Goal: Register for event/course

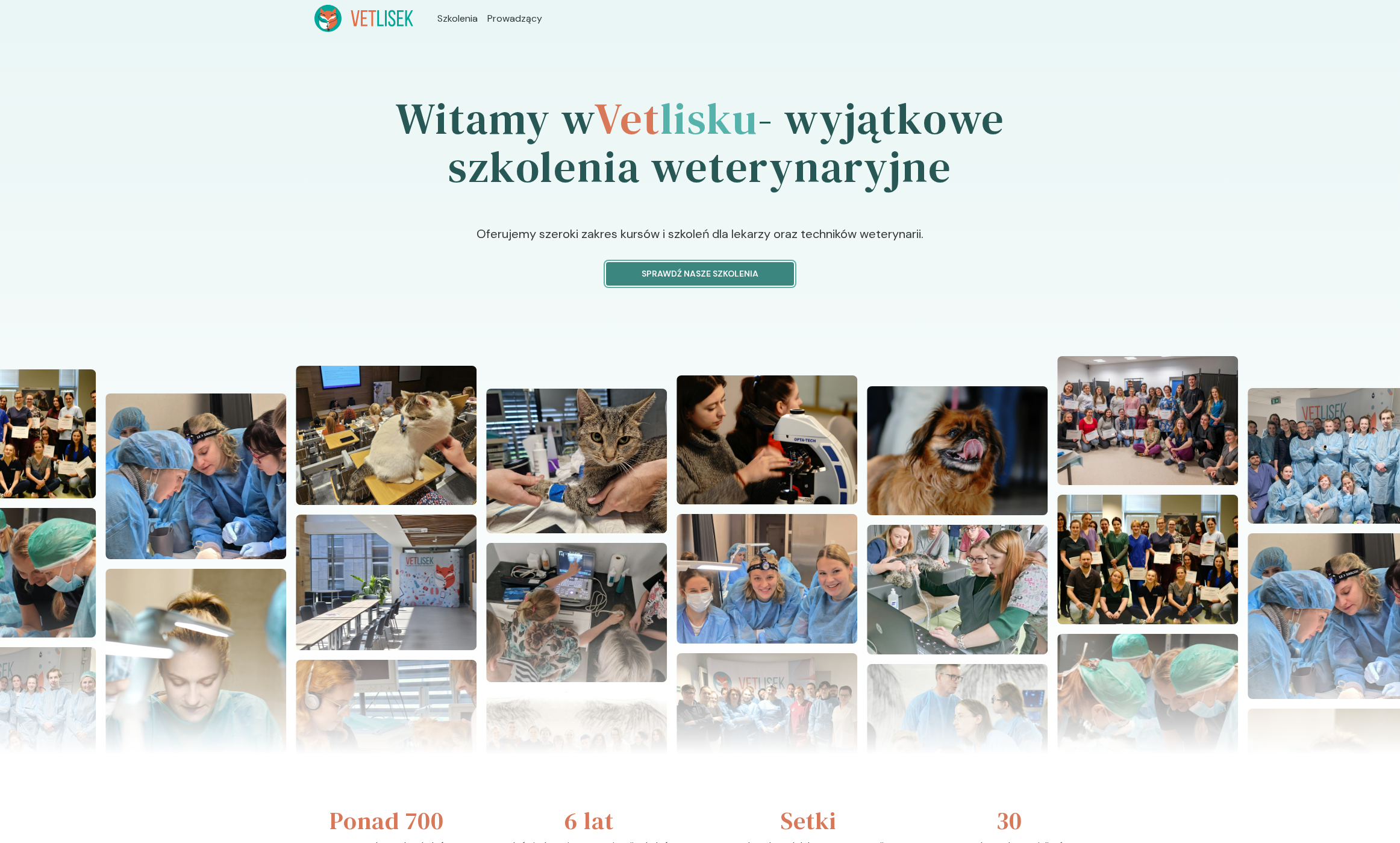
click at [723, 273] on p "Sprawdź nasze szkolenia" at bounding box center [699, 274] width 167 height 13
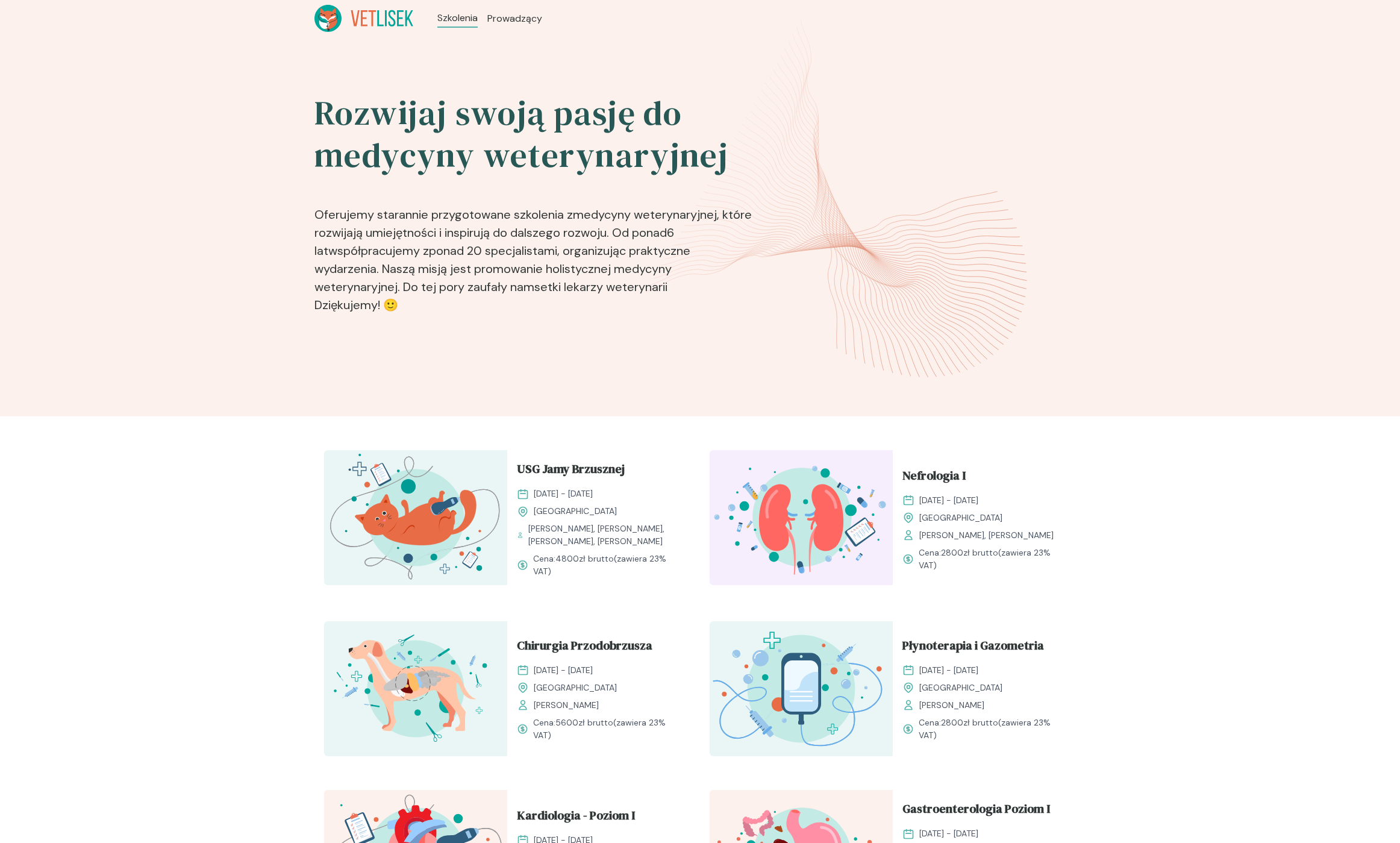
scroll to position [30, 0]
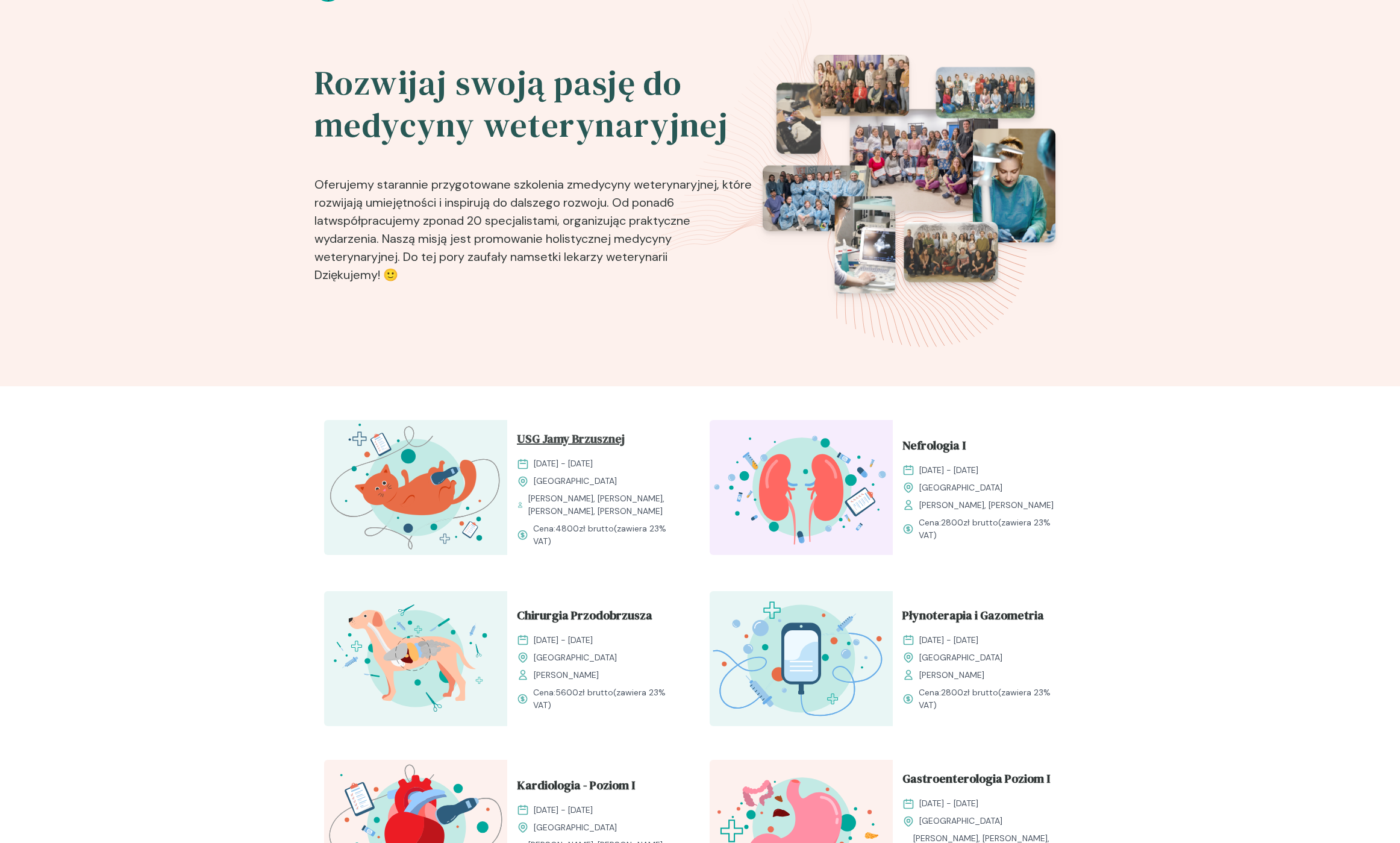
click at [560, 434] on span "USG Jamy Brzusznej" at bounding box center [571, 441] width 108 height 23
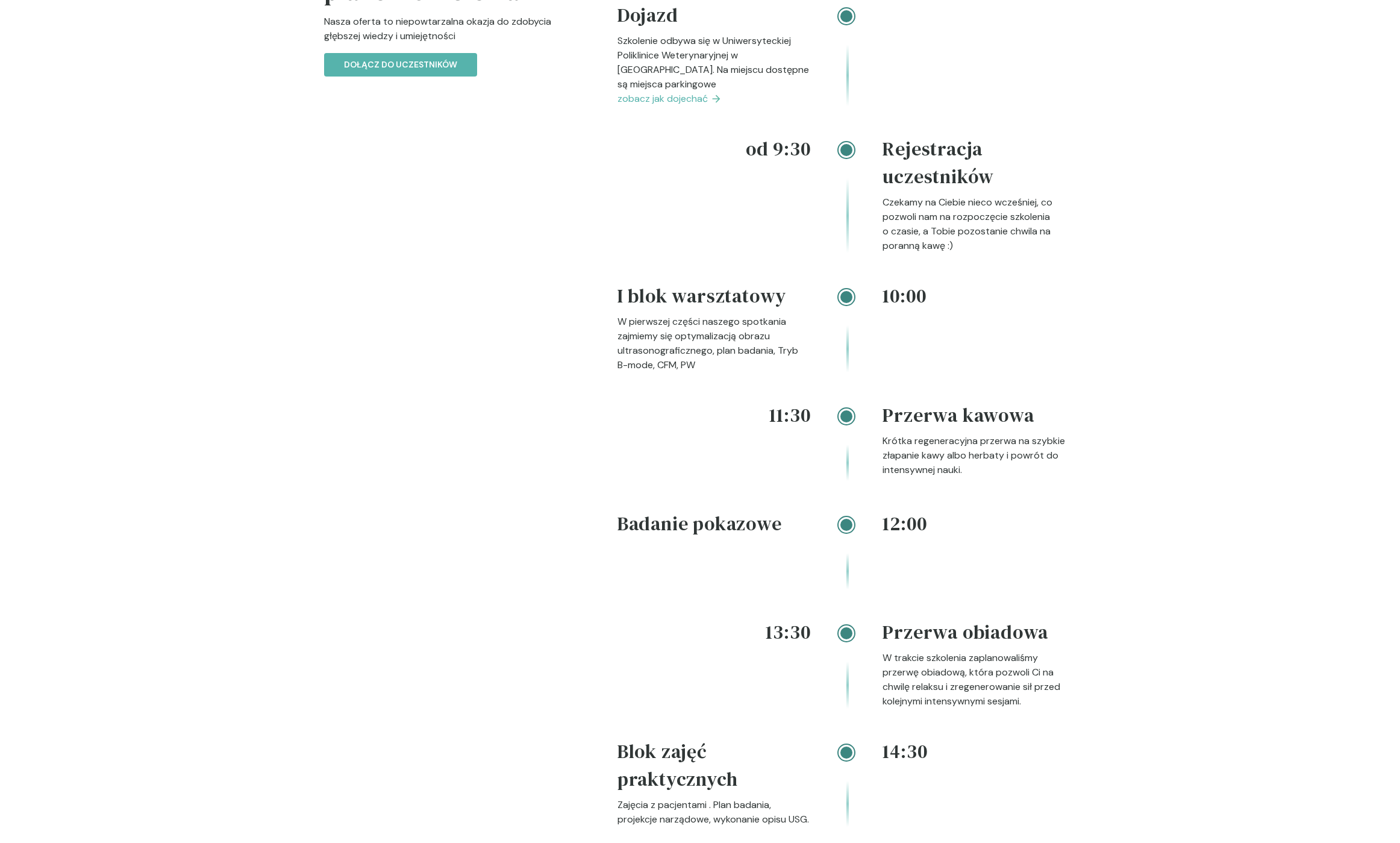
scroll to position [1423, 0]
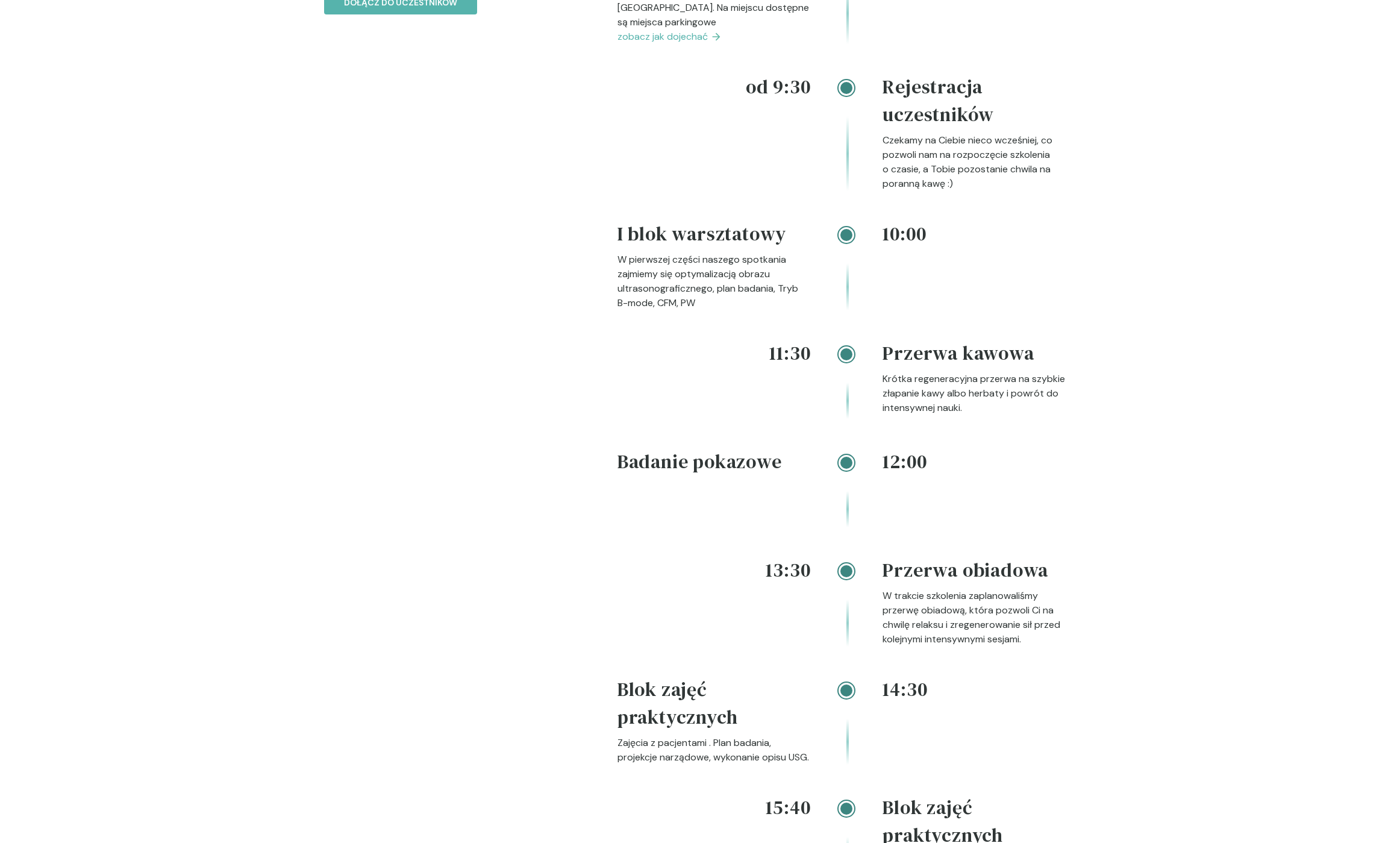
drag, startPoint x: 927, startPoint y: 483, endPoint x: 946, endPoint y: 483, distance: 19.0
click at [946, 483] on div "12:00 Badanie pokazowe" at bounding box center [846, 501] width 458 height 109
click at [946, 475] on h4 "12:00" at bounding box center [979, 461] width 193 height 28
drag, startPoint x: 920, startPoint y: 482, endPoint x: 875, endPoint y: 481, distance: 45.0
click at [875, 481] on div "12:00 Badanie pokazowe" at bounding box center [846, 501] width 458 height 109
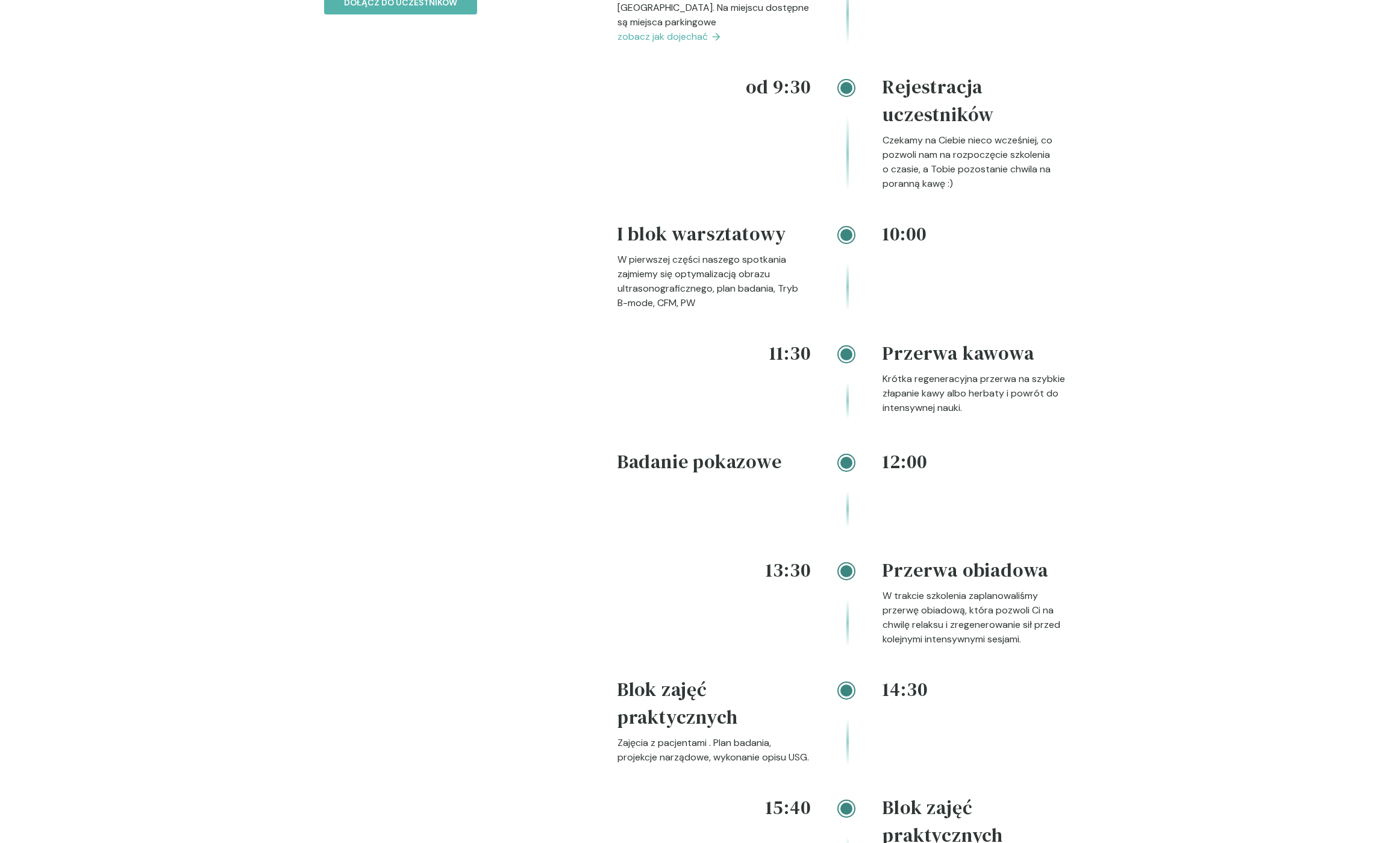
drag, startPoint x: 882, startPoint y: 481, endPoint x: 929, endPoint y: 483, distance: 47.0
click at [929, 483] on div "12:00 Badanie pokazowe" at bounding box center [846, 501] width 458 height 109
click at [929, 475] on h4 "12:00" at bounding box center [979, 461] width 193 height 28
drag, startPoint x: 926, startPoint y: 482, endPoint x: 884, endPoint y: 485, distance: 42.1
click at [884, 475] on h4 "12:00" at bounding box center [979, 461] width 193 height 28
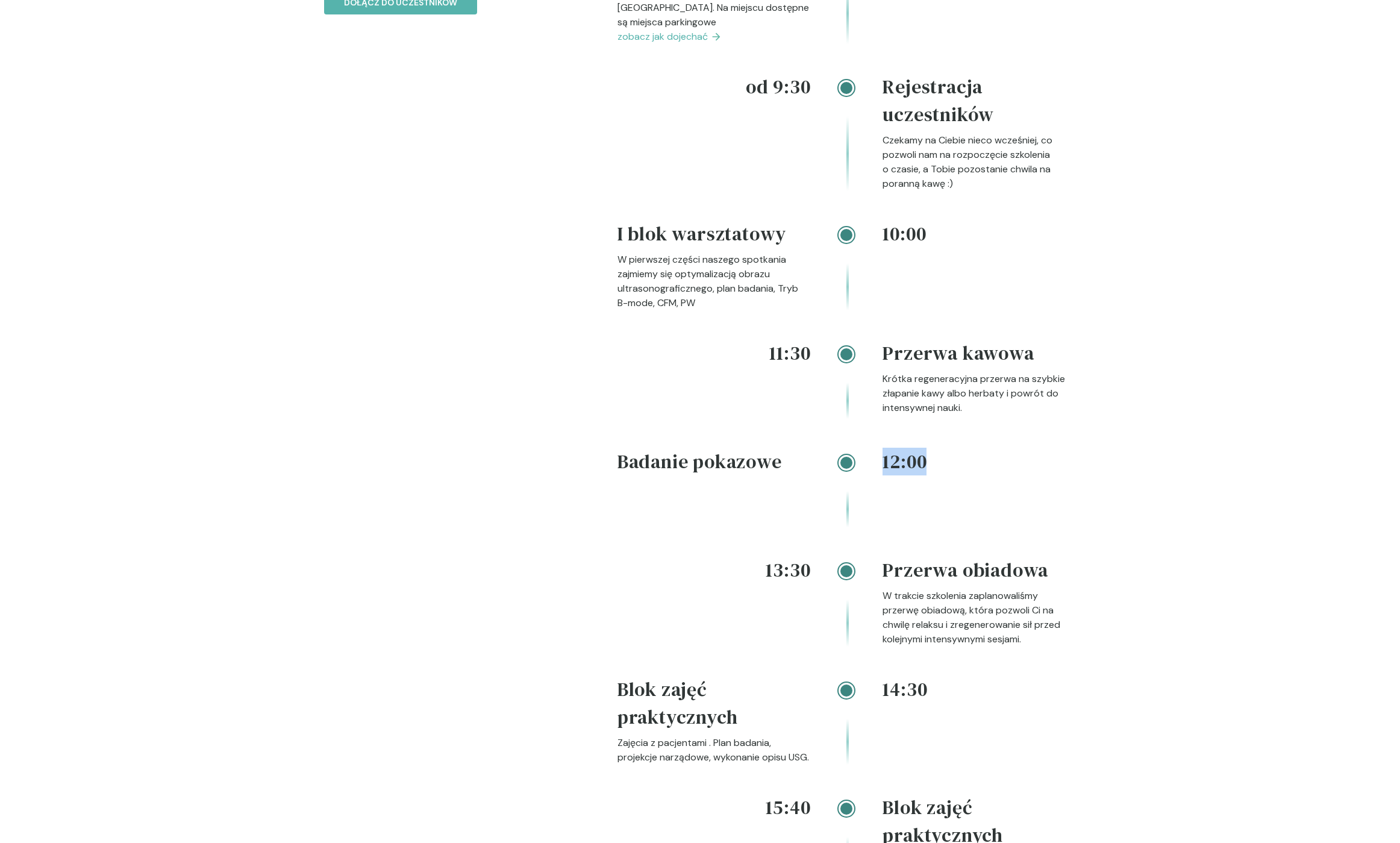
click at [884, 475] on h4 "12:00" at bounding box center [979, 461] width 193 height 28
drag, startPoint x: 891, startPoint y: 484, endPoint x: 946, endPoint y: 484, distance: 55.0
click at [945, 475] on h4 "12:00" at bounding box center [979, 461] width 193 height 28
click at [946, 475] on h4 "12:00" at bounding box center [979, 461] width 193 height 28
drag, startPoint x: 949, startPoint y: 483, endPoint x: 887, endPoint y: 486, distance: 62.1
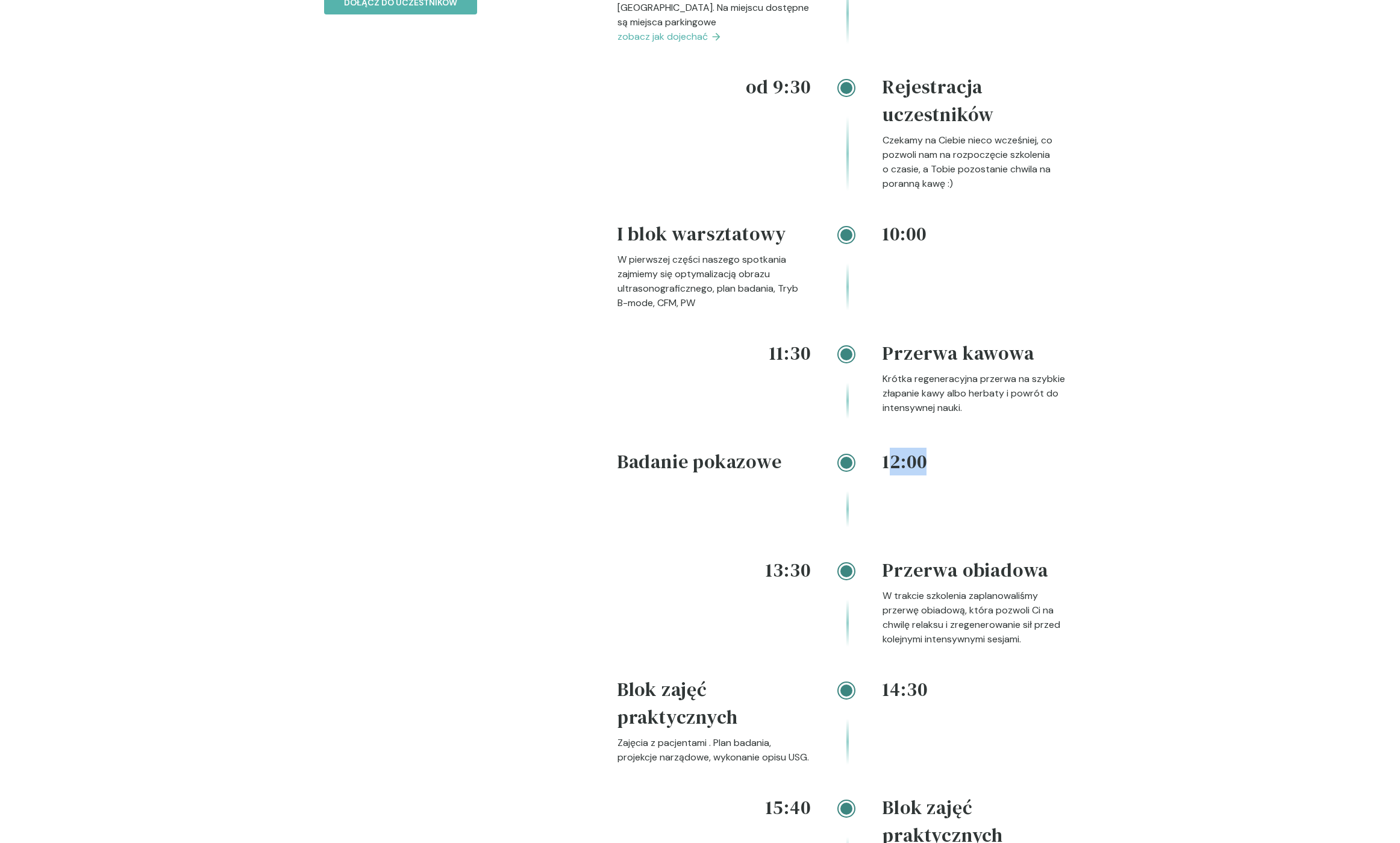
click at [887, 475] on h4 "12:00" at bounding box center [979, 461] width 193 height 28
drag, startPoint x: 886, startPoint y: 483, endPoint x: 972, endPoint y: 488, distance: 86.1
click at [972, 475] on h4 "12:00" at bounding box center [979, 461] width 193 height 28
click at [973, 475] on h4 "12:00" at bounding box center [979, 461] width 193 height 28
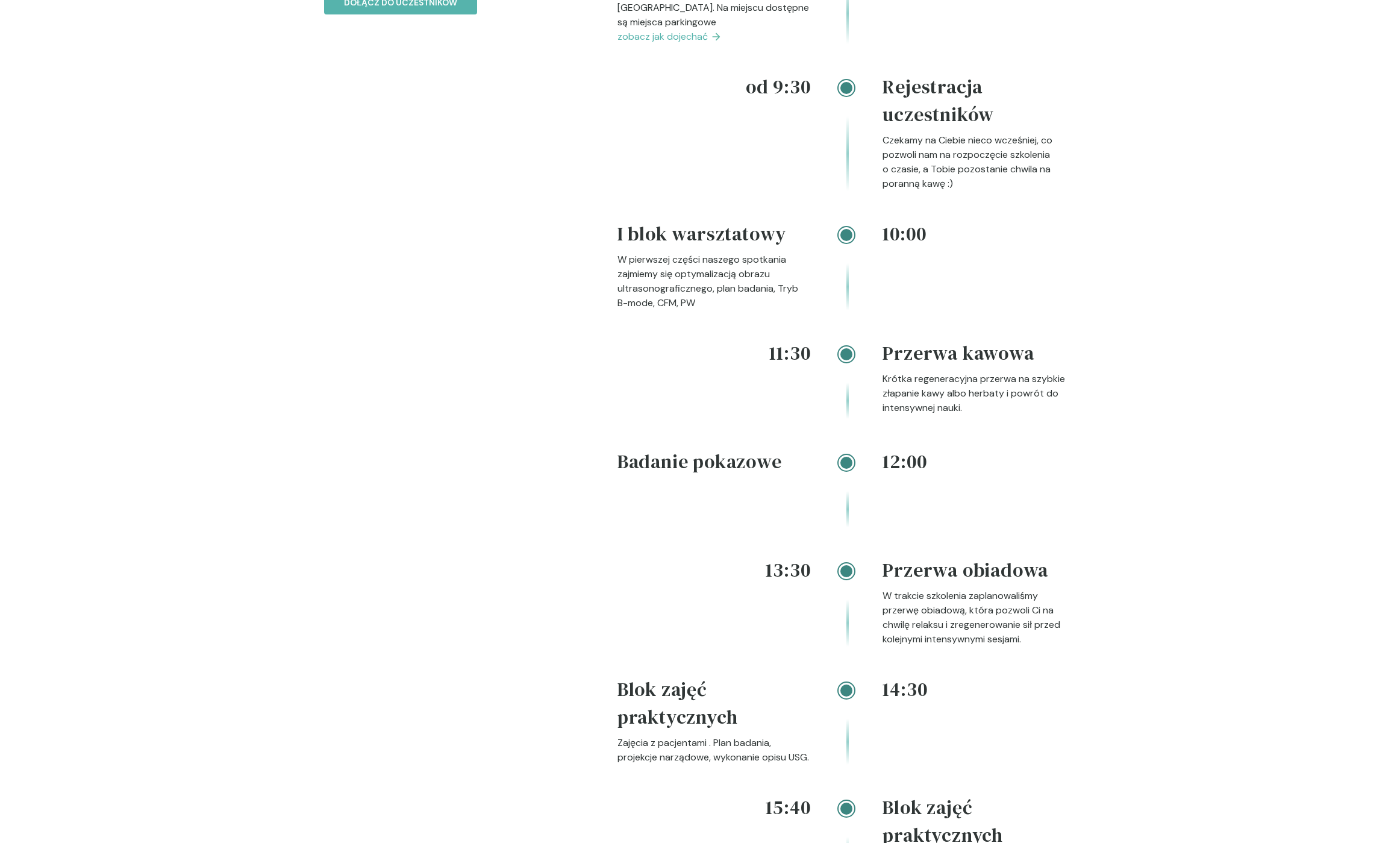
scroll to position [1415, 0]
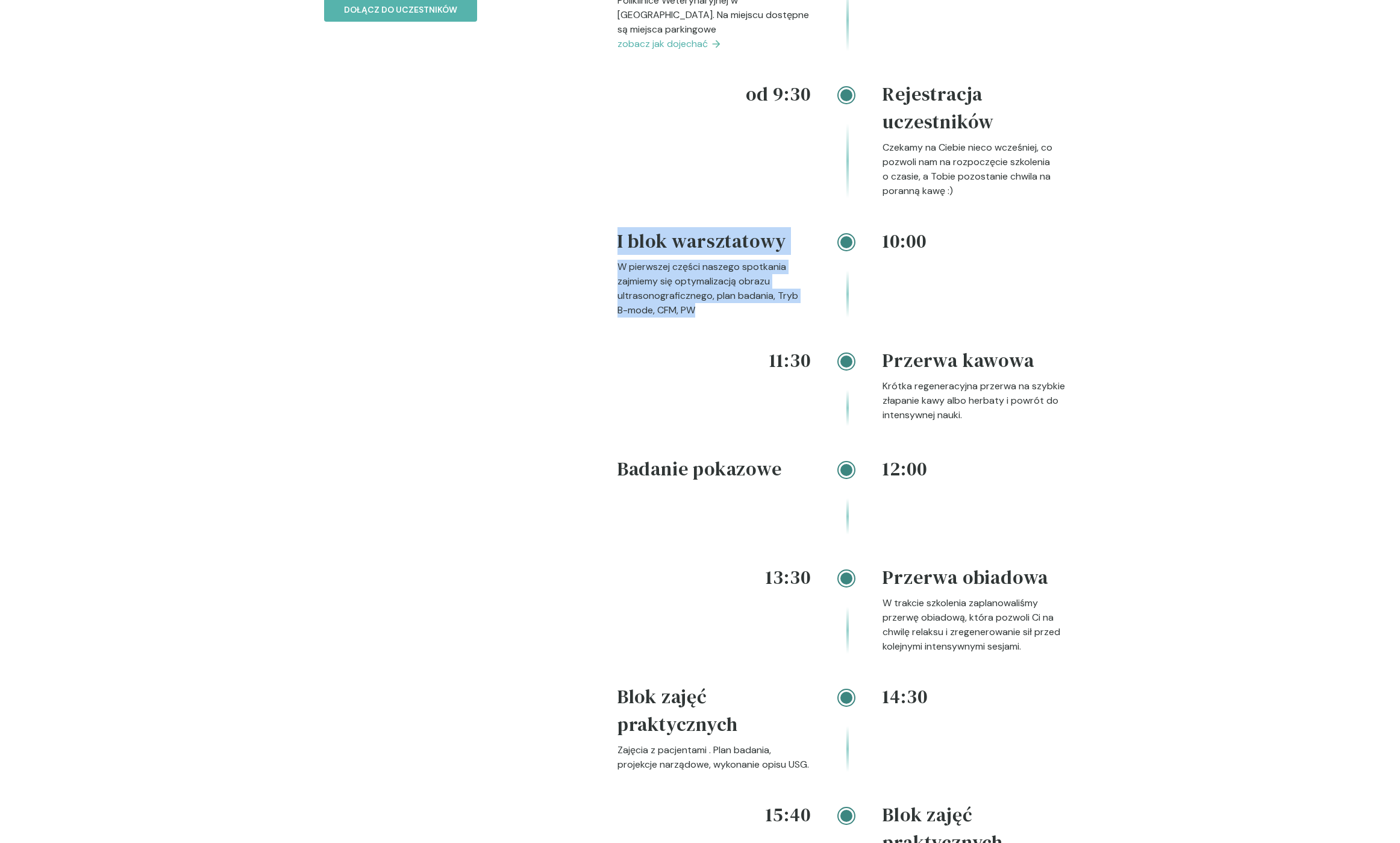
drag, startPoint x: 618, startPoint y: 260, endPoint x: 742, endPoint y: 329, distance: 141.9
click at [742, 318] on div "I blok warsztatowy W pierwszej części naszego spotkania zajmiemy się optymaliza…" at bounding box center [714, 273] width 193 height 90
click at [742, 318] on p "W pierwszej części naszego spotkania zajmiemy się optymalizacją obrazu ultrason…" at bounding box center [714, 288] width 193 height 58
drag, startPoint x: 736, startPoint y: 330, endPoint x: 613, endPoint y: 260, distance: 141.5
click at [613, 260] on div "Rozkład Zapoznaj się z naszym planem szkolenia Nasza oferta to niepowtarzalna o…" at bounding box center [699, 507] width 771 height 1356
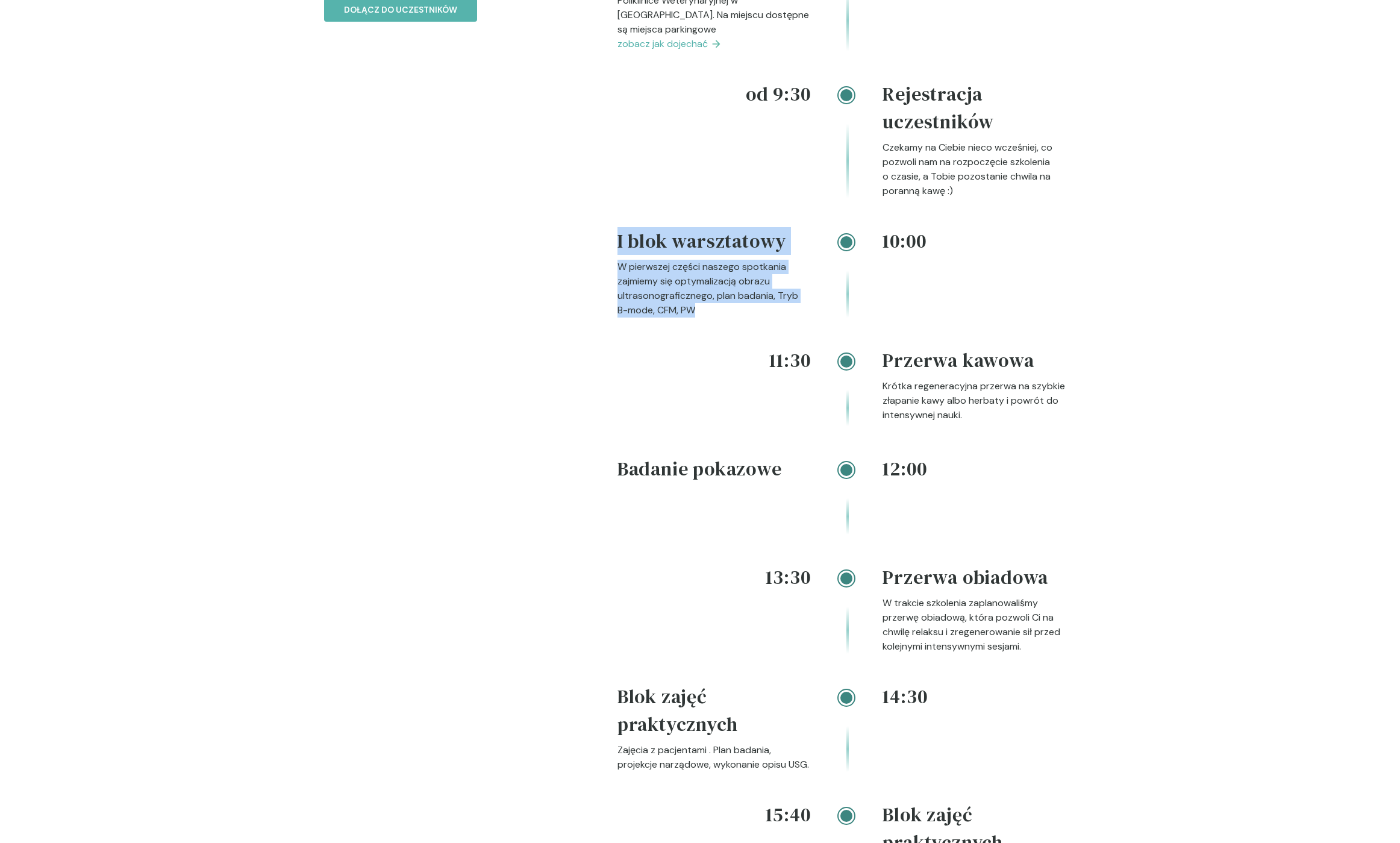
click at [613, 261] on div "Rozkład Zapoznaj się z naszym planem szkolenia Nasza oferta to niepowtarzalna o…" at bounding box center [699, 507] width 771 height 1356
drag, startPoint x: 628, startPoint y: 269, endPoint x: 708, endPoint y: 329, distance: 100.0
click at [708, 329] on div "Rozkład Zapoznaj się z naszym planem szkolenia Nasza oferta to niepowtarzalna o…" at bounding box center [699, 507] width 771 height 1356
click at [708, 318] on p "W pierwszej części naszego spotkania zajmiemy się optymalizacją obrazu ultrason…" at bounding box center [714, 288] width 193 height 58
drag, startPoint x: 682, startPoint y: 333, endPoint x: 608, endPoint y: 256, distance: 106.8
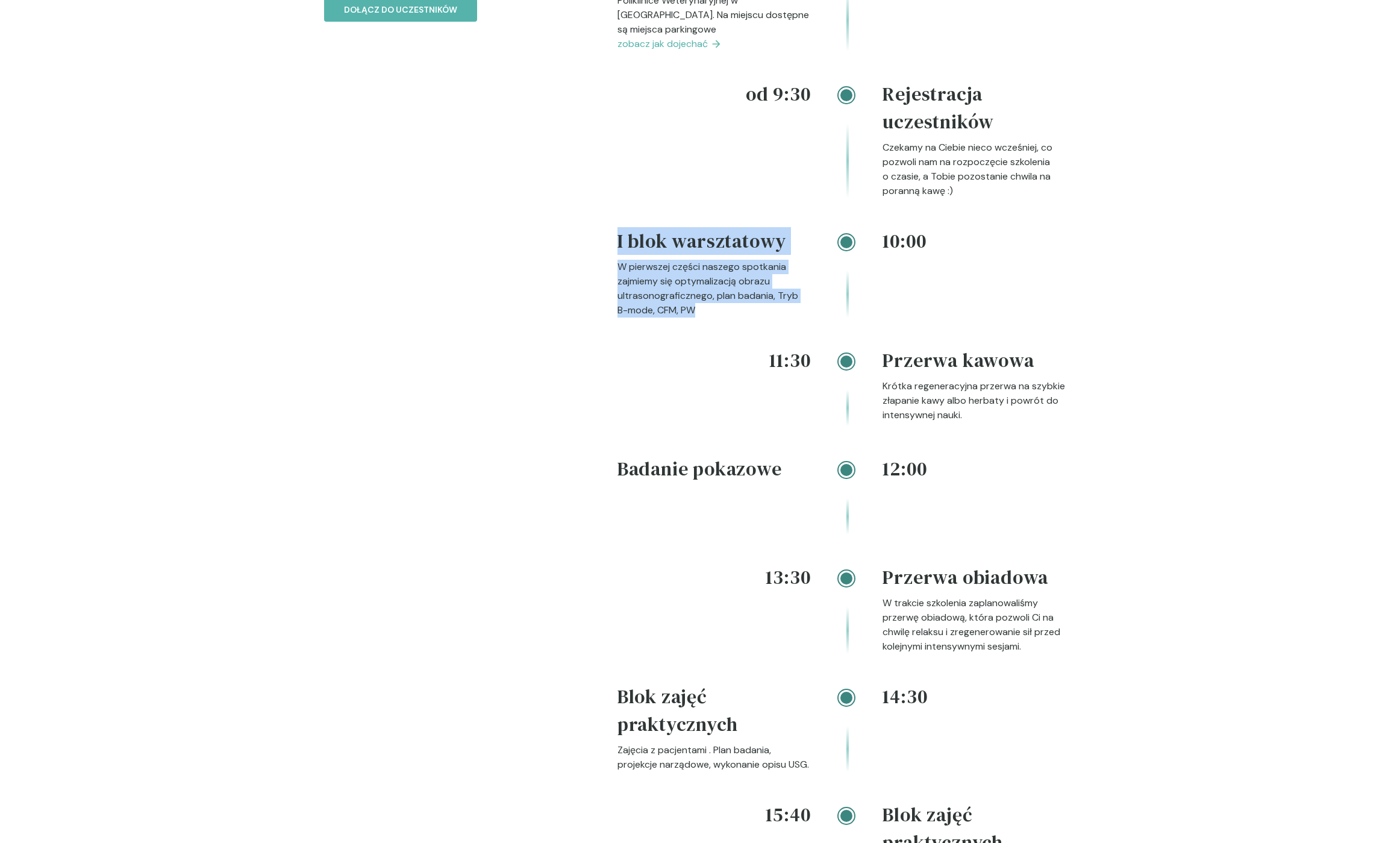
click at [608, 256] on div "Rozkład Zapoznaj się z naszym planem szkolenia Nasza oferta to niepowtarzalna o…" at bounding box center [699, 507] width 771 height 1356
click at [608, 256] on div "Rozkład Zapoznaj się z naszym planem szkolenia Nasza oferta to niepowtarzalna o…" at bounding box center [699, 507] width 771 height 1356
drag, startPoint x: 622, startPoint y: 264, endPoint x: 701, endPoint y: 330, distance: 102.9
click at [701, 330] on div "Rozkład Zapoznaj się z naszym planem szkolenia Nasza oferta to niepowtarzalna o…" at bounding box center [699, 507] width 771 height 1356
click at [701, 318] on p "W pierwszej części naszego spotkania zajmiemy się optymalizacją obrazu ultrason…" at bounding box center [714, 288] width 193 height 58
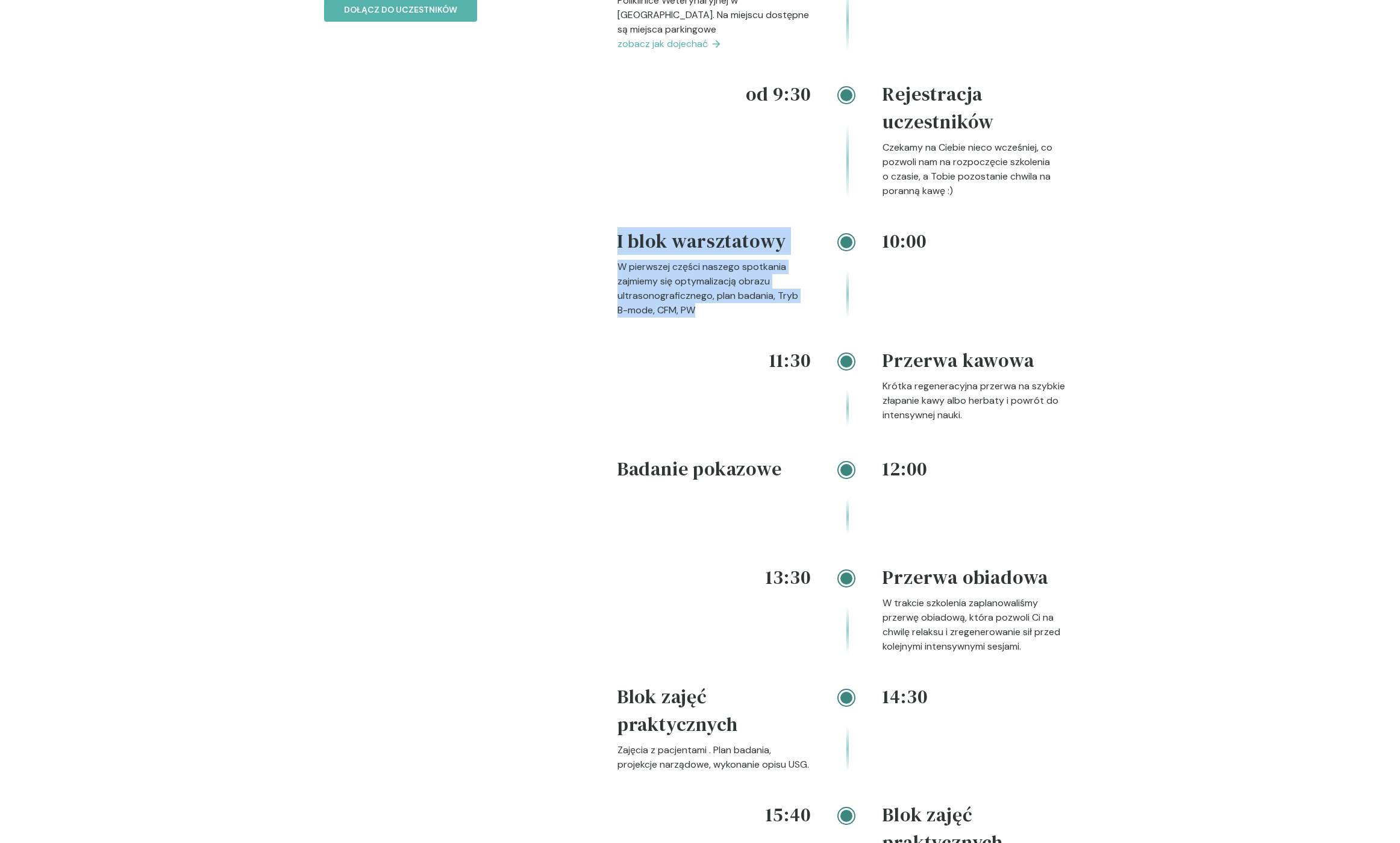
drag, startPoint x: 688, startPoint y: 329, endPoint x: 609, endPoint y: 268, distance: 99.8
click at [609, 268] on div "Rozkład Zapoznaj się z naszym planem szkolenia Nasza oferta to niepowtarzalna o…" at bounding box center [699, 507] width 771 height 1356
click at [610, 268] on div "Rozkład Zapoznaj się z naszym planem szkolenia Nasza oferta to niepowtarzalna o…" at bounding box center [699, 507] width 771 height 1356
drag, startPoint x: 613, startPoint y: 264, endPoint x: 692, endPoint y: 320, distance: 96.8
click at [692, 320] on div "Rozkład Zapoznaj się z naszym planem szkolenia Nasza oferta to niepowtarzalna o…" at bounding box center [699, 507] width 771 height 1356
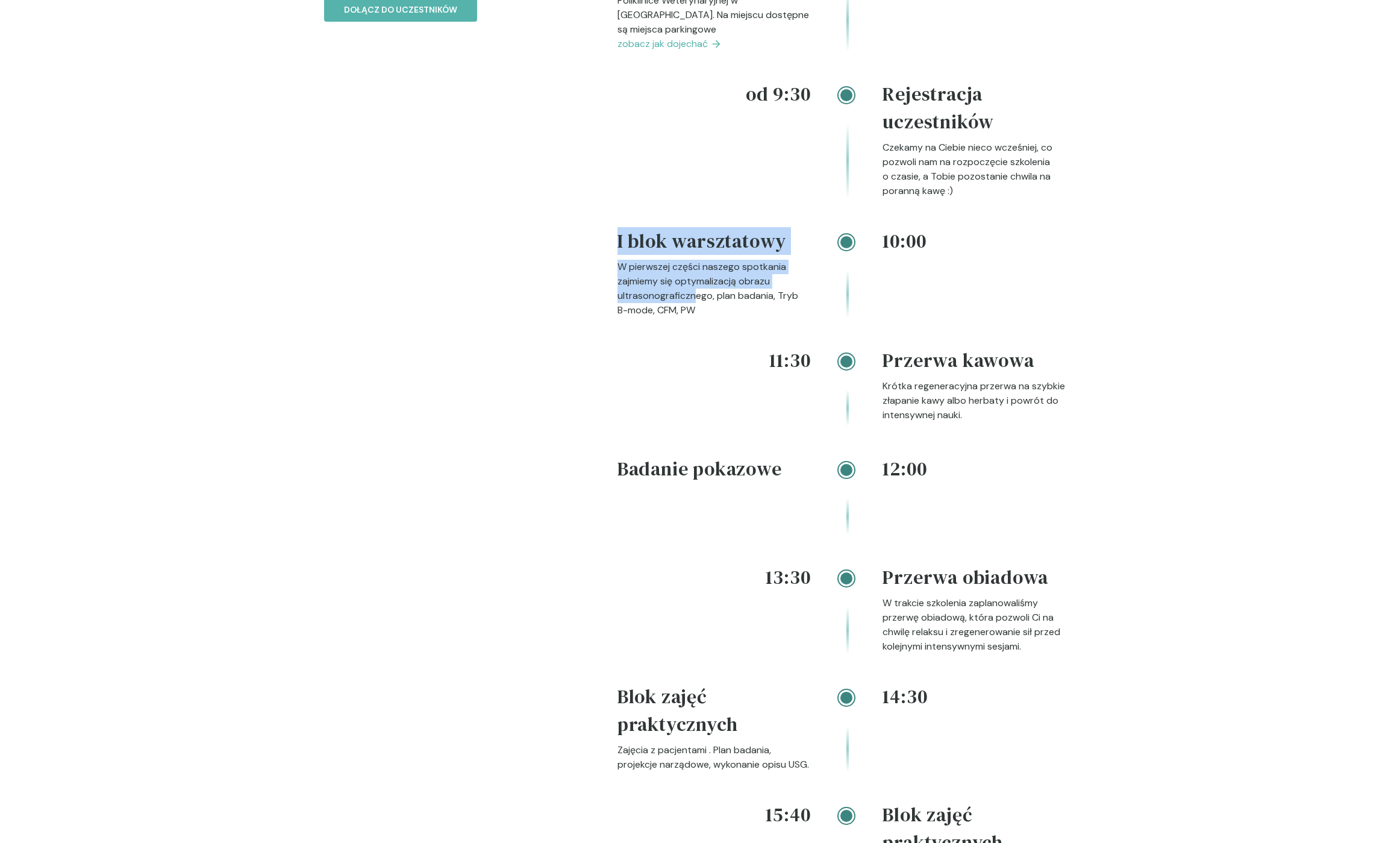
click at [692, 318] on p "W pierwszej części naszego spotkania zajmiemy się optymalizacją obrazu ultrason…" at bounding box center [714, 288] width 193 height 58
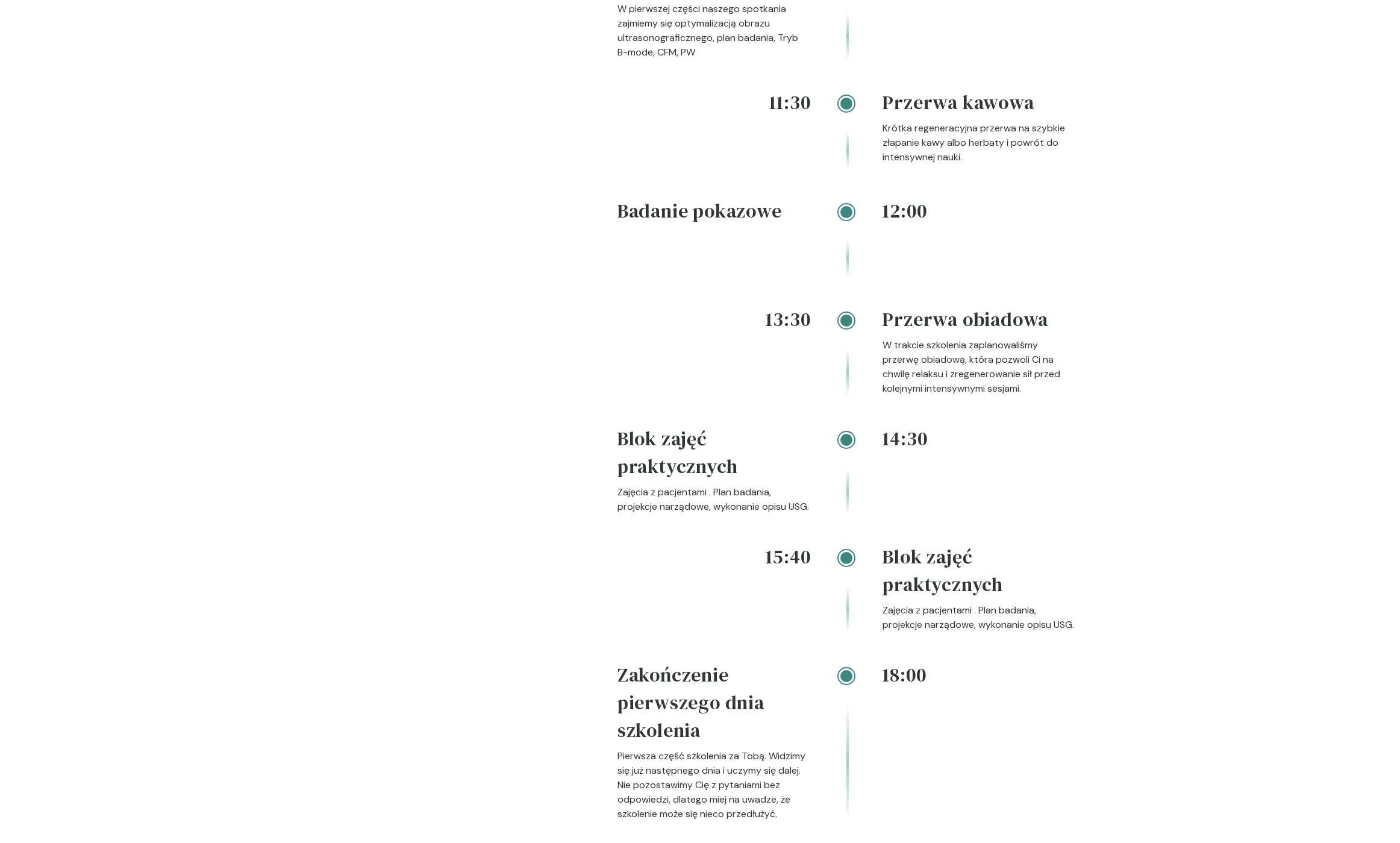
scroll to position [1788, 0]
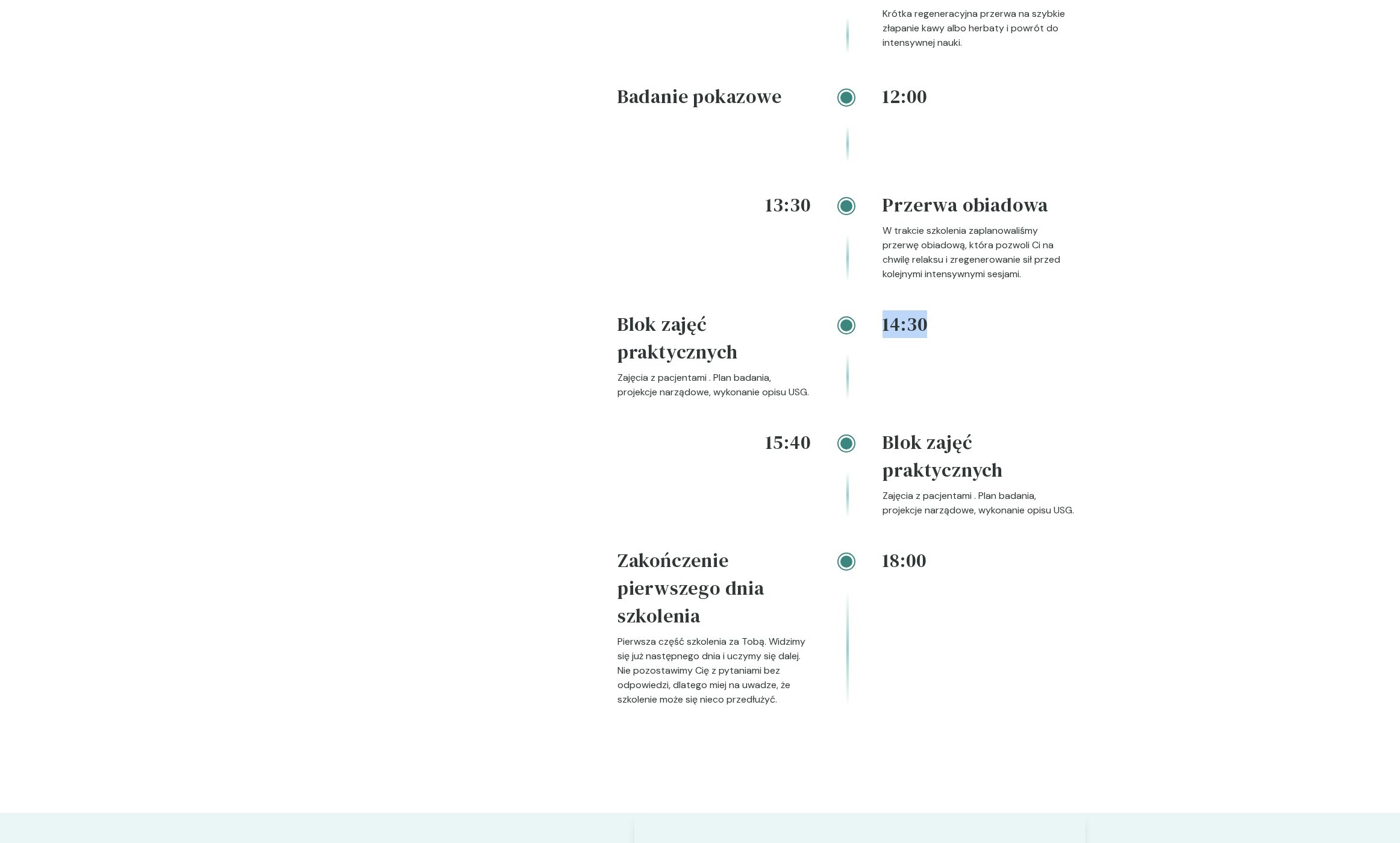
drag, startPoint x: 896, startPoint y: 346, endPoint x: 964, endPoint y: 348, distance: 68.0
click at [964, 338] on h4 "14:30" at bounding box center [979, 324] width 193 height 28
drag, startPoint x: 964, startPoint y: 348, endPoint x: 944, endPoint y: 344, distance: 20.4
click at [964, 338] on h4 "14:30" at bounding box center [979, 324] width 193 height 28
drag, startPoint x: 927, startPoint y: 344, endPoint x: 885, endPoint y: 344, distance: 42.0
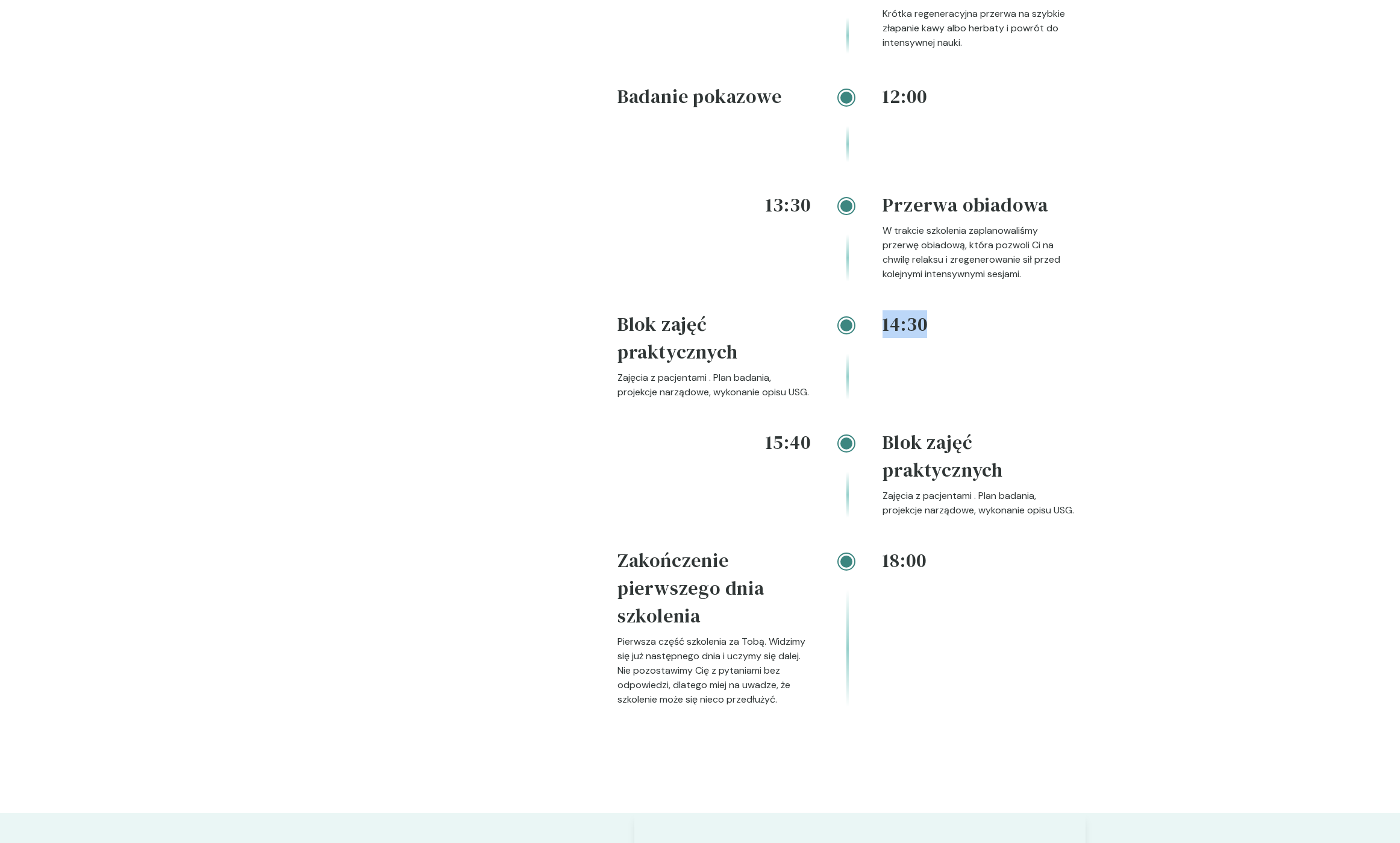
click at [885, 338] on h4 "14:30" at bounding box center [979, 324] width 193 height 28
drag, startPoint x: 884, startPoint y: 345, endPoint x: 926, endPoint y: 345, distance: 42.0
click at [926, 338] on h4 "14:30" at bounding box center [979, 324] width 193 height 28
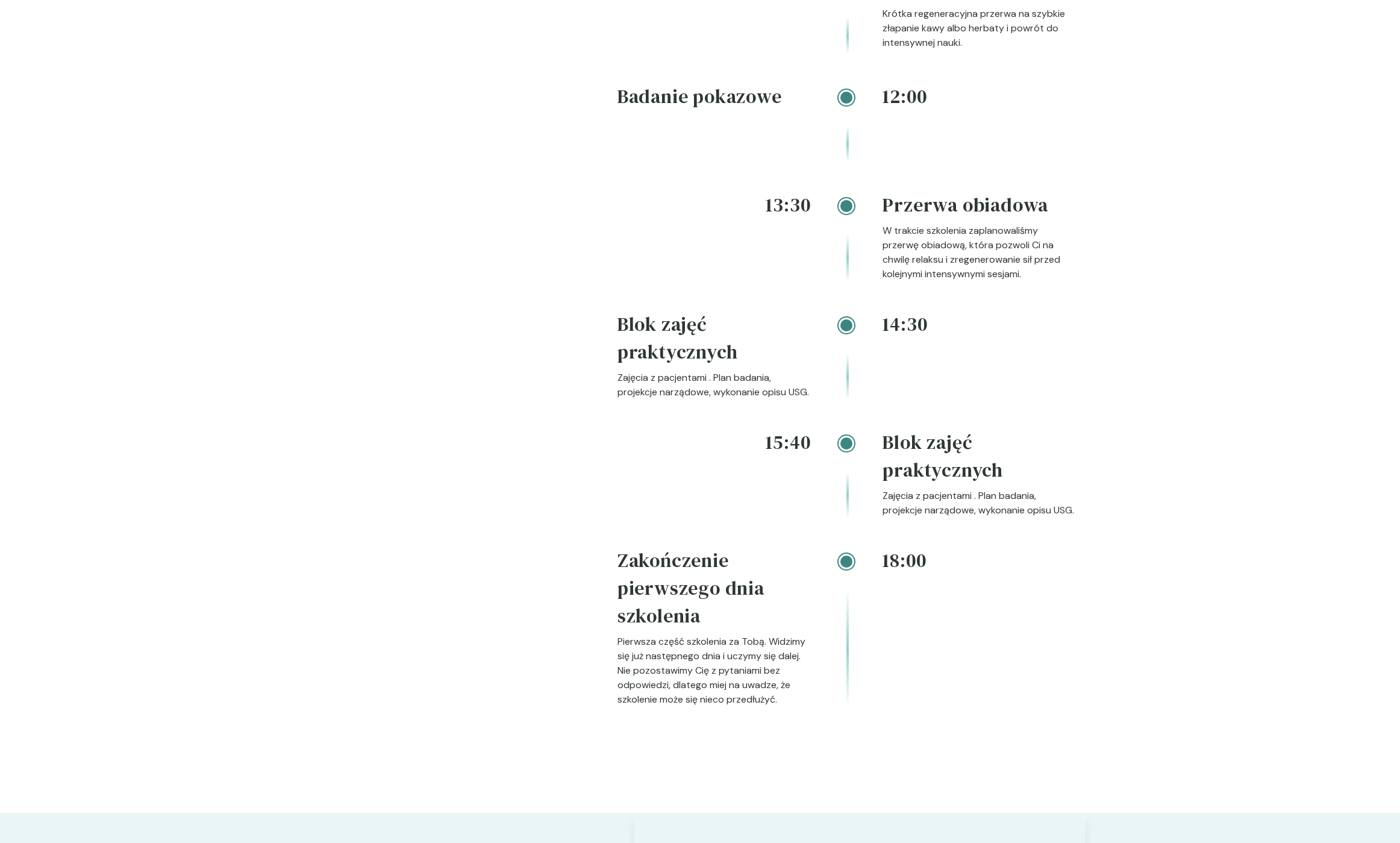
drag, startPoint x: 931, startPoint y: 345, endPoint x: 879, endPoint y: 346, distance: 52.0
click at [879, 346] on div "14:30 Blok zajęć praktycznych Zajęcia z pacjentami . Plan badania, projekcje na…" at bounding box center [846, 369] width 458 height 118
click at [881, 346] on div at bounding box center [847, 358] width 72 height 83
drag, startPoint x: 884, startPoint y: 346, endPoint x: 922, endPoint y: 346, distance: 38.0
click at [923, 338] on h4 "14:30" at bounding box center [979, 324] width 193 height 28
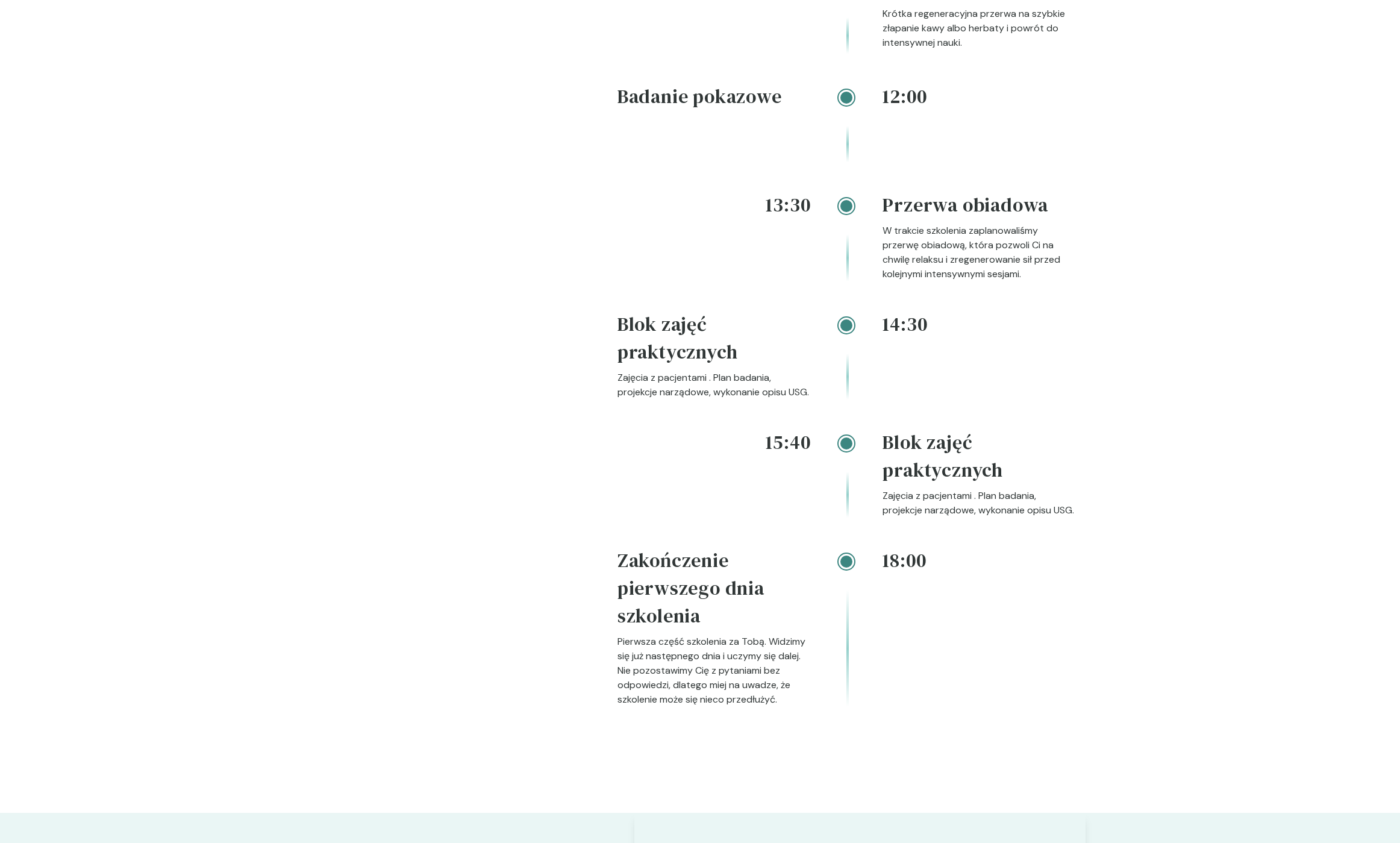
click at [922, 338] on h4 "14:30" at bounding box center [979, 324] width 193 height 28
drag, startPoint x: 924, startPoint y: 345, endPoint x: 883, endPoint y: 349, distance: 41.2
click at [883, 338] on h4 "14:30" at bounding box center [979, 324] width 193 height 28
drag, startPoint x: 884, startPoint y: 346, endPoint x: 932, endPoint y: 349, distance: 48.1
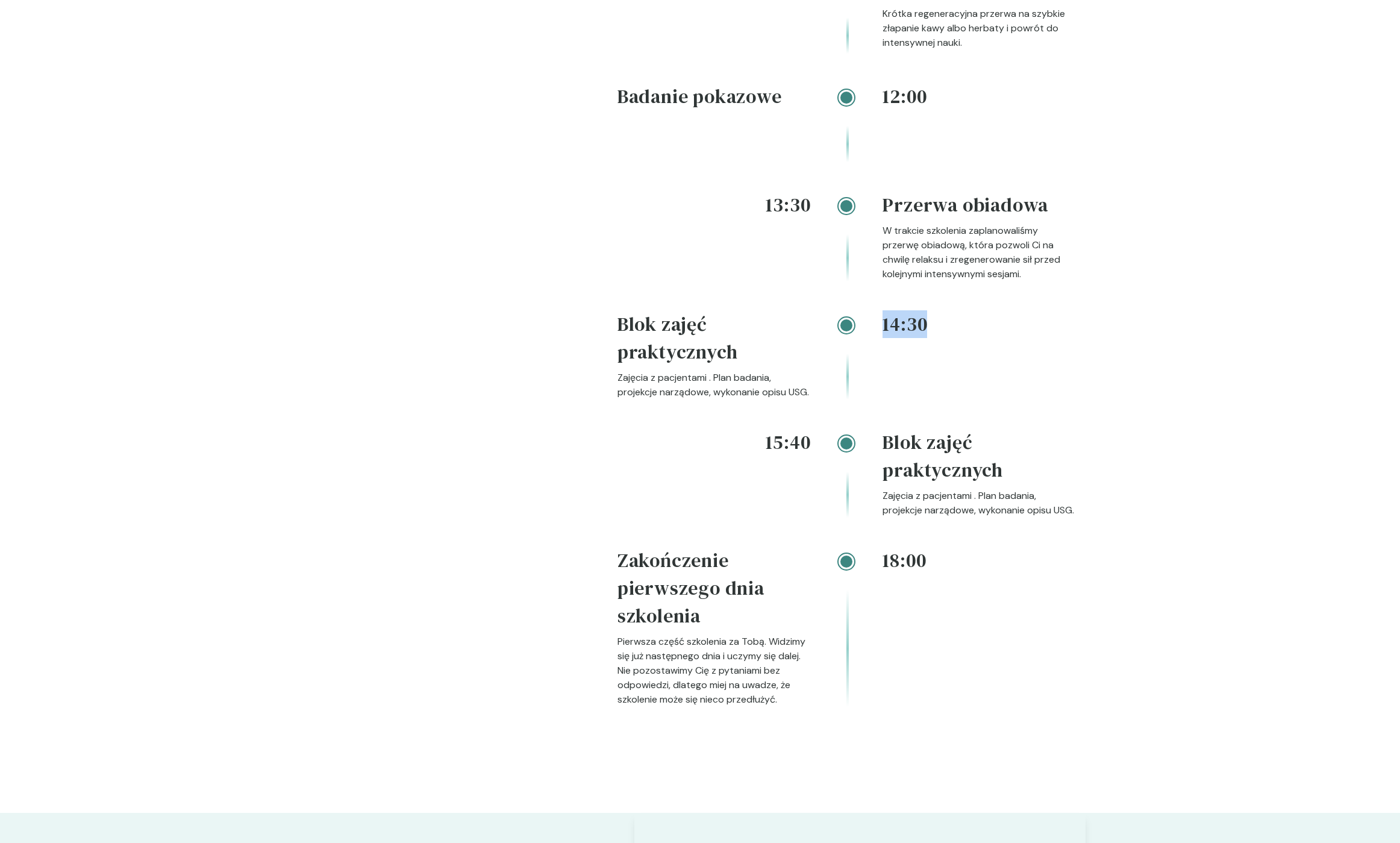
click at [932, 338] on h4 "14:30" at bounding box center [979, 324] width 193 height 28
drag, startPoint x: 929, startPoint y: 345, endPoint x: 882, endPoint y: 351, distance: 47.4
click at [882, 338] on h4 "14:30" at bounding box center [979, 324] width 193 height 28
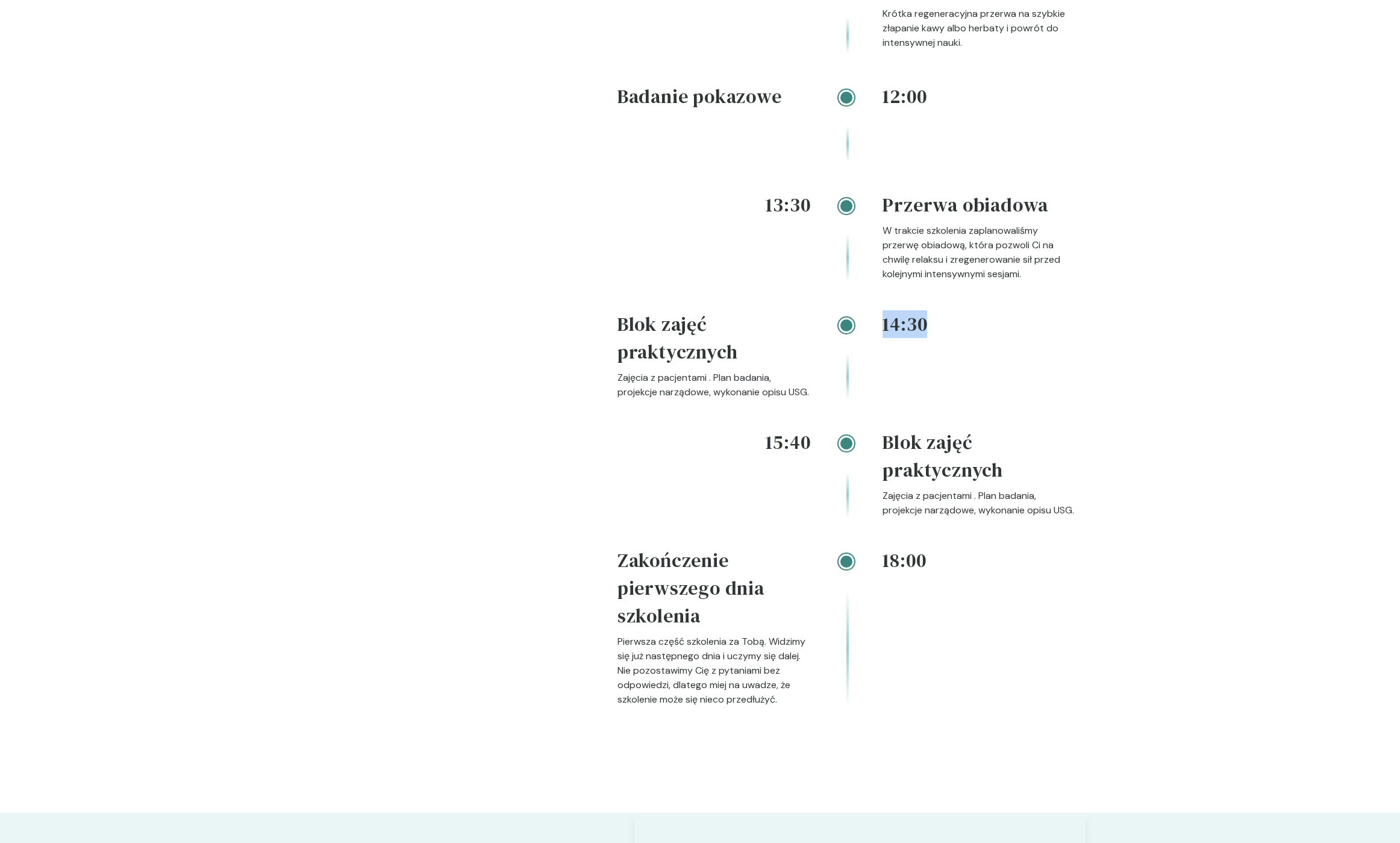
drag, startPoint x: 886, startPoint y: 346, endPoint x: 933, endPoint y: 350, distance: 47.2
click at [933, 338] on h4 "14:30" at bounding box center [979, 324] width 193 height 28
drag, startPoint x: 934, startPoint y: 350, endPoint x: 880, endPoint y: 350, distance: 54.0
click at [880, 350] on div "14:30 Blok zajęć praktycznych Zajęcia z pacjentami . Plan badania, projekcje na…" at bounding box center [846, 369] width 458 height 118
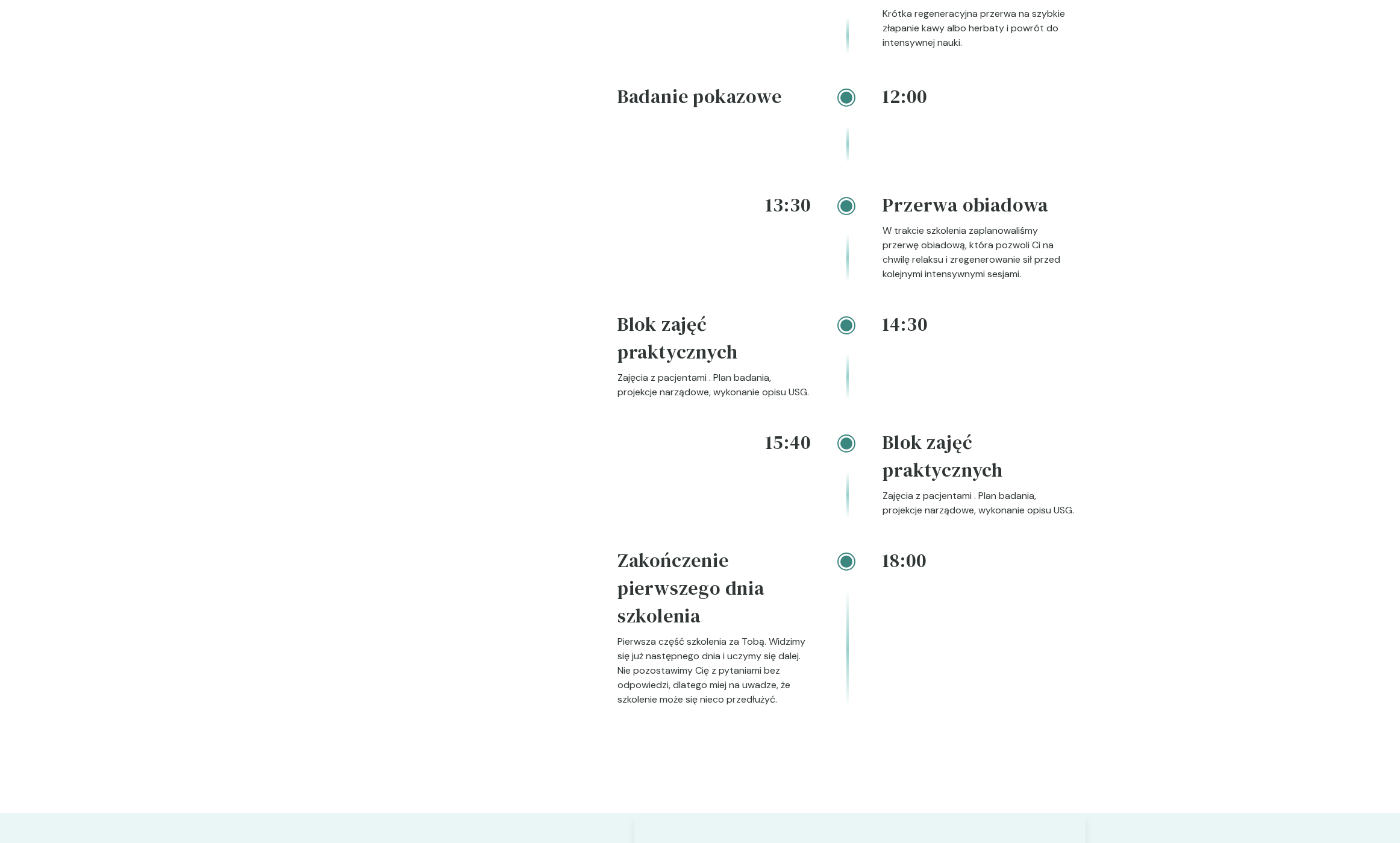
click at [882, 350] on div at bounding box center [847, 358] width 72 height 83
drag, startPoint x: 884, startPoint y: 348, endPoint x: 927, endPoint y: 346, distance: 43.0
click at [927, 338] on h4 "14:30" at bounding box center [979, 324] width 193 height 28
drag, startPoint x: 928, startPoint y: 345, endPoint x: 885, endPoint y: 346, distance: 43.0
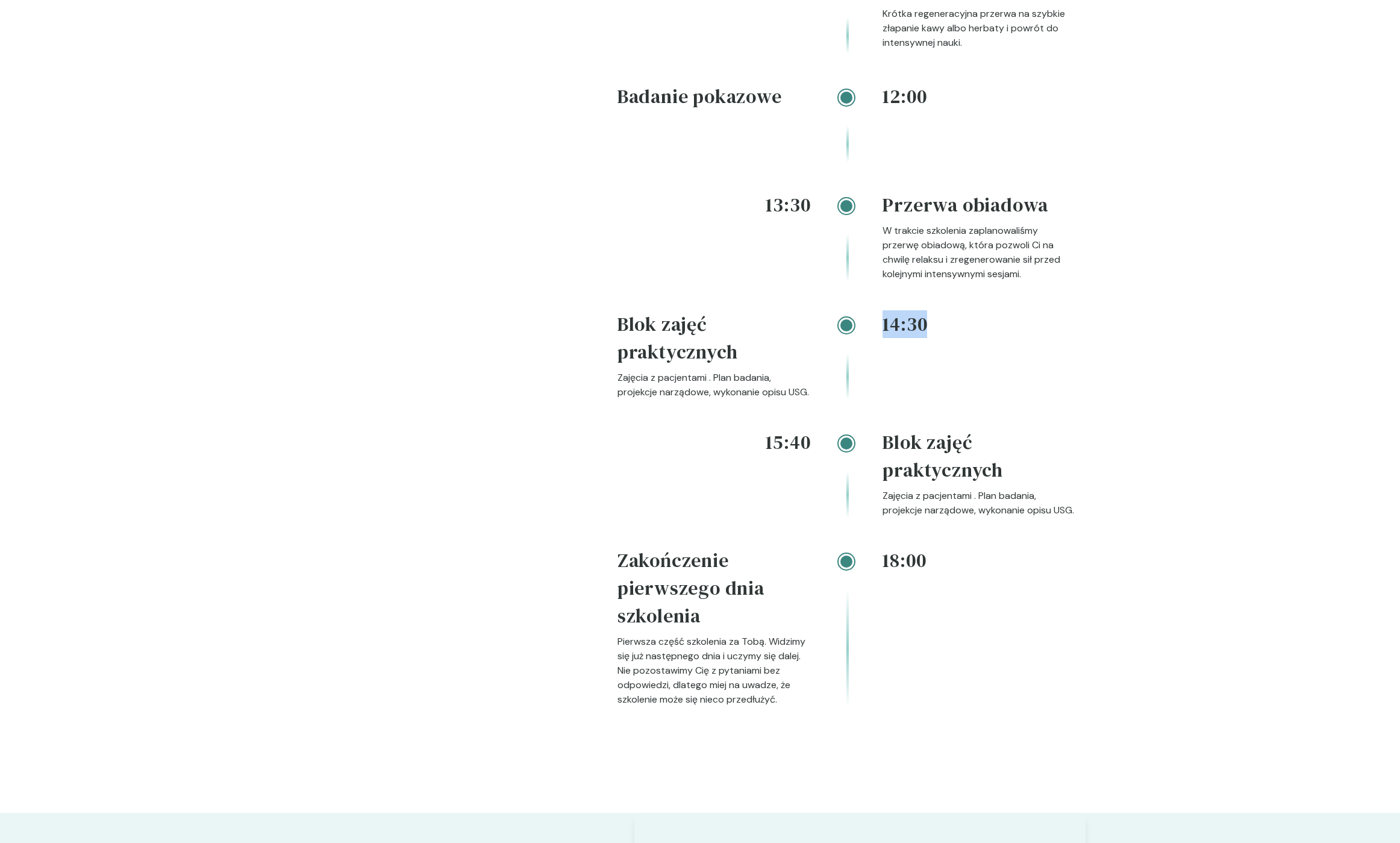
click at [885, 338] on h4 "14:30" at bounding box center [979, 324] width 193 height 28
drag, startPoint x: 882, startPoint y: 345, endPoint x: 938, endPoint y: 342, distance: 56.1
click at [938, 338] on h4 "14:30" at bounding box center [979, 324] width 193 height 28
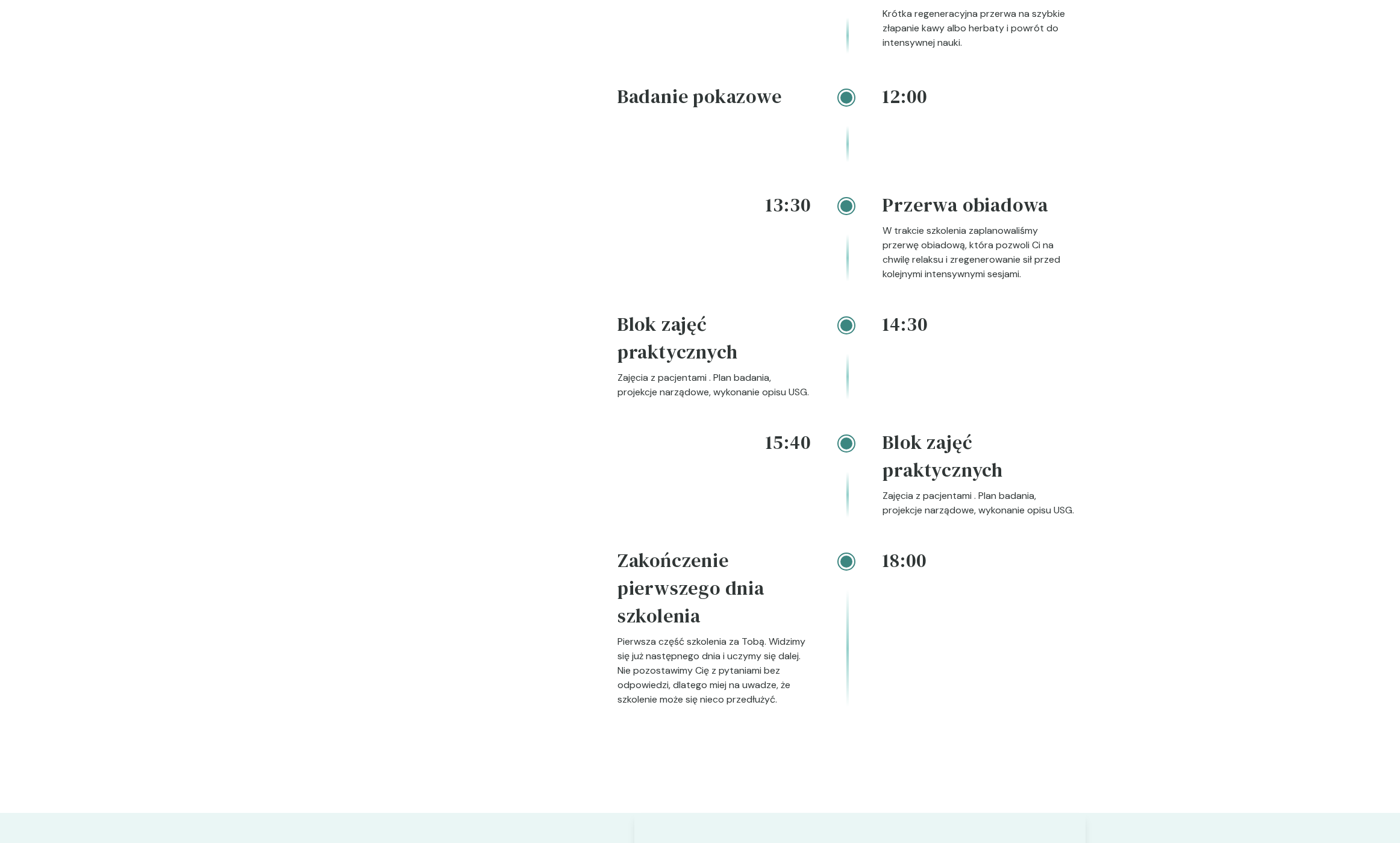
click at [935, 338] on h4 "14:30" at bounding box center [979, 324] width 193 height 28
drag, startPoint x: 932, startPoint y: 344, endPoint x: 883, endPoint y: 349, distance: 49.3
click at [883, 338] on h4 "14:30" at bounding box center [979, 324] width 193 height 28
drag, startPoint x: 882, startPoint y: 348, endPoint x: 936, endPoint y: 348, distance: 54.0
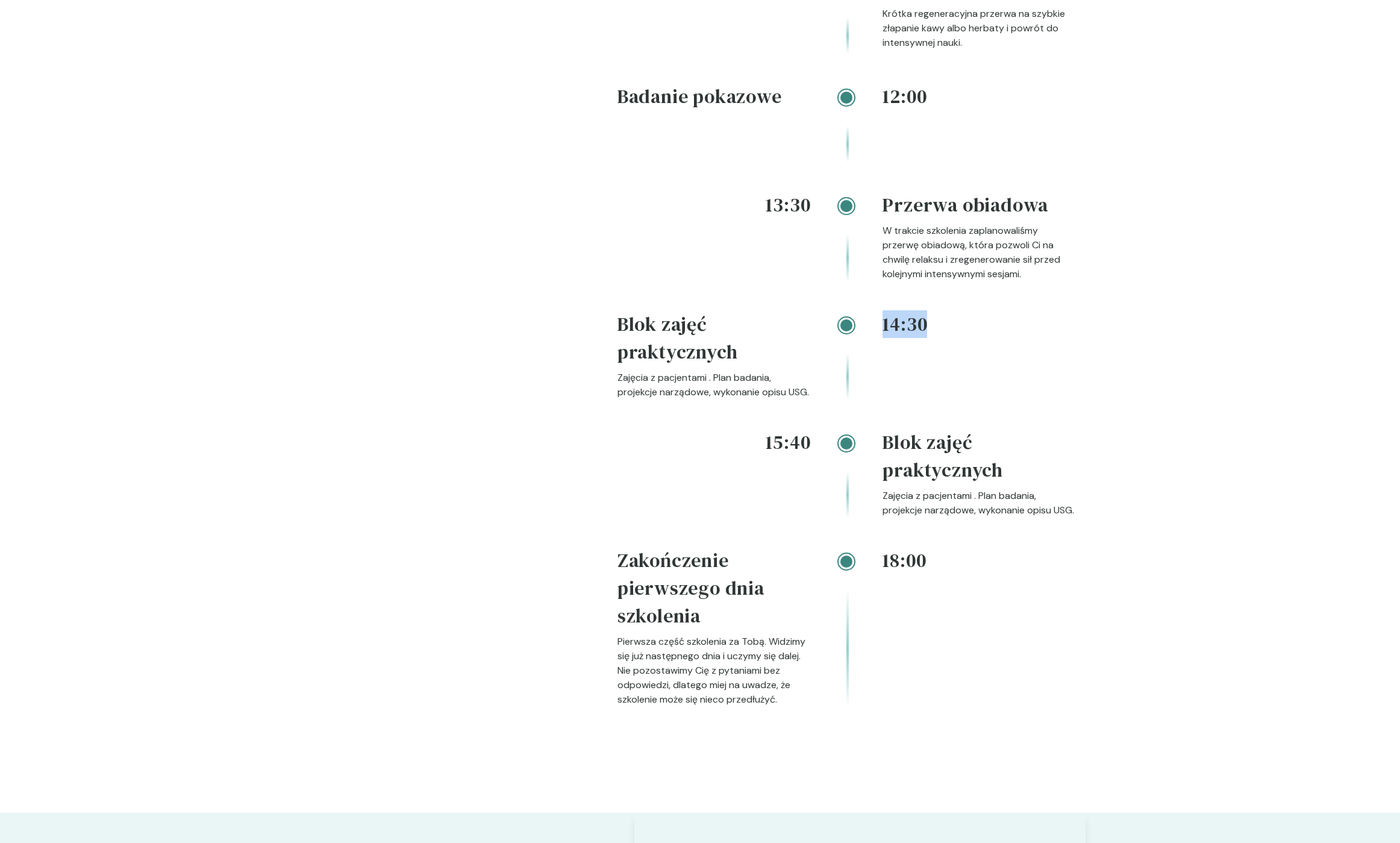
click at [936, 338] on h4 "14:30" at bounding box center [979, 324] width 193 height 28
drag, startPoint x: 927, startPoint y: 344, endPoint x: 882, endPoint y: 350, distance: 45.4
click at [882, 350] on div "14:30 Blok zajęć praktycznych Zajęcia z pacjentami . Plan badania, projekcje na…" at bounding box center [846, 369] width 458 height 118
click at [882, 350] on div at bounding box center [847, 358] width 72 height 83
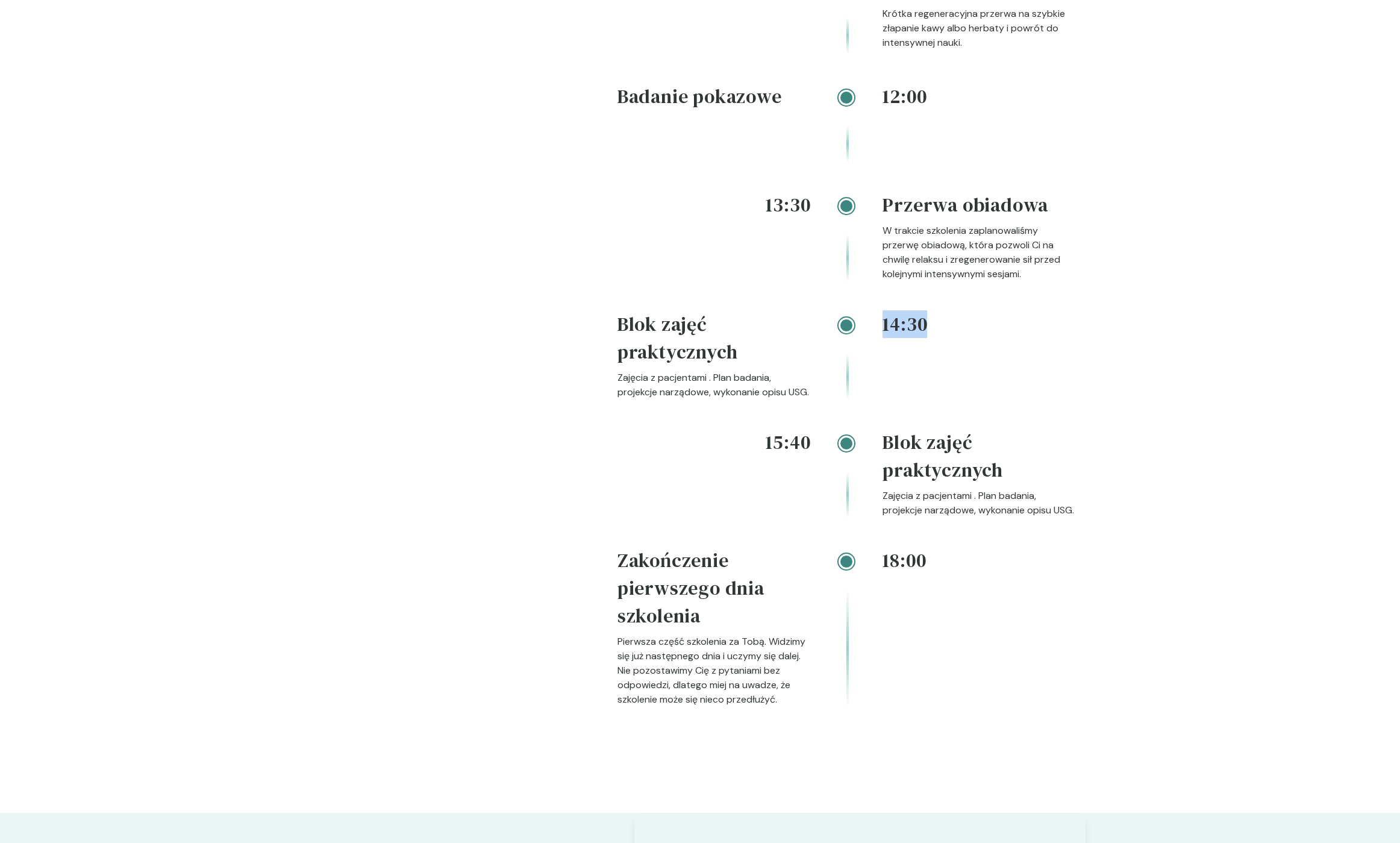
drag, startPoint x: 892, startPoint y: 347, endPoint x: 933, endPoint y: 344, distance: 41.1
click at [933, 338] on h4 "14:30" at bounding box center [979, 324] width 193 height 28
drag, startPoint x: 933, startPoint y: 345, endPoint x: 880, endPoint y: 346, distance: 53.0
click at [878, 347] on div "14:30 Blok zajęć praktycznych Zajęcia z pacjentami . Plan badania, projekcje na…" at bounding box center [846, 369] width 458 height 118
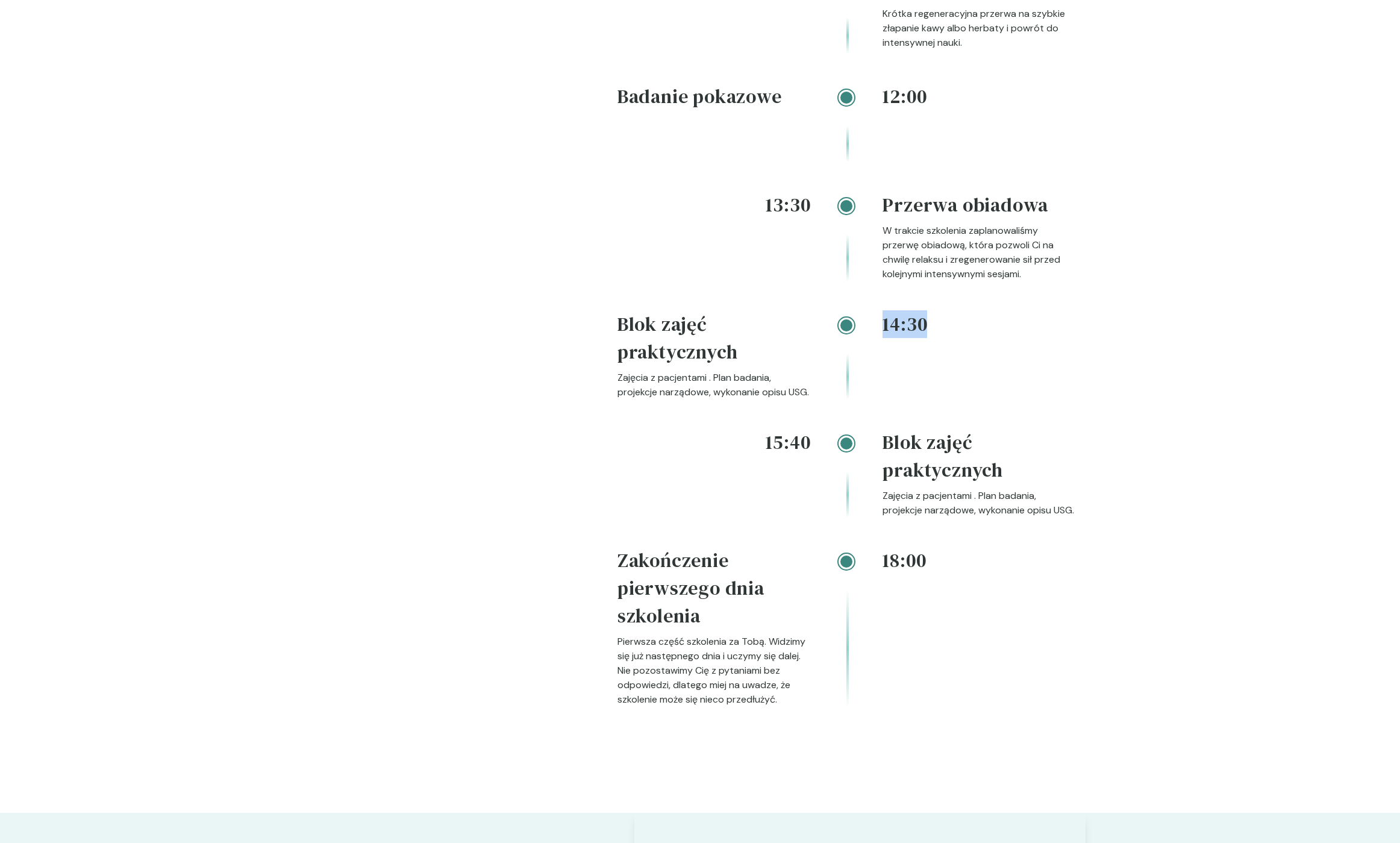
drag, startPoint x: 884, startPoint y: 346, endPoint x: 924, endPoint y: 345, distance: 40.0
click at [924, 338] on h4 "14:30" at bounding box center [979, 324] width 193 height 28
drag, startPoint x: 900, startPoint y: 345, endPoint x: 881, endPoint y: 345, distance: 19.0
click at [881, 345] on div "14:30 Blok zajęć praktycznych Zajęcia z pacjentami . Plan badania, projekcje na…" at bounding box center [846, 369] width 458 height 118
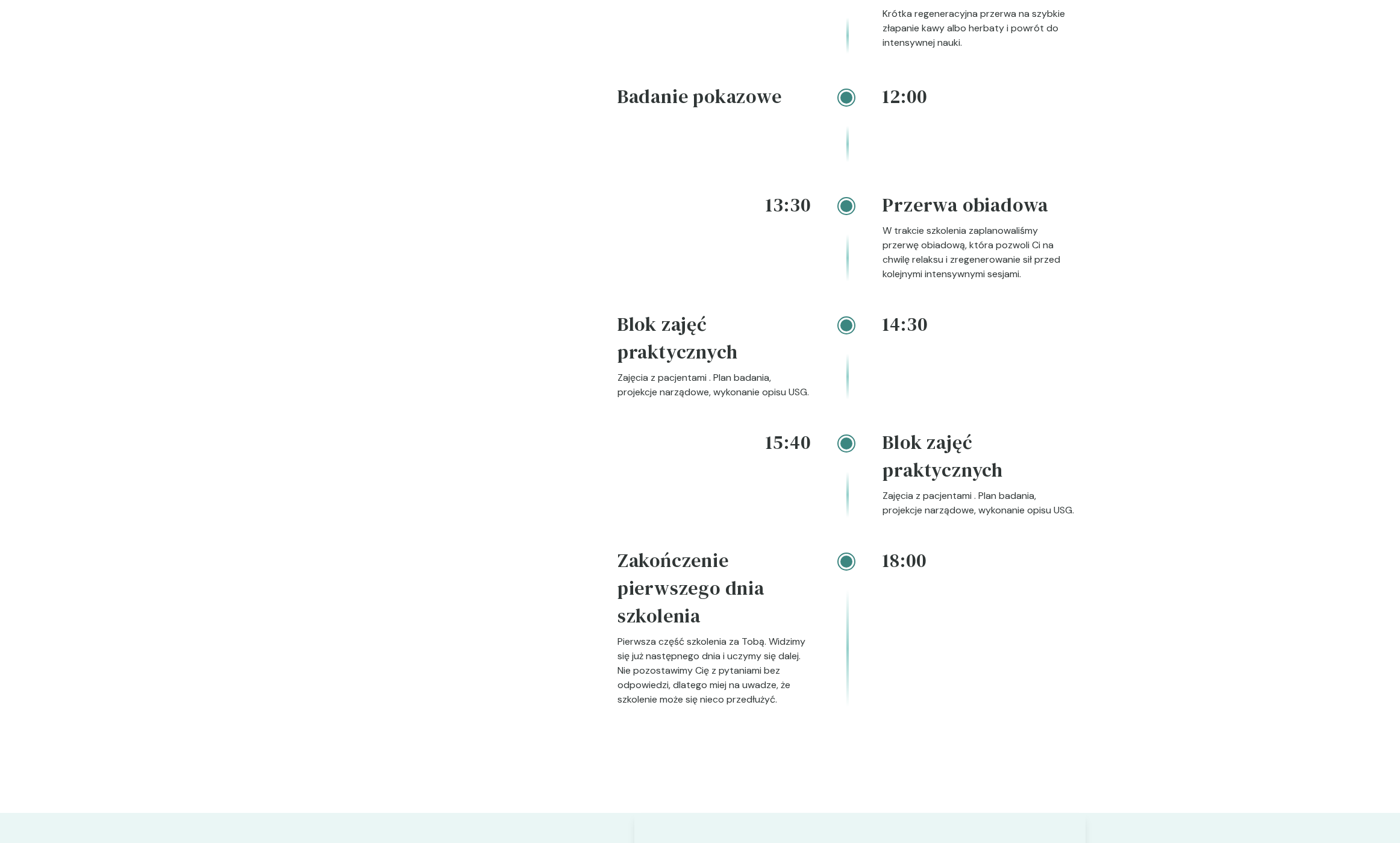
click at [881, 345] on div at bounding box center [847, 358] width 72 height 83
drag, startPoint x: 888, startPoint y: 346, endPoint x: 934, endPoint y: 345, distance: 46.0
click at [934, 338] on h4 "14:30" at bounding box center [979, 324] width 193 height 28
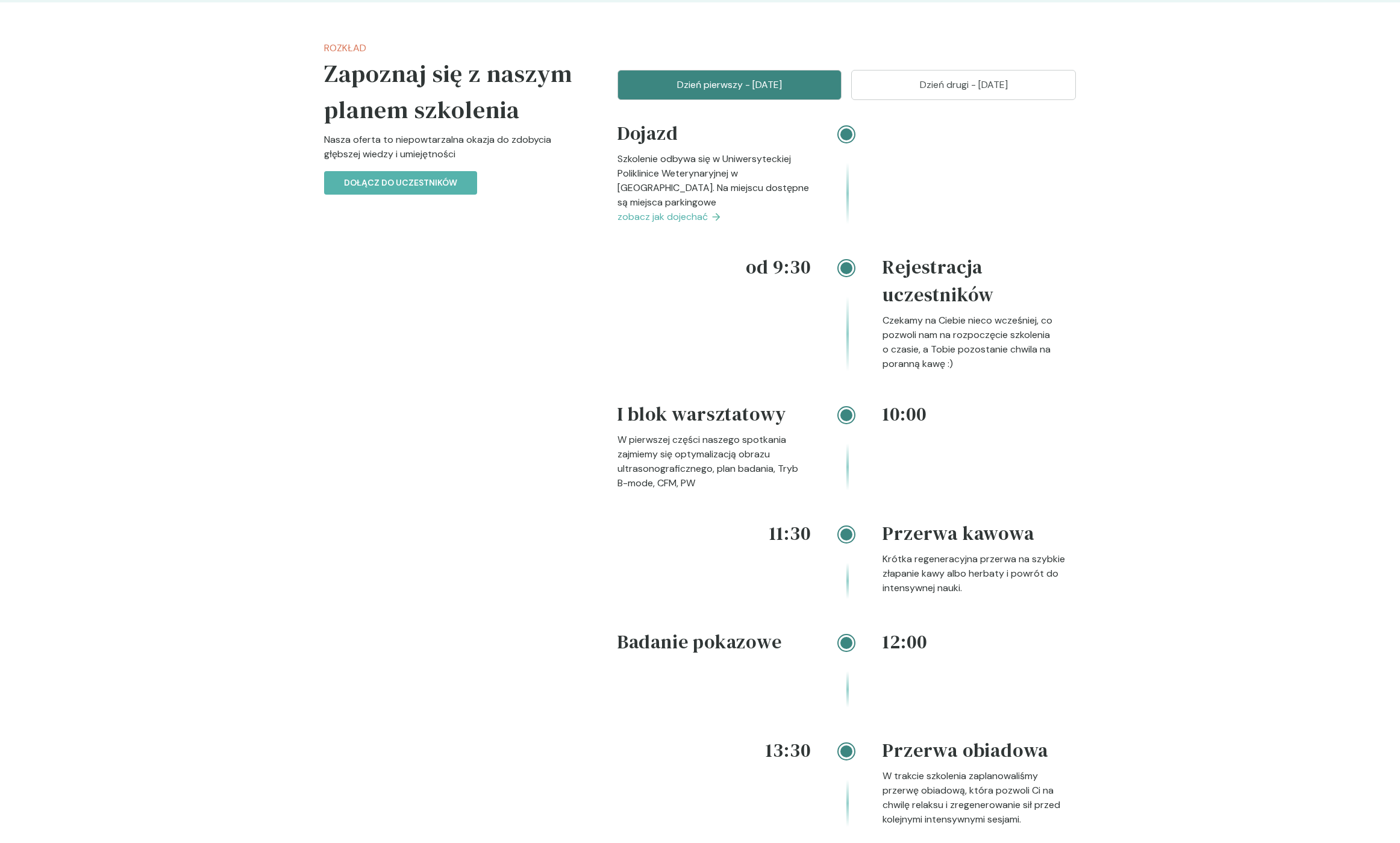
scroll to position [1118, 0]
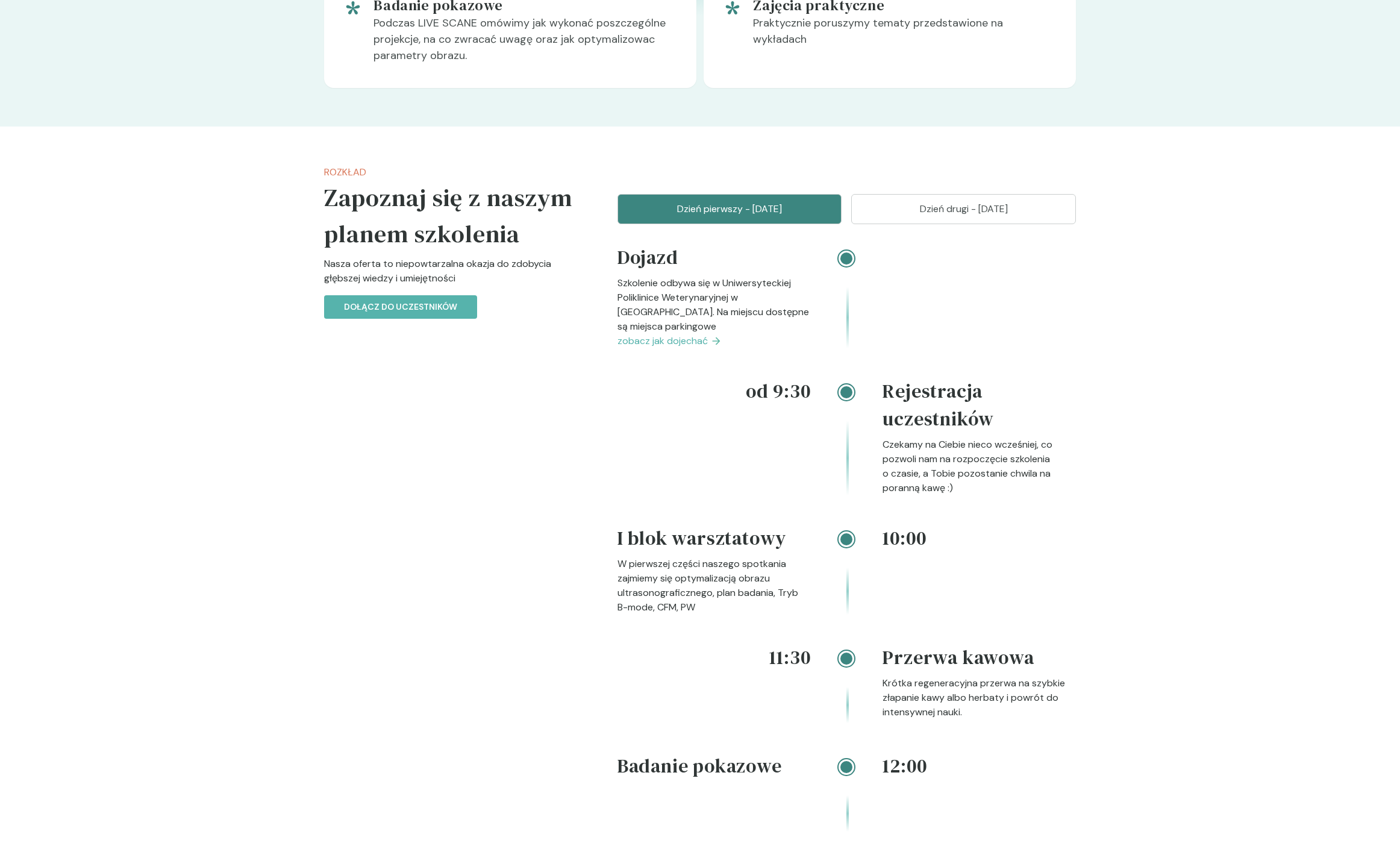
click at [932, 217] on p "Dzień drugi - [DATE]" at bounding box center [964, 209] width 195 height 14
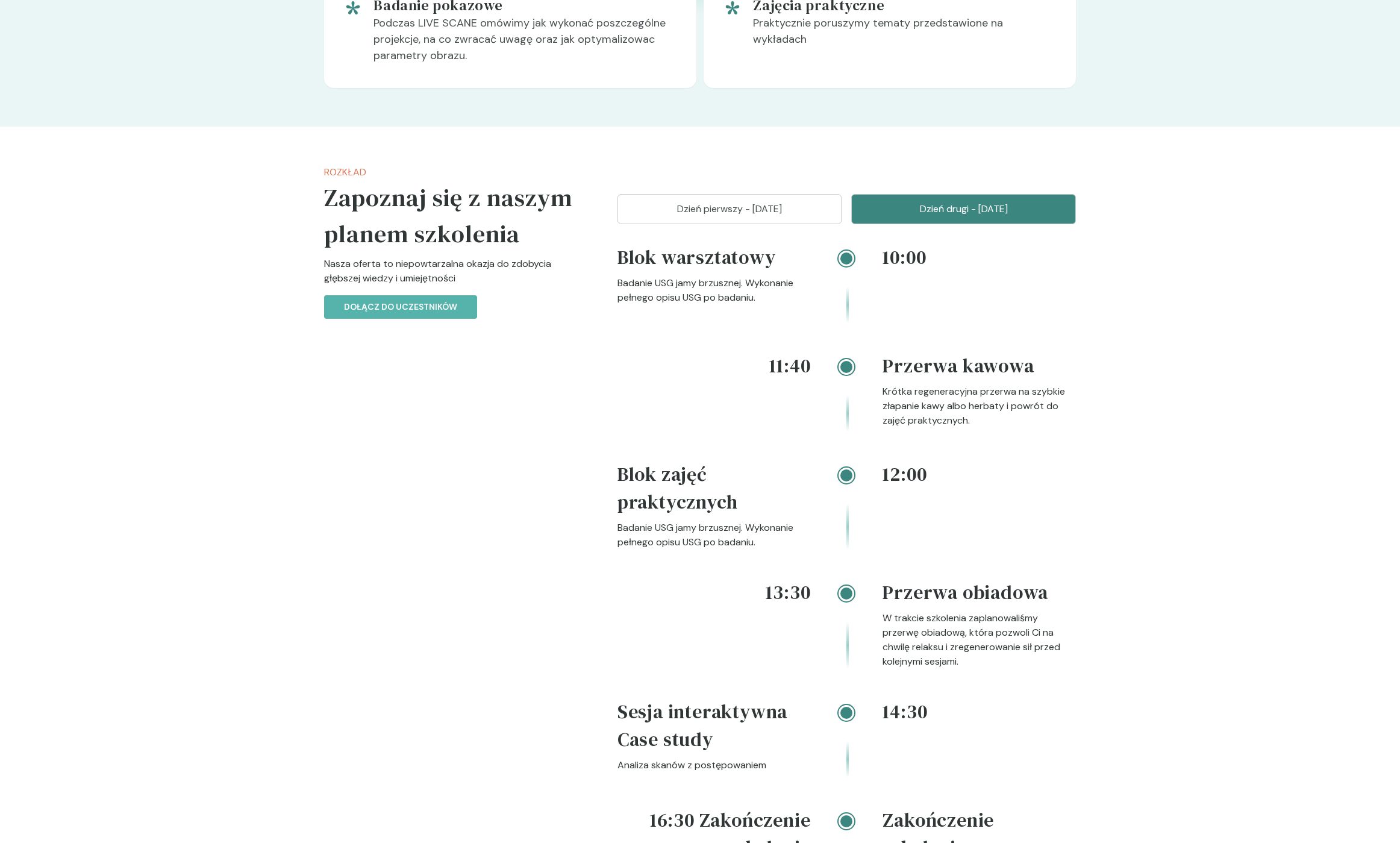
click at [729, 217] on p "Dzień pierwszy - [DATE]" at bounding box center [729, 209] width 195 height 14
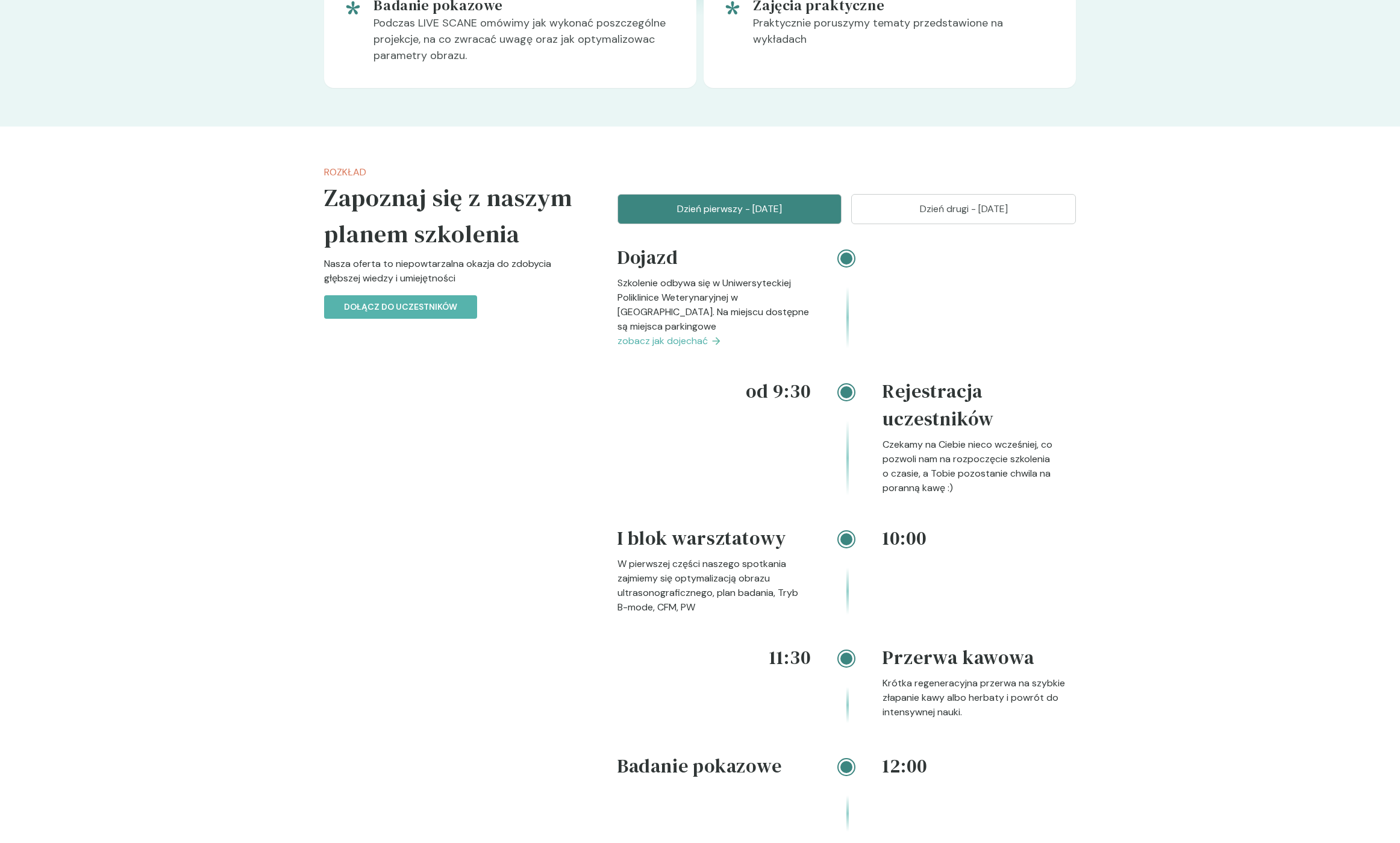
click at [924, 225] on div "Rozkład Zapoznaj się z naszym planem szkolenia Nasza oferta to niepowtarzalna o…" at bounding box center [699, 804] width 771 height 1356
click at [921, 230] on div "Rozkład Zapoznaj się z naszym planem szkolenia Nasza oferta to niepowtarzalna o…" at bounding box center [699, 804] width 771 height 1356
click at [910, 224] on button "Dzień drugi - [DATE]" at bounding box center [963, 209] width 225 height 30
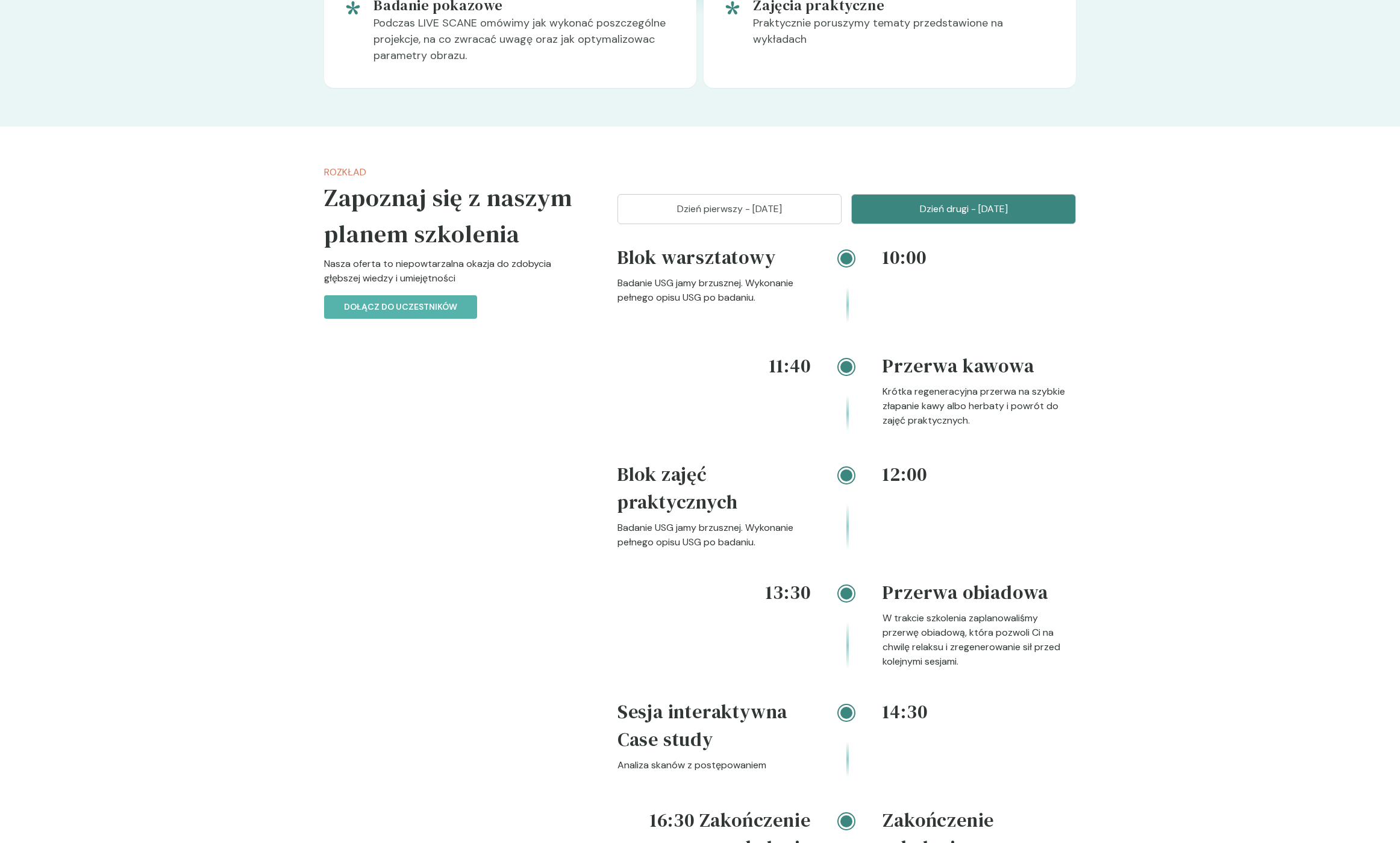
click at [731, 224] on button "Dzień pierwszy - [DATE]" at bounding box center [729, 209] width 225 height 30
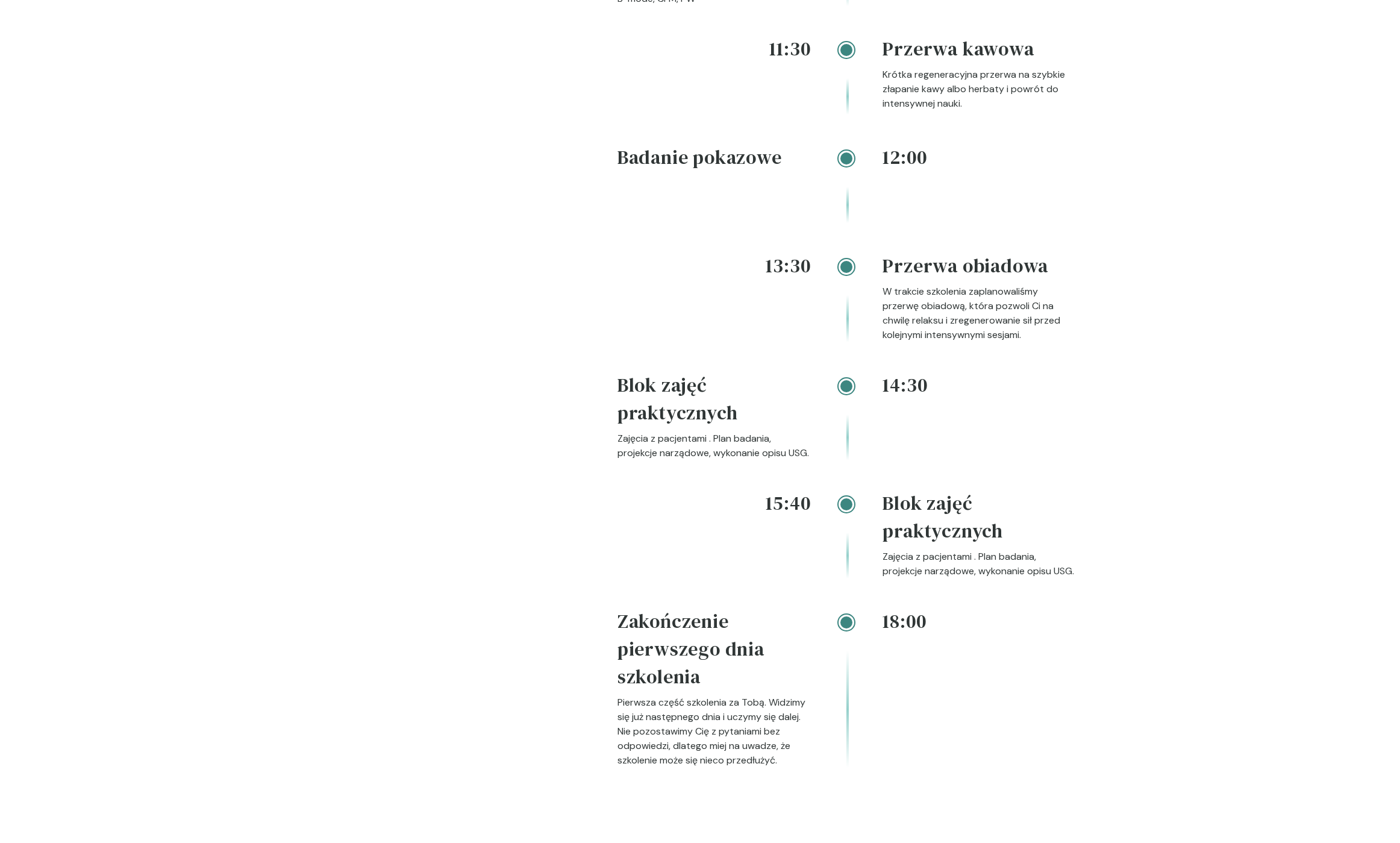
scroll to position [1851, 0]
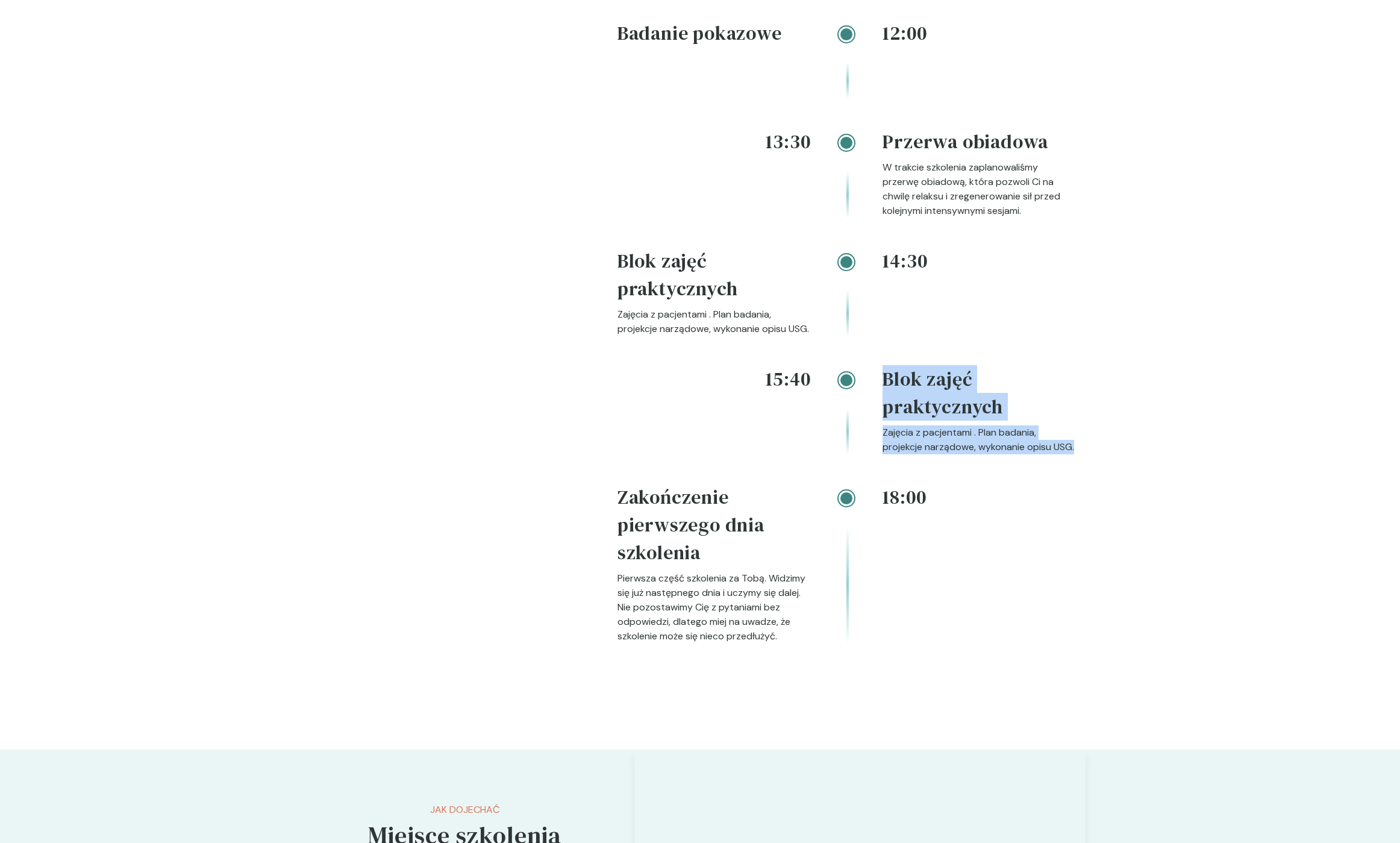
drag, startPoint x: 887, startPoint y: 406, endPoint x: 1005, endPoint y: 506, distance: 154.7
click at [1005, 483] on div "15:40 Blok zajęć praktycznych Zajęcia z pacjentami . Plan badania, projekcje na…" at bounding box center [846, 424] width 458 height 118
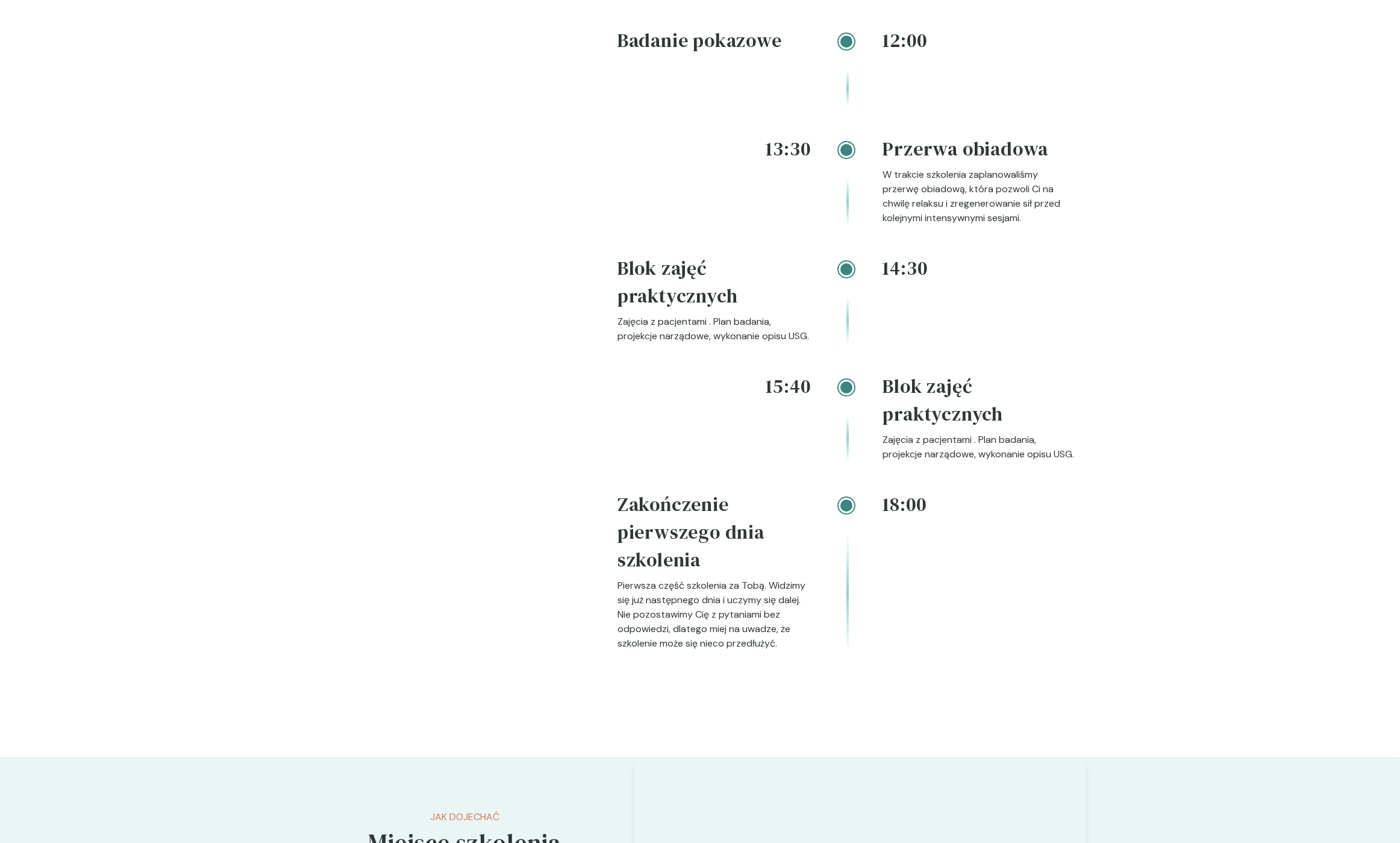
click at [149, 265] on section "Rozkład Zapoznaj się z naszym planem szkolenia Nasza oferta to niepowtarzalna o…" at bounding box center [700, 79] width 1400 height 1356
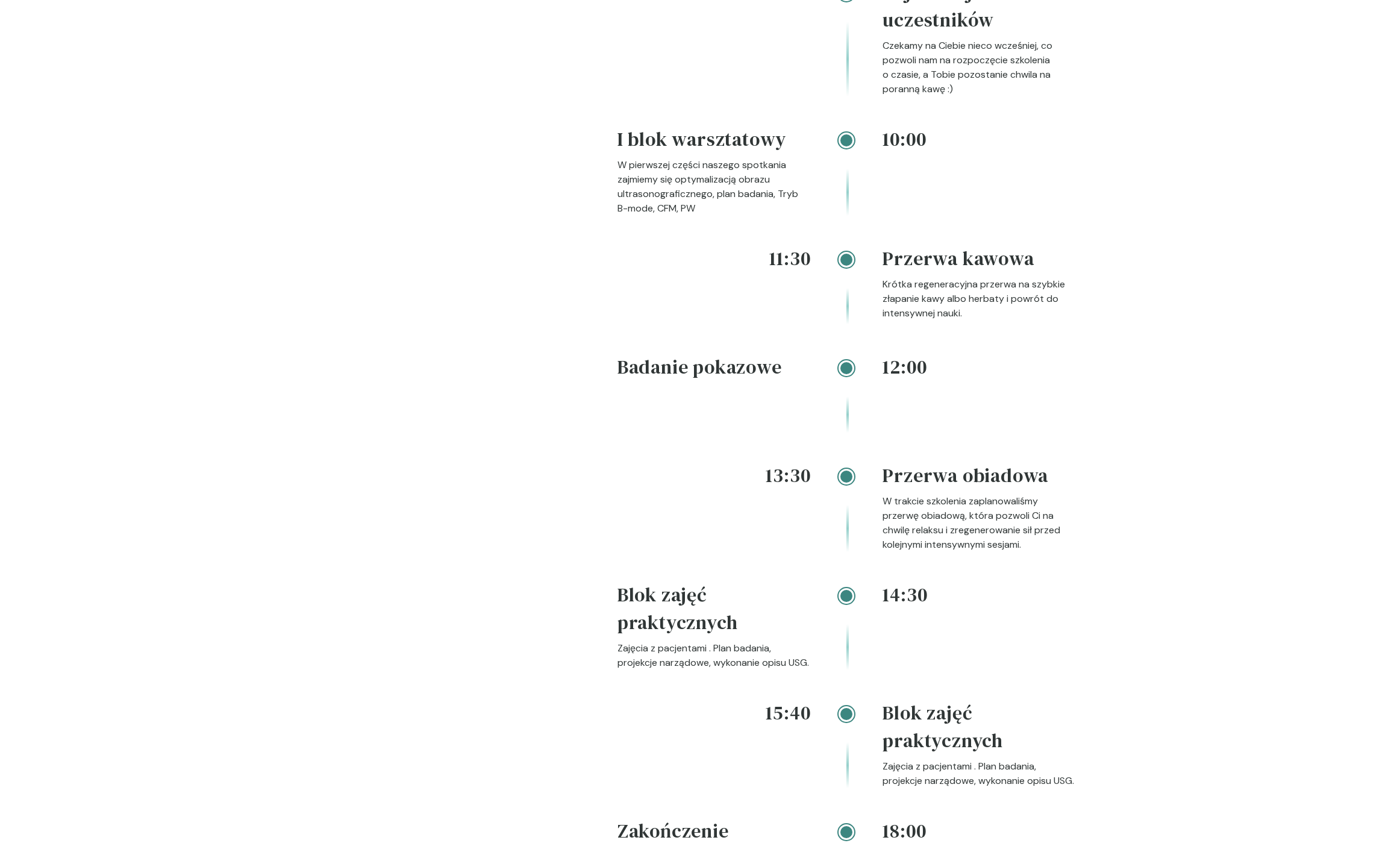
scroll to position [1262, 0]
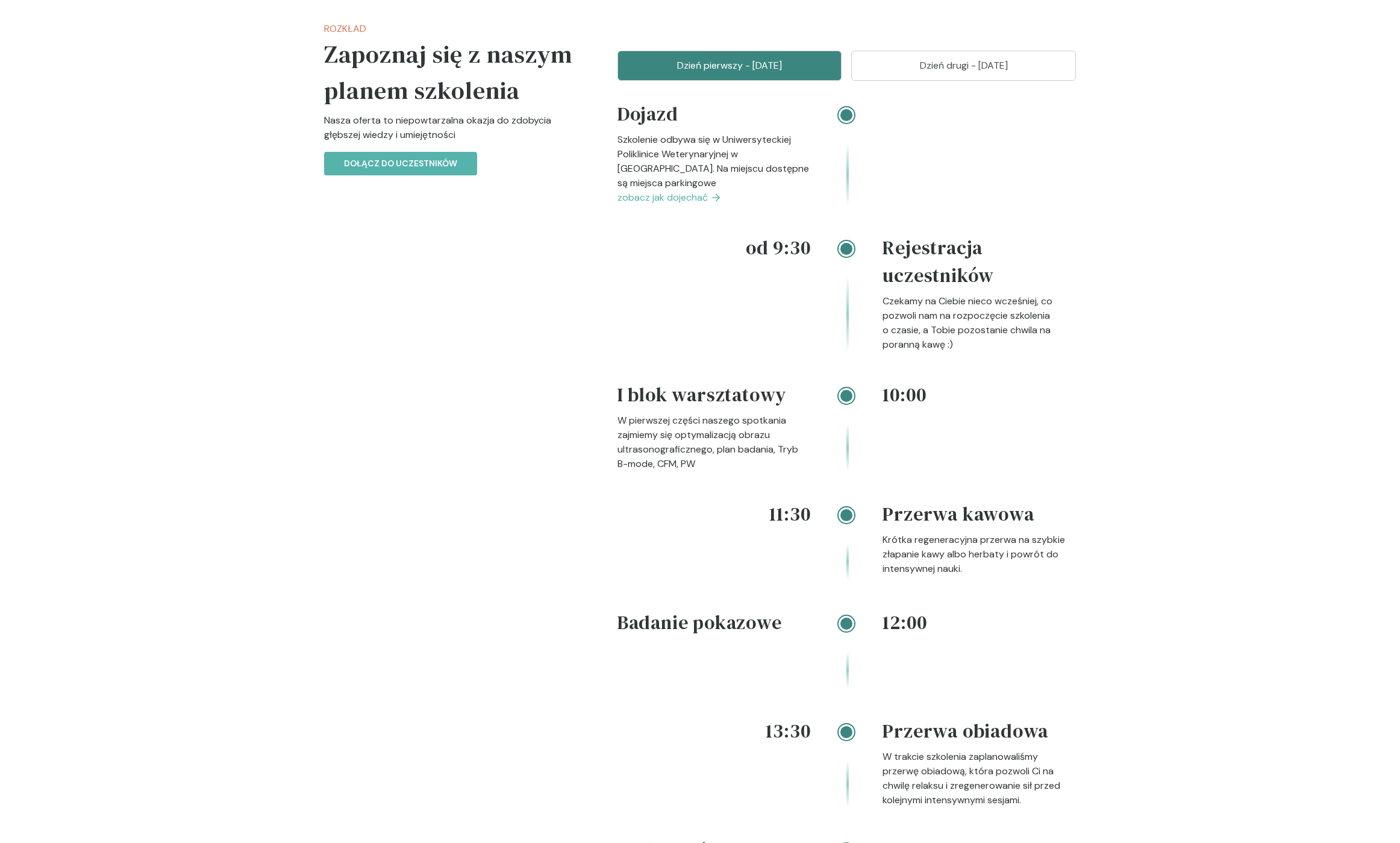
click at [968, 73] on p "Dzień drugi - [DATE]" at bounding box center [964, 66] width 195 height 14
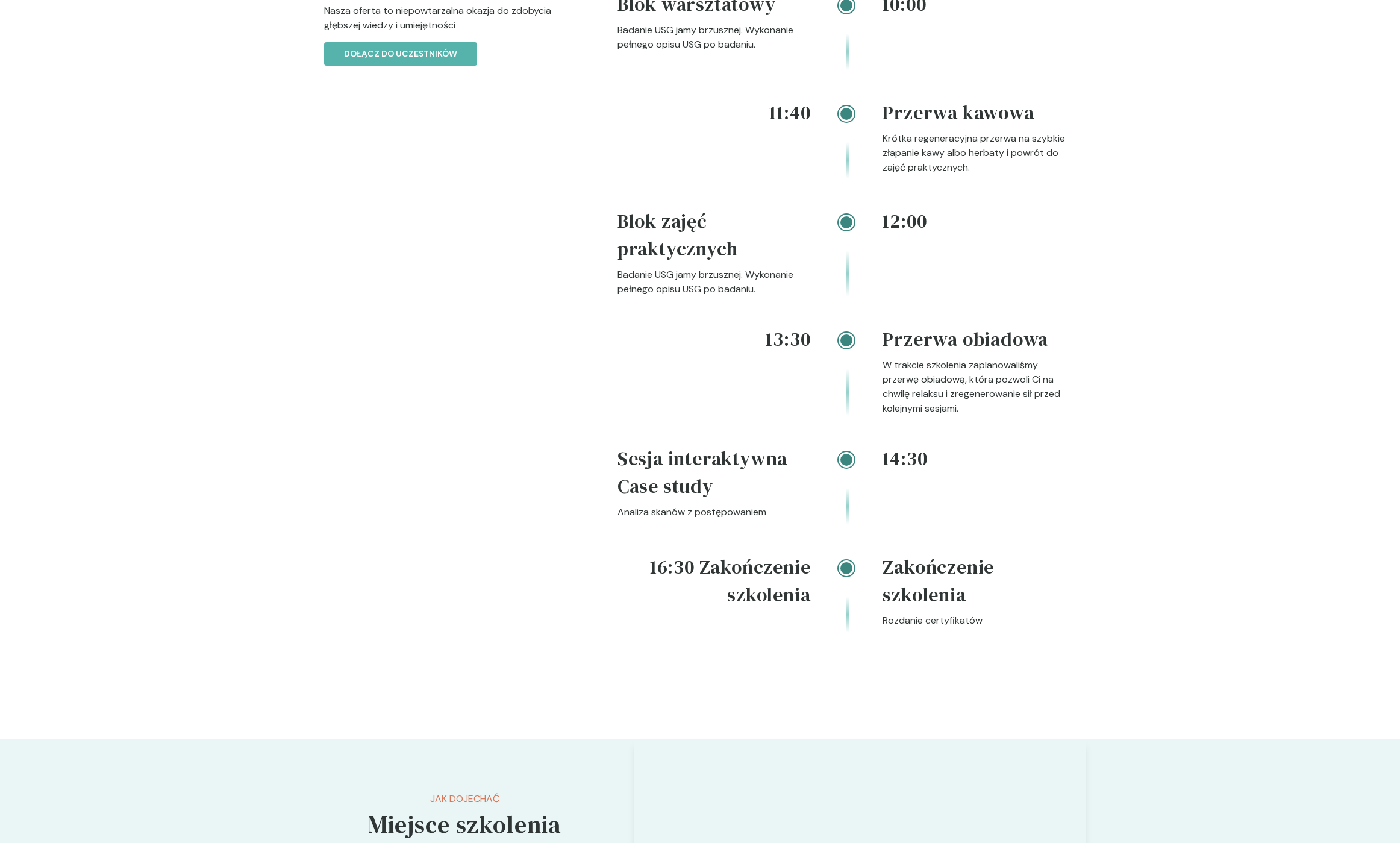
scroll to position [1325, 0]
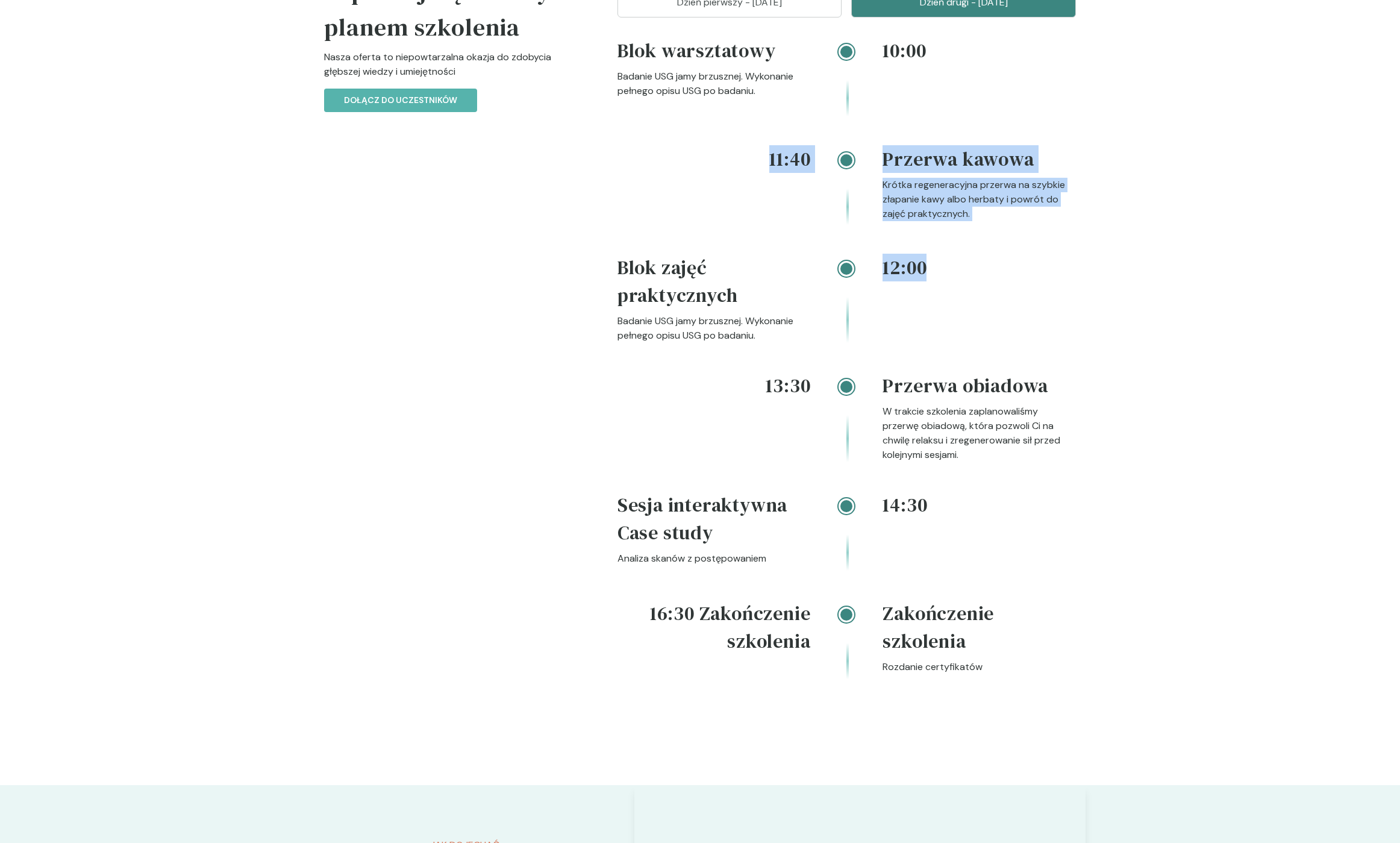
drag, startPoint x: 771, startPoint y: 195, endPoint x: 969, endPoint y: 305, distance: 226.5
click at [969, 305] on div "10:00 Blok warsztatowy Badanie USG jamy brzusznej. Wykonanie pełnego opisu USG …" at bounding box center [846, 372] width 458 height 672
drag, startPoint x: 969, startPoint y: 305, endPoint x: 959, endPoint y: 312, distance: 12.2
click at [969, 281] on h4 "12:00" at bounding box center [979, 267] width 193 height 28
drag, startPoint x: 959, startPoint y: 312, endPoint x: 601, endPoint y: 93, distance: 419.7
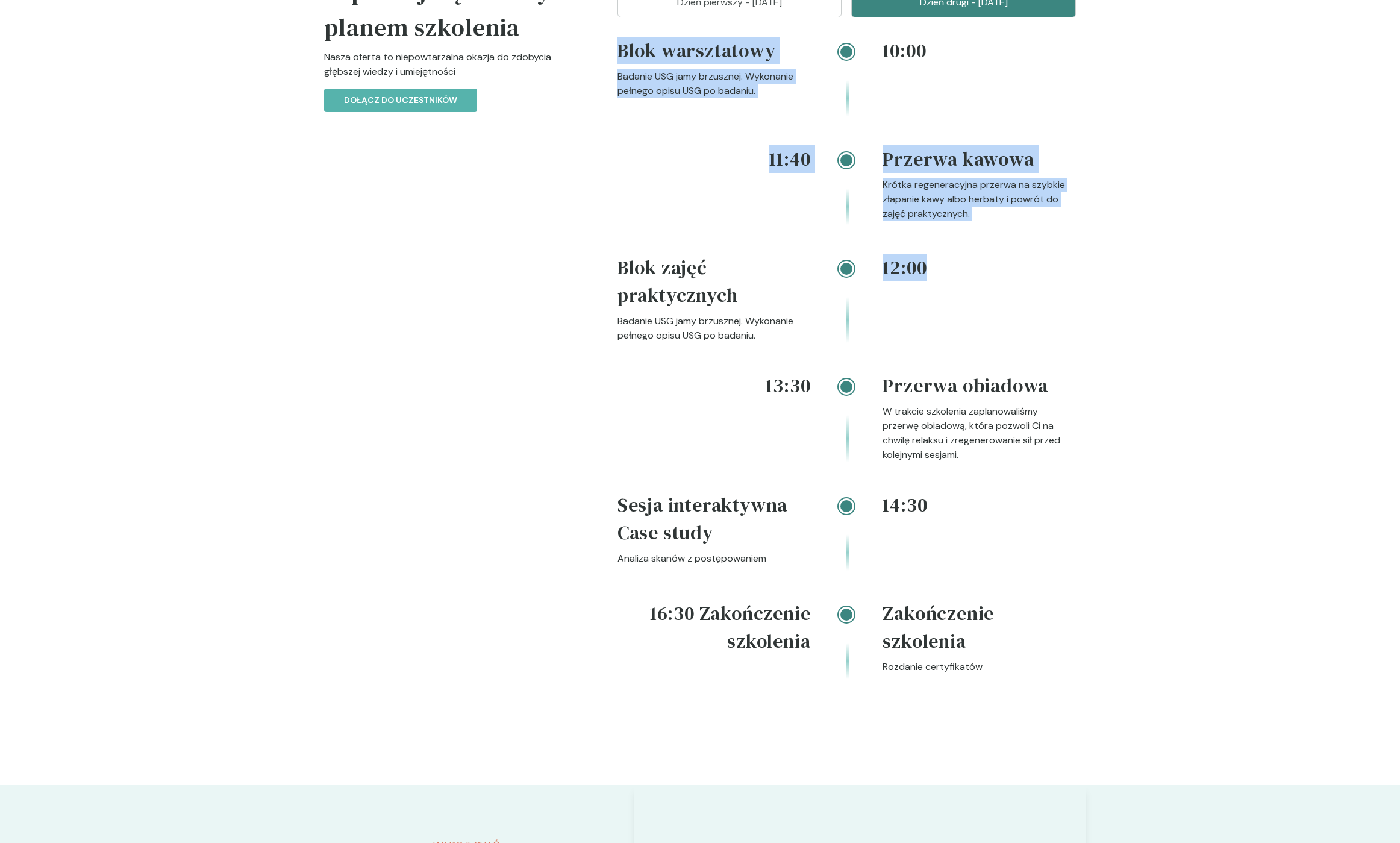
click at [601, 93] on div "Rozkład Zapoznaj się z naszym planem szkolenia Nasza oferta to niepowtarzalna o…" at bounding box center [699, 353] width 771 height 866
drag, startPoint x: 601, startPoint y: 93, endPoint x: 612, endPoint y: 87, distance: 12.5
click at [601, 93] on div "Rozkład Zapoznaj się z naszym planem szkolenia Nasza oferta to niepowtarzalna o…" at bounding box center [699, 353] width 771 height 866
drag, startPoint x: 663, startPoint y: 109, endPoint x: 937, endPoint y: 368, distance: 377.0
click at [937, 368] on div "Rozkład Zapoznaj się z naszym planem szkolenia Nasza oferta to niepowtarzalna o…" at bounding box center [699, 353] width 771 height 866
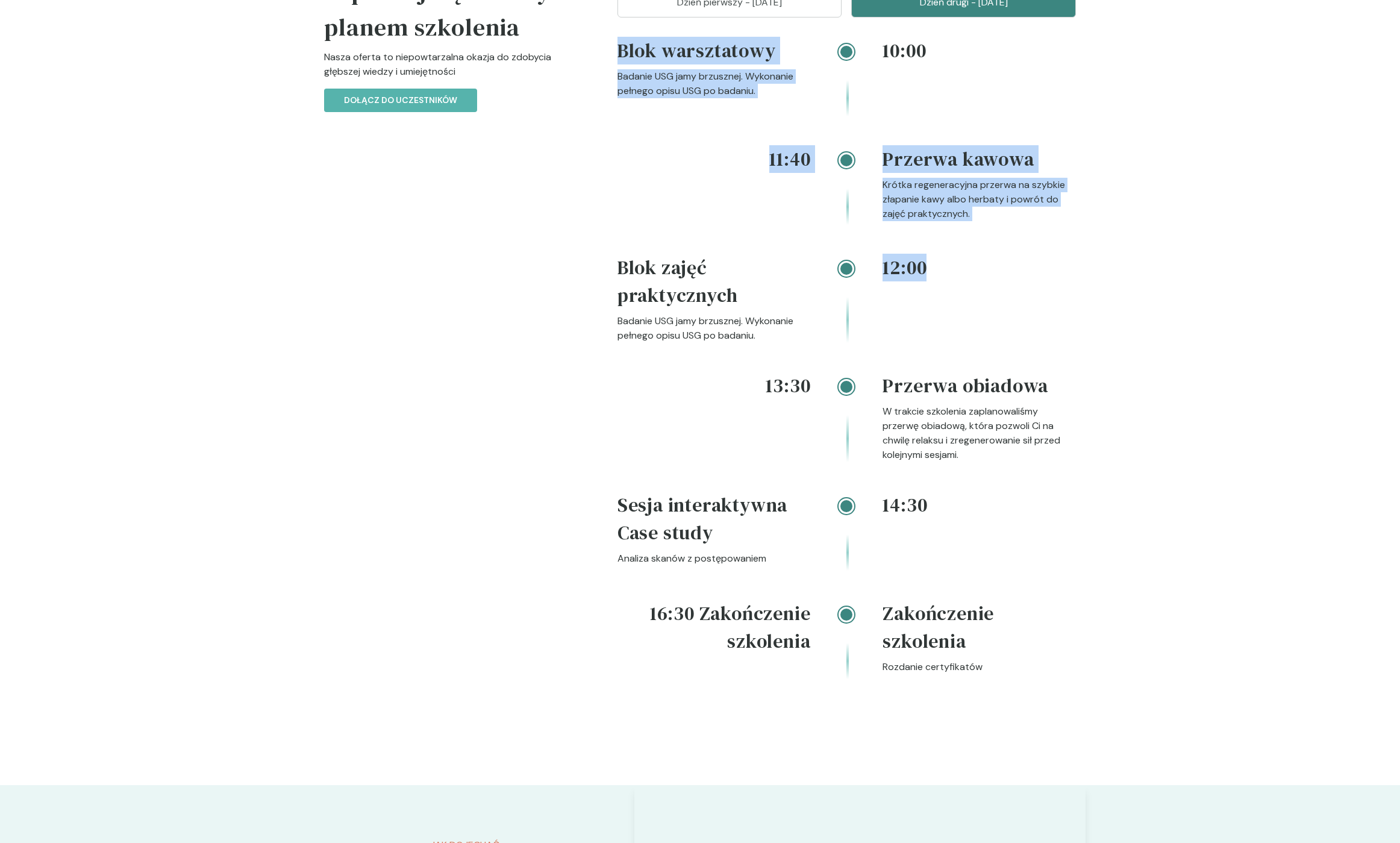
click at [937, 343] on div "12:00" at bounding box center [979, 298] width 193 height 89
drag, startPoint x: 903, startPoint y: 370, endPoint x: 620, endPoint y: 87, distance: 400.2
click at [620, 87] on div "10:00 Blok warsztatowy Badanie USG jamy brzusznej. Wykonanie pełnego opisu USG …" at bounding box center [846, 372] width 458 height 672
click at [620, 69] on h4 "Blok warsztatowy" at bounding box center [714, 53] width 193 height 33
drag, startPoint x: 619, startPoint y: 86, endPoint x: 1012, endPoint y: 373, distance: 486.6
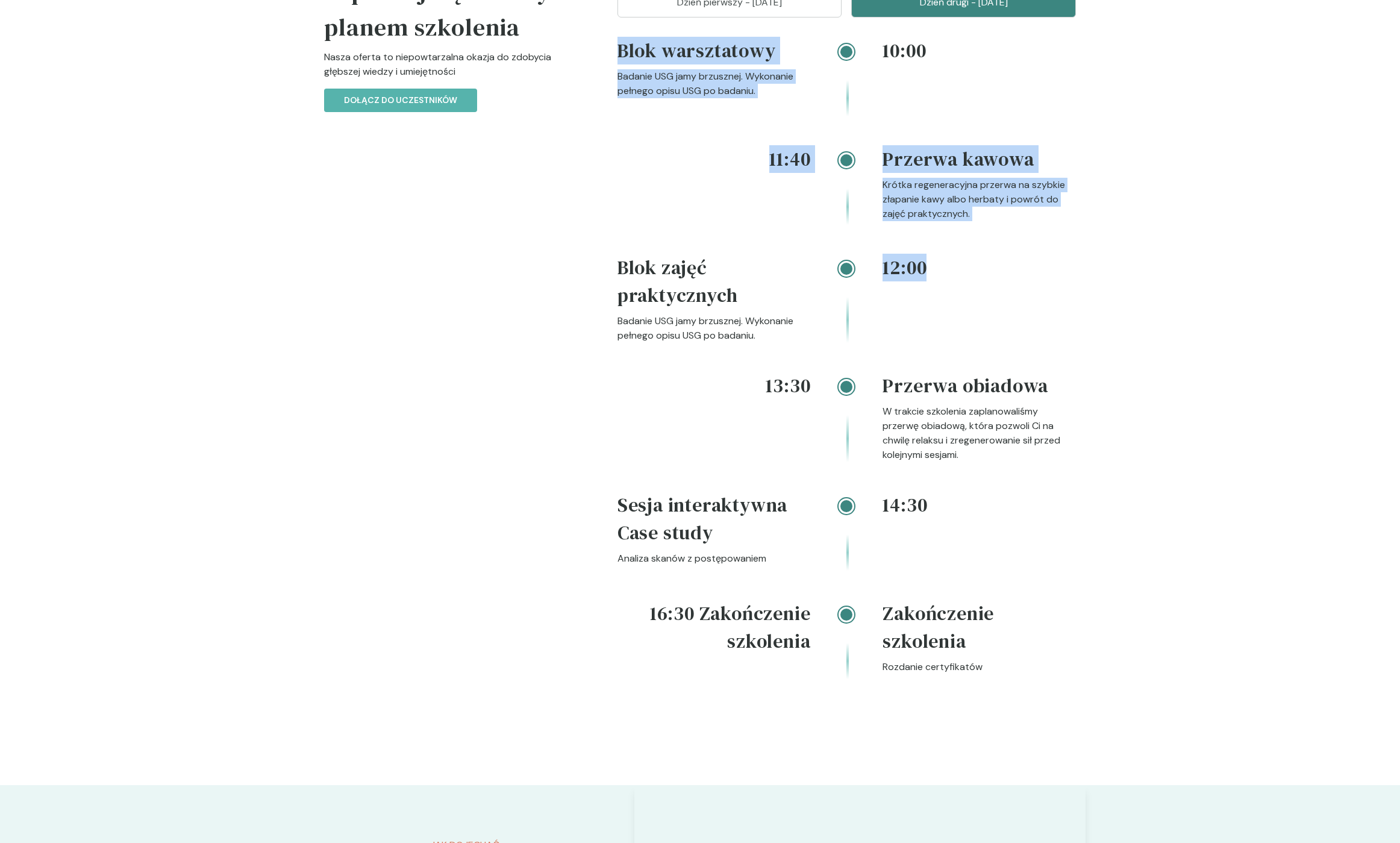
click at [1012, 373] on div "10:00 Blok warsztatowy Badanie USG jamy brzusznej. Wykonanie pełnego opisu USG …" at bounding box center [846, 372] width 458 height 672
click at [1012, 343] on div "12:00" at bounding box center [979, 298] width 193 height 89
drag, startPoint x: 880, startPoint y: 373, endPoint x: 621, endPoint y: 99, distance: 377.0
click at [621, 105] on div "10:00 Blok warsztatowy Badanie USG jamy brzusznej. Wykonanie pełnego opisu USG …" at bounding box center [846, 372] width 458 height 672
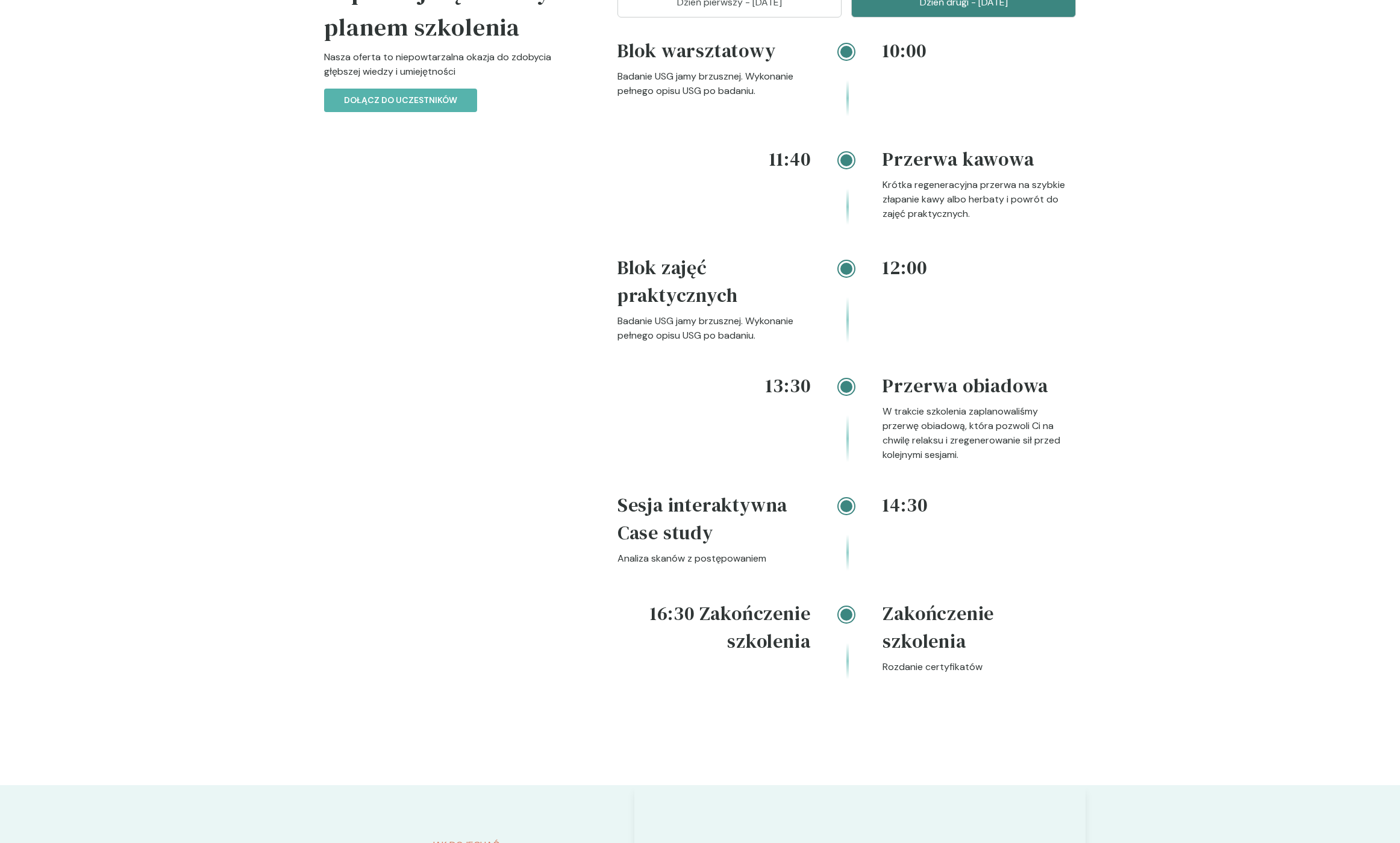
drag, startPoint x: 621, startPoint y: 99, endPoint x: 619, endPoint y: 87, distance: 12.2
click at [621, 69] on h4 "Blok warsztatowy" at bounding box center [714, 53] width 193 height 33
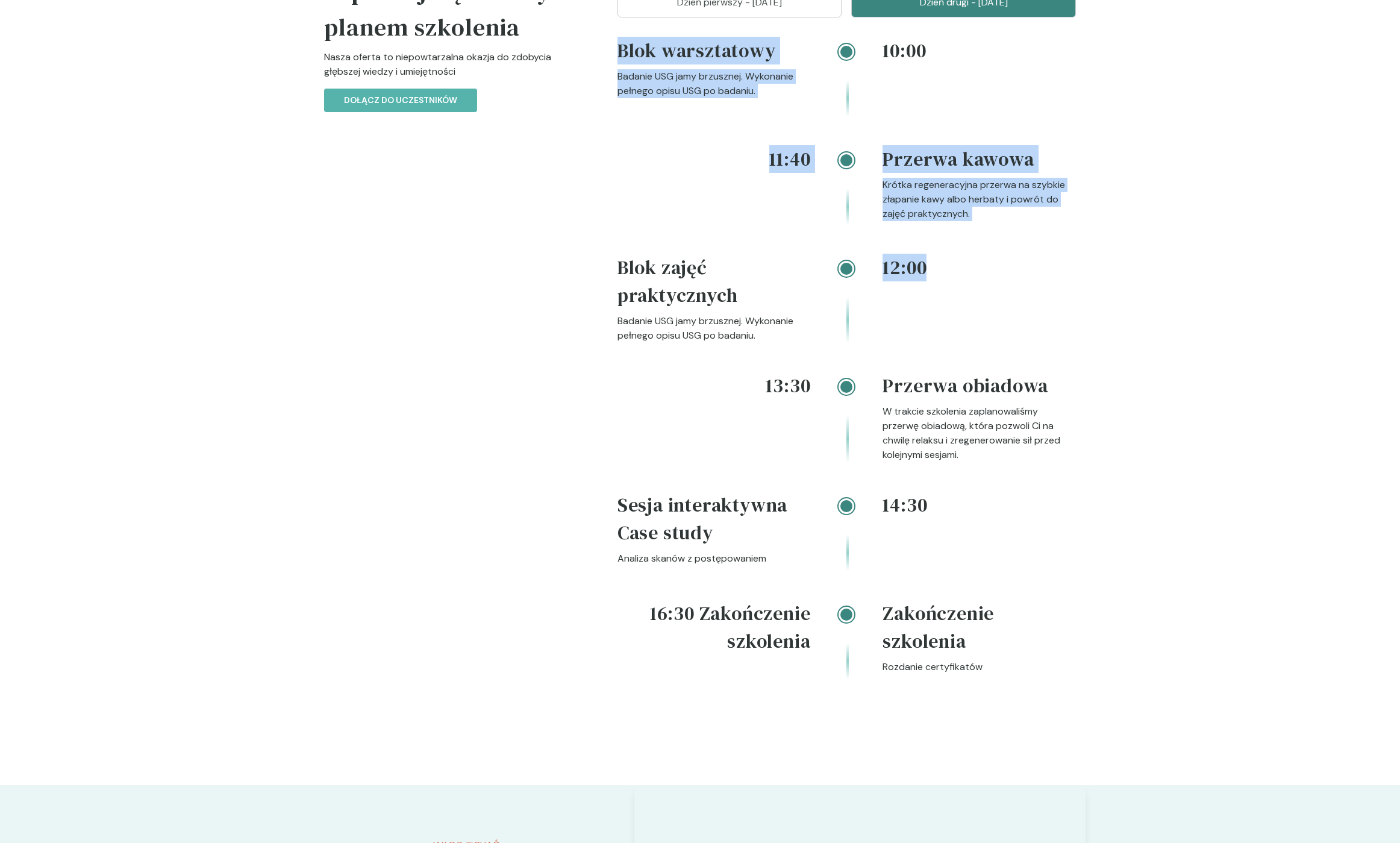
drag, startPoint x: 624, startPoint y: 95, endPoint x: 943, endPoint y: 387, distance: 432.5
click at [943, 387] on div "10:00 Blok warsztatowy Badanie USG jamy brzusznej. Wykonanie pełnego opisu USG …" at bounding box center [846, 372] width 458 height 672
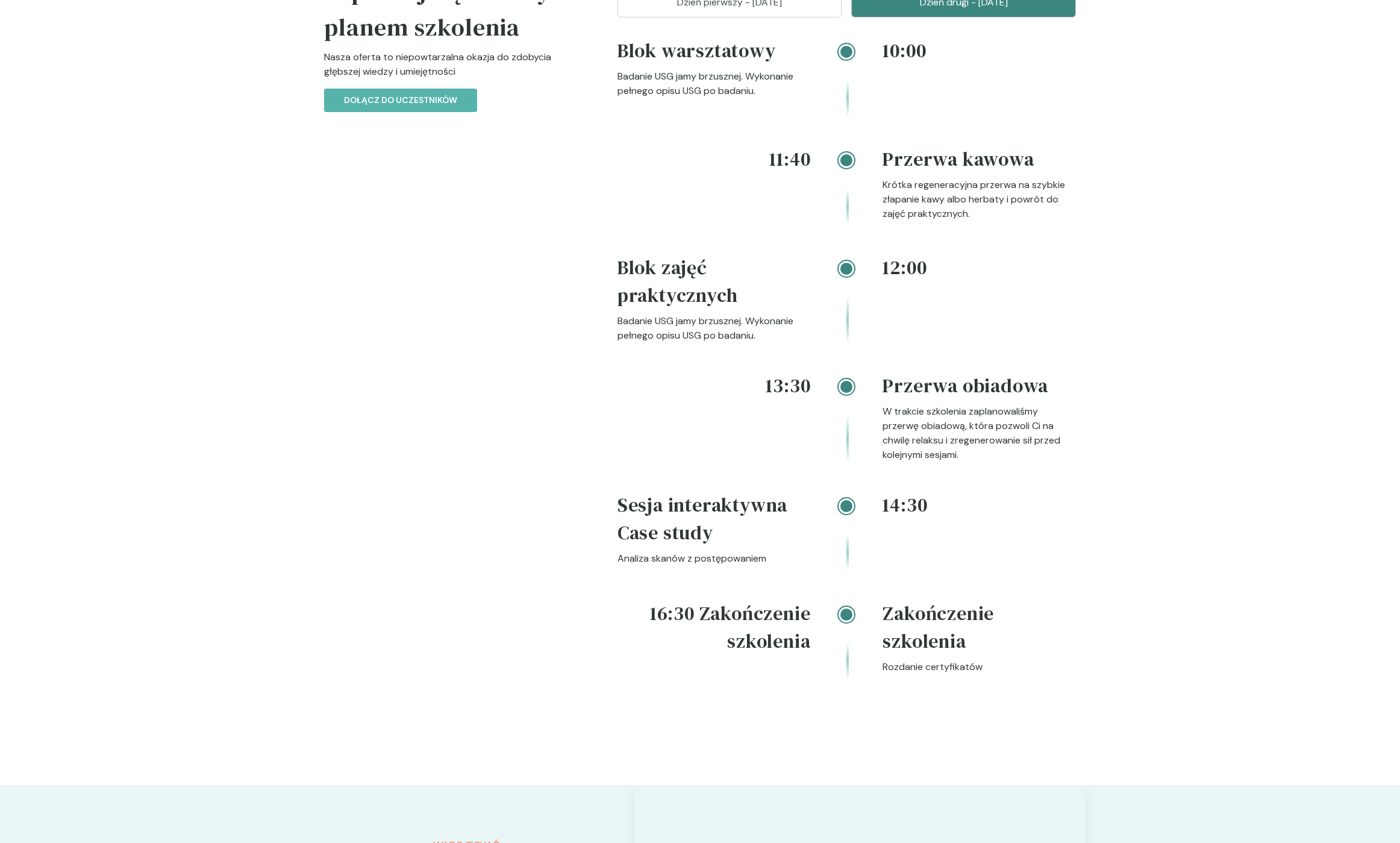
drag, startPoint x: 943, startPoint y: 387, endPoint x: 871, endPoint y: 376, distance: 72.8
click at [939, 372] on div "12:00 Blok zajęć praktycznych Badanie USG jamy brzusznej. Wykonanie pełnego opi…" at bounding box center [846, 312] width 458 height 118
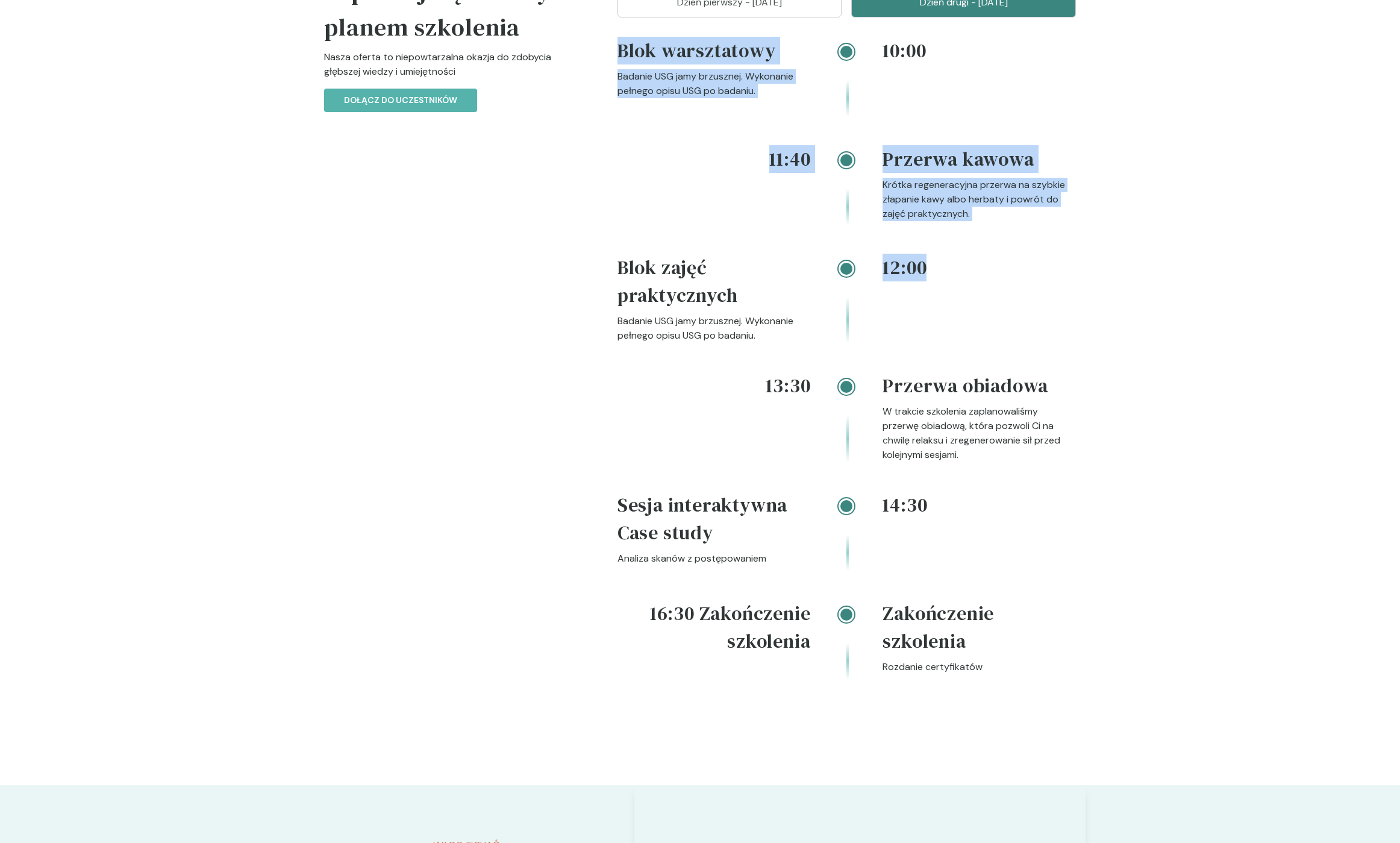
drag, startPoint x: 774, startPoint y: 346, endPoint x: 613, endPoint y: 92, distance: 300.7
click at [613, 92] on div "Rozkład Zapoznaj się z naszym planem szkolenia Nasza oferta to niepowtarzalna o…" at bounding box center [699, 353] width 771 height 866
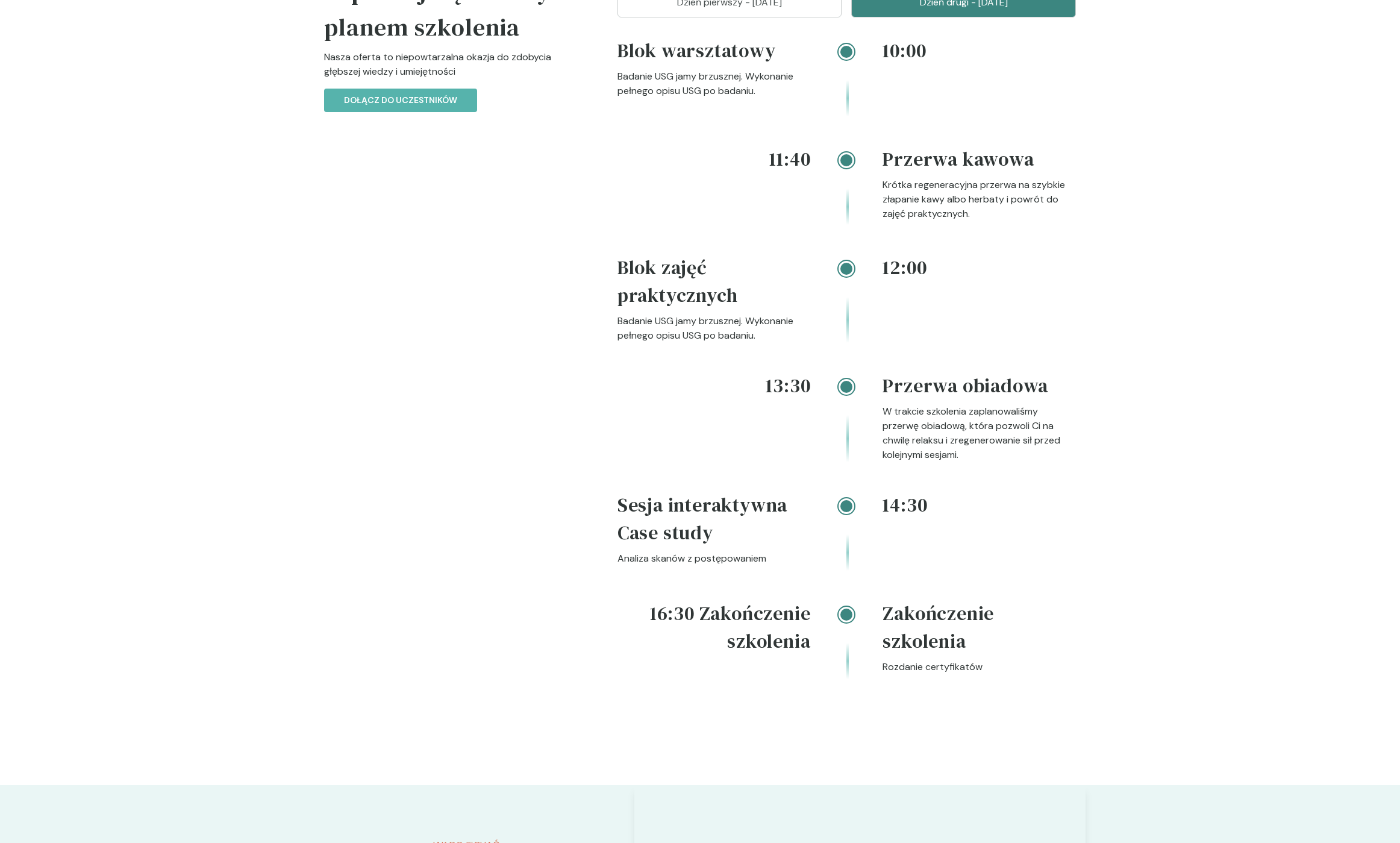
drag, startPoint x: 613, startPoint y: 92, endPoint x: 617, endPoint y: 85, distance: 8.1
click at [613, 92] on div "Rozkład Zapoznaj się z naszym planem szkolenia Nasza oferta to niepowtarzalna o…" at bounding box center [699, 353] width 771 height 866
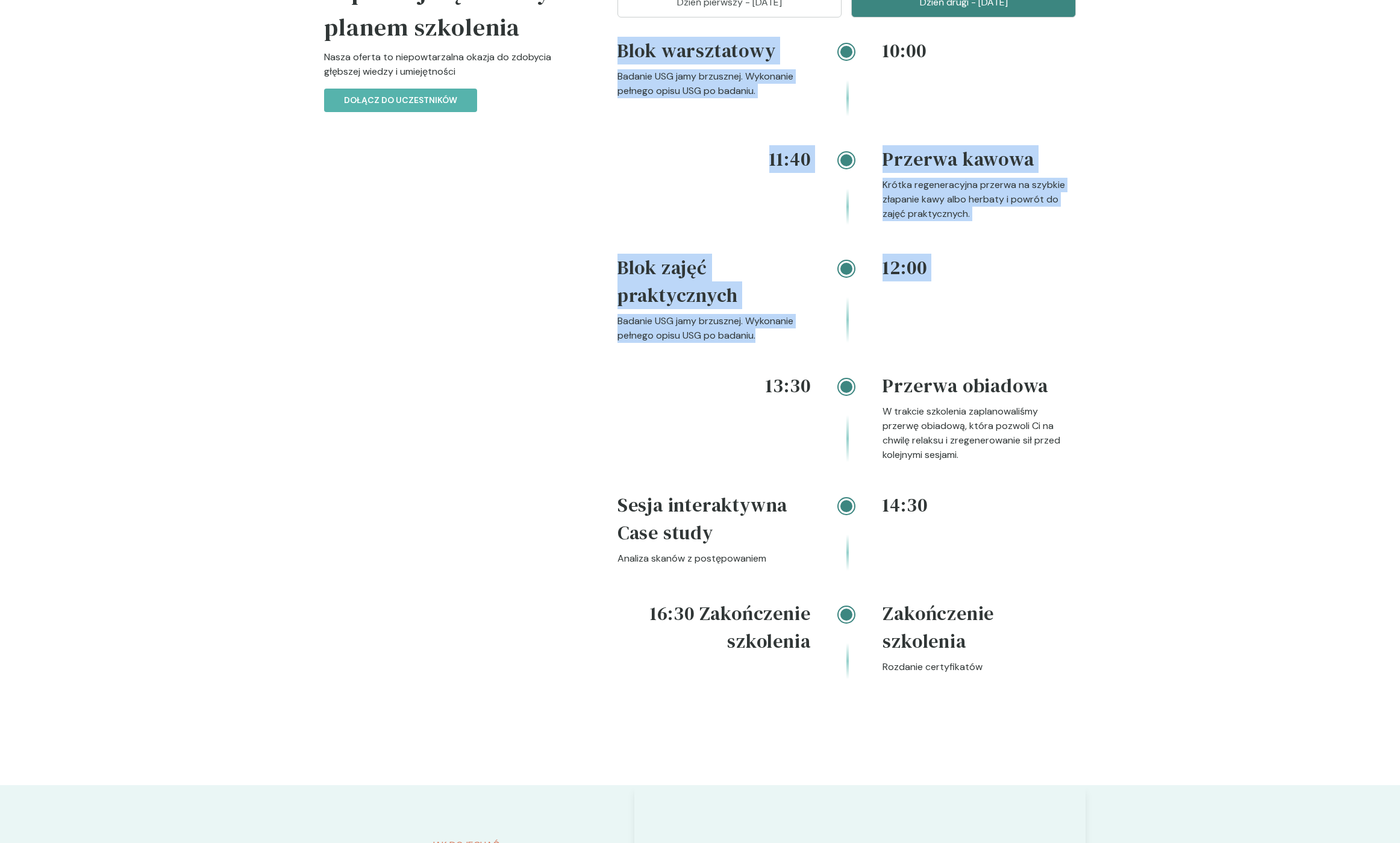
drag, startPoint x: 624, startPoint y: 89, endPoint x: 780, endPoint y: 383, distance: 332.8
click at [780, 383] on div "10:00 Blok warsztatowy Badanie USG jamy brzusznej. Wykonanie pełnego opisu USG …" at bounding box center [846, 372] width 458 height 672
click at [780, 372] on div "12:00 Blok zajęć praktycznych Badanie USG jamy brzusznej. Wykonanie pełnego opi…" at bounding box center [846, 312] width 458 height 118
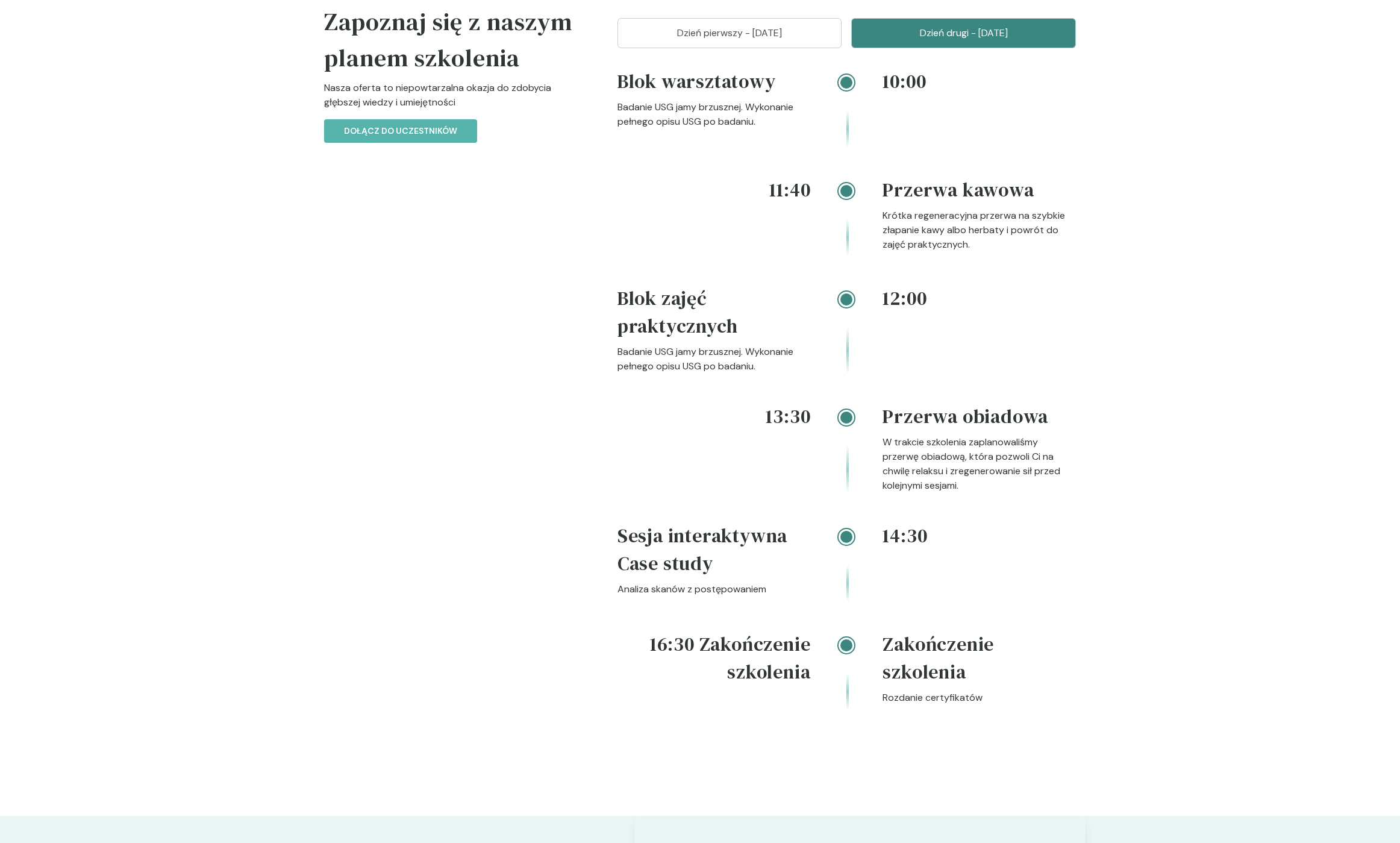
scroll to position [1286, 0]
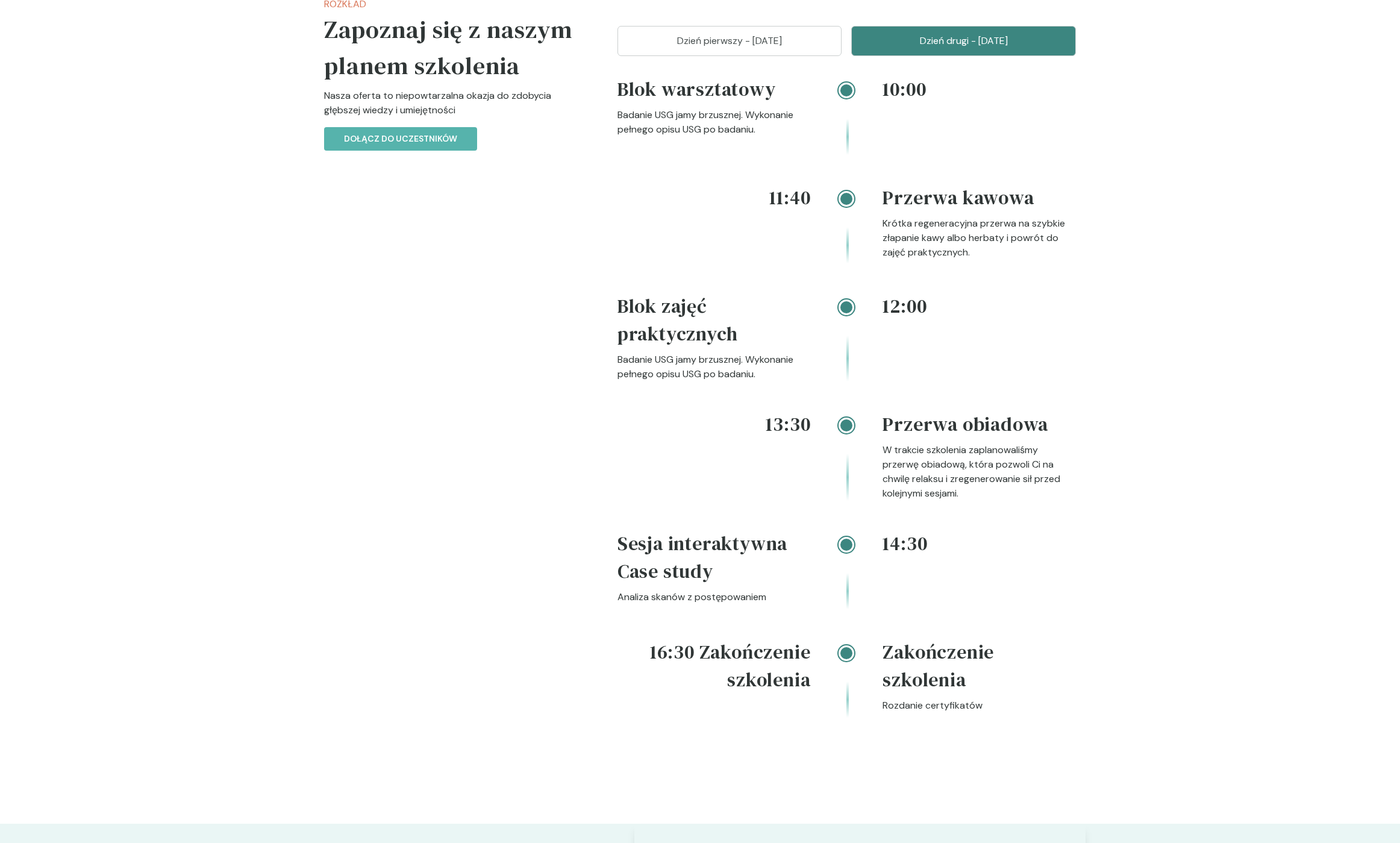
click at [707, 56] on button "Dzień pierwszy - [DATE]" at bounding box center [729, 41] width 225 height 30
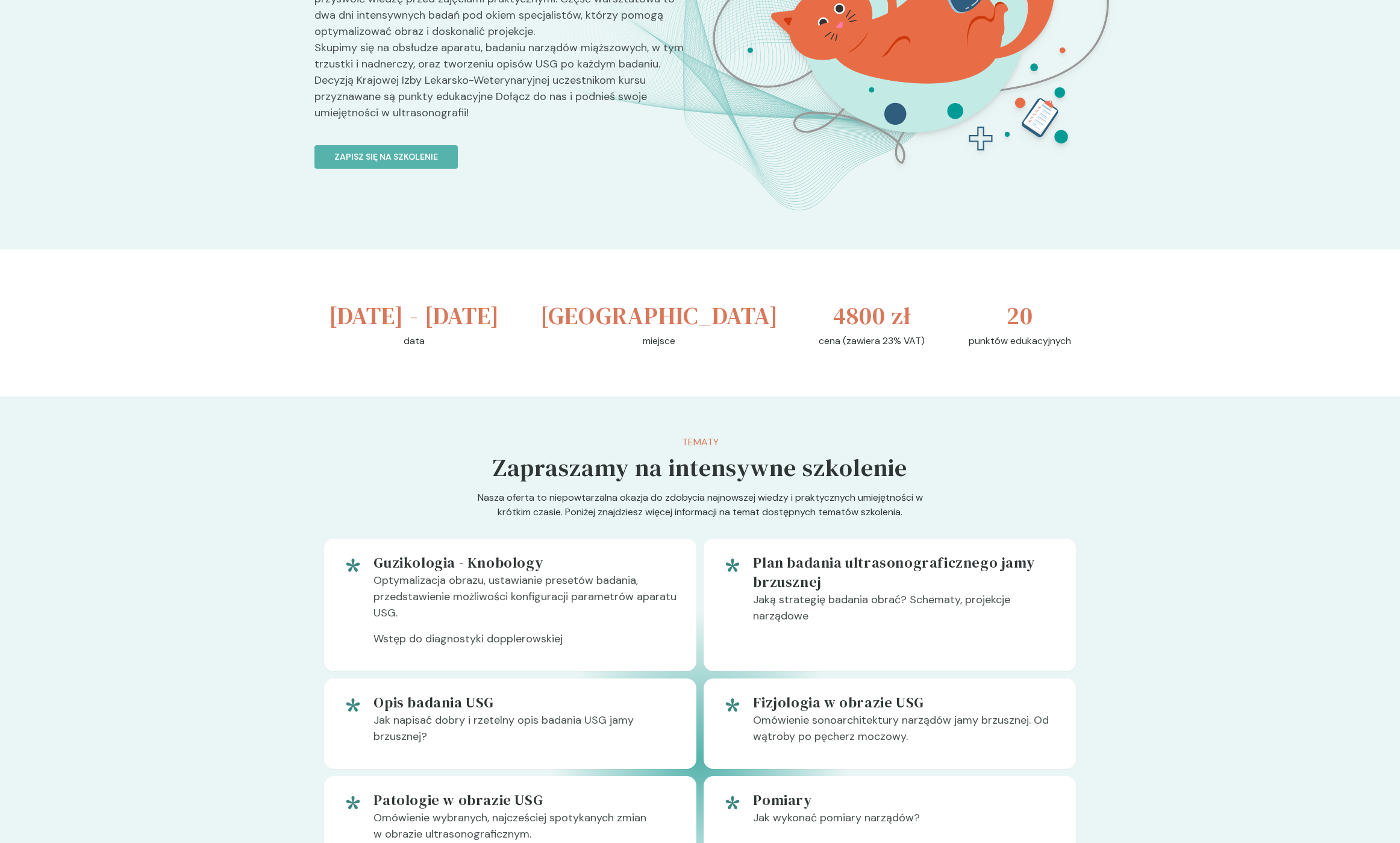
scroll to position [0, 0]
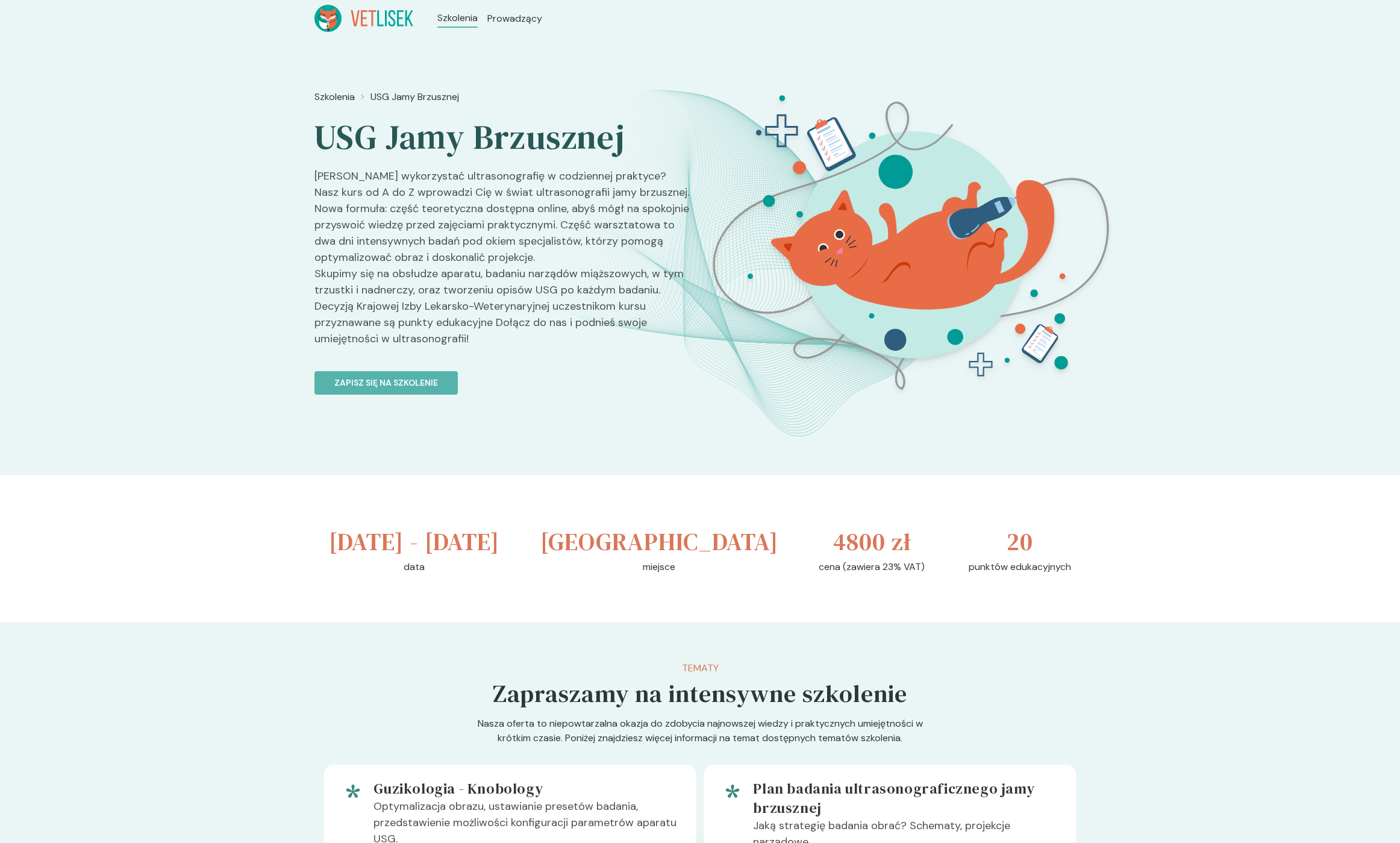
click at [335, 540] on h3 "[DATE] - [DATE]" at bounding box center [415, 542] width 171 height 36
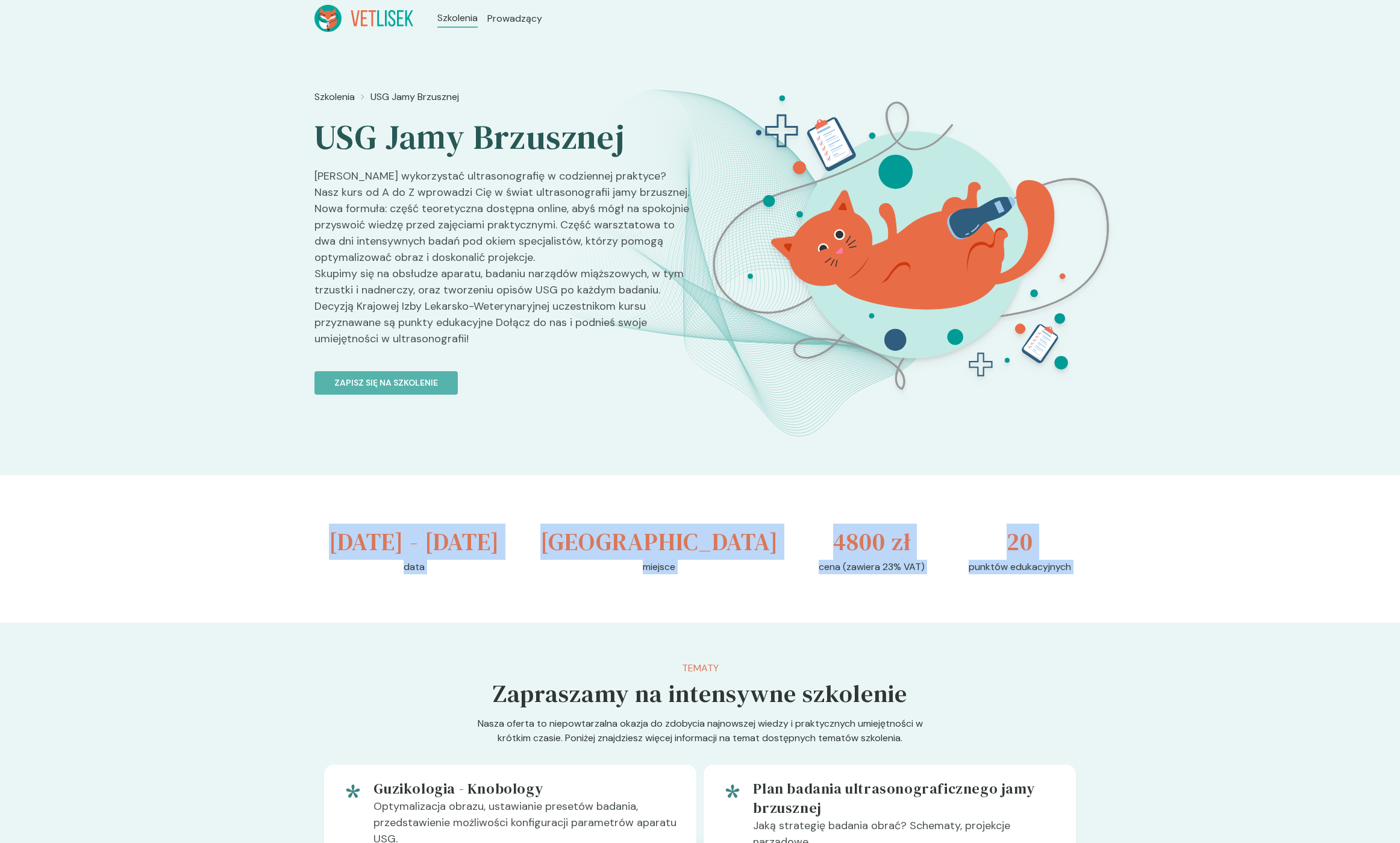
drag, startPoint x: 370, startPoint y: 546, endPoint x: 1090, endPoint y: 618, distance: 723.6
click at [1084, 601] on div "[DATE] - [DATE] data [GEOGRAPHIC_DATA] miejsce 4800 zł cena (zawiera 23% VAT) 2…" at bounding box center [699, 549] width 771 height 147
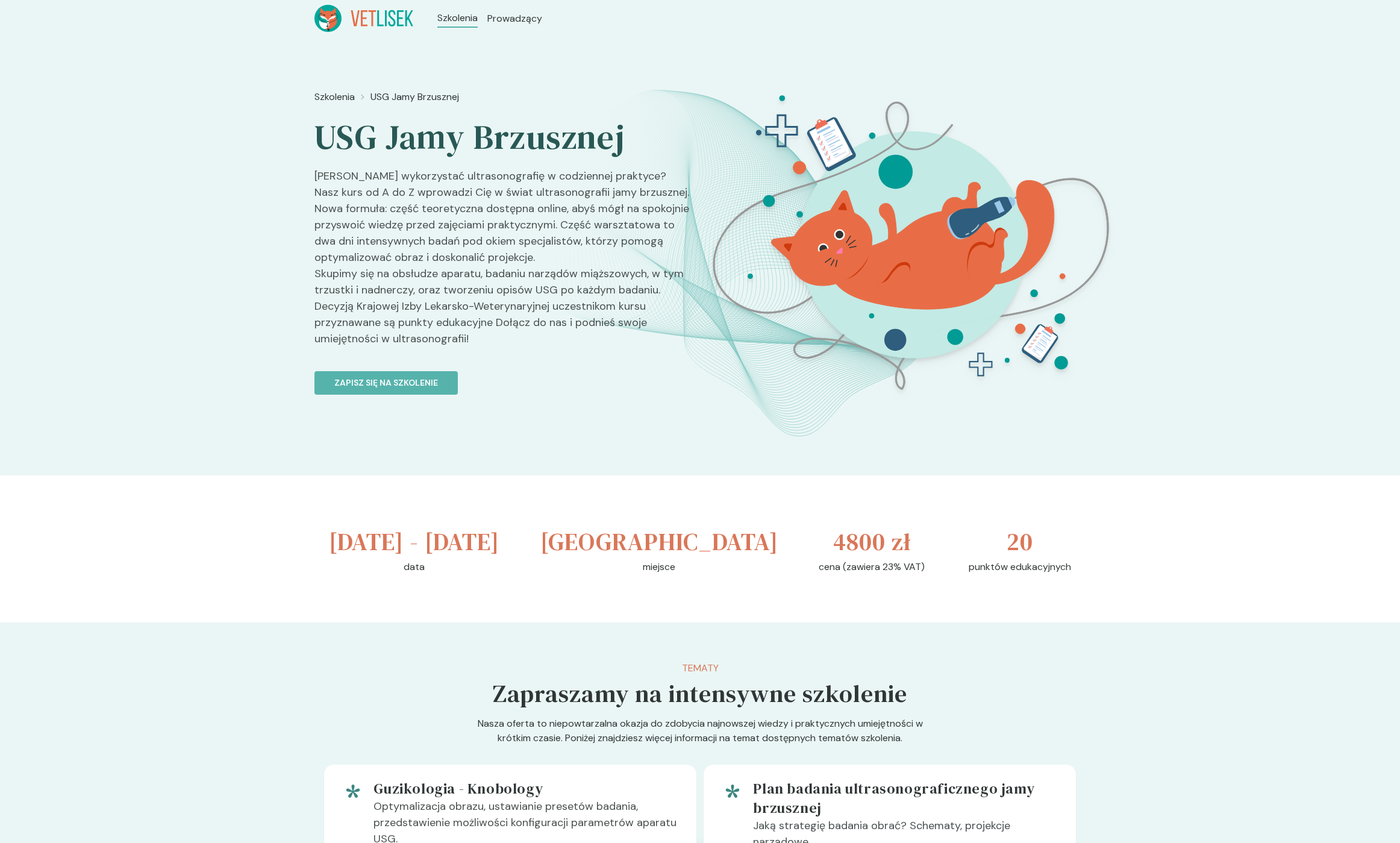
click at [1061, 575] on p "punktów edukacyjnych" at bounding box center [1020, 567] width 102 height 14
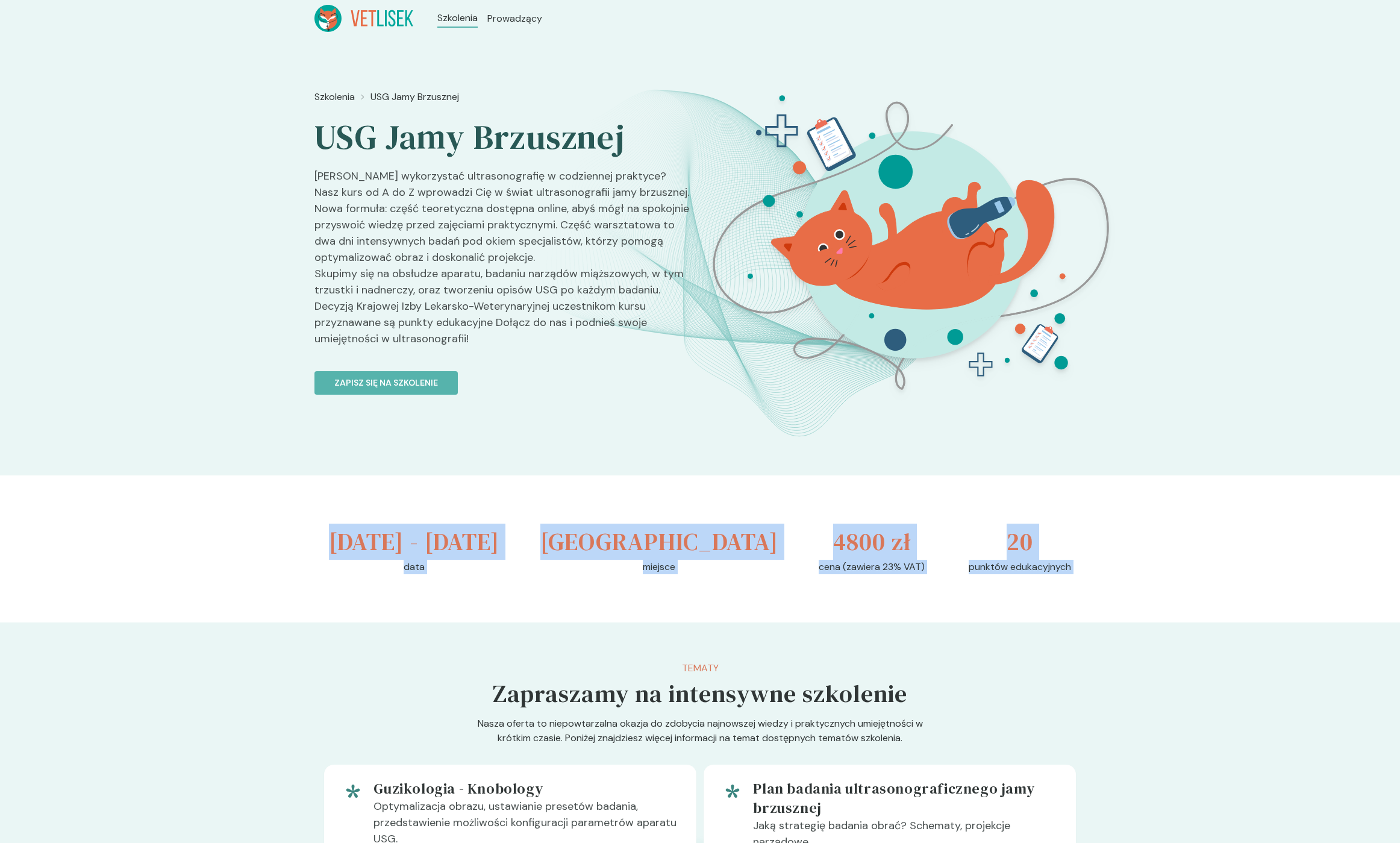
drag, startPoint x: 1061, startPoint y: 601, endPoint x: 453, endPoint y: 531, distance: 612.0
click at [458, 531] on div "[DATE] - [DATE] data [GEOGRAPHIC_DATA] miejsce 4800 zł cena (zawiera 23% VAT) 2…" at bounding box center [699, 549] width 771 height 147
click at [331, 542] on h3 "[DATE] - [DATE]" at bounding box center [415, 542] width 171 height 36
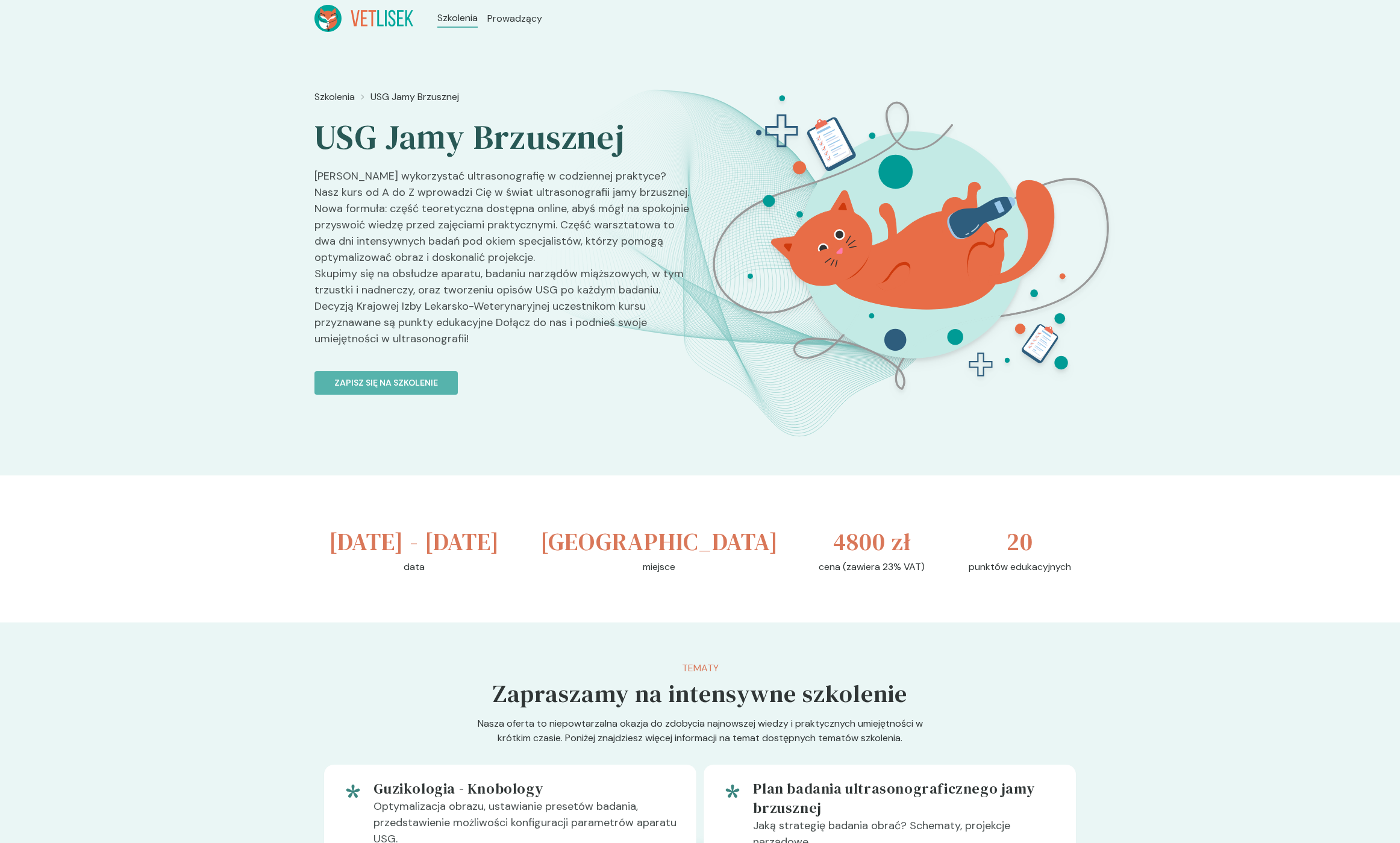
click at [354, 543] on h3 "[DATE] - [DATE]" at bounding box center [415, 542] width 171 height 36
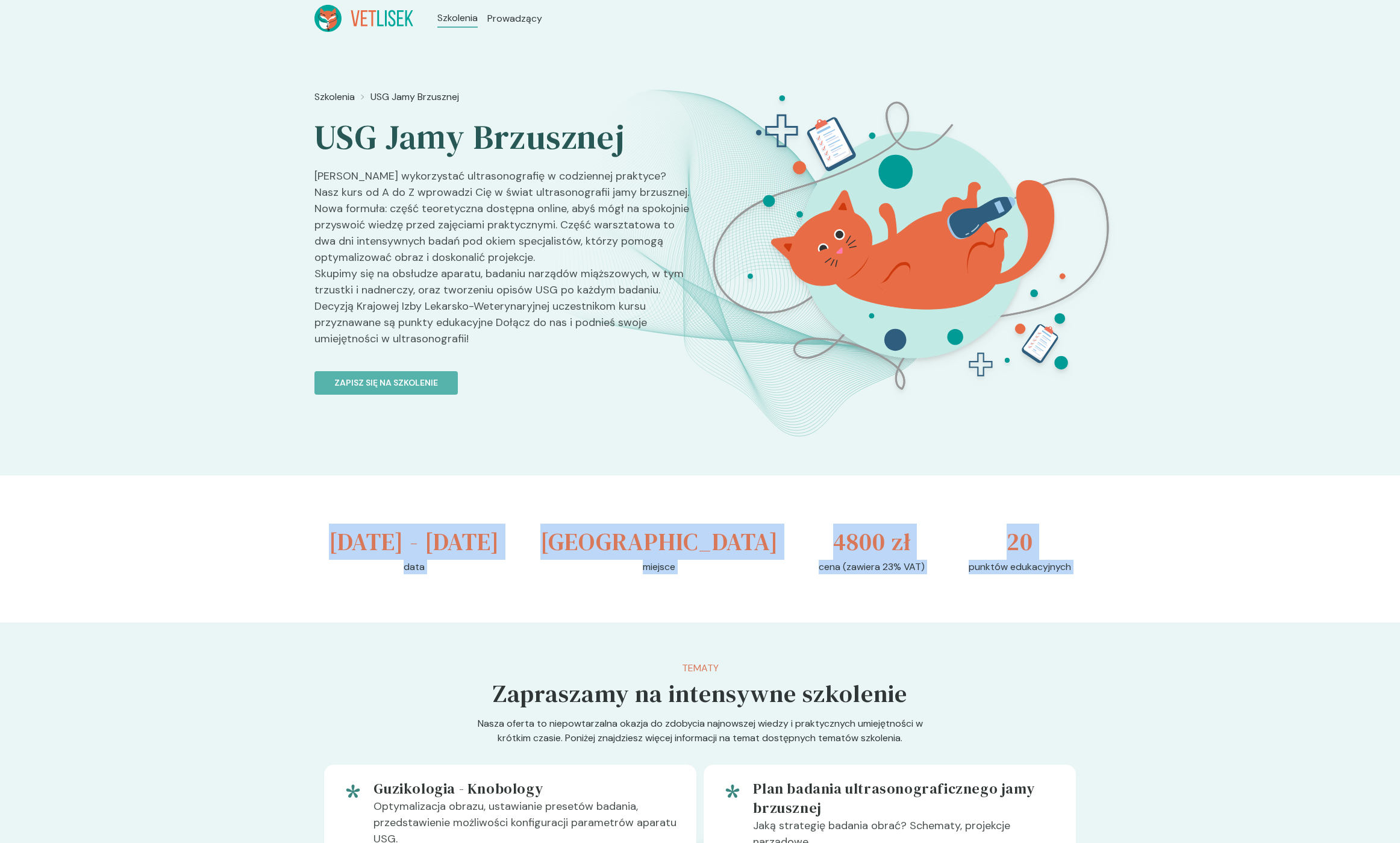
drag, startPoint x: 354, startPoint y: 543, endPoint x: 1030, endPoint y: 606, distance: 678.9
click at [1030, 606] on div "[DATE] - [DATE] data [GEOGRAPHIC_DATA] miejsce 4800 zł cena (zawiera 23% VAT) 2…" at bounding box center [699, 549] width 771 height 147
click at [1040, 575] on p "punktów edukacyjnych" at bounding box center [1020, 567] width 102 height 14
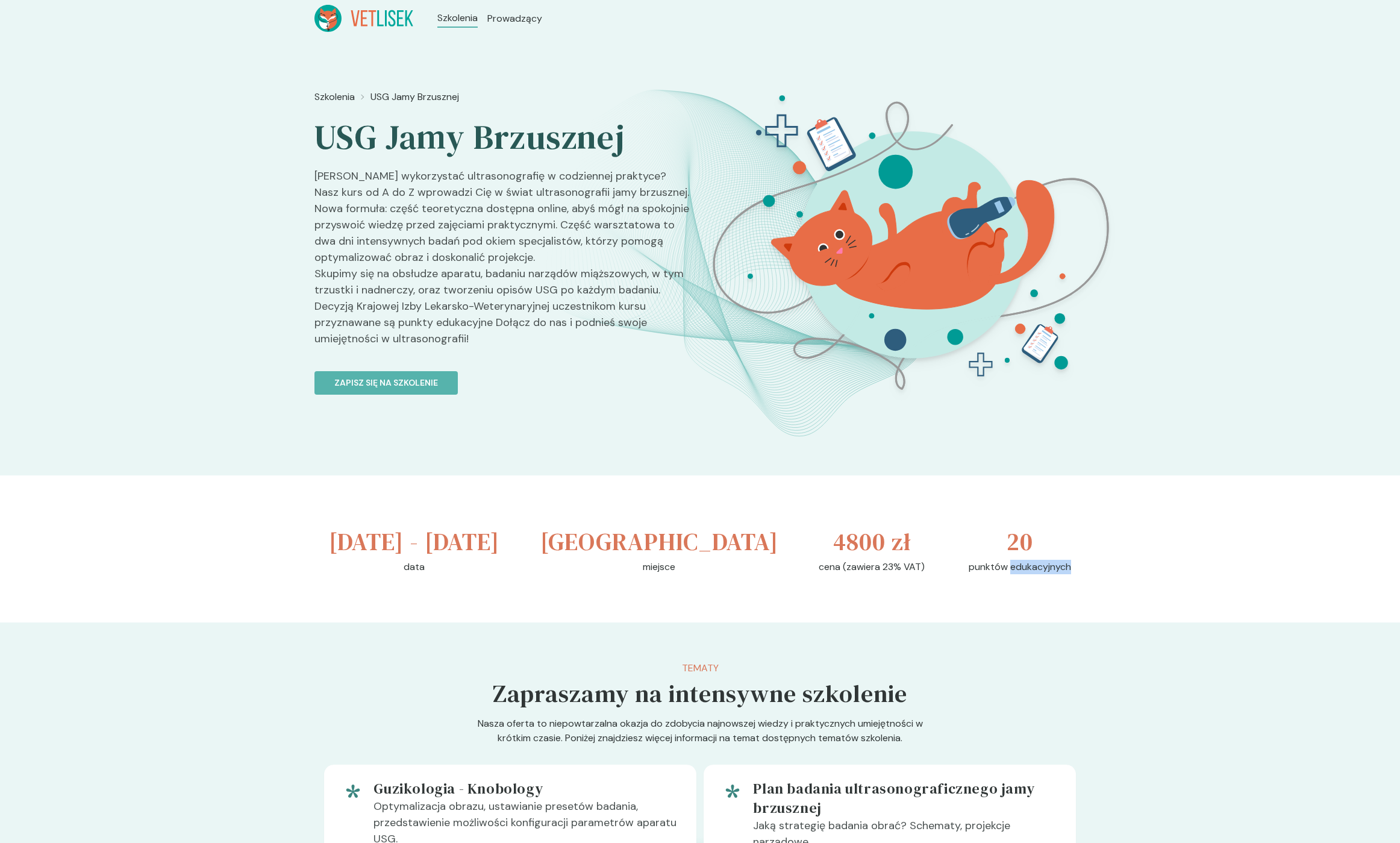
click at [1040, 575] on p "punktów edukacyjnych" at bounding box center [1020, 567] width 102 height 14
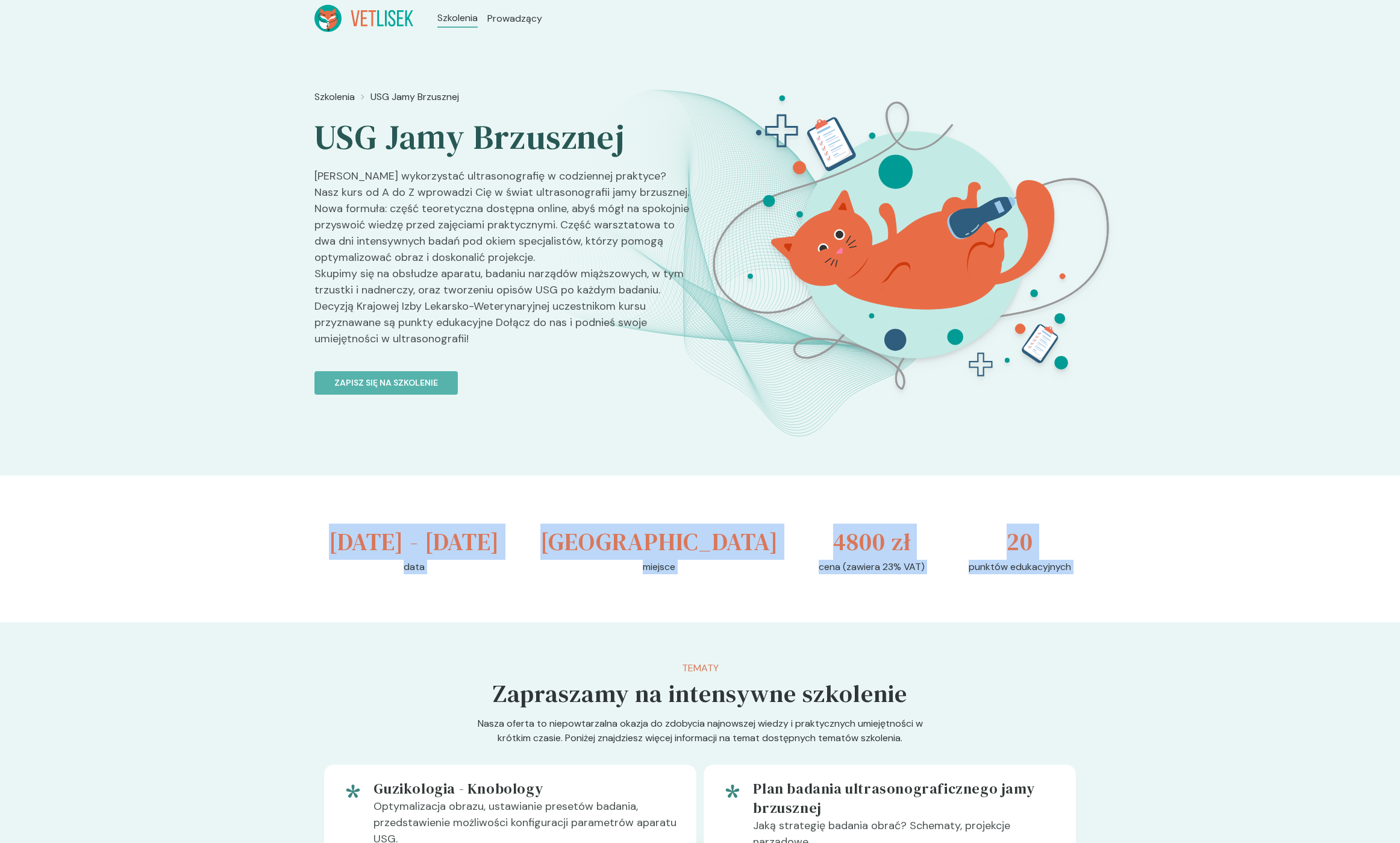
drag, startPoint x: 1040, startPoint y: 605, endPoint x: 356, endPoint y: 547, distance: 686.5
click at [356, 547] on div "[DATE] - [DATE] data [GEOGRAPHIC_DATA] miejsce 4800 zł cena (zawiera 23% VAT) 2…" at bounding box center [699, 549] width 771 height 147
click at [353, 542] on h3 "[DATE] - [DATE]" at bounding box center [415, 542] width 171 height 36
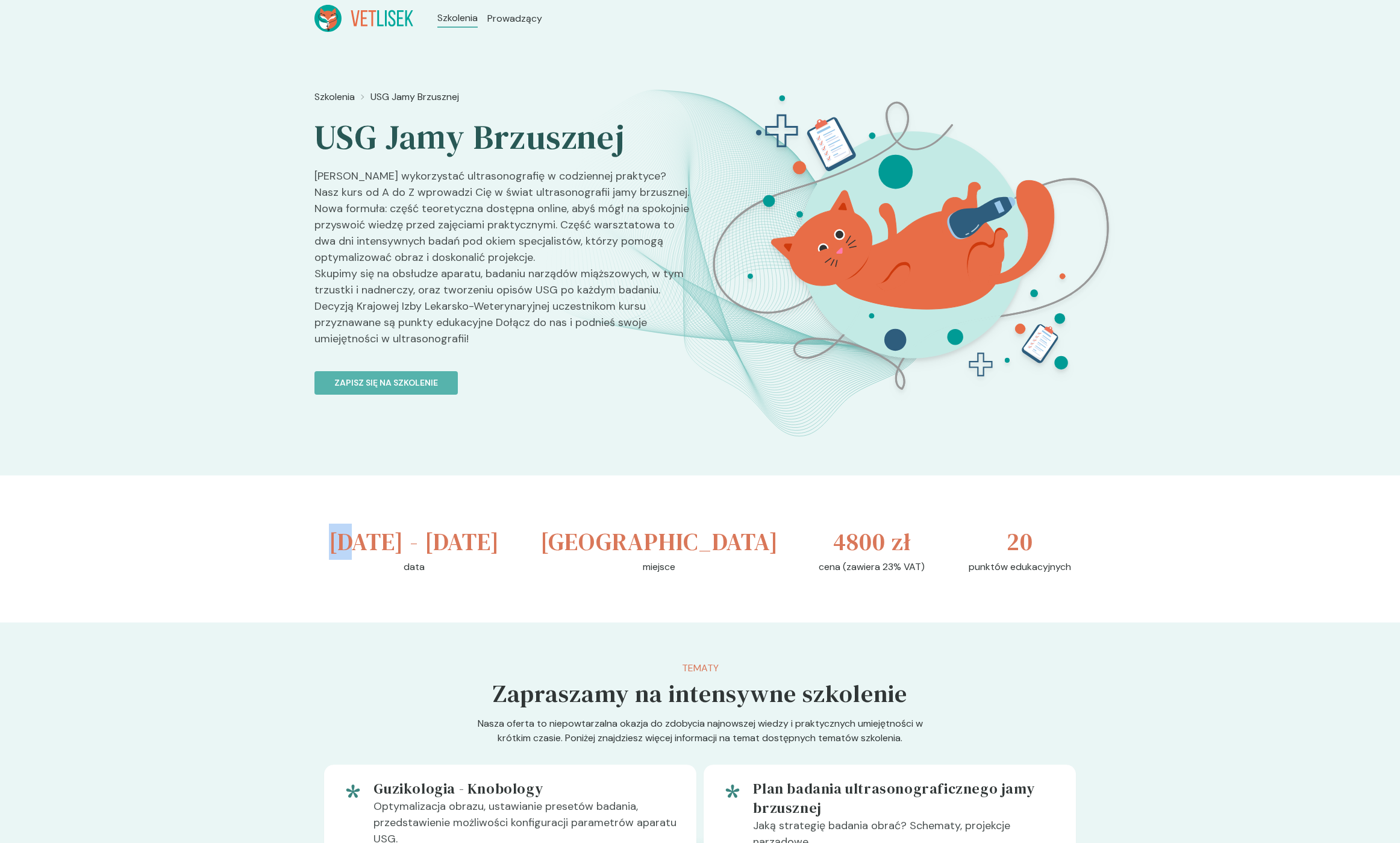
click at [353, 542] on h3 "[DATE] - [DATE]" at bounding box center [415, 542] width 171 height 36
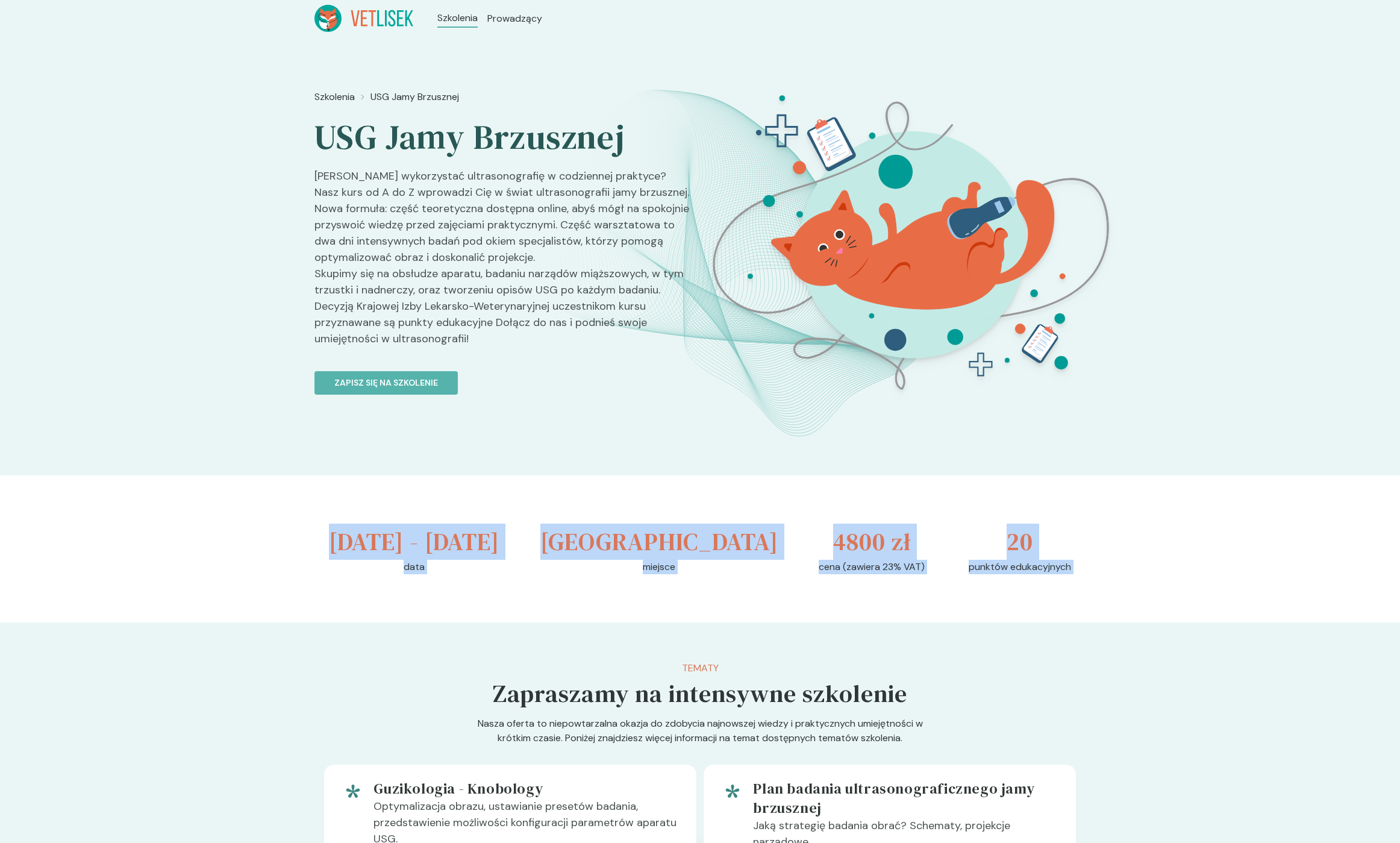
drag, startPoint x: 353, startPoint y: 542, endPoint x: 1040, endPoint y: 599, distance: 689.4
click at [1040, 599] on div "[DATE] - [DATE] data [GEOGRAPHIC_DATA] miejsce 4800 zł cena (zawiera 23% VAT) 2…" at bounding box center [699, 549] width 771 height 147
click at [1040, 575] on p "punktów edukacyjnych" at bounding box center [1020, 567] width 102 height 14
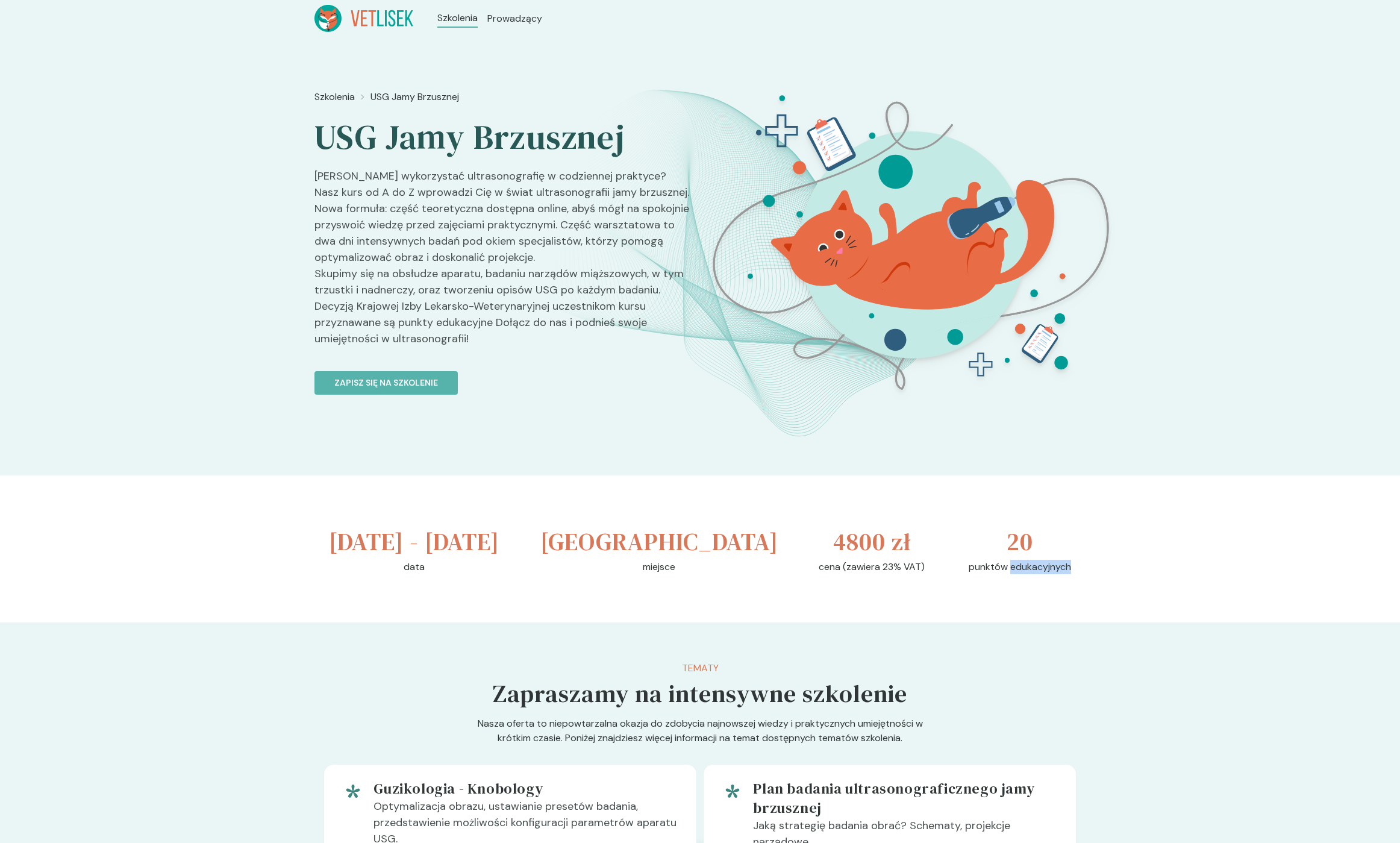
click at [1040, 575] on p "punktów edukacyjnych" at bounding box center [1020, 567] width 102 height 14
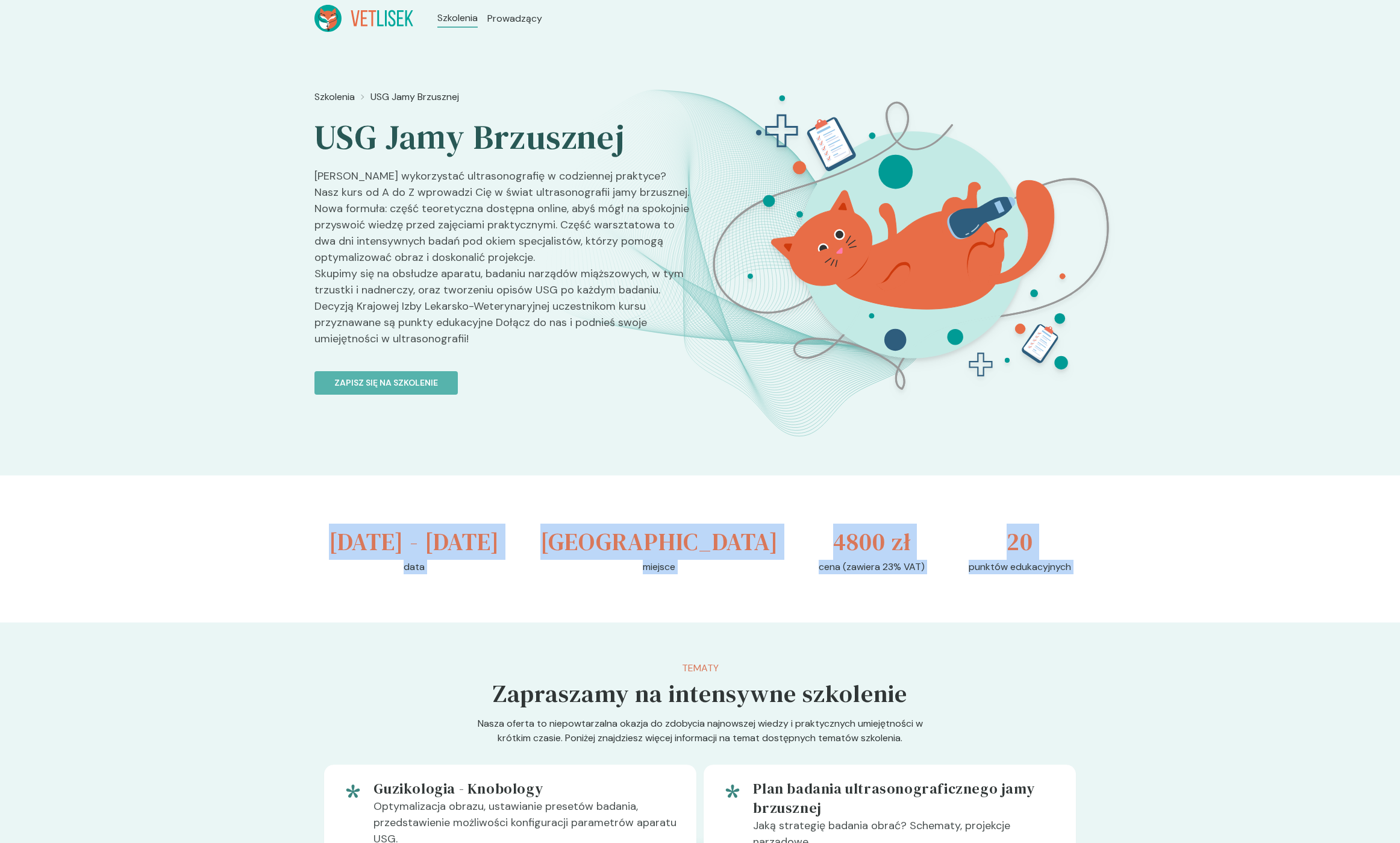
drag, startPoint x: 955, startPoint y: 591, endPoint x: 349, endPoint y: 544, distance: 607.8
click at [349, 544] on div "[DATE] - [DATE] data [GEOGRAPHIC_DATA] miejsce 4800 zł cena (zawiera 23% VAT) 2…" at bounding box center [699, 549] width 771 height 147
click at [349, 544] on h3 "[DATE] - [DATE]" at bounding box center [415, 542] width 171 height 36
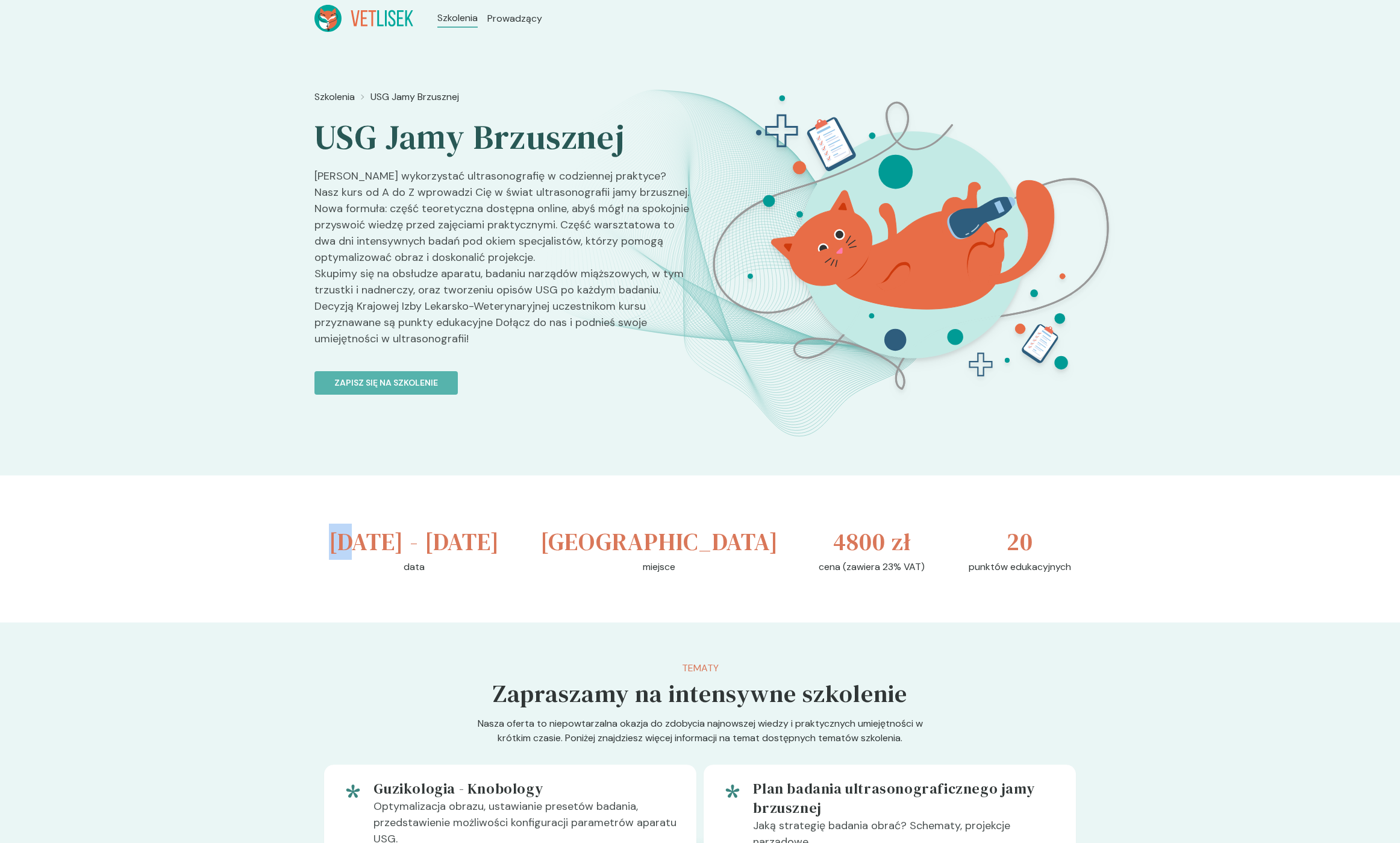
click at [349, 544] on h3 "[DATE] - [DATE]" at bounding box center [415, 542] width 171 height 36
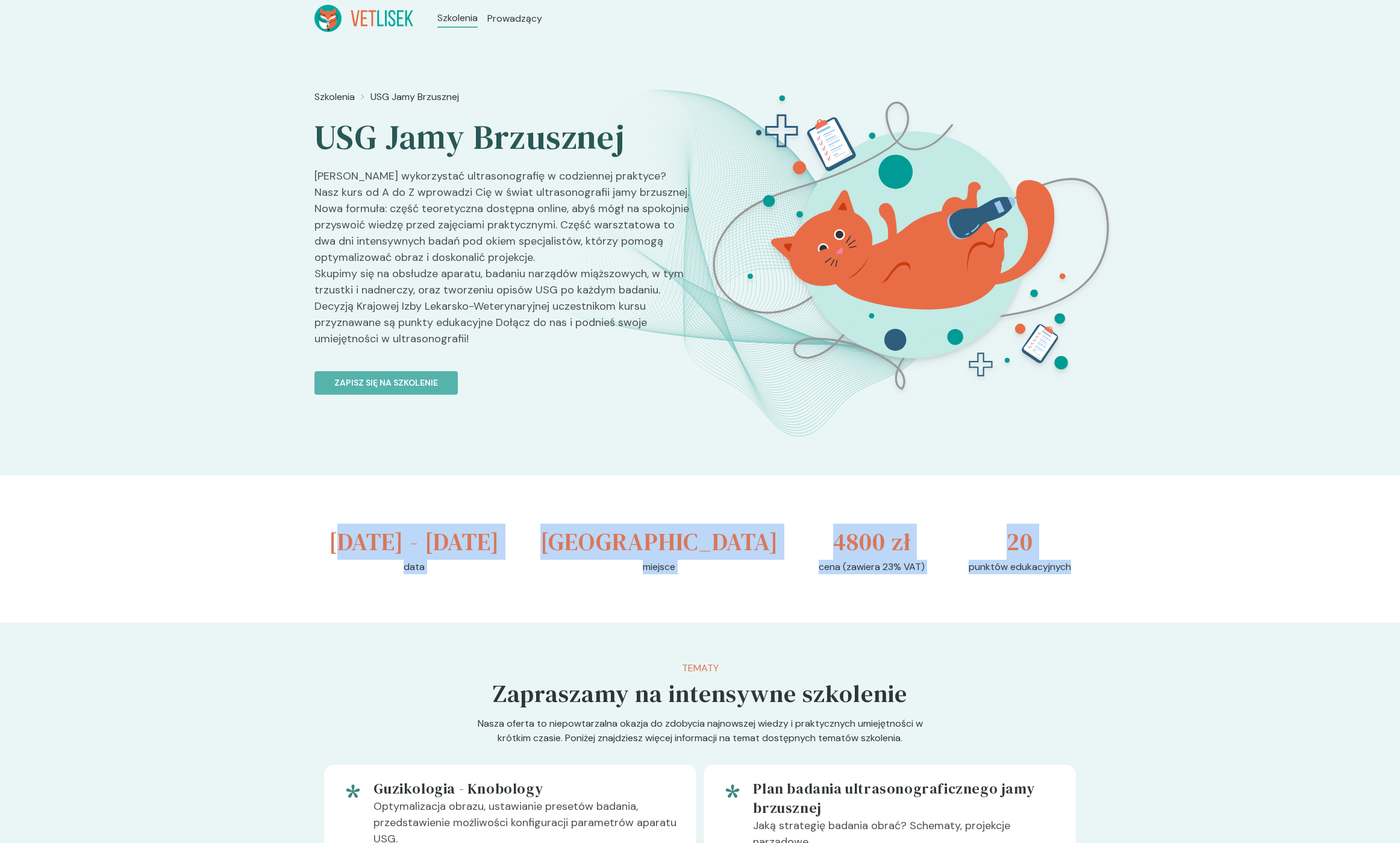
drag, startPoint x: 380, startPoint y: 549, endPoint x: 1036, endPoint y: 596, distance: 657.7
click at [1036, 596] on div "[DATE] - [DATE] data [GEOGRAPHIC_DATA] miejsce 4800 zł cena (zawiera 23% VAT) 2…" at bounding box center [699, 549] width 771 height 147
click at [1036, 575] on p "punktów edukacyjnych" at bounding box center [1020, 567] width 102 height 14
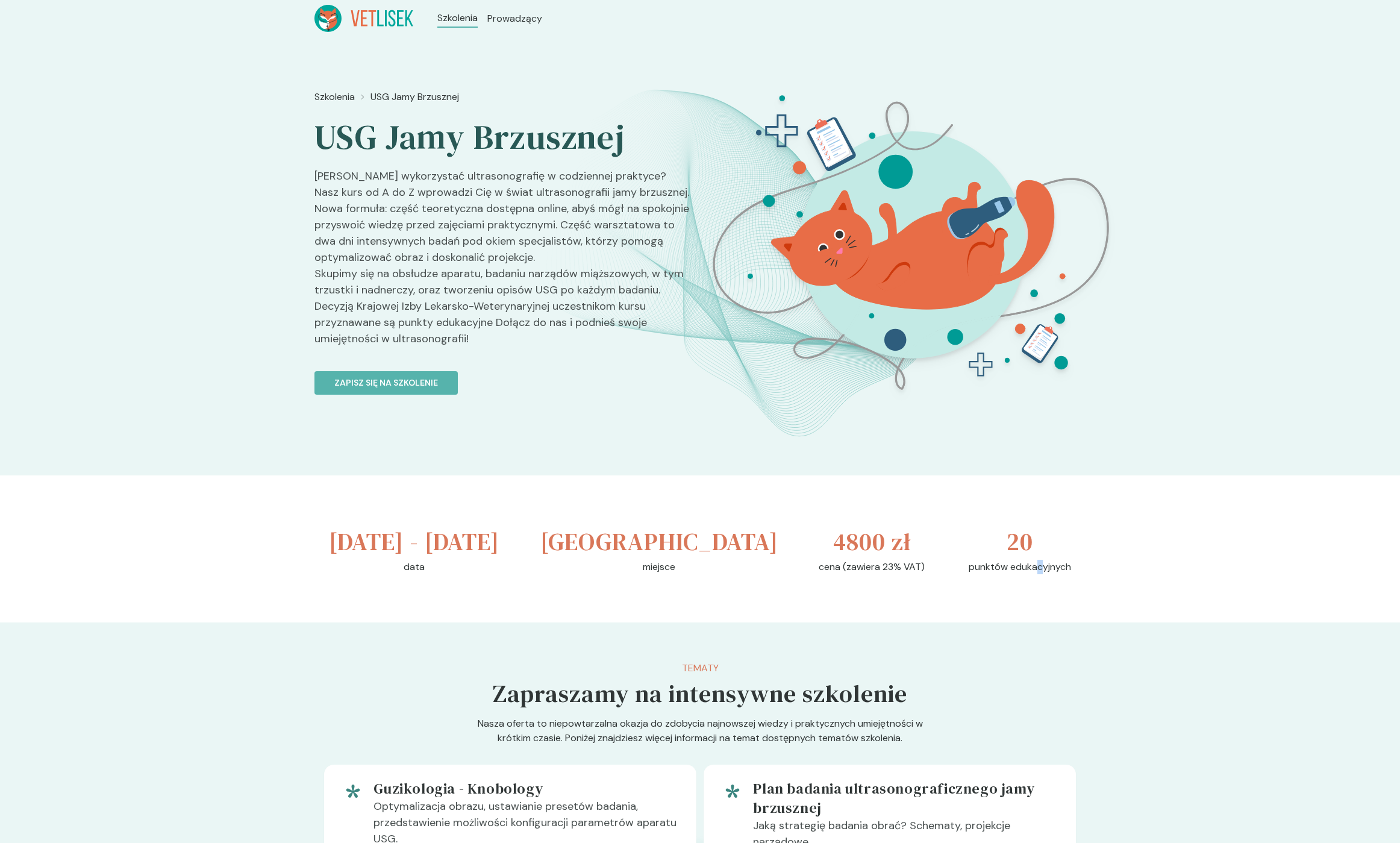
click at [1039, 575] on p "punktów edukacyjnych" at bounding box center [1020, 567] width 102 height 14
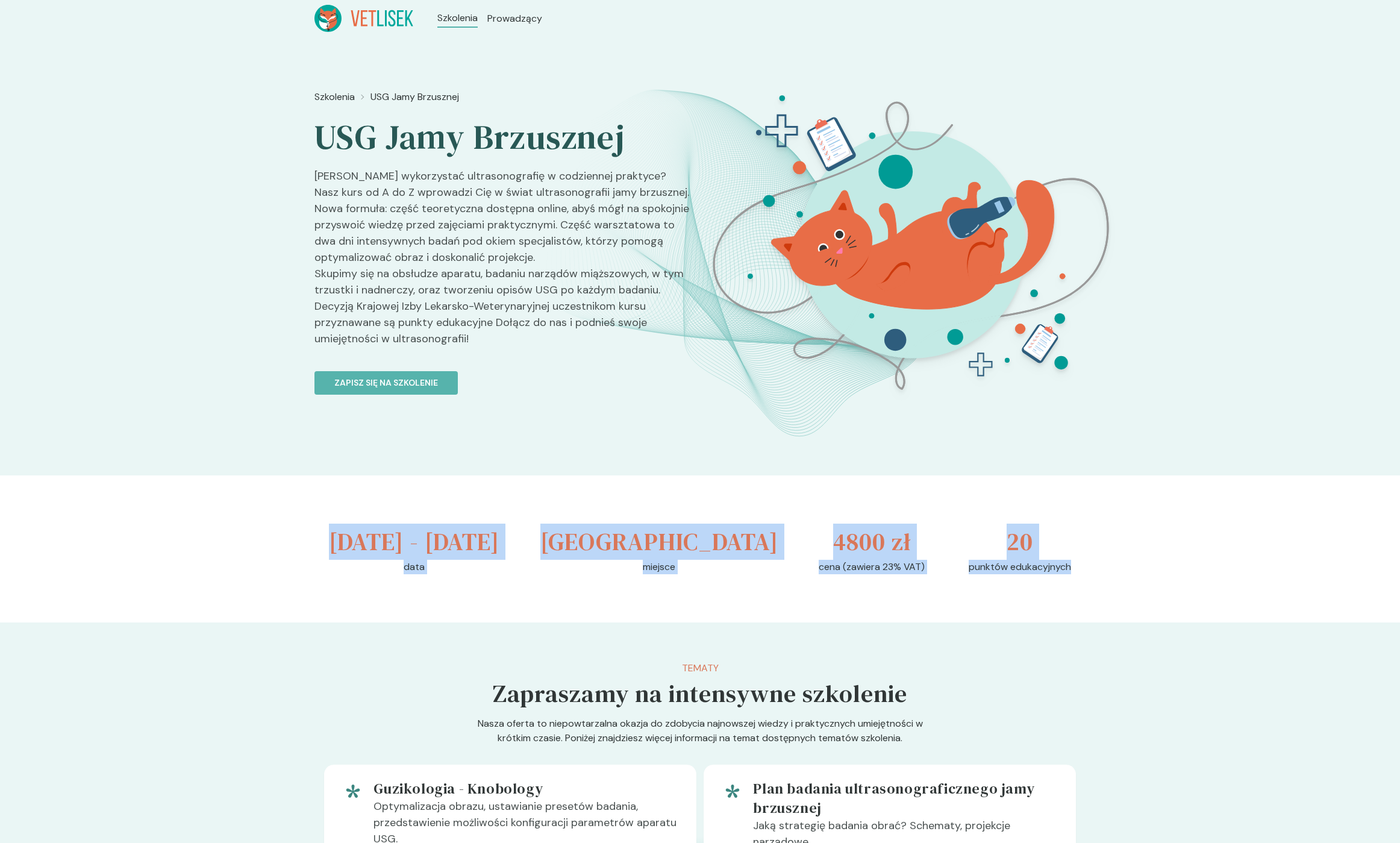
drag, startPoint x: 1039, startPoint y: 602, endPoint x: 337, endPoint y: 544, distance: 704.4
click at [337, 544] on div "[DATE] - [DATE] data [GEOGRAPHIC_DATA] miejsce 4800 zł cena (zawiera 23% VAT) 2…" at bounding box center [699, 549] width 771 height 147
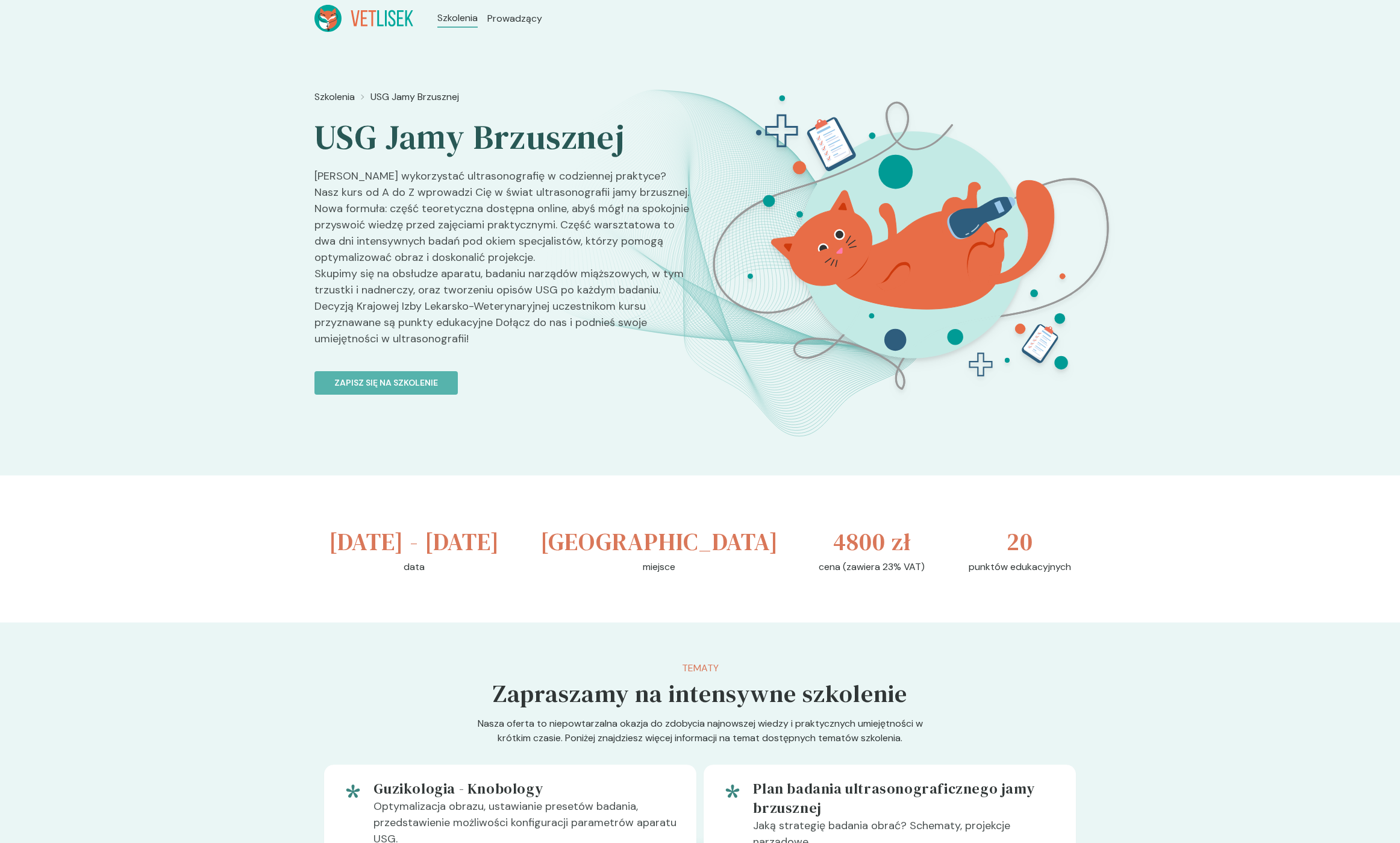
click at [337, 544] on h3 "[DATE] - [DATE]" at bounding box center [415, 542] width 171 height 36
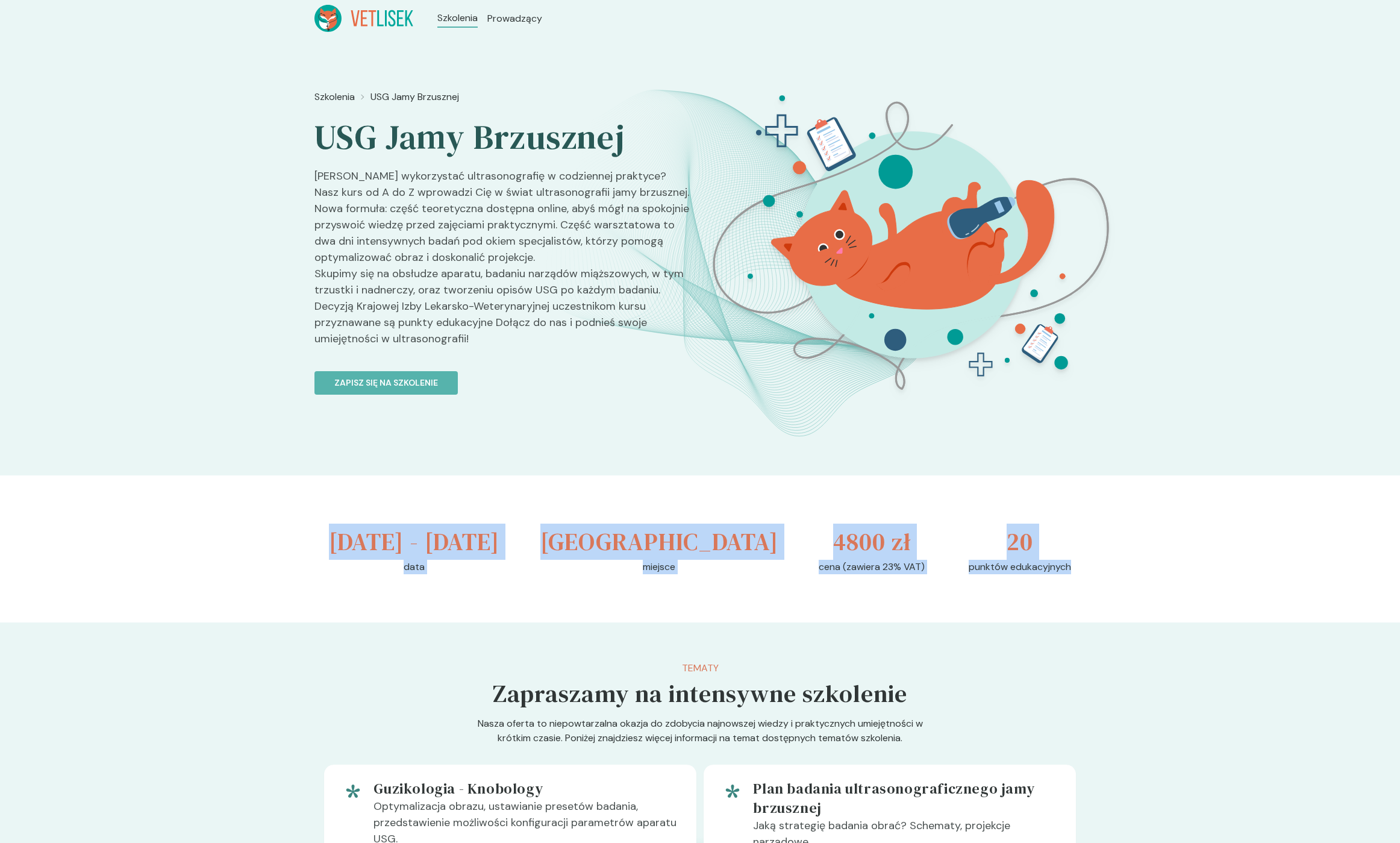
drag, startPoint x: 339, startPoint y: 544, endPoint x: 1040, endPoint y: 606, distance: 703.7
click at [1040, 606] on div "[DATE] - [DATE] data [GEOGRAPHIC_DATA] miejsce 4800 zł cena (zawiera 23% VAT) 2…" at bounding box center [699, 549] width 771 height 147
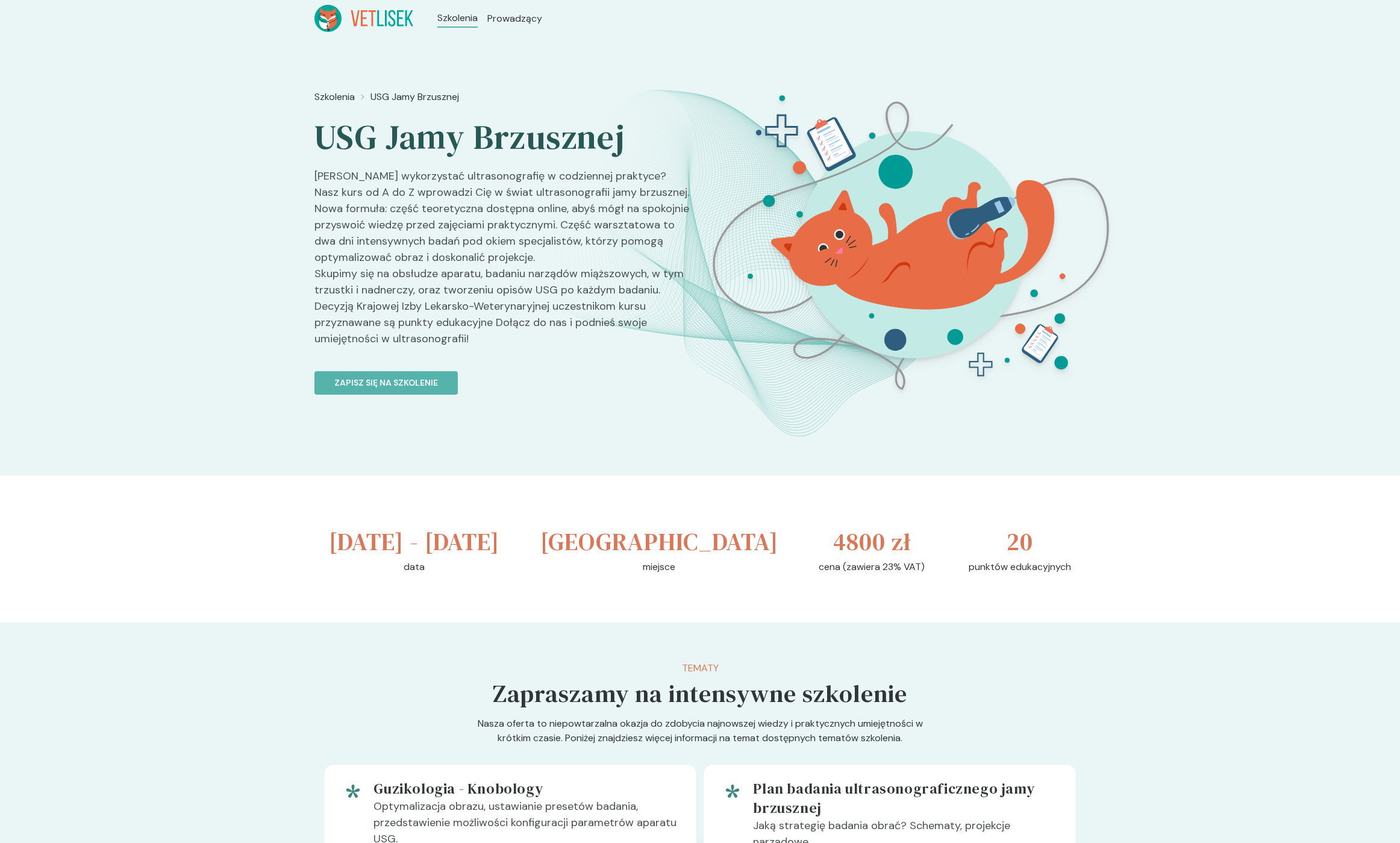
click at [1040, 575] on p "punktów edukacyjnych" at bounding box center [1020, 567] width 102 height 14
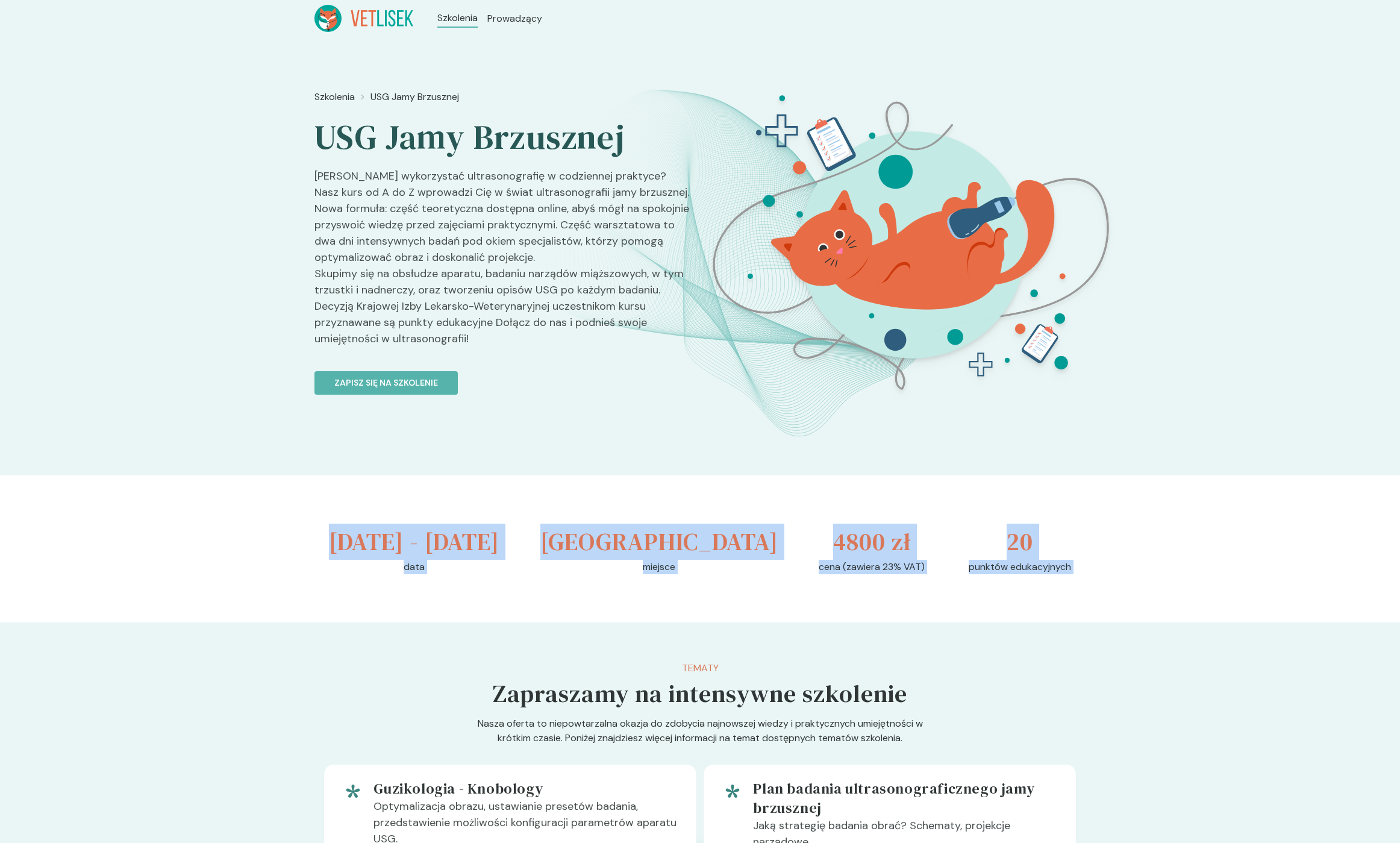
drag, startPoint x: 1040, startPoint y: 606, endPoint x: 305, endPoint y: 545, distance: 737.5
click at [356, 548] on div "[DATE] - [DATE] data [GEOGRAPHIC_DATA] miejsce 4800 zł cena (zawiera 23% VAT) 2…" at bounding box center [699, 549] width 771 height 147
click at [355, 541] on h3 "[DATE] - [DATE]" at bounding box center [415, 542] width 171 height 36
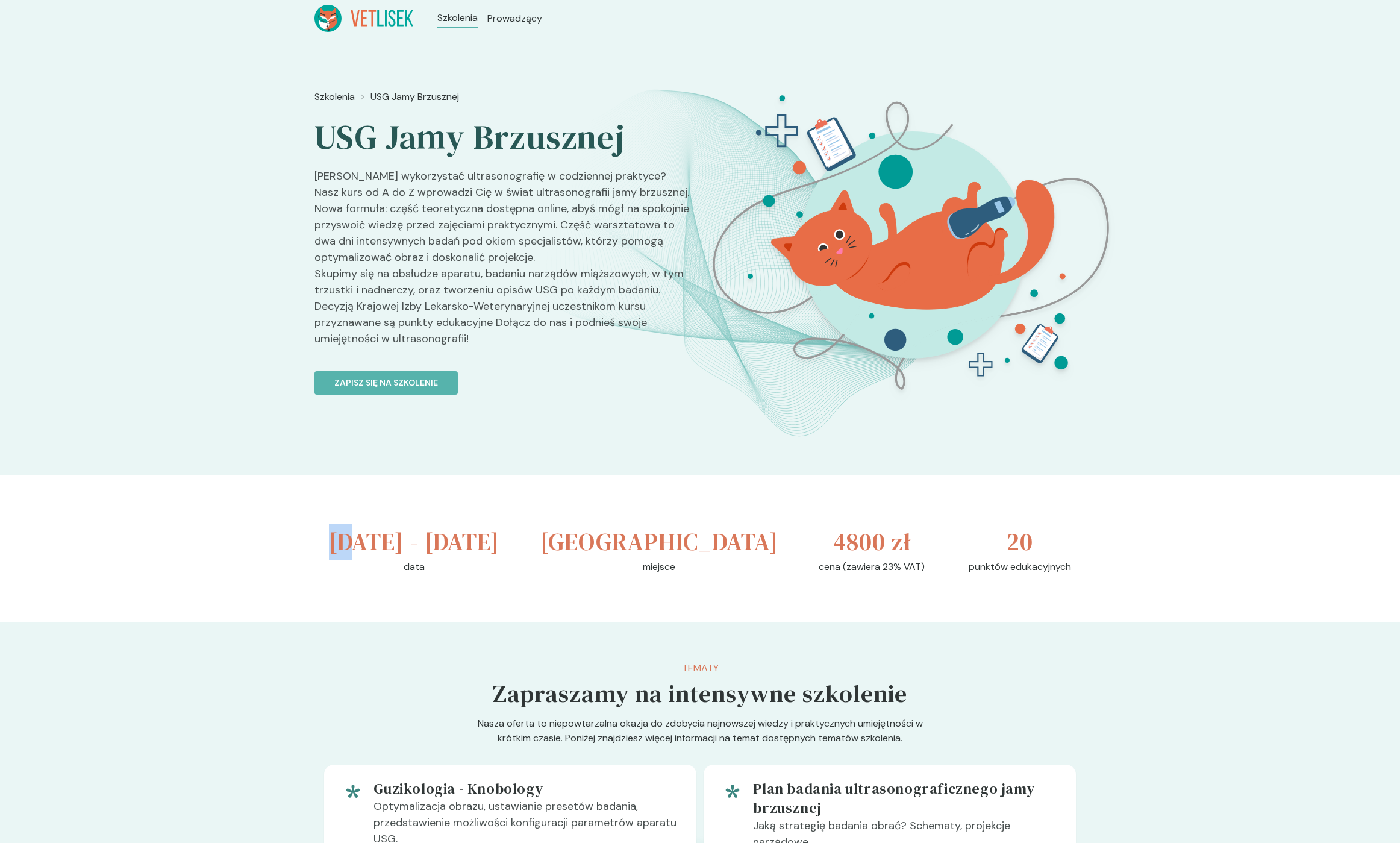
click at [355, 541] on h3 "[DATE] - [DATE]" at bounding box center [415, 542] width 171 height 36
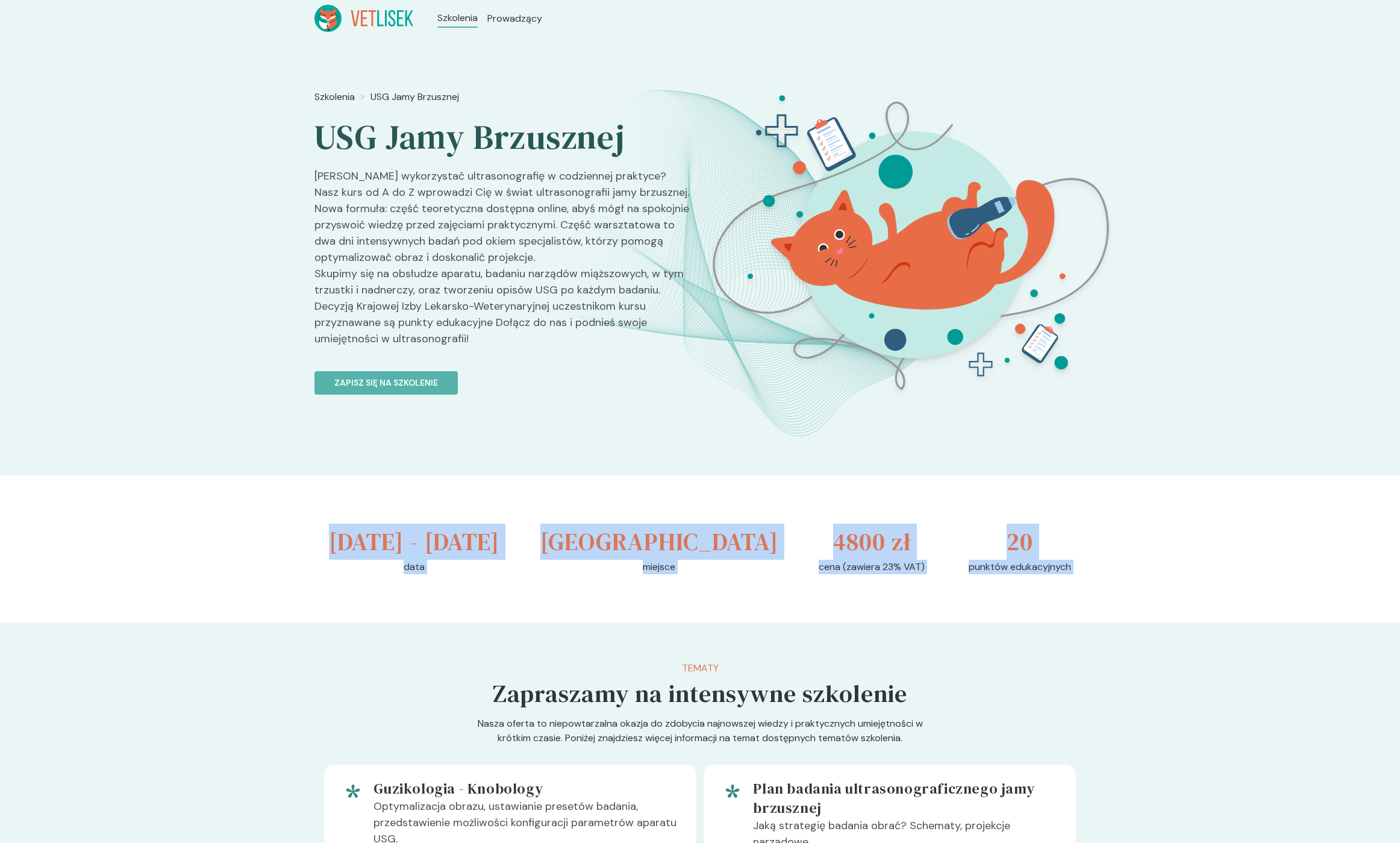
drag, startPoint x: 355, startPoint y: 541, endPoint x: 1041, endPoint y: 602, distance: 688.7
click at [1043, 598] on div "[DATE] - [DATE] data [GEOGRAPHIC_DATA] miejsce 4800 zł cena (zawiera 23% VAT) 2…" at bounding box center [699, 549] width 771 height 147
click at [1041, 575] on p "punktów edukacyjnych" at bounding box center [1020, 567] width 102 height 14
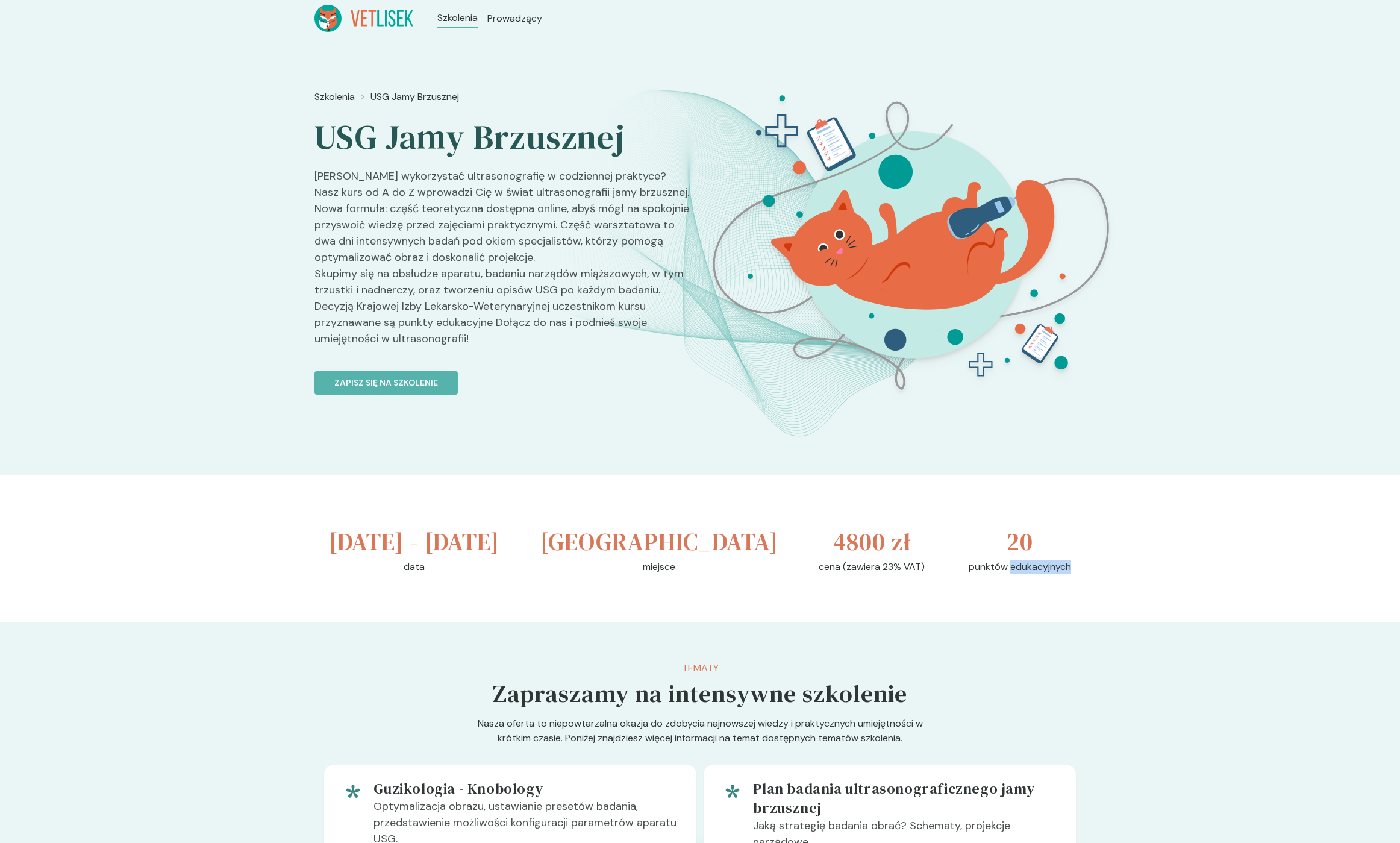
click at [1041, 575] on p "punktów edukacyjnych" at bounding box center [1020, 567] width 102 height 14
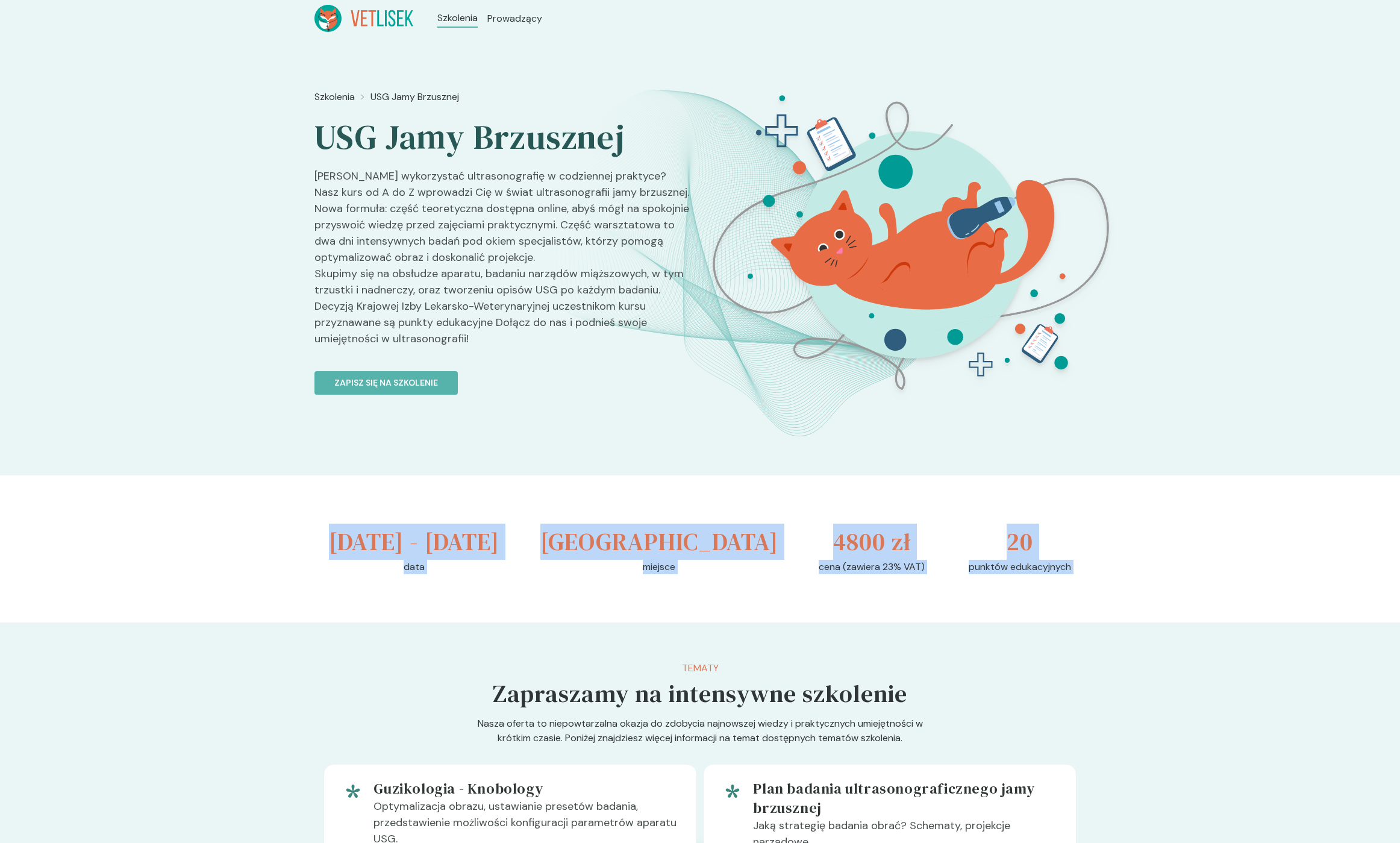
drag, startPoint x: 1041, startPoint y: 603, endPoint x: 393, endPoint y: 529, distance: 652.2
click at [400, 529] on div "[DATE] - [DATE] data [GEOGRAPHIC_DATA] miejsce 4800 zł cena (zawiera 23% VAT) 2…" at bounding box center [699, 549] width 771 height 147
click at [348, 540] on h3 "[DATE] - [DATE]" at bounding box center [415, 542] width 171 height 36
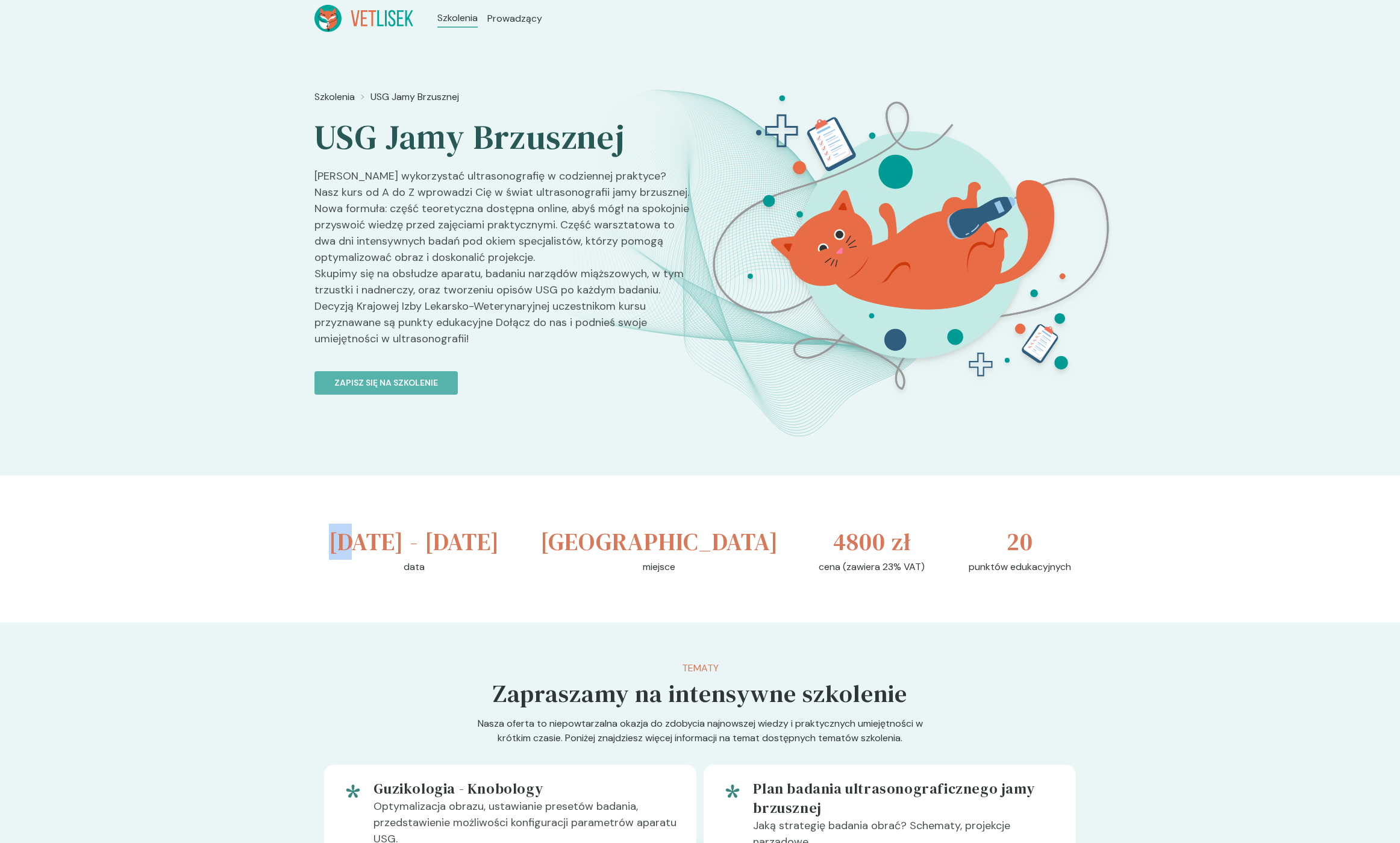
click at [348, 540] on h3 "[DATE] - [DATE]" at bounding box center [415, 542] width 171 height 36
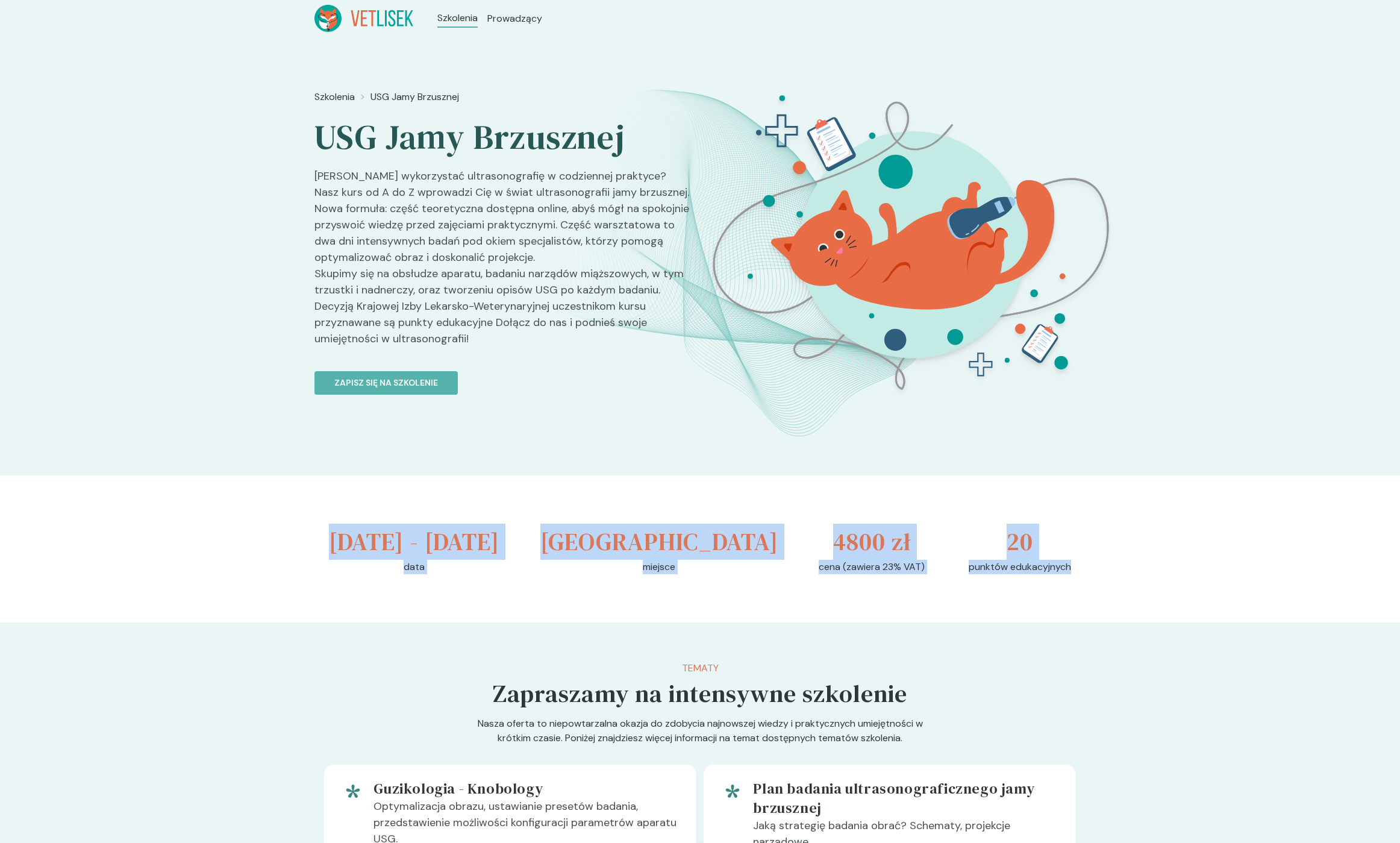
drag, startPoint x: 351, startPoint y: 540, endPoint x: 1051, endPoint y: 606, distance: 703.1
click at [1051, 606] on div "[DATE] - [DATE] data [GEOGRAPHIC_DATA] miejsce 4800 zł cena (zawiera 23% VAT) 2…" at bounding box center [699, 549] width 771 height 147
click at [1051, 575] on p "punktów edukacyjnych" at bounding box center [1020, 567] width 102 height 14
drag, startPoint x: 1051, startPoint y: 606, endPoint x: 347, endPoint y: 536, distance: 707.5
click at [347, 536] on div "[DATE] - [DATE] data [GEOGRAPHIC_DATA] miejsce 4800 zł cena (zawiera 23% VAT) 2…" at bounding box center [699, 549] width 771 height 147
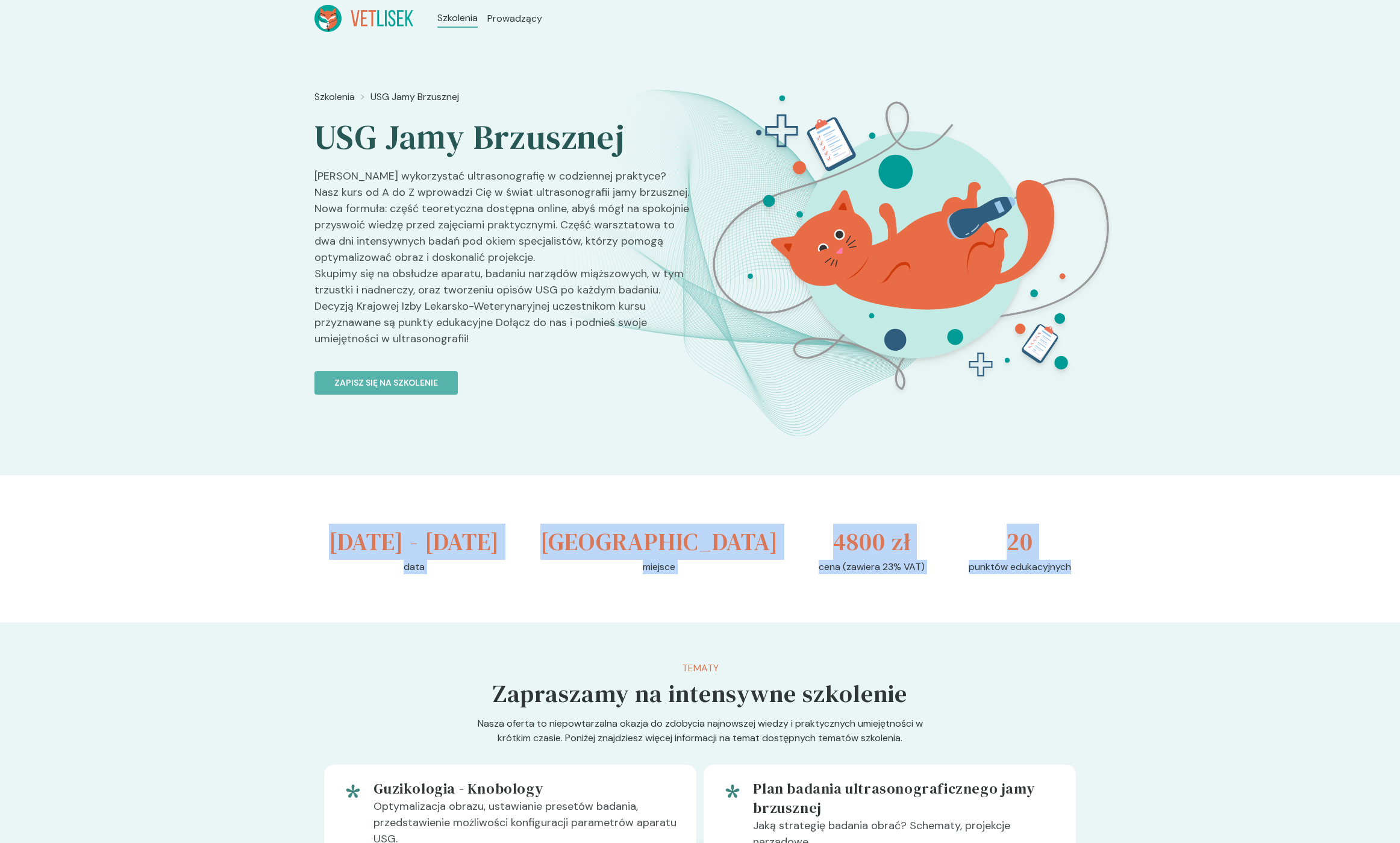
click at [347, 536] on h3 "[DATE] - [DATE]" at bounding box center [415, 542] width 171 height 36
drag, startPoint x: 347, startPoint y: 536, endPoint x: 1048, endPoint y: 599, distance: 703.8
click at [1048, 599] on div "[DATE] - [DATE] data [GEOGRAPHIC_DATA] miejsce 4800 zł cena (zawiera 23% VAT) 2…" at bounding box center [699, 549] width 771 height 147
click at [1048, 575] on p "punktów edukacyjnych" at bounding box center [1020, 567] width 102 height 14
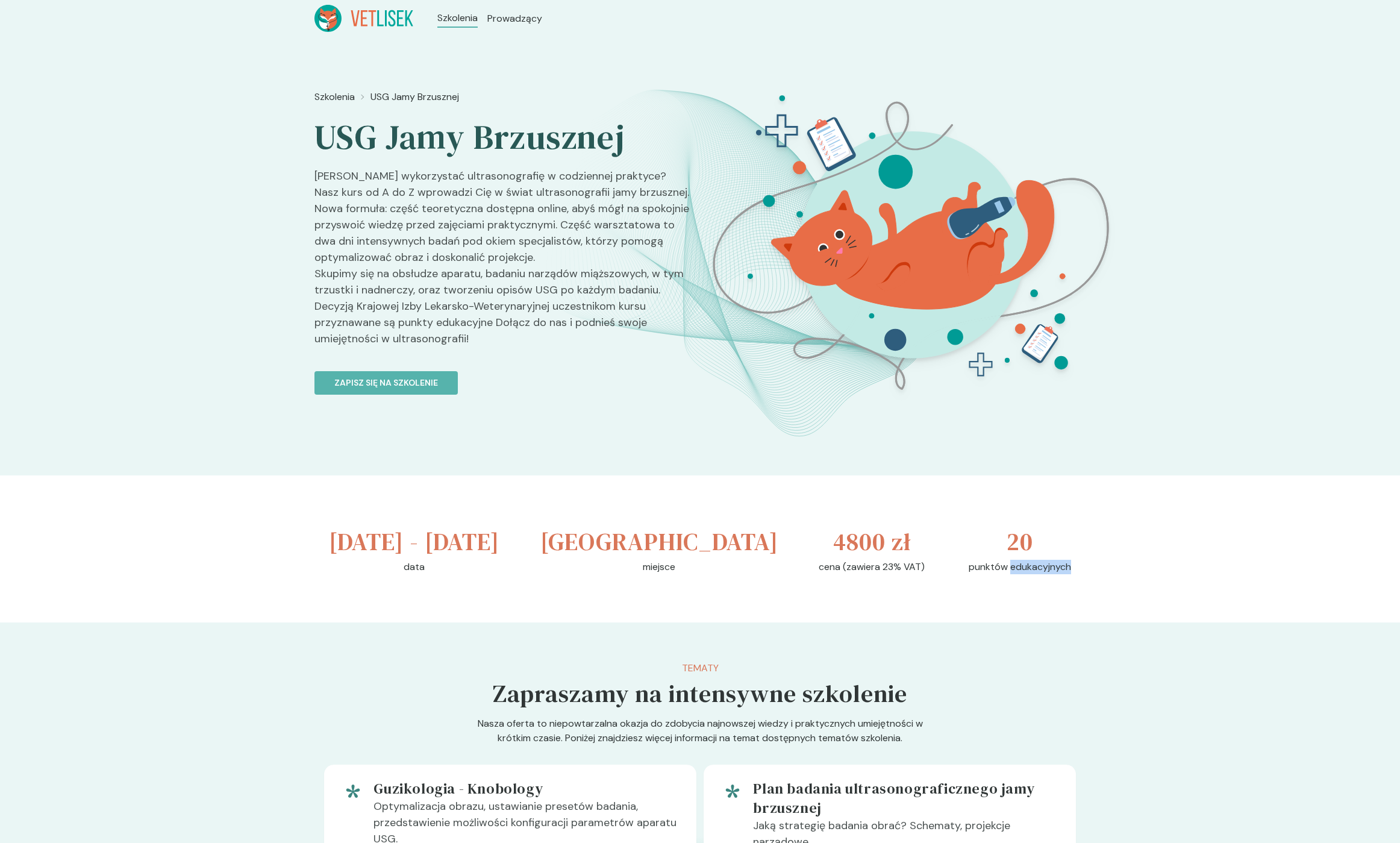
click at [1048, 575] on p "punktów edukacyjnych" at bounding box center [1020, 567] width 102 height 14
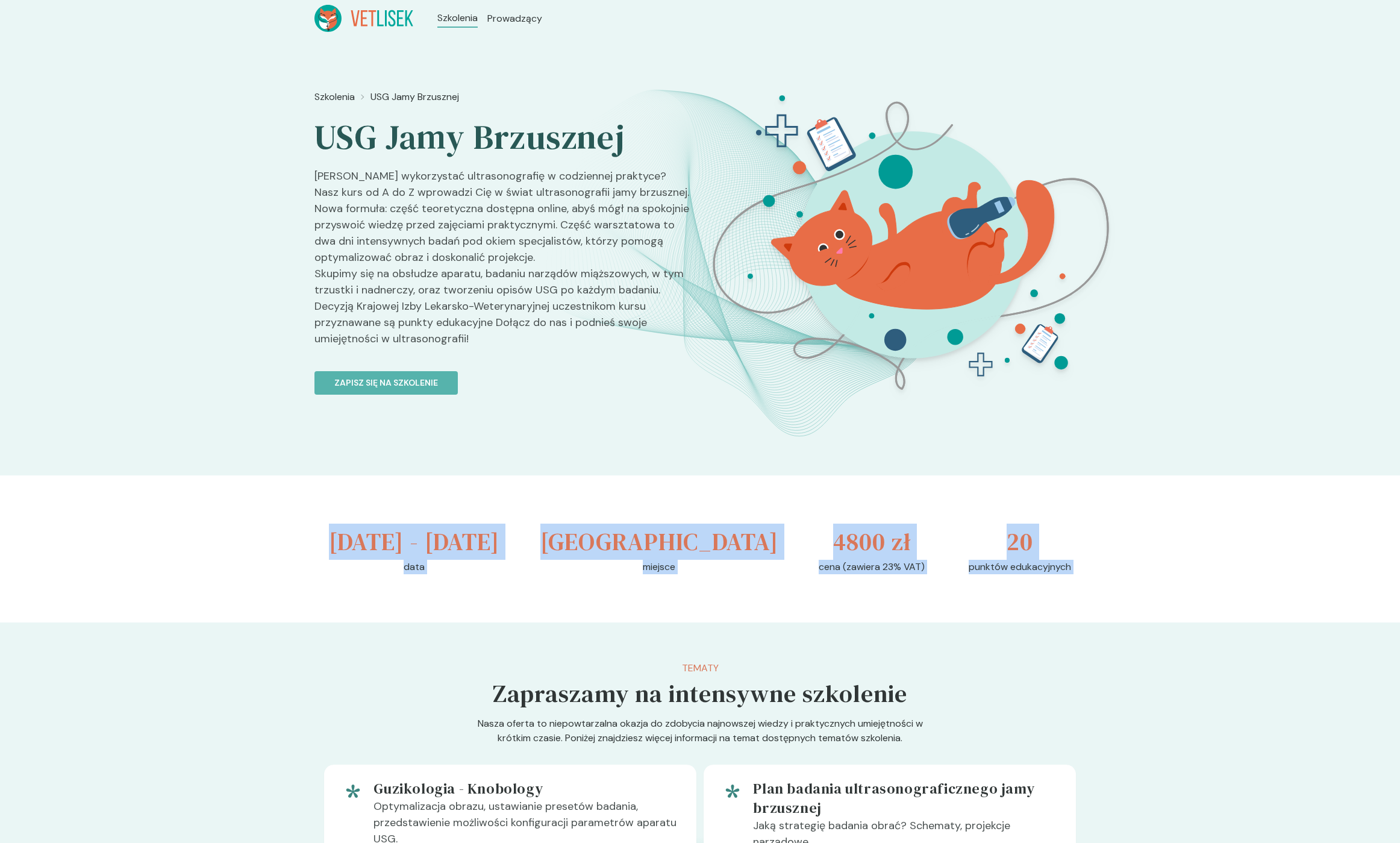
drag, startPoint x: 1048, startPoint y: 599, endPoint x: 500, endPoint y: 546, distance: 550.6
click at [501, 546] on div "[DATE] - [DATE] data [GEOGRAPHIC_DATA] miejsce 4800 zł cena (zawiera 23% VAT) 2…" at bounding box center [699, 549] width 771 height 147
click at [354, 534] on h3 "[DATE] - [DATE]" at bounding box center [415, 542] width 171 height 36
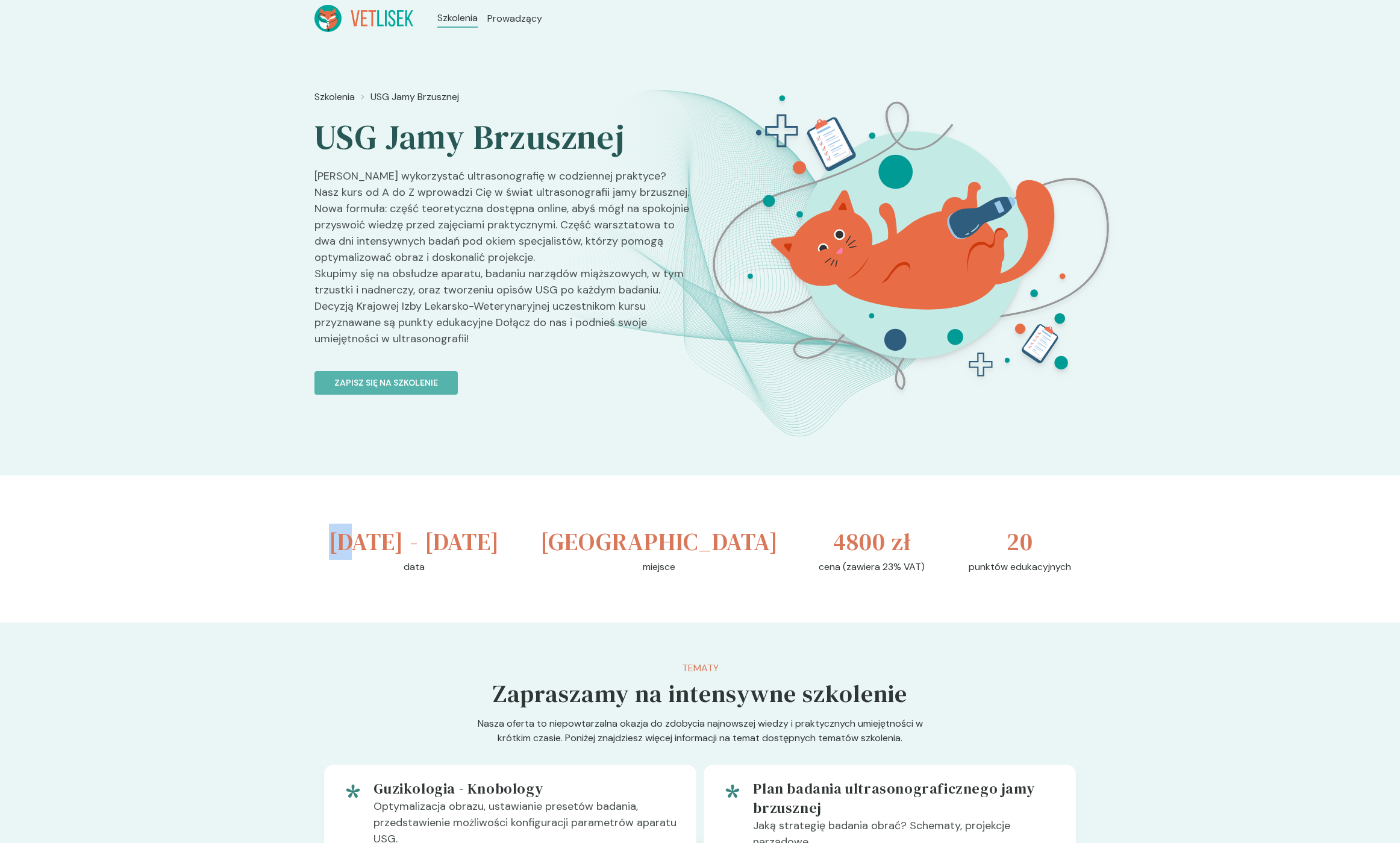
click at [354, 534] on h3 "[DATE] - [DATE]" at bounding box center [415, 542] width 171 height 36
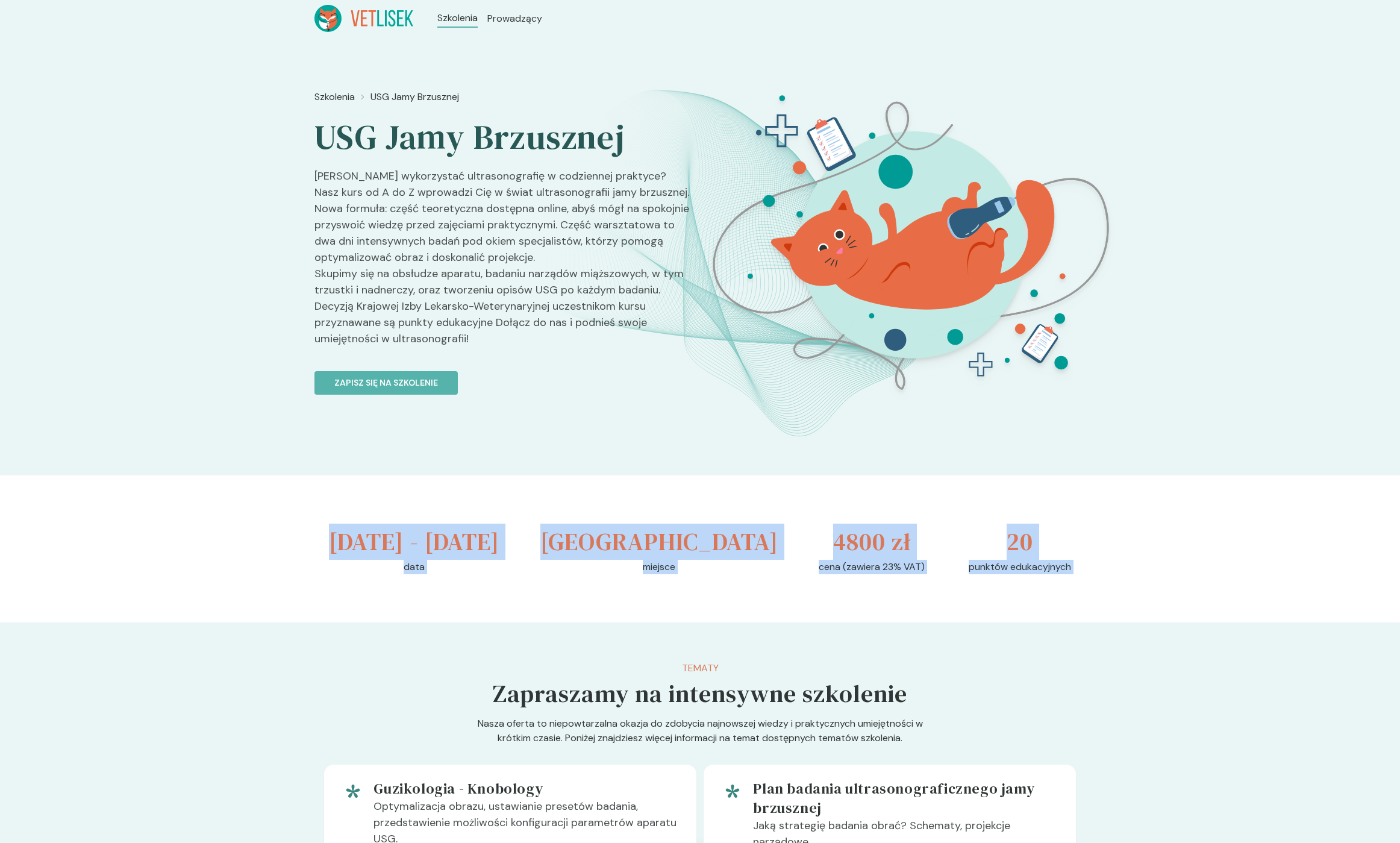
drag, startPoint x: 354, startPoint y: 534, endPoint x: 1063, endPoint y: 593, distance: 711.5
click at [1062, 592] on div "[DATE] - [DATE] data [GEOGRAPHIC_DATA] miejsce 4800 zł cena (zawiera 23% VAT) 2…" at bounding box center [699, 549] width 771 height 147
click at [1039, 575] on p "punktów edukacyjnych" at bounding box center [1020, 567] width 102 height 14
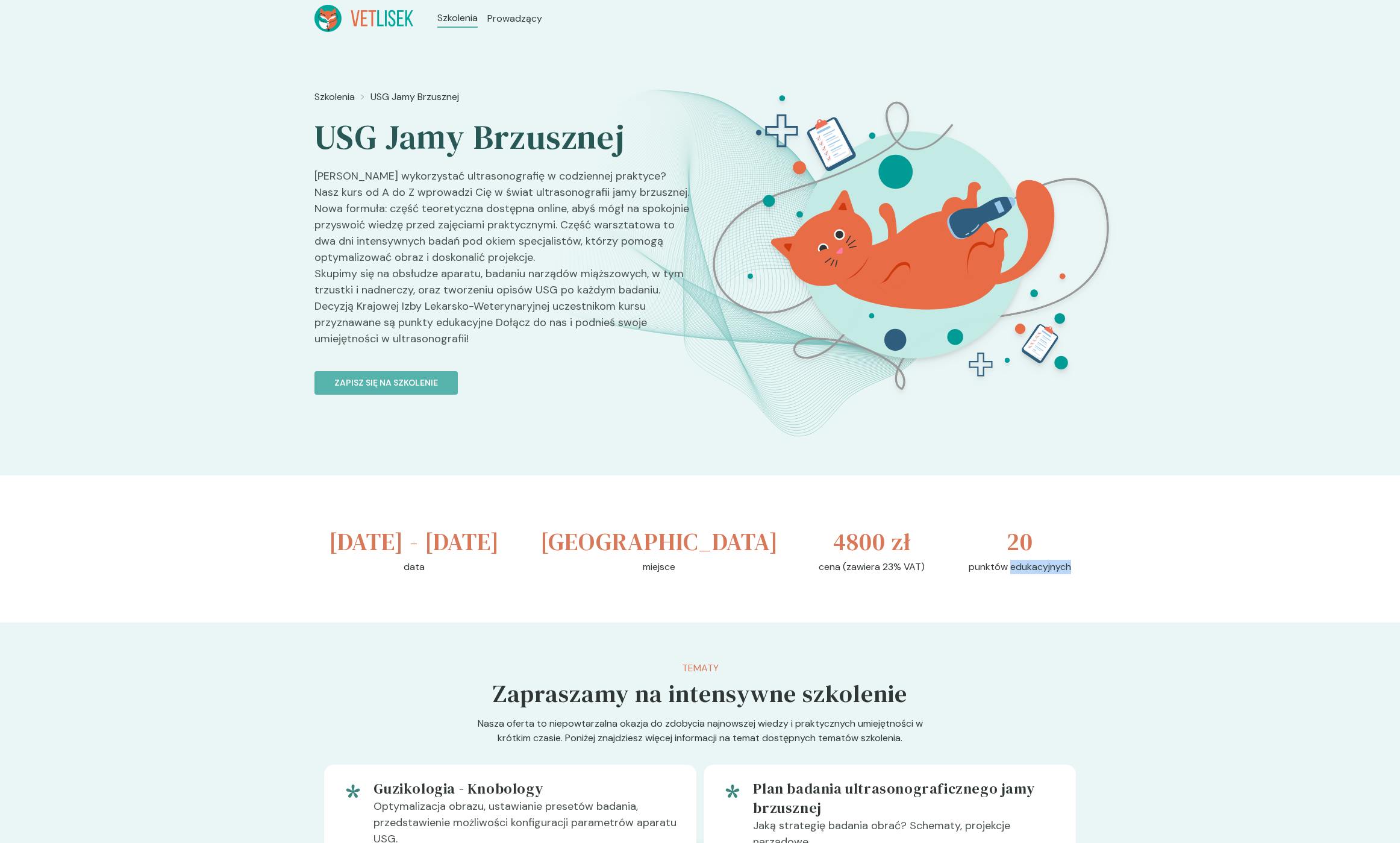
click at [1039, 575] on p "punktów edukacyjnych" at bounding box center [1020, 567] width 102 height 14
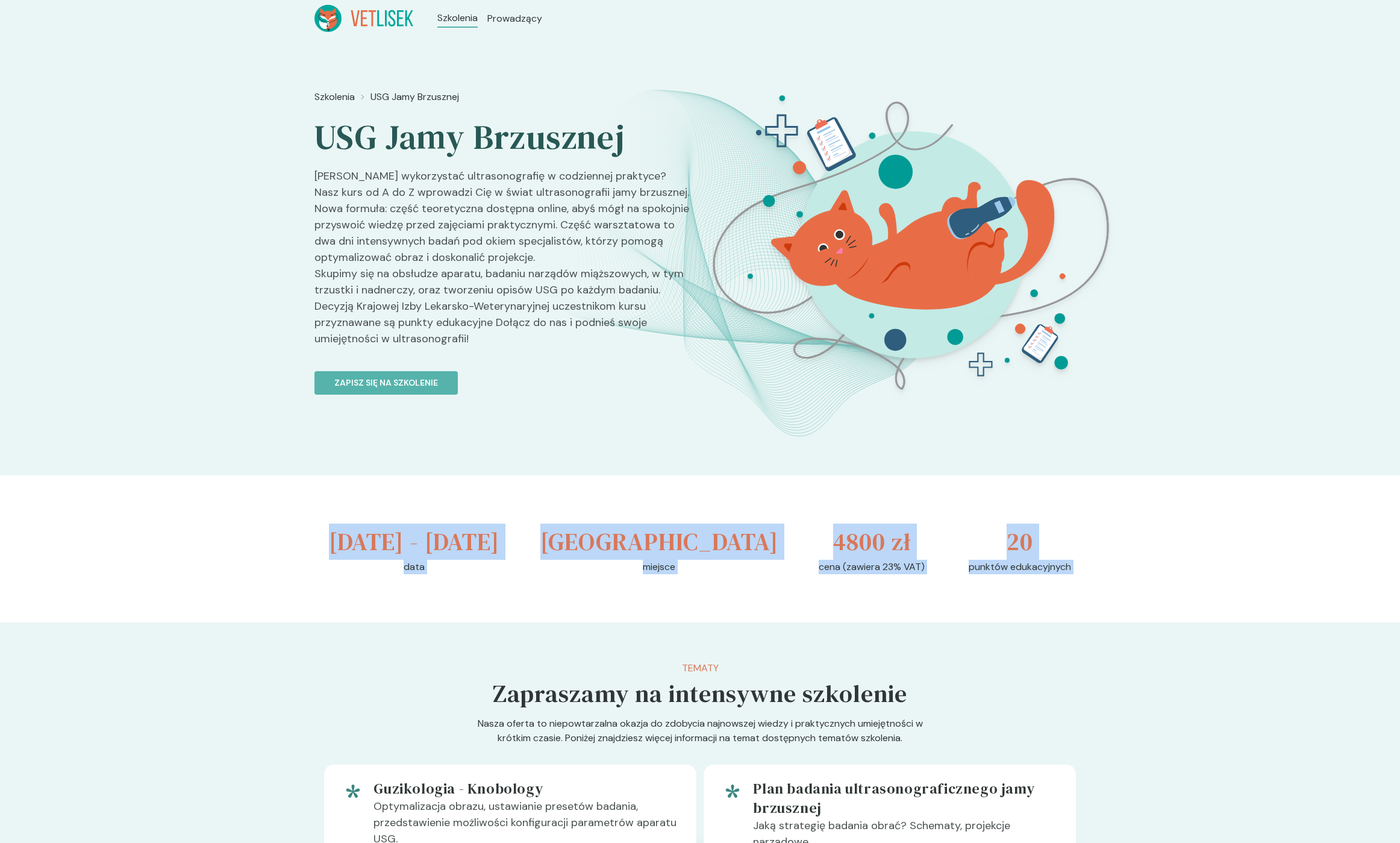
drag, startPoint x: 998, startPoint y: 591, endPoint x: 470, endPoint y: 551, distance: 529.5
click at [470, 551] on div "[DATE] - [DATE] data [GEOGRAPHIC_DATA] miejsce 4800 zł cena (zawiera 23% VAT) 2…" at bounding box center [699, 549] width 771 height 147
click at [355, 540] on h3 "[DATE] - [DATE]" at bounding box center [415, 542] width 171 height 36
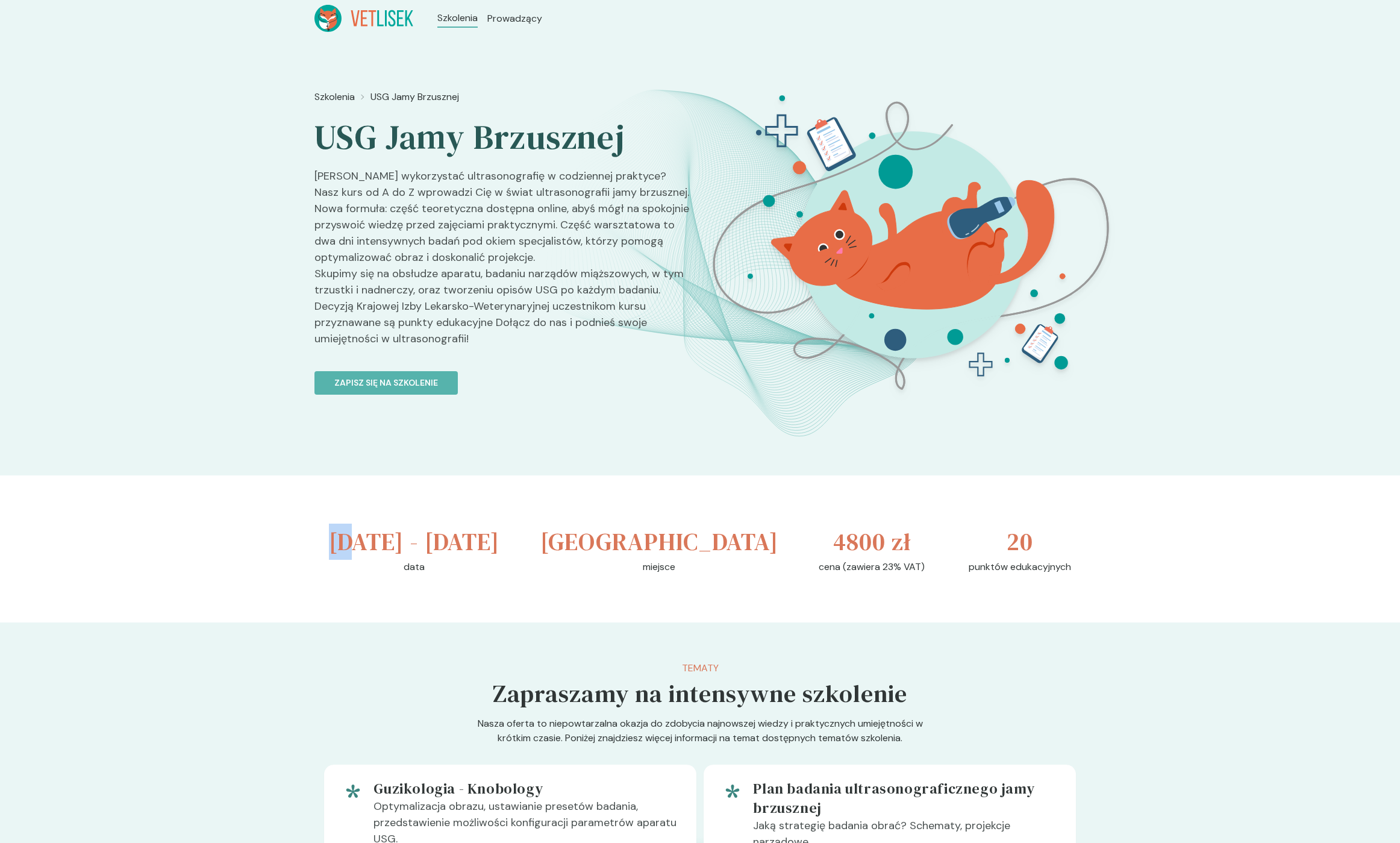
click at [355, 540] on h3 "[DATE] - [DATE]" at bounding box center [415, 542] width 171 height 36
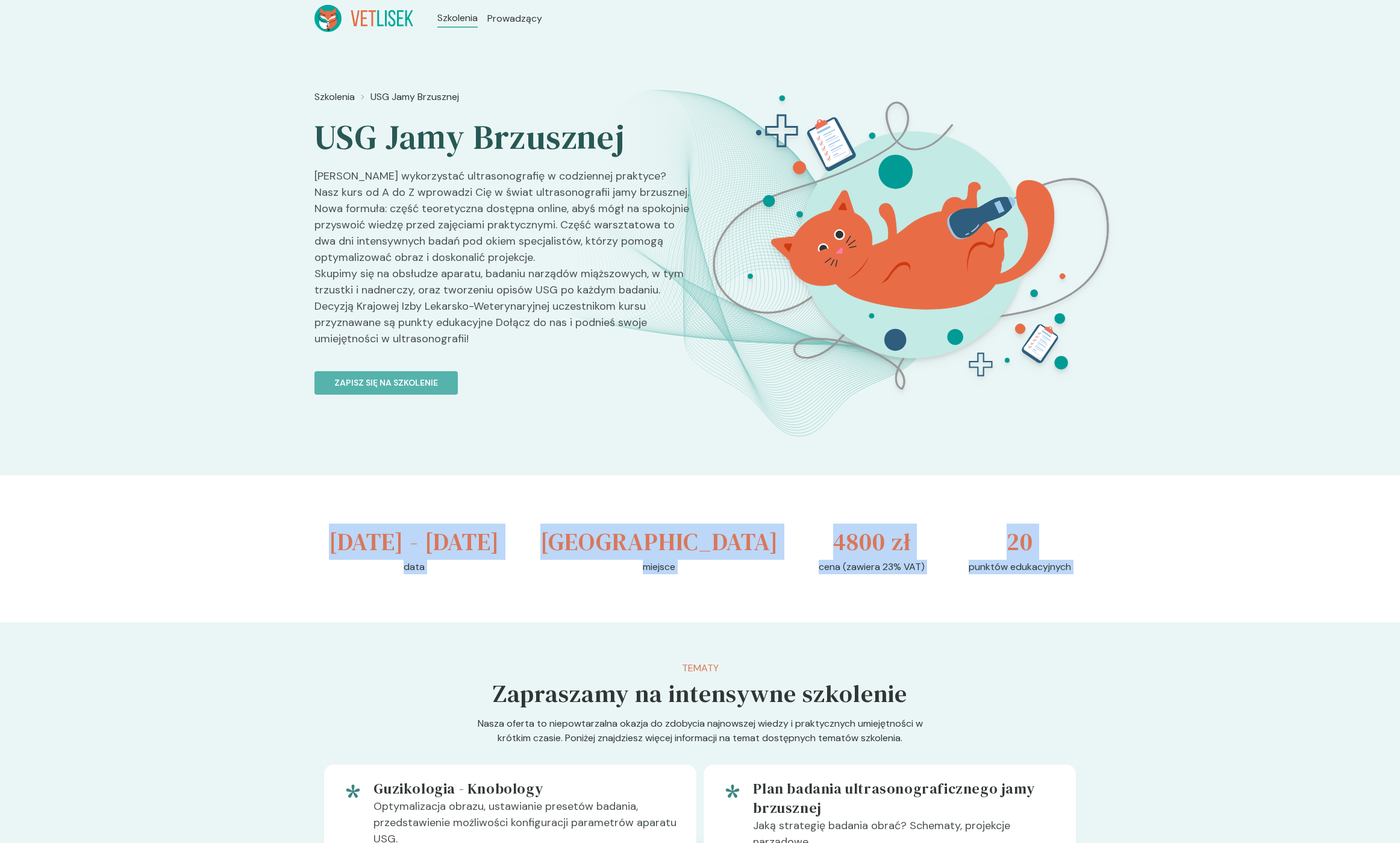
drag, startPoint x: 355, startPoint y: 540, endPoint x: 1022, endPoint y: 598, distance: 669.5
click at [1020, 597] on div "[DATE] - [DATE] data [GEOGRAPHIC_DATA] miejsce 4800 zł cena (zawiera 23% VAT) 2…" at bounding box center [699, 549] width 771 height 147
click at [1026, 575] on p "punktów edukacyjnych" at bounding box center [1020, 567] width 102 height 14
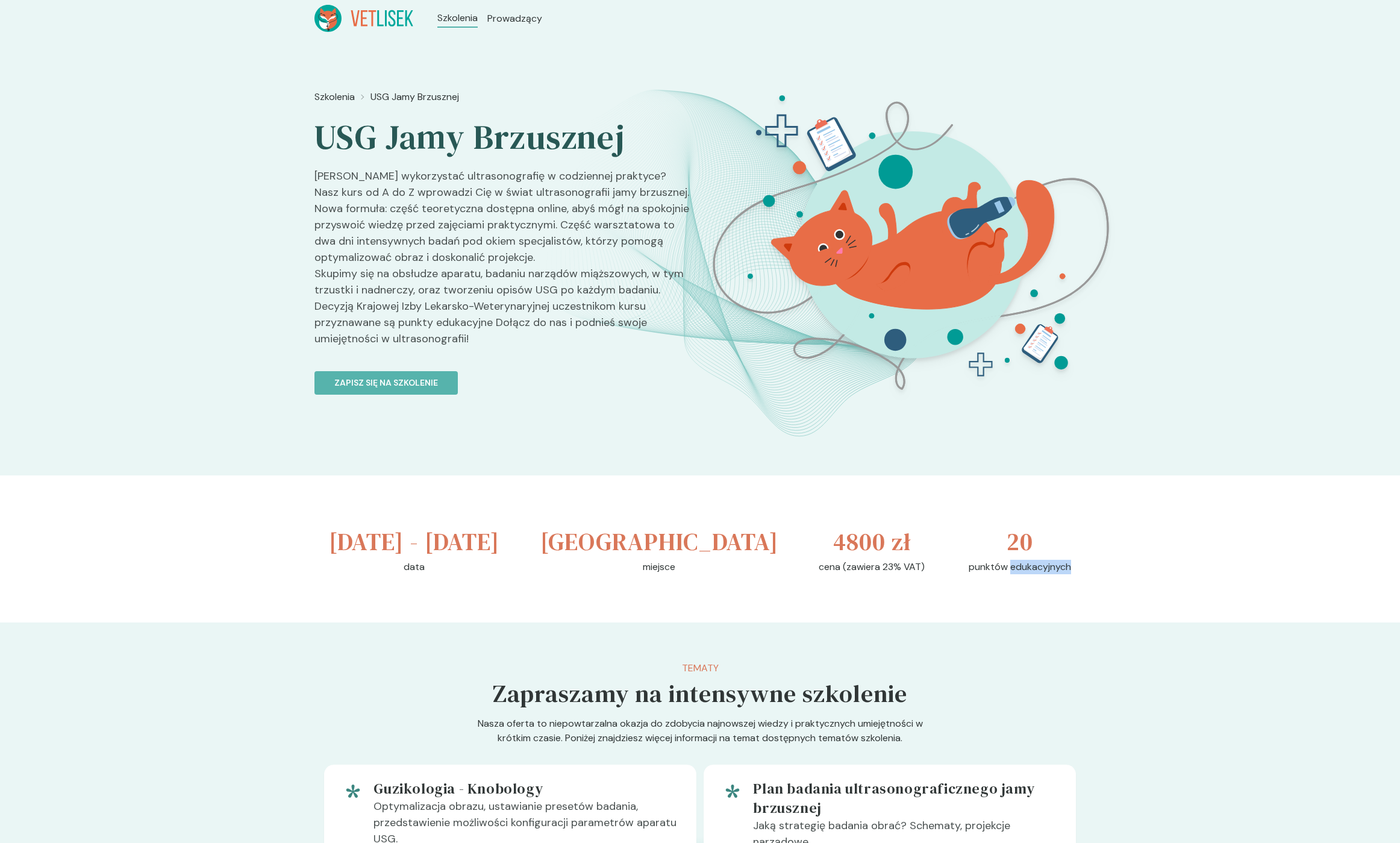
click at [1026, 575] on p "punktów edukacyjnych" at bounding box center [1020, 567] width 102 height 14
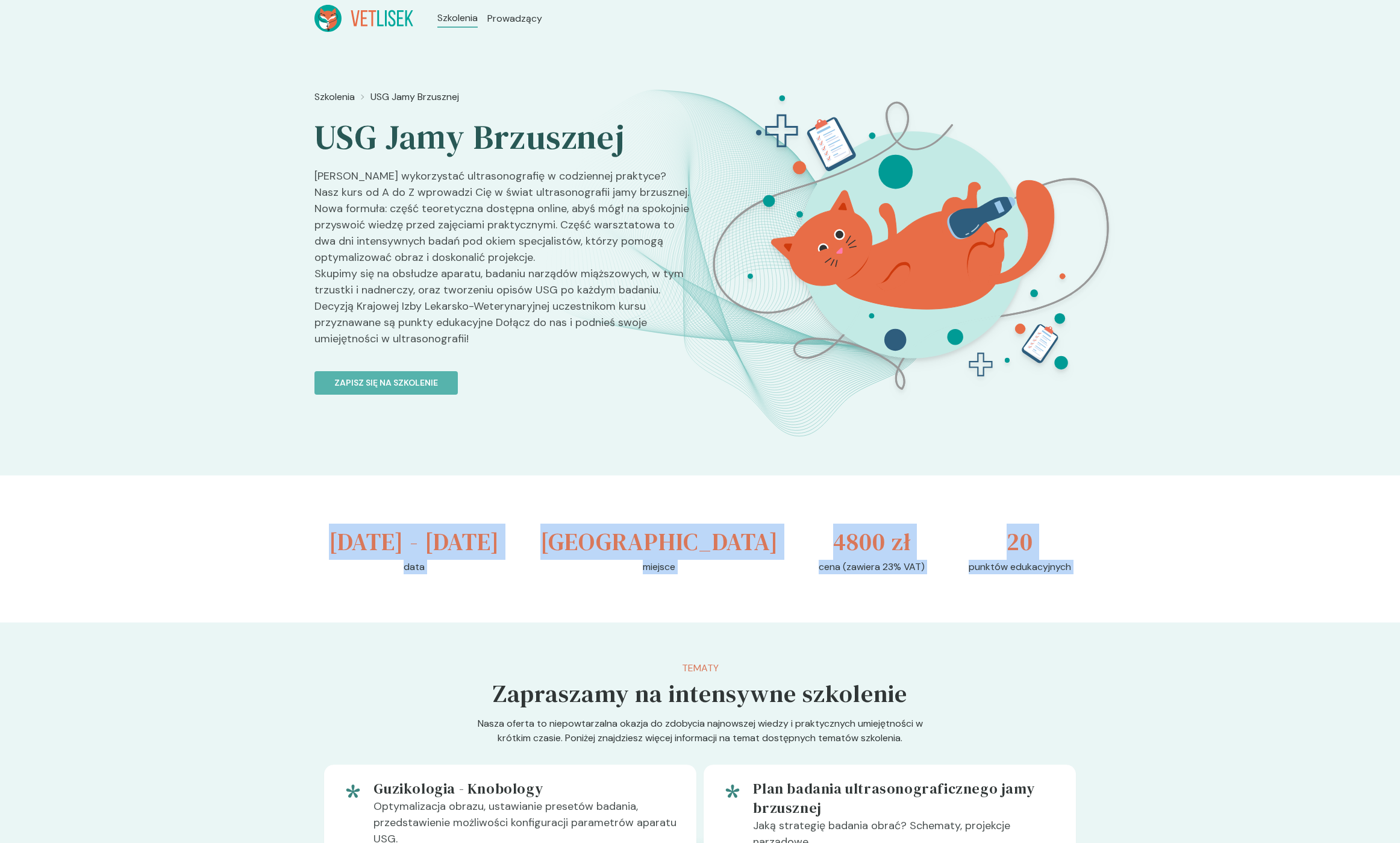
drag, startPoint x: 1026, startPoint y: 601, endPoint x: 335, endPoint y: 547, distance: 693.1
click at [348, 549] on div "[DATE] - [DATE] data [GEOGRAPHIC_DATA] miejsce 4800 zł cena (zawiera 23% VAT) 2…" at bounding box center [699, 549] width 771 height 147
click at [354, 542] on h3 "[DATE] - [DATE]" at bounding box center [415, 542] width 171 height 36
drag, startPoint x: 354, startPoint y: 542, endPoint x: 1047, endPoint y: 599, distance: 695.3
click at [1047, 599] on div "[DATE] - [DATE] data [GEOGRAPHIC_DATA] miejsce 4800 zł cena (zawiera 23% VAT) 2…" at bounding box center [699, 549] width 771 height 147
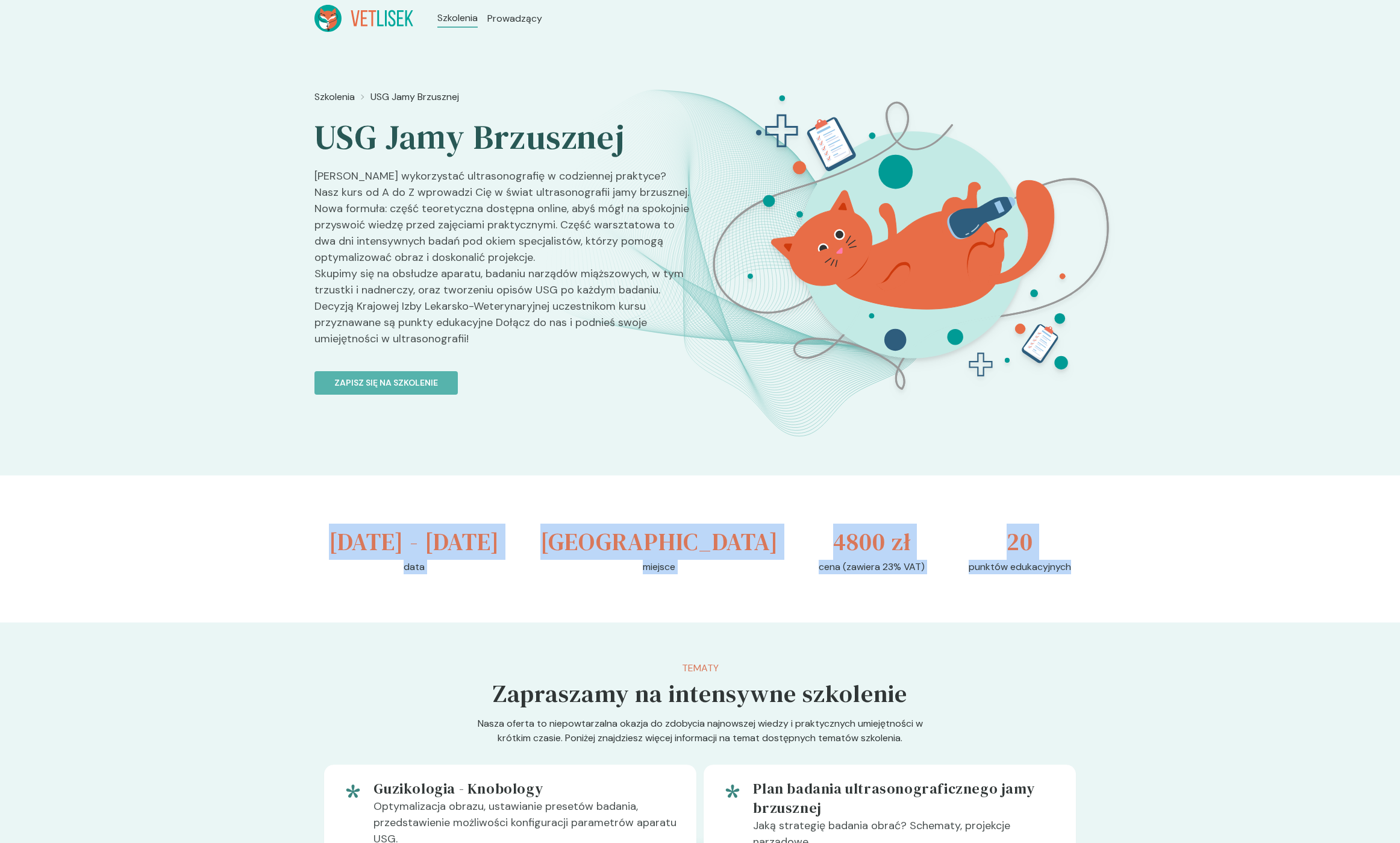
click at [1047, 575] on p "punktów edukacyjnych" at bounding box center [1020, 567] width 102 height 14
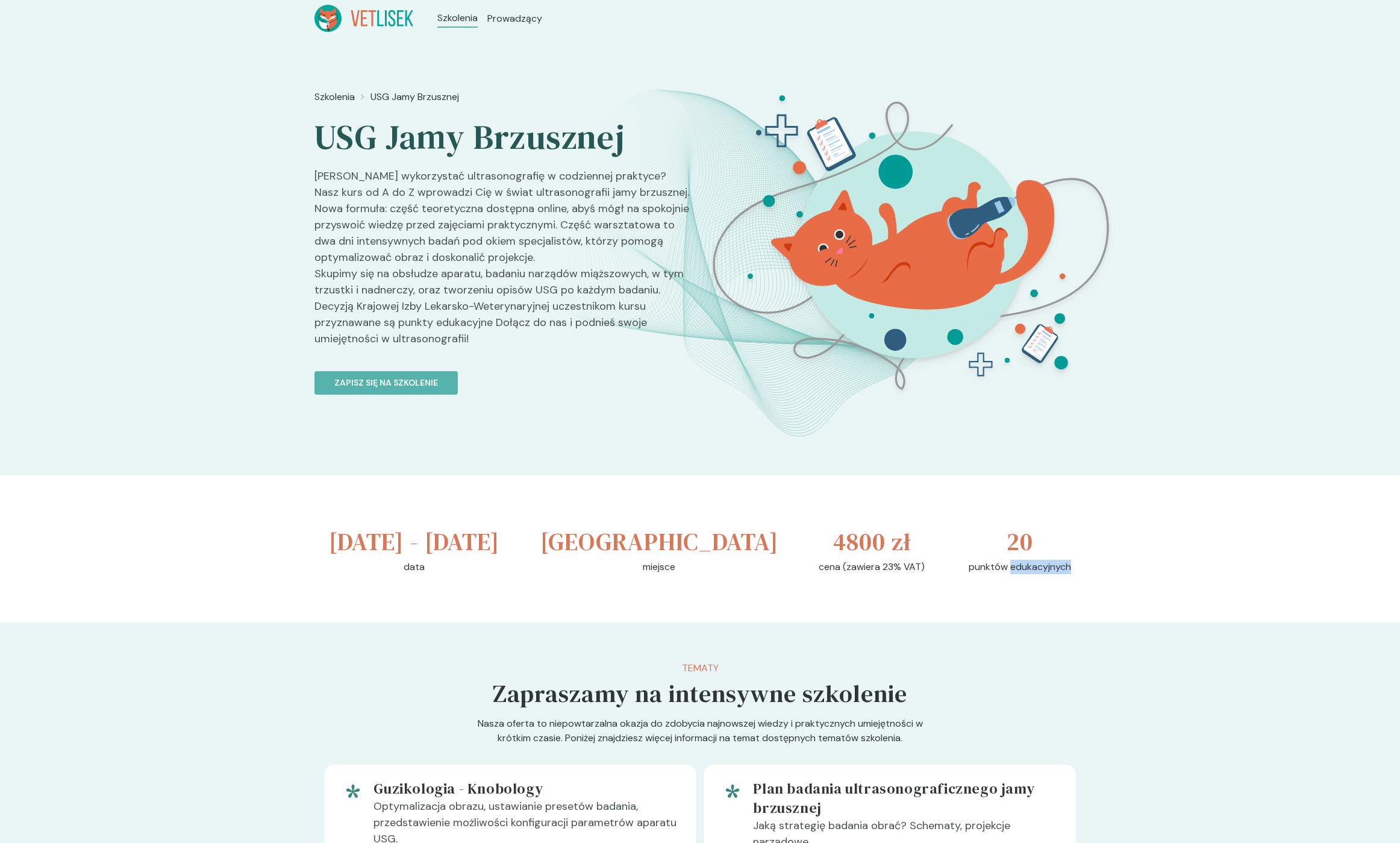
click at [1047, 575] on p "punktów edukacyjnych" at bounding box center [1020, 567] width 102 height 14
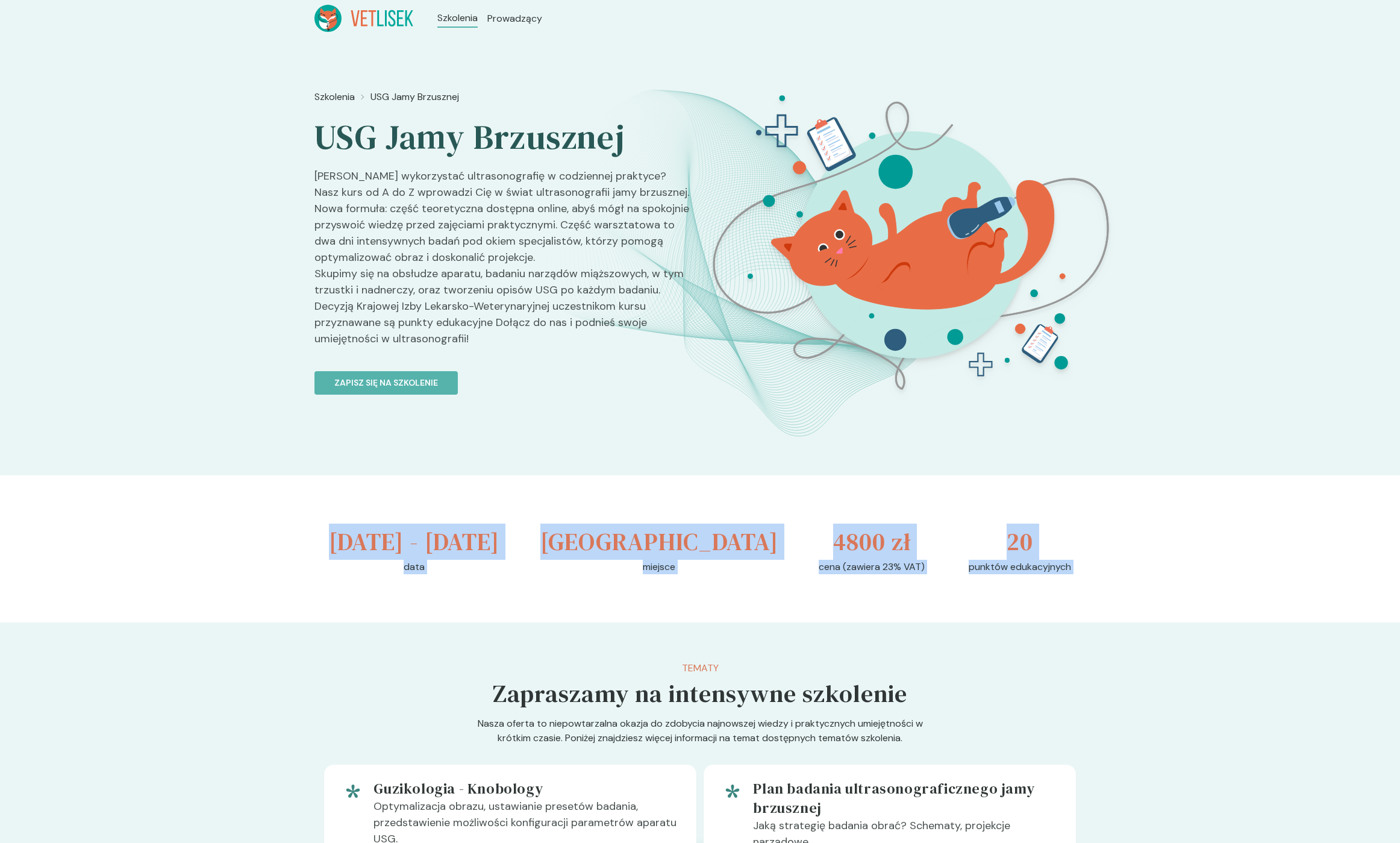
drag, startPoint x: 1047, startPoint y: 599, endPoint x: 341, endPoint y: 542, distance: 708.3
click at [341, 542] on div "[DATE] - [DATE] data [GEOGRAPHIC_DATA] miejsce 4800 zł cena (zawiera 23% VAT) 2…" at bounding box center [699, 549] width 771 height 147
click at [341, 542] on h3 "[DATE] - [DATE]" at bounding box center [415, 542] width 171 height 36
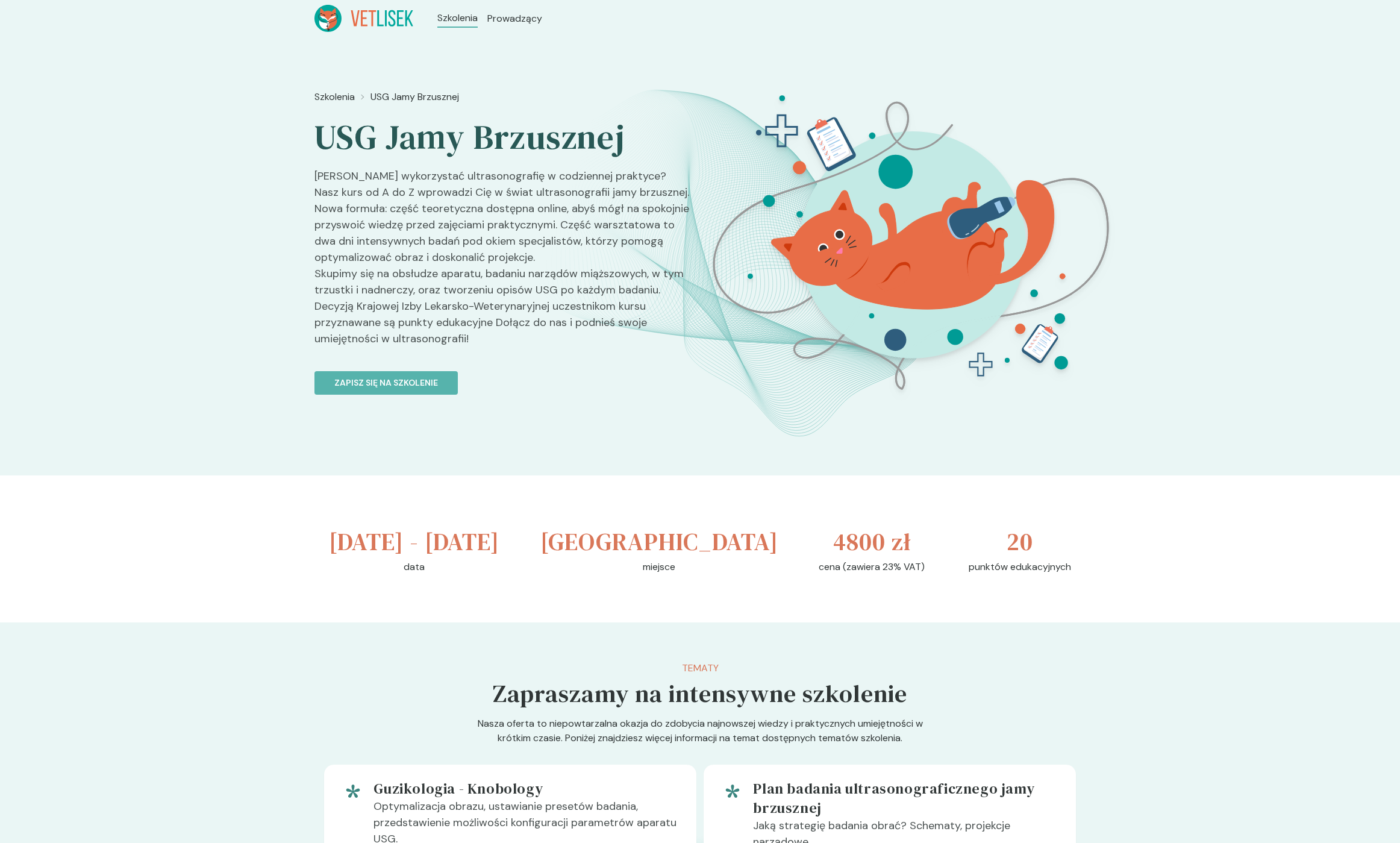
click at [350, 541] on h3 "[DATE] - [DATE]" at bounding box center [415, 542] width 171 height 36
click at [351, 541] on h3 "[DATE] - [DATE]" at bounding box center [415, 542] width 171 height 36
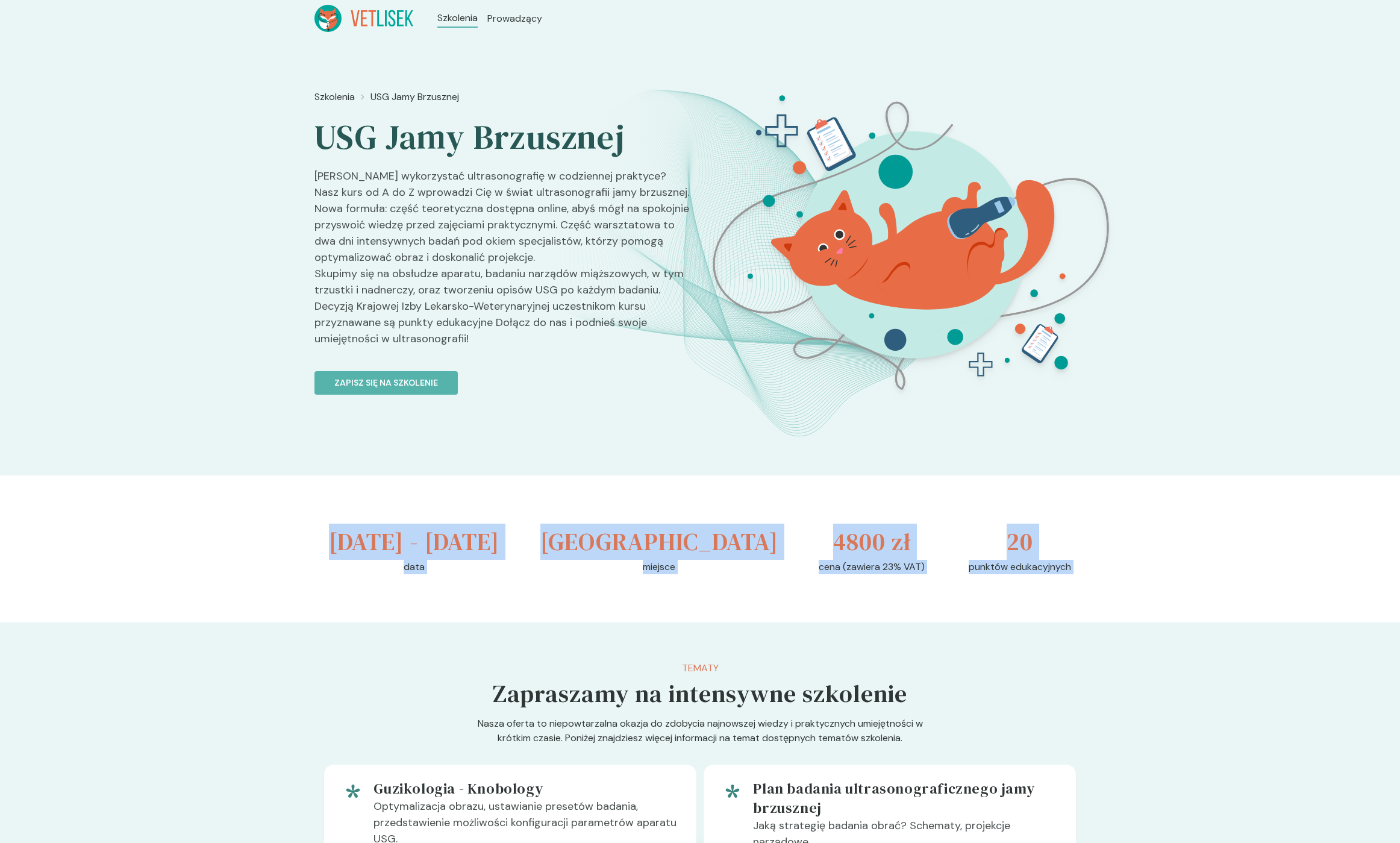
drag, startPoint x: 351, startPoint y: 541, endPoint x: 1059, endPoint y: 596, distance: 710.1
click at [1055, 596] on div "[DATE] - [DATE] data [GEOGRAPHIC_DATA] miejsce 4800 zł cena (zawiera 23% VAT) 2…" at bounding box center [699, 549] width 771 height 147
click at [1066, 575] on p "punktów edukacyjnych" at bounding box center [1020, 567] width 102 height 14
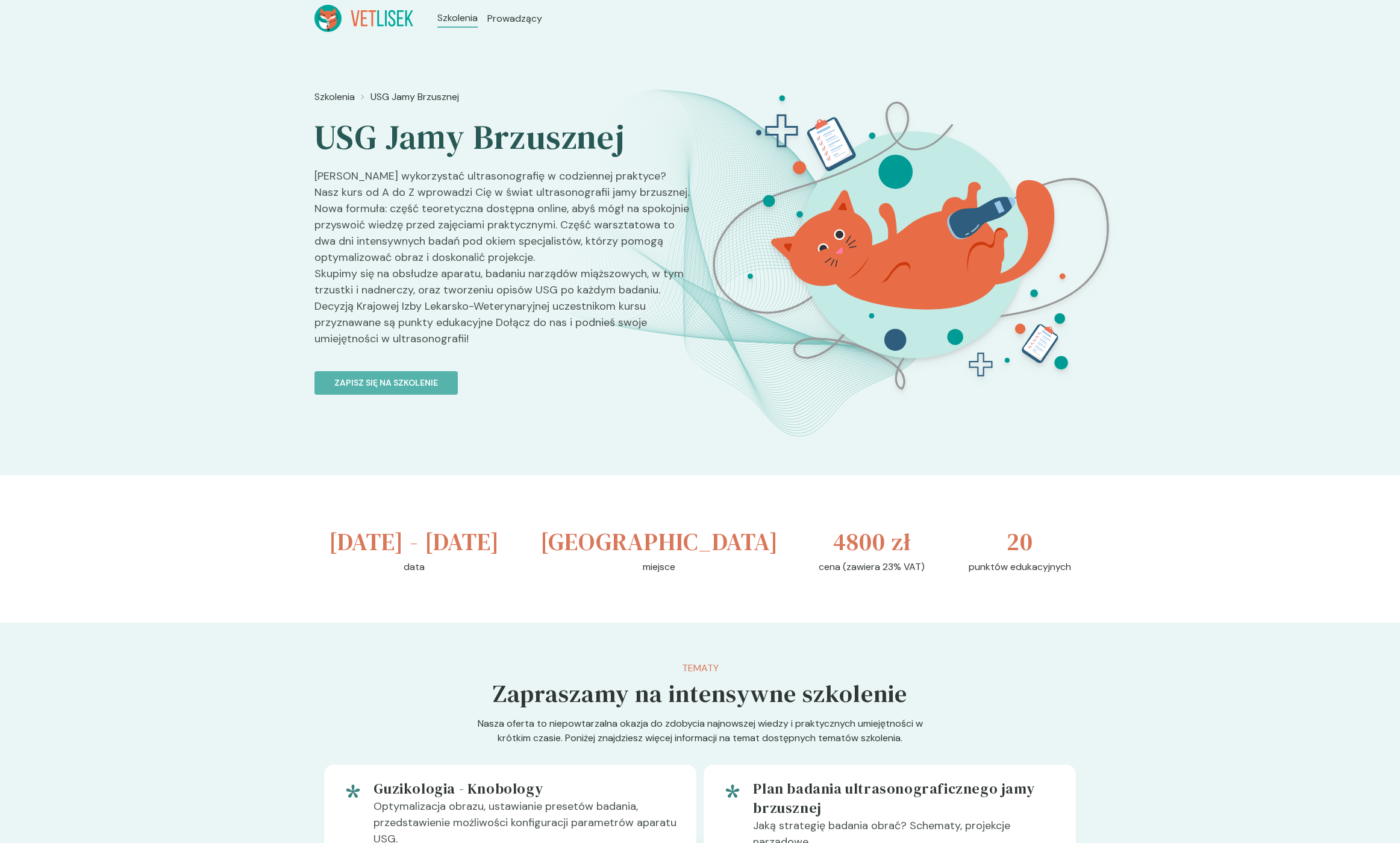
click at [1055, 575] on p "punktów edukacyjnych" at bounding box center [1020, 567] width 102 height 14
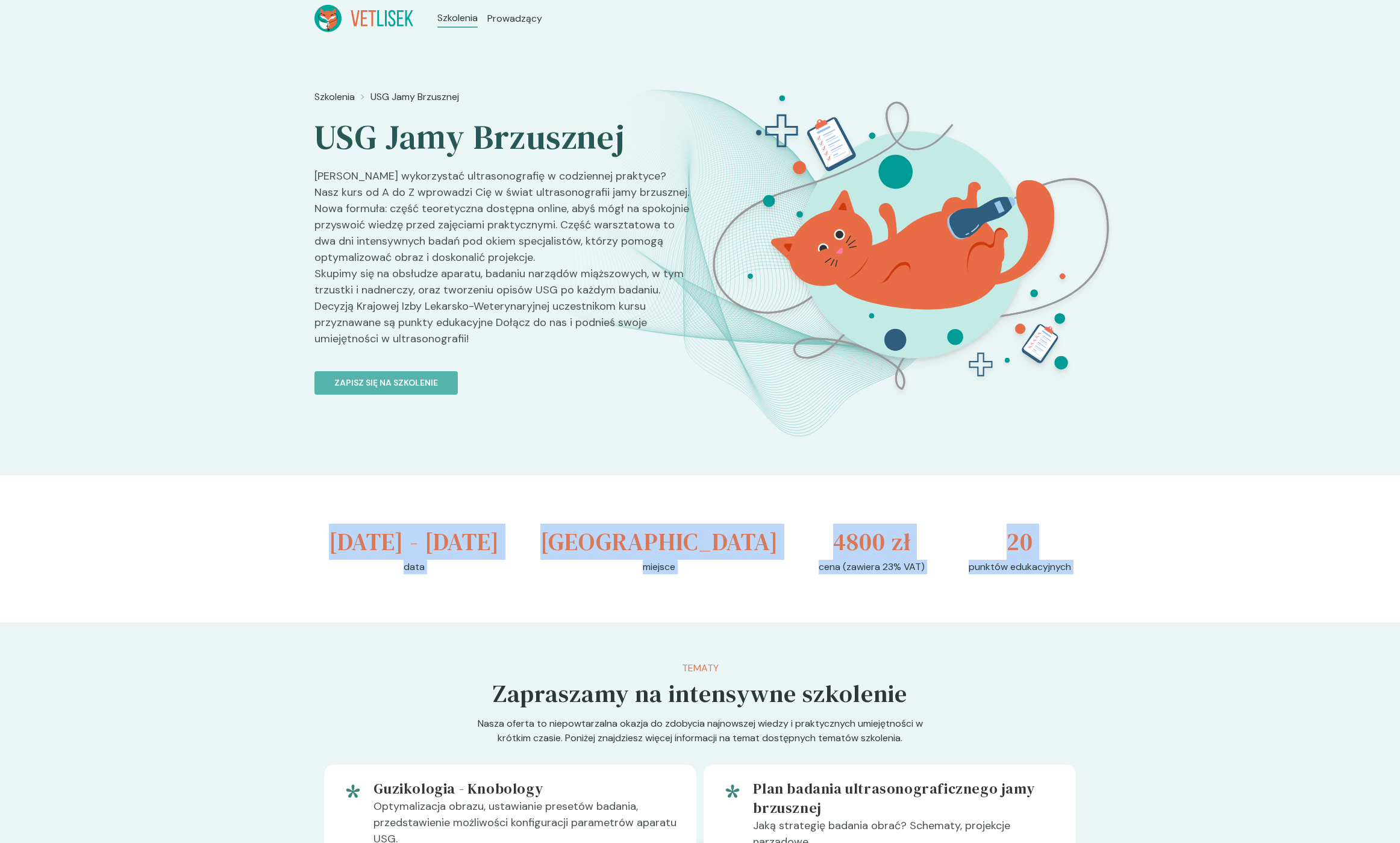
drag, startPoint x: 1054, startPoint y: 603, endPoint x: 340, endPoint y: 540, distance: 716.8
click at [340, 540] on div "[DATE] - [DATE] data [GEOGRAPHIC_DATA] miejsce 4800 zł cena (zawiera 23% VAT) 2…" at bounding box center [699, 549] width 771 height 147
click at [340, 540] on h3 "[DATE] - [DATE]" at bounding box center [415, 542] width 171 height 36
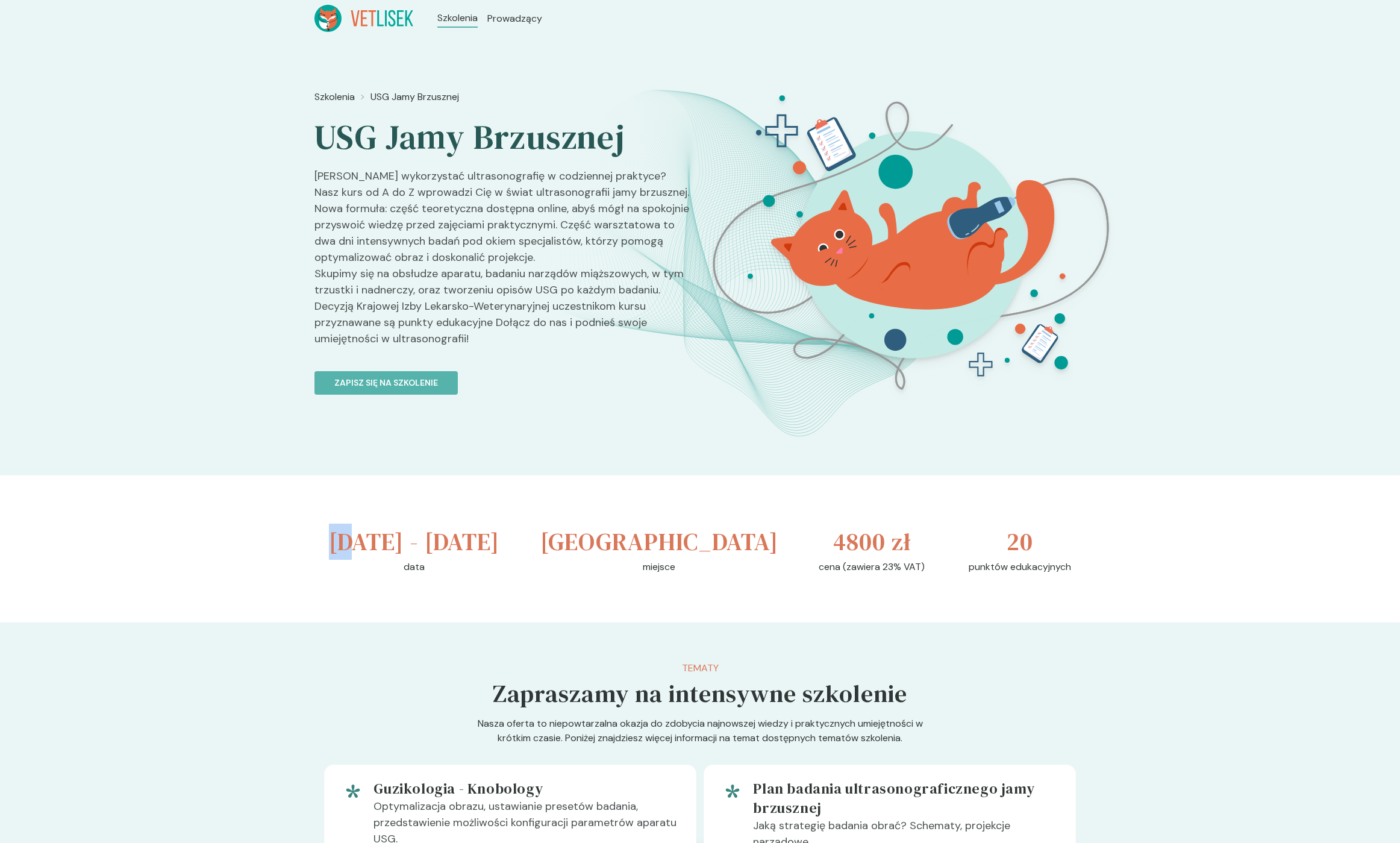
click at [340, 540] on h3 "[DATE] - [DATE]" at bounding box center [415, 542] width 171 height 36
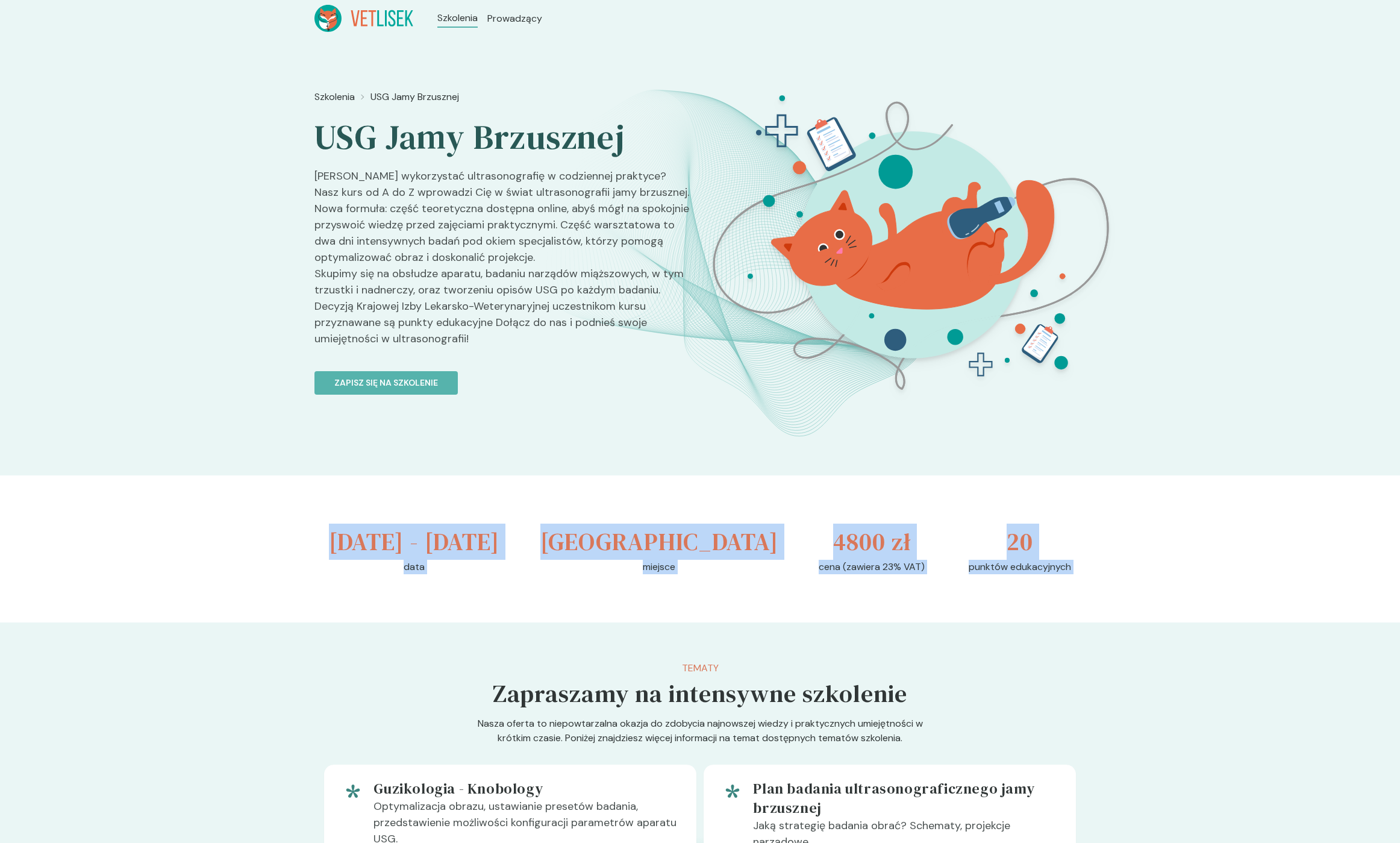
drag, startPoint x: 381, startPoint y: 543, endPoint x: 1064, endPoint y: 604, distance: 685.7
click at [1068, 602] on div "[DATE] - [DATE] data [GEOGRAPHIC_DATA] miejsce 4800 zł cena (zawiera 23% VAT) 2…" at bounding box center [699, 549] width 771 height 147
click at [1062, 575] on p "punktów edukacyjnych" at bounding box center [1020, 567] width 102 height 14
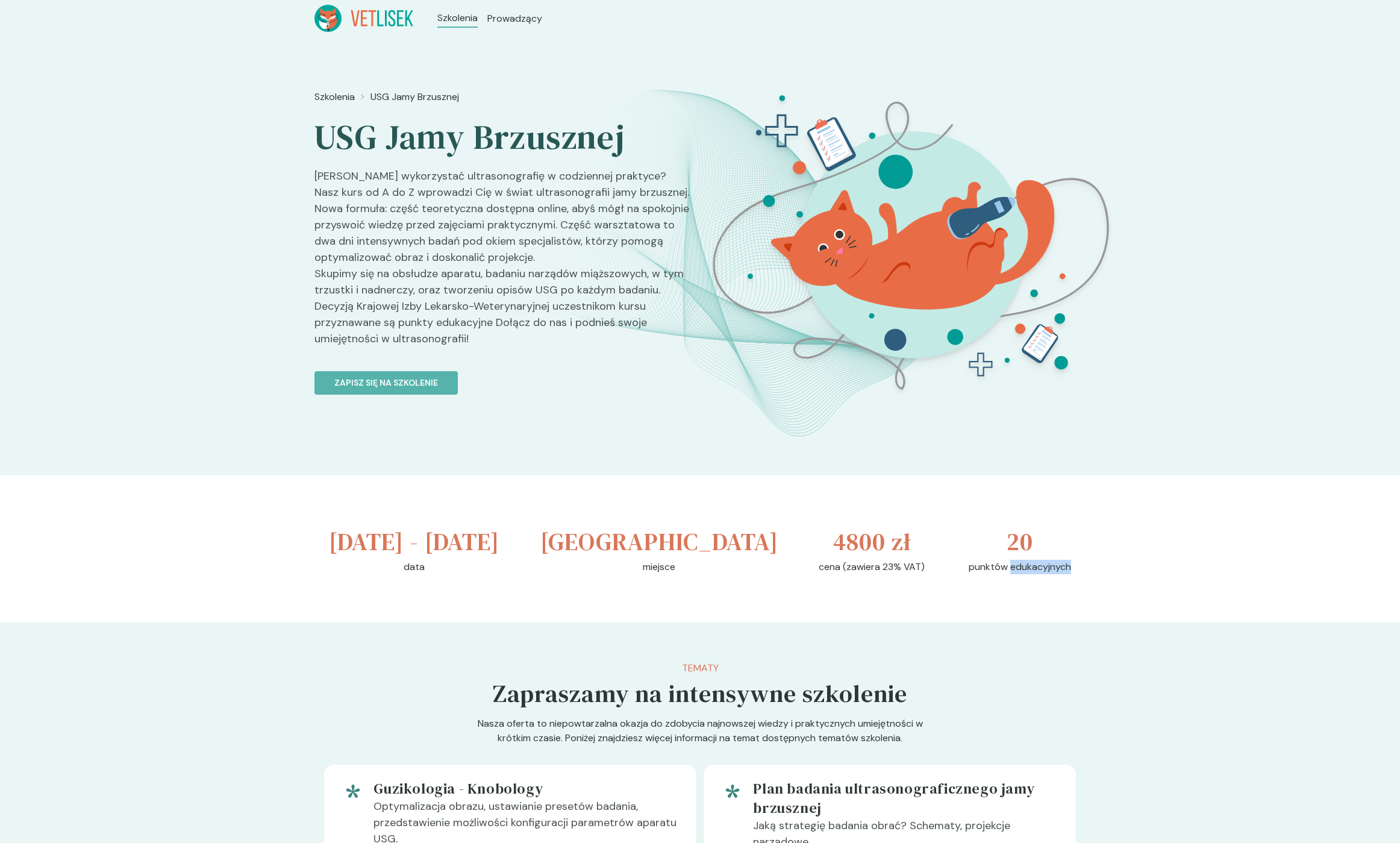
click at [1062, 575] on p "punktów edukacyjnych" at bounding box center [1020, 567] width 102 height 14
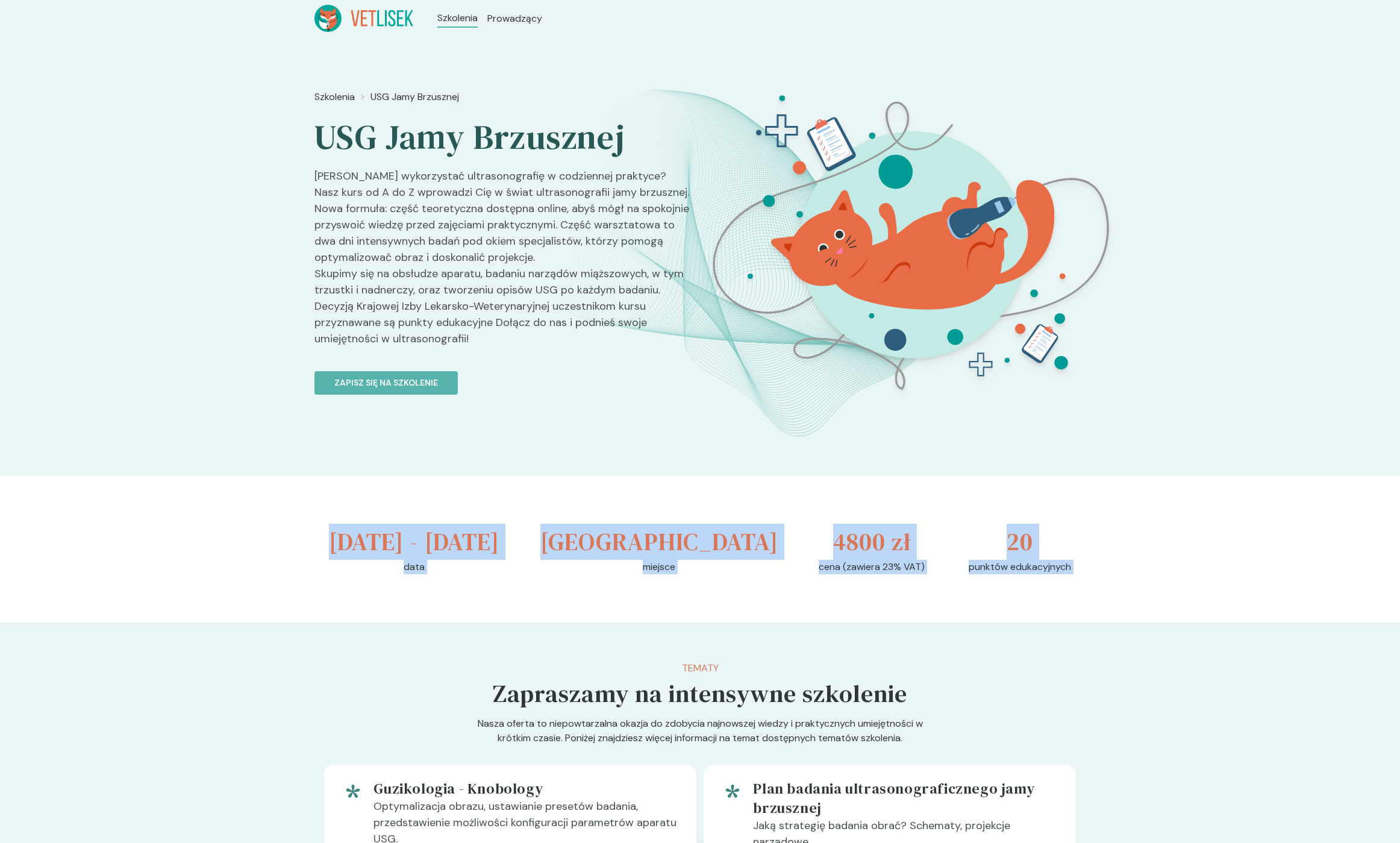
drag, startPoint x: 839, startPoint y: 585, endPoint x: 383, endPoint y: 542, distance: 458.0
click at [386, 542] on div "[DATE] - [DATE] data [GEOGRAPHIC_DATA] miejsce 4800 zł cena (zawiera 23% VAT) 2…" at bounding box center [699, 549] width 771 height 147
click at [376, 540] on h3 "[DATE] - [DATE]" at bounding box center [415, 542] width 171 height 36
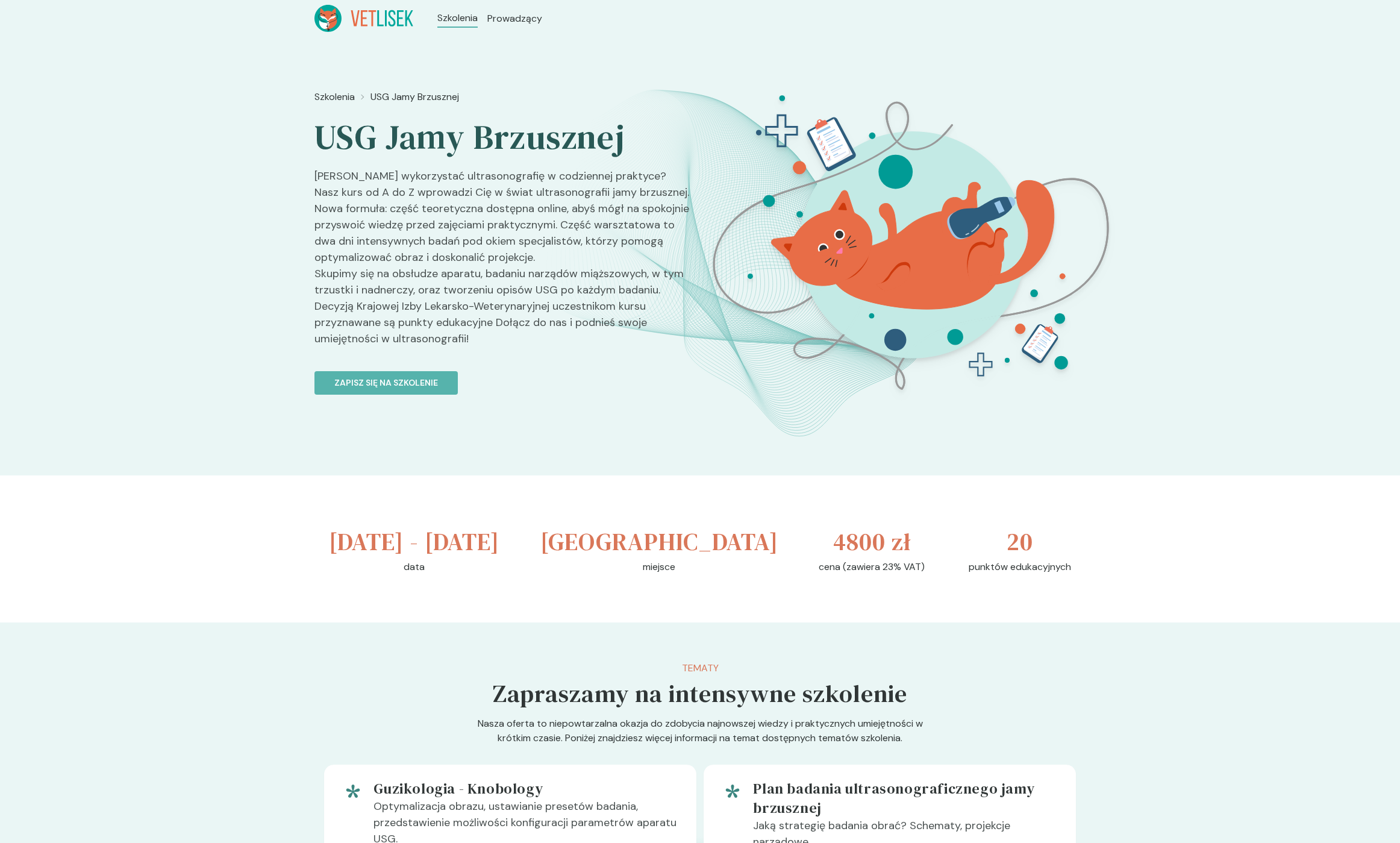
click at [354, 540] on h3 "[DATE] - [DATE]" at bounding box center [415, 542] width 171 height 36
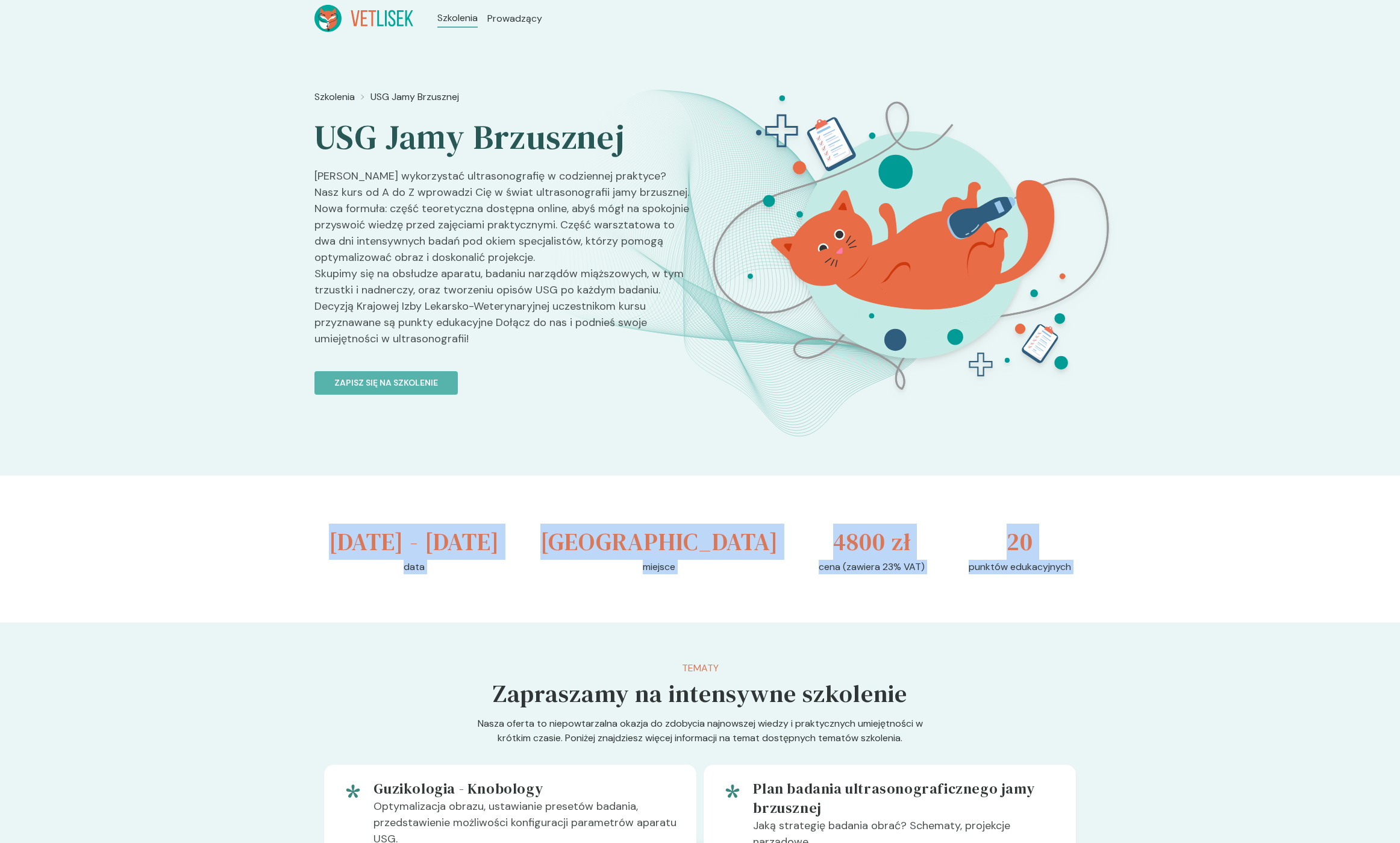
drag, startPoint x: 354, startPoint y: 540, endPoint x: 1046, endPoint y: 596, distance: 694.3
click at [1044, 592] on div "[DATE] - [DATE] data [GEOGRAPHIC_DATA] miejsce 4800 zł cena (zawiera 23% VAT) 2…" at bounding box center [699, 549] width 771 height 147
click at [1050, 575] on p "punktów edukacyjnych" at bounding box center [1020, 567] width 102 height 14
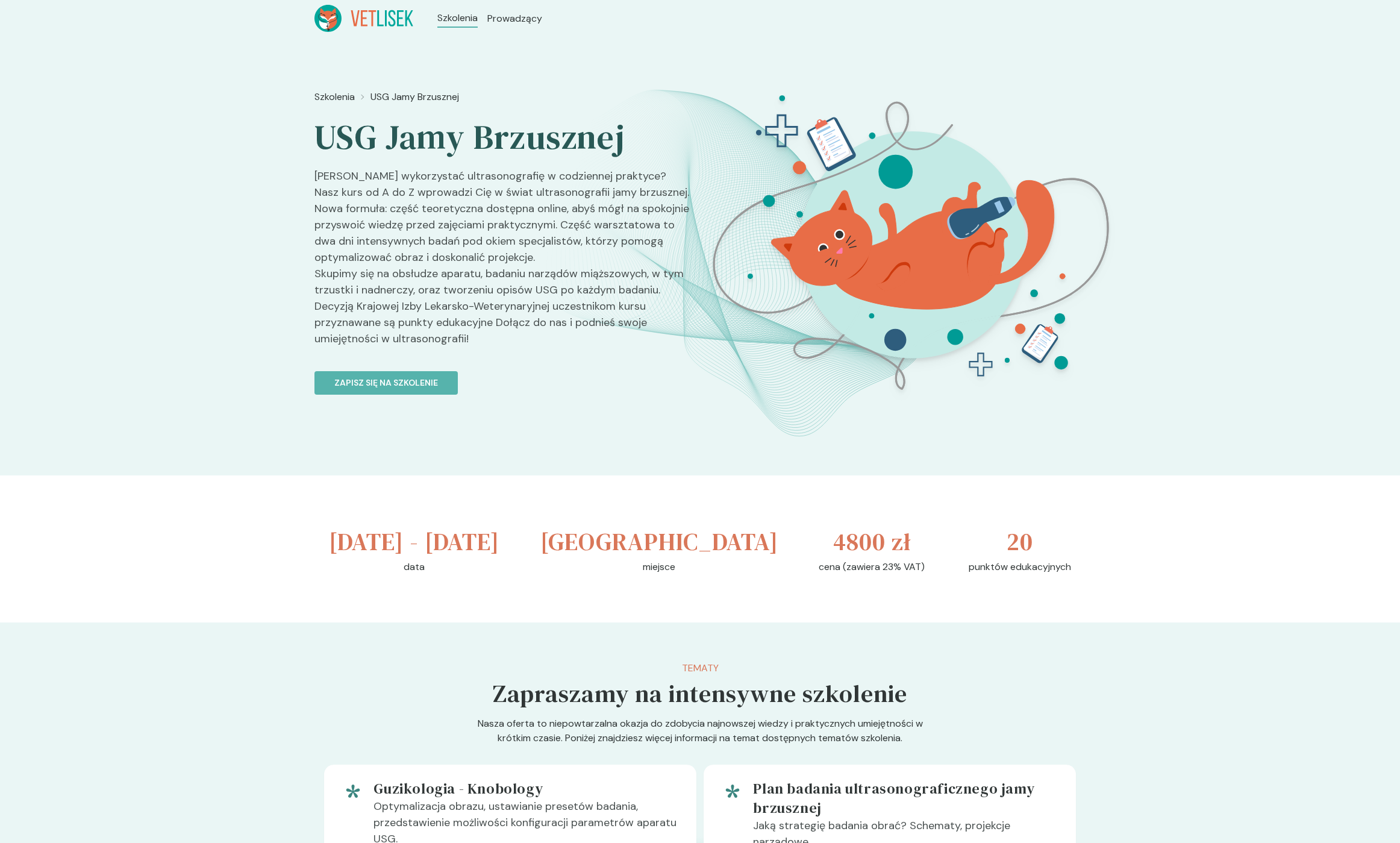
click at [1034, 575] on p "punktów edukacyjnych" at bounding box center [1020, 567] width 102 height 14
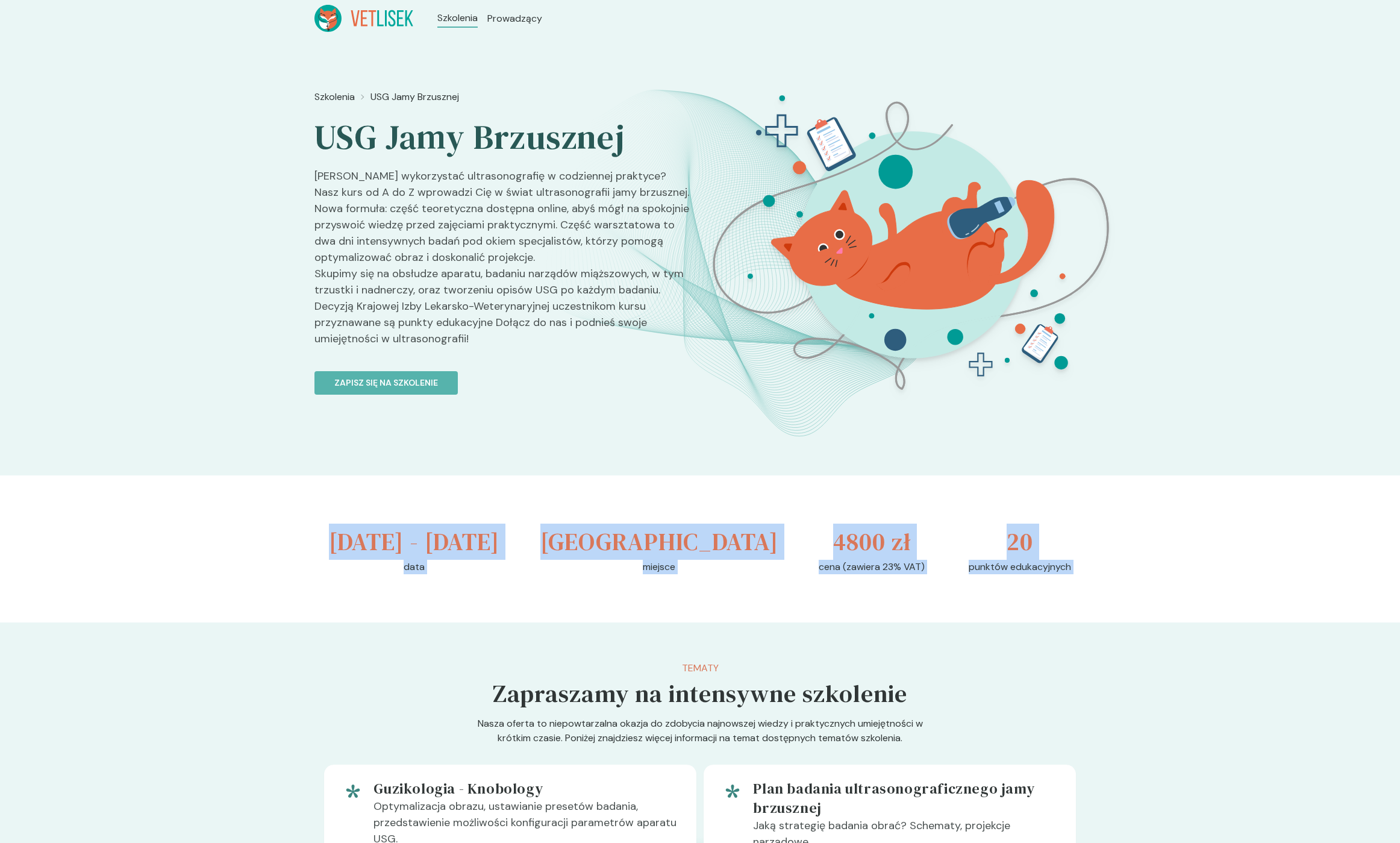
drag, startPoint x: 805, startPoint y: 560, endPoint x: 382, endPoint y: 551, distance: 423.1
click at [382, 551] on div "[DATE] - [DATE] data [GEOGRAPHIC_DATA] miejsce 4800 zł cena (zawiera 23% VAT) 2…" at bounding box center [699, 549] width 771 height 147
click at [365, 543] on h3 "[DATE] - [DATE]" at bounding box center [415, 542] width 171 height 36
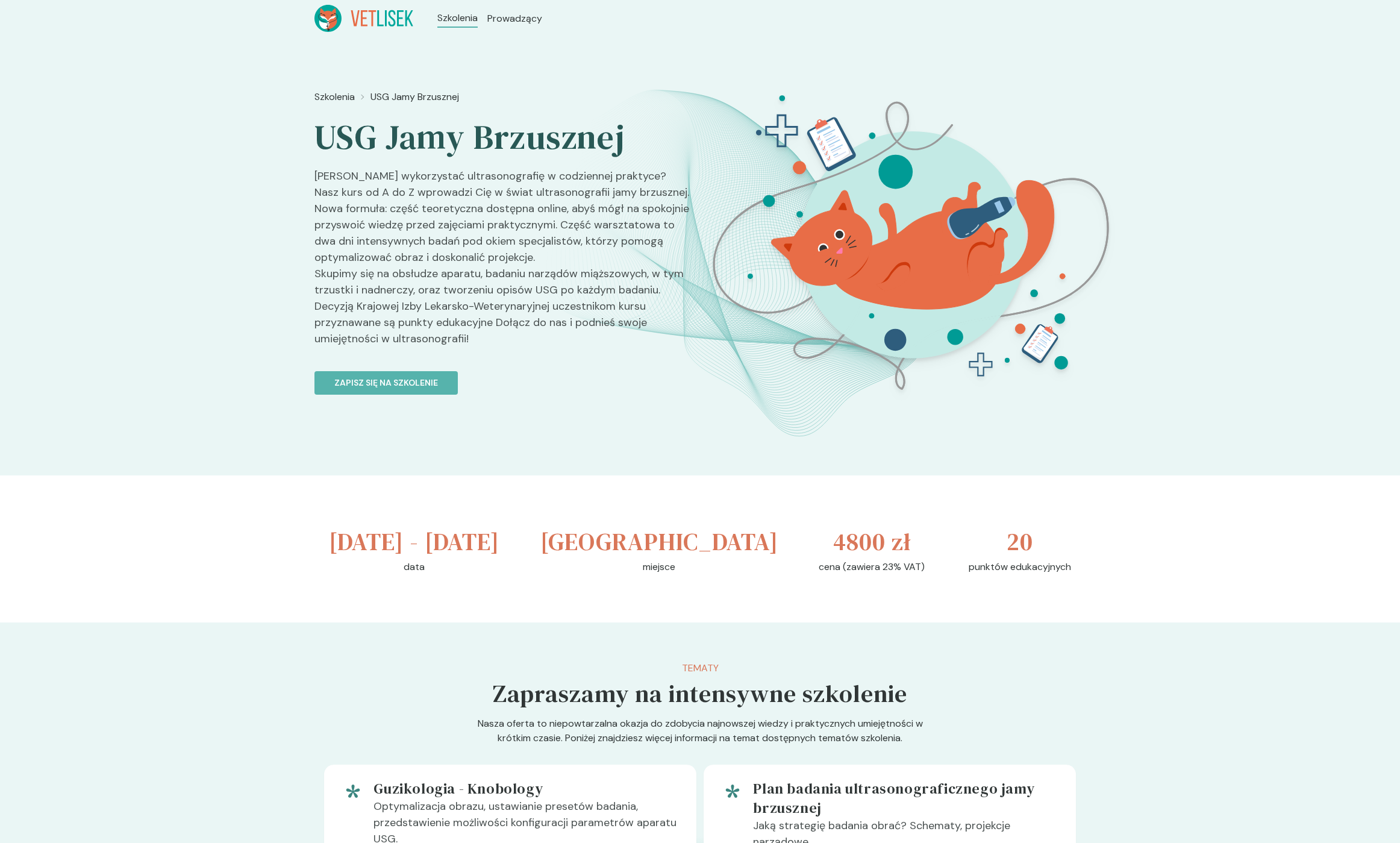
click at [351, 542] on h3 "[DATE] - [DATE]" at bounding box center [415, 542] width 171 height 36
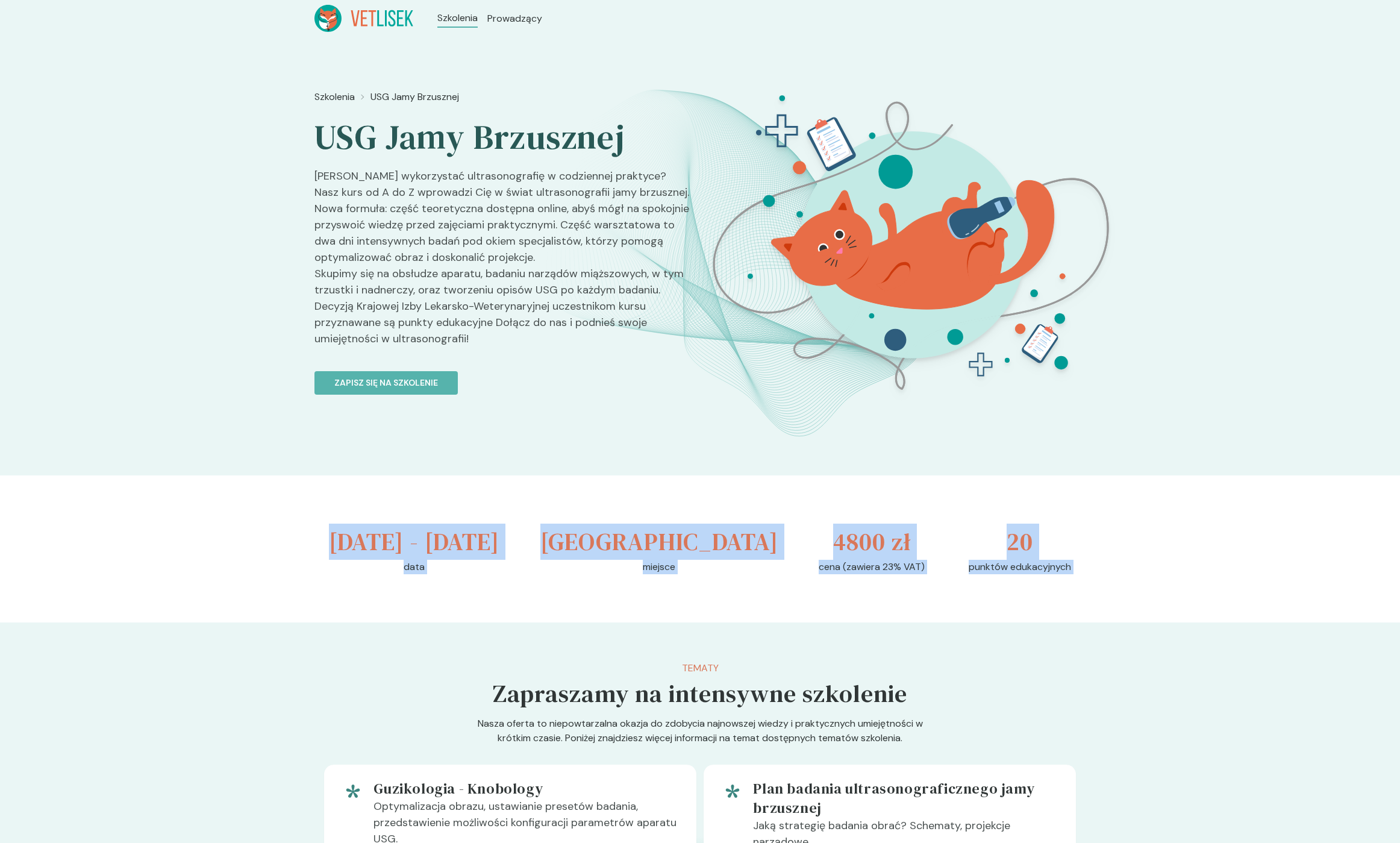
drag, startPoint x: 351, startPoint y: 542, endPoint x: 1052, endPoint y: 600, distance: 703.4
click at [1052, 600] on div "[DATE] - [DATE] data [GEOGRAPHIC_DATA] miejsce 4800 zł cena (zawiera 23% VAT) 2…" at bounding box center [699, 549] width 771 height 147
click at [1052, 575] on p "punktów edukacyjnych" at bounding box center [1020, 567] width 102 height 14
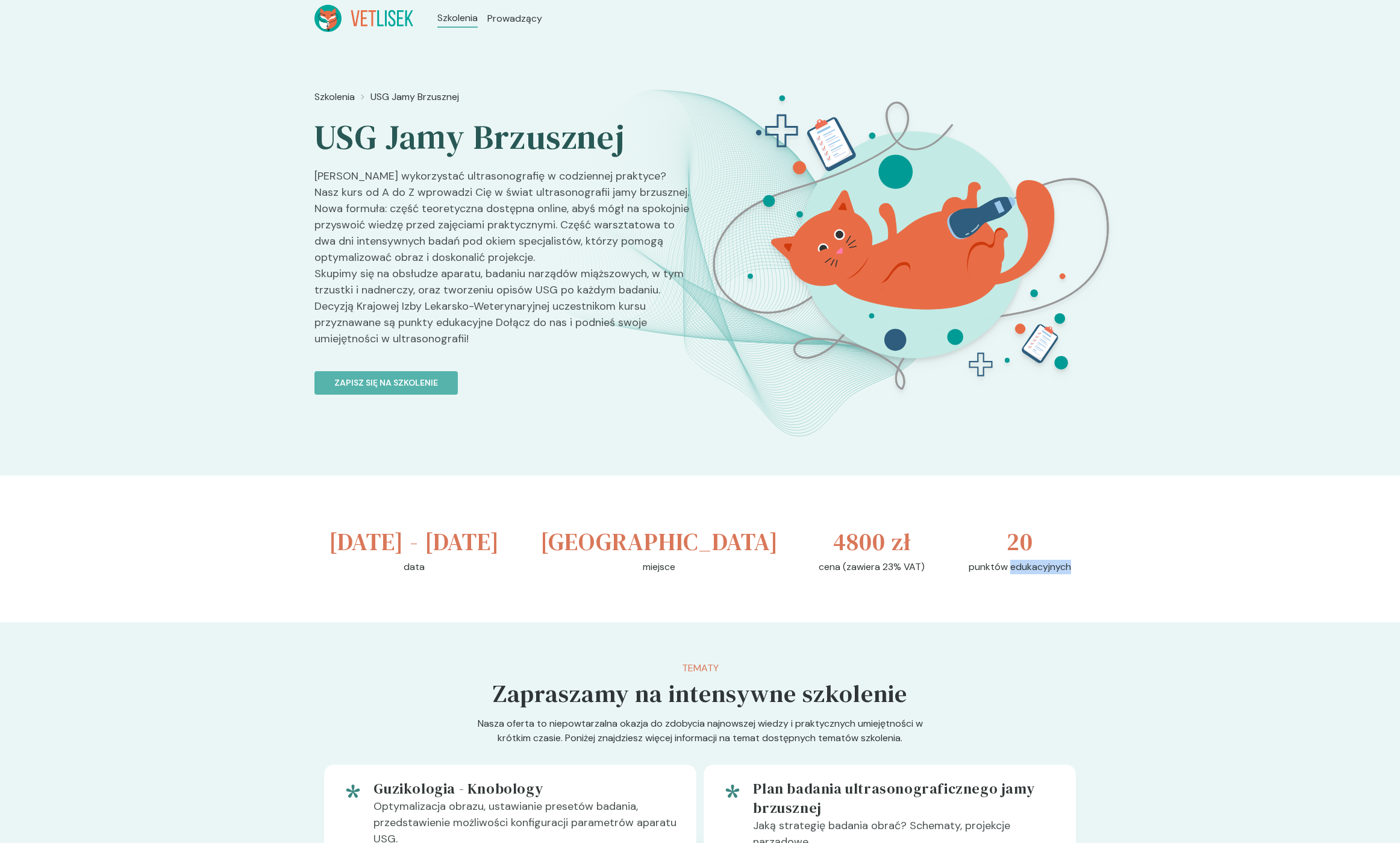
click at [1052, 575] on p "punktów edukacyjnych" at bounding box center [1020, 567] width 102 height 14
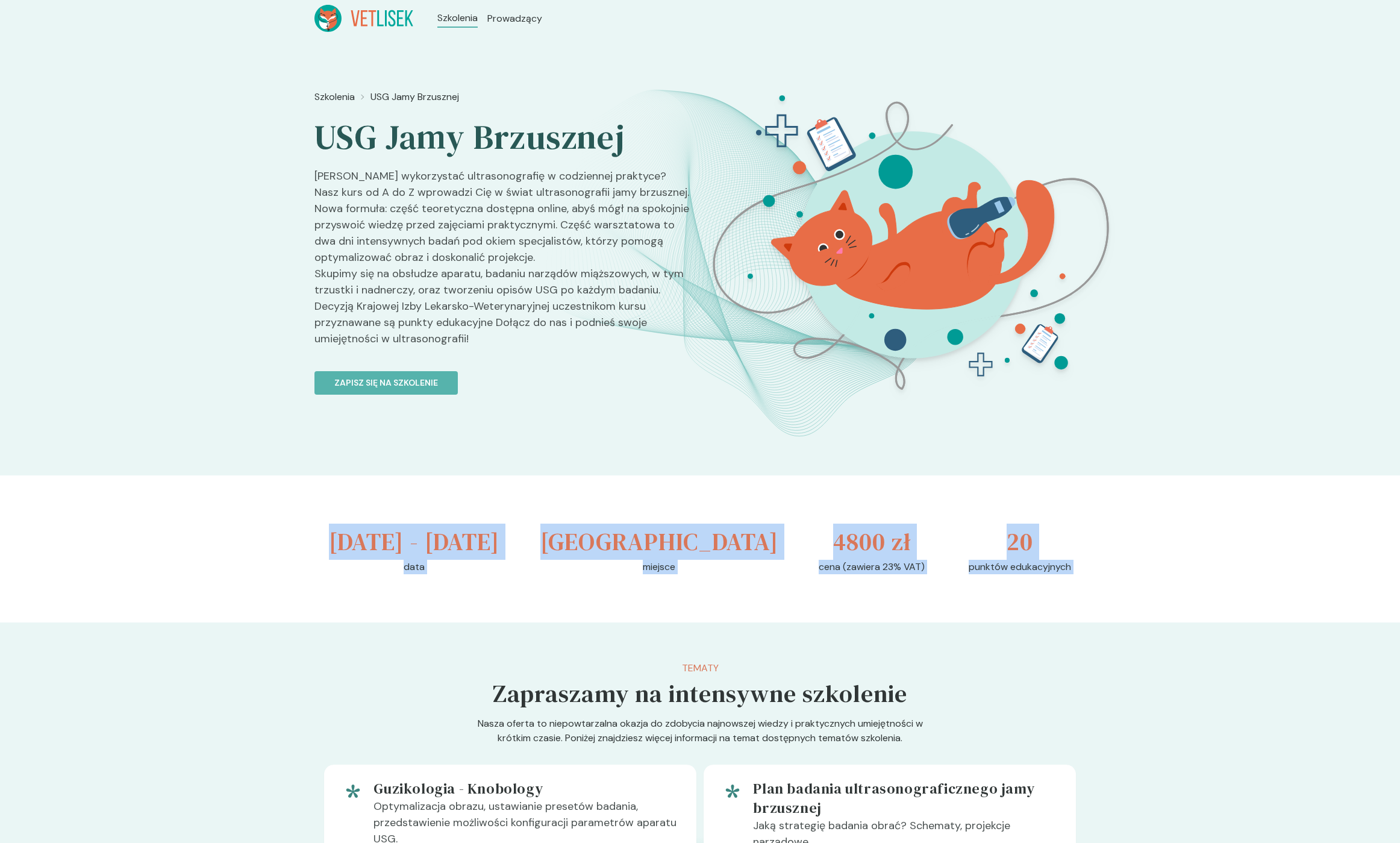
drag, startPoint x: 1024, startPoint y: 596, endPoint x: 448, endPoint y: 546, distance: 578.2
click at [457, 548] on div "[DATE] - [DATE] data [GEOGRAPHIC_DATA] miejsce 4800 zł cena (zawiera 23% VAT) 2…" at bounding box center [699, 549] width 771 height 147
click at [354, 539] on h3 "[DATE] - [DATE]" at bounding box center [415, 542] width 171 height 36
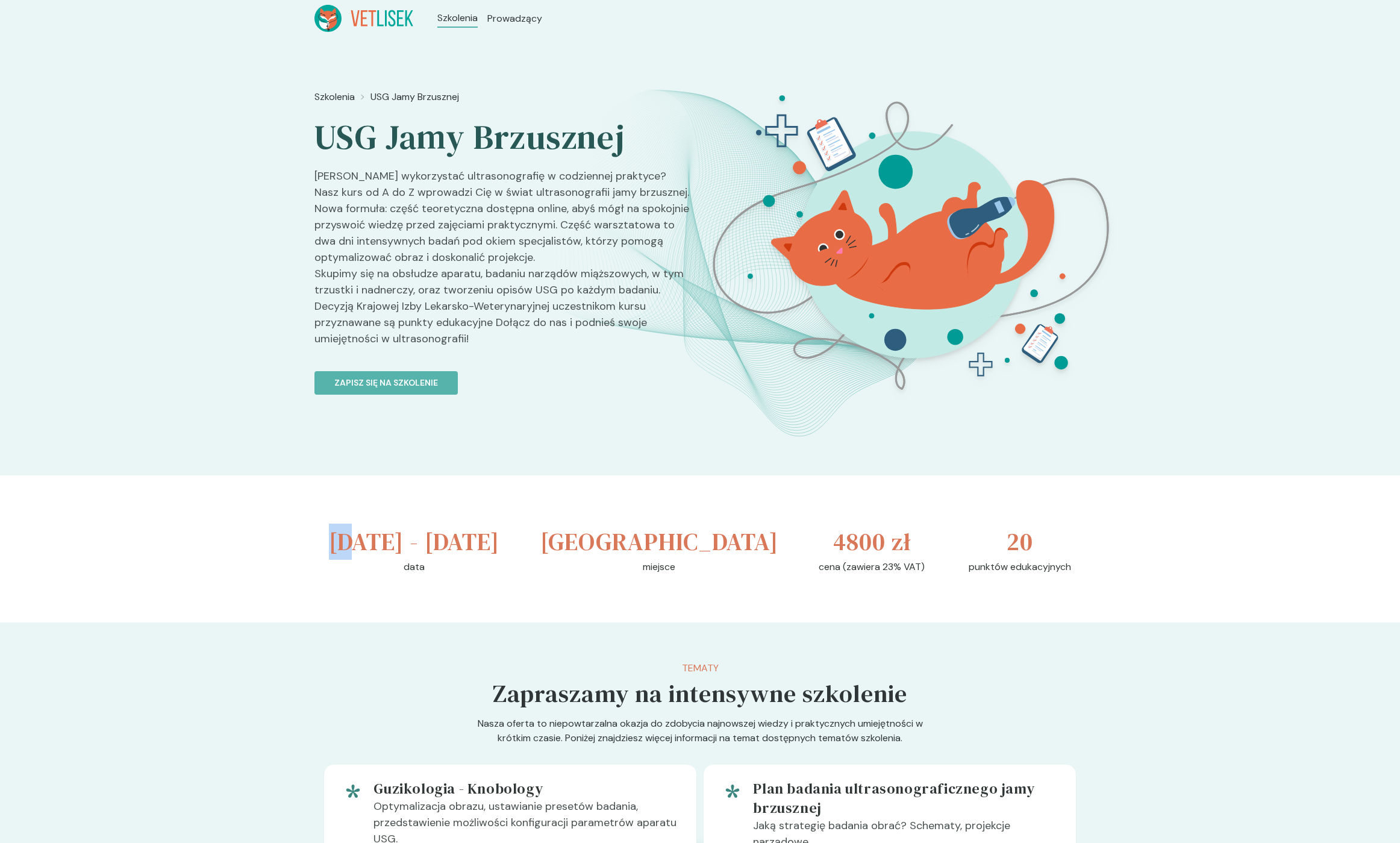
click at [354, 539] on h3 "[DATE] - [DATE]" at bounding box center [415, 542] width 171 height 36
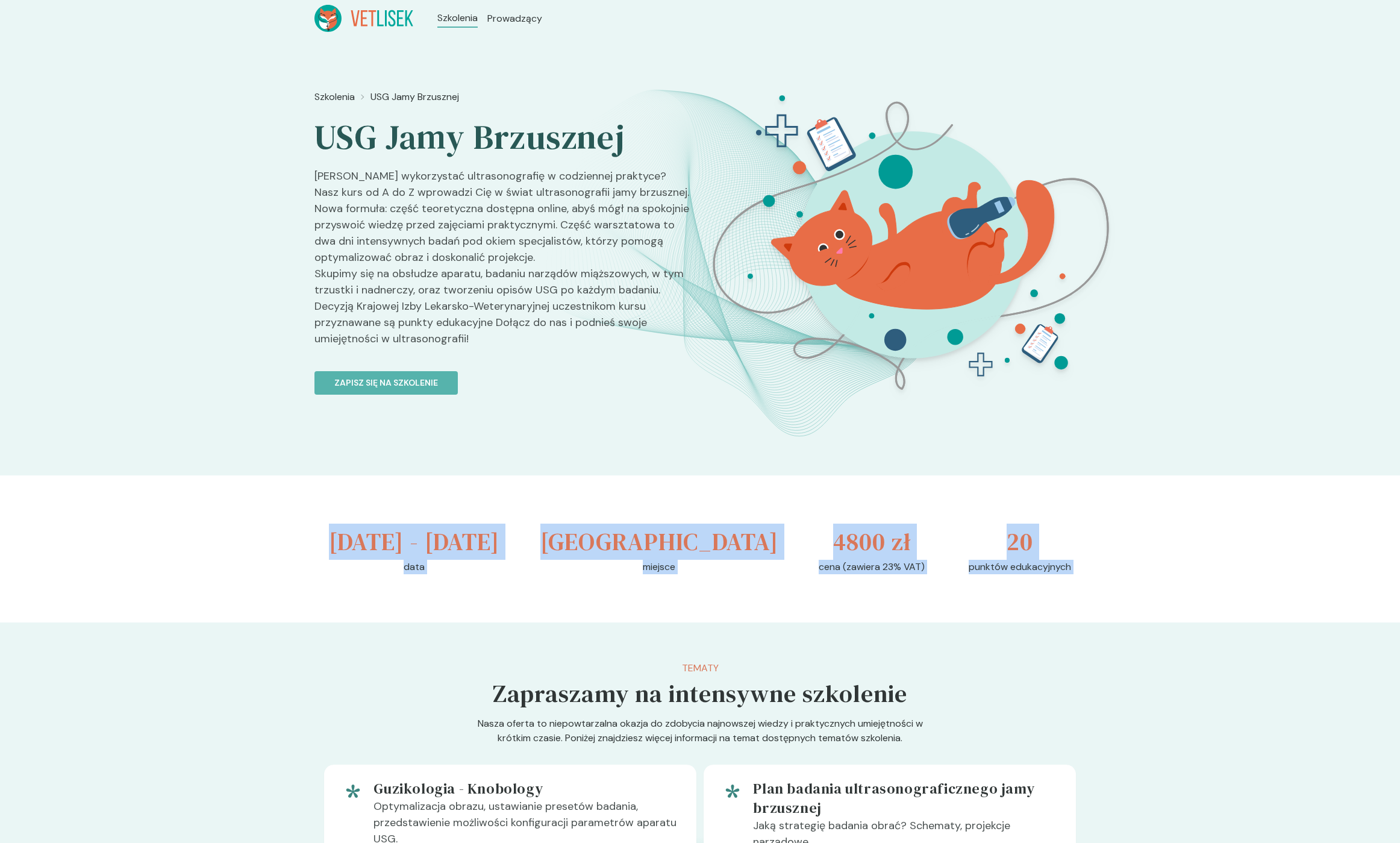
drag
click at [1062, 594] on div "[DATE] - [DATE] data [GEOGRAPHIC_DATA] miejsce 4800 zł cena (zawiera 23% VAT) 2…" at bounding box center [699, 549] width 771 height 147
click at [1057, 575] on p "punktów edukacyjnych" at bounding box center [1020, 567] width 102 height 14
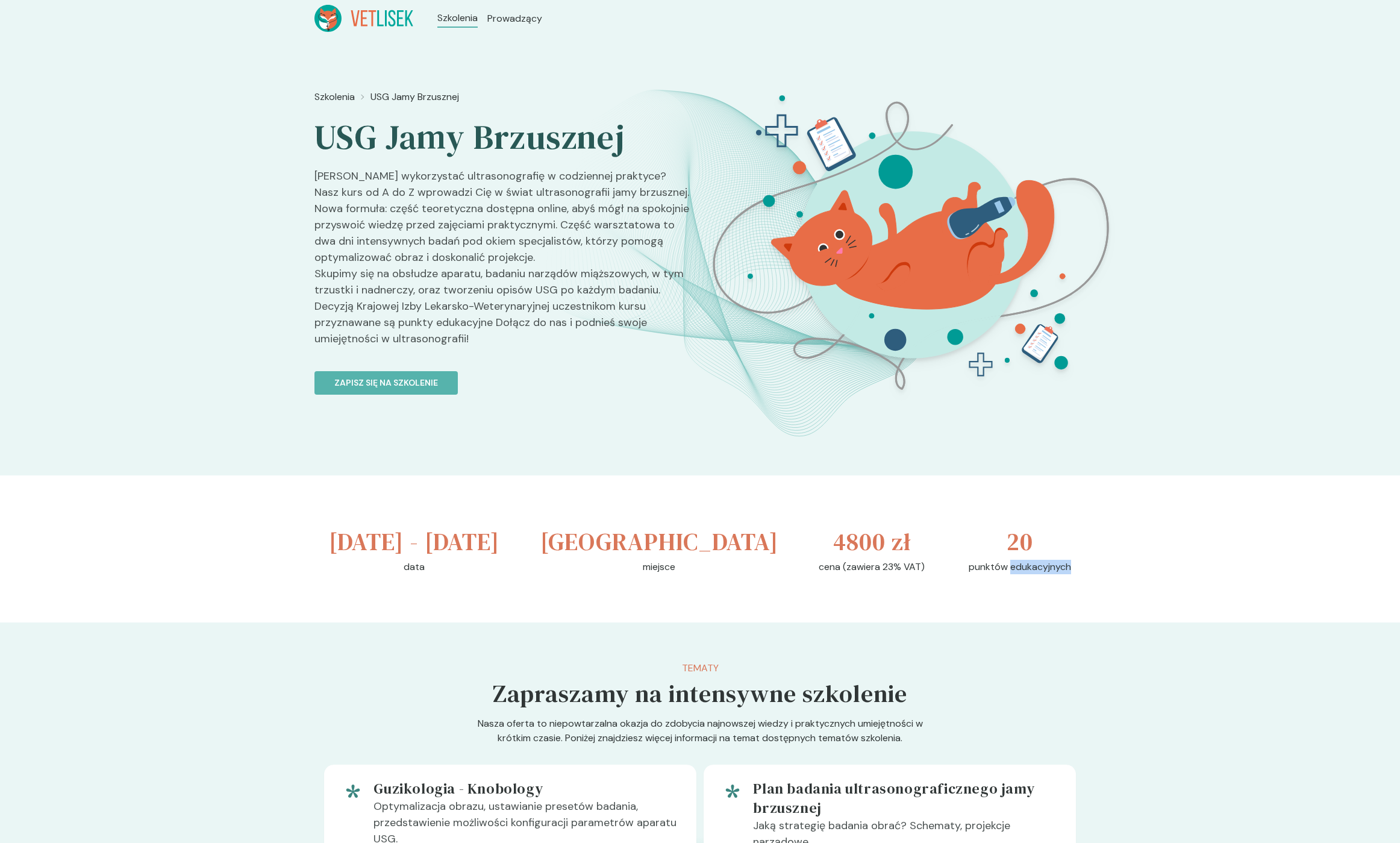
click at [1057, 575] on p "punktów edukacyjnych" at bounding box center [1020, 567] width 102 height 14
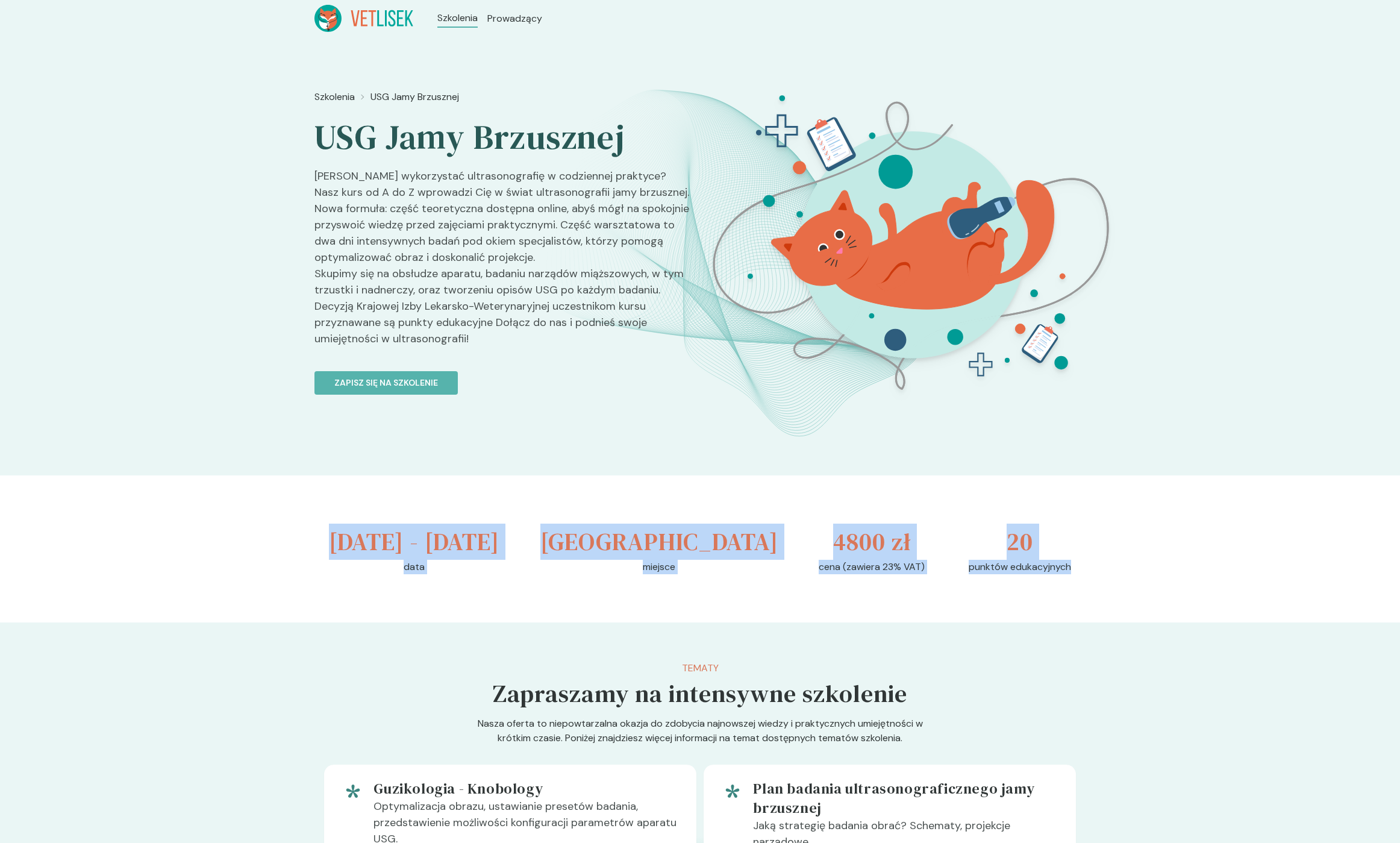
click at [333, 536] on div "[DATE] - [DATE] data [GEOGRAPHIC_DATA] miejsce 4800 zł cena (zawiera 23% VAT) 2…" at bounding box center [699, 549] width 771 height 147
click at [333, 536] on h3 "[DATE] - [DATE]" at bounding box center [415, 542] width 171 height 36
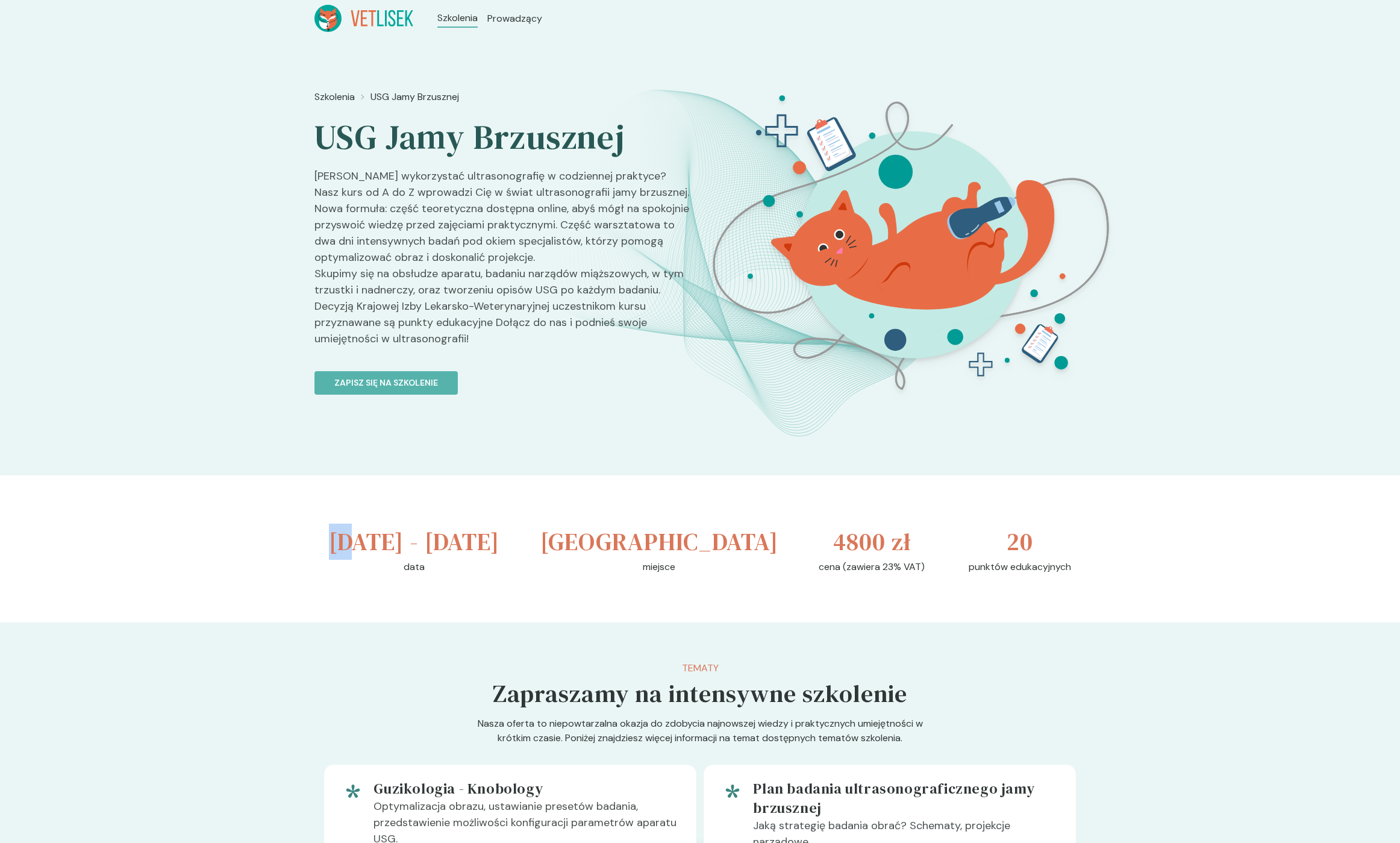
click at [333, 536] on h3 "[DATE] - [DATE]" at bounding box center [415, 542] width 171 height 36
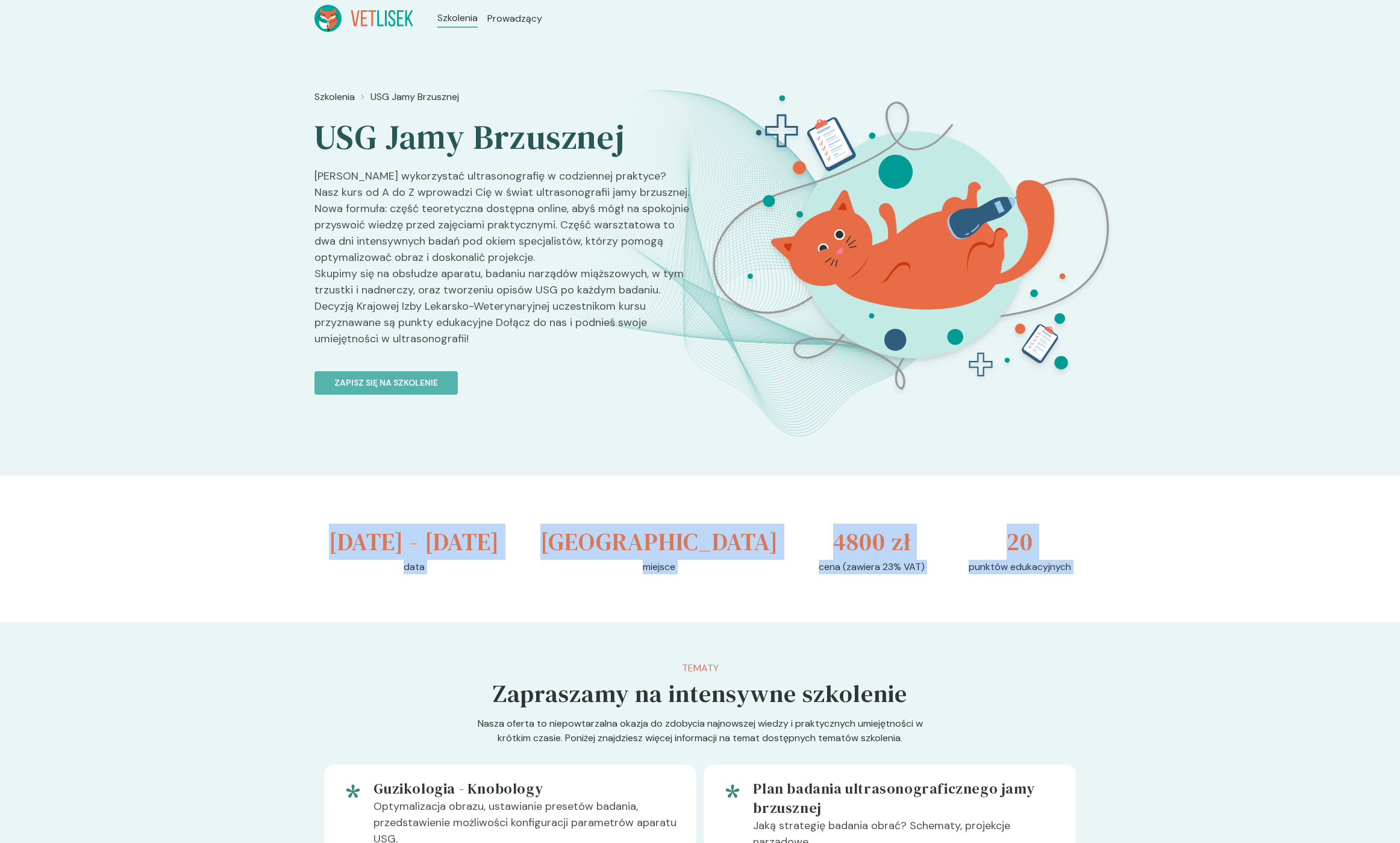
click at [1050, 607] on div "[DATE] - [DATE] data [GEOGRAPHIC_DATA] miejsce 4800 zł cena (zawiera 23% VAT) 2…" at bounding box center [699, 549] width 771 height 147
click at [1050, 575] on p "punktów edukacyjnych" at bounding box center [1020, 567] width 102 height 14
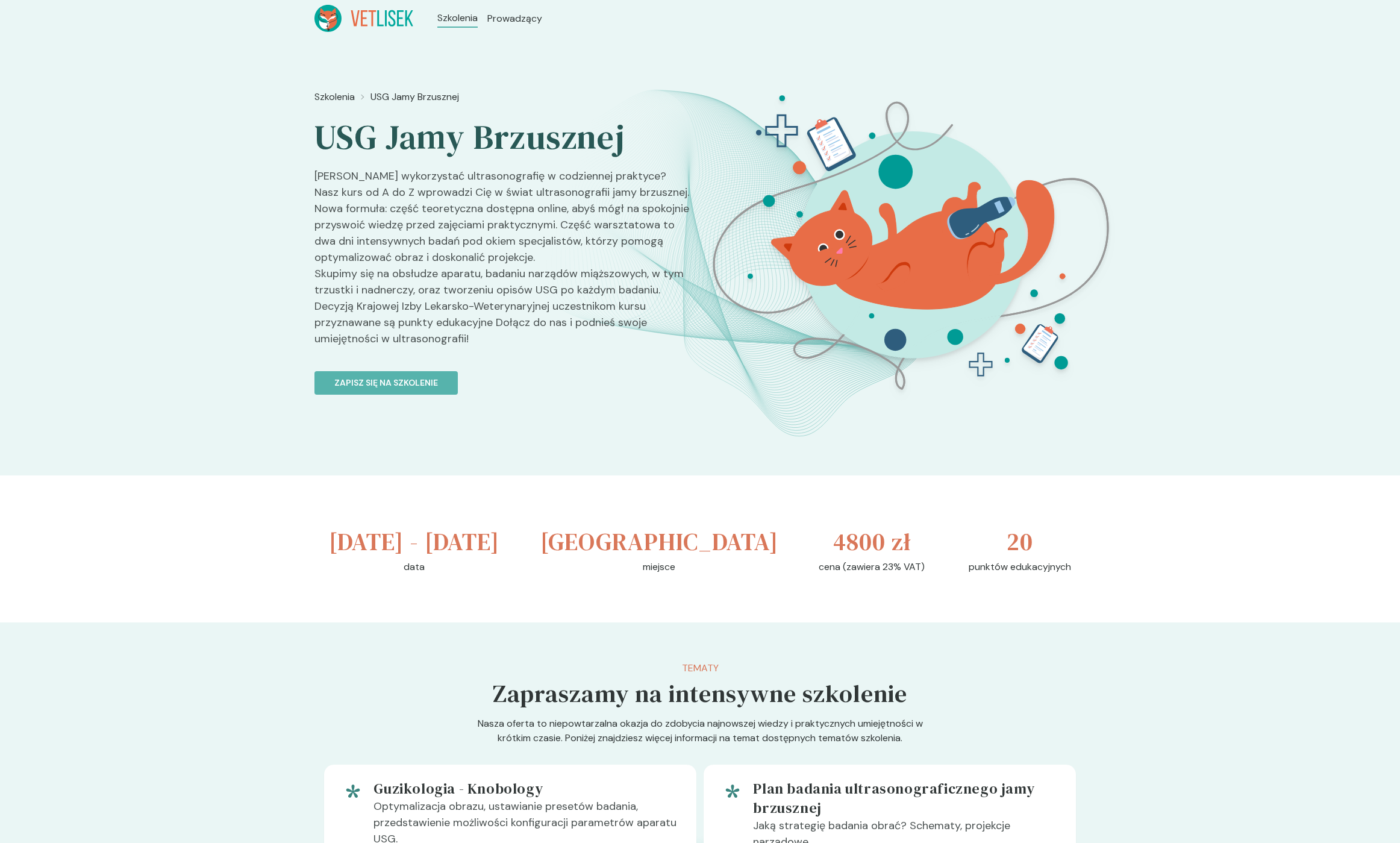
click at [1048, 575] on p "punktów edukacyjnych" at bounding box center [1020, 567] width 102 height 14
click at [349, 549] on div "[DATE] - [DATE] data [GEOGRAPHIC_DATA] miejsce 4800 zł cena (zawiera 23% VAT) 2…" at bounding box center [699, 549] width 771 height 147
click at [346, 540] on h3 "[DATE] - [DATE]" at bounding box center [415, 542] width 171 height 36
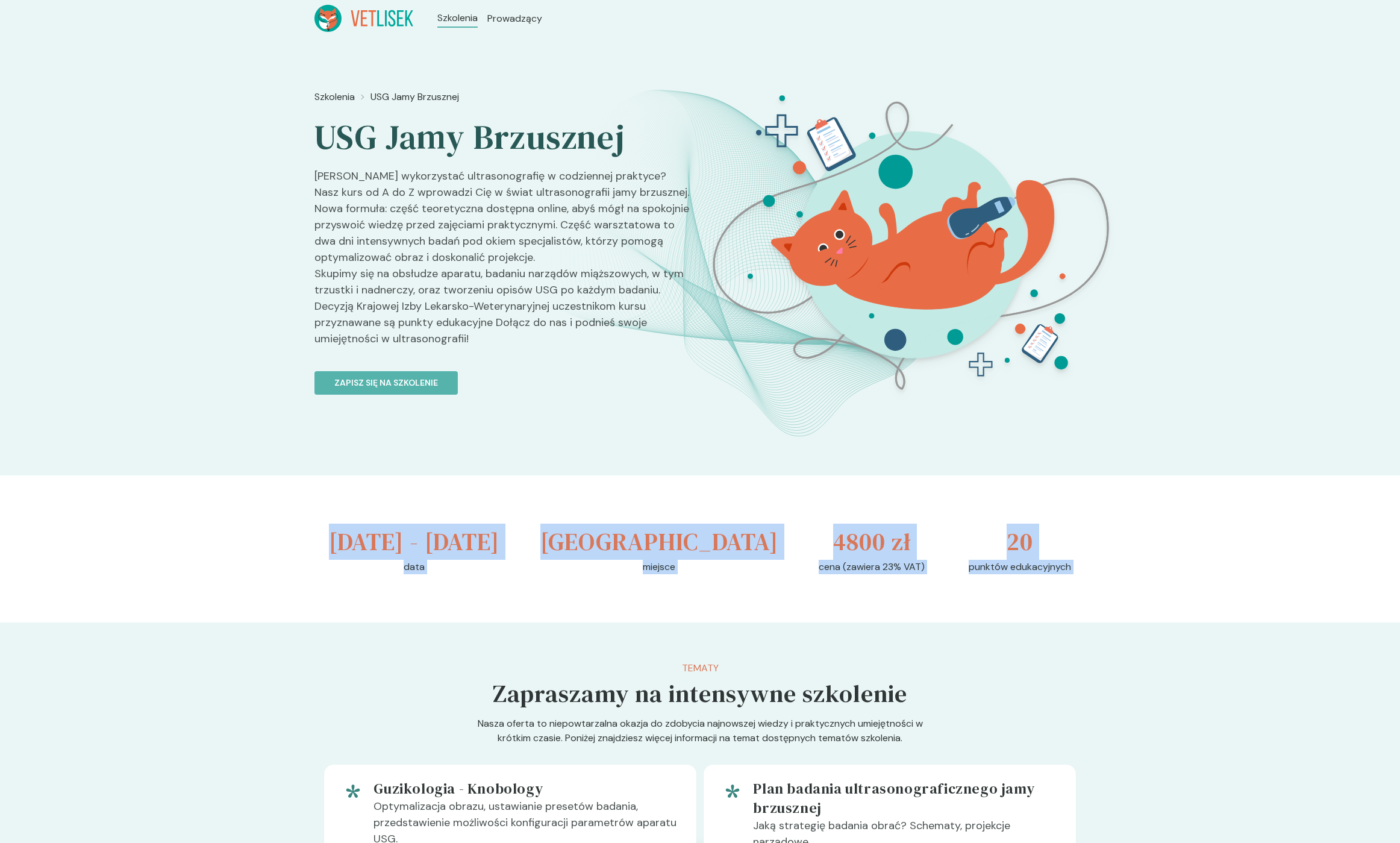
click at [1044, 603] on div "[DATE] - [DATE] data [GEOGRAPHIC_DATA] miejsce 4800 zł cena (zawiera 23% VAT) 2…" at bounding box center [699, 549] width 771 height 147
click at [1044, 575] on p "punktów edukacyjnych" at bounding box center [1020, 567] width 102 height 14
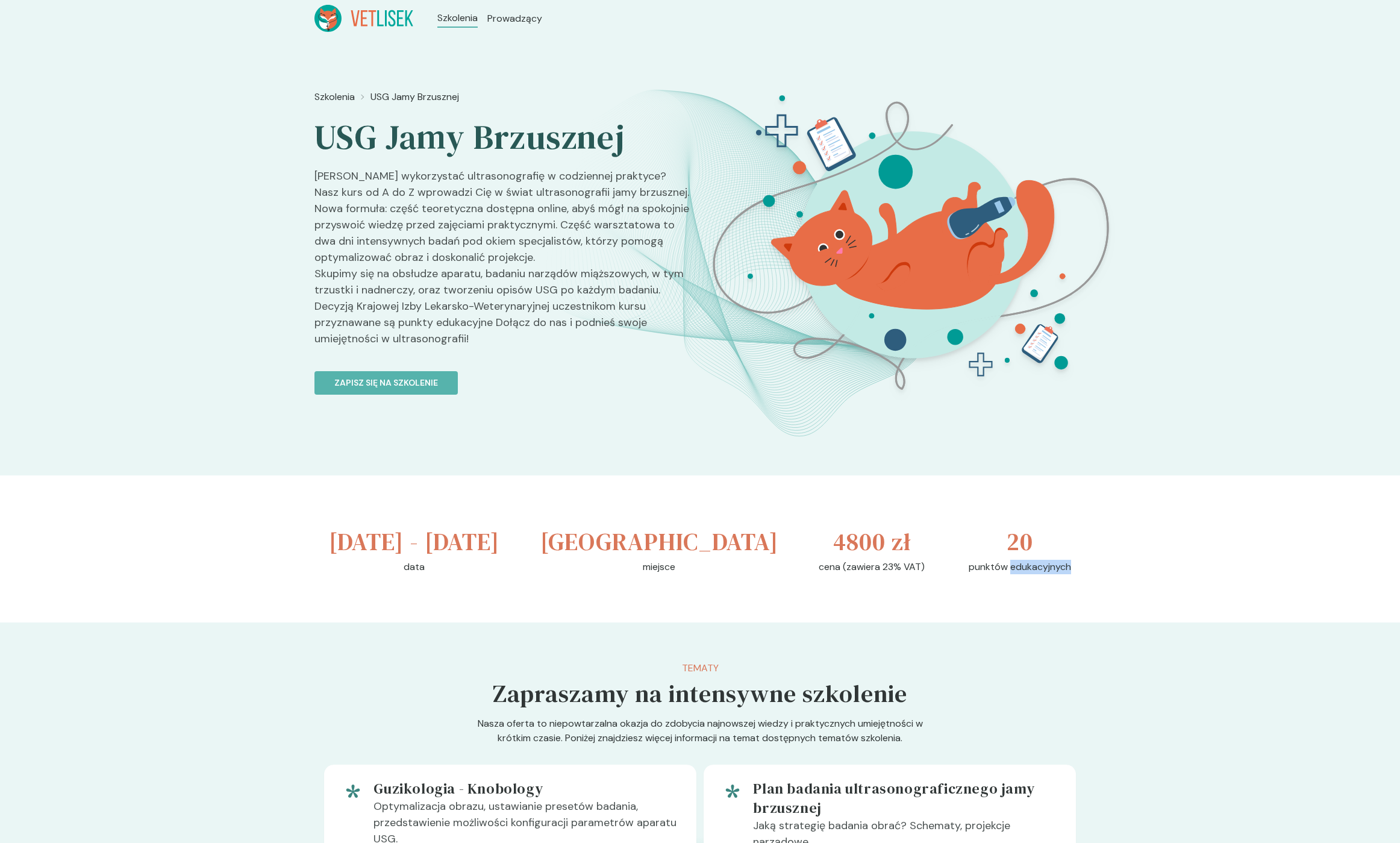
click at [1044, 575] on p "punktów edukacyjnych" at bounding box center [1020, 567] width 102 height 14
click at [340, 534] on div "[DATE] - [DATE] data [GEOGRAPHIC_DATA] miejsce 4800 zł cena (zawiera 23% VAT) 2…" at bounding box center [699, 549] width 771 height 147
click at [346, 542] on h3 "[DATE] - [DATE]" at bounding box center [415, 542] width 171 height 36
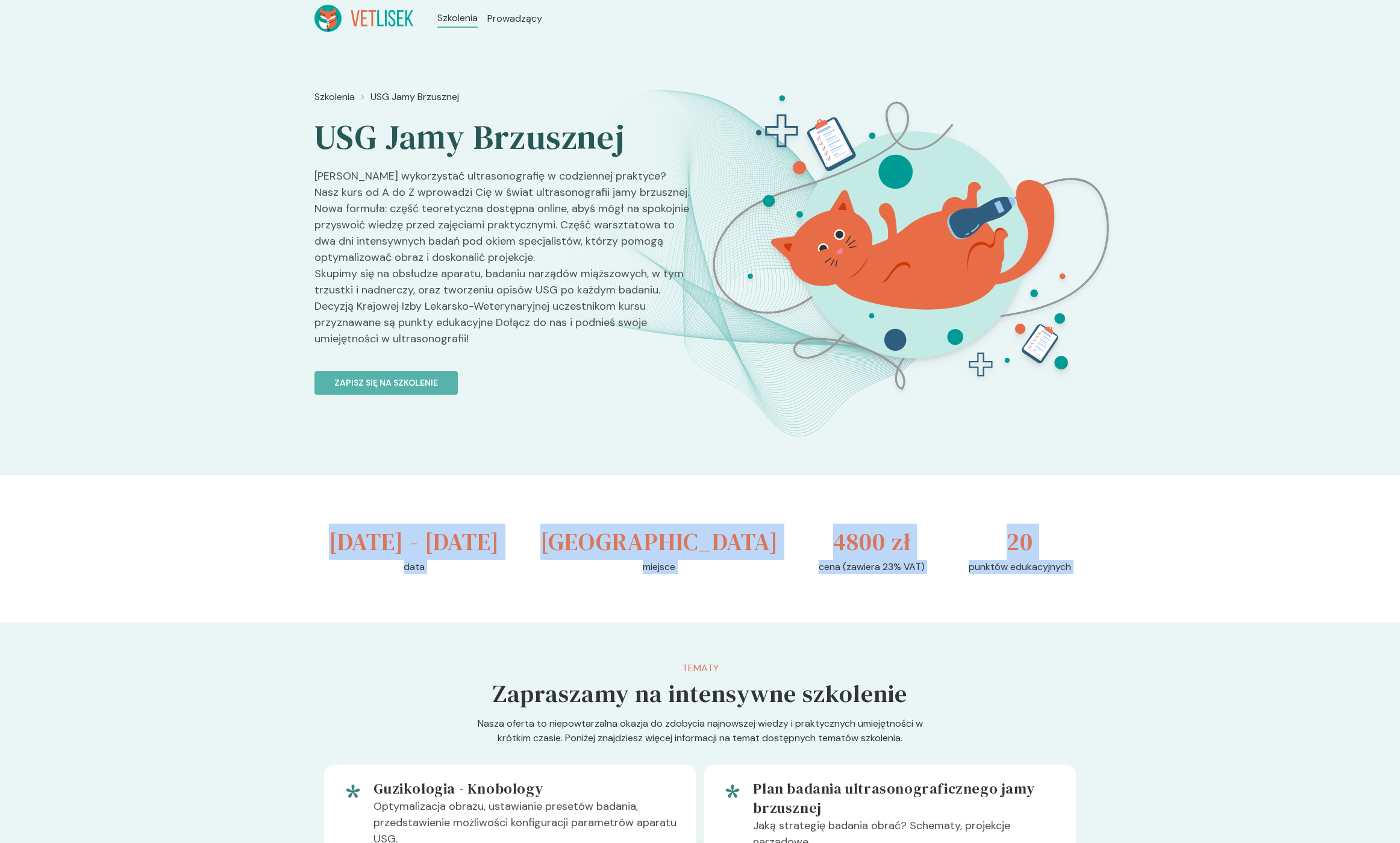
click at [1054, 598] on div "[DATE] - [DATE] data [GEOGRAPHIC_DATA] miejsce 4800 zł cena (zawiera 23% VAT) 2…" at bounding box center [699, 549] width 771 height 147
click at [1037, 575] on p "punktów edukacyjnych" at bounding box center [1020, 567] width 102 height 14
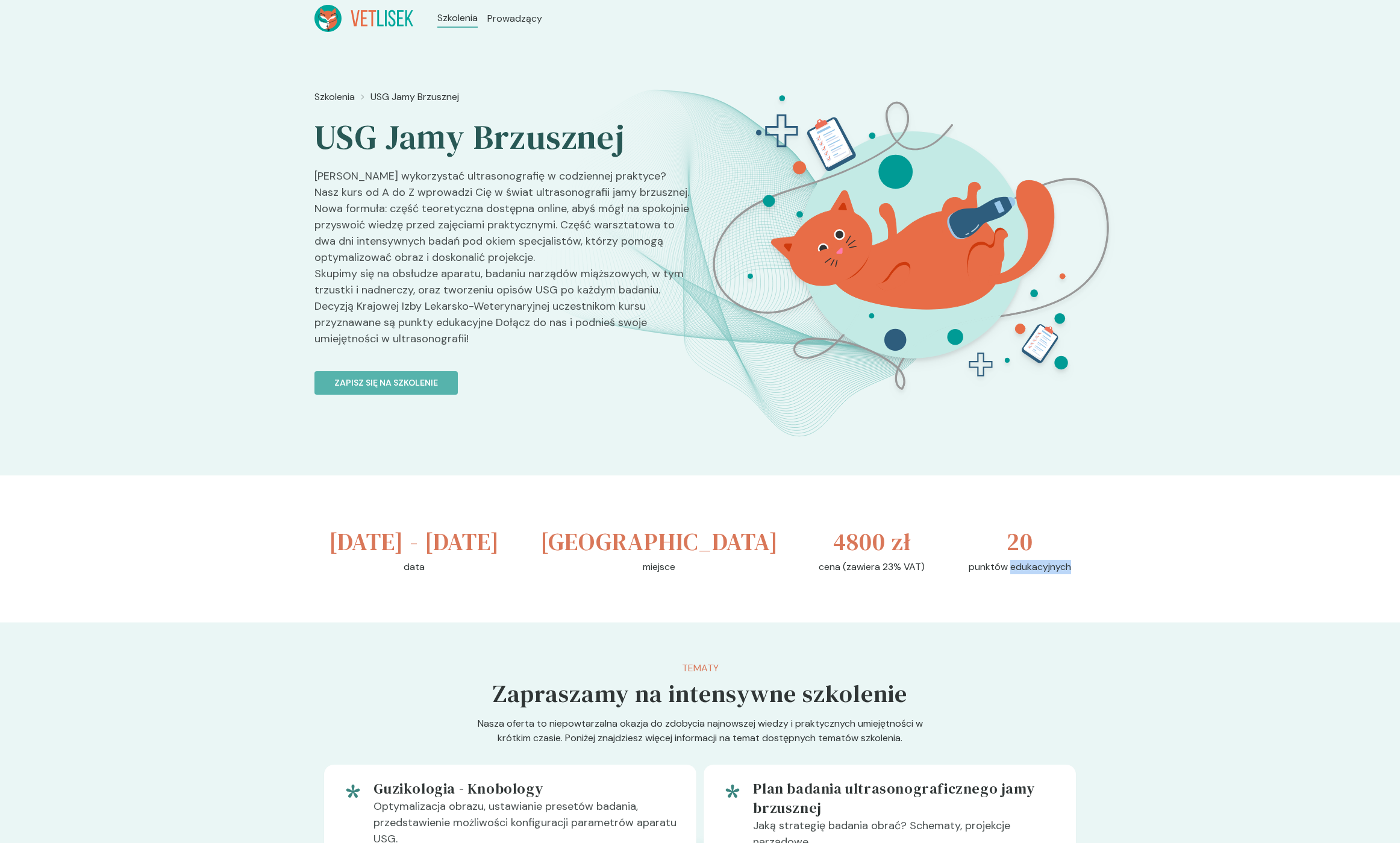
click at [1037, 575] on p "punktów edukacyjnych" at bounding box center [1020, 567] width 102 height 14
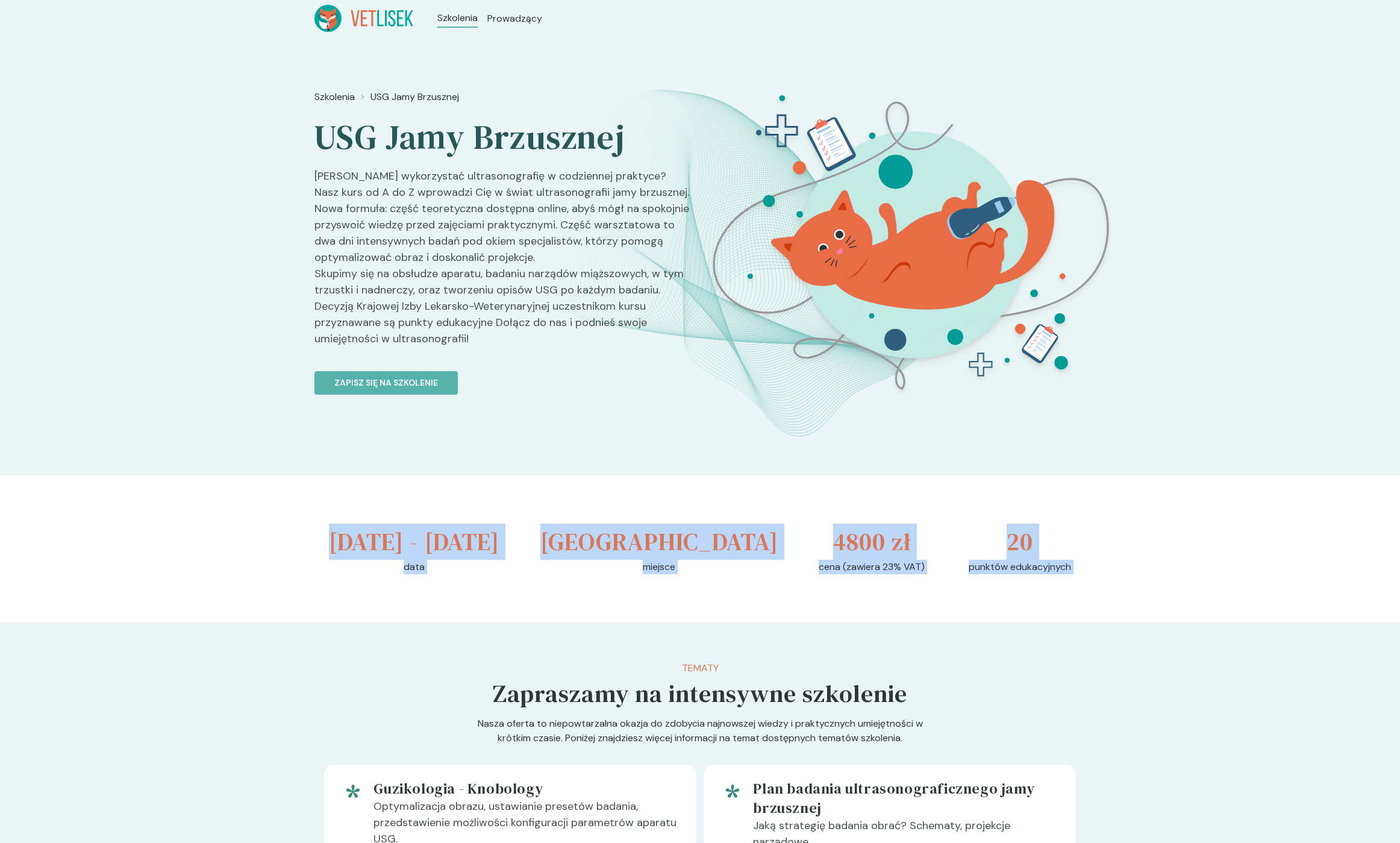
click at [352, 540] on div "[DATE] - [DATE] data [GEOGRAPHIC_DATA] miejsce 4800 zł cena (zawiera 23% VAT) 2…" at bounding box center [699, 549] width 771 height 147
click at [352, 540] on h3 "[DATE] - [DATE]" at bounding box center [415, 542] width 171 height 36
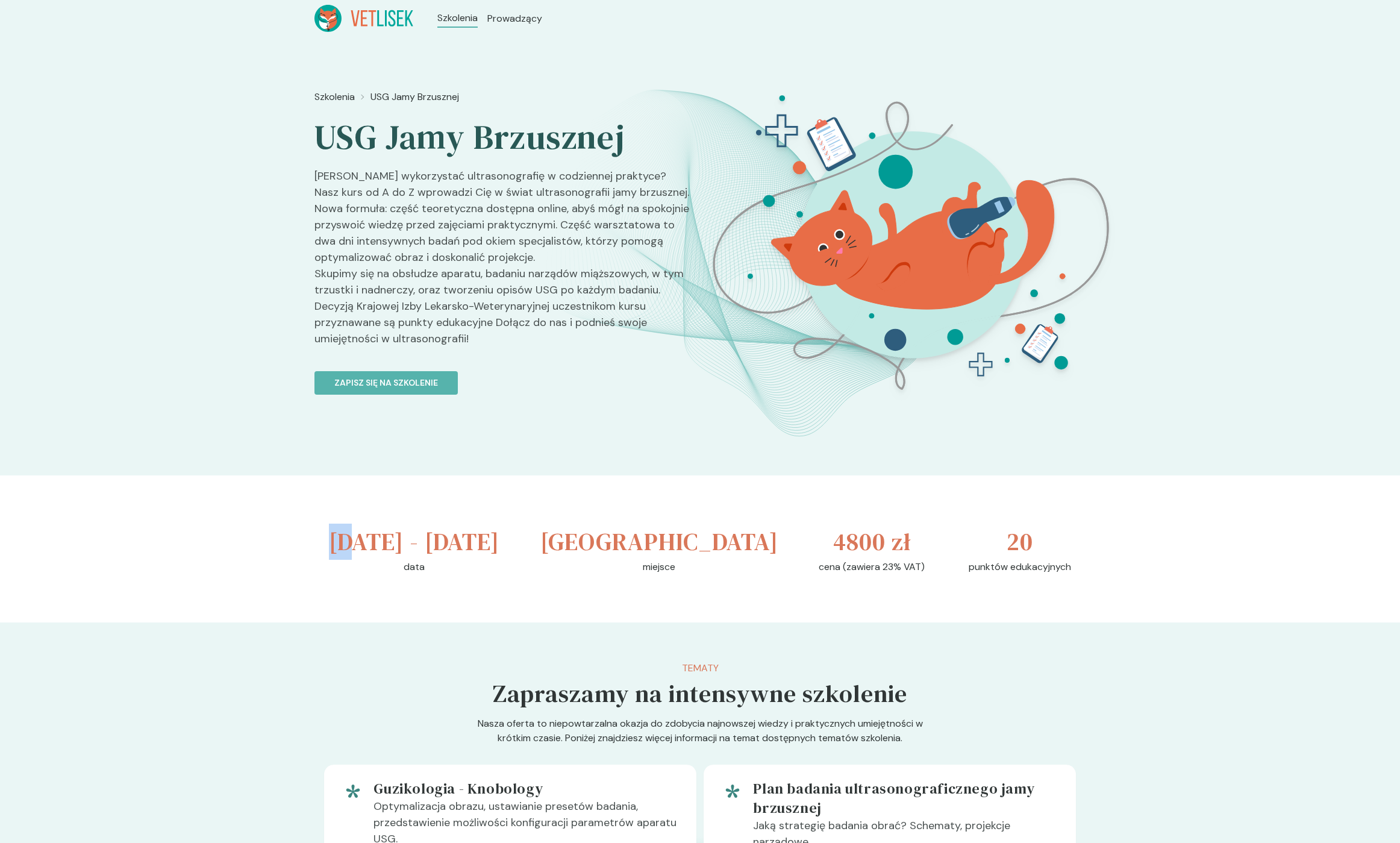
click at [352, 540] on h3 "[DATE] - [DATE]" at bounding box center [415, 542] width 171 height 36
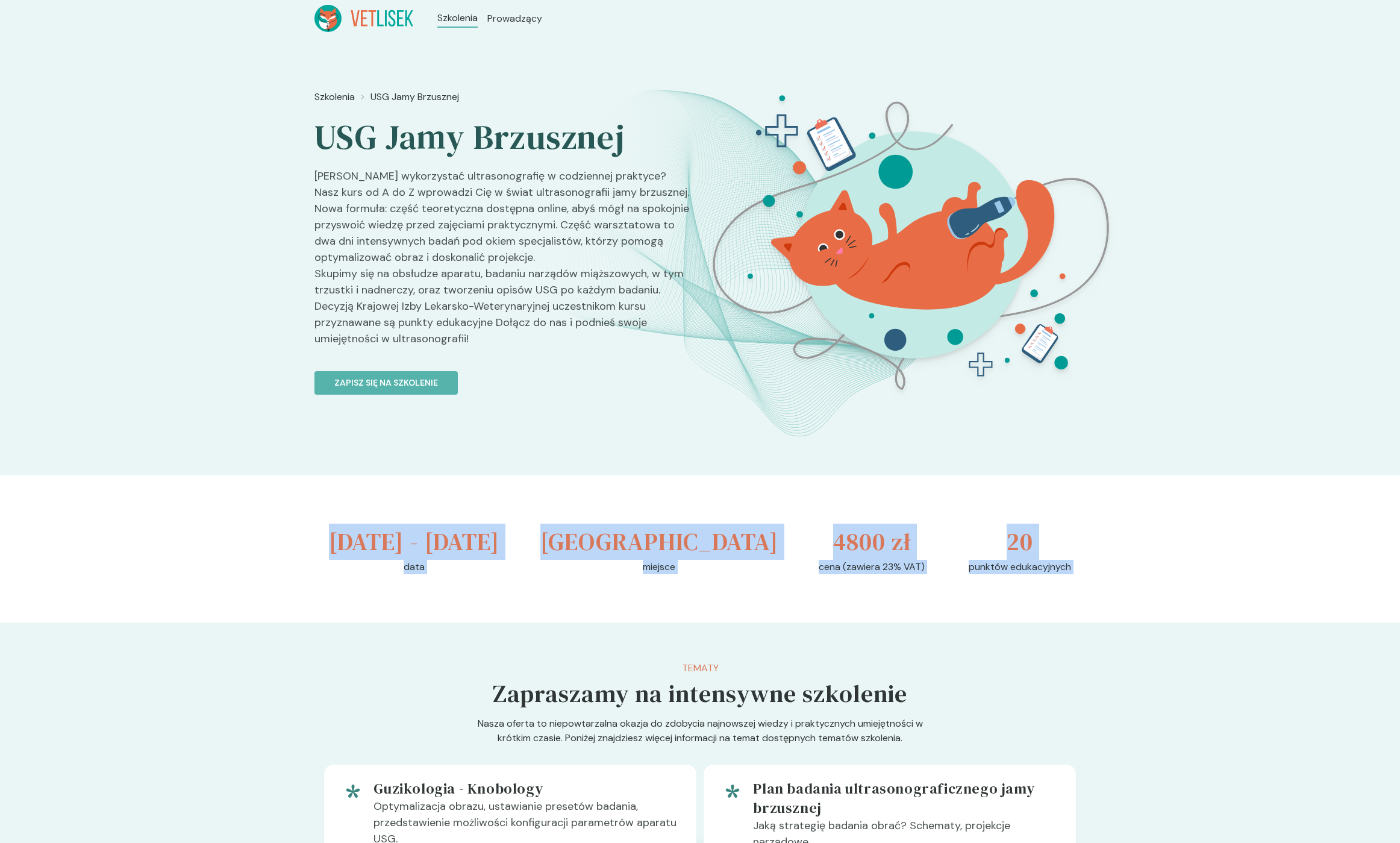
click at [1044, 603] on div "[DATE] - [DATE] data [GEOGRAPHIC_DATA] miejsce 4800 zł cena (zawiera 23% VAT) 2…" at bounding box center [699, 549] width 771 height 147
click at [1044, 575] on p "punktów edukacyjnych" at bounding box center [1020, 567] width 102 height 14
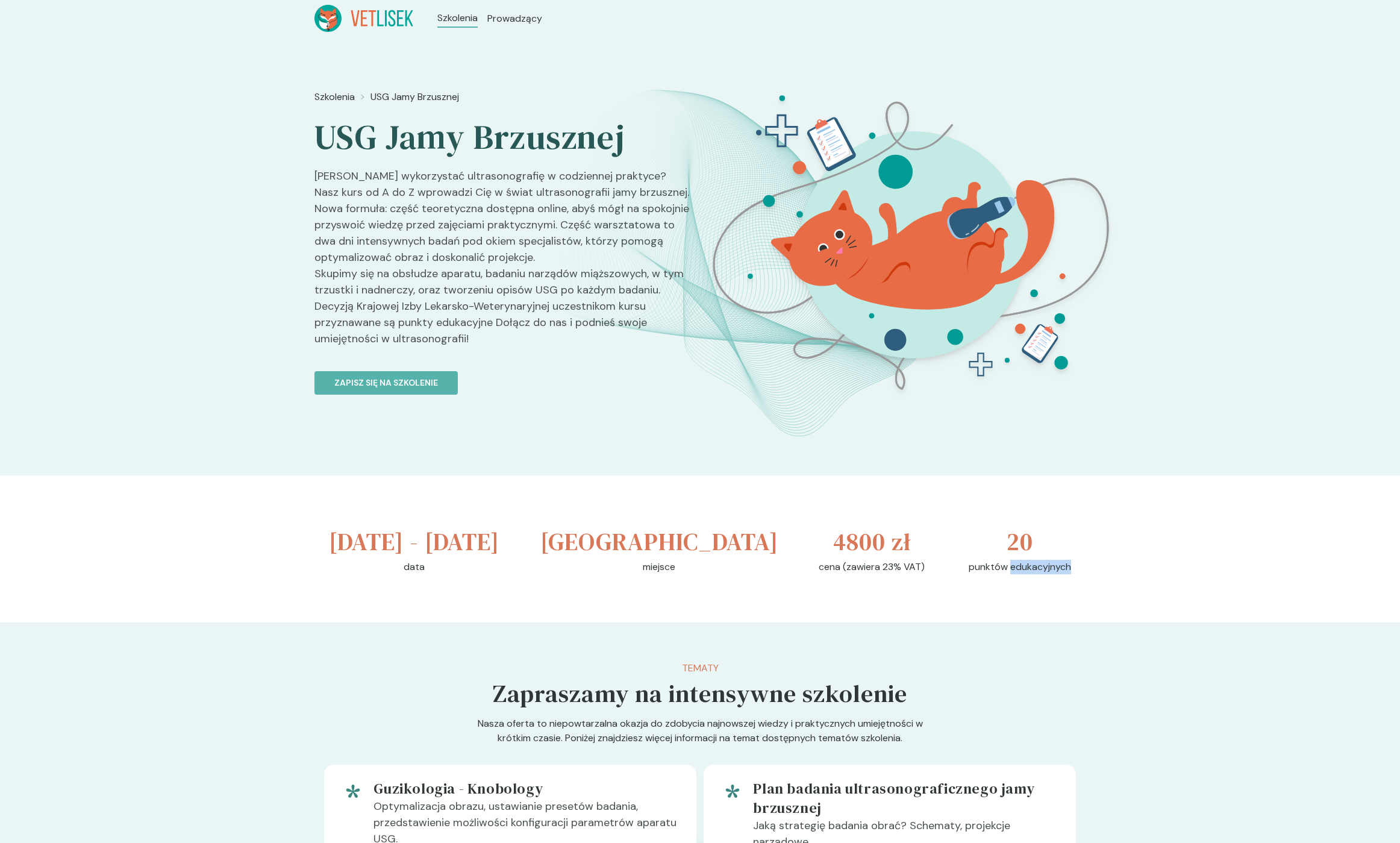
click at [1044, 575] on p "punktów edukacyjnych" at bounding box center [1020, 567] width 102 height 14
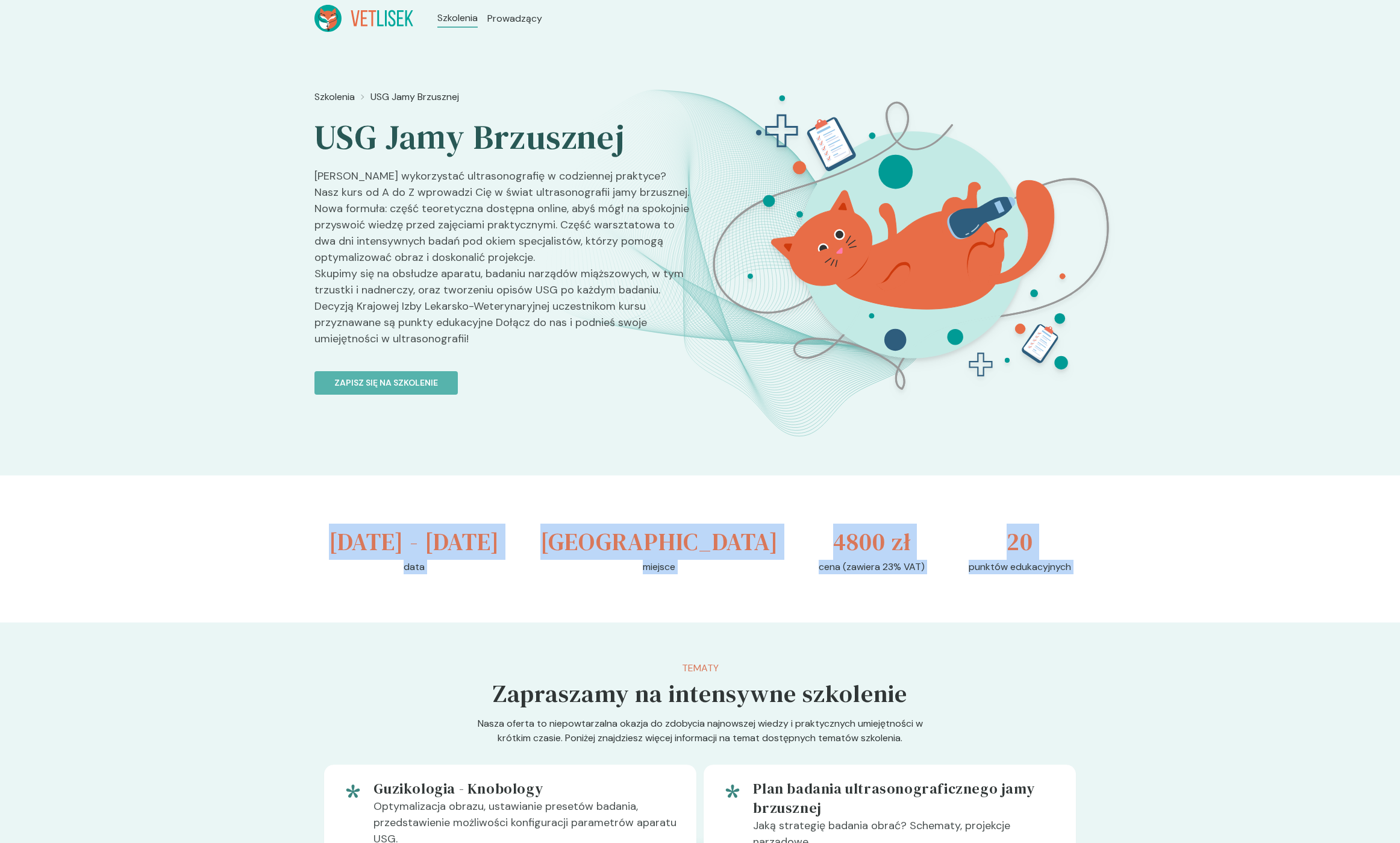
click at [354, 541] on div "[DATE] - [DATE] data [GEOGRAPHIC_DATA] miejsce 4800 zł cena (zawiera 23% VAT) 2…" at bounding box center [699, 549] width 771 height 147
click at [354, 541] on h3 "[DATE] - [DATE]" at bounding box center [415, 542] width 171 height 36
click at [1041, 606] on div "[DATE] - [DATE] data [GEOGRAPHIC_DATA] miejsce 4800 zł cena (zawiera 23% VAT) 2…" at bounding box center [699, 549] width 771 height 147
click at [1043, 575] on p "punktów edukacyjnych" at bounding box center [1020, 567] width 102 height 14
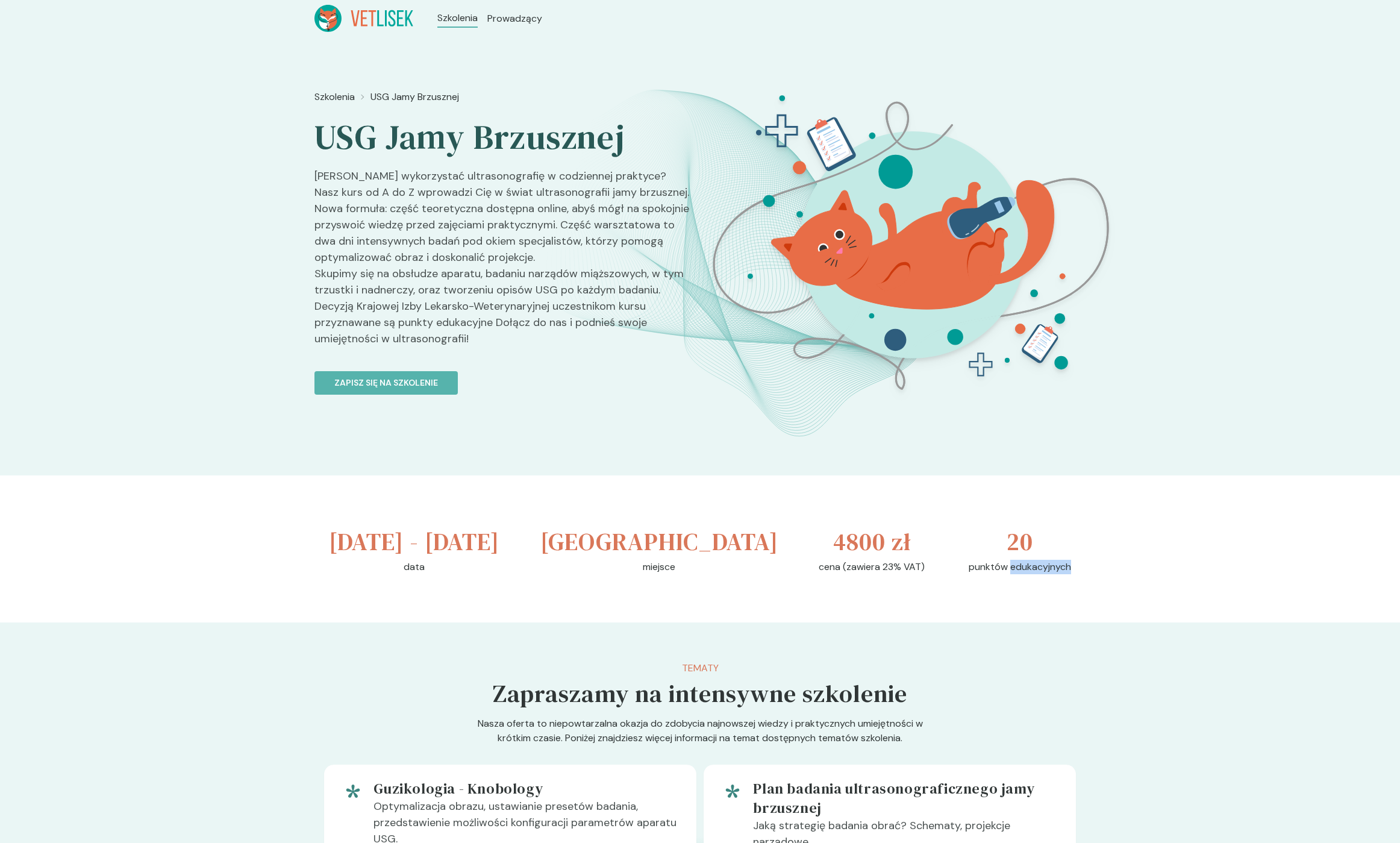
click at [1043, 575] on p "punktów edukacyjnych" at bounding box center [1020, 567] width 102 height 14
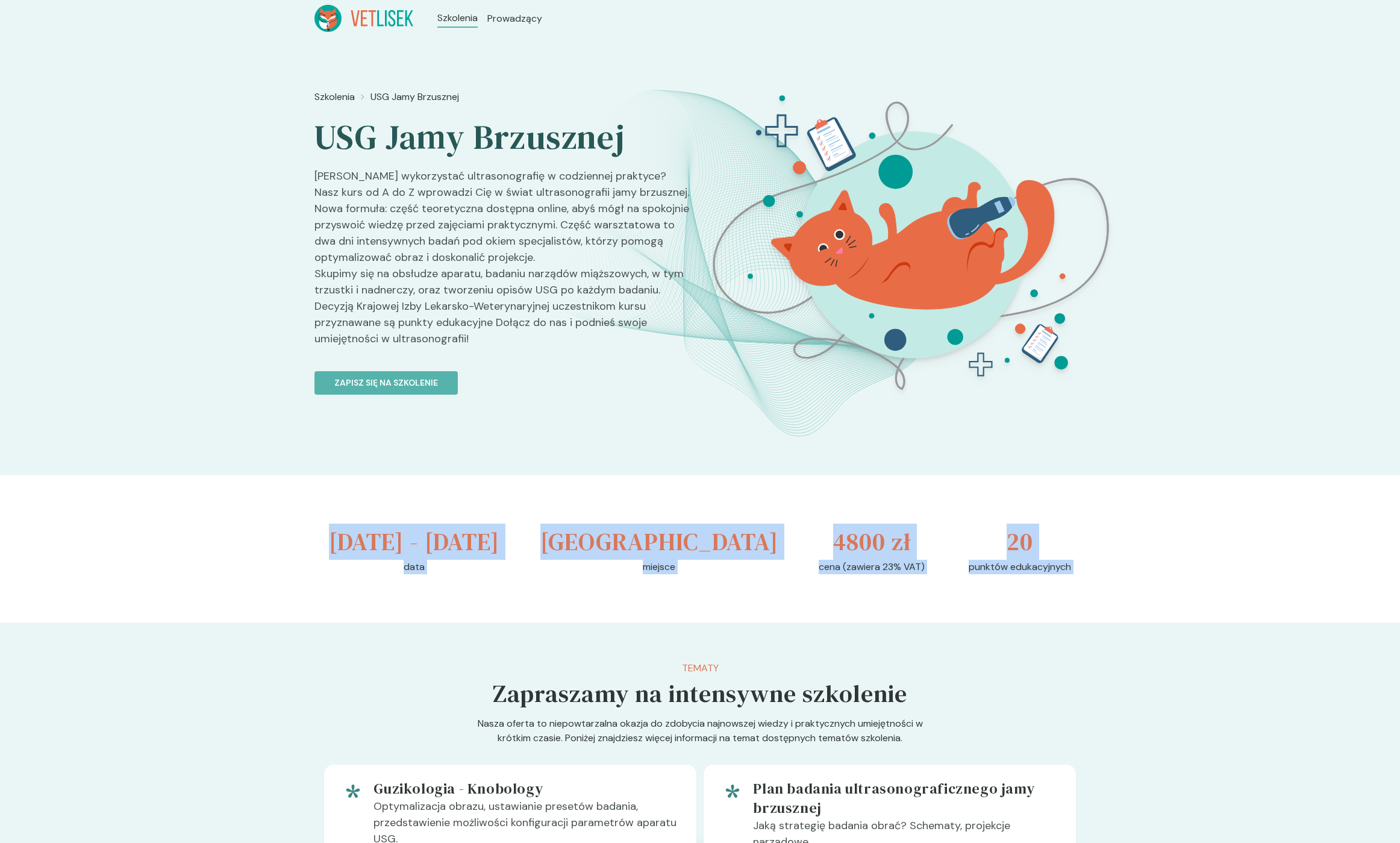
click at [339, 540] on div "[DATE] - [DATE] data [GEOGRAPHIC_DATA] miejsce 4800 zł cena (zawiera 23% VAT) 2…" at bounding box center [699, 549] width 771 height 147
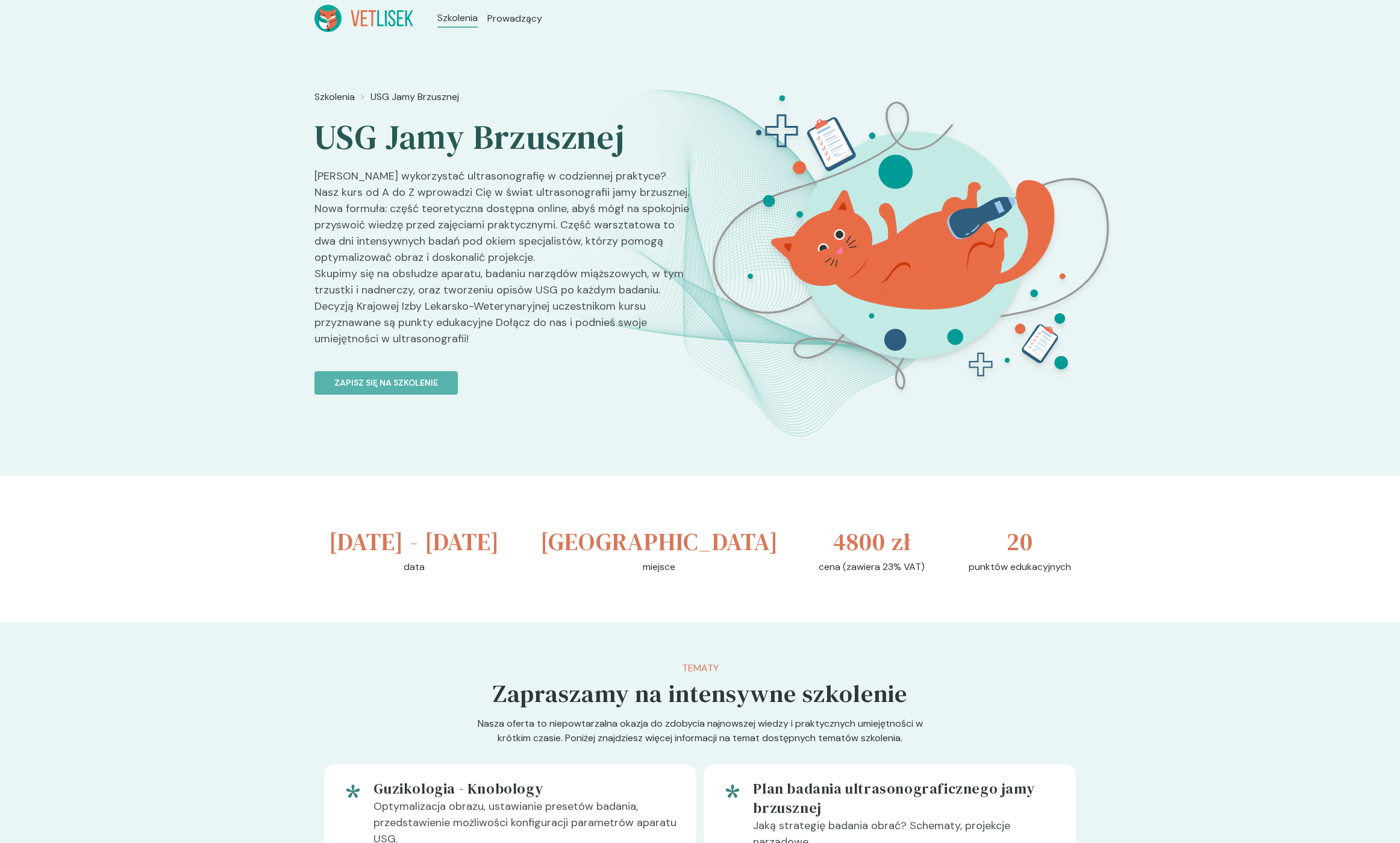
click at [352, 540] on h3 "[DATE] - [DATE]" at bounding box center [415, 542] width 171 height 36
click at [363, 540] on h3 "[DATE] - [DATE]" at bounding box center [415, 542] width 171 height 36
click at [363, 540] on h3 "[DATE] - [DATE]" at bounding box center [415, 542] width 171 height 36
click at [352, 540] on h3 "[DATE] - [DATE]" at bounding box center [415, 542] width 171 height 36
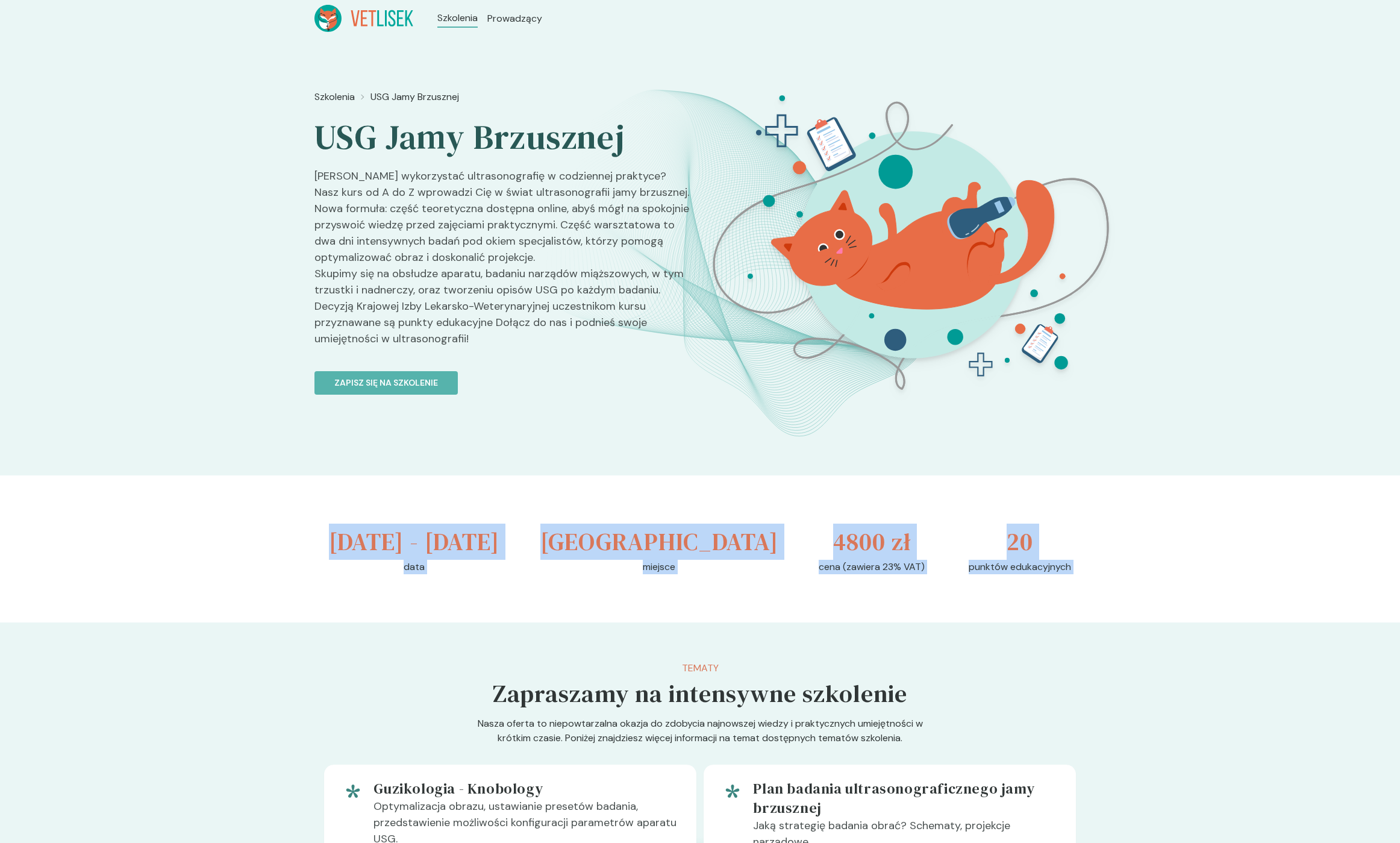
click at [1040, 605] on div "[DATE] - [DATE] data [GEOGRAPHIC_DATA] miejsce 4800 zł cena (zawiera 23% VAT) 2…" at bounding box center [699, 549] width 771 height 147
click at [1040, 575] on p "punktów edukacyjnych" at bounding box center [1020, 567] width 102 height 14
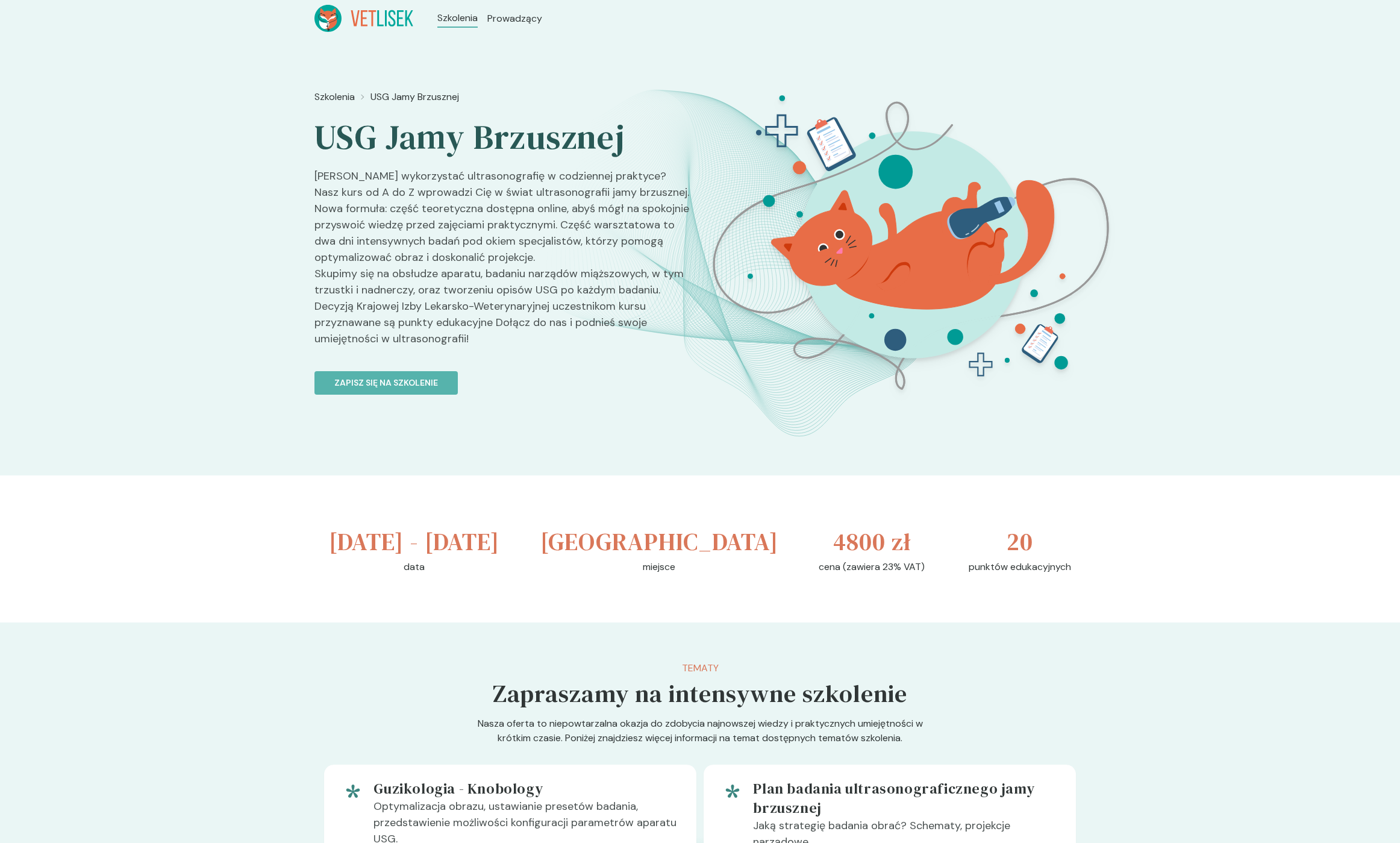
click at [1050, 575] on p "punktów edukacyjnych" at bounding box center [1020, 567] width 102 height 14
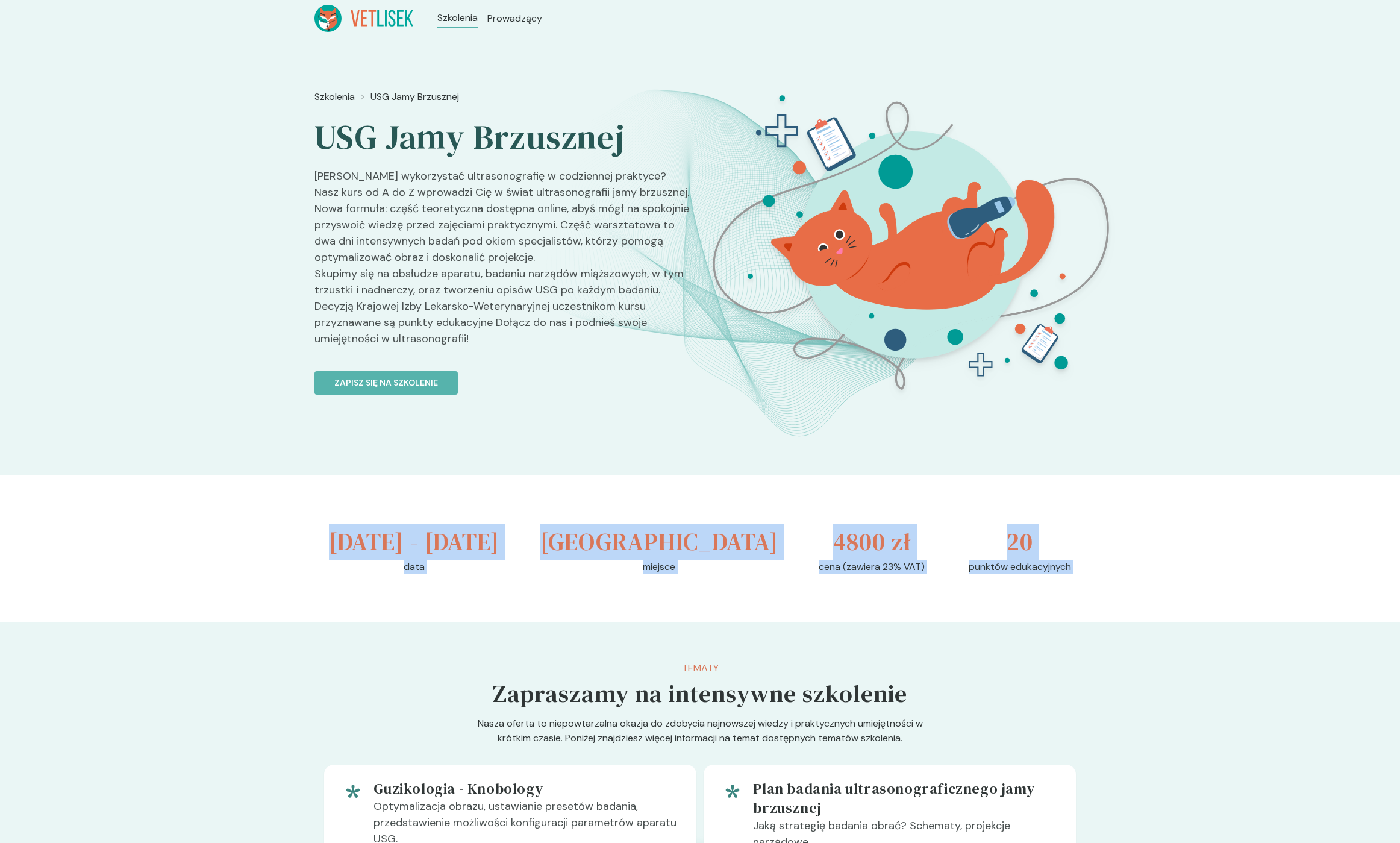
click at [341, 545] on div "[DATE] - [DATE] data [GEOGRAPHIC_DATA] miejsce 4800 zł cena (zawiera 23% VAT) 2…" at bounding box center [699, 549] width 771 height 147
click at [341, 543] on h3 "[DATE] - [DATE]" at bounding box center [415, 542] width 171 height 36
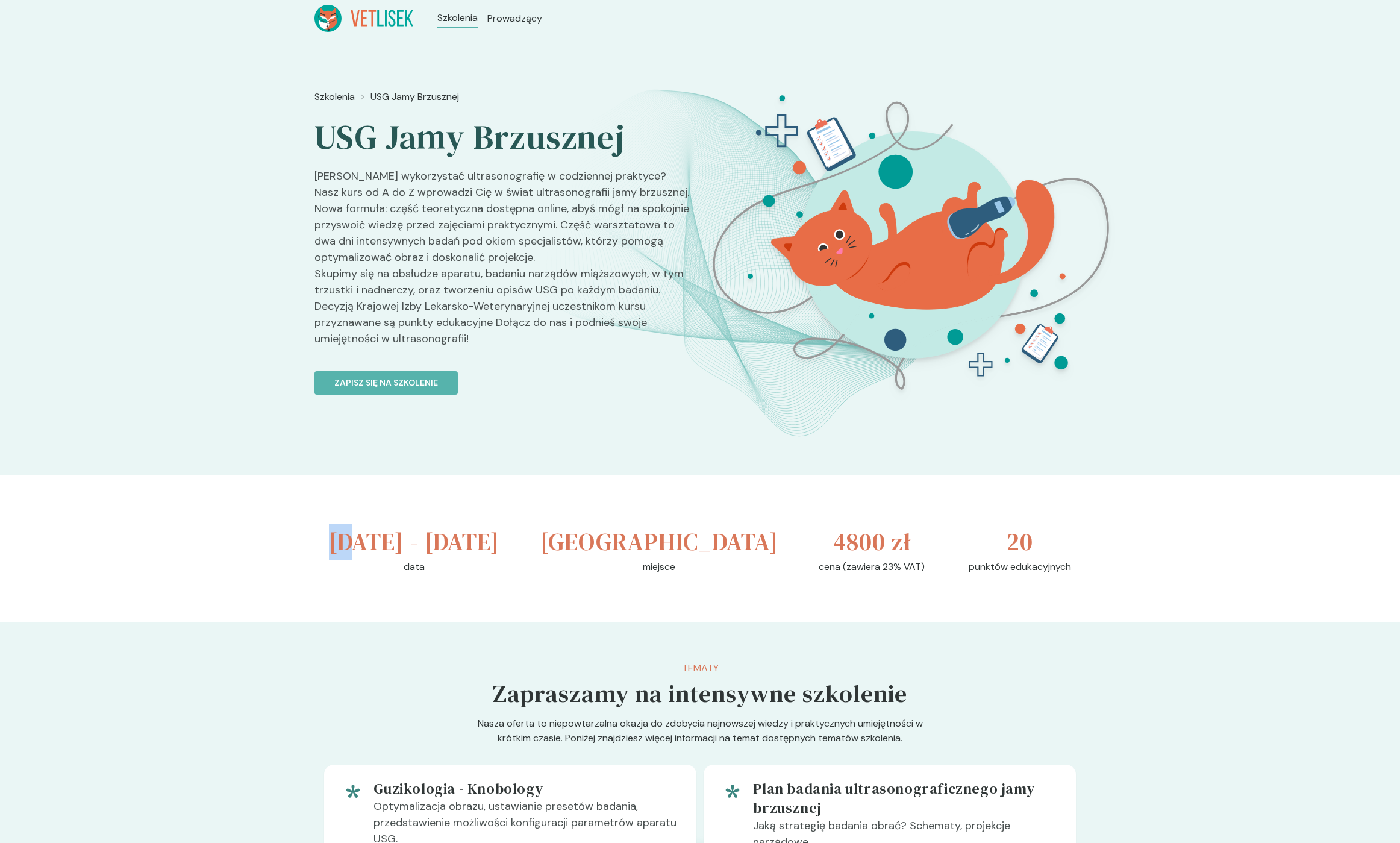
click at [341, 543] on h3 "[DATE] - [DATE]" at bounding box center [415, 542] width 171 height 36
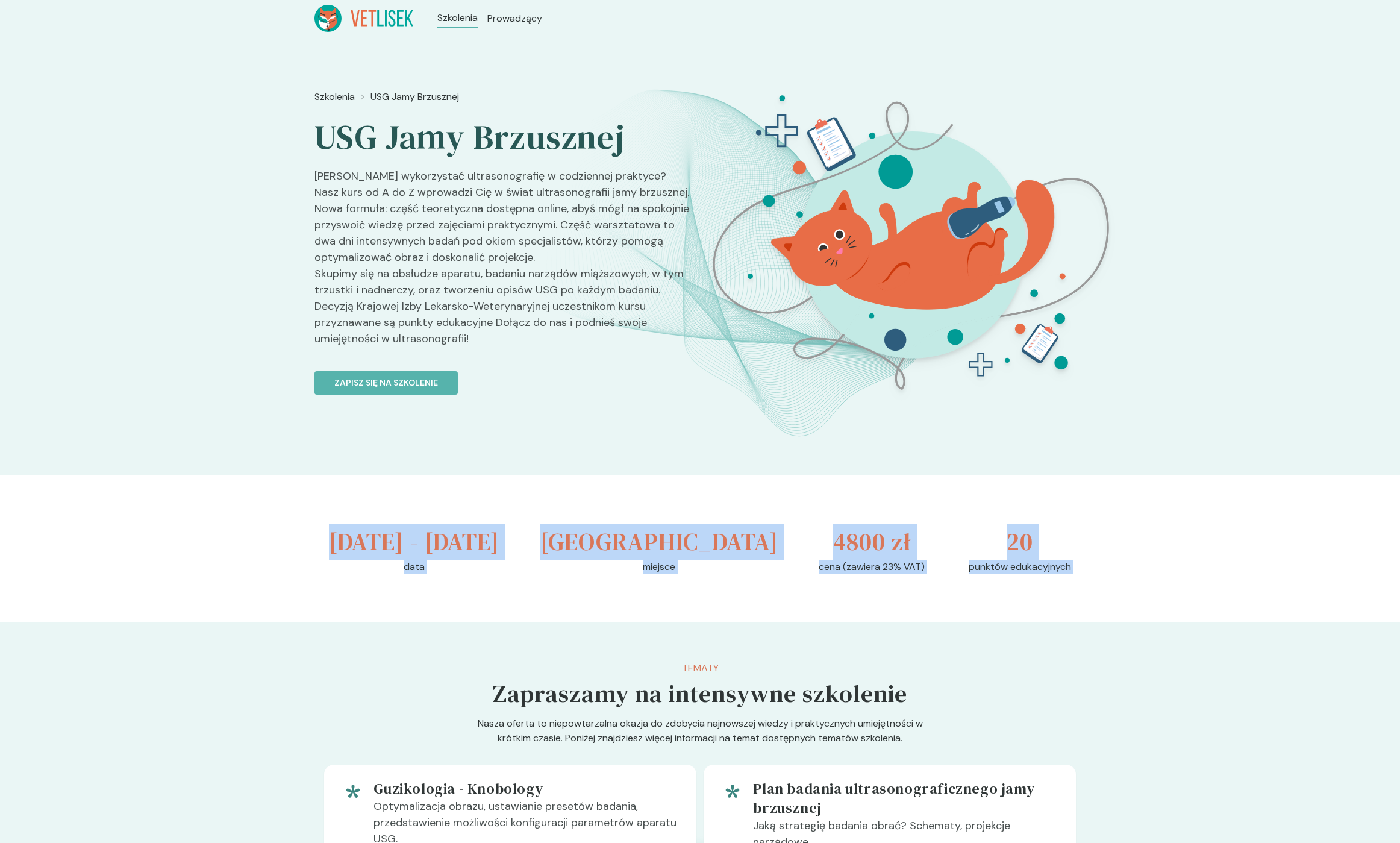
click at [1035, 594] on div "[DATE] - [DATE] data [GEOGRAPHIC_DATA] miejsce 4800 zł cena (zawiera 23% VAT) 2…" at bounding box center [699, 549] width 771 height 147
click at [1035, 575] on div "20 punktów edukacyjnych" at bounding box center [1020, 549] width 102 height 51
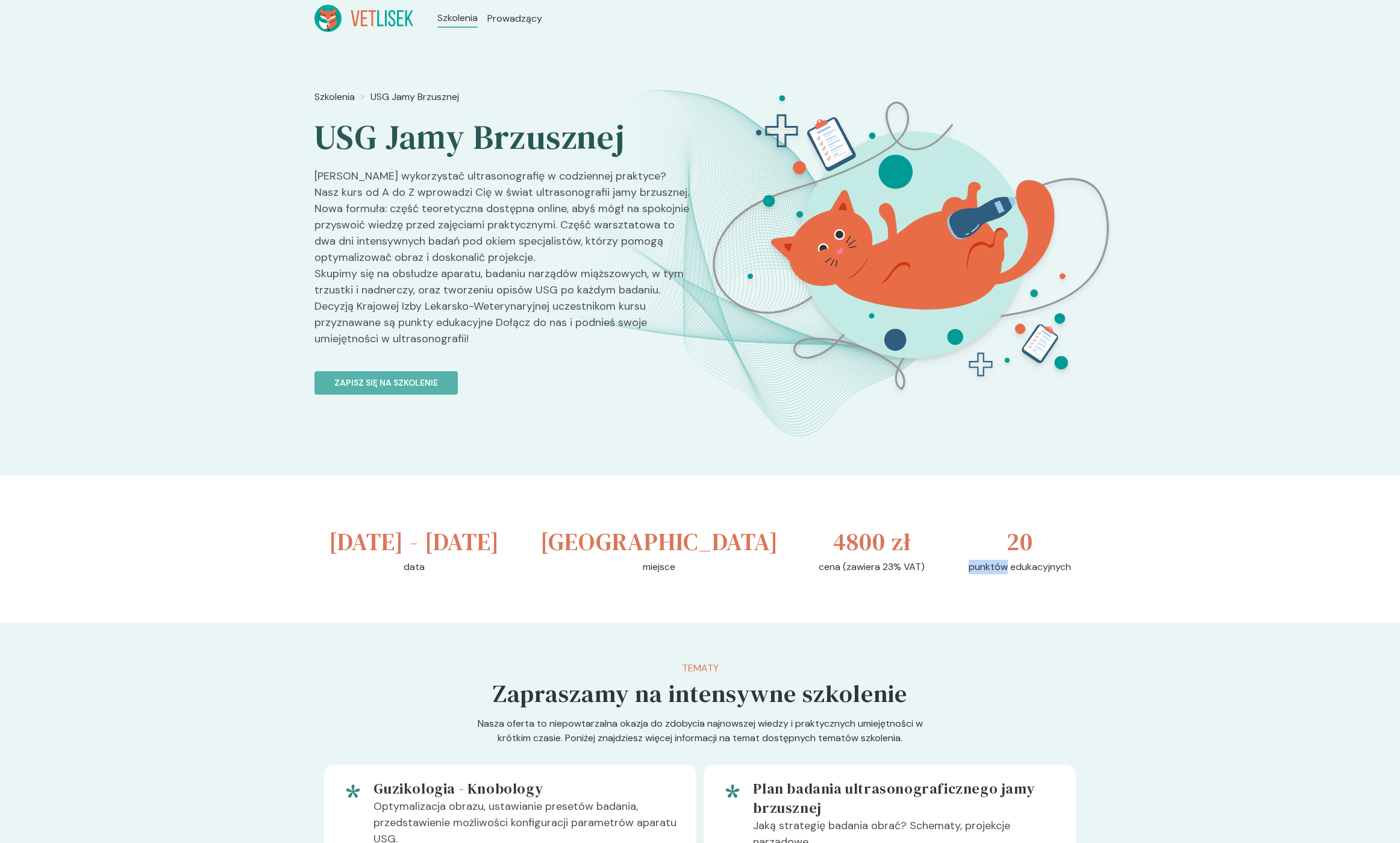
click at [1035, 575] on div "20 punktów edukacyjnych" at bounding box center [1020, 549] width 102 height 51
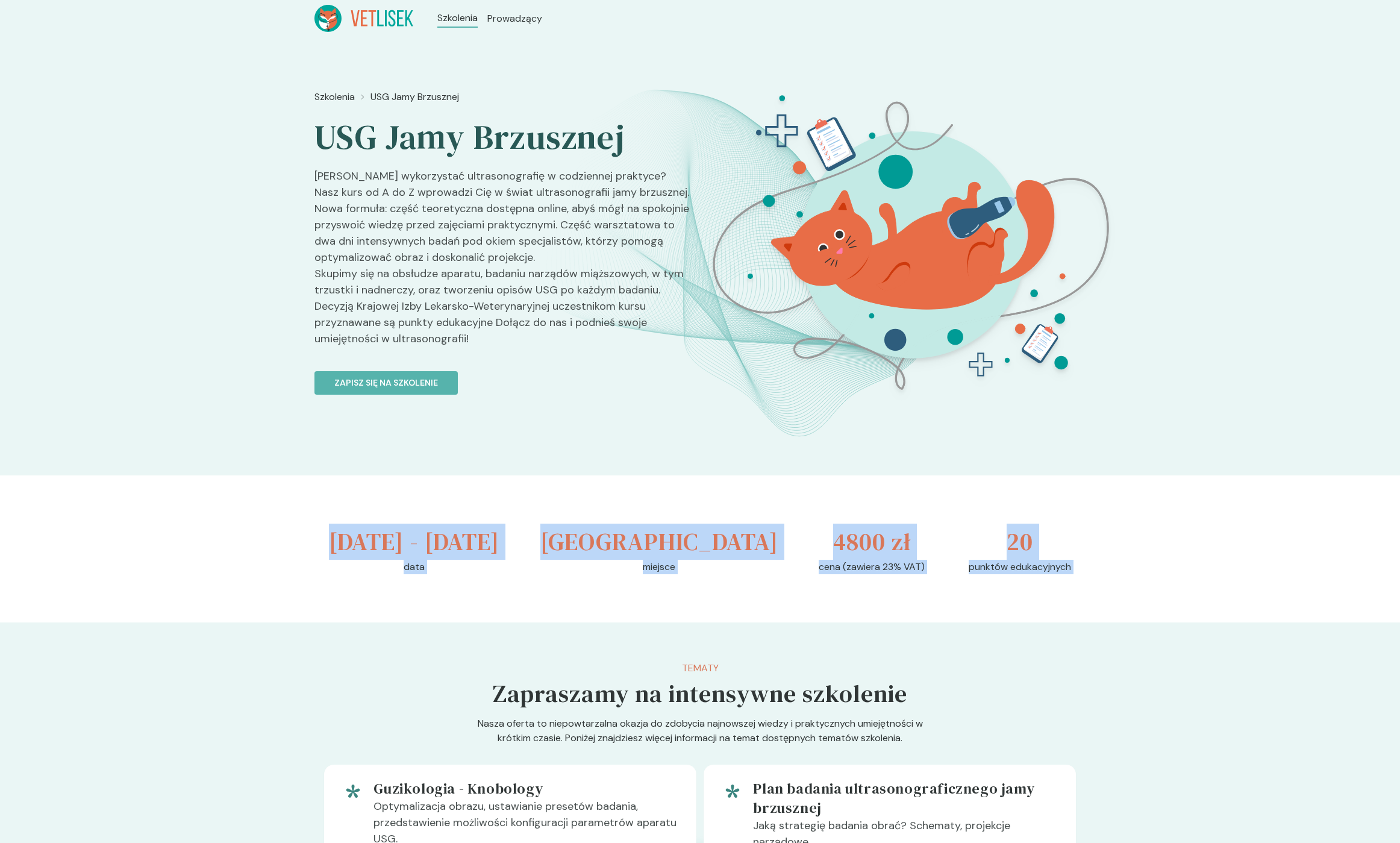
click at [346, 536] on div "[DATE] - [DATE] data [GEOGRAPHIC_DATA] miejsce 4800 zł cena (zawiera 23% VAT) 2…" at bounding box center [699, 549] width 771 height 147
click at [346, 536] on h3 "[DATE] - [DATE]" at bounding box center [415, 542] width 171 height 36
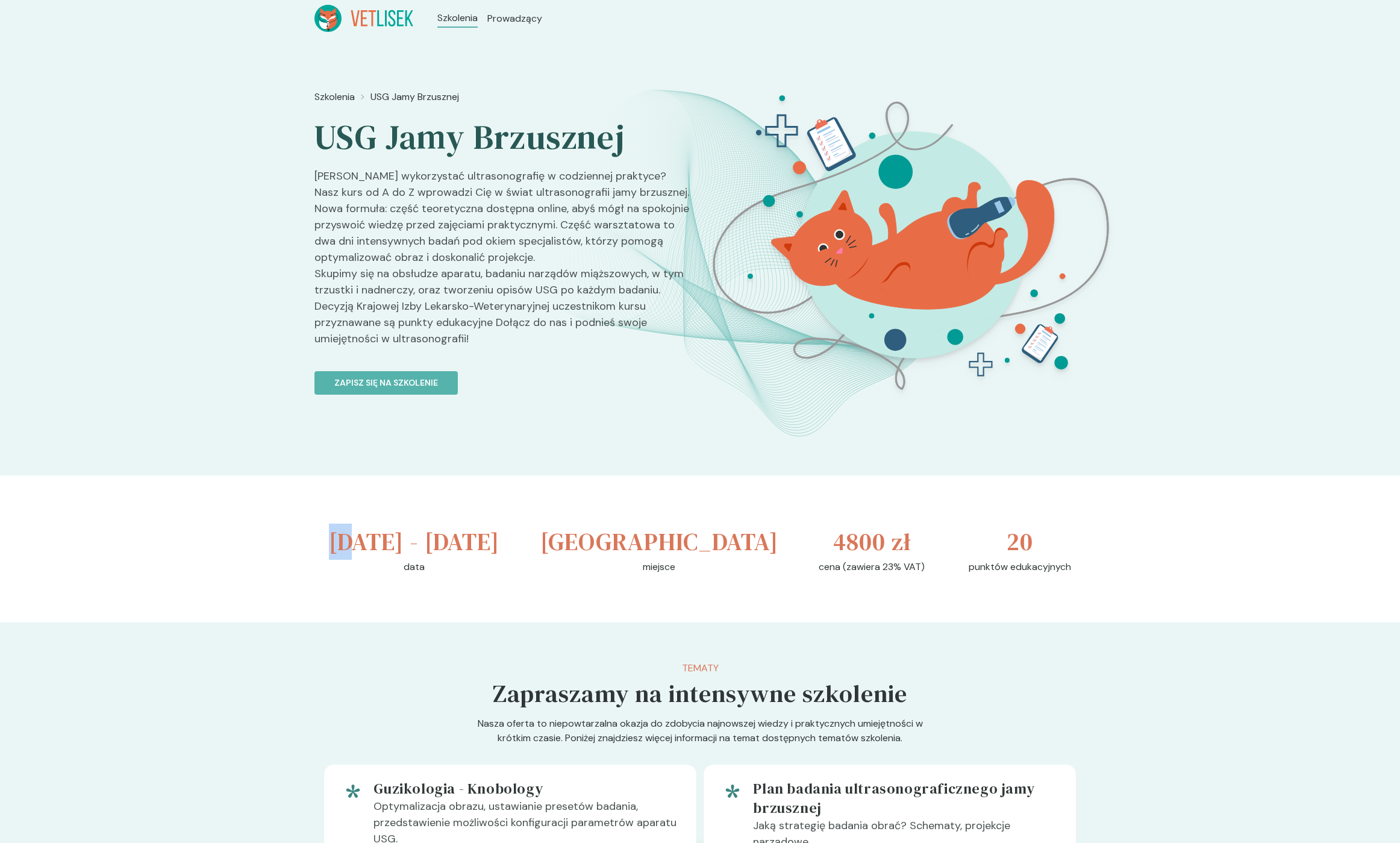
click at [346, 536] on h3 "[DATE] - [DATE]" at bounding box center [415, 542] width 171 height 36
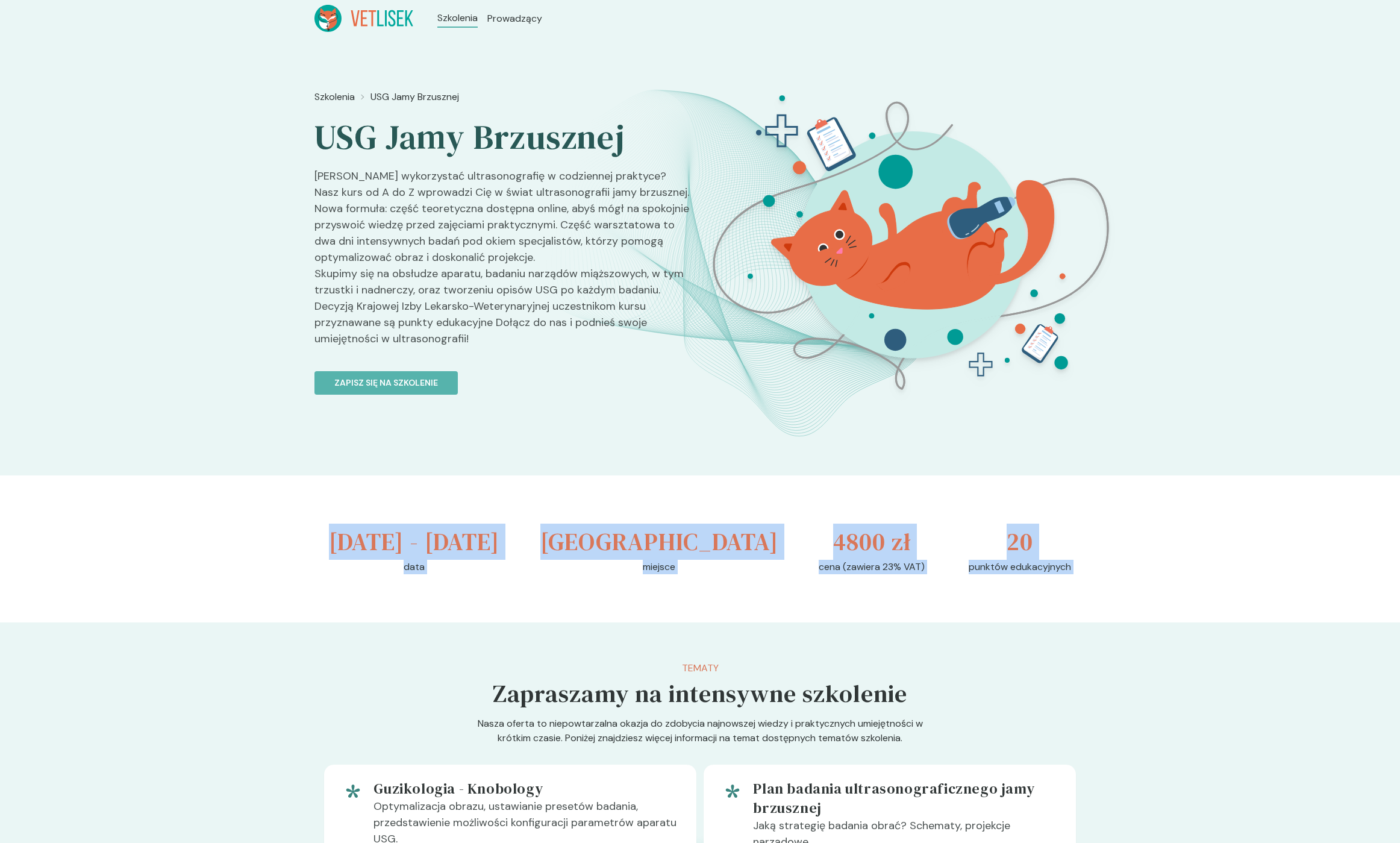
click at [1030, 607] on div "[DATE] - [DATE] data [GEOGRAPHIC_DATA] miejsce 4800 zł cena (zawiera 23% VAT) 2…" at bounding box center [699, 549] width 771 height 147
click at [1031, 575] on p "punktów edukacyjnych" at bounding box center [1020, 567] width 102 height 14
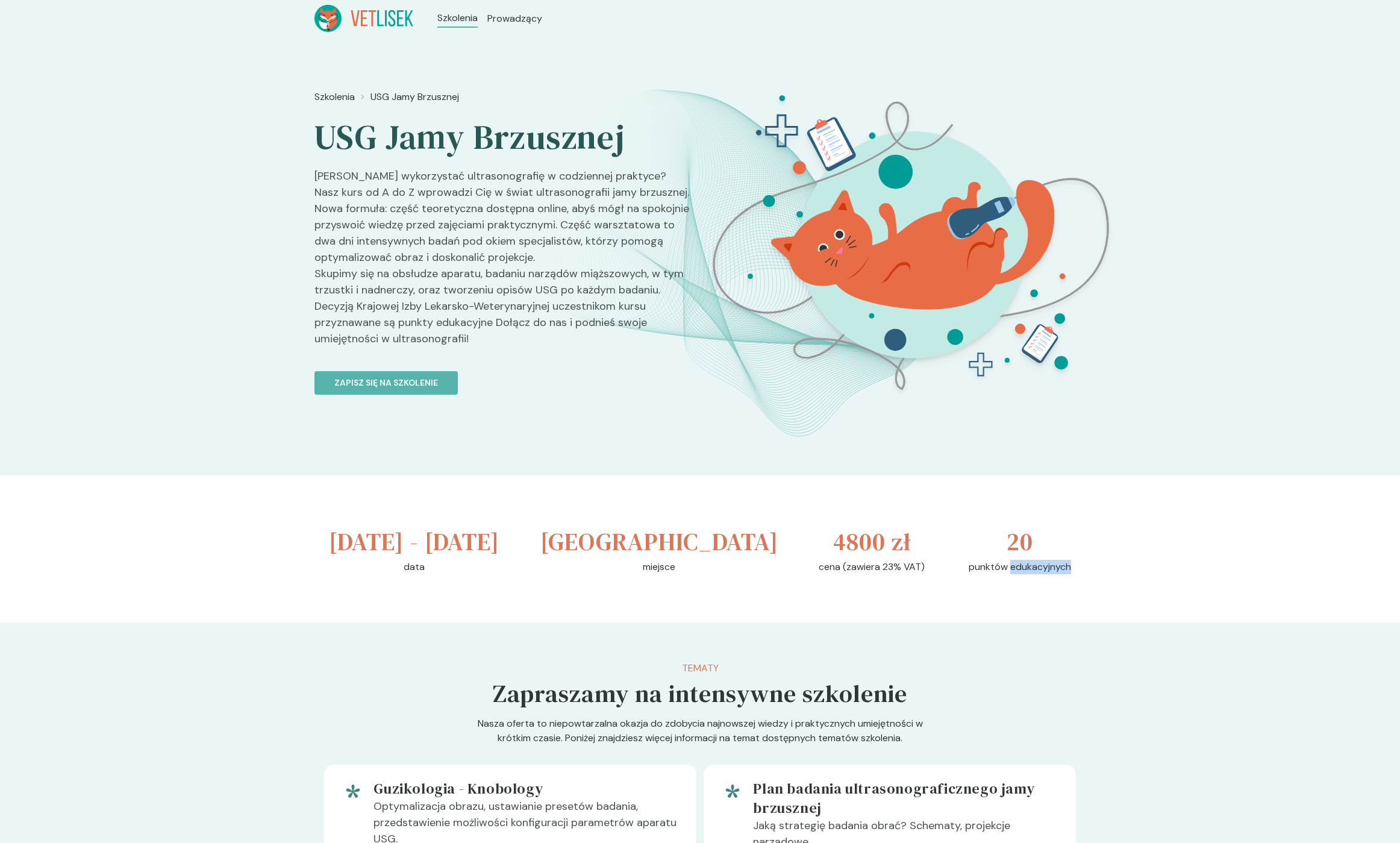
click at [1031, 575] on p "punktów edukacyjnych" at bounding box center [1020, 567] width 102 height 14
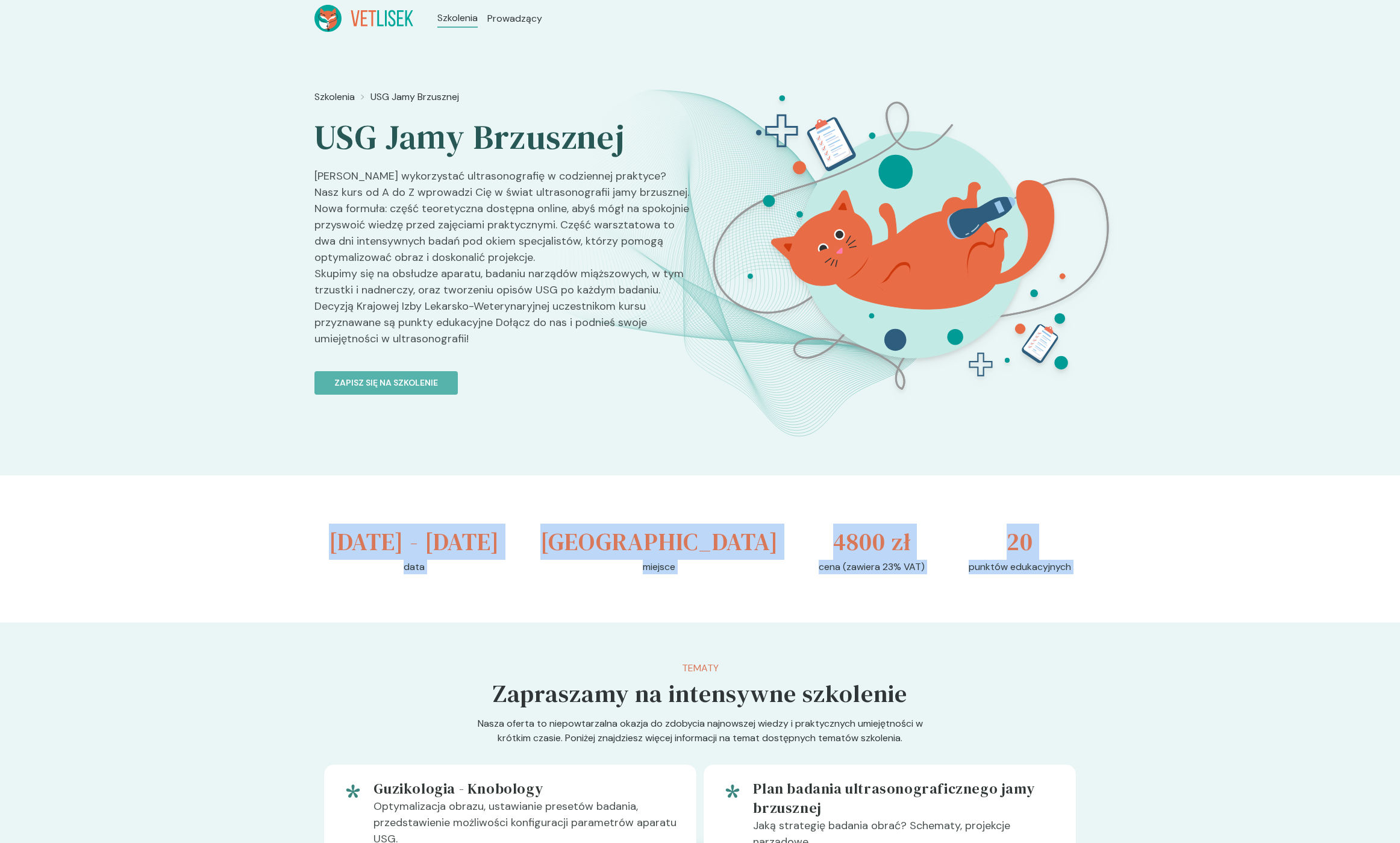
click at [361, 560] on div "[DATE] - [DATE] data [GEOGRAPHIC_DATA] miejsce 4800 zł cena (zawiera 23% VAT) 2…" at bounding box center [699, 549] width 771 height 147
click at [355, 533] on h3 "[DATE] - [DATE]" at bounding box center [415, 542] width 171 height 36
drag, startPoint x: 355, startPoint y: 533, endPoint x: 1065, endPoint y: 599, distance: 713.1
click at [1064, 600] on div "[DATE] - [DATE] data [GEOGRAPHIC_DATA] miejsce 4800 zł cena (zawiera 23% VAT) 2…" at bounding box center [699, 549] width 771 height 147
click at [1059, 575] on p "punktów edukacyjnych" at bounding box center [1020, 567] width 102 height 14
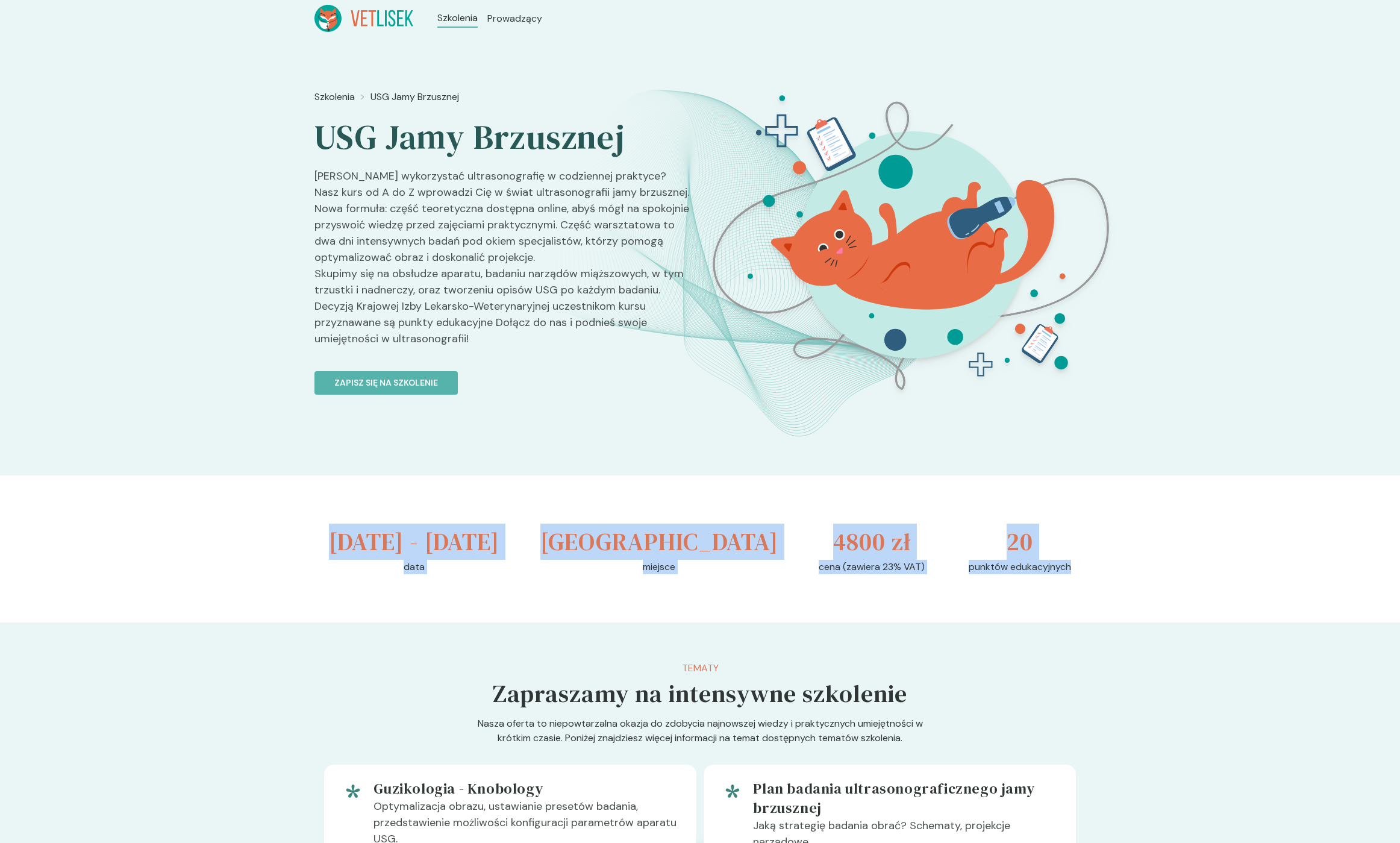
drag, startPoint x: 1059, startPoint y: 606, endPoint x: 333, endPoint y: 540, distance: 729.0
click at [333, 540] on div "[DATE] - [DATE] data [GEOGRAPHIC_DATA] miejsce 4800 zł cena (zawiera 23% VAT) 2…" at bounding box center [699, 549] width 771 height 147
click at [355, 543] on h3 "[DATE] - [DATE]" at bounding box center [415, 542] width 171 height 36
drag, startPoint x: 355, startPoint y: 543, endPoint x: 1032, endPoint y: 601, distance: 679.5
click at [1026, 601] on div "[DATE] - [DATE] data [GEOGRAPHIC_DATA] miejsce 4800 zł cena (zawiera 23% VAT) 2…" at bounding box center [699, 549] width 771 height 147
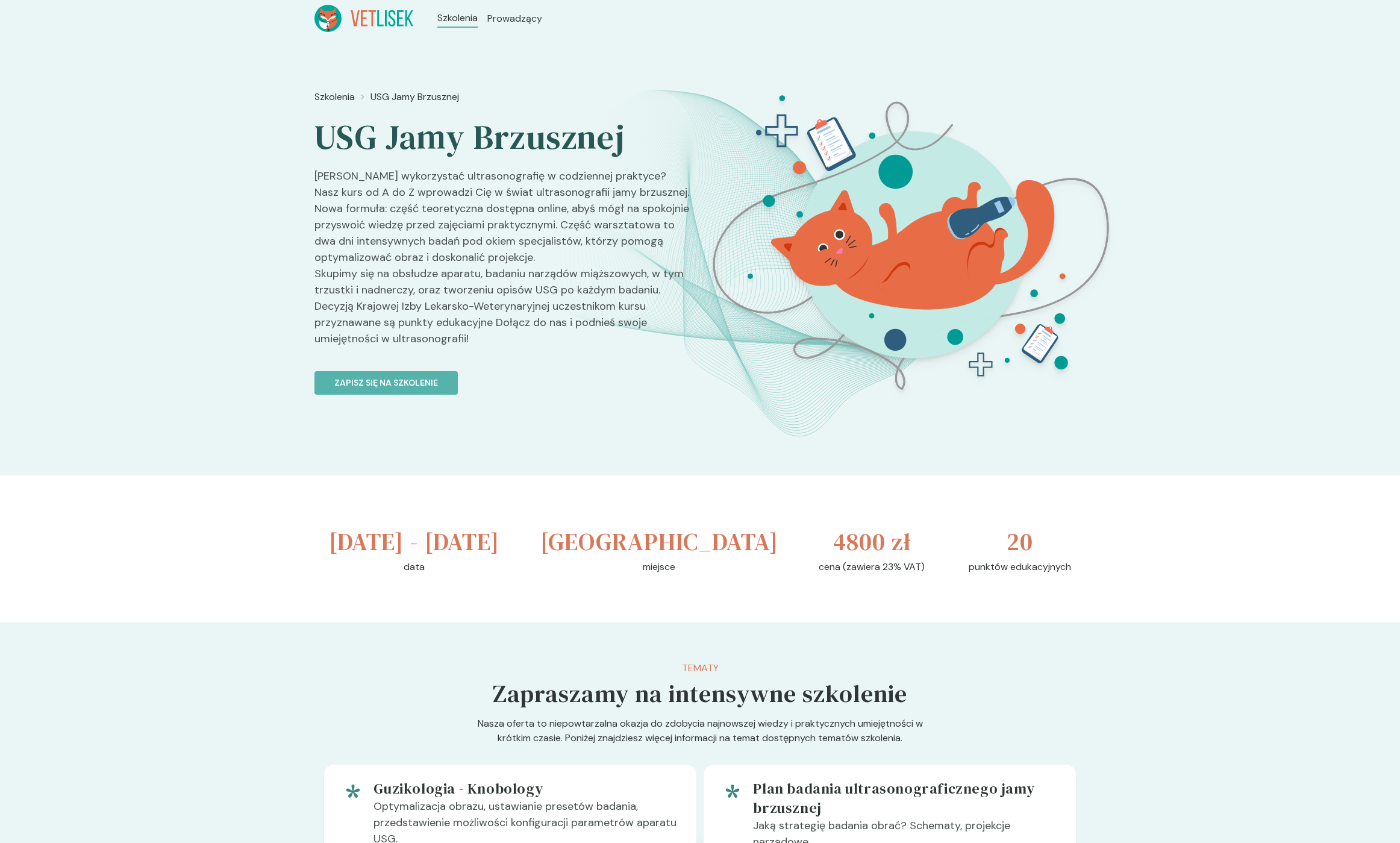
click at [1054, 575] on p "punktów edukacyjnych" at bounding box center [1020, 567] width 102 height 14
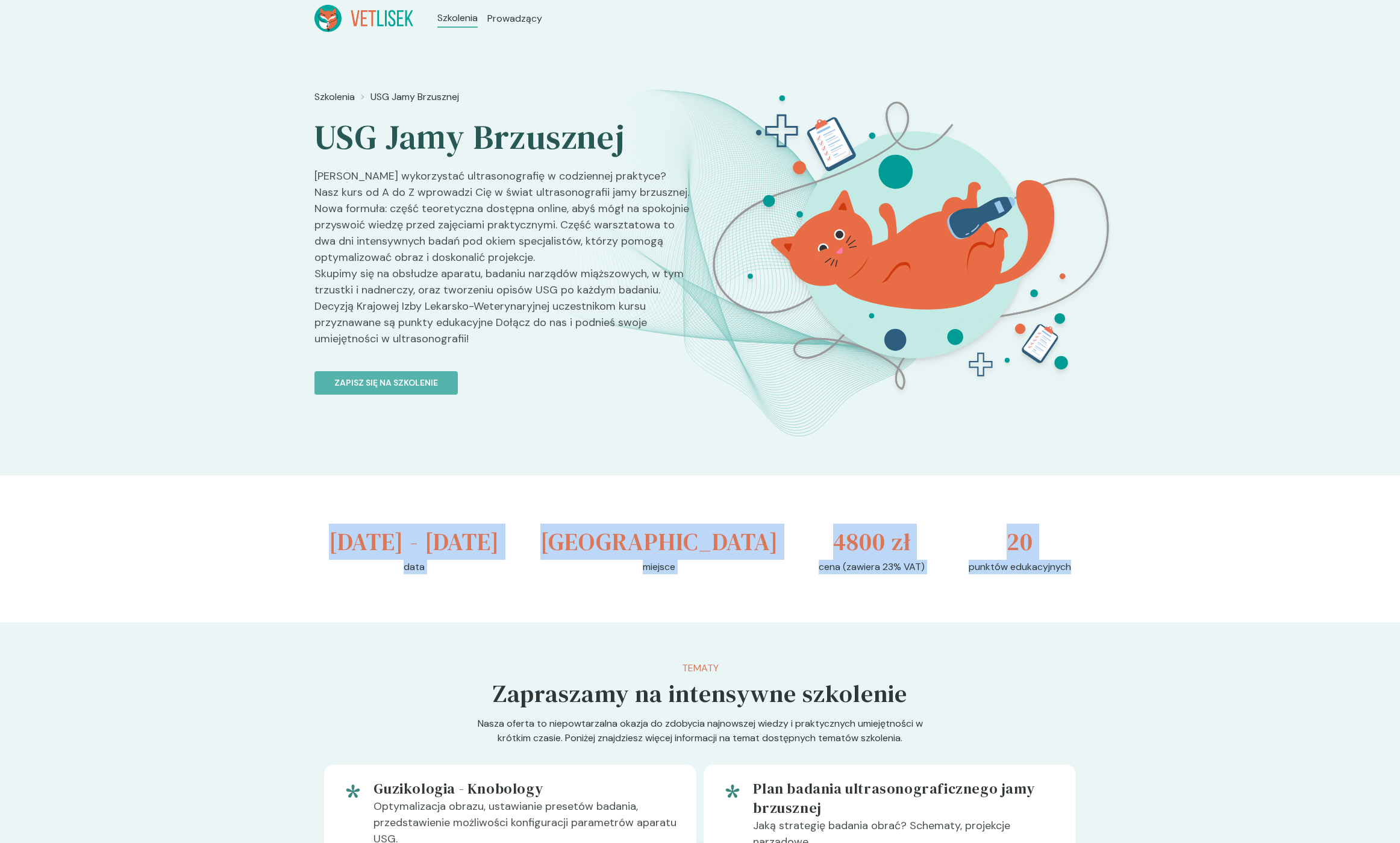
drag, startPoint x: 1054, startPoint y: 605, endPoint x: 337, endPoint y: 540, distance: 719.9
click at [337, 540] on div "[DATE] - [DATE] data [GEOGRAPHIC_DATA] miejsce 4800 zł cena (zawiera 23% VAT) 2…" at bounding box center [699, 549] width 771 height 147
click at [346, 540] on h3 "[DATE] - [DATE]" at bounding box center [415, 542] width 171 height 36
drag, startPoint x: 346, startPoint y: 540, endPoint x: 1005, endPoint y: 601, distance: 661.8
click at [995, 601] on div "[DATE] - [DATE] data [GEOGRAPHIC_DATA] miejsce 4800 zł cena (zawiera 23% VAT) 2…" at bounding box center [699, 549] width 771 height 147
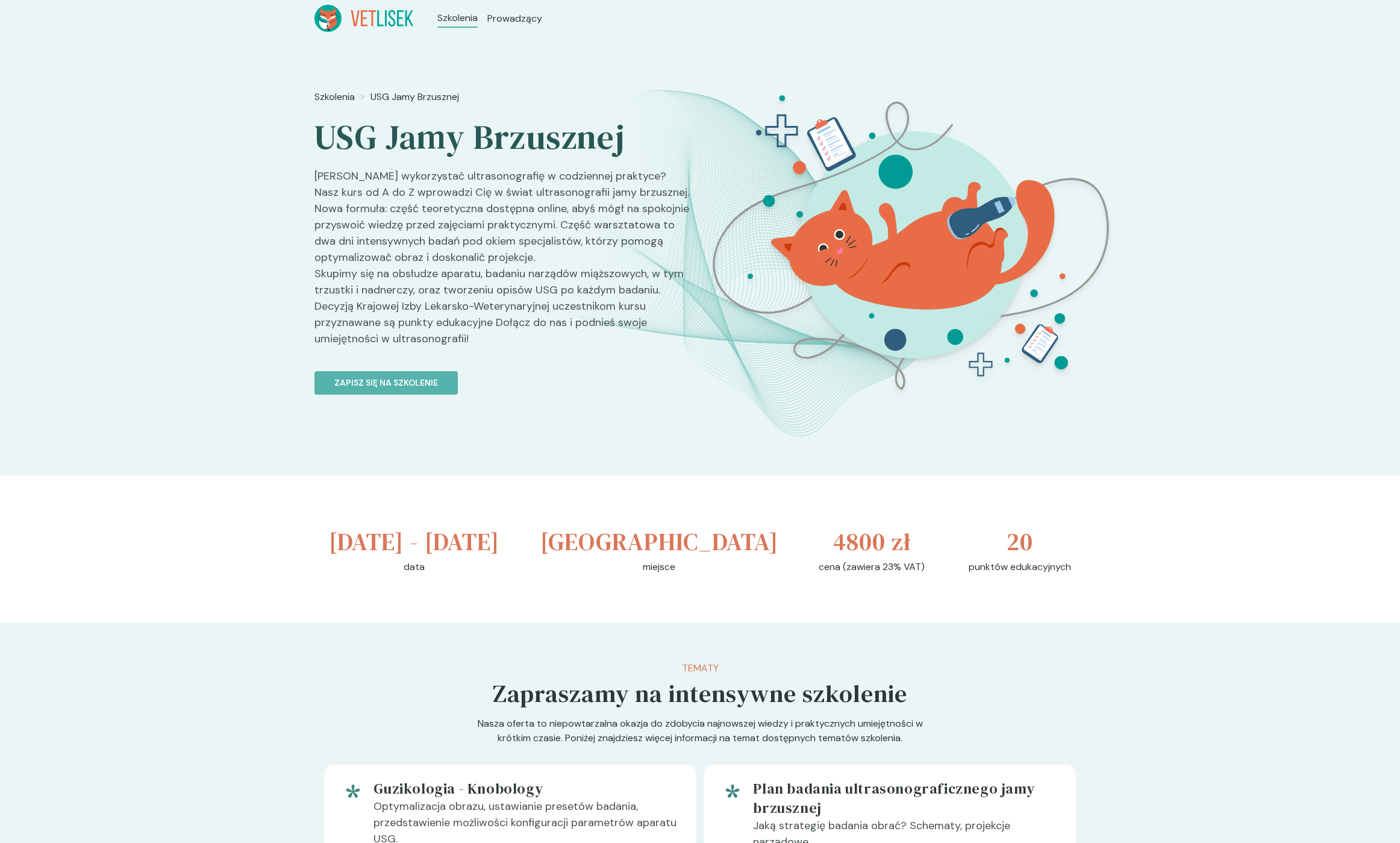
click at [1039, 575] on p "punktów edukacyjnych" at bounding box center [1020, 567] width 102 height 14
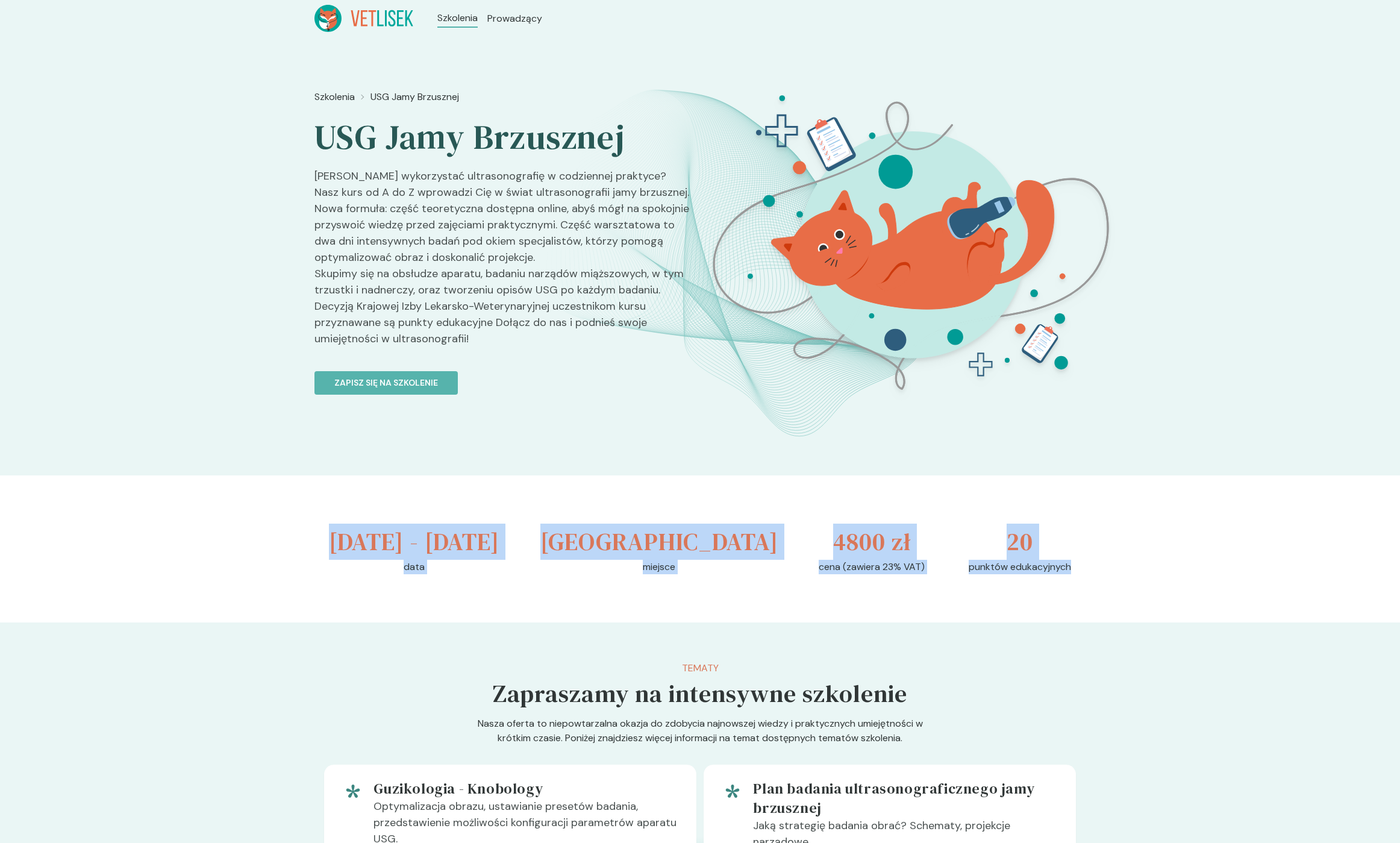
drag, startPoint x: 1036, startPoint y: 605, endPoint x: 343, endPoint y: 540, distance: 696.0
click at [343, 540] on div "[DATE] - [DATE] data [GEOGRAPHIC_DATA] miejsce 4800 zł cena (zawiera 23% VAT) 2…" at bounding box center [699, 549] width 771 height 147
click at [353, 542] on h3 "[DATE] - [DATE]" at bounding box center [415, 542] width 171 height 36
drag, startPoint x: 353, startPoint y: 542, endPoint x: 1057, endPoint y: 591, distance: 705.7
click at [1057, 591] on div "[DATE] - [DATE] data [GEOGRAPHIC_DATA] miejsce 4800 zł cena (zawiera 23% VAT) 2…" at bounding box center [699, 549] width 771 height 147
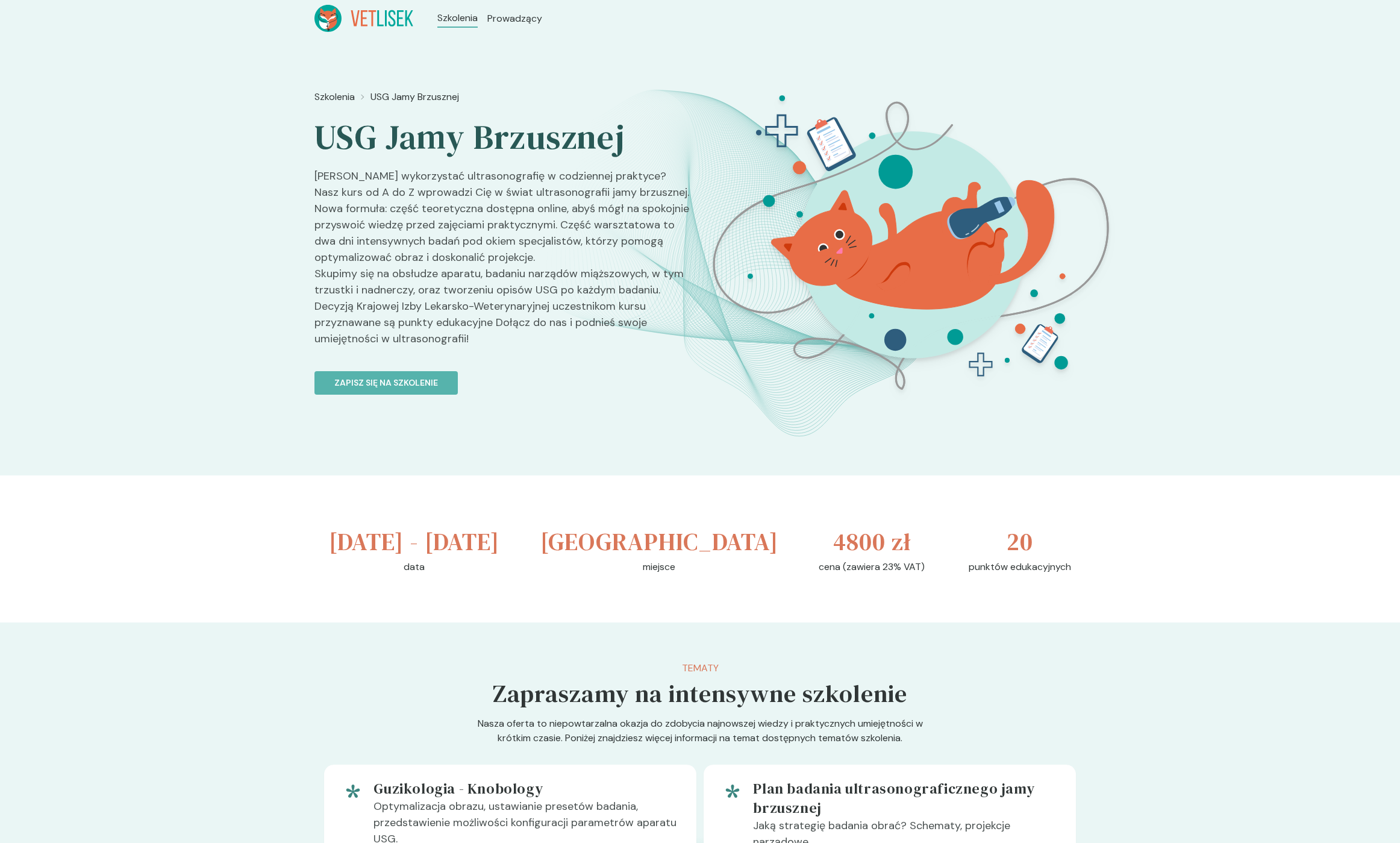
click at [1052, 575] on p "punktów edukacyjnych" at bounding box center [1020, 567] width 102 height 14
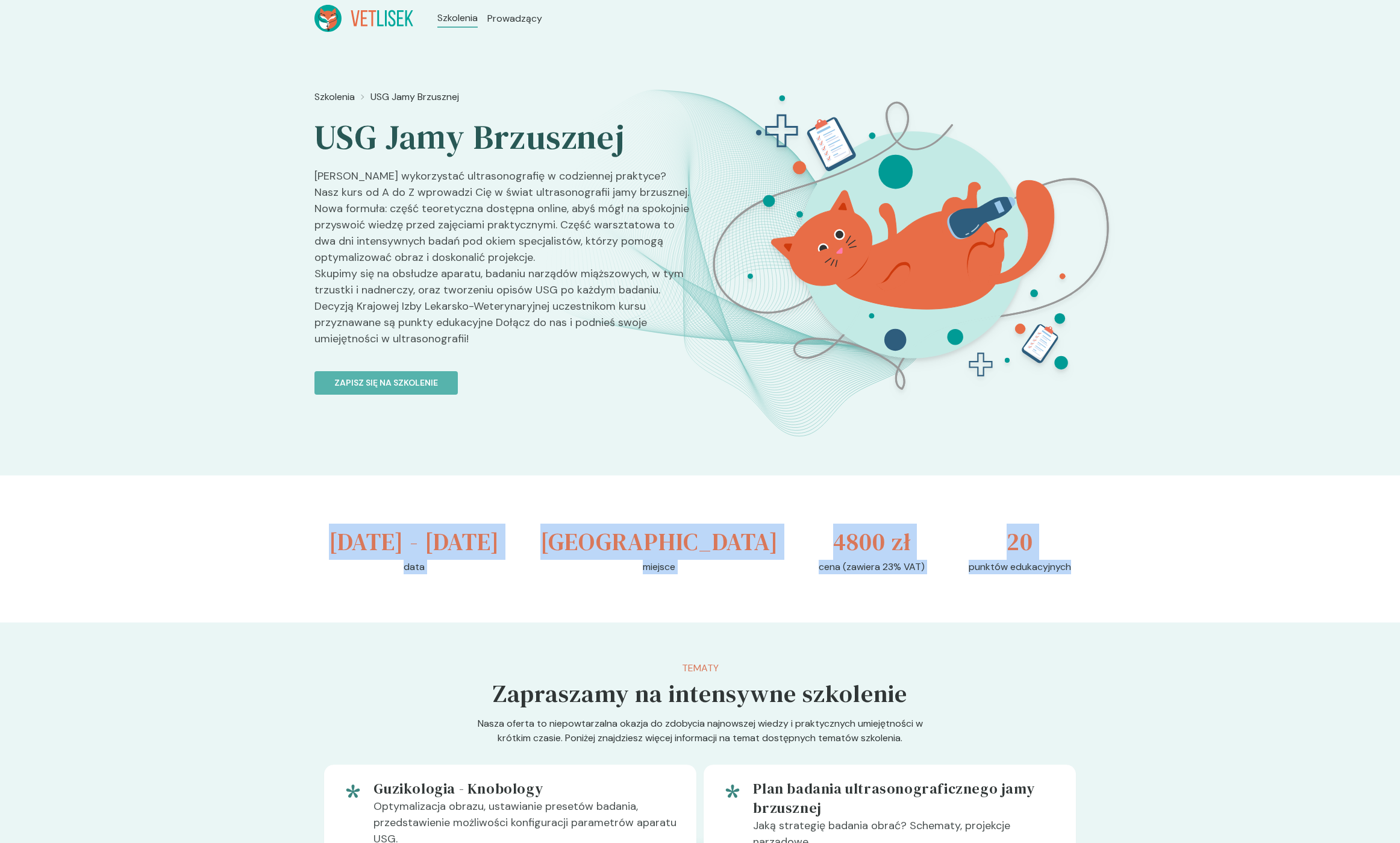
drag, startPoint x: 1052, startPoint y: 599, endPoint x: 357, endPoint y: 541, distance: 697.4
click at [357, 541] on div "[DATE] - [DATE] data [GEOGRAPHIC_DATA] miejsce 4800 zł cena (zawiera 23% VAT) 2…" at bounding box center [699, 549] width 771 height 147
click at [354, 542] on h3 "[DATE] - [DATE]" at bounding box center [415, 542] width 171 height 36
drag, startPoint x: 373, startPoint y: 542, endPoint x: 1054, endPoint y: 599, distance: 683.4
click at [1054, 599] on div "[DATE] - [DATE] data [GEOGRAPHIC_DATA] miejsce 4800 zł cena (zawiera 23% VAT) 2…" at bounding box center [699, 549] width 771 height 147
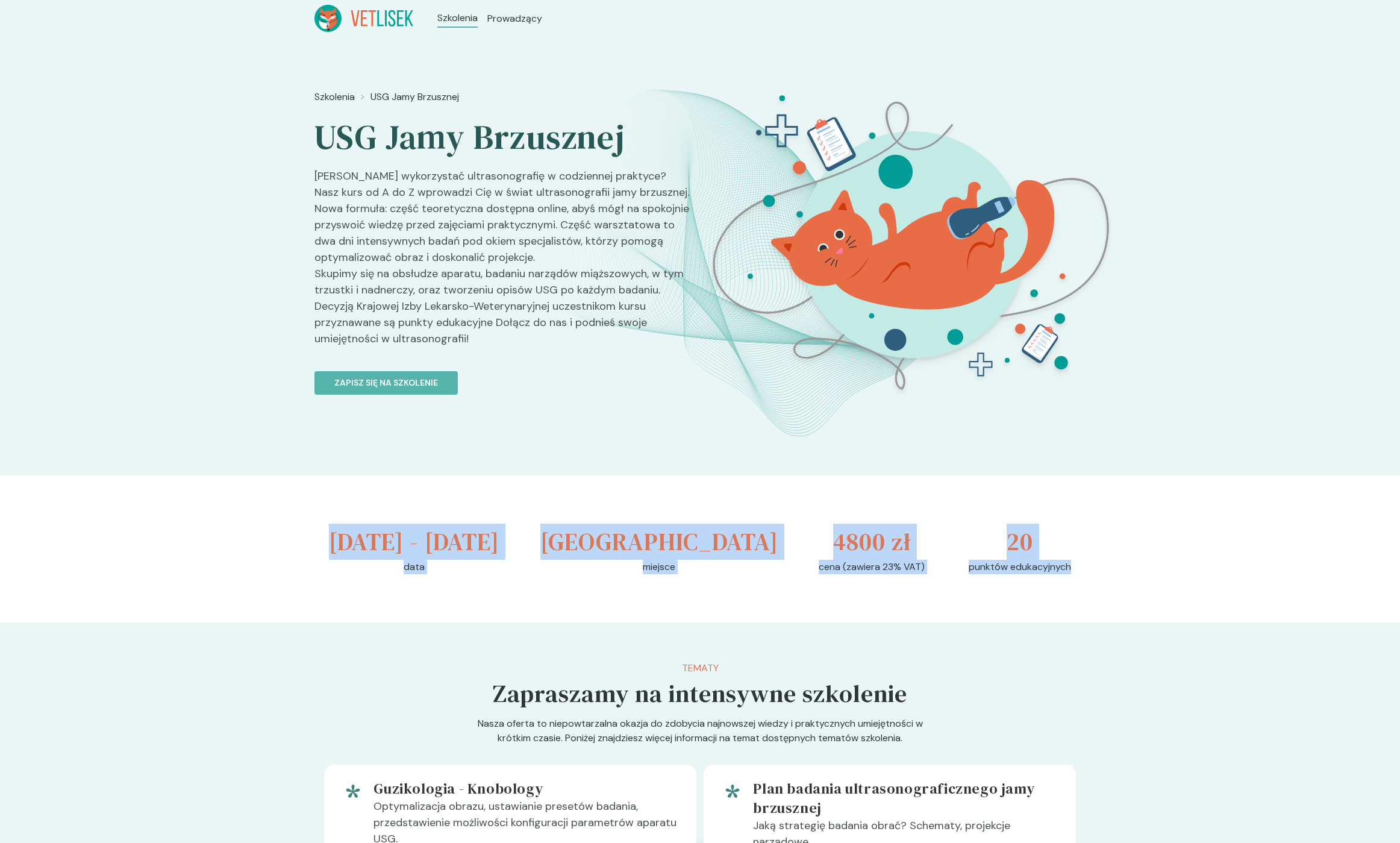
click at [1049, 575] on p "punktów edukacyjnych" at bounding box center [1020, 567] width 102 height 14
drag, startPoint x: 1049, startPoint y: 600, endPoint x: 432, endPoint y: 549, distance: 619.1
click at [444, 551] on div "[DATE] - [DATE] data [GEOGRAPHIC_DATA] miejsce 4800 zł cena (zawiera 23% VAT) 2…" at bounding box center [699, 549] width 771 height 147
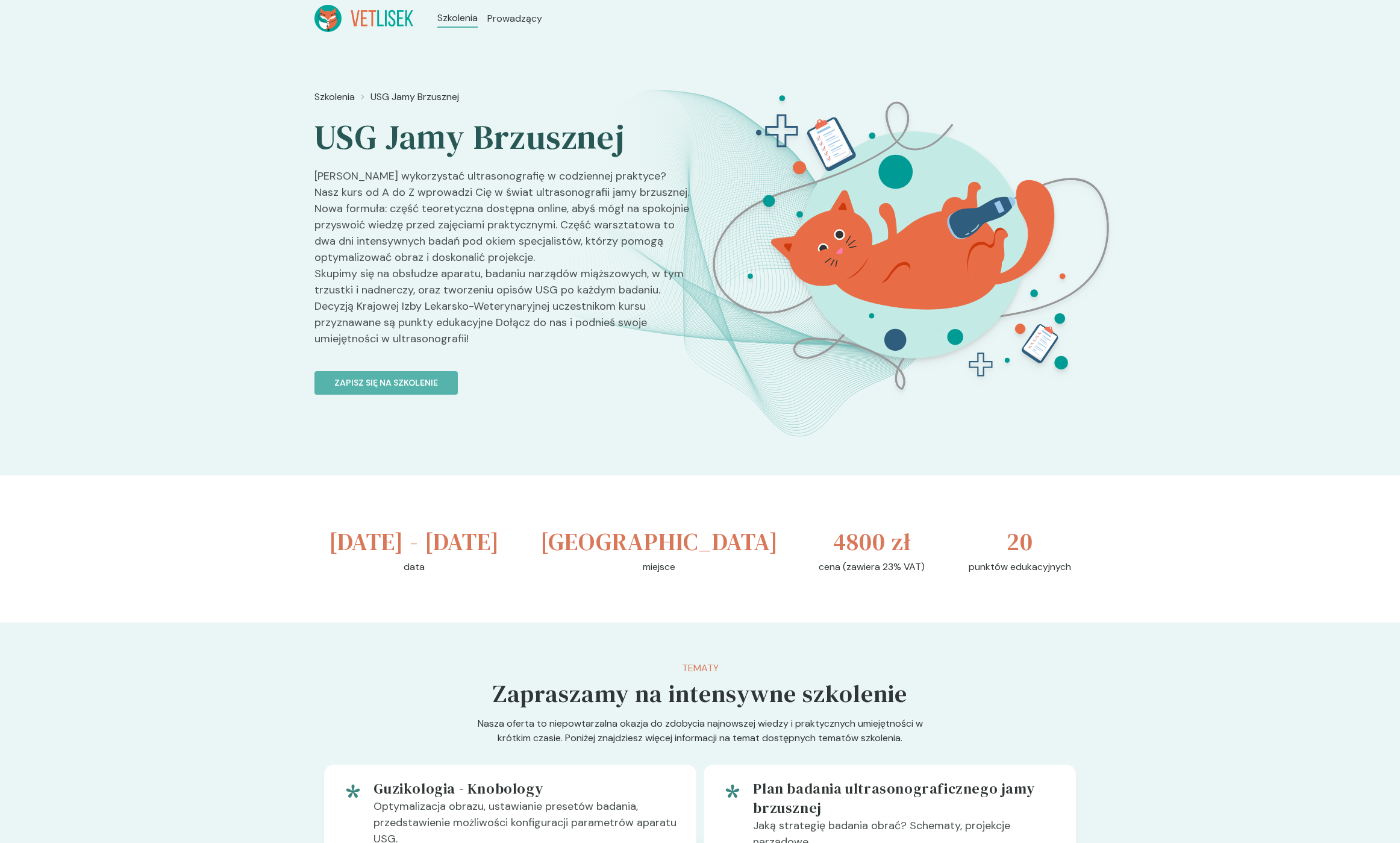
click at [349, 543] on h3 "[DATE] - [DATE]" at bounding box center [415, 542] width 171 height 36
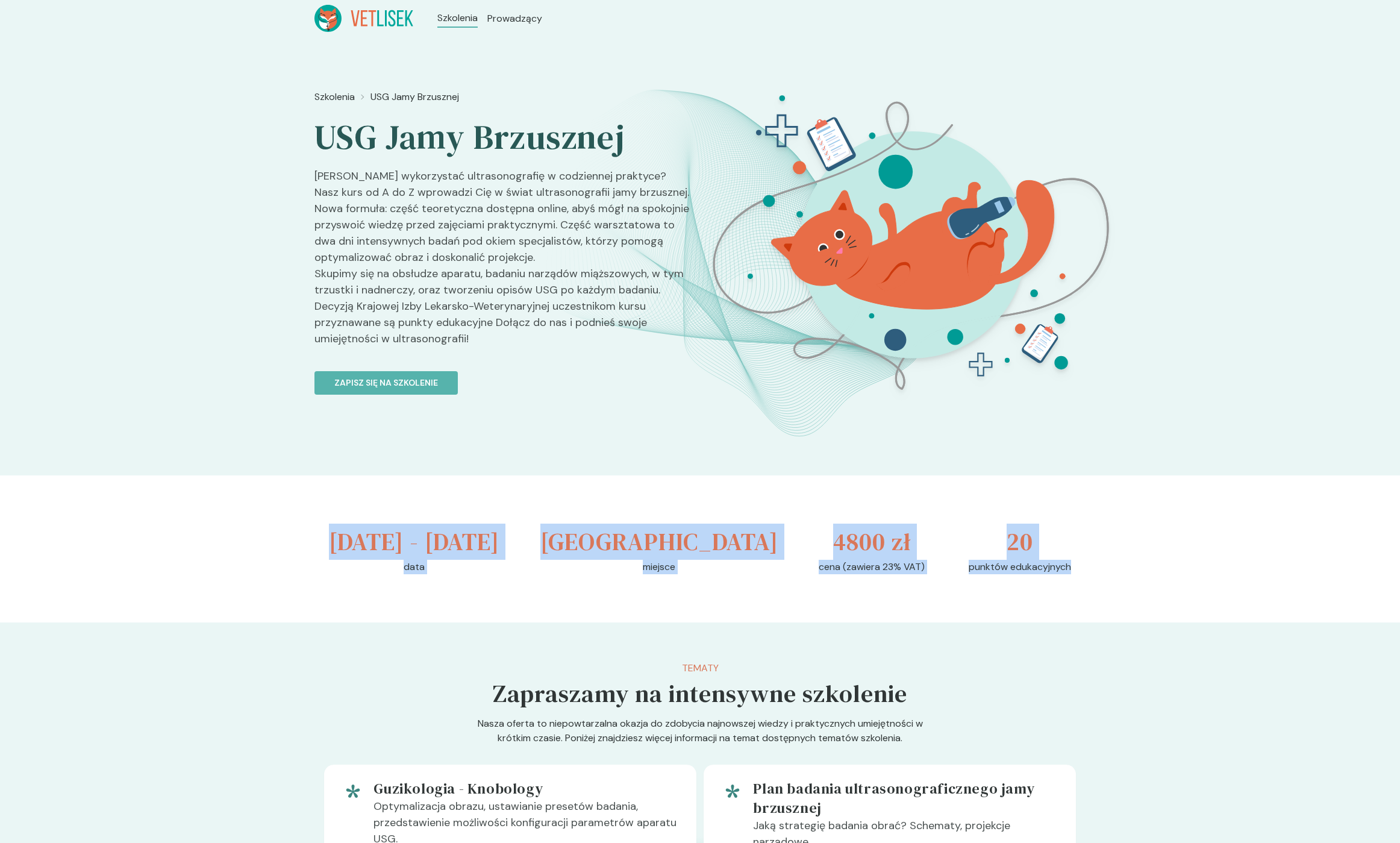
drag, startPoint x: 349, startPoint y: 543, endPoint x: 1025, endPoint y: 608, distance: 679.1
click at [1025, 608] on div "[DATE] - [DATE] data [GEOGRAPHIC_DATA] miejsce 4800 zł cena (zawiera 23% VAT) 2…" at bounding box center [699, 549] width 771 height 147
click at [1033, 575] on p "punktów edukacyjnych" at bounding box center [1020, 567] width 102 height 14
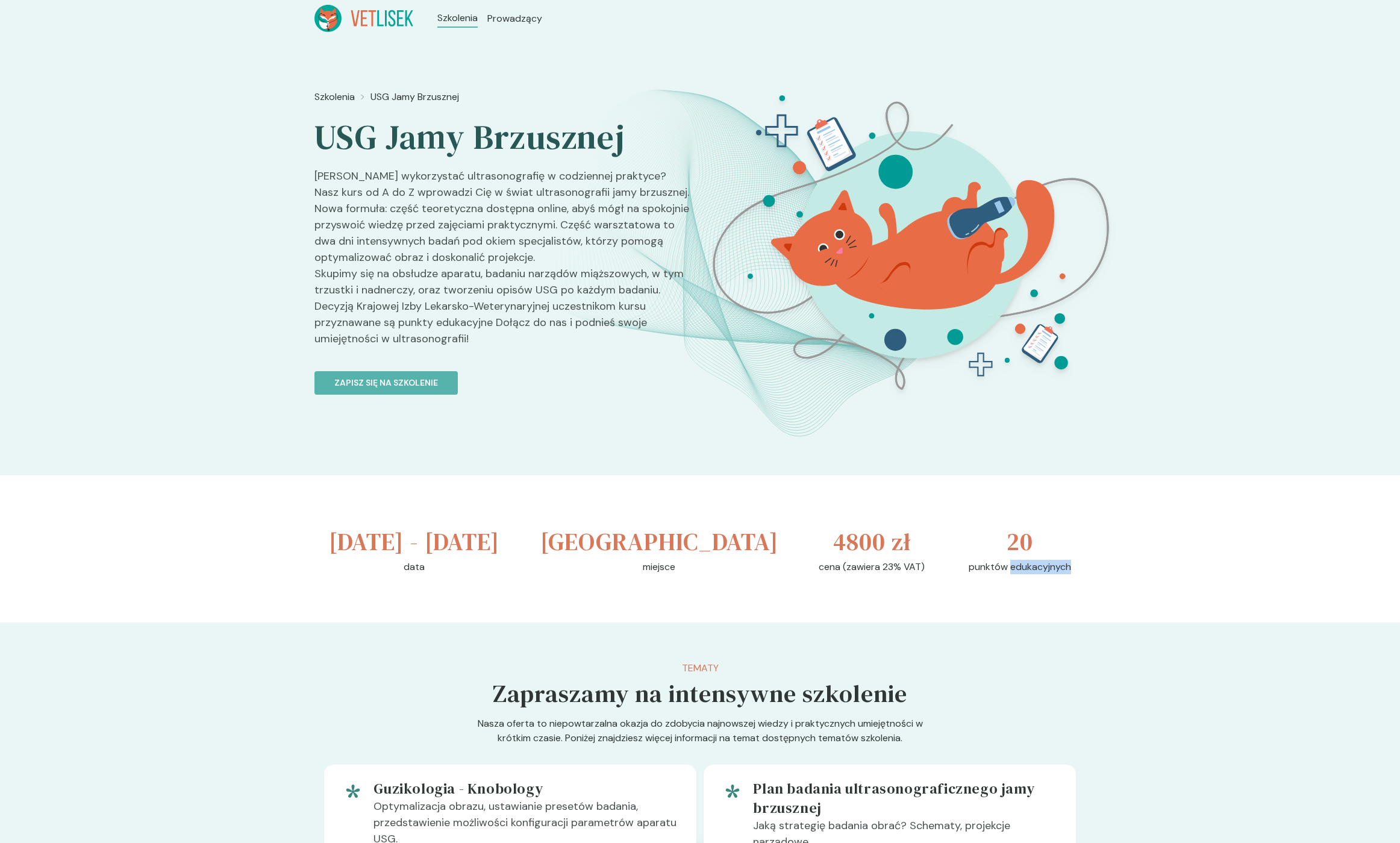
click at [1033, 575] on p "punktów edukacyjnych" at bounding box center [1020, 567] width 102 height 14
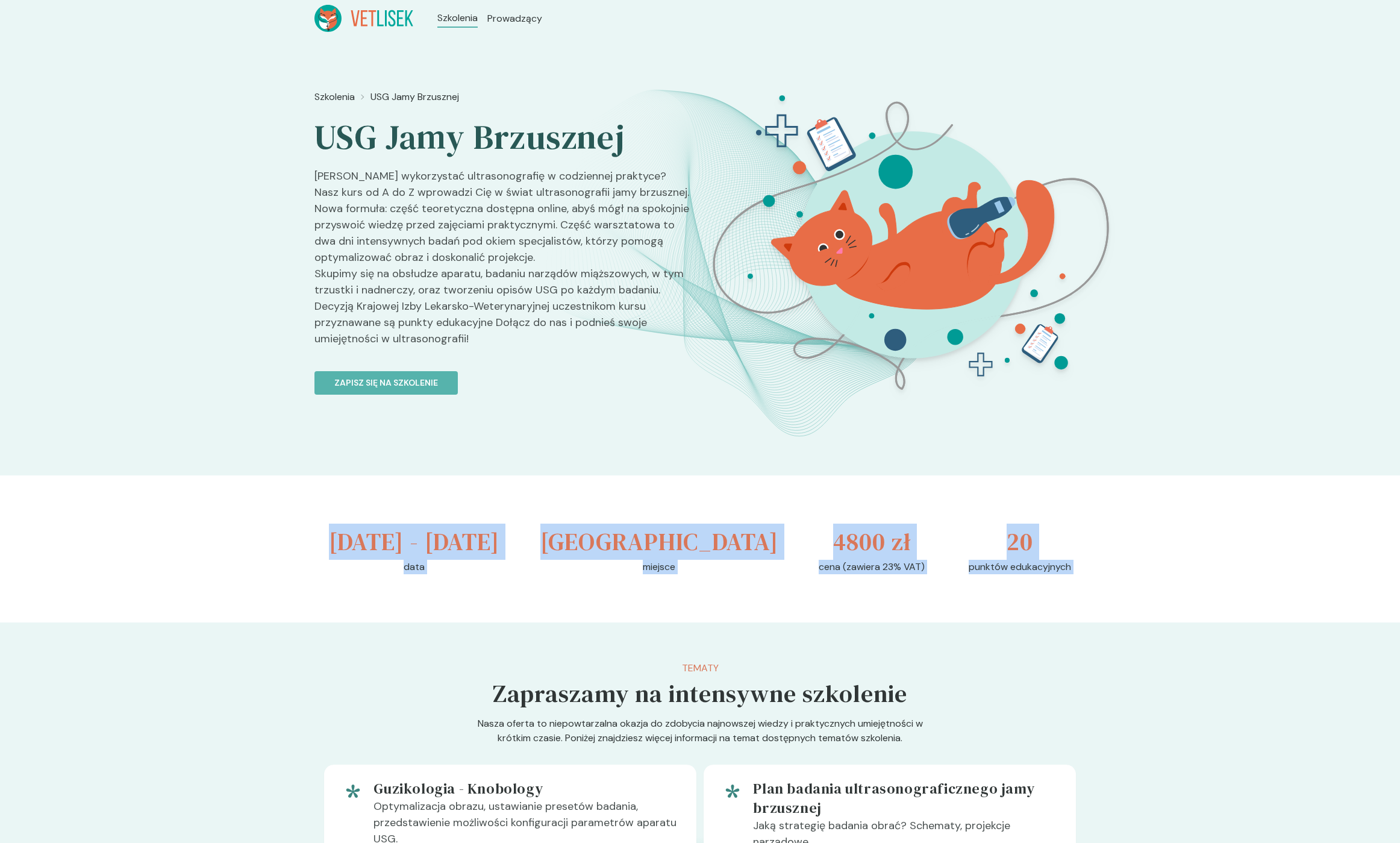
drag, startPoint x: 1033, startPoint y: 604, endPoint x: 361, endPoint y: 529, distance: 676.2
click at [365, 529] on div "[DATE] - [DATE] data [GEOGRAPHIC_DATA] miejsce 4800 zł cena (zawiera 23% VAT) 2…" at bounding box center [699, 549] width 771 height 147
click at [361, 529] on h3 "[DATE] - [DATE]" at bounding box center [415, 542] width 171 height 36
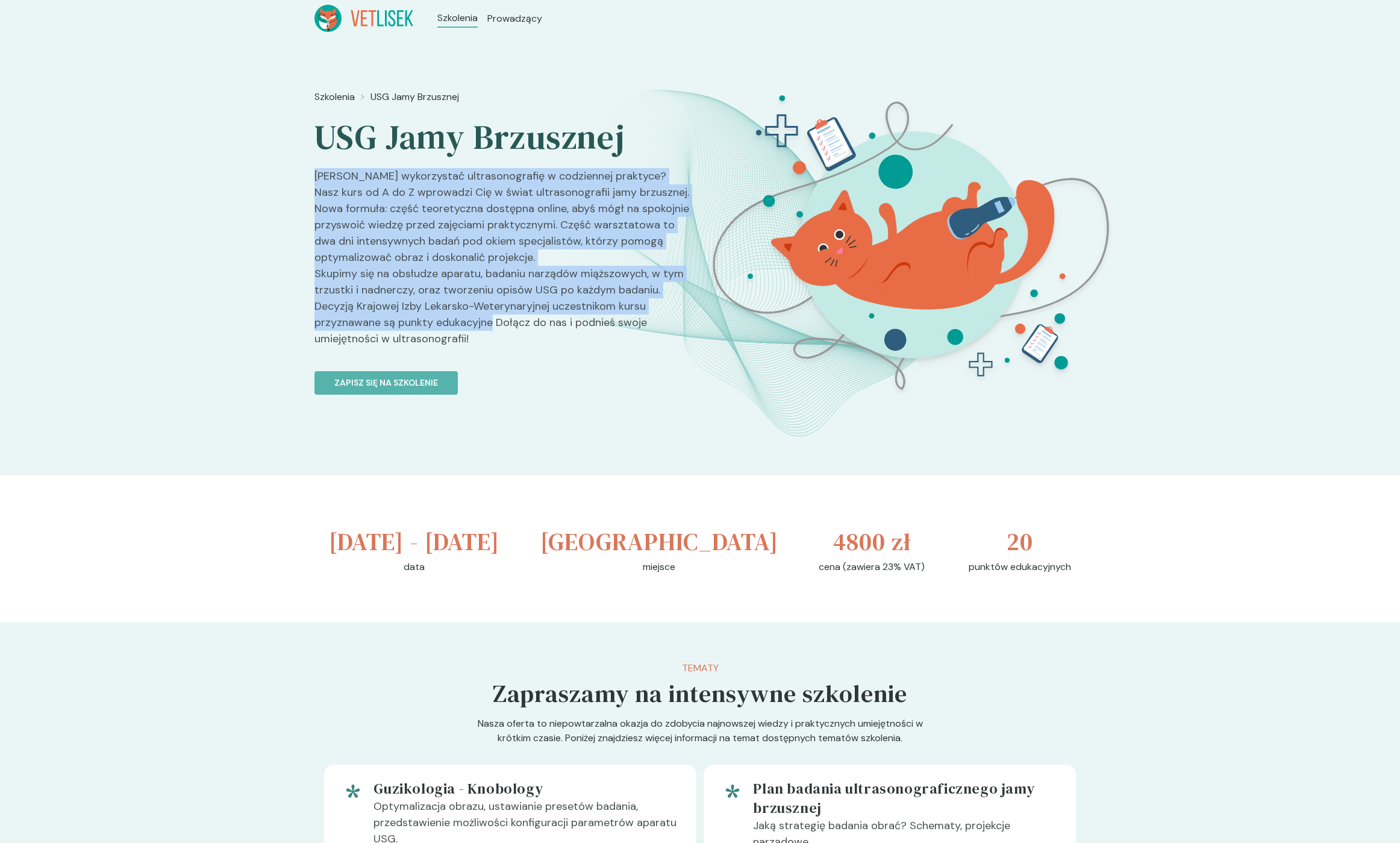
drag, startPoint x: 317, startPoint y: 172, endPoint x: 494, endPoint y: 333, distance: 239.3
click at [494, 333] on p "[PERSON_NAME] wykorzystać ultrasonografię w codziennej praktyce? Nasz kurs od A…" at bounding box center [502, 262] width 376 height 189
click at [493, 334] on p "[PERSON_NAME] wykorzystać ultrasonografię w codziennej praktyce? Nasz kurs od A…" at bounding box center [502, 262] width 376 height 189
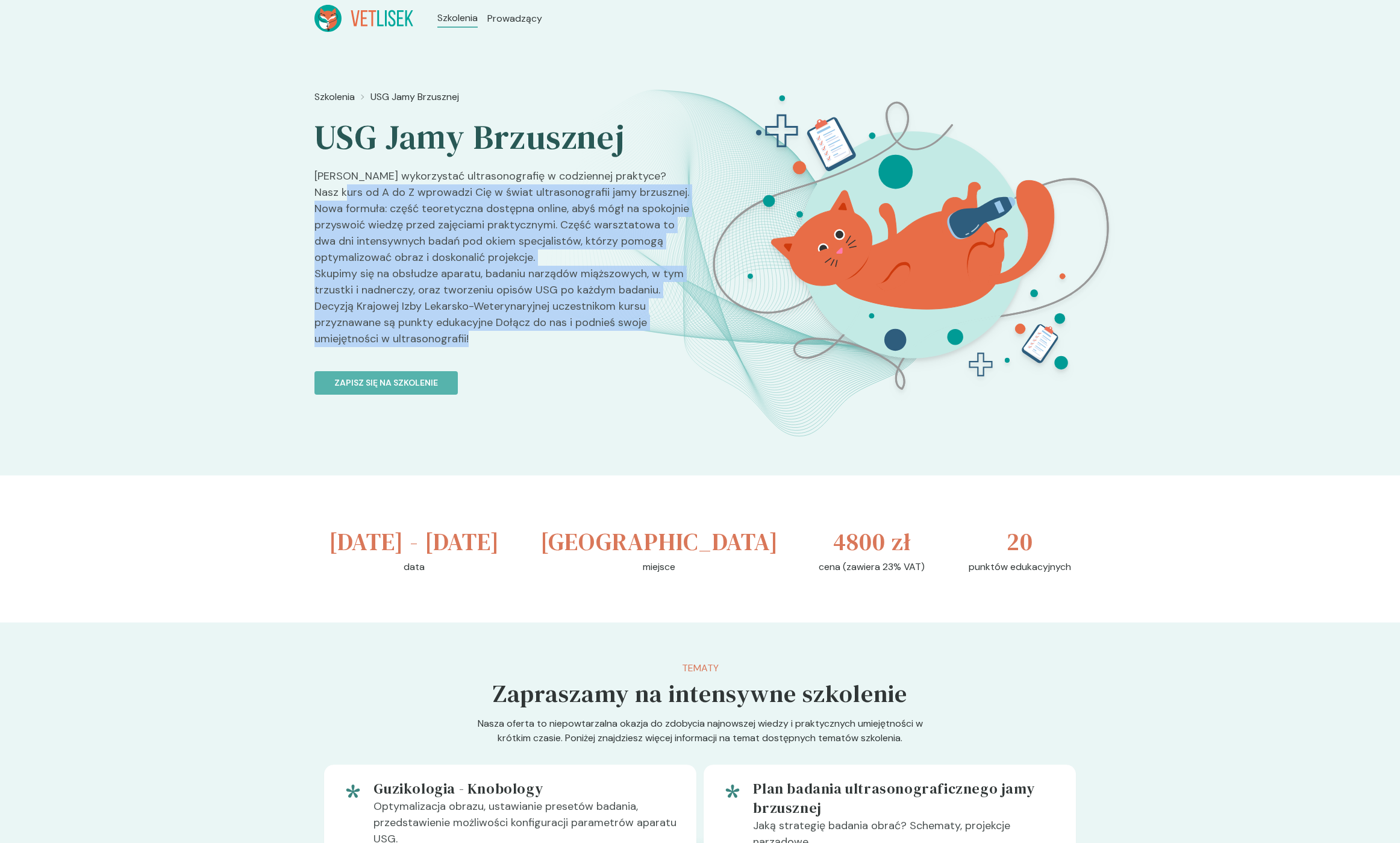
drag, startPoint x: 453, startPoint y: 318, endPoint x: 322, endPoint y: 183, distance: 188.1
click at [326, 186] on p "[PERSON_NAME] wykorzystać ultrasonografię w codziennej praktyce? Nasz kurs od A…" at bounding box center [502, 262] width 376 height 189
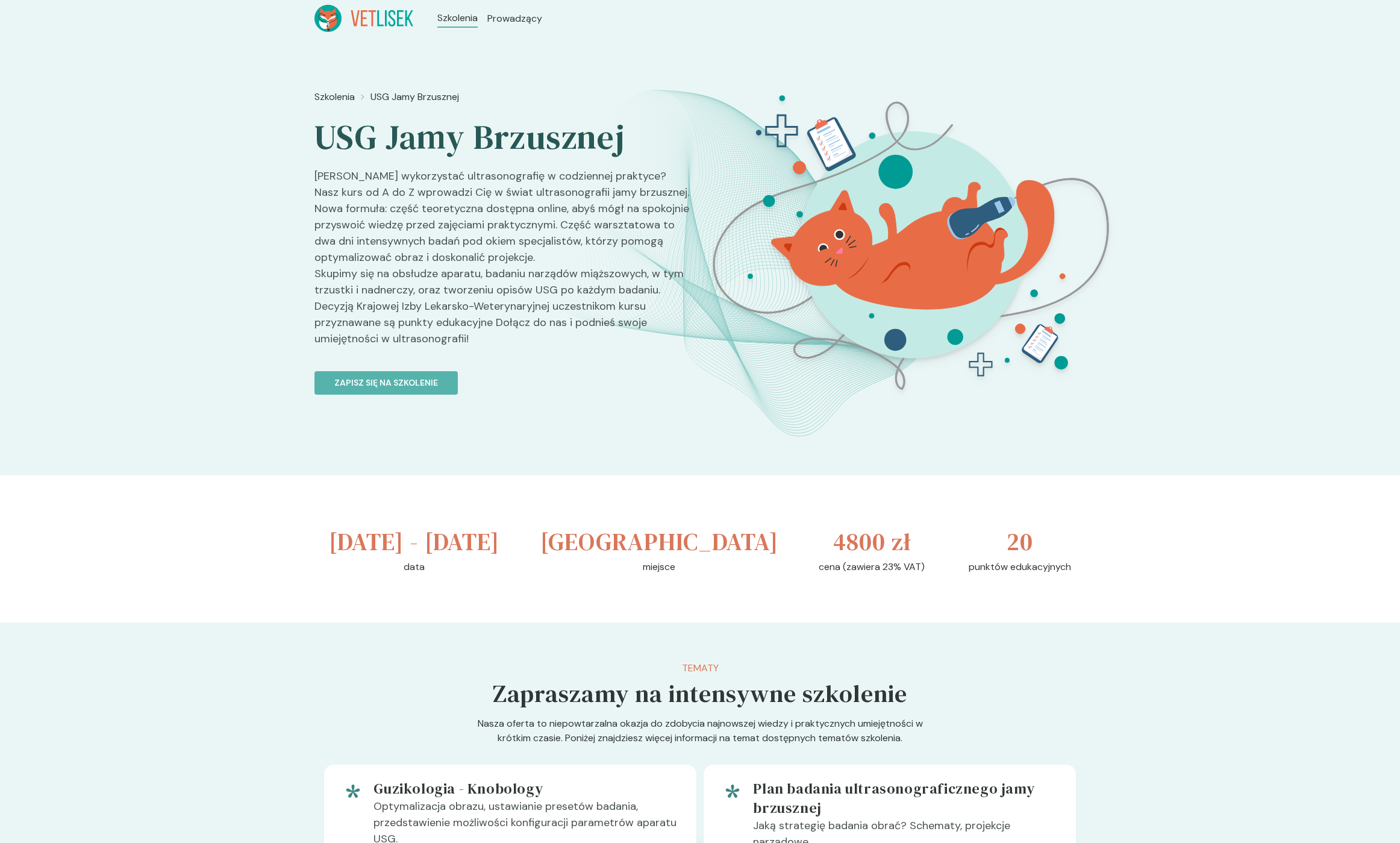
click at [318, 178] on p "[PERSON_NAME] wykorzystać ultrasonografię w codziennej praktyce? Nasz kurs od A…" at bounding box center [502, 262] width 376 height 189
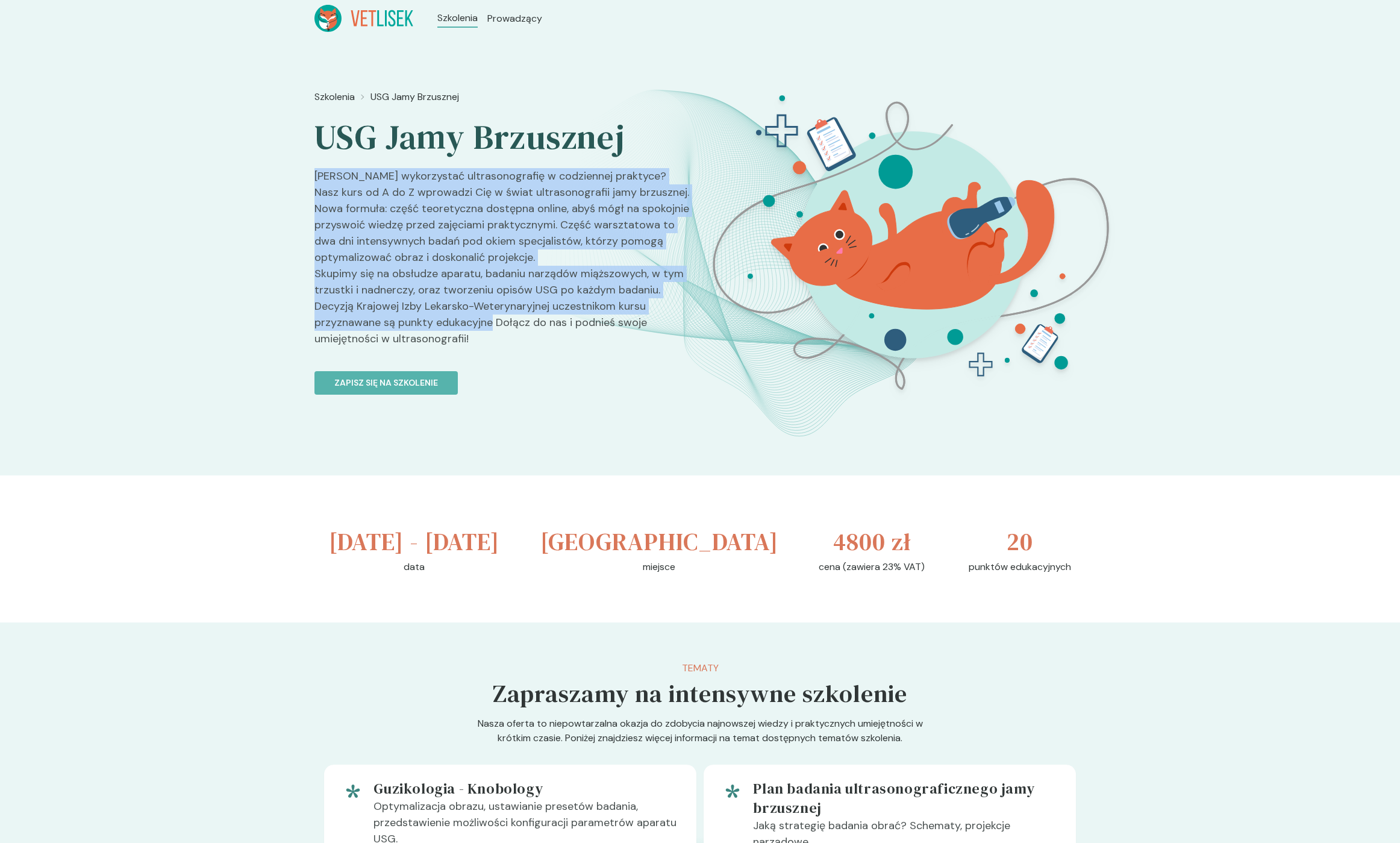
drag, startPoint x: 318, startPoint y: 178, endPoint x: 461, endPoint y: 339, distance: 215.3
click at [460, 335] on p "[PERSON_NAME] wykorzystać ultrasonografię w codziennej praktyce? Nasz kurs od A…" at bounding box center [502, 262] width 376 height 189
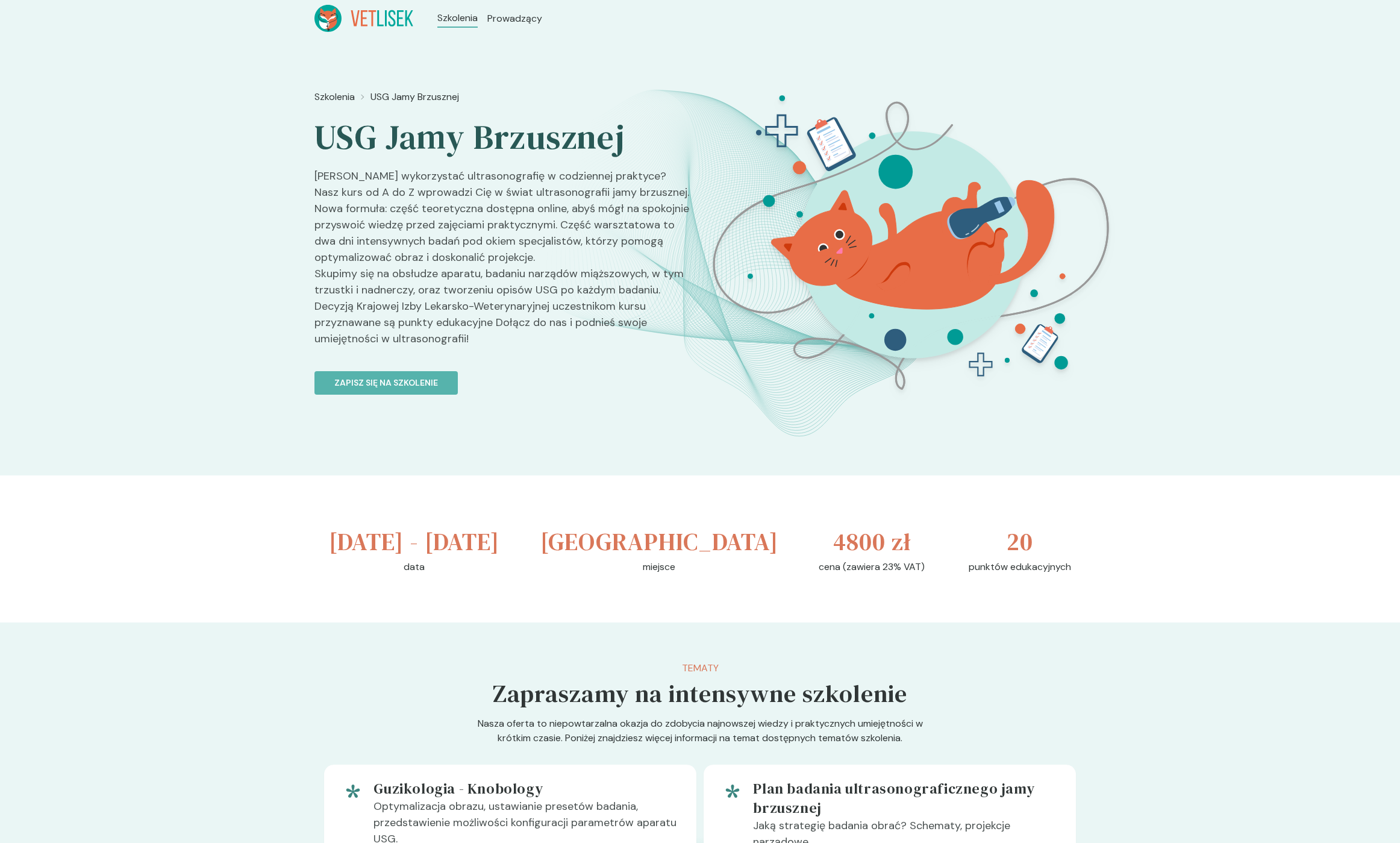
click at [474, 344] on p "[PERSON_NAME] wykorzystać ultrasonografię w codziennej praktyce? Nasz kurs od A…" at bounding box center [502, 262] width 376 height 189
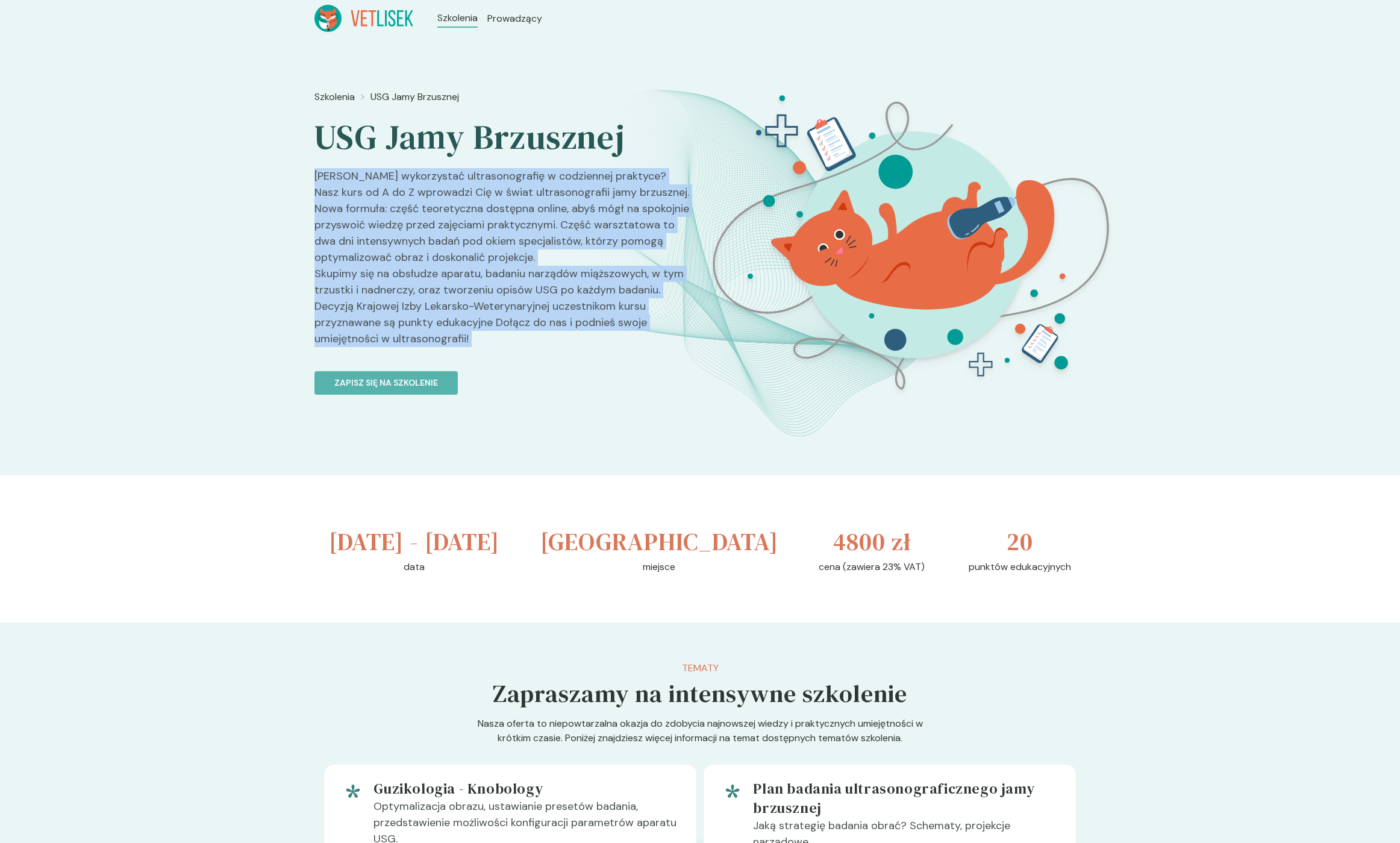
drag, startPoint x: 473, startPoint y: 344, endPoint x: 317, endPoint y: 174, distance: 230.7
click at [320, 179] on p "[PERSON_NAME] wykorzystać ultrasonografię w codziennej praktyce? Nasz kurs od A…" at bounding box center [502, 262] width 376 height 189
click at [317, 174] on p "[PERSON_NAME] wykorzystać ultrasonografię w codziennej praktyce? Nasz kurs od A…" at bounding box center [502, 262] width 376 height 189
drag, startPoint x: 317, startPoint y: 173, endPoint x: 456, endPoint y: 327, distance: 207.5
click at [456, 327] on p "[PERSON_NAME] wykorzystać ultrasonografię w codziennej praktyce? Nasz kurs od A…" at bounding box center [502, 262] width 376 height 189
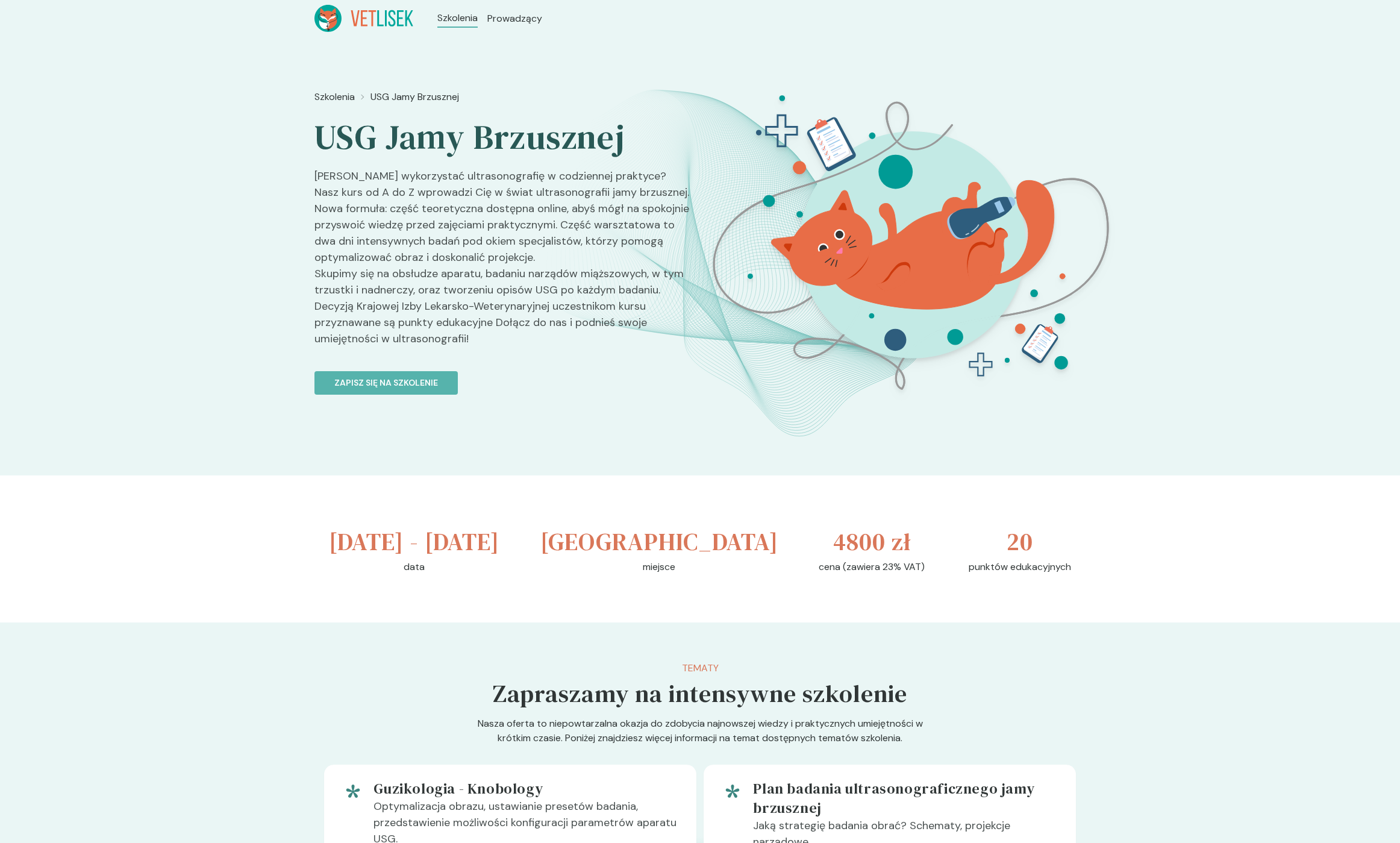
click at [478, 343] on p "[PERSON_NAME] wykorzystać ultrasonografię w codziennej praktyce? Nasz kurs od A…" at bounding box center [502, 262] width 376 height 189
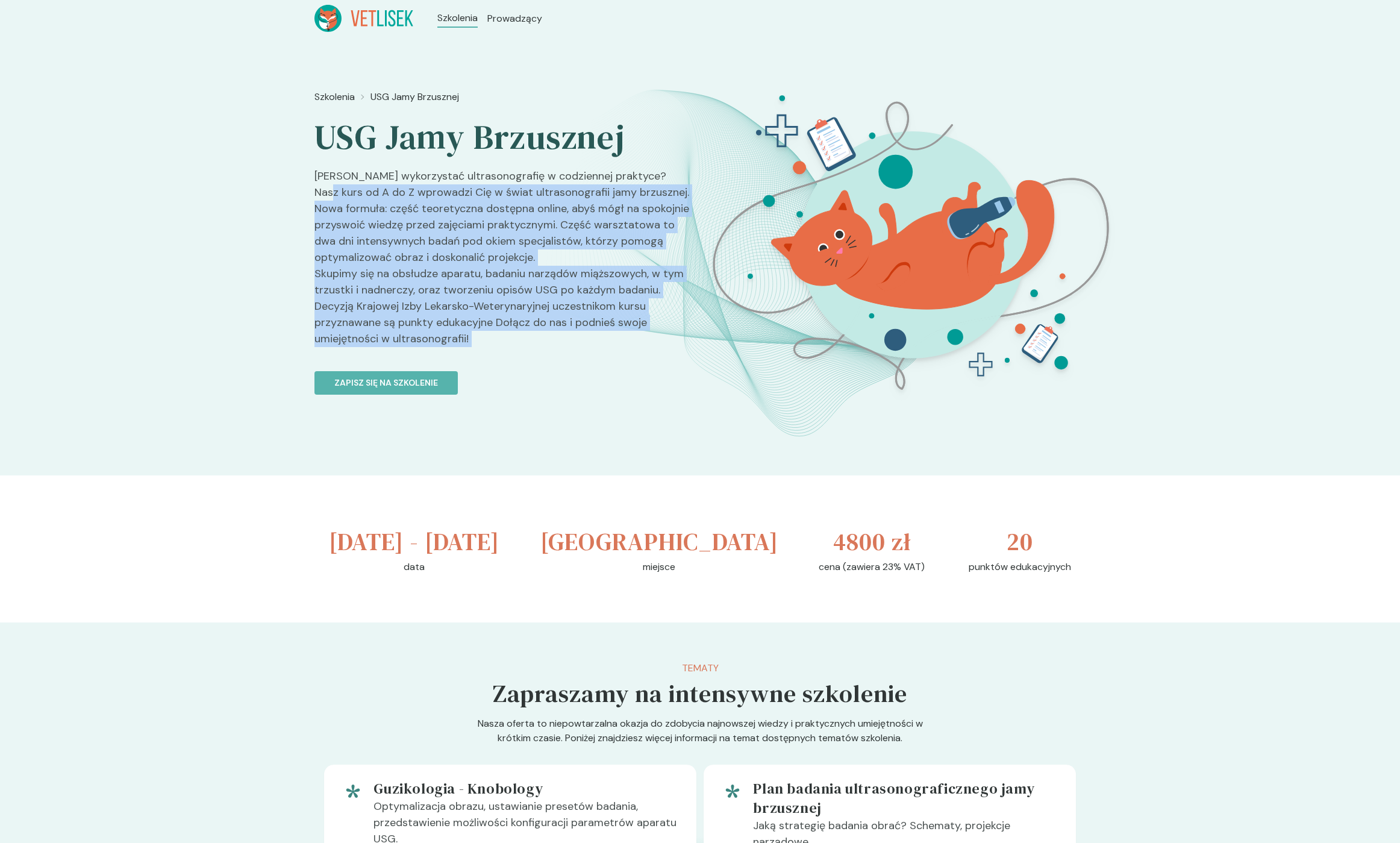
drag, startPoint x: 478, startPoint y: 343, endPoint x: 307, endPoint y: 178, distance: 237.6
click at [307, 182] on div "Szkolenia USG Jamy Brzusznej USG Jamy Brzusznej Chcesz wykorzystać ultrasonogra…" at bounding box center [700, 256] width 1400 height 439
click at [312, 173] on div "Szkolenia USG Jamy Brzusznej USG Jamy Brzusznej Chcesz wykorzystać ultrasonogra…" at bounding box center [700, 256] width 1400 height 439
drag, startPoint x: 312, startPoint y: 173, endPoint x: 482, endPoint y: 347, distance: 243.3
click at [482, 347] on div "Szkolenia USG Jamy Brzusznej USG Jamy Brzusznej Chcesz wykorzystać ultrasonogra…" at bounding box center [700, 256] width 1400 height 439
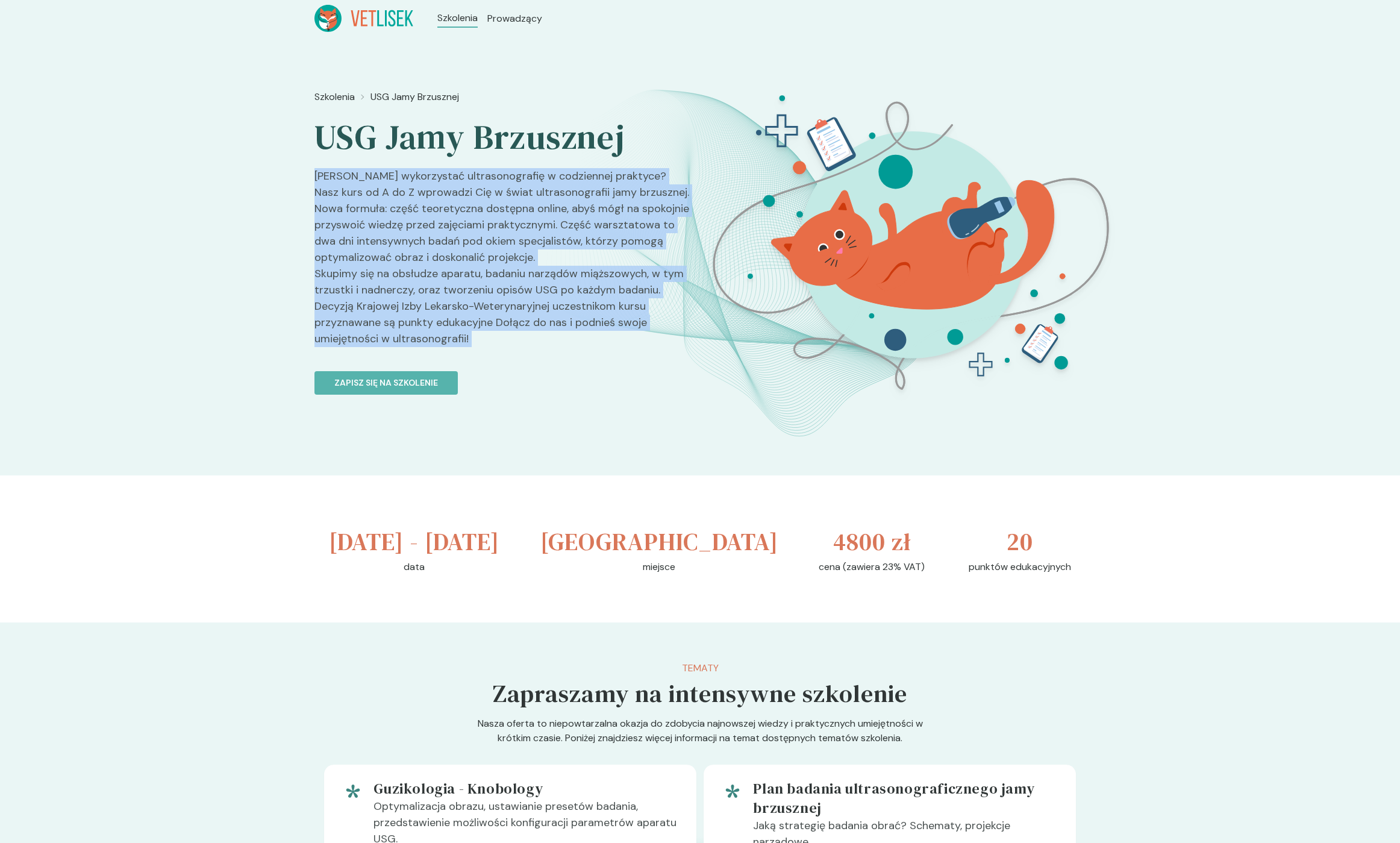
click at [482, 347] on p "[PERSON_NAME] wykorzystać ultrasonografię w codziennej praktyce? Nasz kurs od A…" at bounding box center [502, 262] width 376 height 189
drag, startPoint x: 468, startPoint y: 335, endPoint x: 315, endPoint y: 174, distance: 222.1
click at [315, 174] on p "[PERSON_NAME] wykorzystać ultrasonografię w codziennej praktyce? Nasz kurs od A…" at bounding box center [502, 262] width 376 height 189
drag, startPoint x: 344, startPoint y: 195, endPoint x: 475, endPoint y: 337, distance: 193.2
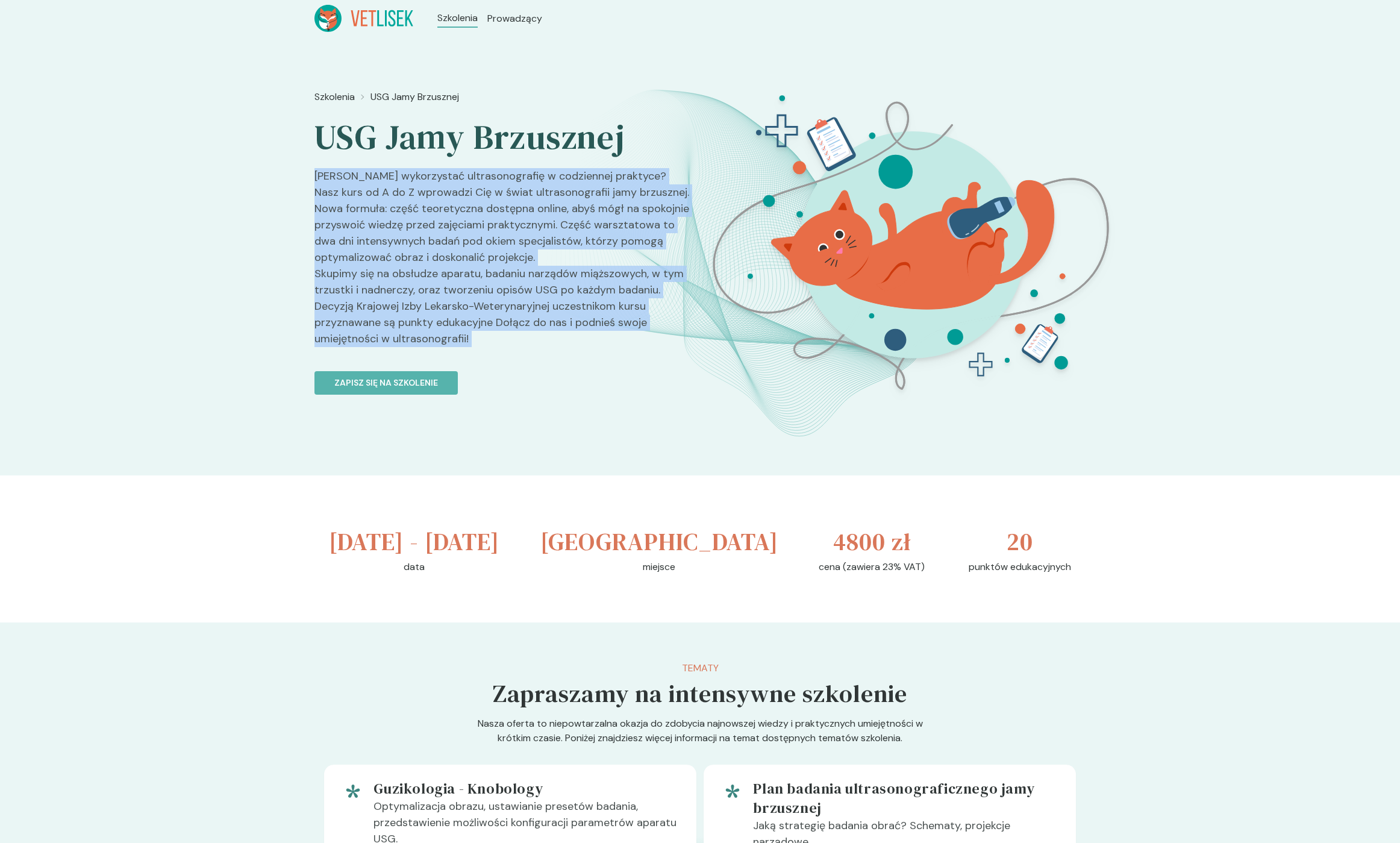
click at [475, 337] on p "[PERSON_NAME] wykorzystać ultrasonografię w codziennej praktyce? Nasz kurs od A…" at bounding box center [502, 262] width 376 height 189
click at [475, 337] on p "[PERSON_NAME] wykorzystać ultrasonografię w codziennej praktyce? Nasz kurs od A…" at bounding box center [502, 262] width 376 height 189
drag, startPoint x: 475, startPoint y: 337, endPoint x: 312, endPoint y: 178, distance: 227.7
click at [312, 178] on div "Szkolenia USG Jamy Brzusznej USG Jamy Brzusznej Chcesz wykorzystać ultrasonogra…" at bounding box center [700, 256] width 1400 height 439
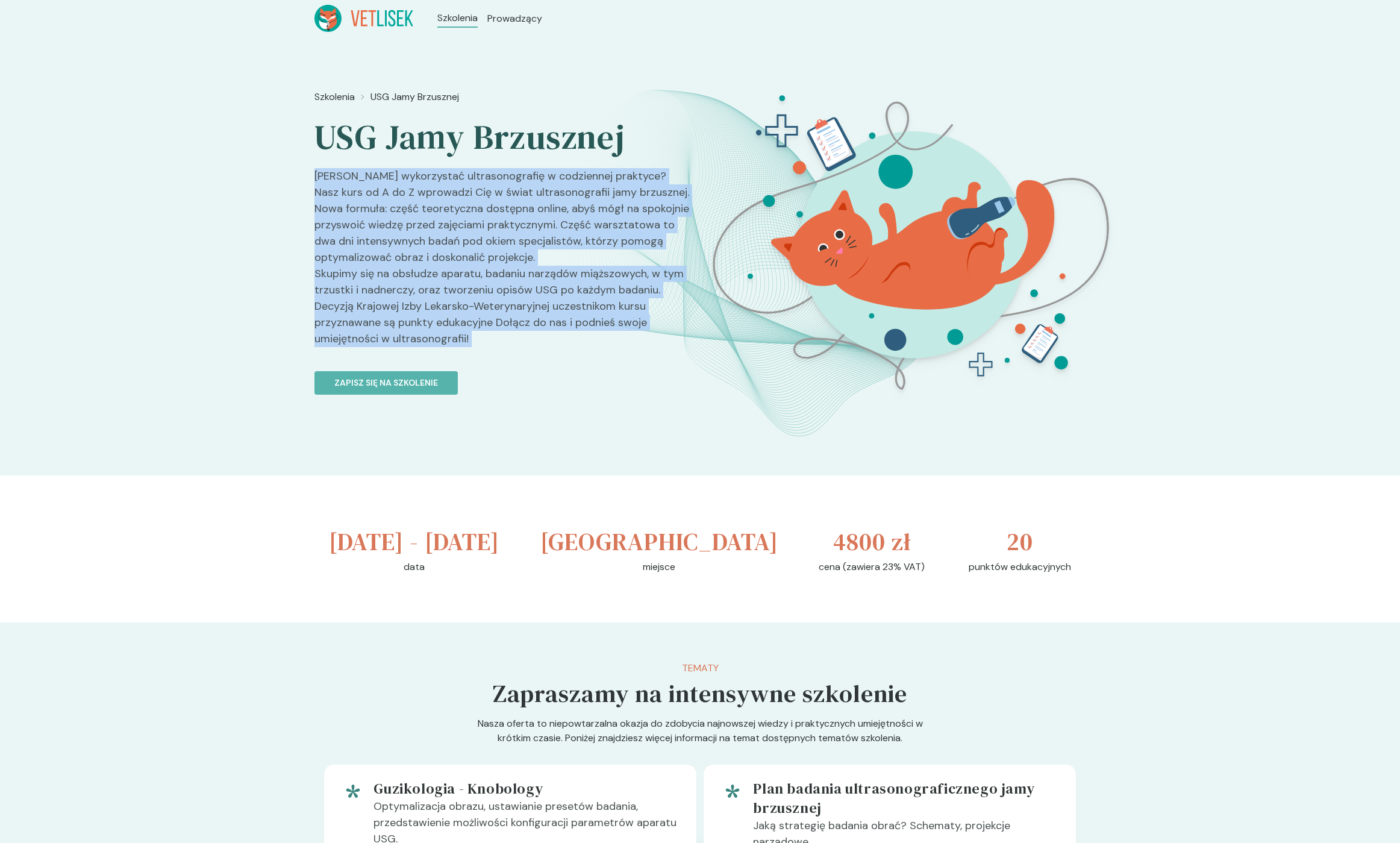
drag, startPoint x: 312, startPoint y: 177, endPoint x: 473, endPoint y: 336, distance: 226.3
click at [473, 336] on div "Szkolenia USG Jamy Brzusznej USG Jamy Brzusznej Chcesz wykorzystać ultrasonogra…" at bounding box center [700, 256] width 1400 height 439
click at [473, 336] on p "[PERSON_NAME] wykorzystać ultrasonografię w codziennej praktyce? Nasz kurs od A…" at bounding box center [502, 262] width 376 height 189
drag, startPoint x: 473, startPoint y: 336, endPoint x: 313, endPoint y: 175, distance: 227.0
click at [313, 175] on div "Szkolenia USG Jamy Brzusznej USG Jamy Brzusznej Chcesz wykorzystać ultrasonogra…" at bounding box center [700, 256] width 1400 height 439
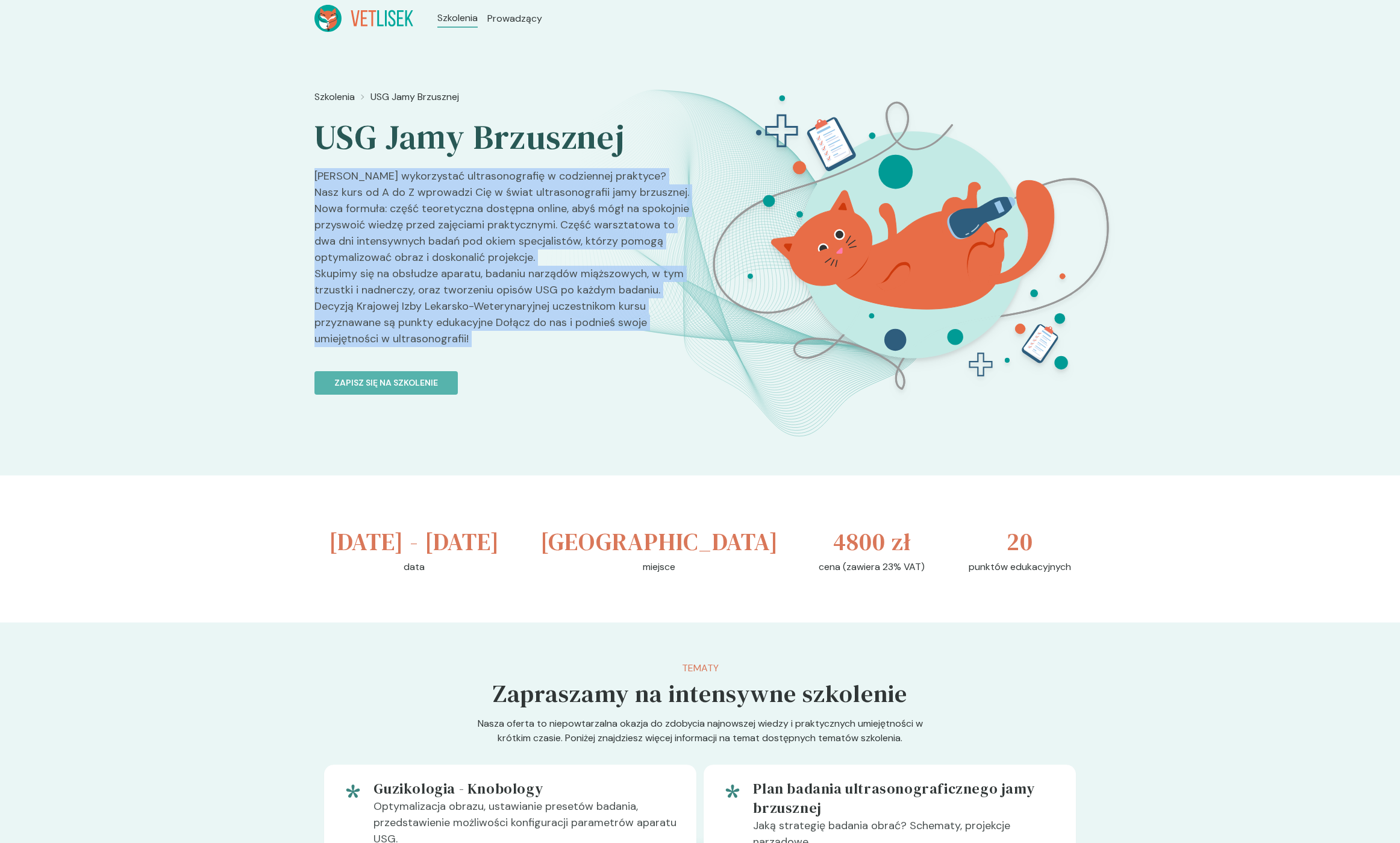
click at [313, 174] on div "Szkolenia USG Jamy Brzusznej USG Jamy Brzusznej Chcesz wykorzystać ultrasonogra…" at bounding box center [700, 256] width 1400 height 439
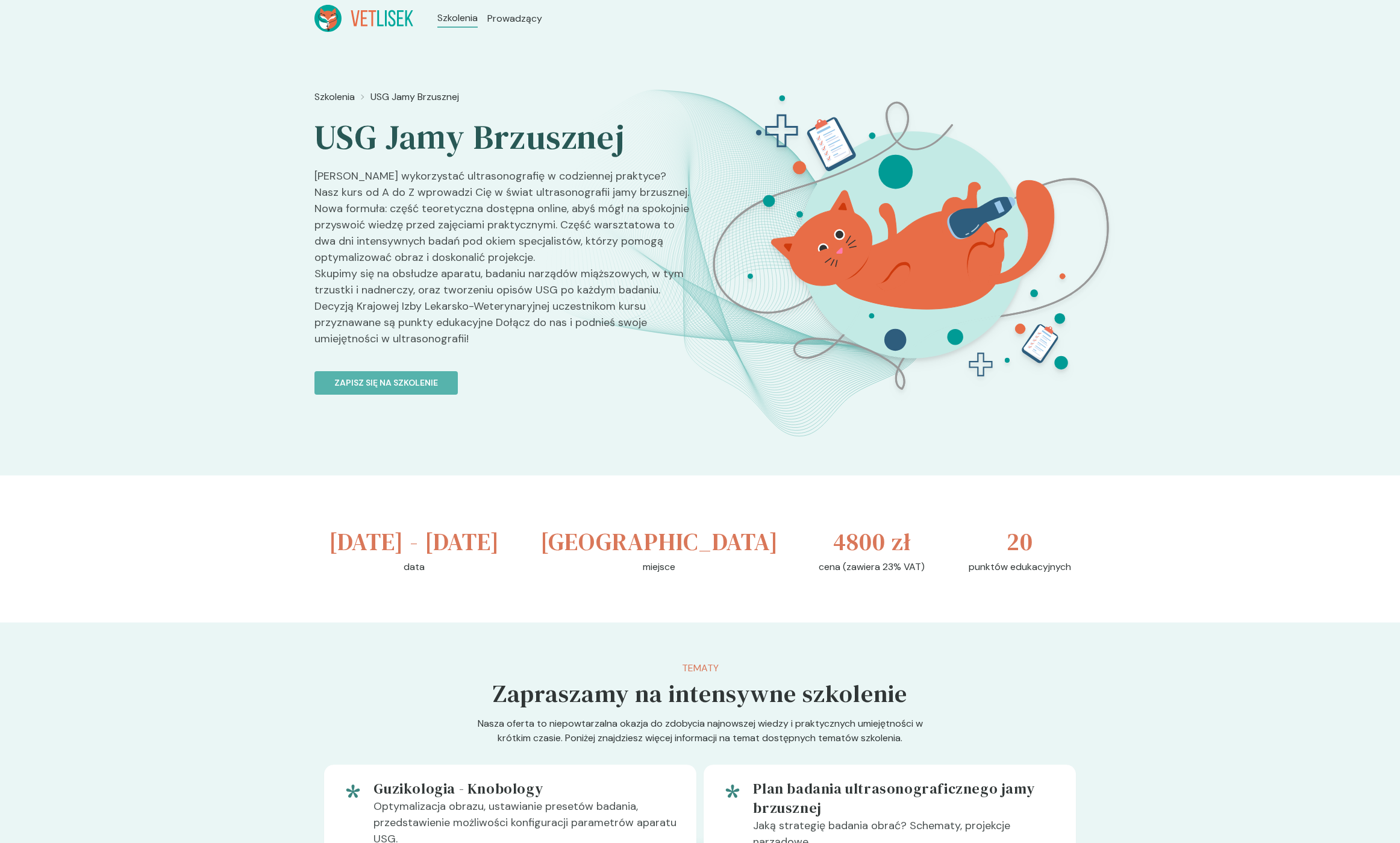
click at [350, 137] on h2 "USG Jamy Brzusznej" at bounding box center [502, 137] width 376 height 42
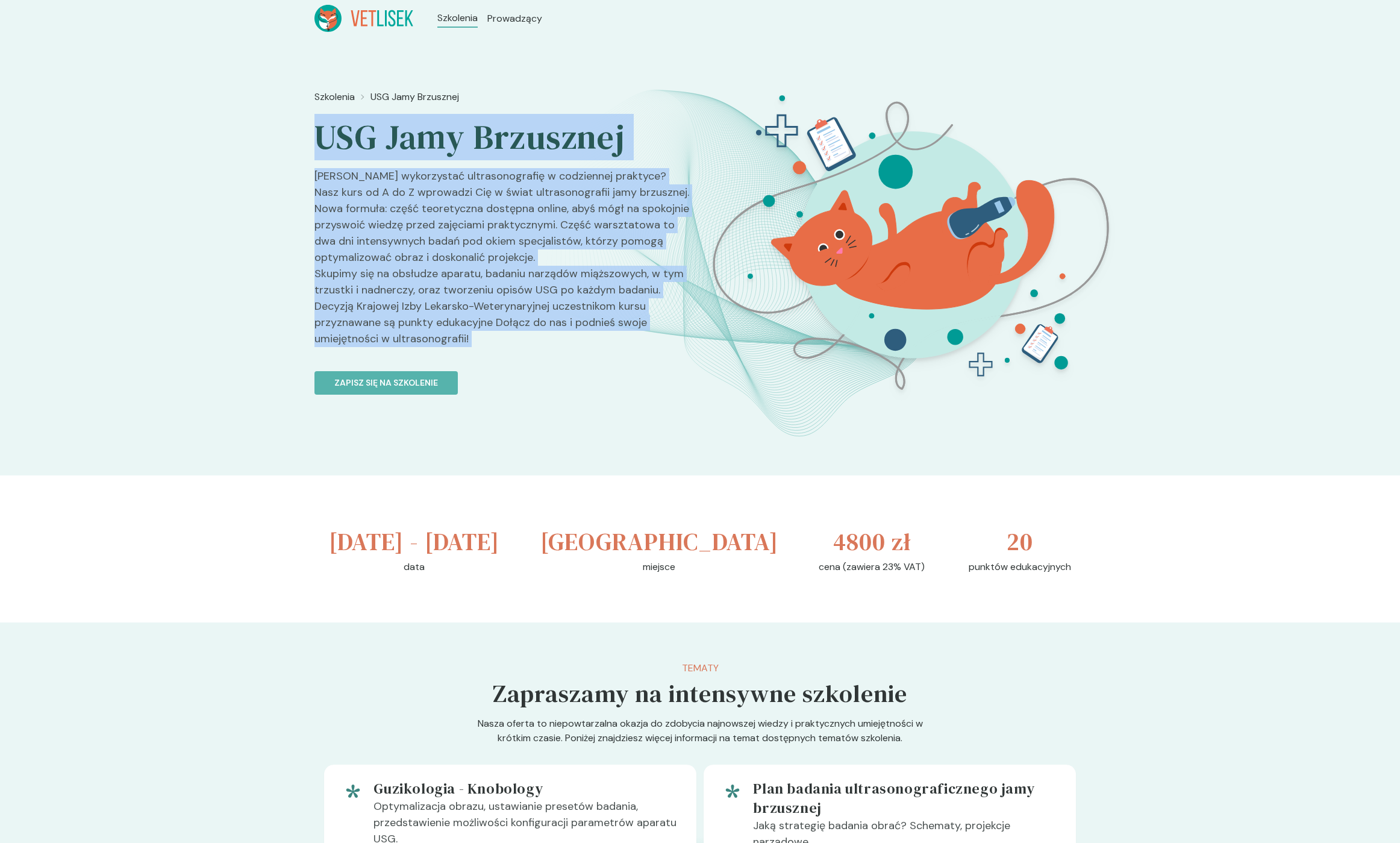
drag, startPoint x: 369, startPoint y: 154, endPoint x: 527, endPoint y: 342, distance: 245.6
click at [527, 342] on div "Szkolenia USG Jamy Brzusznej USG Jamy Brzusznej Chcesz wykorzystać ultrasonogra…" at bounding box center [502, 299] width 376 height 428
click at [527, 342] on p "[PERSON_NAME] wykorzystać ultrasonografię w codziennej praktyce? Nasz kurs od A…" at bounding box center [502, 262] width 376 height 189
drag, startPoint x: 523, startPoint y: 341, endPoint x: 335, endPoint y: 141, distance: 274.5
click at [336, 148] on div "Szkolenia USG Jamy Brzusznej USG Jamy Brzusznej Chcesz wykorzystać ultrasonogra…" at bounding box center [502, 299] width 376 height 428
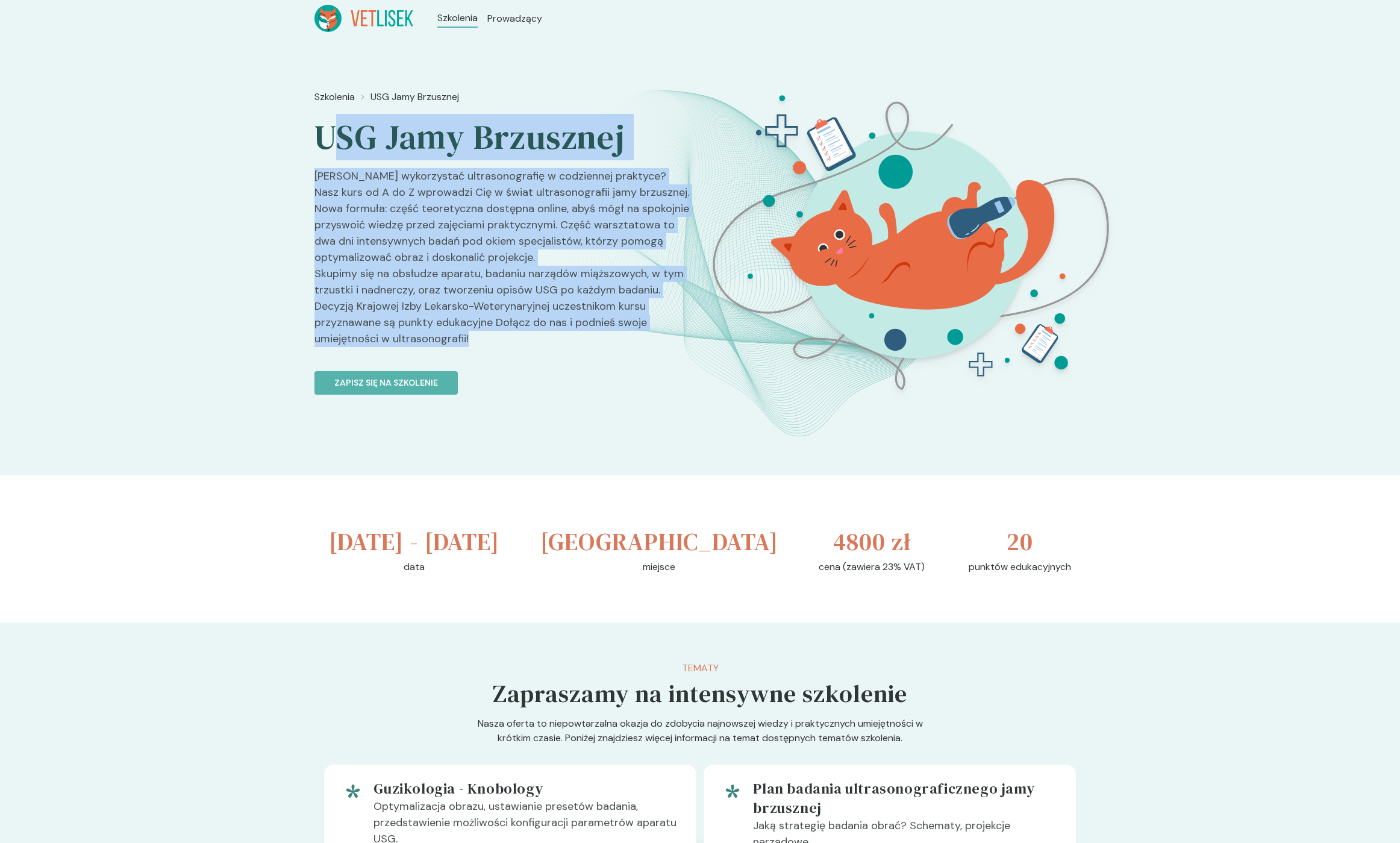
click at [335, 141] on h2 "USG Jamy Brzusznej" at bounding box center [502, 137] width 376 height 42
drag, startPoint x: 353, startPoint y: 159, endPoint x: 480, endPoint y: 361, distance: 238.6
click at [480, 361] on div "Szkolenia USG Jamy Brzusznej USG Jamy Brzusznej Chcesz wykorzystać ultrasonogra…" at bounding box center [502, 299] width 376 height 428
click at [480, 361] on link "Zapisz się na szkolenie" at bounding box center [502, 376] width 376 height 38
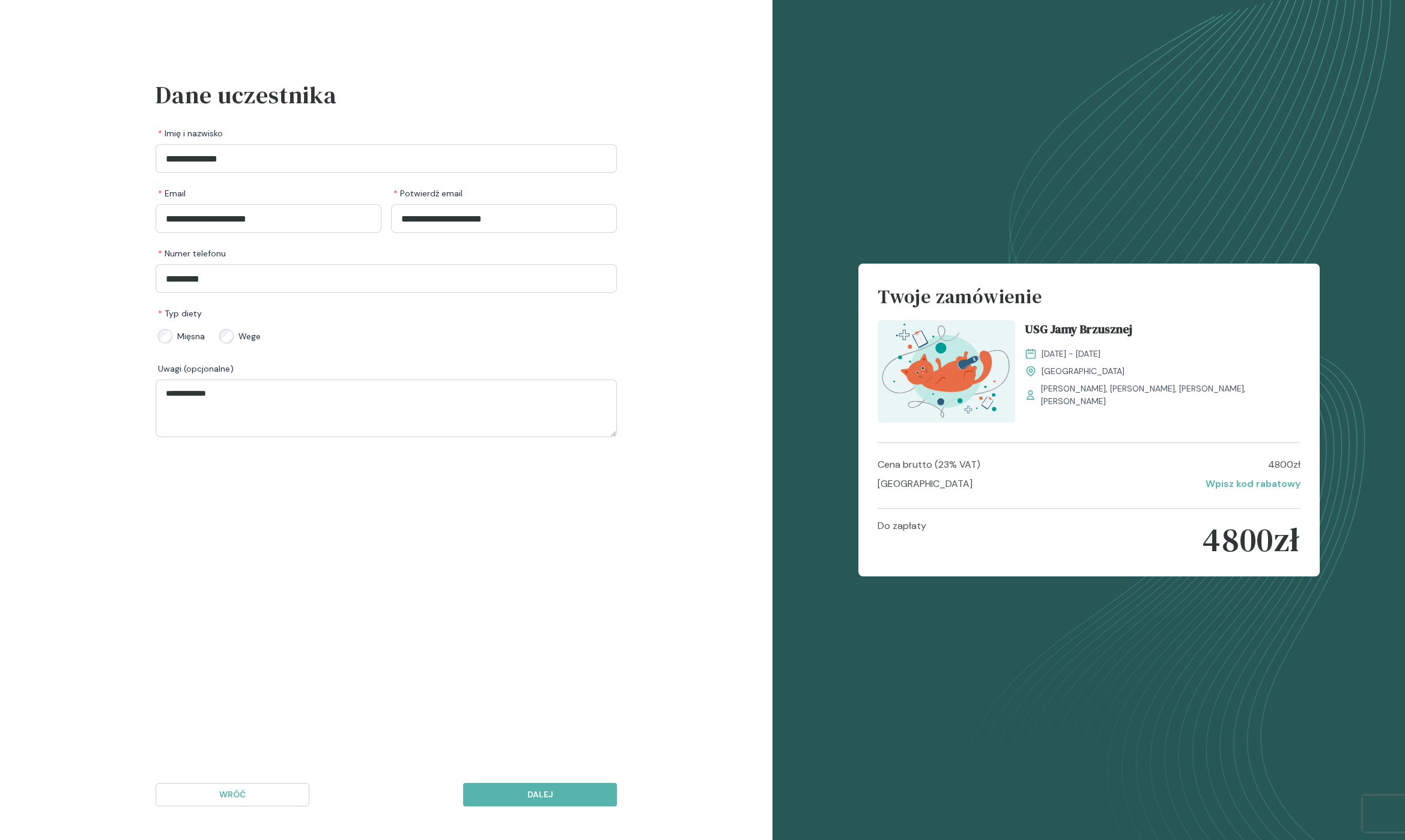
click at [479, 295] on div "**********" at bounding box center [385, 257] width 461 height 360
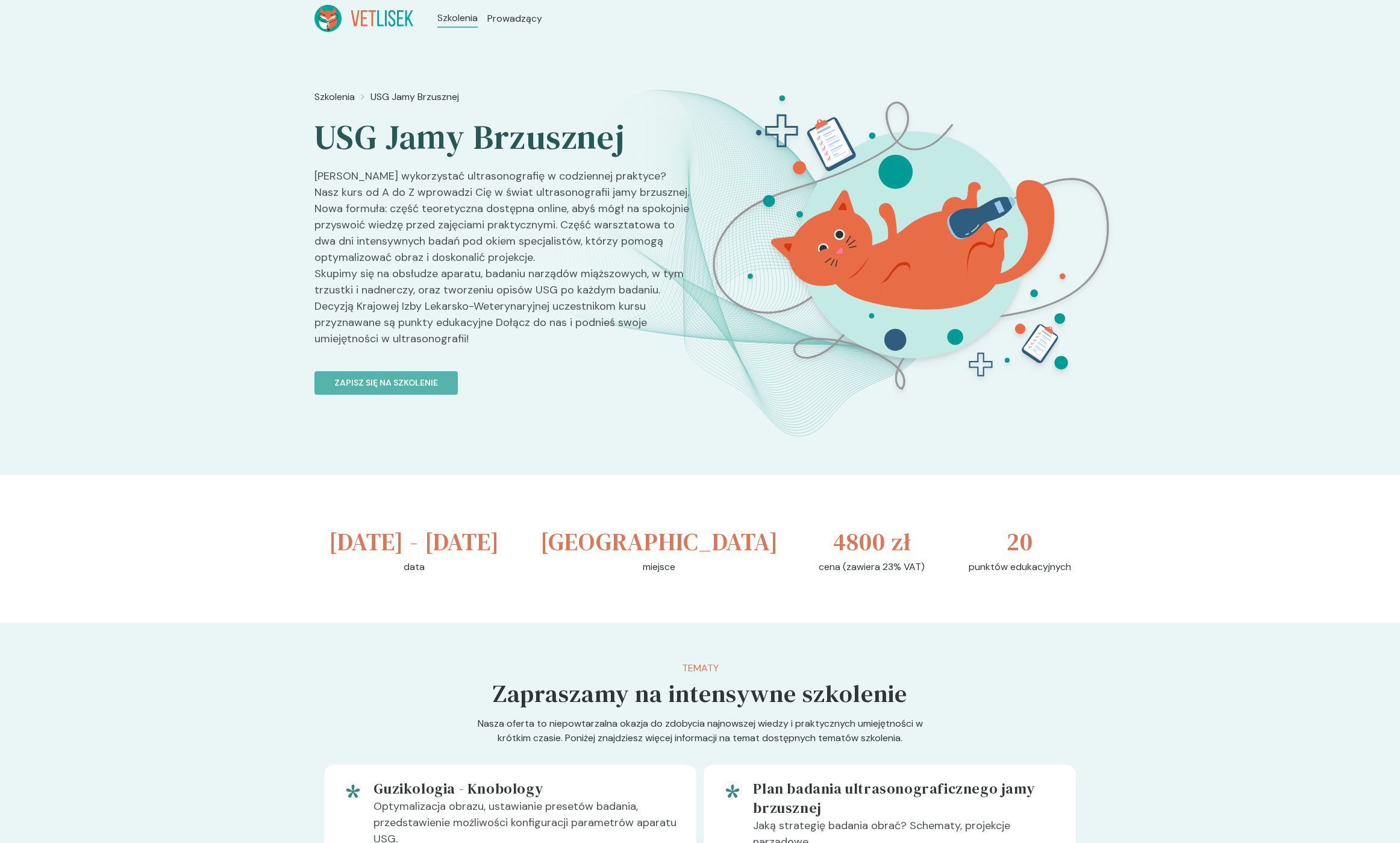
click at [480, 341] on p "[PERSON_NAME] wykorzystać ultrasonografię w codziennej praktyce? Nasz kurs od A…" at bounding box center [502, 262] width 376 height 189
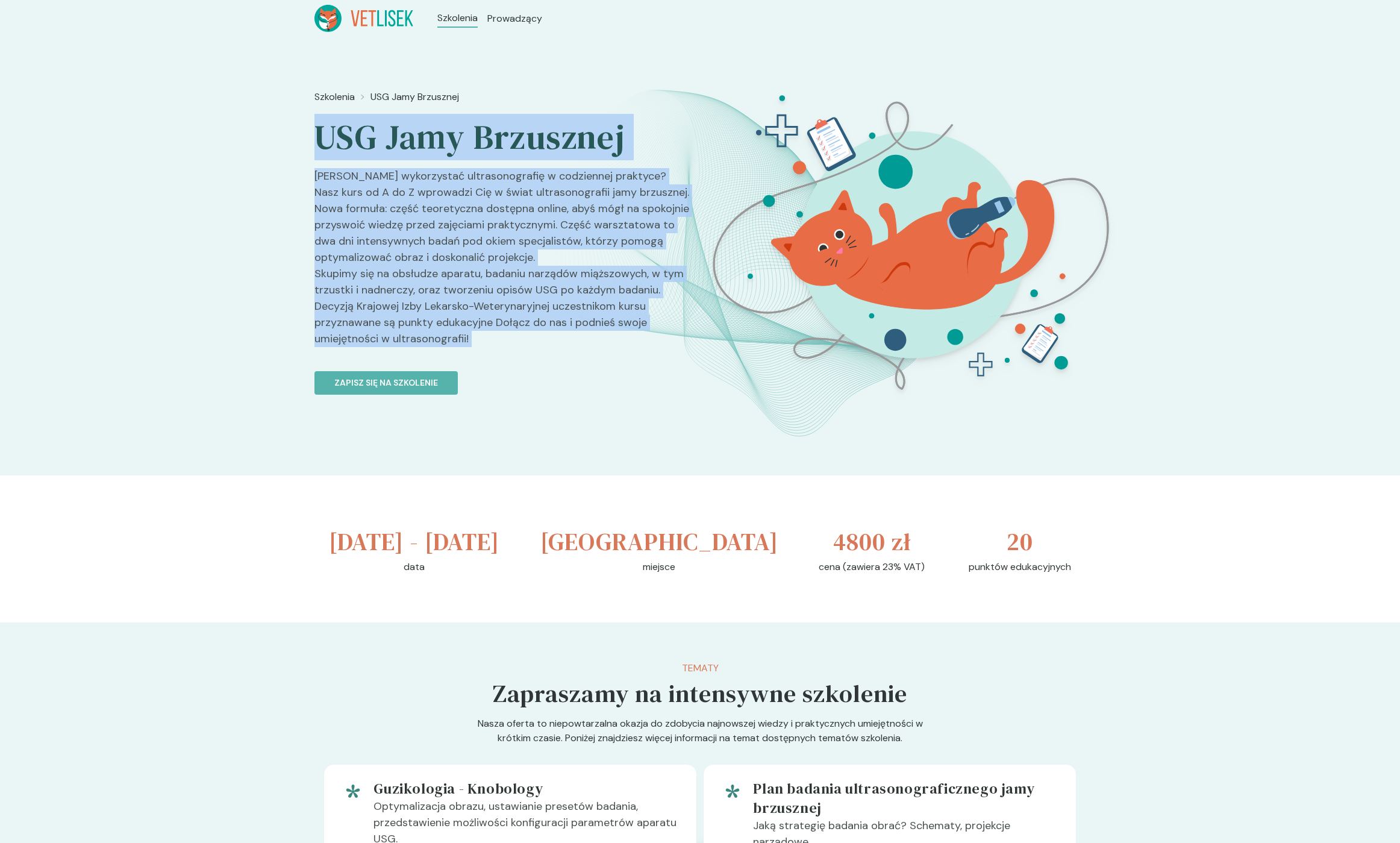
drag, startPoint x: 479, startPoint y: 341, endPoint x: 317, endPoint y: 137, distance: 260.5
click at [316, 137] on div "Szkolenia USG Jamy Brzusznej USG Jamy Brzusznej Chcesz wykorzystać ultrasonogra…" at bounding box center [502, 299] width 376 height 428
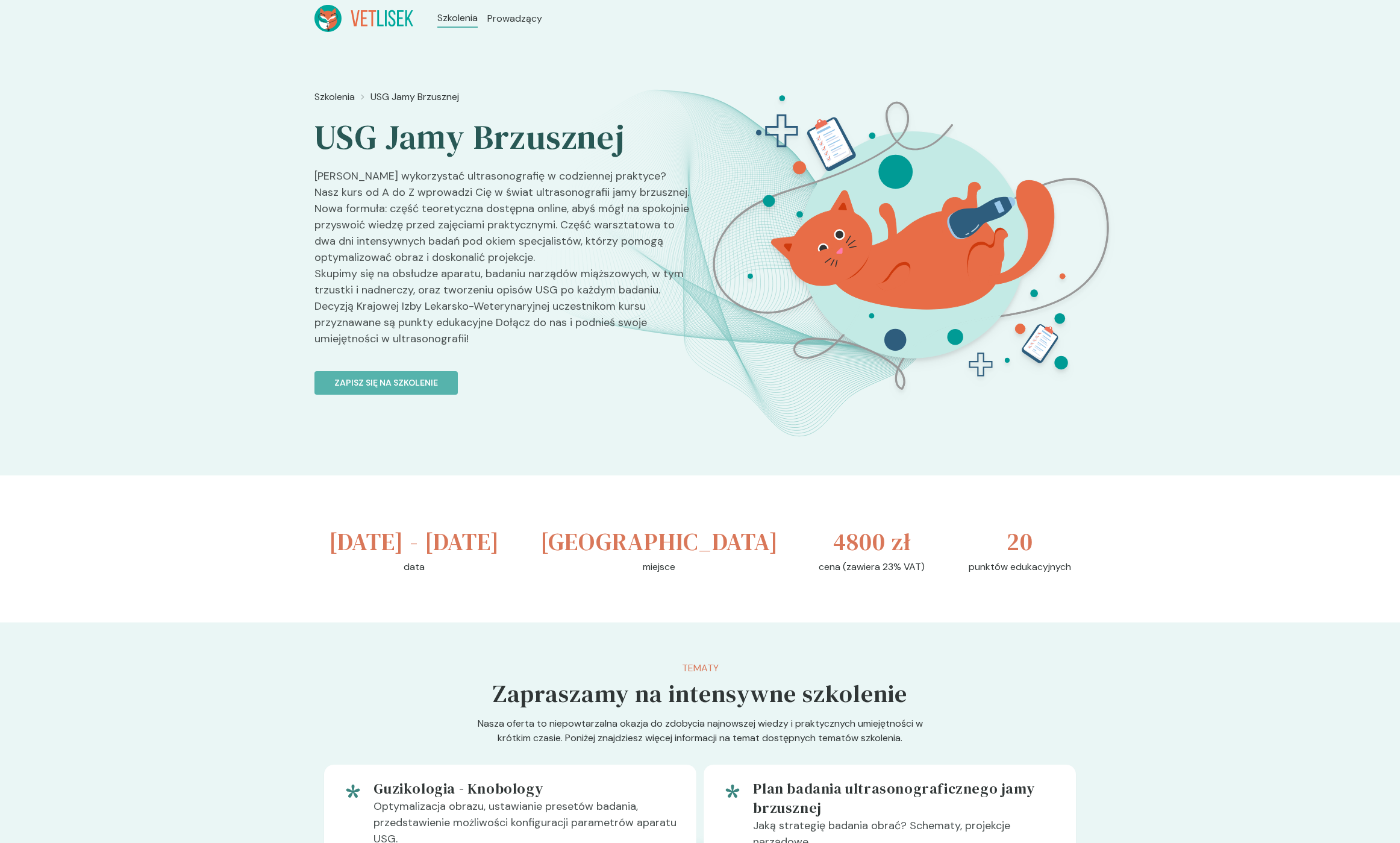
click at [324, 137] on h2 "USG Jamy Brzusznej" at bounding box center [502, 137] width 376 height 42
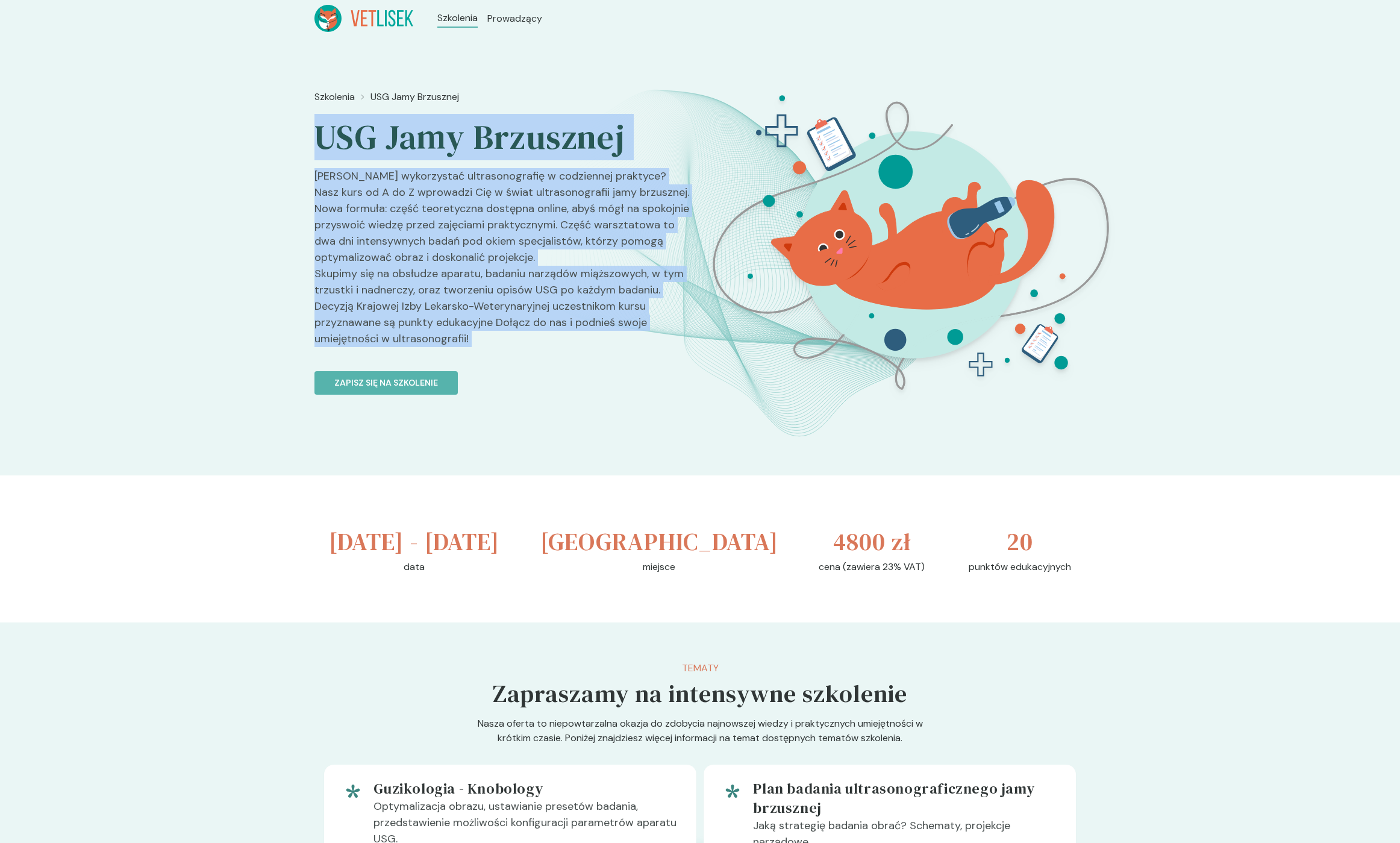
drag, startPoint x: 324, startPoint y: 137, endPoint x: 458, endPoint y: 333, distance: 237.4
click at [458, 333] on div "Szkolenia USG Jamy Brzusznej USG Jamy Brzusznej Chcesz wykorzystać ultrasonogra…" at bounding box center [502, 299] width 376 height 428
click at [458, 333] on p "[PERSON_NAME] wykorzystać ultrasonografię w codziennej praktyce? Nasz kurs od A…" at bounding box center [502, 262] width 376 height 189
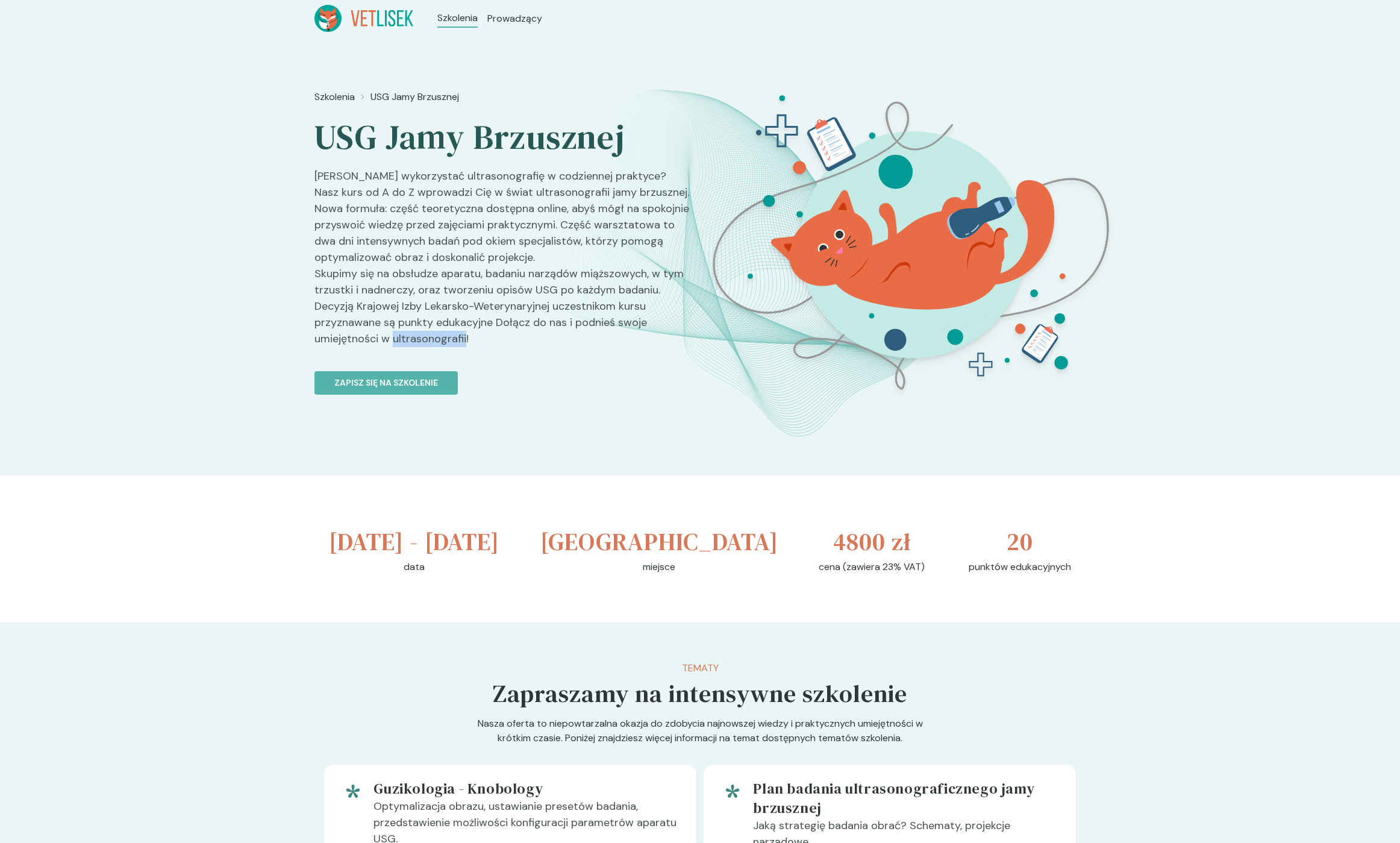
click at [459, 333] on p "[PERSON_NAME] wykorzystać ultrasonografię w codziennej praktyce? Nasz kurs od A…" at bounding box center [502, 262] width 376 height 189
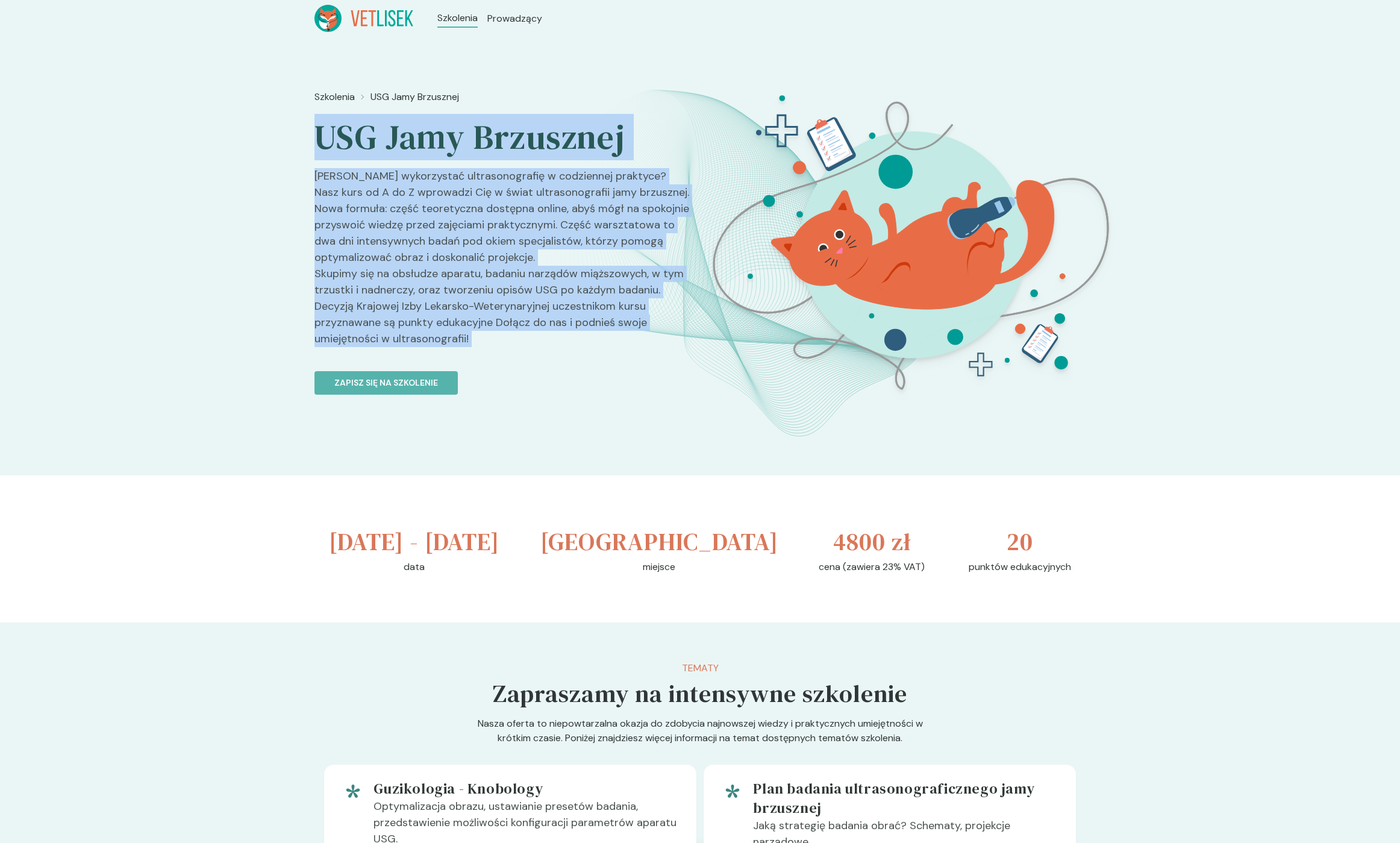
drag, startPoint x: 459, startPoint y: 333, endPoint x: 350, endPoint y: 146, distance: 216.4
click at [350, 147] on div "Szkolenia USG Jamy Brzusznej USG Jamy Brzusznej Chcesz wykorzystać ultrasonogra…" at bounding box center [502, 299] width 376 height 428
click at [350, 146] on h2 "USG Jamy Brzusznej" at bounding box center [502, 137] width 376 height 42
drag, startPoint x: 350, startPoint y: 146, endPoint x: 476, endPoint y: 350, distance: 239.8
click at [476, 350] on div "Szkolenia USG Jamy Brzusznej USG Jamy Brzusznej Chcesz wykorzystać ultrasonogra…" at bounding box center [502, 299] width 376 height 428
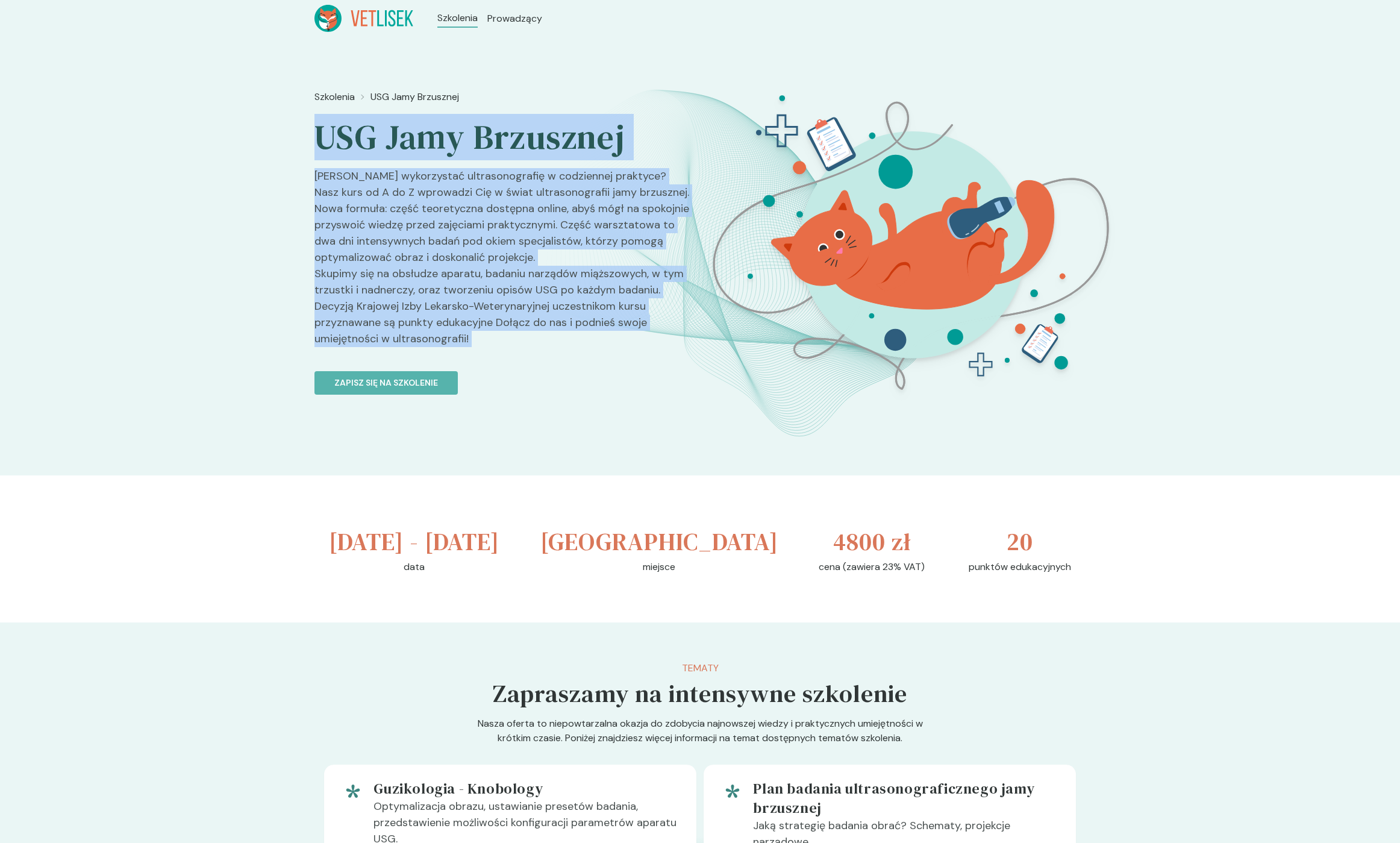
click at [476, 350] on p "[PERSON_NAME] wykorzystać ultrasonografię w codziennej praktyce? Nasz kurs od A…" at bounding box center [502, 262] width 376 height 189
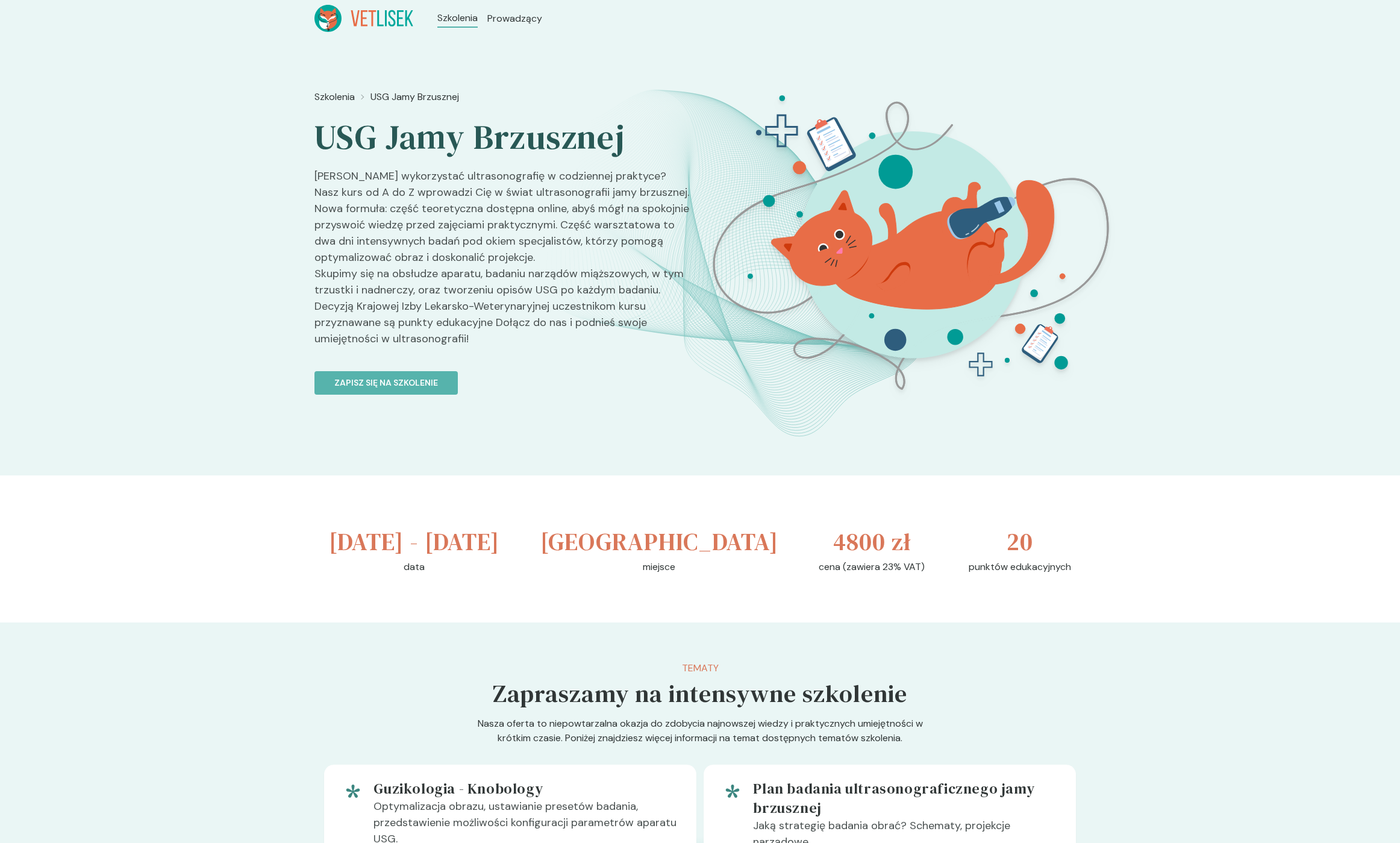
click at [473, 341] on p "[PERSON_NAME] wykorzystać ultrasonografię w codziennej praktyce? Nasz kurs od A…" at bounding box center [502, 262] width 376 height 189
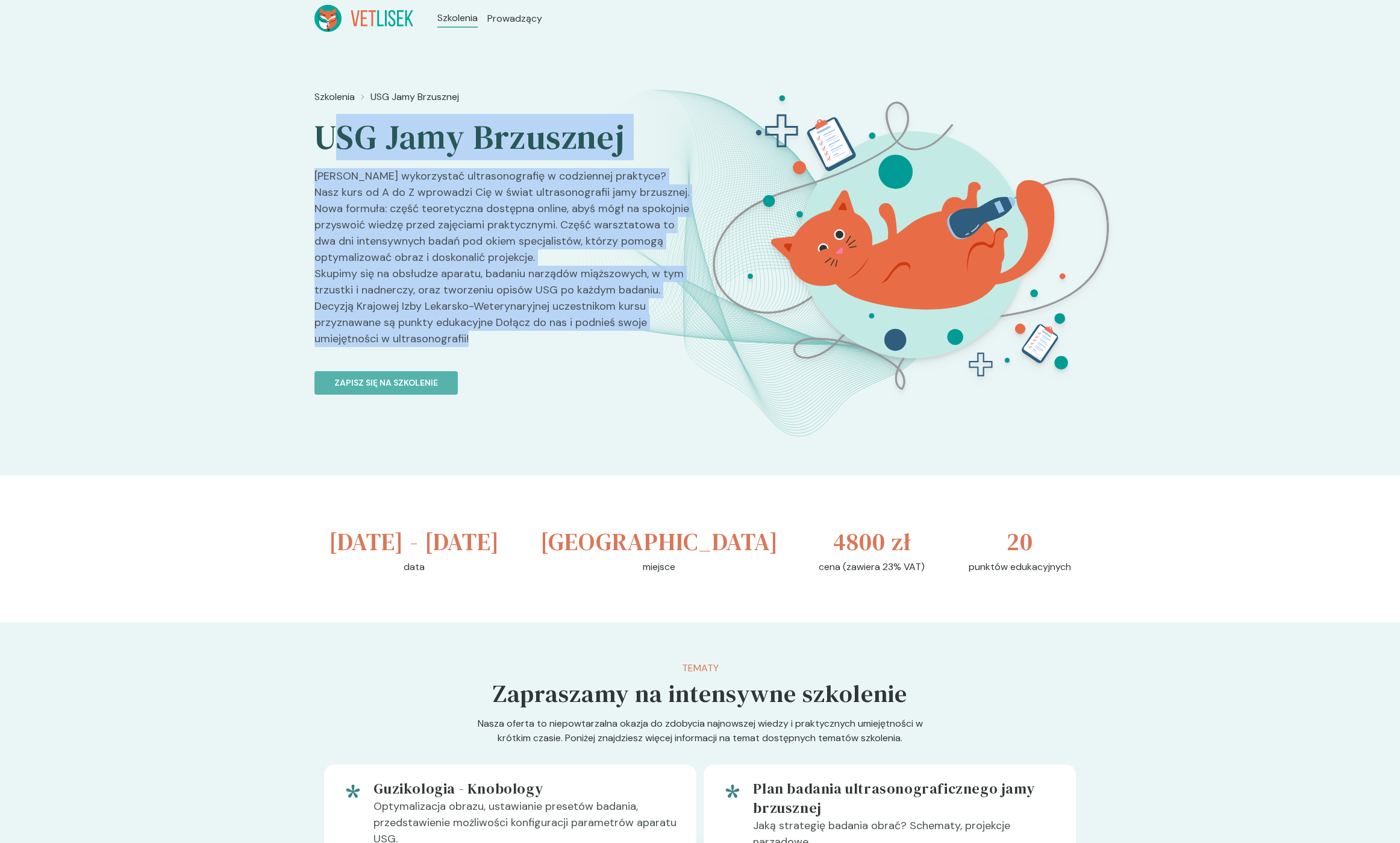
drag, startPoint x: 472, startPoint y: 339, endPoint x: 331, endPoint y: 141, distance: 243.1
click at [331, 146] on div "Szkolenia USG Jamy Brzusznej USG Jamy Brzusznej Chcesz wykorzystać ultrasonogra…" at bounding box center [502, 299] width 376 height 428
click at [331, 141] on h2 "USG Jamy Brzusznej" at bounding box center [502, 137] width 376 height 42
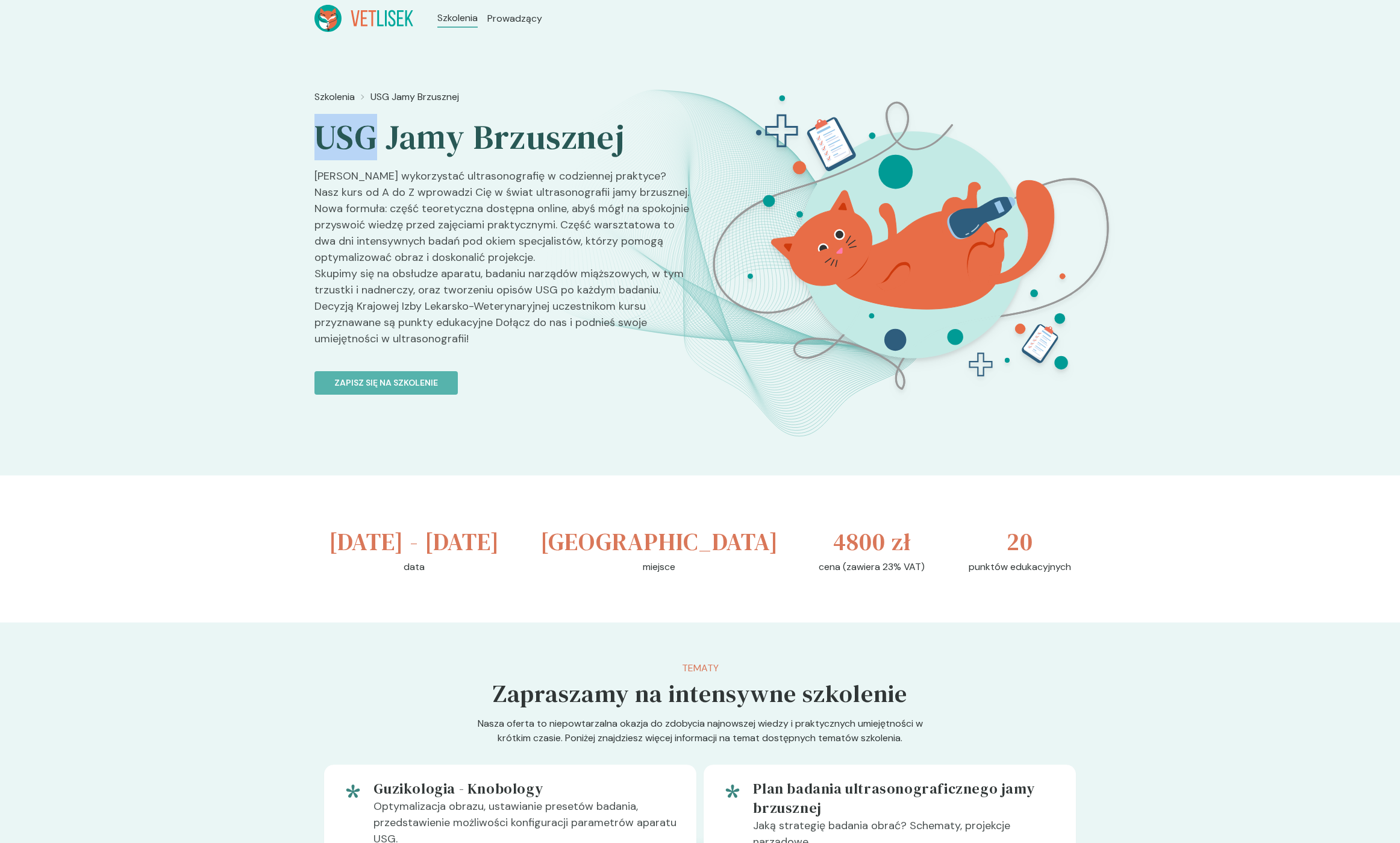
click at [331, 141] on h2 "USG Jamy Brzusznej" at bounding box center [502, 137] width 376 height 42
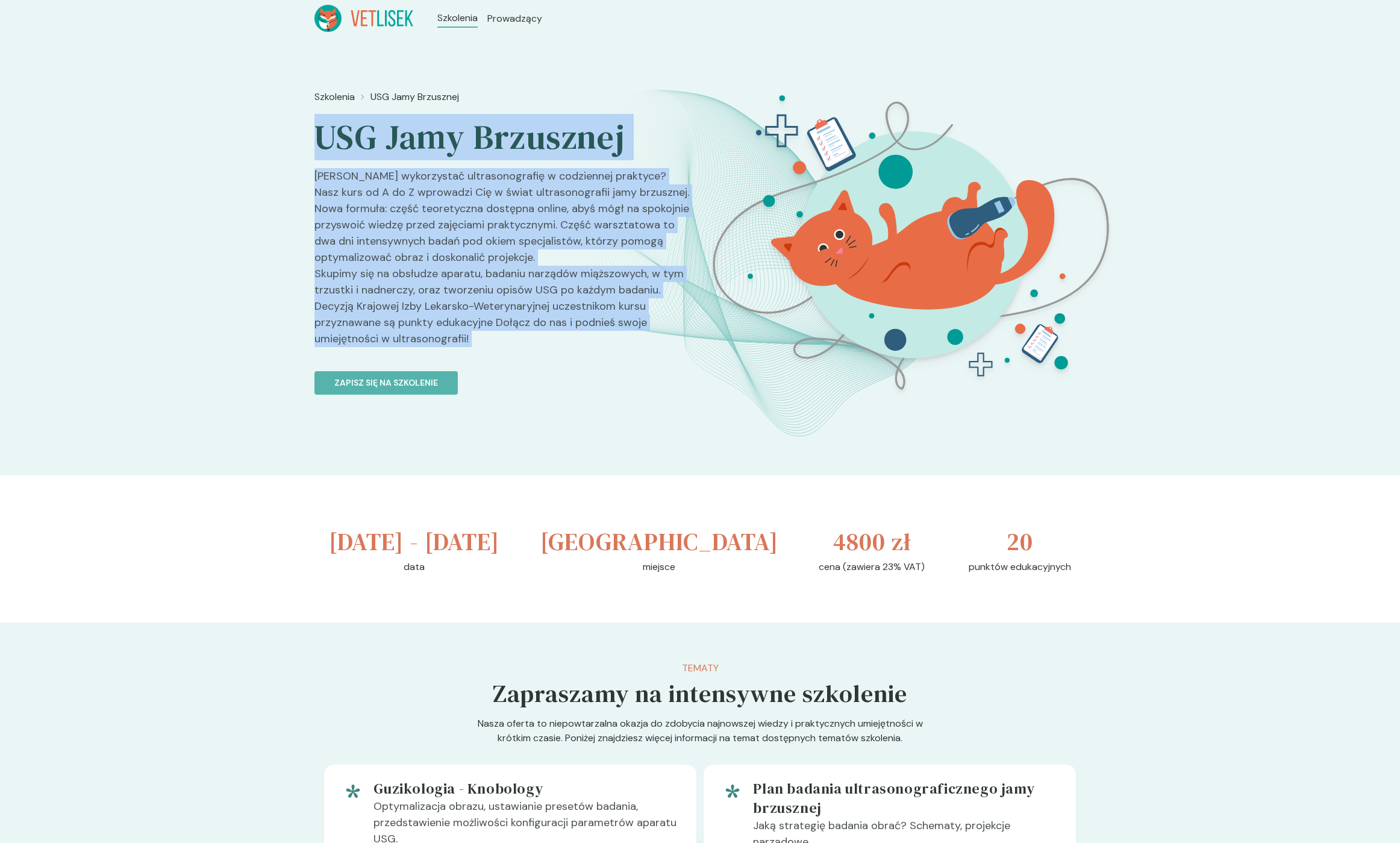
drag, startPoint x: 331, startPoint y: 141, endPoint x: 478, endPoint y: 333, distance: 241.8
click at [478, 333] on div "Szkolenia USG Jamy Brzusznej USG Jamy Brzusznej Chcesz wykorzystać ultrasonogra…" at bounding box center [502, 299] width 376 height 428
click at [482, 345] on p "[PERSON_NAME] wykorzystać ultrasonografię w codziennej praktyce? Nasz kurs od A…" at bounding box center [502, 262] width 376 height 189
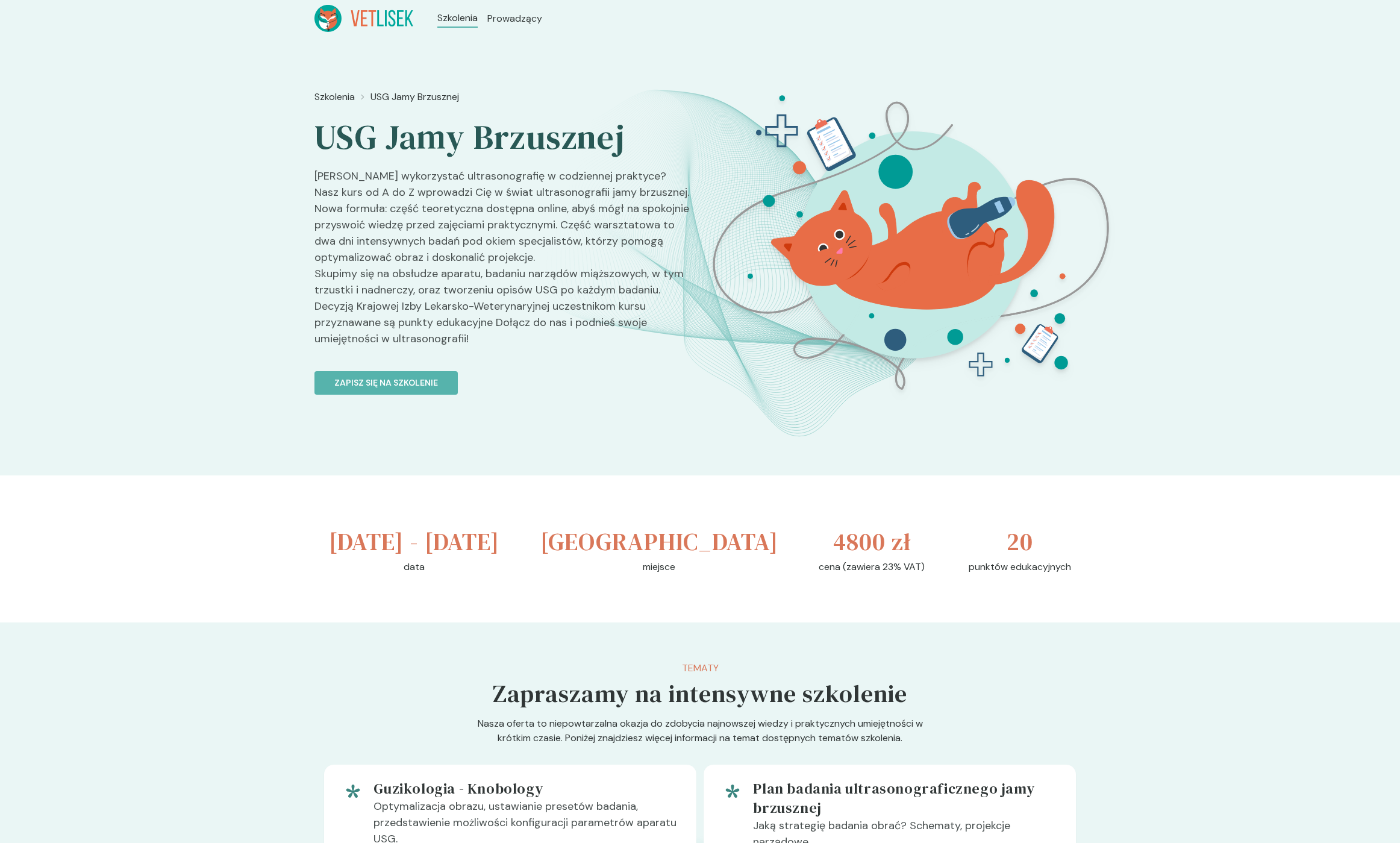
click at [482, 345] on p "[PERSON_NAME] wykorzystać ultrasonografię w codziennej praktyce? Nasz kurs od A…" at bounding box center [502, 262] width 376 height 189
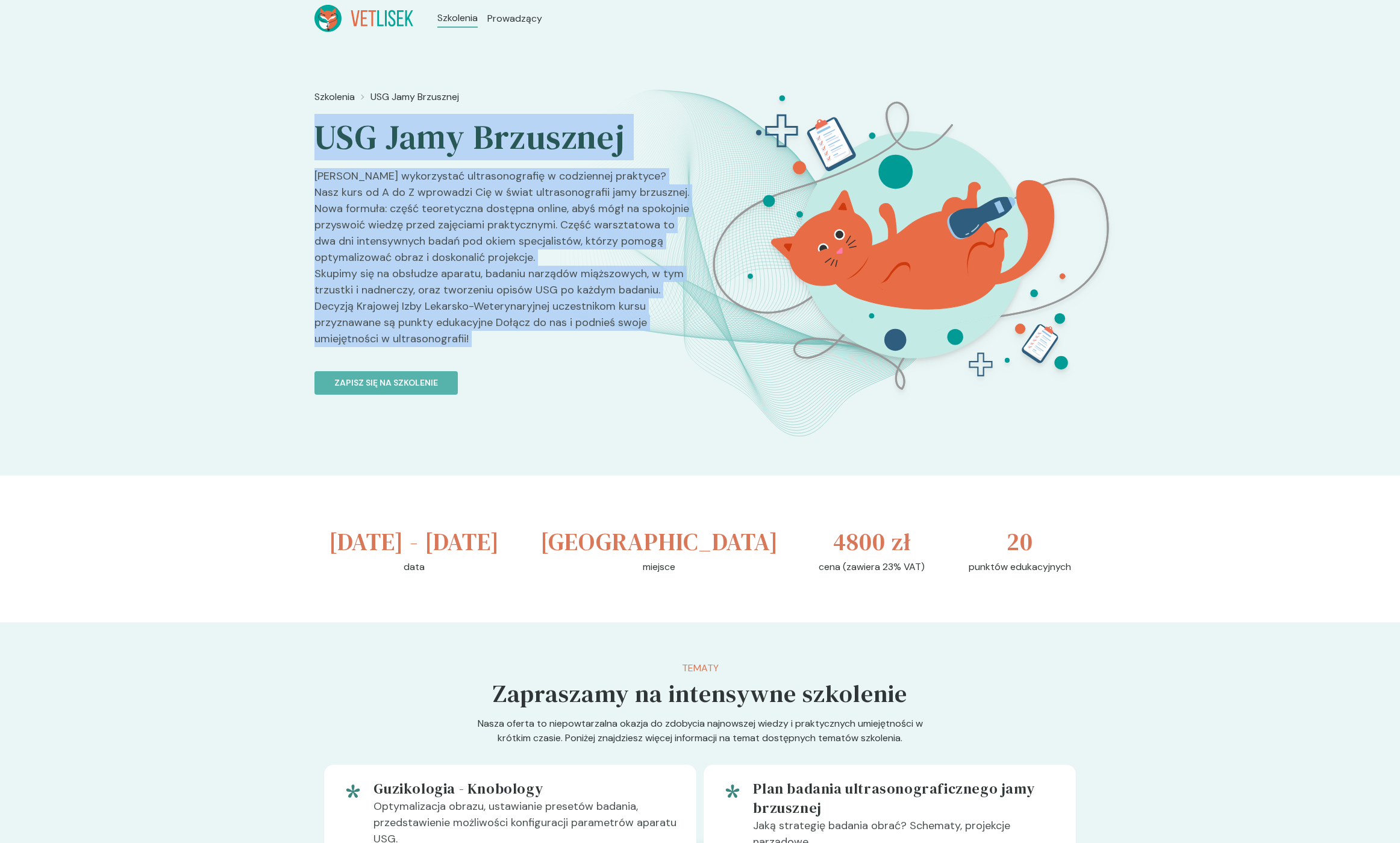
drag, startPoint x: 462, startPoint y: 314, endPoint x: 342, endPoint y: 130, distance: 219.7
click at [342, 130] on div "Szkolenia USG Jamy Brzusznej USG Jamy Brzusznej Chcesz wykorzystać ultrasonogra…" at bounding box center [502, 299] width 376 height 428
click at [342, 130] on h2 "USG Jamy Brzusznej" at bounding box center [502, 137] width 376 height 42
drag, startPoint x: 414, startPoint y: 233, endPoint x: 491, endPoint y: 338, distance: 130.2
click at [491, 338] on div "Szkolenia USG Jamy Brzusznej USG Jamy Brzusznej Chcesz wykorzystać ultrasonogra…" at bounding box center [502, 299] width 376 height 428
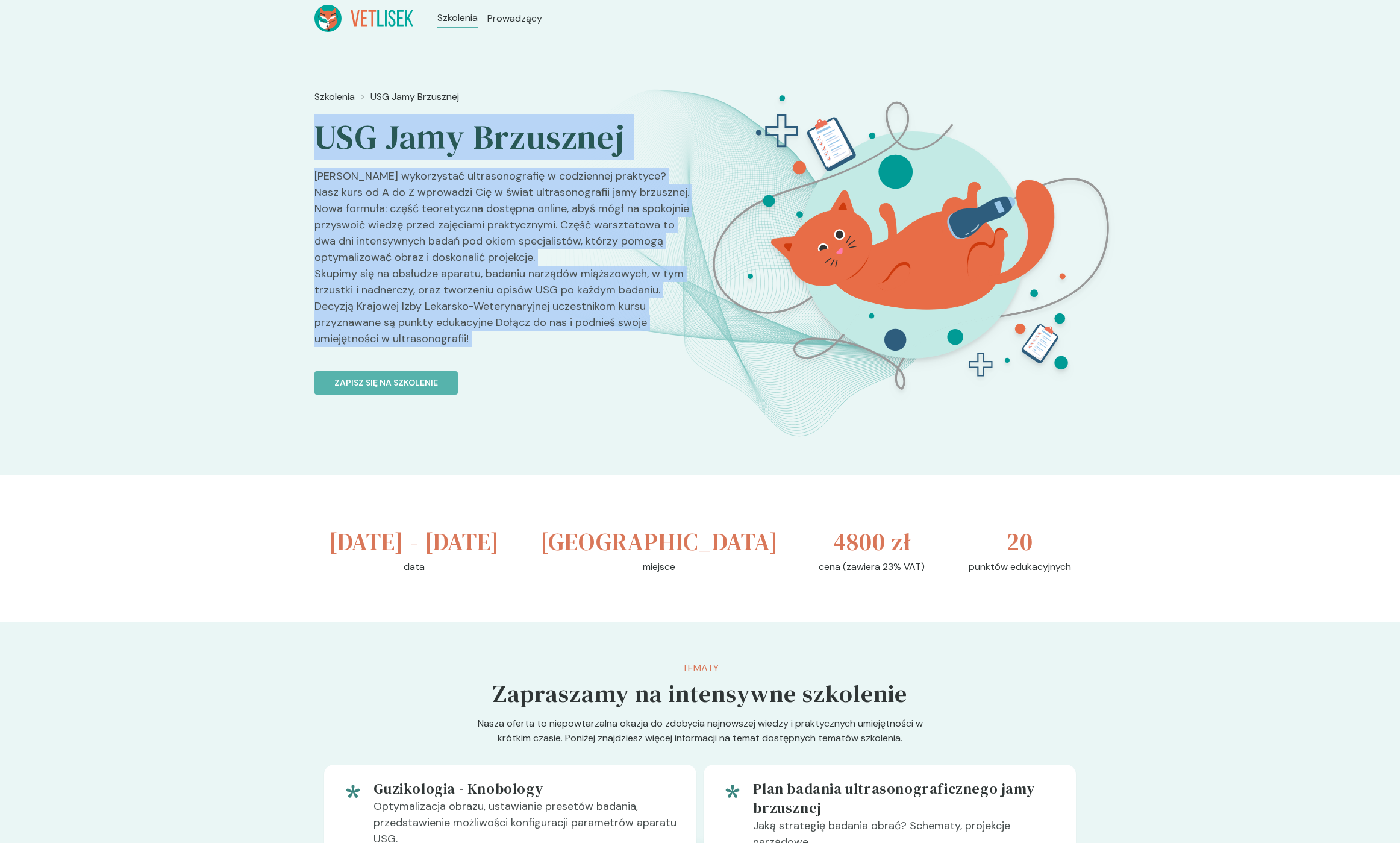
click at [491, 338] on p "[PERSON_NAME] wykorzystać ultrasonografię w codziennej praktyce? Nasz kurs od A…" at bounding box center [502, 262] width 376 height 189
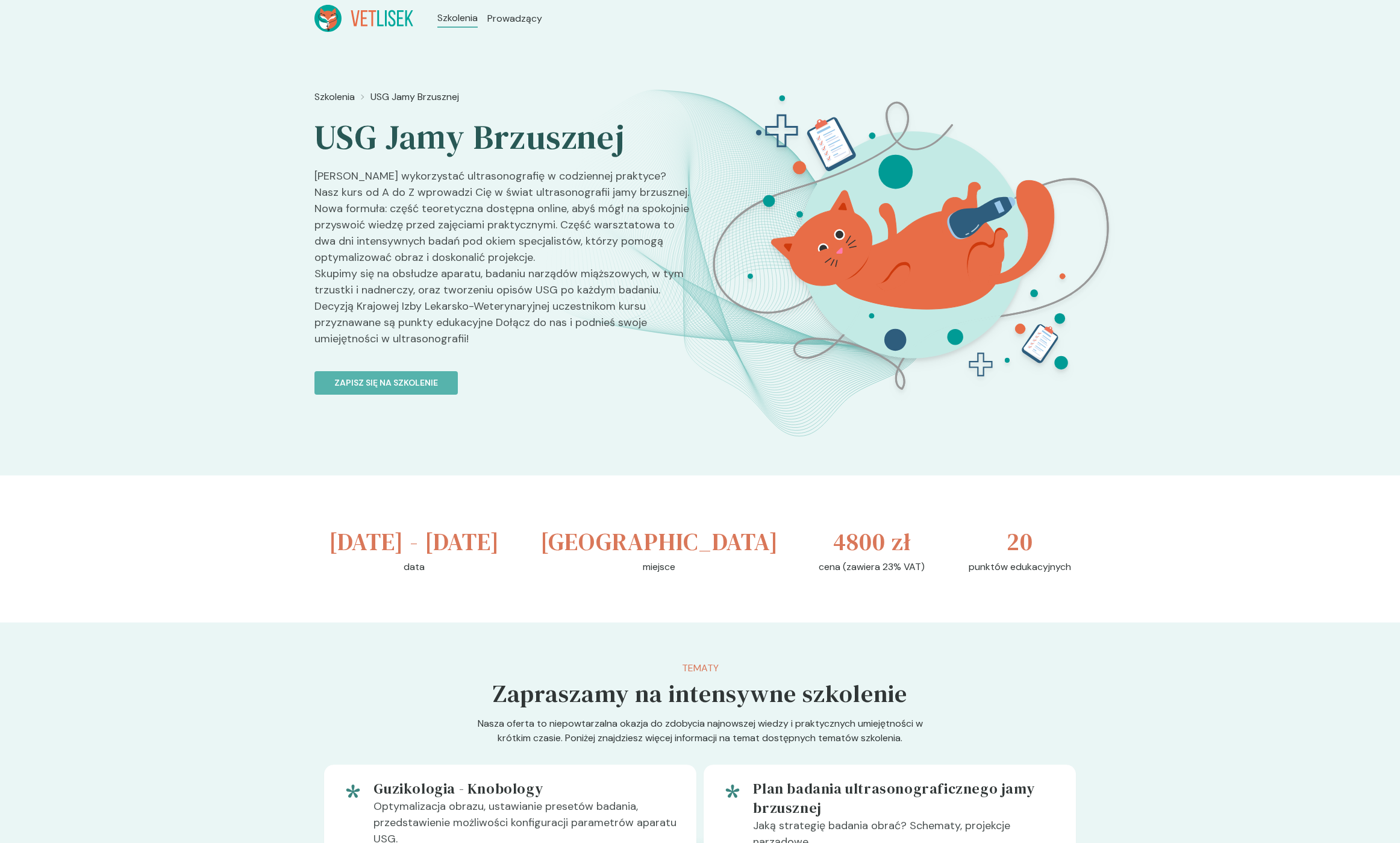
click at [490, 340] on p "[PERSON_NAME] wykorzystać ultrasonografię w codziennej praktyce? Nasz kurs od A…" at bounding box center [502, 262] width 376 height 189
click at [489, 340] on p "[PERSON_NAME] wykorzystać ultrasonografię w codziennej praktyce? Nasz kurs od A…" at bounding box center [502, 262] width 376 height 189
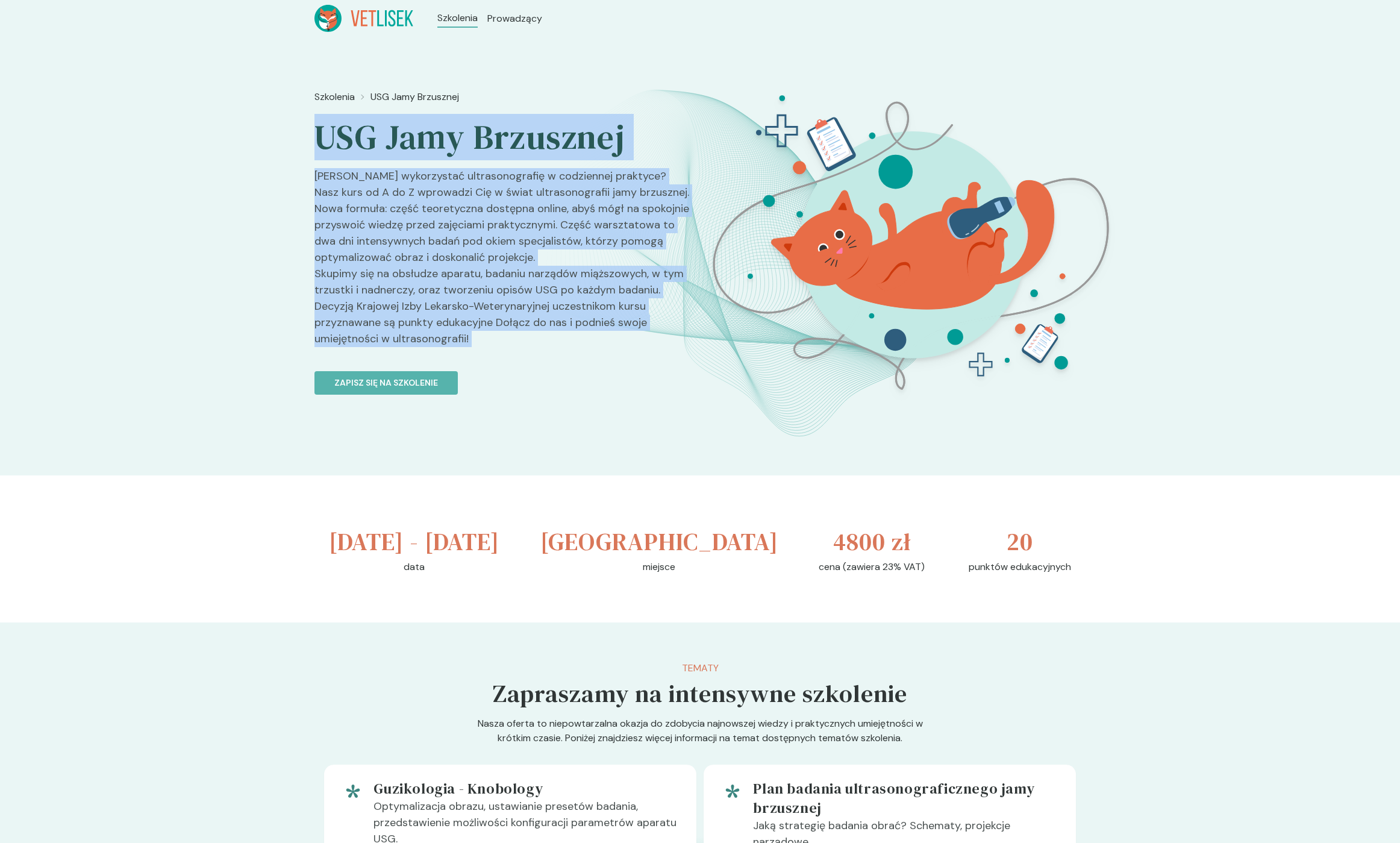
drag, startPoint x: 489, startPoint y: 340, endPoint x: 344, endPoint y: 132, distance: 253.6
click at [344, 132] on div "Szkolenia USG Jamy Brzusznej USG Jamy Brzusznej Chcesz wykorzystać ultrasonogra…" at bounding box center [502, 299] width 376 height 428
click at [344, 132] on h2 "USG Jamy Brzusznej" at bounding box center [502, 137] width 376 height 42
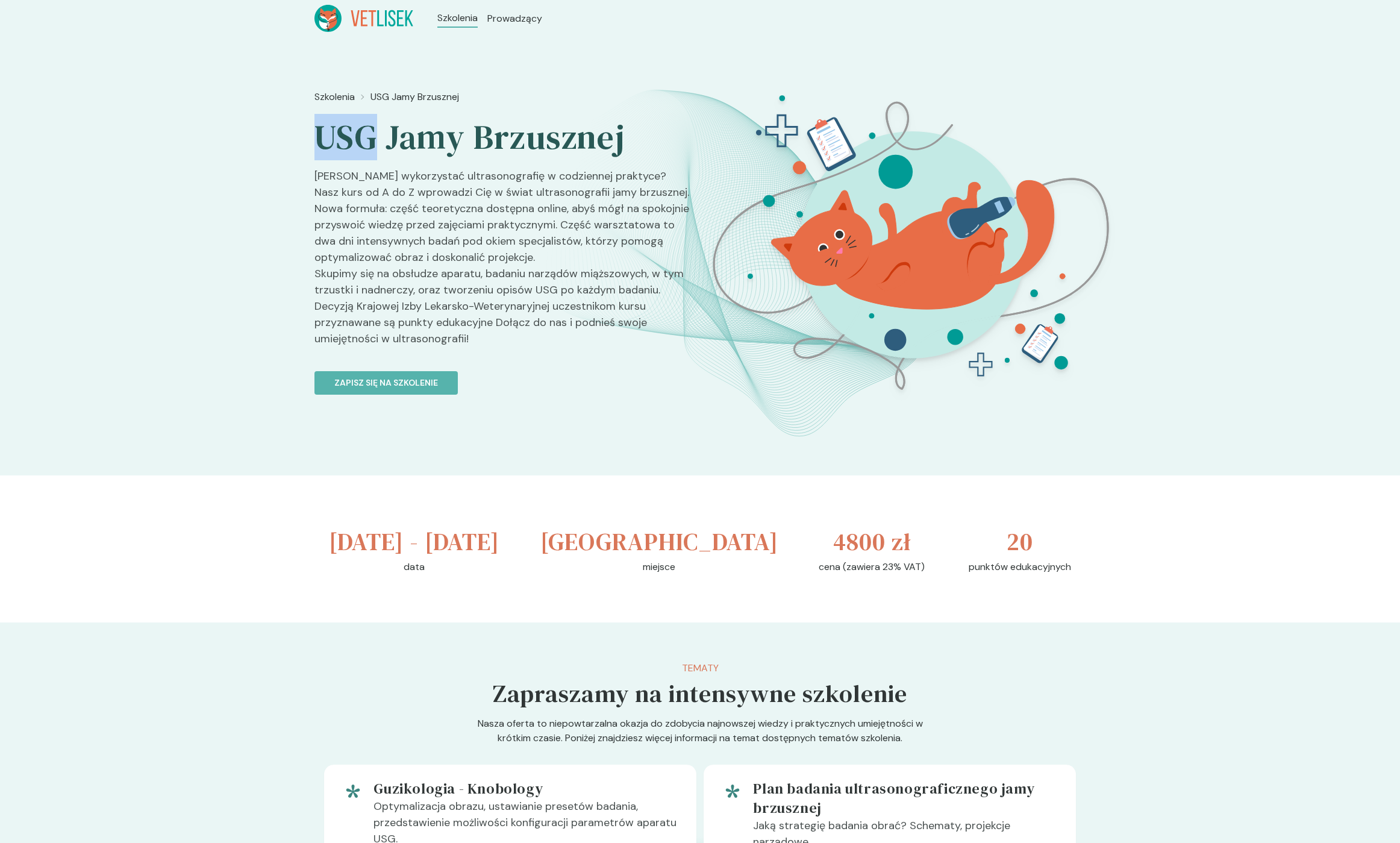
click at [344, 132] on h2 "USG Jamy Brzusznej" at bounding box center [502, 137] width 376 height 42
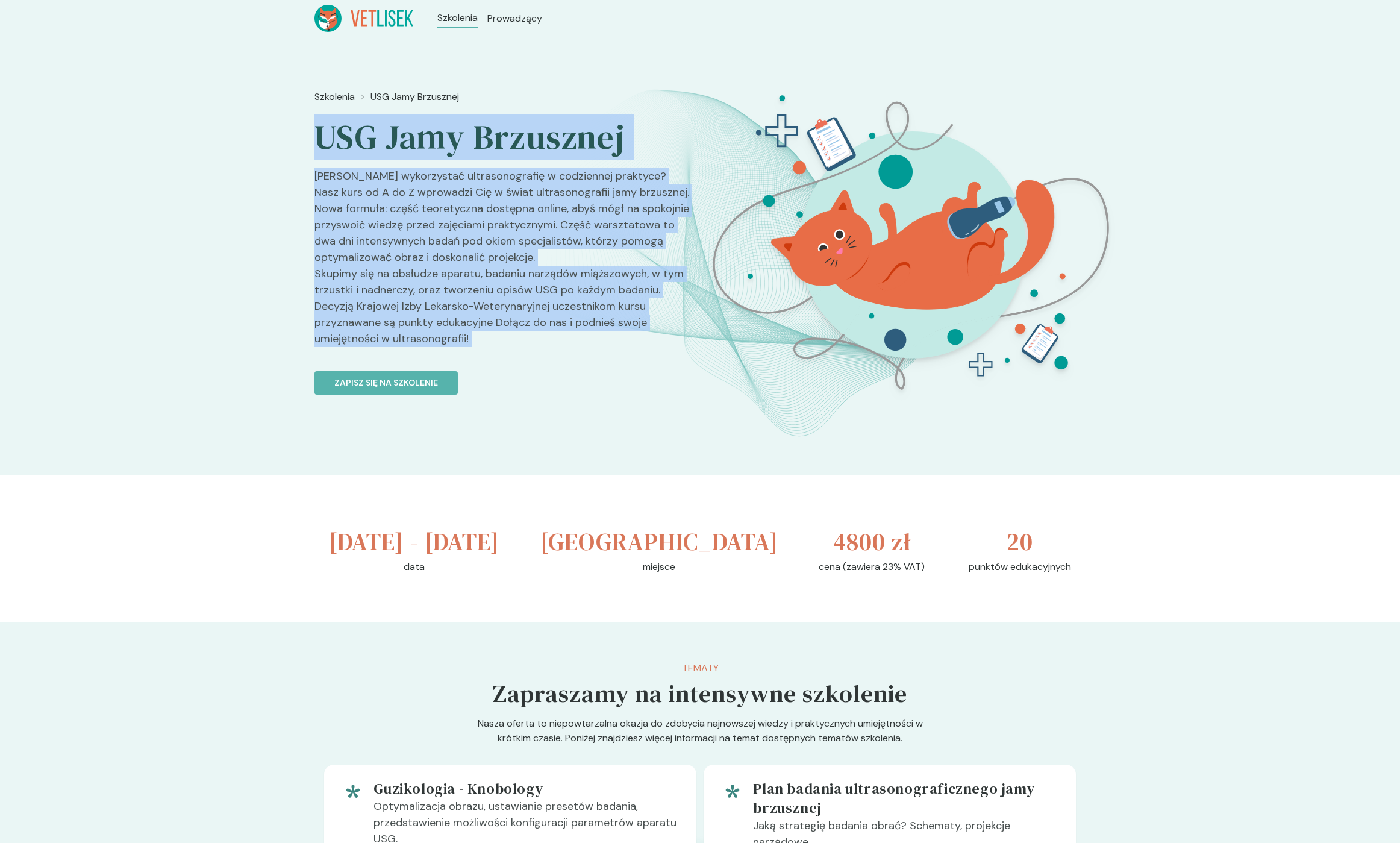
drag, startPoint x: 344, startPoint y: 132, endPoint x: 507, endPoint y: 344, distance: 267.4
click at [507, 344] on div "Szkolenia USG Jamy Brzusznej USG Jamy Brzusznej Chcesz wykorzystać ultrasonogra…" at bounding box center [502, 299] width 376 height 428
click at [507, 344] on p "[PERSON_NAME] wykorzystać ultrasonografię w codziennej praktyce? Nasz kurs od A…" at bounding box center [502, 262] width 376 height 189
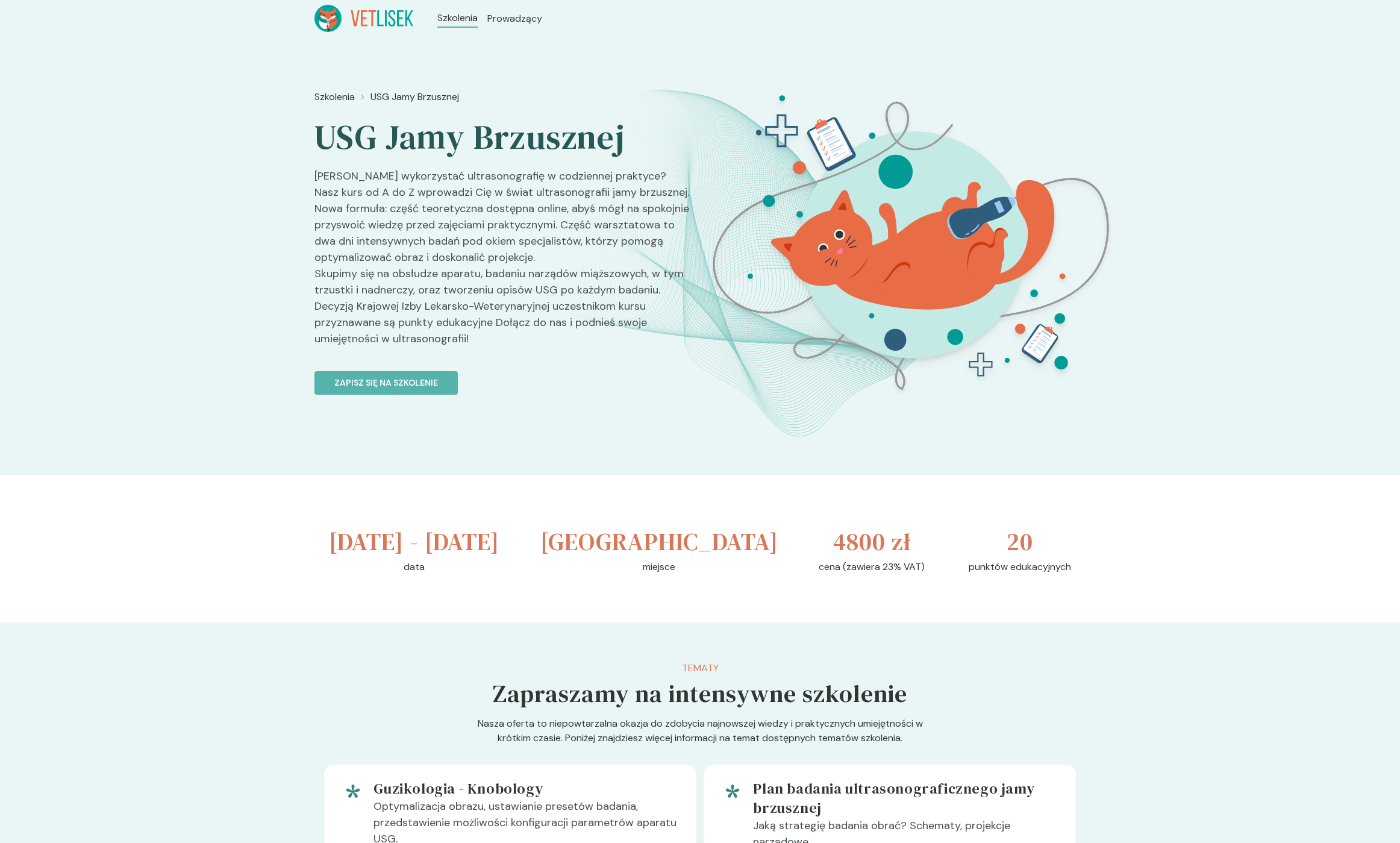
click at [687, 396] on div "Szkolenia USG Jamy Brzusznej USG Jamy Brzusznej Chcesz wykorzystać ultrasonogra…" at bounding box center [502, 299] width 376 height 428
click at [334, 141] on h2 "USG Jamy Brzusznej" at bounding box center [502, 137] width 376 height 42
click at [334, 141] on h2 "USG Jamy Brzusznej" at bounding box center [502, 137] width 376 height 42
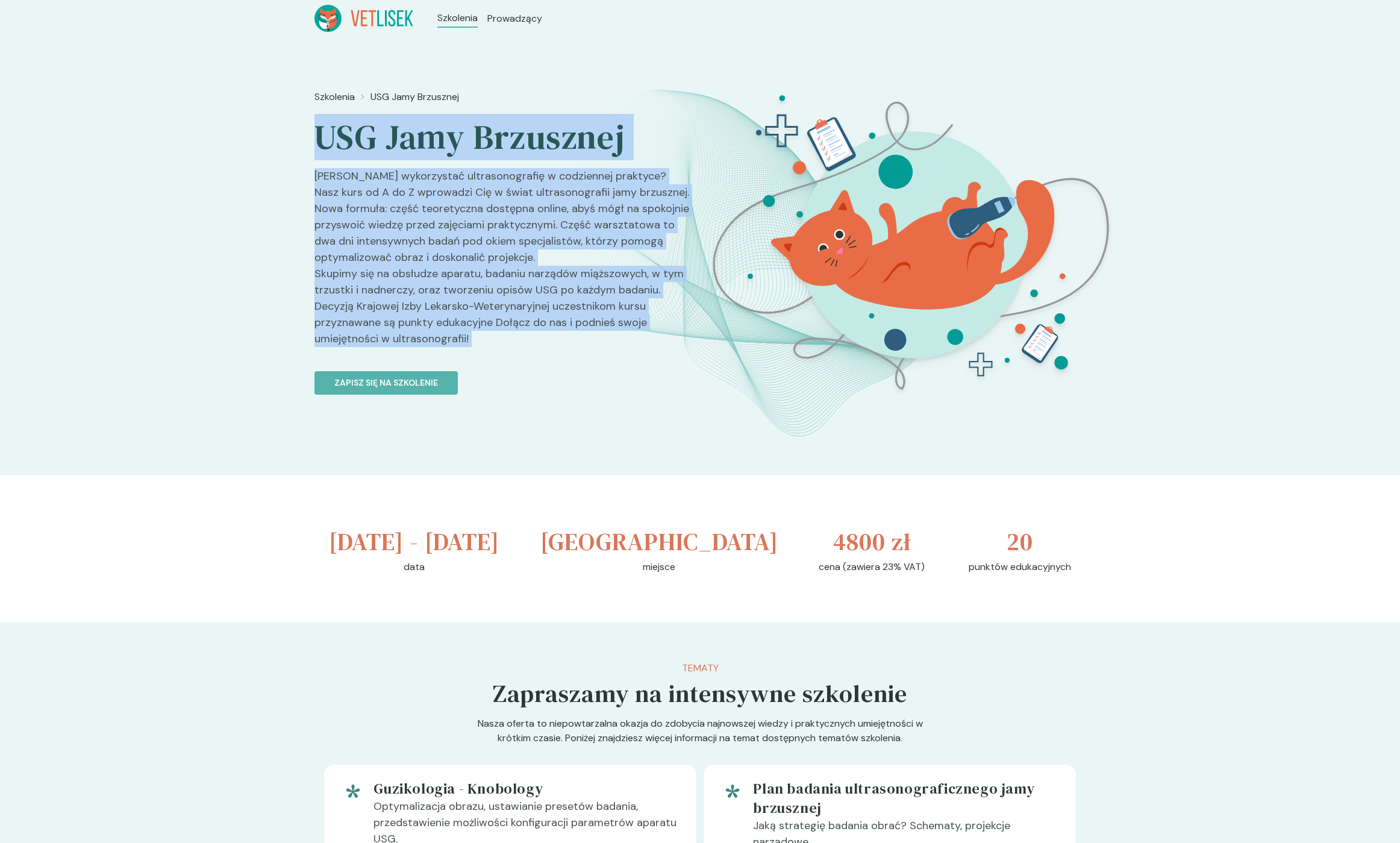
drag, startPoint x: 334, startPoint y: 141, endPoint x: 492, endPoint y: 327, distance: 244.0
click at [492, 327] on div "Szkolenia USG Jamy Brzusznej USG Jamy Brzusznej Chcesz wykorzystać ultrasonogra…" at bounding box center [502, 299] width 376 height 428
click at [491, 327] on p "[PERSON_NAME] wykorzystać ultrasonografię w codziennej praktyce? Nasz kurs od A…" at bounding box center [502, 262] width 376 height 189
drag, startPoint x: 491, startPoint y: 335, endPoint x: 334, endPoint y: 125, distance: 262.2
click at [335, 124] on div "Szkolenia USG Jamy Brzusznej USG Jamy Brzusznej Chcesz wykorzystać ultrasonogra…" at bounding box center [502, 299] width 376 height 428
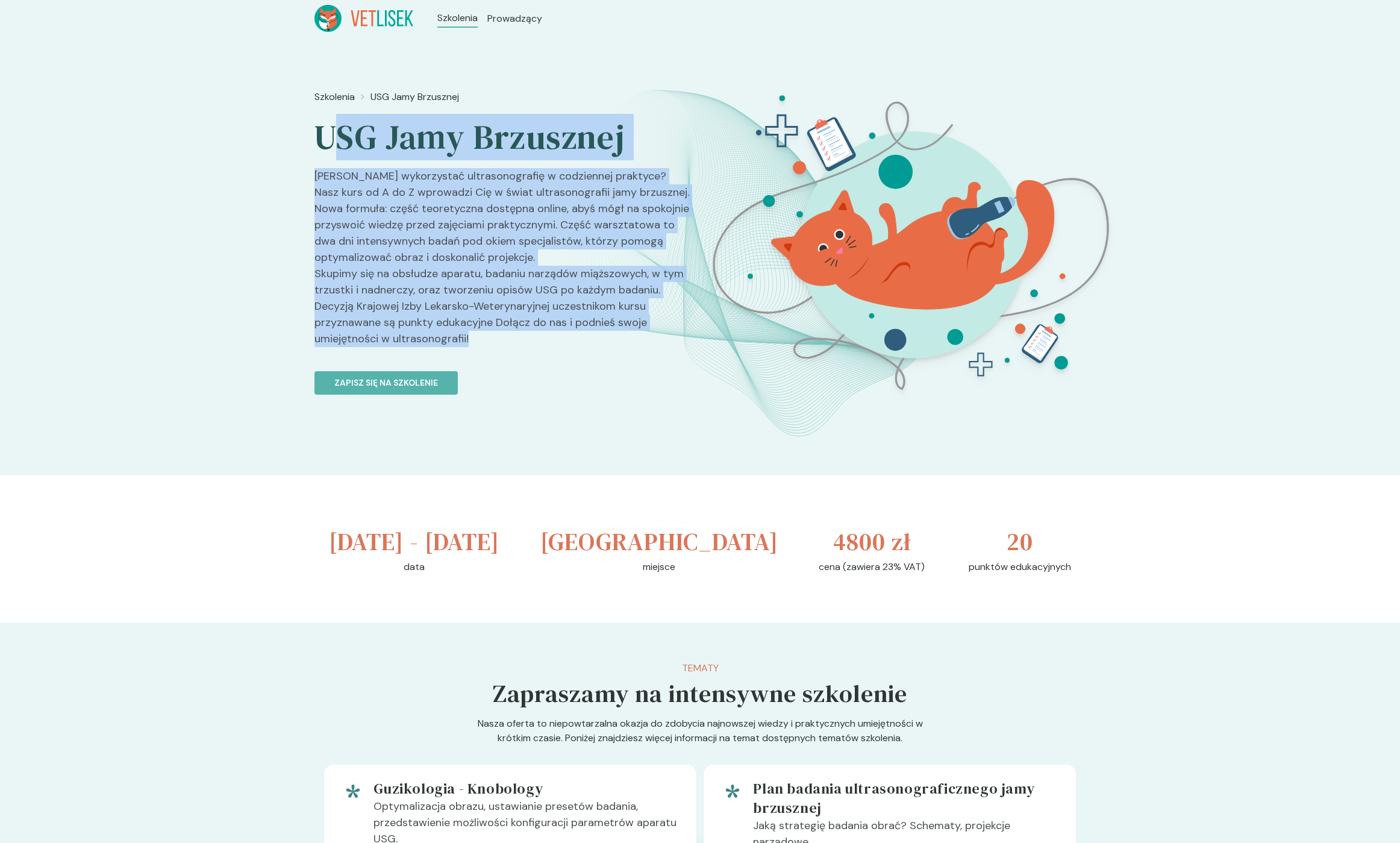
click at [334, 125] on h2 "USG Jamy Brzusznej" at bounding box center [502, 137] width 376 height 42
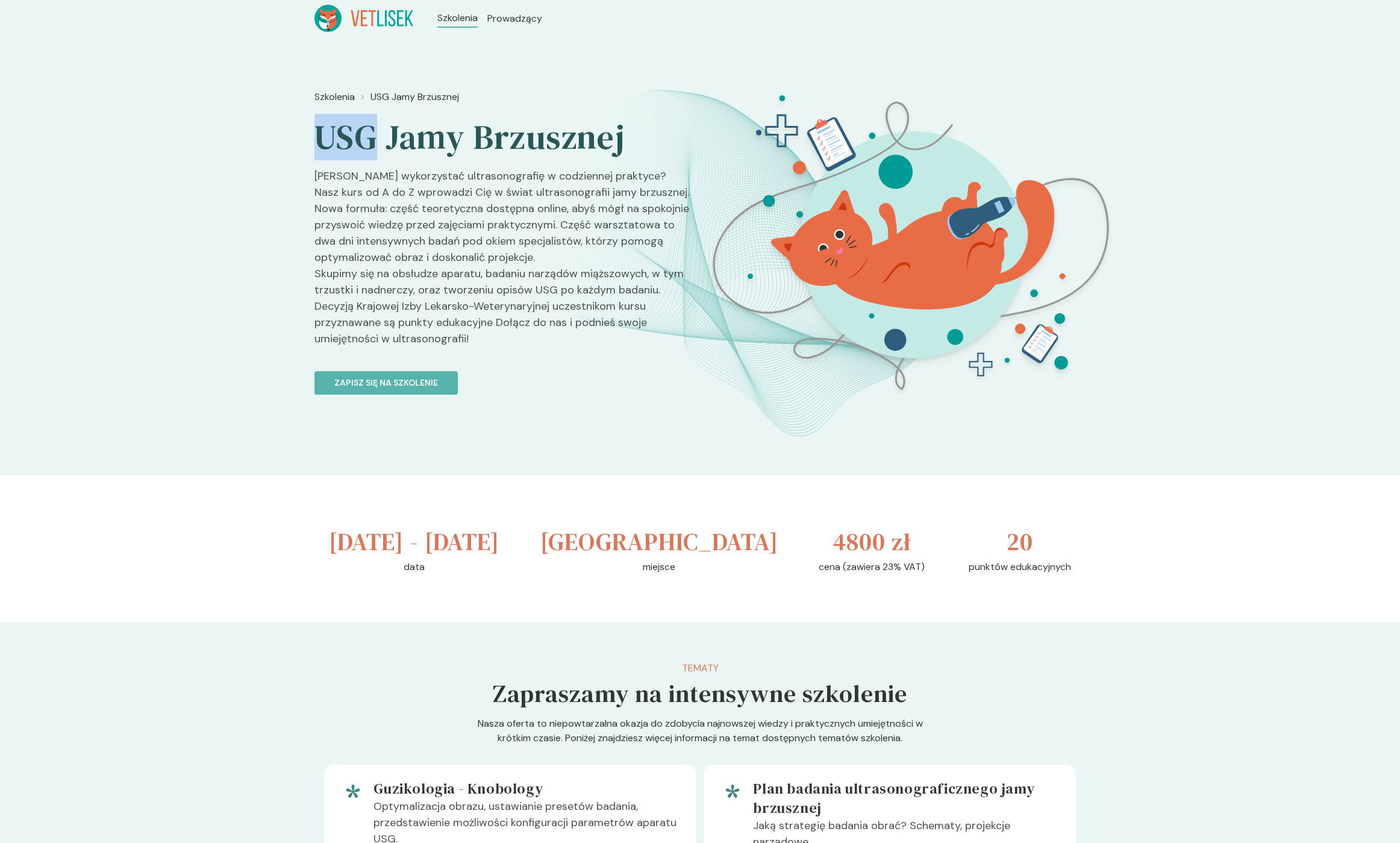
click at [334, 125] on h2 "USG Jamy Brzusznej" at bounding box center [502, 137] width 376 height 42
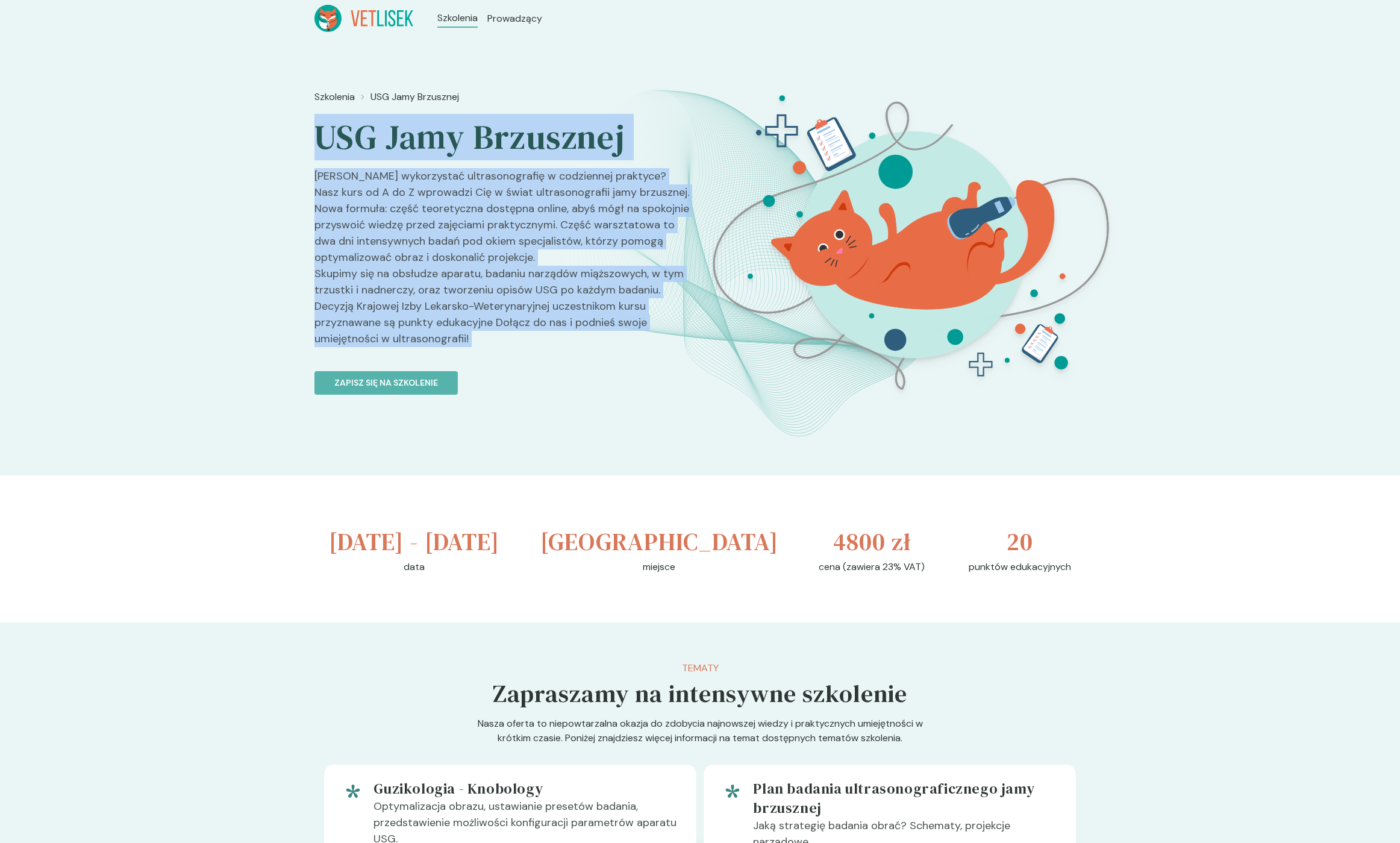
drag, startPoint x: 349, startPoint y: 141, endPoint x: 494, endPoint y: 331, distance: 239.0
click at [494, 331] on div "Szkolenia USG Jamy Brzusznej USG Jamy Brzusznej Chcesz wykorzystać ultrasonogra…" at bounding box center [502, 299] width 376 height 428
click at [496, 334] on p "[PERSON_NAME] wykorzystać ultrasonografię w codziennej praktyce? Nasz kurs od A…" at bounding box center [502, 262] width 376 height 189
drag, startPoint x: 494, startPoint y: 333, endPoint x: 322, endPoint y: 154, distance: 248.2
click at [322, 154] on div "Szkolenia USG Jamy Brzusznej USG Jamy Brzusznej Chcesz wykorzystać ultrasonogra…" at bounding box center [502, 299] width 376 height 428
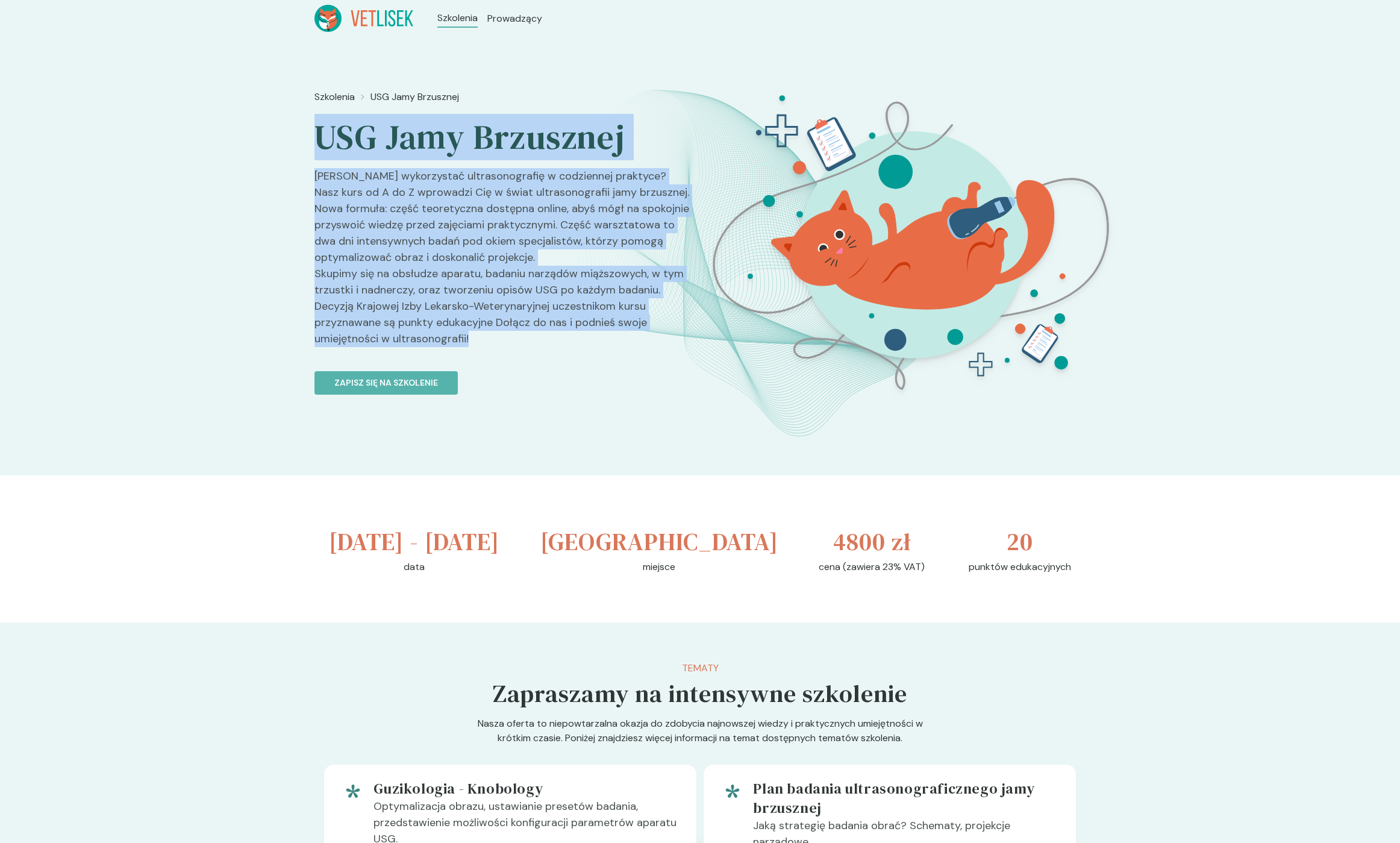
click at [320, 150] on h2 "USG Jamy Brzusznej" at bounding box center [502, 137] width 376 height 42
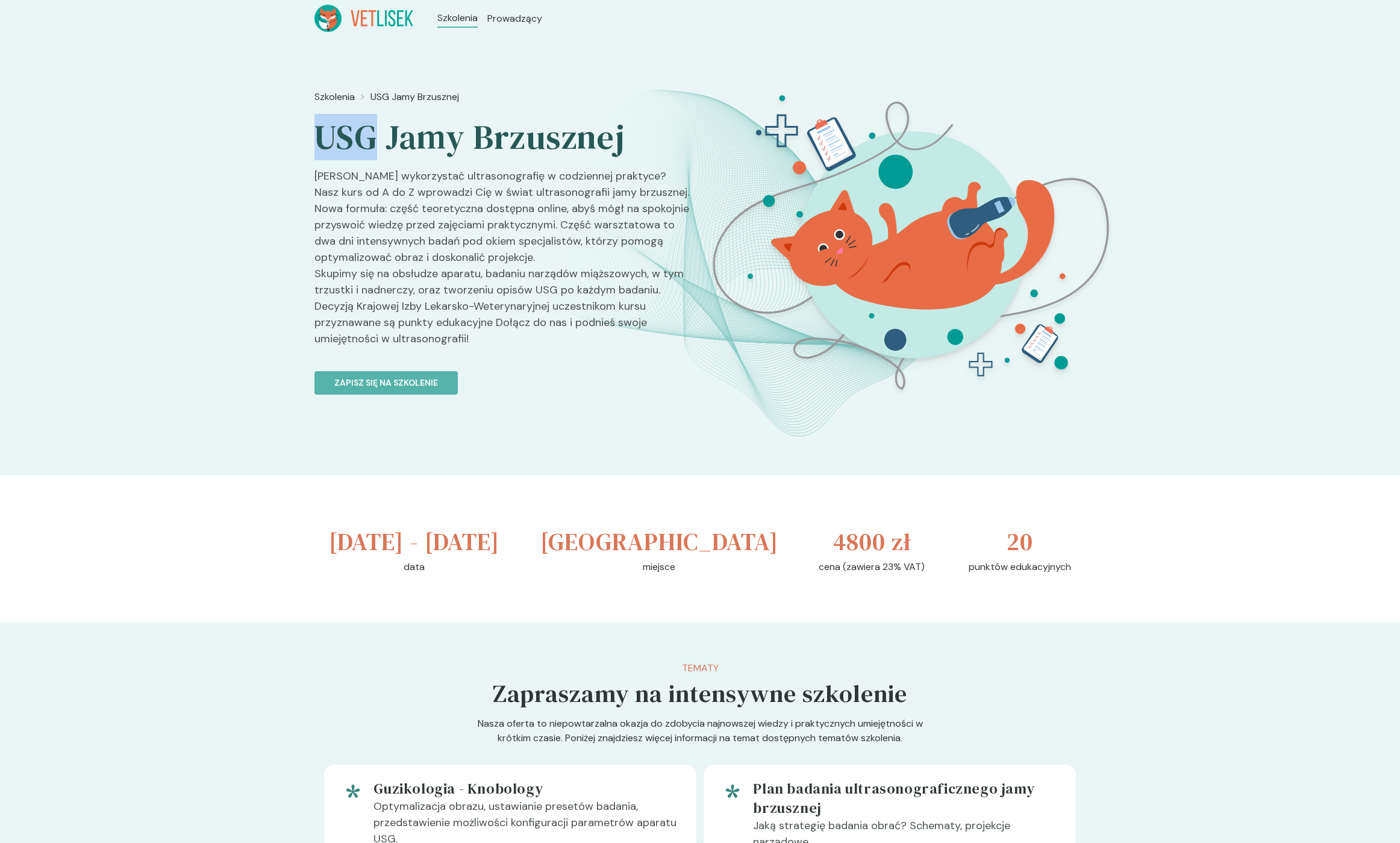
click at [320, 150] on h2 "USG Jamy Brzusznej" at bounding box center [502, 137] width 376 height 42
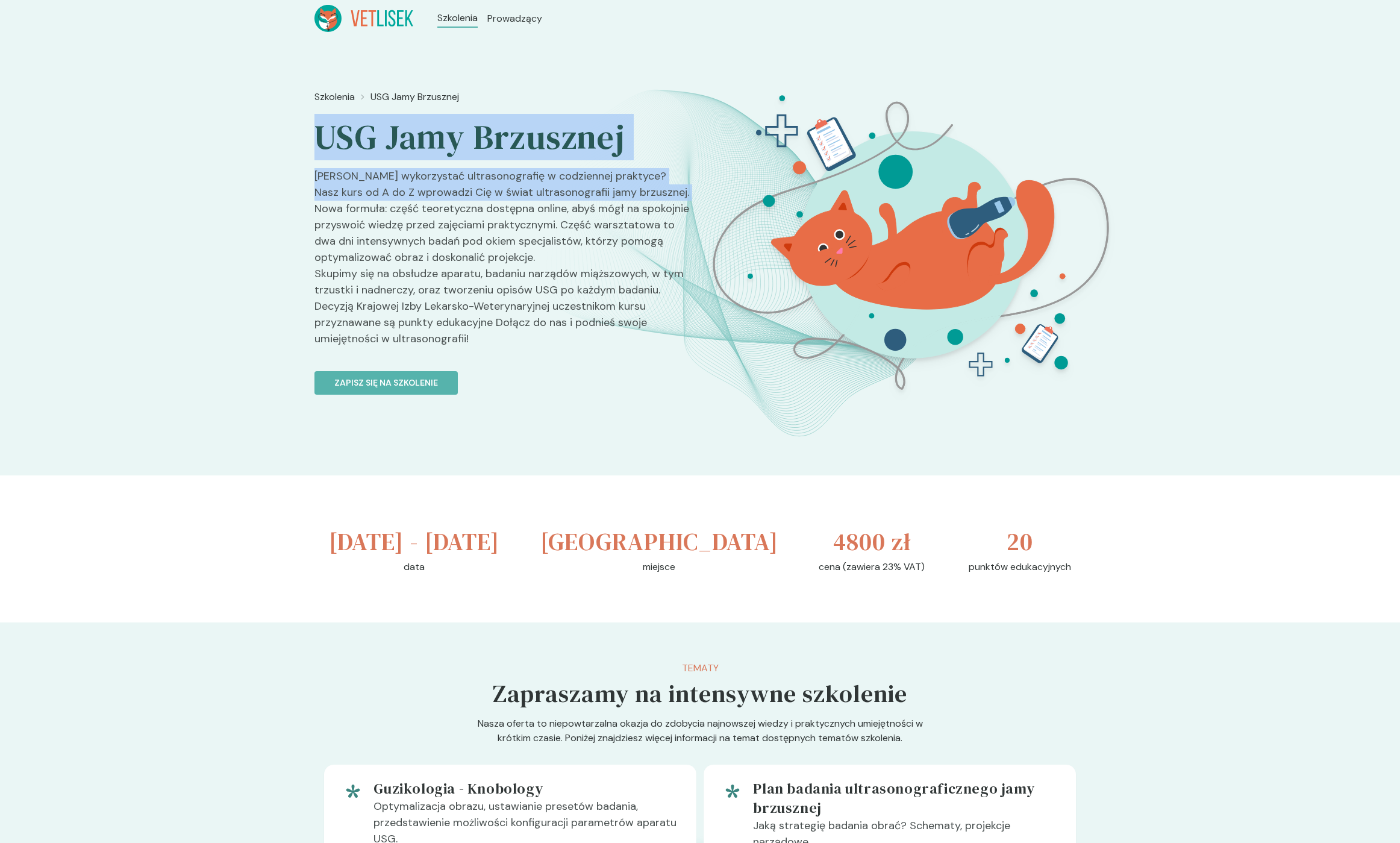
drag, startPoint x: 320, startPoint y: 150, endPoint x: 429, endPoint y: 224, distance: 131.7
click at [417, 218] on div "Szkolenia USG Jamy Brzusznej USG Jamy Brzusznej Chcesz wykorzystać ultrasonogra…" at bounding box center [502, 299] width 376 height 428
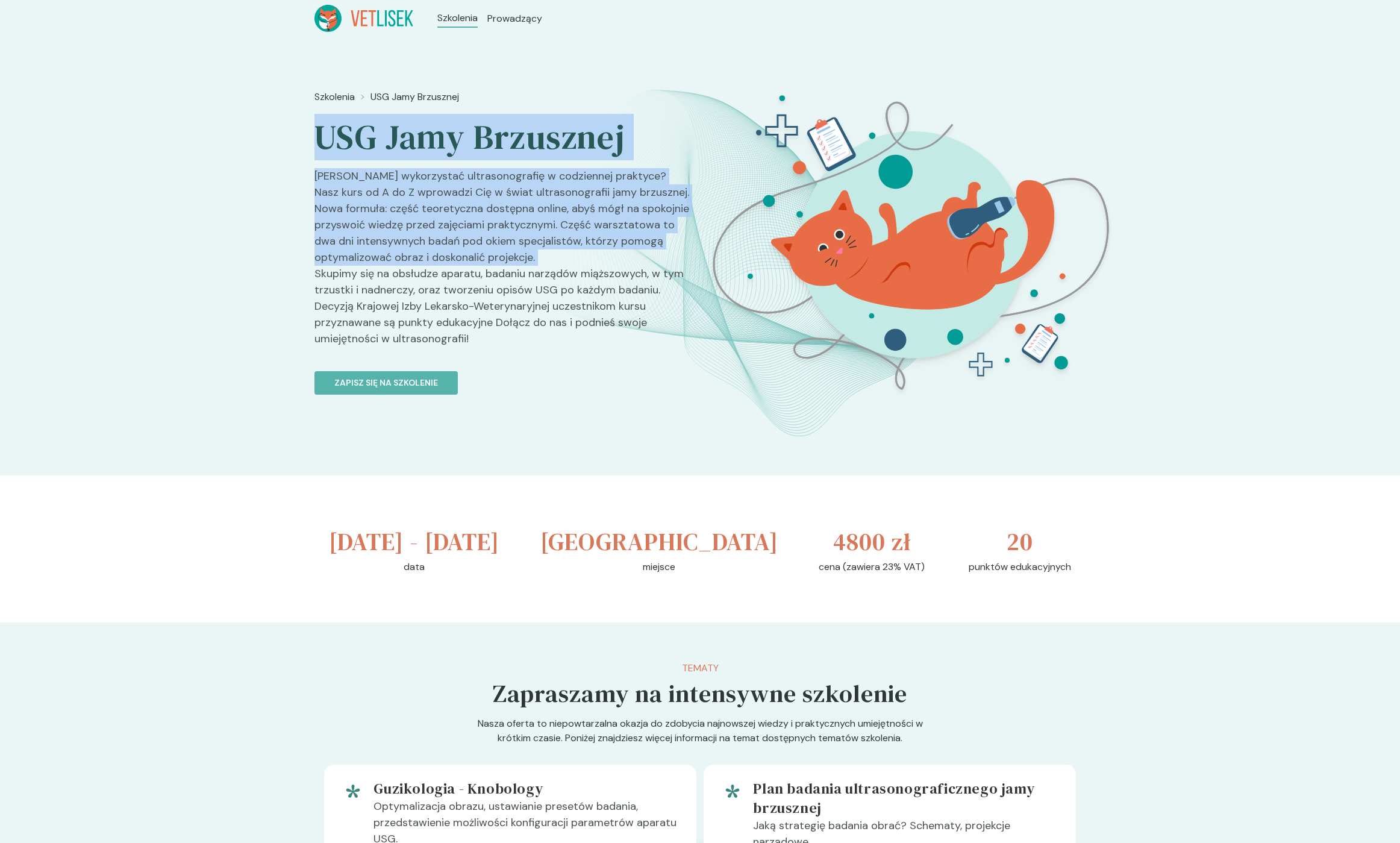
click at [638, 198] on p "[PERSON_NAME] wykorzystać ultrasonografię w codziennej praktyce? Nasz kurs od A…" at bounding box center [502, 262] width 376 height 189
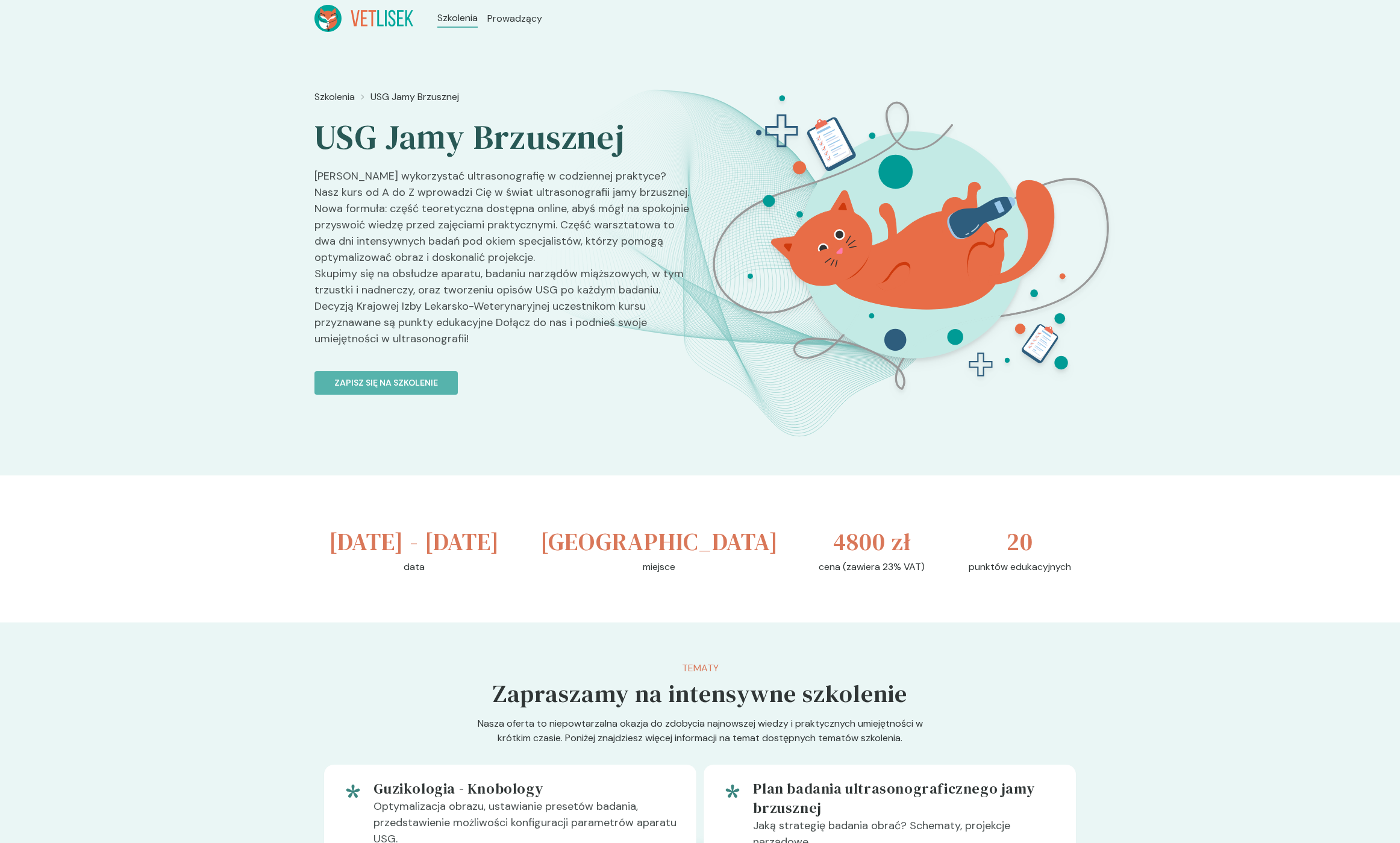
click at [515, 215] on p "[PERSON_NAME] wykorzystać ultrasonografię w codziennej praktyce? Nasz kurs od A…" at bounding box center [502, 262] width 376 height 189
click at [352, 138] on h2 "USG Jamy Brzusznej" at bounding box center [502, 137] width 376 height 42
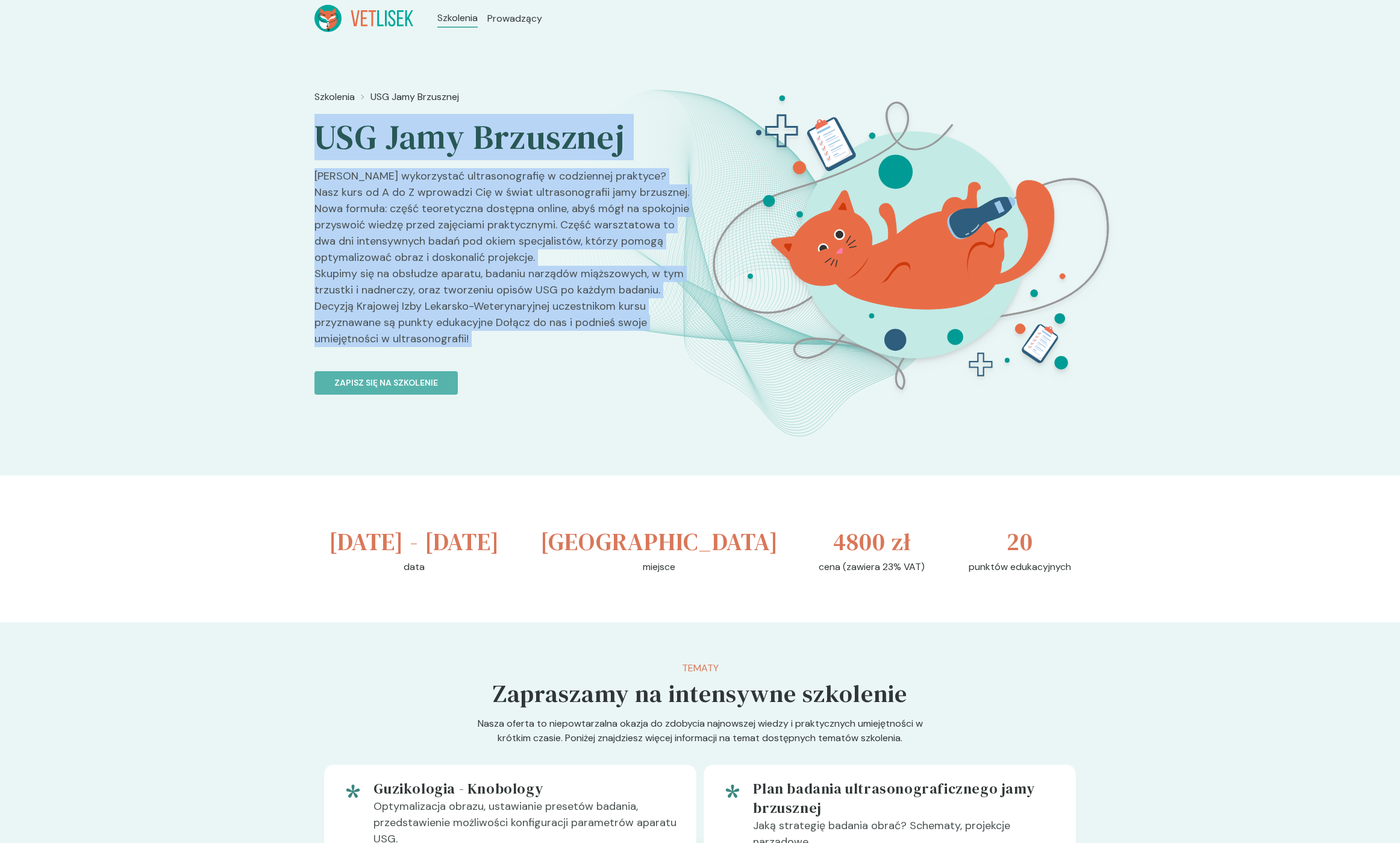
drag, startPoint x: 352, startPoint y: 138, endPoint x: 512, endPoint y: 313, distance: 237.1
click at [512, 313] on div "Szkolenia USG Jamy Brzusznej USG Jamy Brzusznej Chcesz wykorzystać ultrasonogra…" at bounding box center [502, 299] width 376 height 428
click at [531, 340] on p "[PERSON_NAME] wykorzystać ultrasonografię w codziennej praktyce? Nasz kurs od A…" at bounding box center [502, 262] width 376 height 189
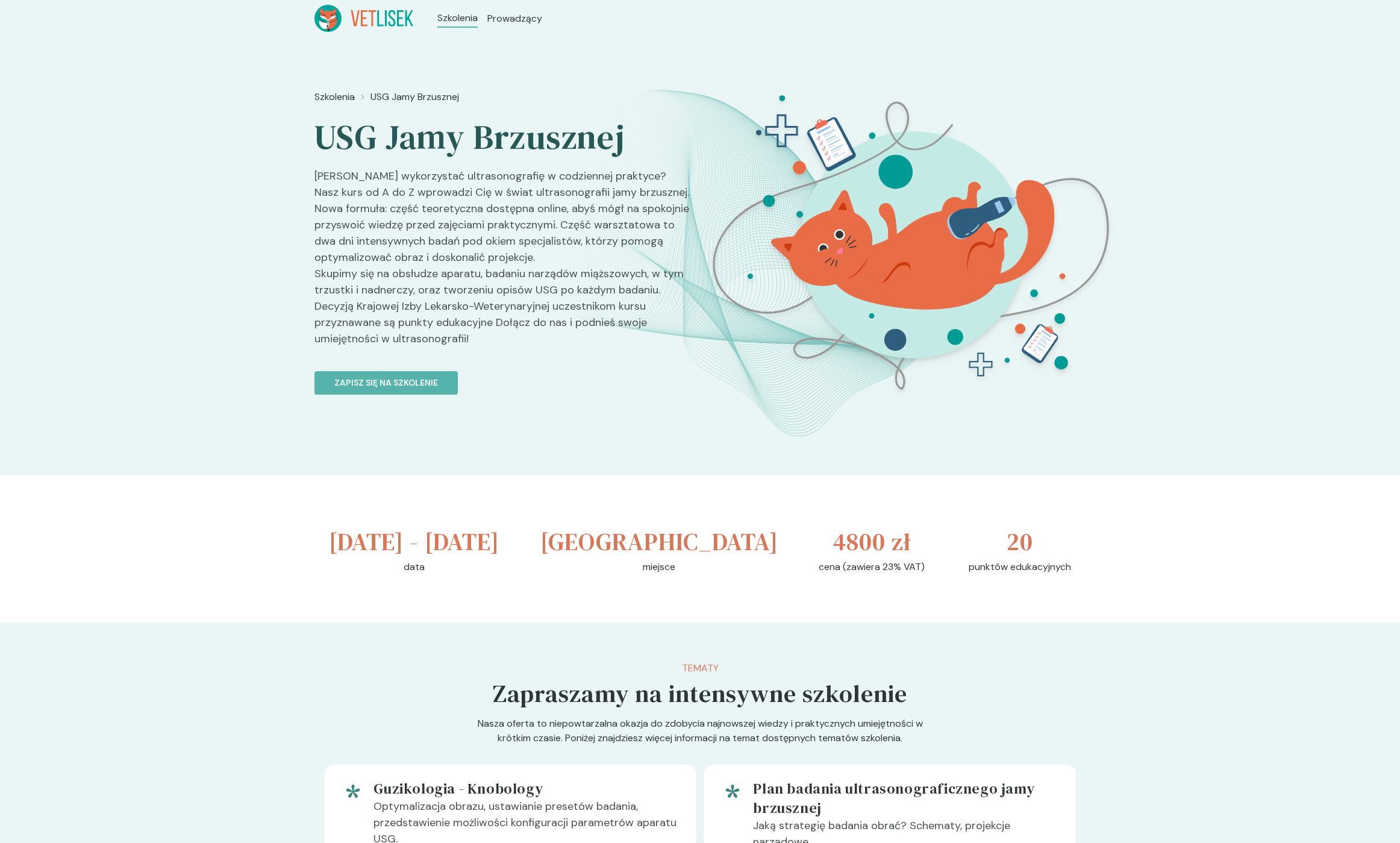
click at [531, 340] on p "[PERSON_NAME] wykorzystać ultrasonografię w codziennej praktyce? Nasz kurs od A…" at bounding box center [502, 262] width 376 height 189
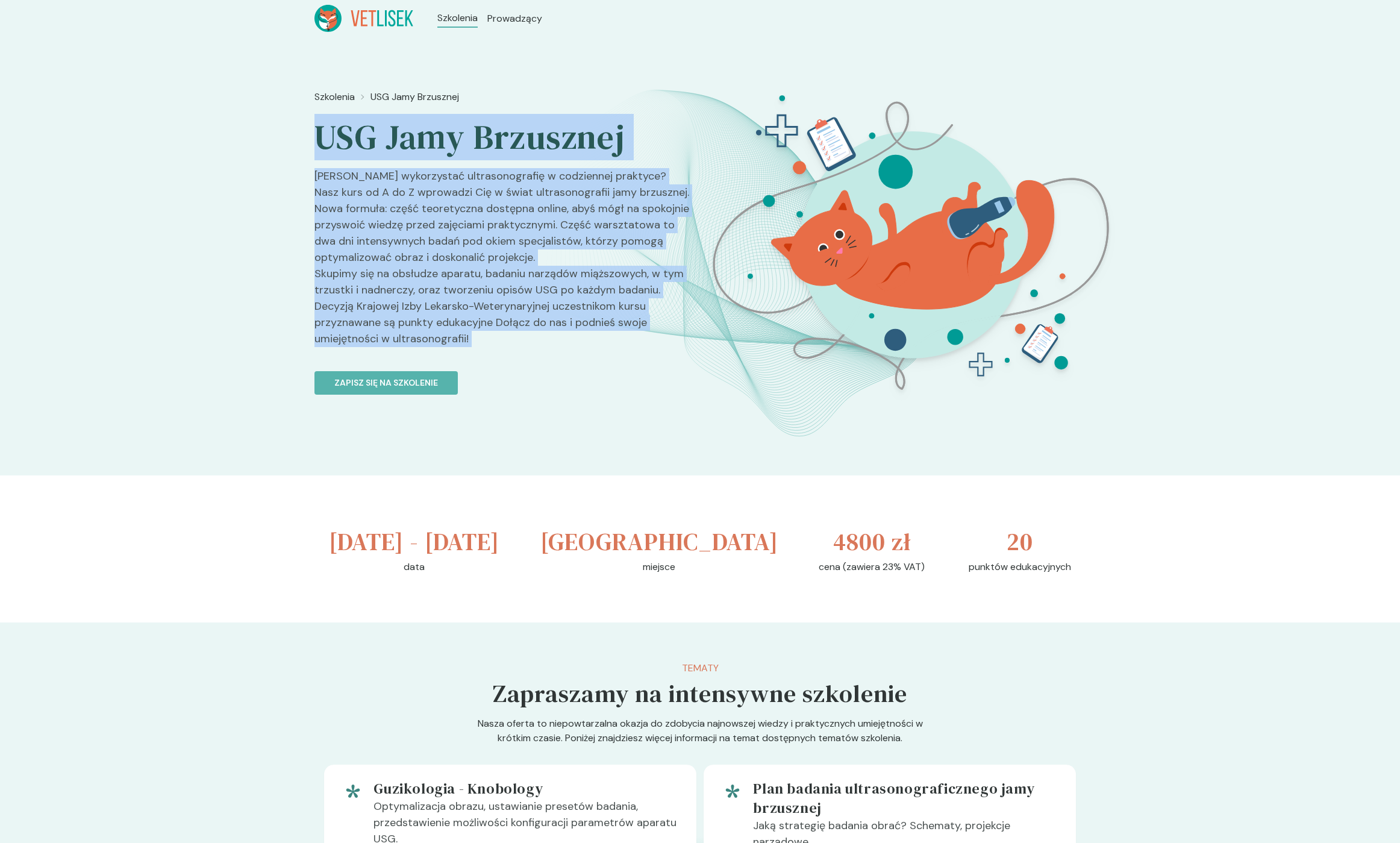
drag, startPoint x: 484, startPoint y: 297, endPoint x: 346, endPoint y: 148, distance: 203.1
click at [352, 158] on div "Szkolenia USG Jamy Brzusznej USG Jamy Brzusznej Chcesz wykorzystać ultrasonogra…" at bounding box center [502, 299] width 376 height 428
click at [346, 148] on h2 "USG Jamy Brzusznej" at bounding box center [502, 137] width 376 height 42
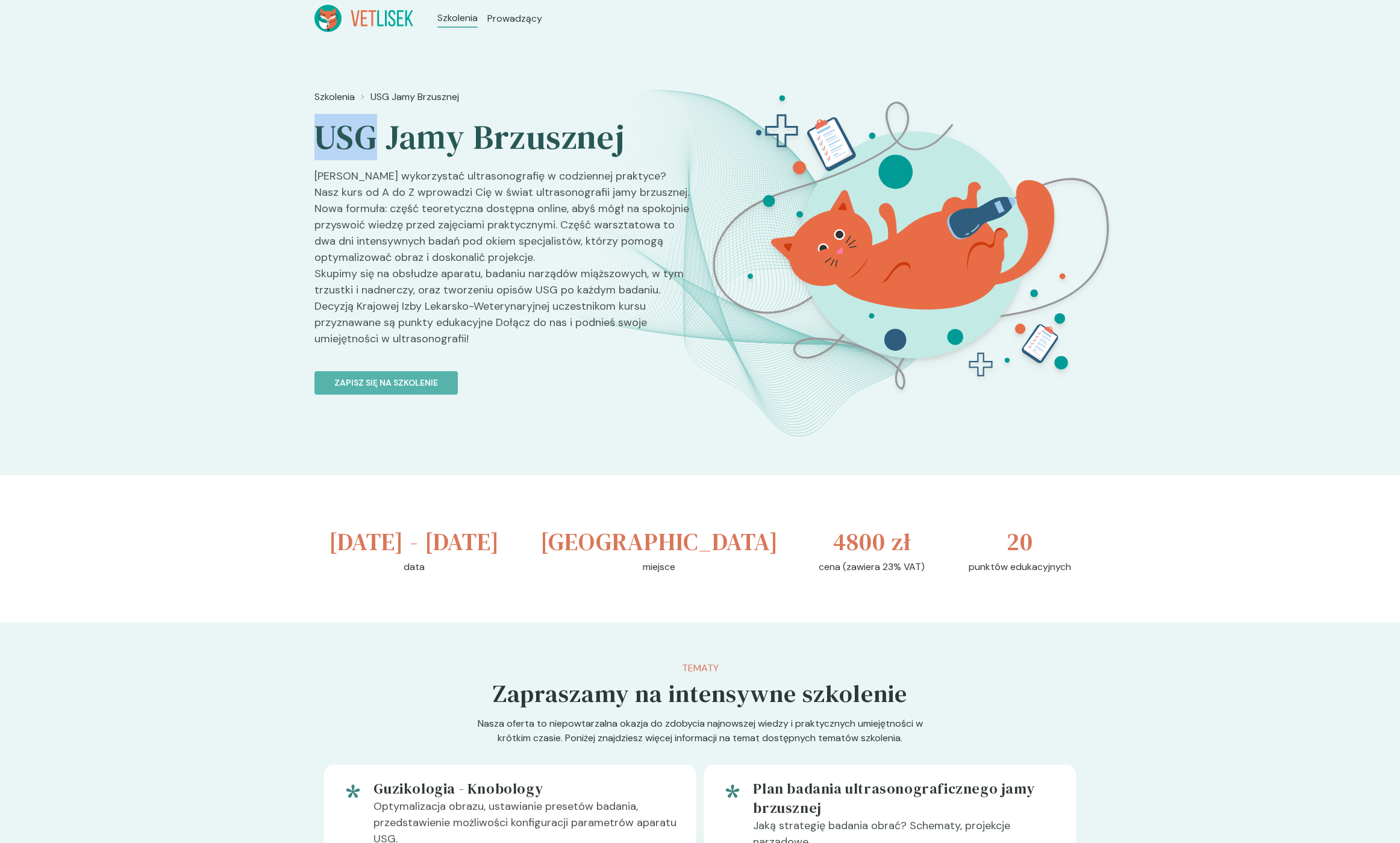
click at [346, 148] on h2 "USG Jamy Brzusznej" at bounding box center [502, 137] width 376 height 42
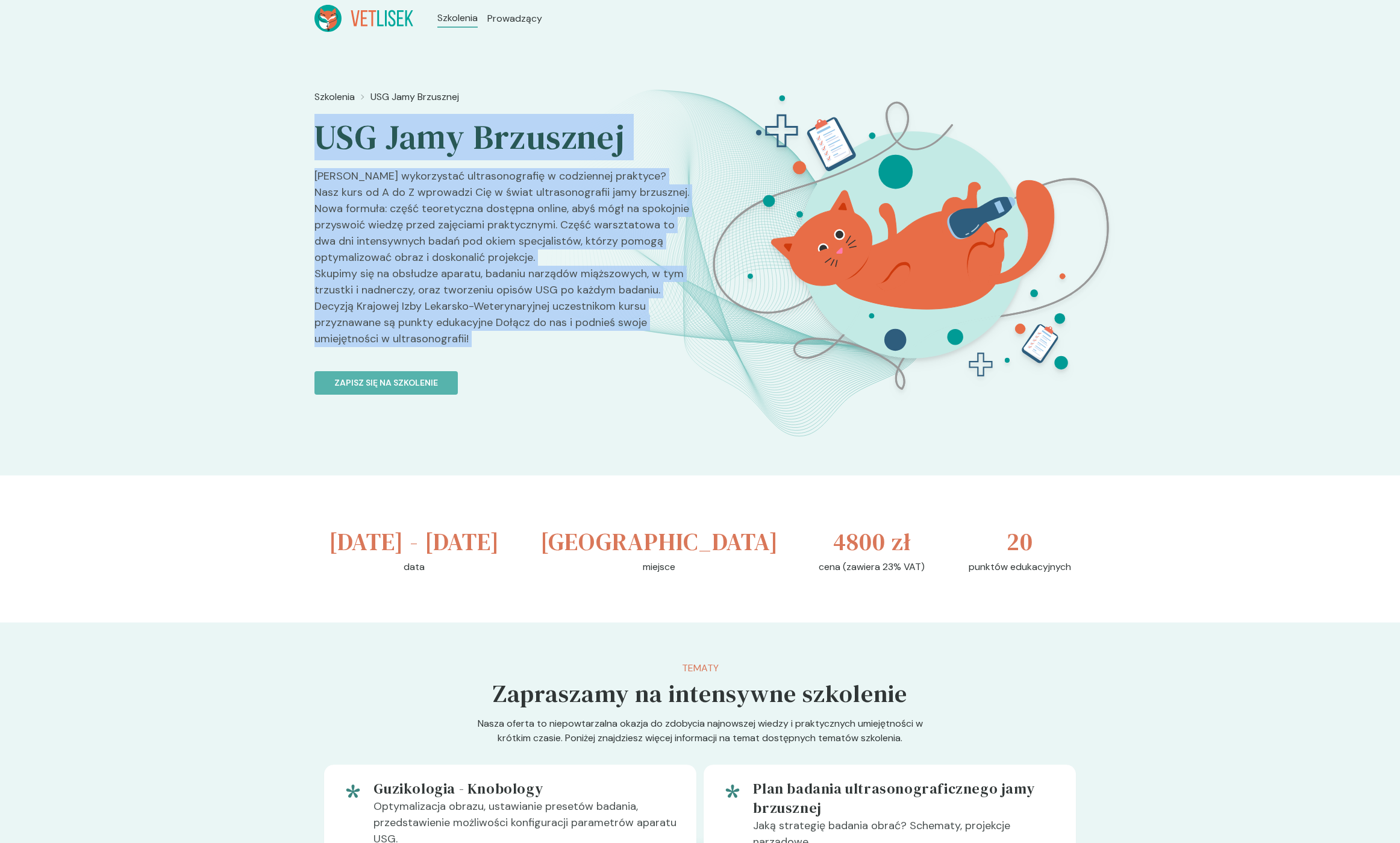
drag, startPoint x: 346, startPoint y: 148, endPoint x: 472, endPoint y: 340, distance: 229.7
click at [473, 340] on div "Szkolenia USG Jamy Brzusznej USG Jamy Brzusznej Chcesz wykorzystać ultrasonogra…" at bounding box center [502, 299] width 376 height 428
click at [477, 342] on p "[PERSON_NAME] wykorzystać ultrasonografię w codziennej praktyce? Nasz kurs od A…" at bounding box center [502, 262] width 376 height 189
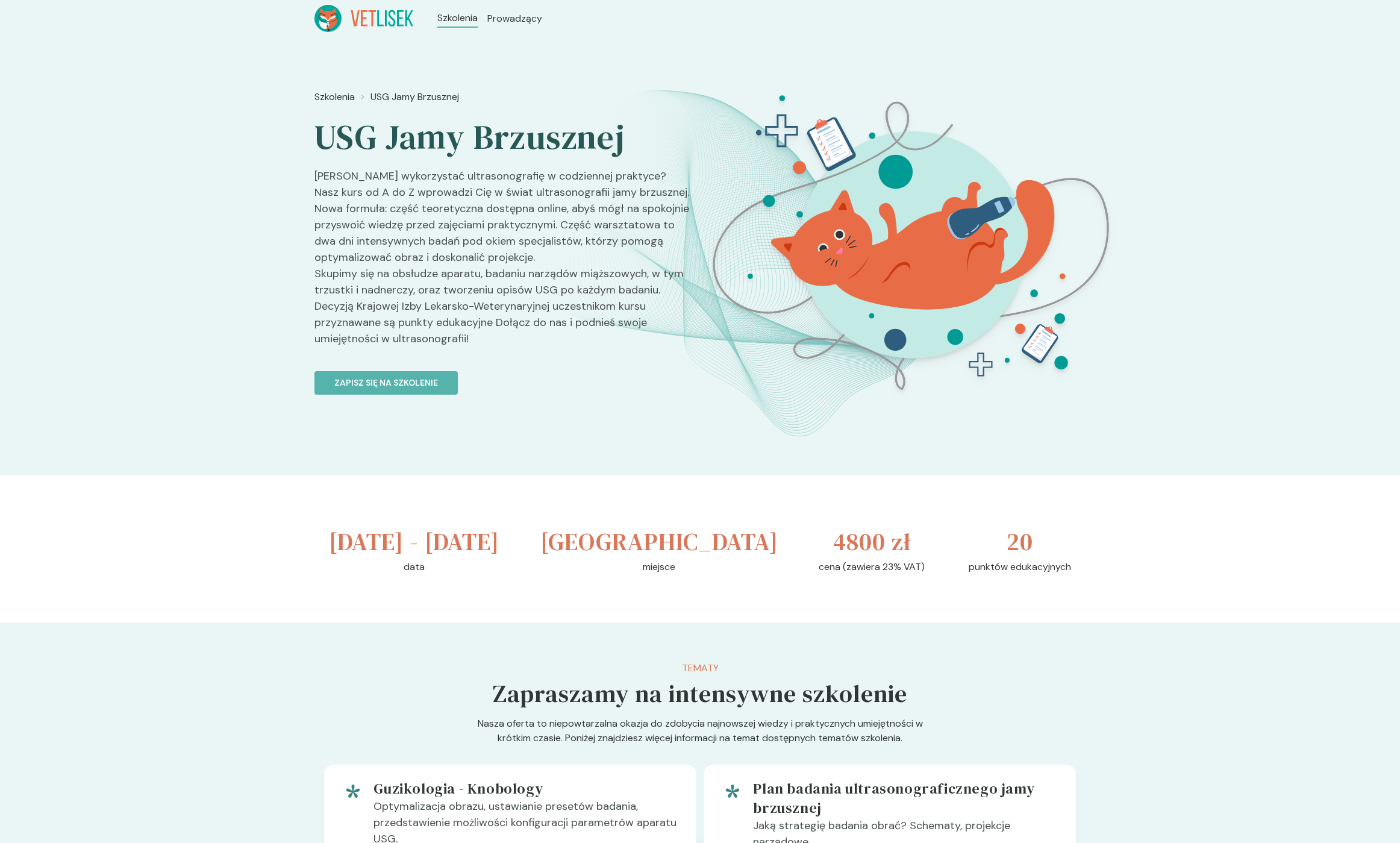
click at [477, 342] on p "[PERSON_NAME] wykorzystać ultrasonografię w codziennej praktyce? Nasz kurs od A…" at bounding box center [502, 262] width 376 height 189
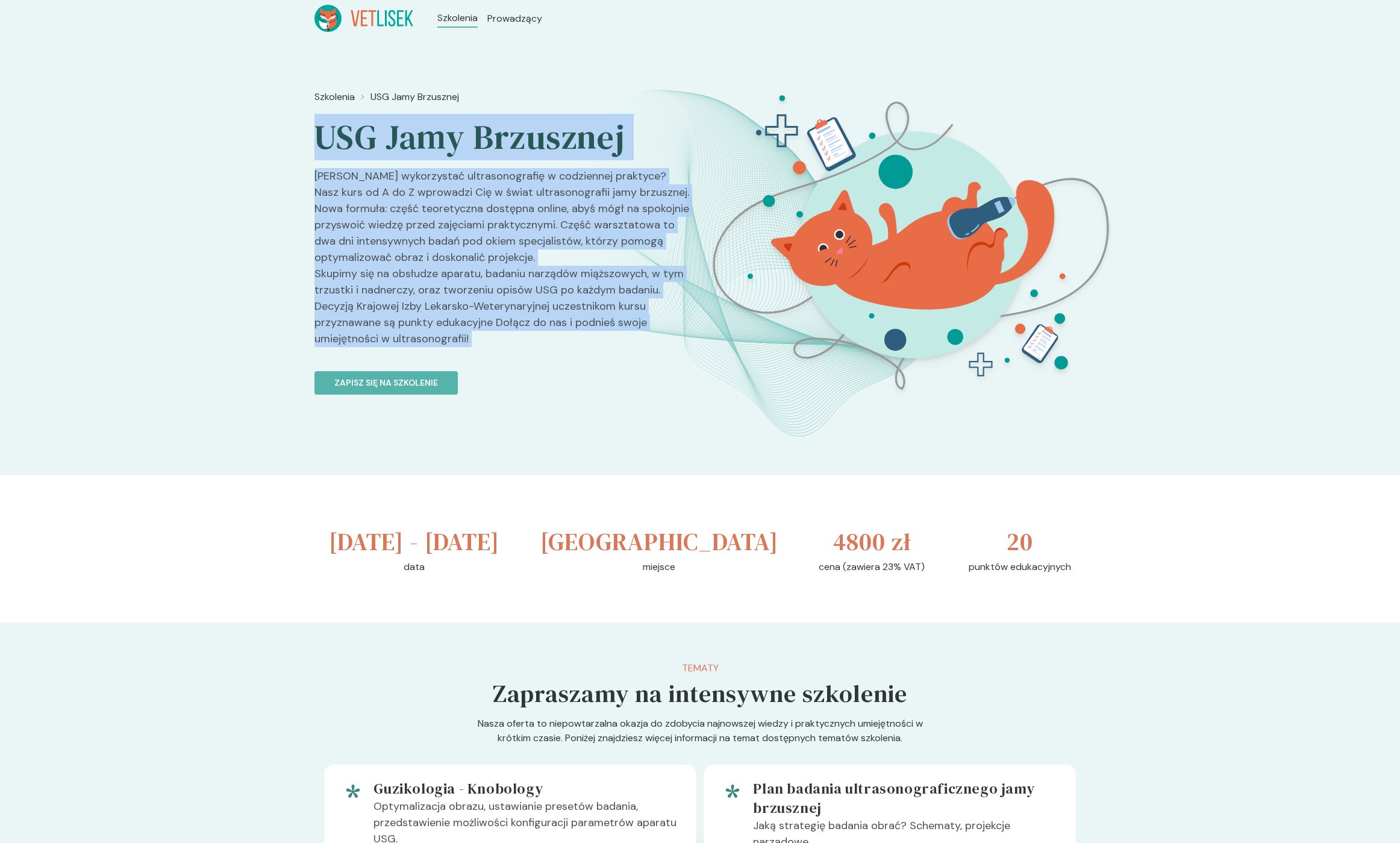
drag, startPoint x: 477, startPoint y: 342, endPoint x: 341, endPoint y: 145, distance: 239.4
click at [341, 146] on div "Szkolenia USG Jamy Brzusznej USG Jamy Brzusznej Chcesz wykorzystać ultrasonogra…" at bounding box center [502, 299] width 376 height 428
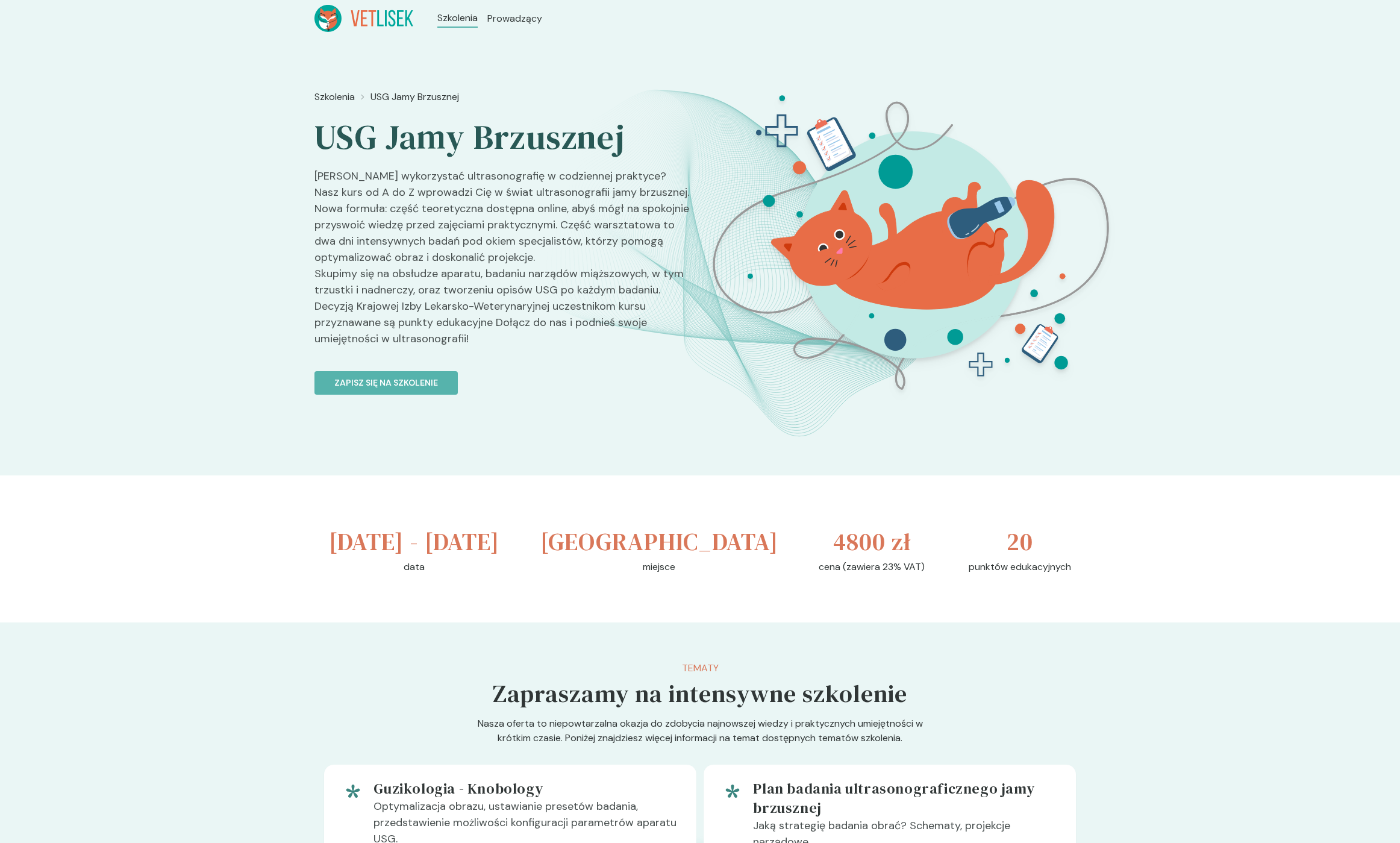
click at [341, 144] on h2 "USG Jamy Brzusznej" at bounding box center [502, 137] width 376 height 42
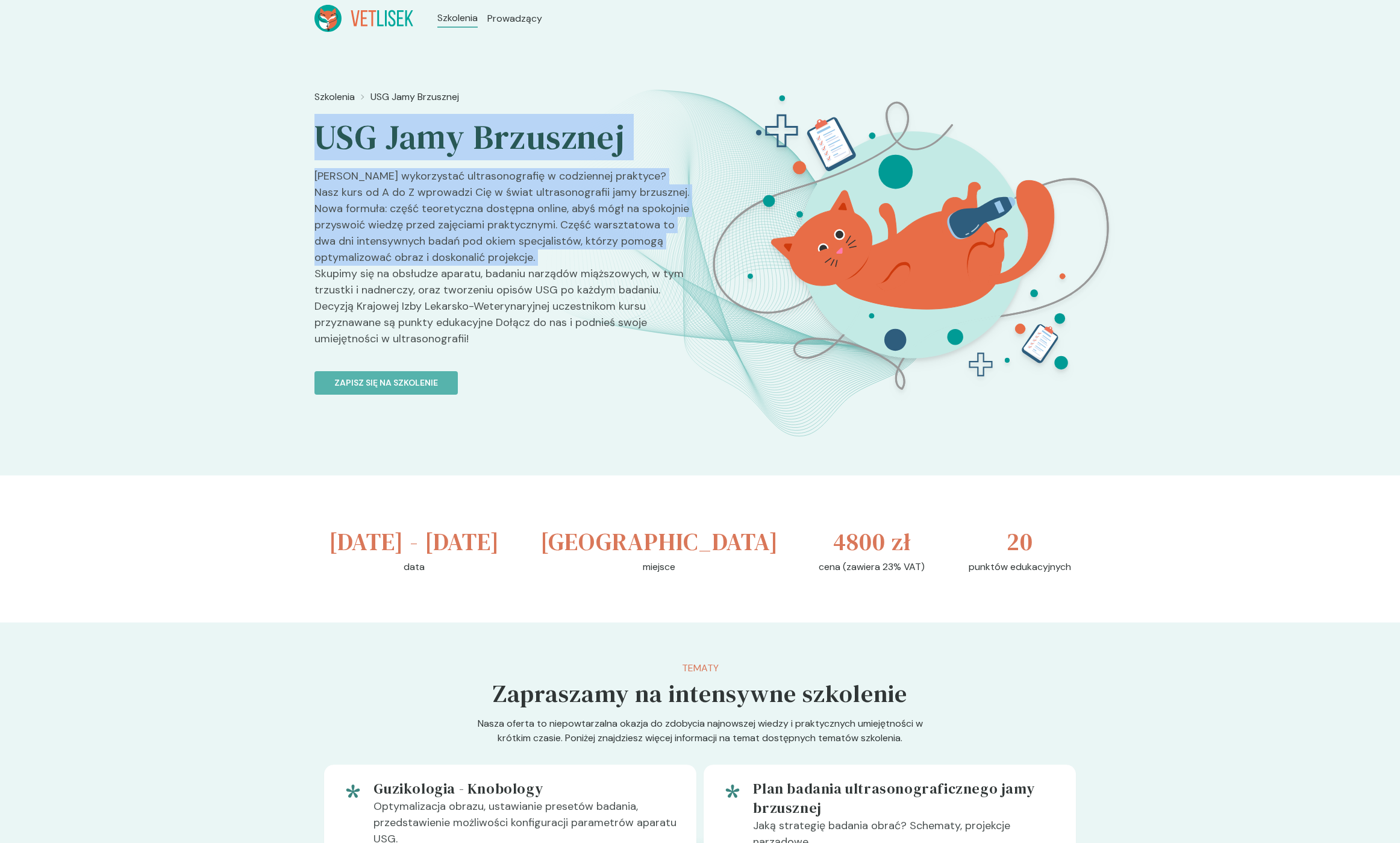
drag, startPoint x: 341, startPoint y: 144, endPoint x: 480, endPoint y: 264, distance: 183.6
click at [471, 266] on div "Szkolenia USG Jamy Brzusznej USG Jamy Brzusznej Chcesz wykorzystać ultrasonogra…" at bounding box center [502, 299] width 376 height 428
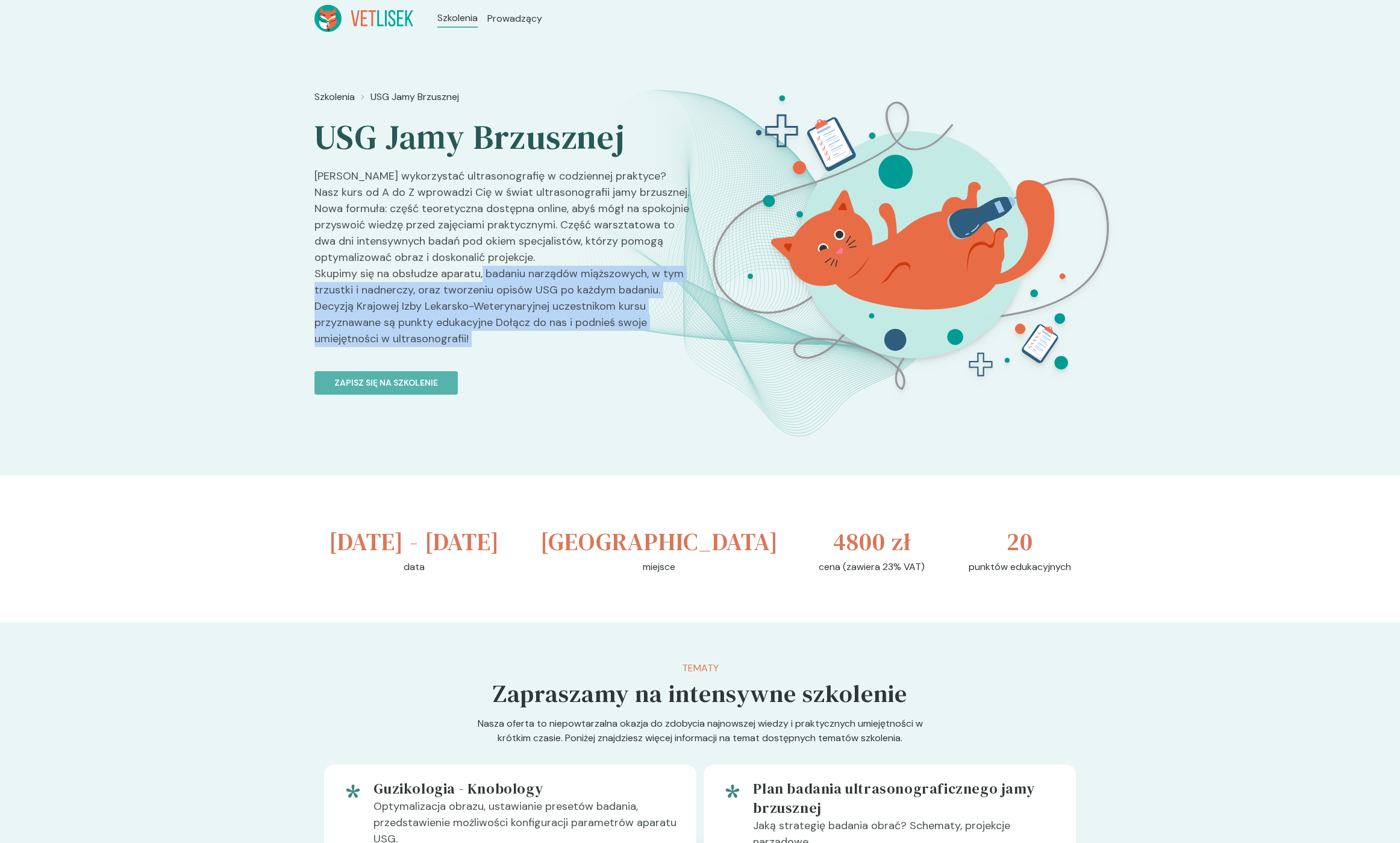
click at [481, 267] on p "[PERSON_NAME] wykorzystać ultrasonografię w codziennej praktyce? Nasz kurs od A…" at bounding box center [502, 262] width 376 height 189
click at [452, 18] on span "Szkolenia" at bounding box center [459, 18] width 44 height 14
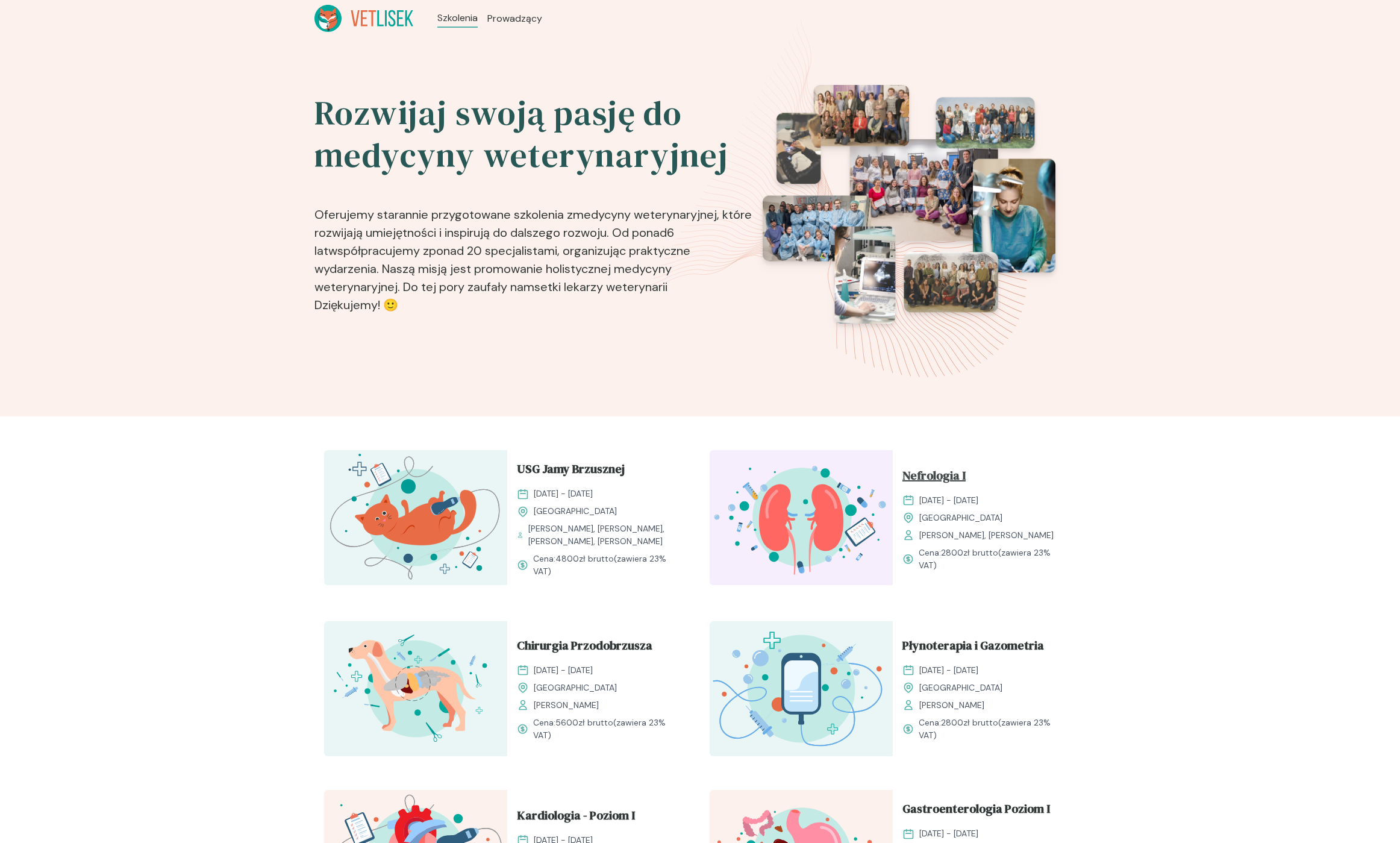
click at [933, 470] on span "Nefrologia I" at bounding box center [934, 478] width 64 height 23
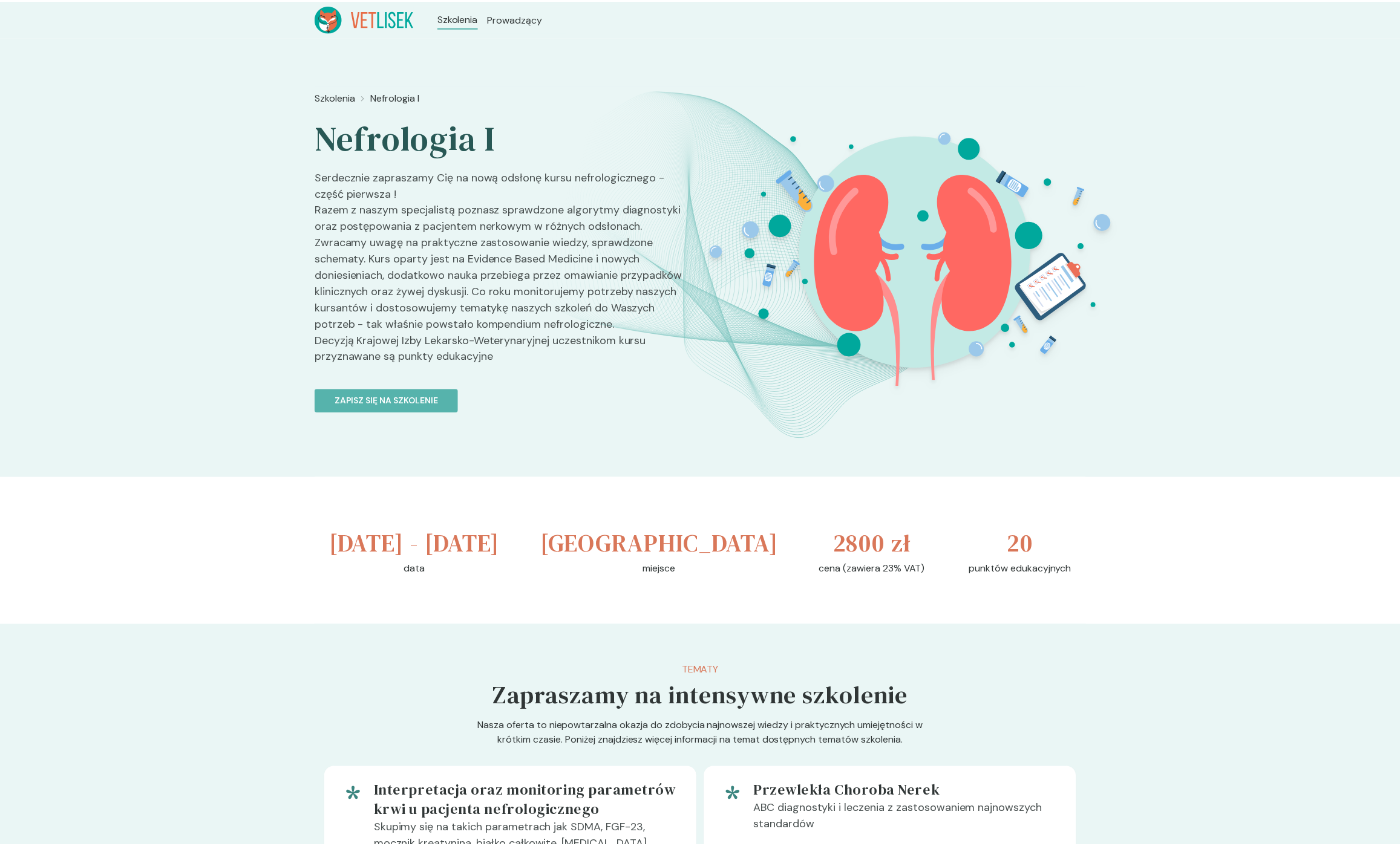
scroll to position [110, 0]
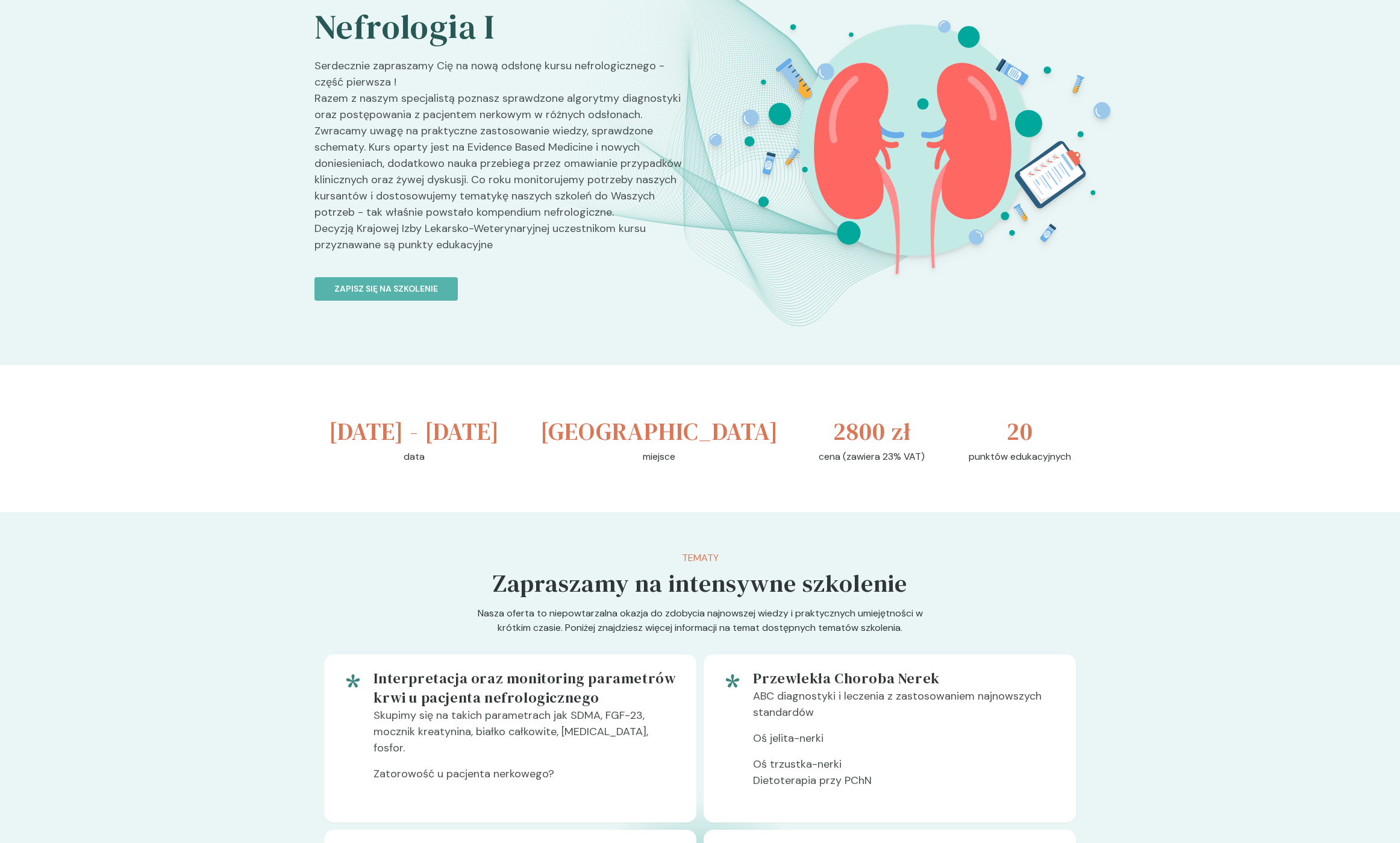
click at [251, 264] on div "Szkolenia Nefrologia I Nefrologia I Serdecznie zapraszamy Cię na nową odsłonę k…" at bounding box center [700, 146] width 1400 height 439
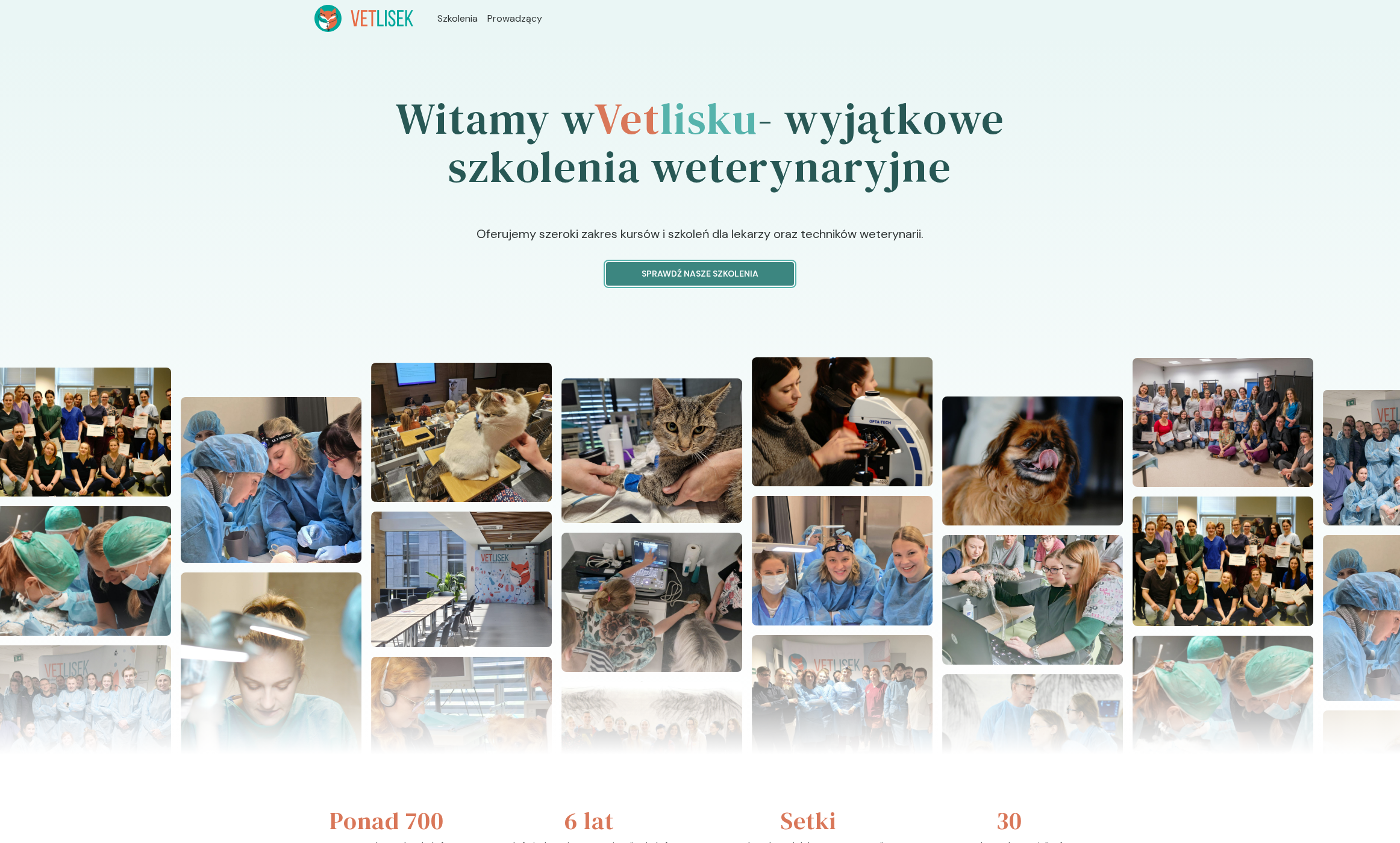
click at [663, 268] on p "Sprawdź nasze szkolenia" at bounding box center [699, 274] width 167 height 13
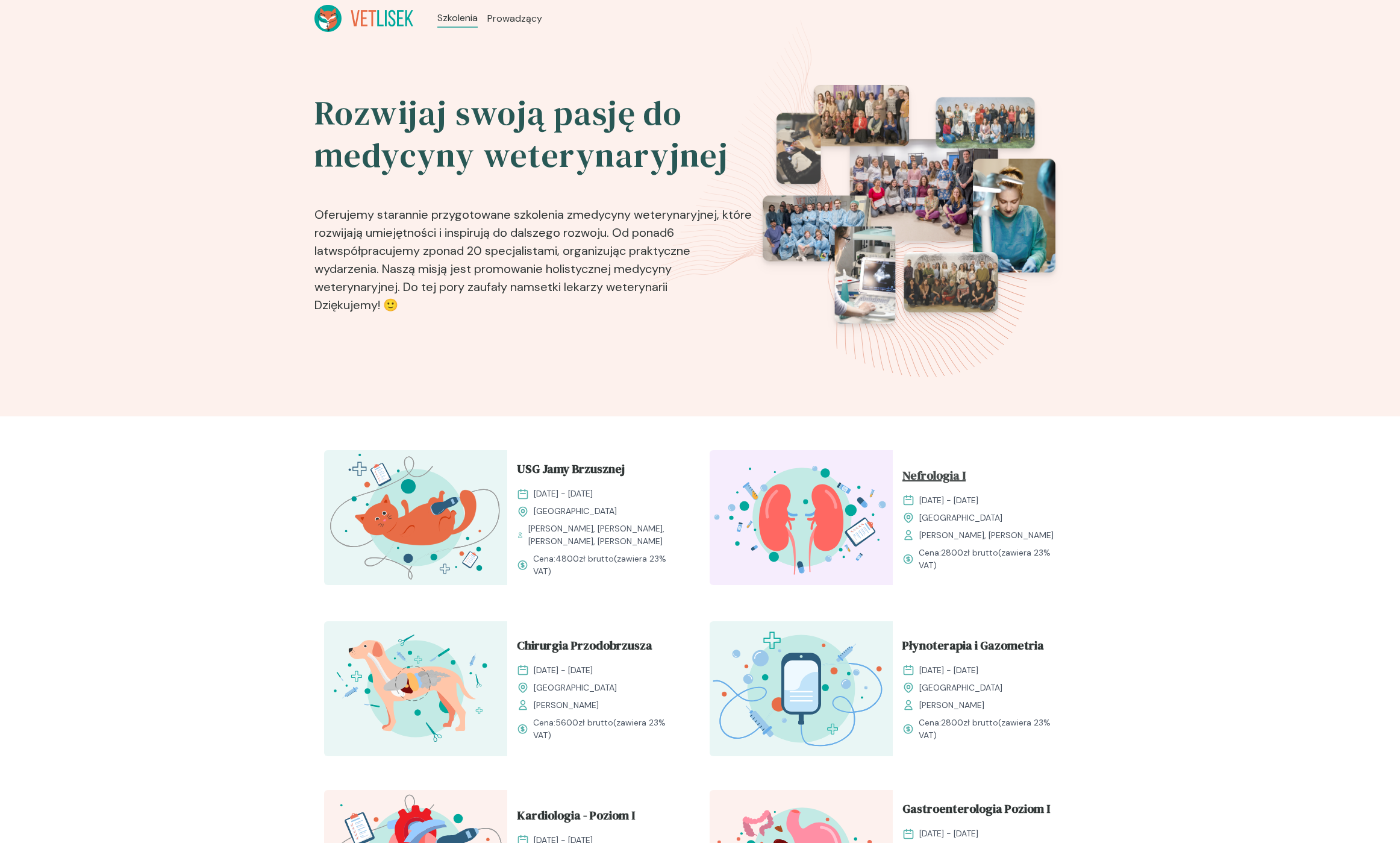
click at [934, 481] on span "Nefrologia I" at bounding box center [934, 478] width 64 height 23
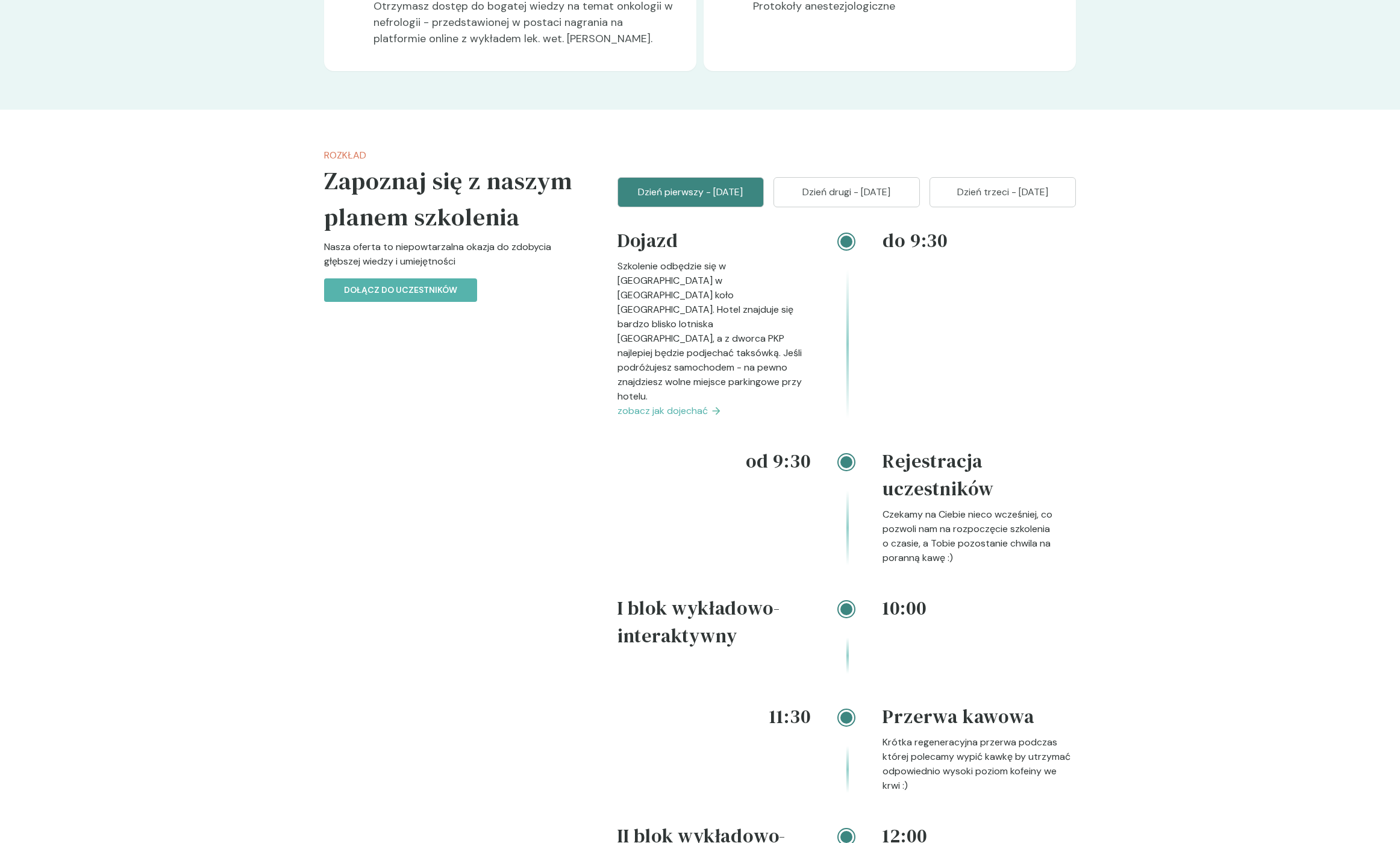
scroll to position [1266, 0]
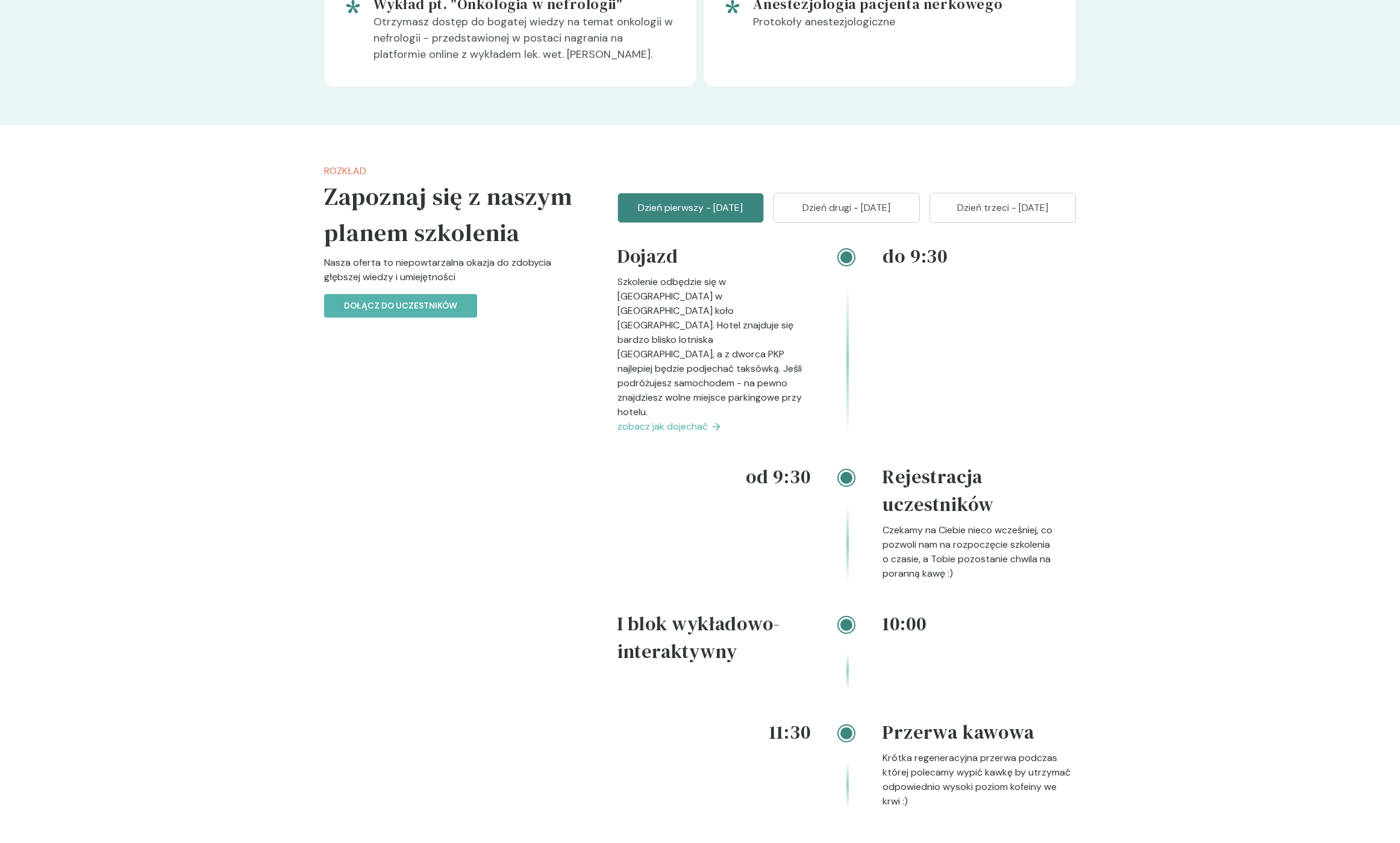
click at [1032, 215] on p "Dzień trzeci - [DATE]" at bounding box center [1003, 208] width 116 height 14
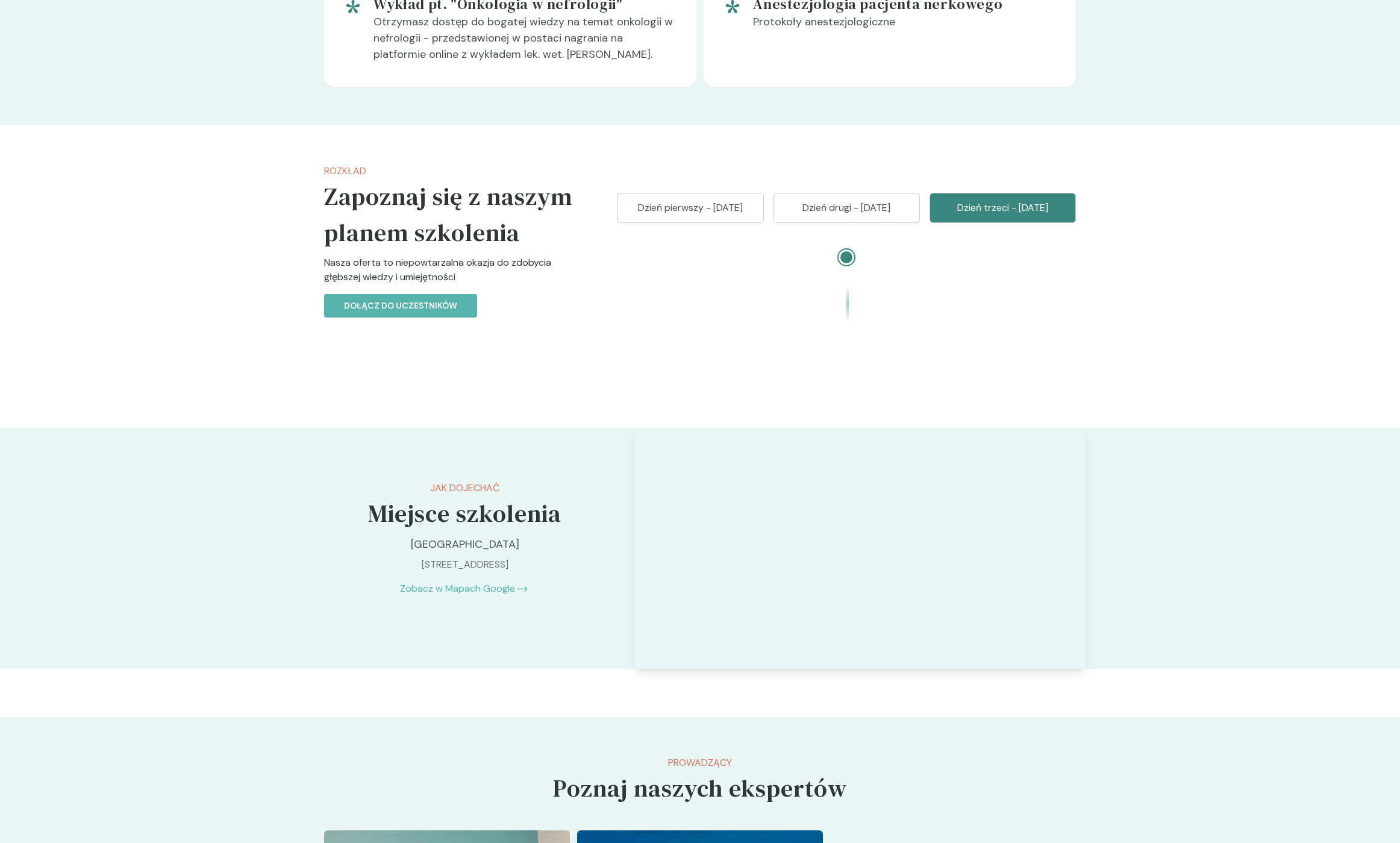
click at [677, 215] on p "Dzień pierwszy - [DATE]" at bounding box center [690, 208] width 116 height 14
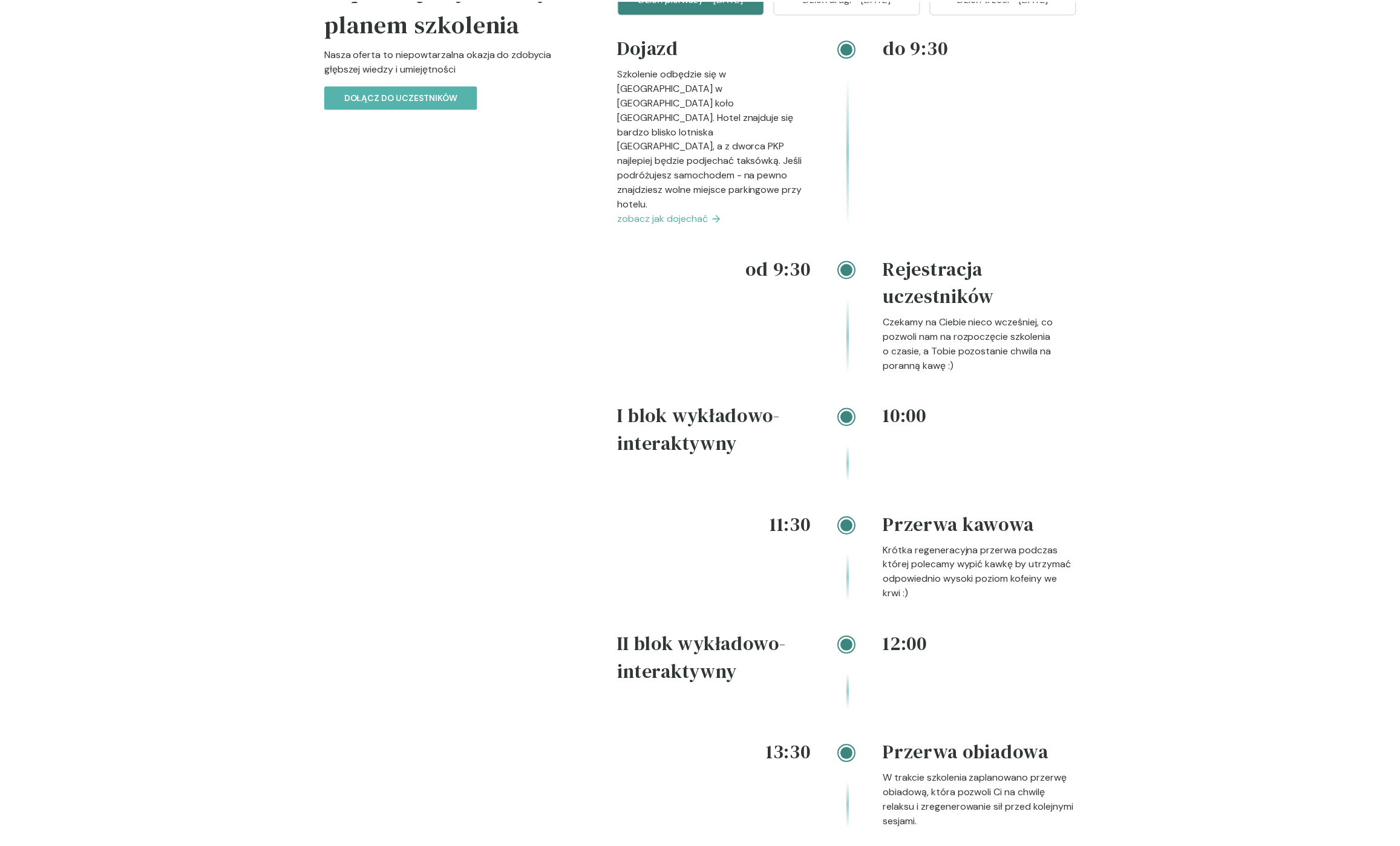
scroll to position [0, 0]
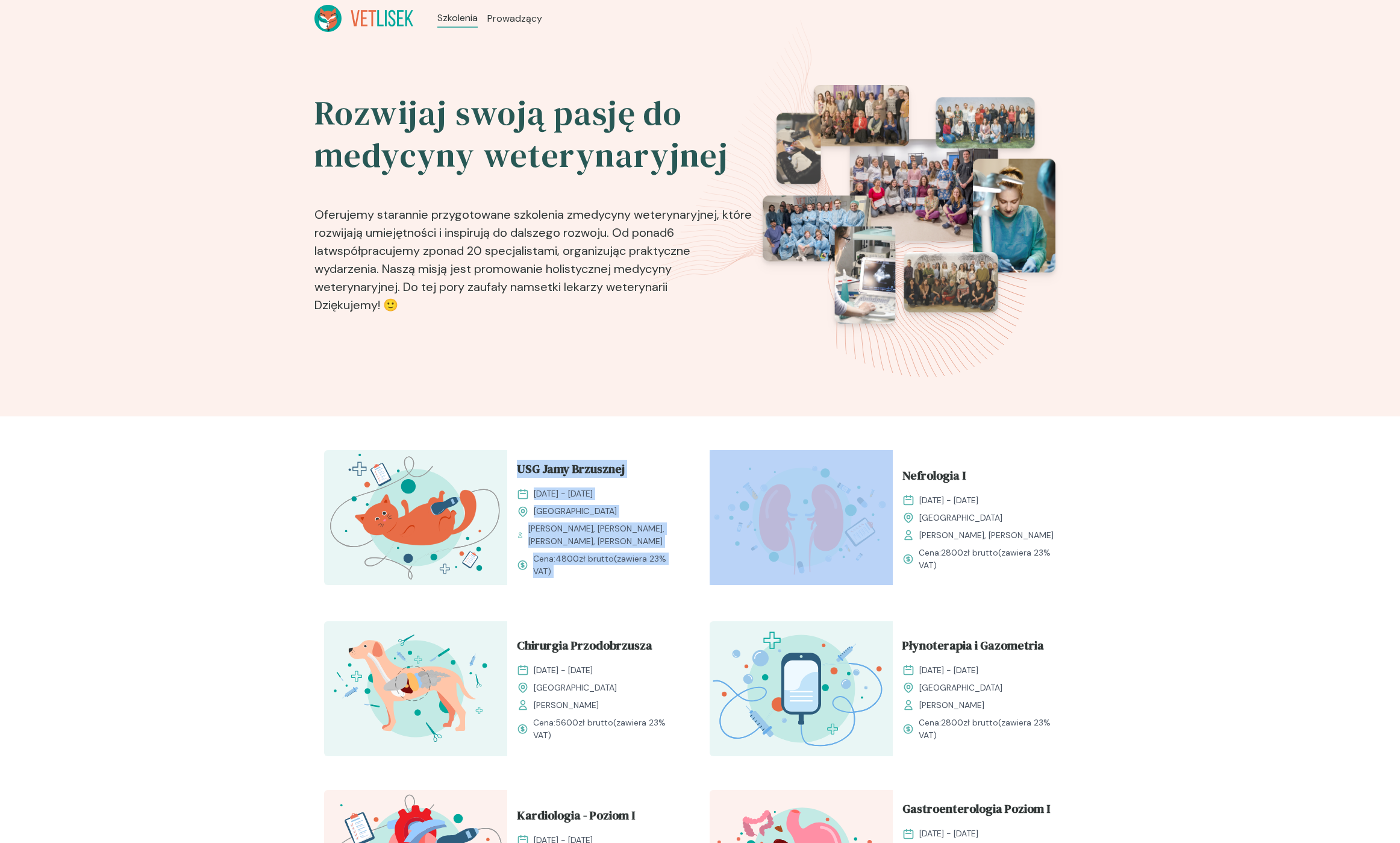
drag, startPoint x: 600, startPoint y: 458, endPoint x: 798, endPoint y: 604, distance: 246.0
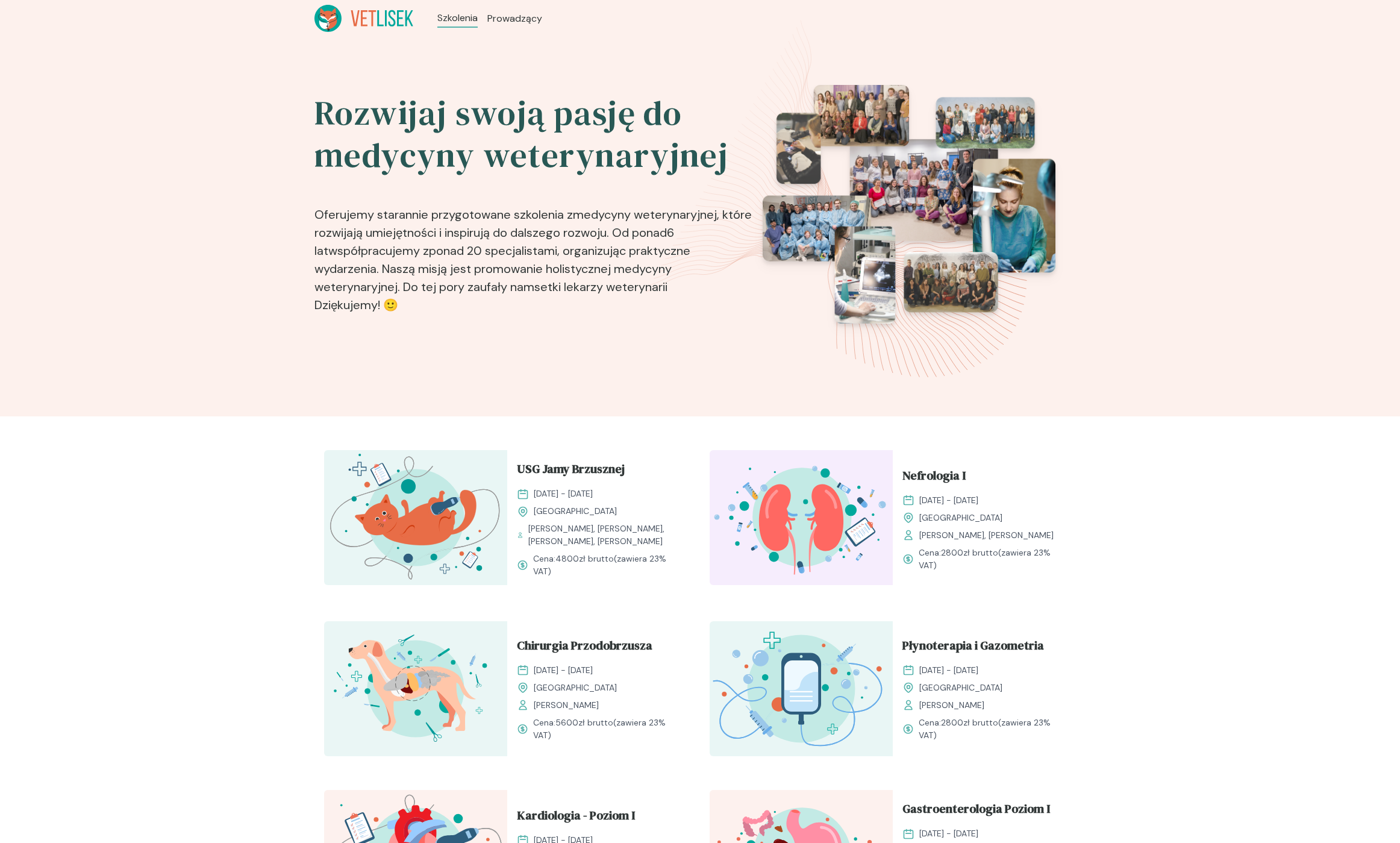
drag, startPoint x: 1047, startPoint y: 564, endPoint x: 585, endPoint y: 419, distance: 484.2
drag, startPoint x: 585, startPoint y: 419, endPoint x: 555, endPoint y: 412, distance: 30.8
drag, startPoint x: 555, startPoint y: 412, endPoint x: 1236, endPoint y: 607, distance: 708.4
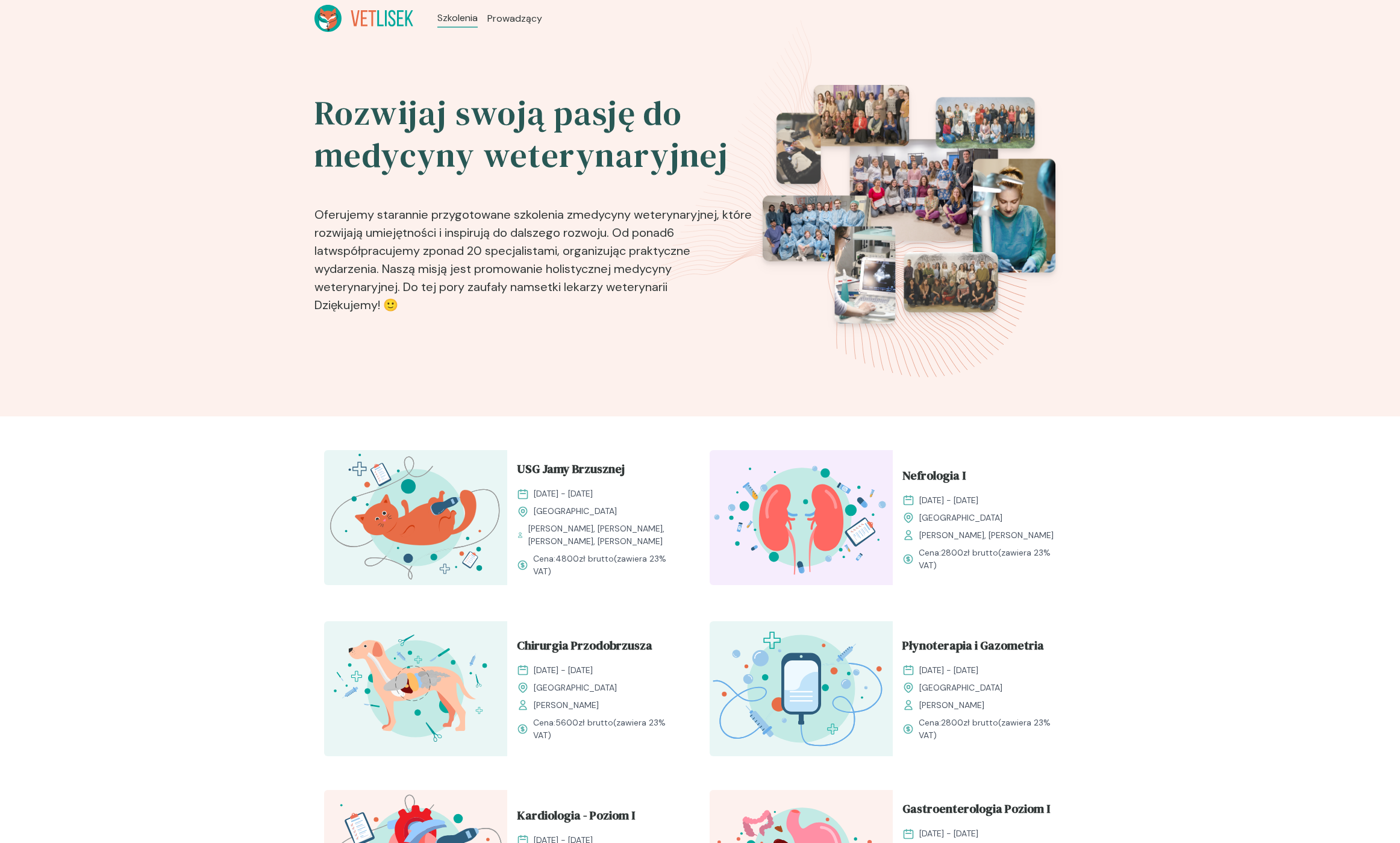
drag, startPoint x: 1168, startPoint y: 616, endPoint x: 1110, endPoint y: 596, distance: 61.4
drag, startPoint x: 1037, startPoint y: 569, endPoint x: 601, endPoint y: 432, distance: 457.0
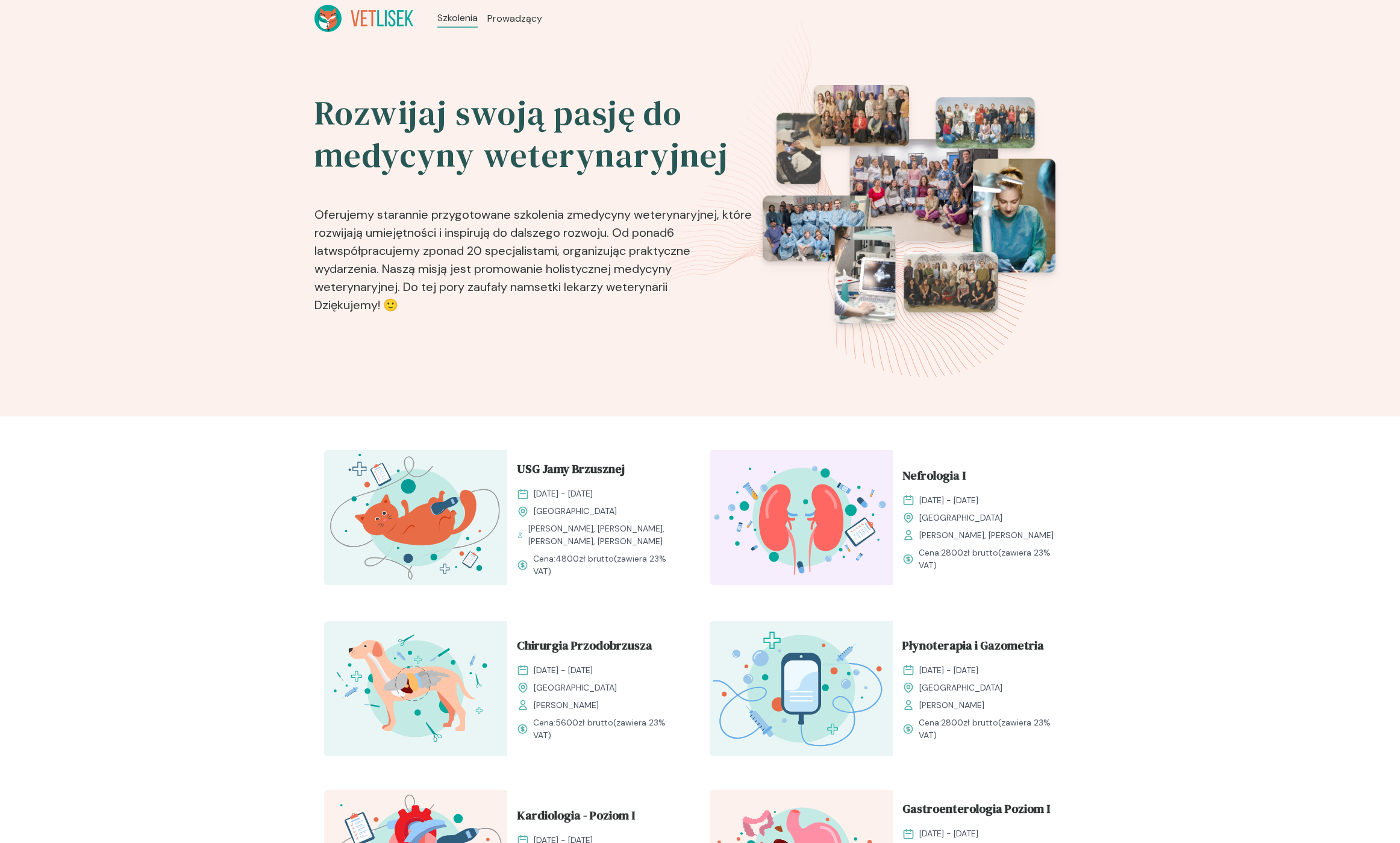
drag, startPoint x: 601, startPoint y: 439, endPoint x: 1132, endPoint y: 601, distance: 555.2
drag, startPoint x: 1136, startPoint y: 604, endPoint x: 321, endPoint y: 450, distance: 829.4
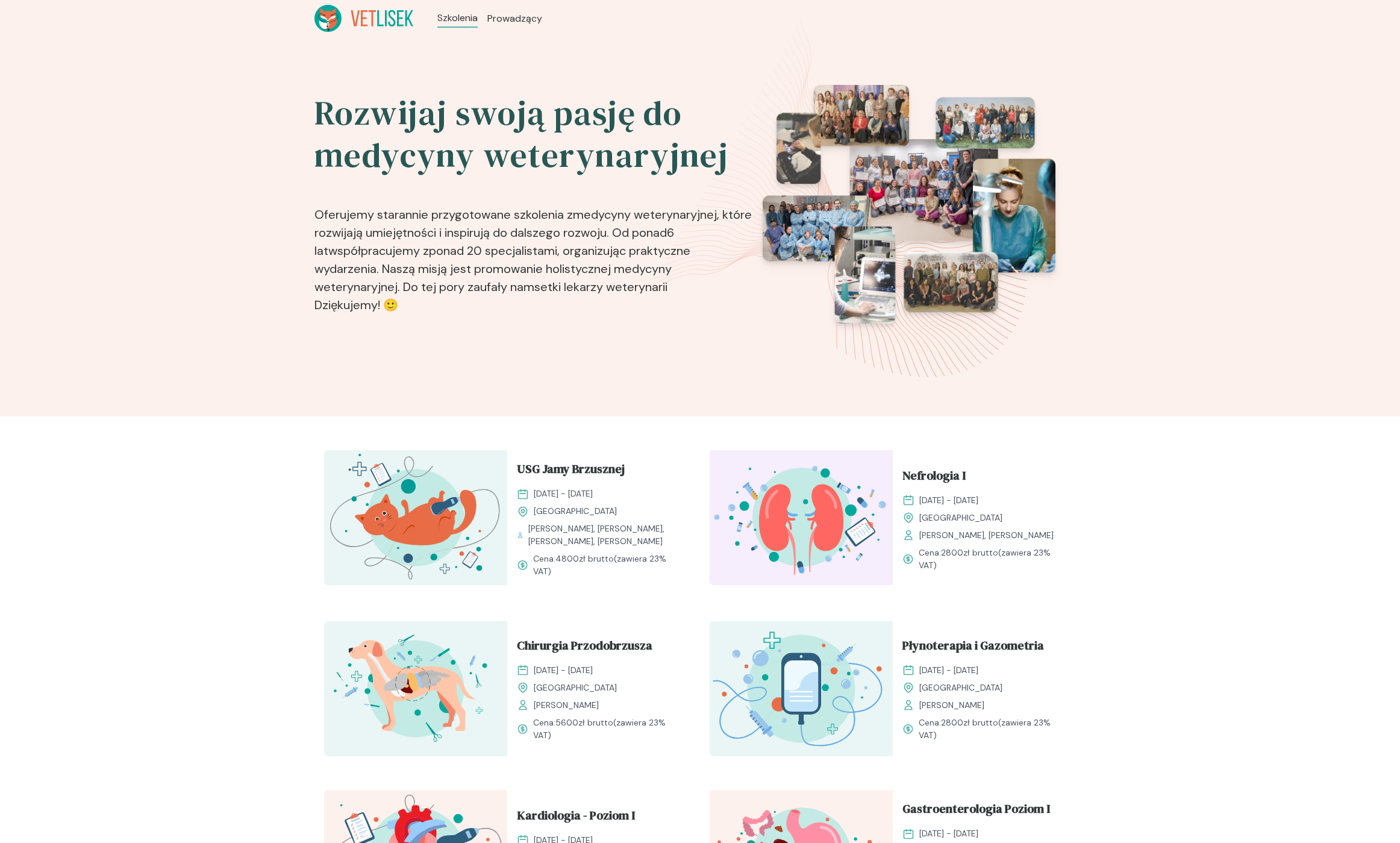
drag, startPoint x: 331, startPoint y: 452, endPoint x: 1132, endPoint y: 596, distance: 813.8
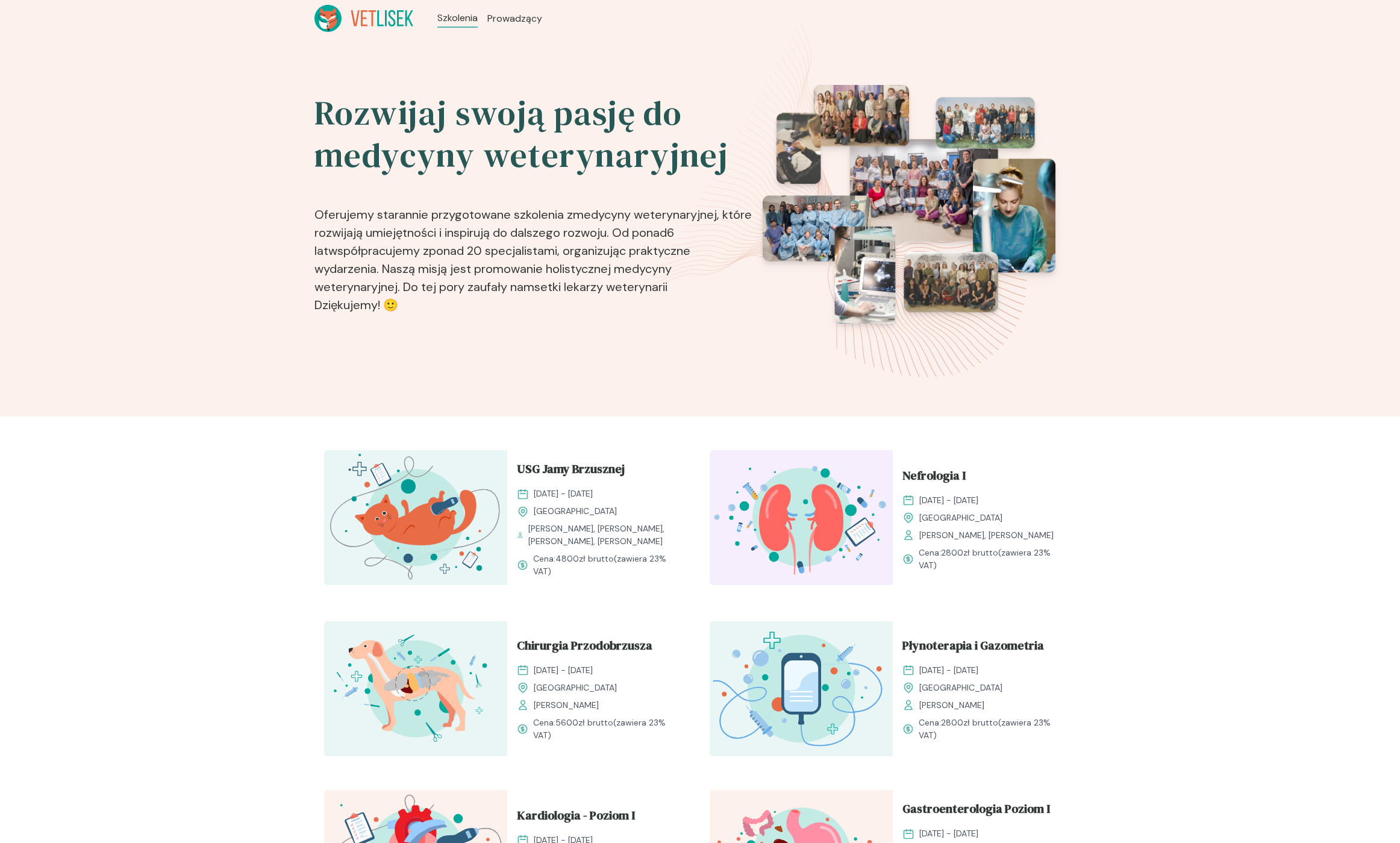
drag, startPoint x: 1089, startPoint y: 584, endPoint x: 280, endPoint y: 452, distance: 819.7
drag, startPoint x: 406, startPoint y: 469, endPoint x: 1177, endPoint y: 591, distance: 780.6
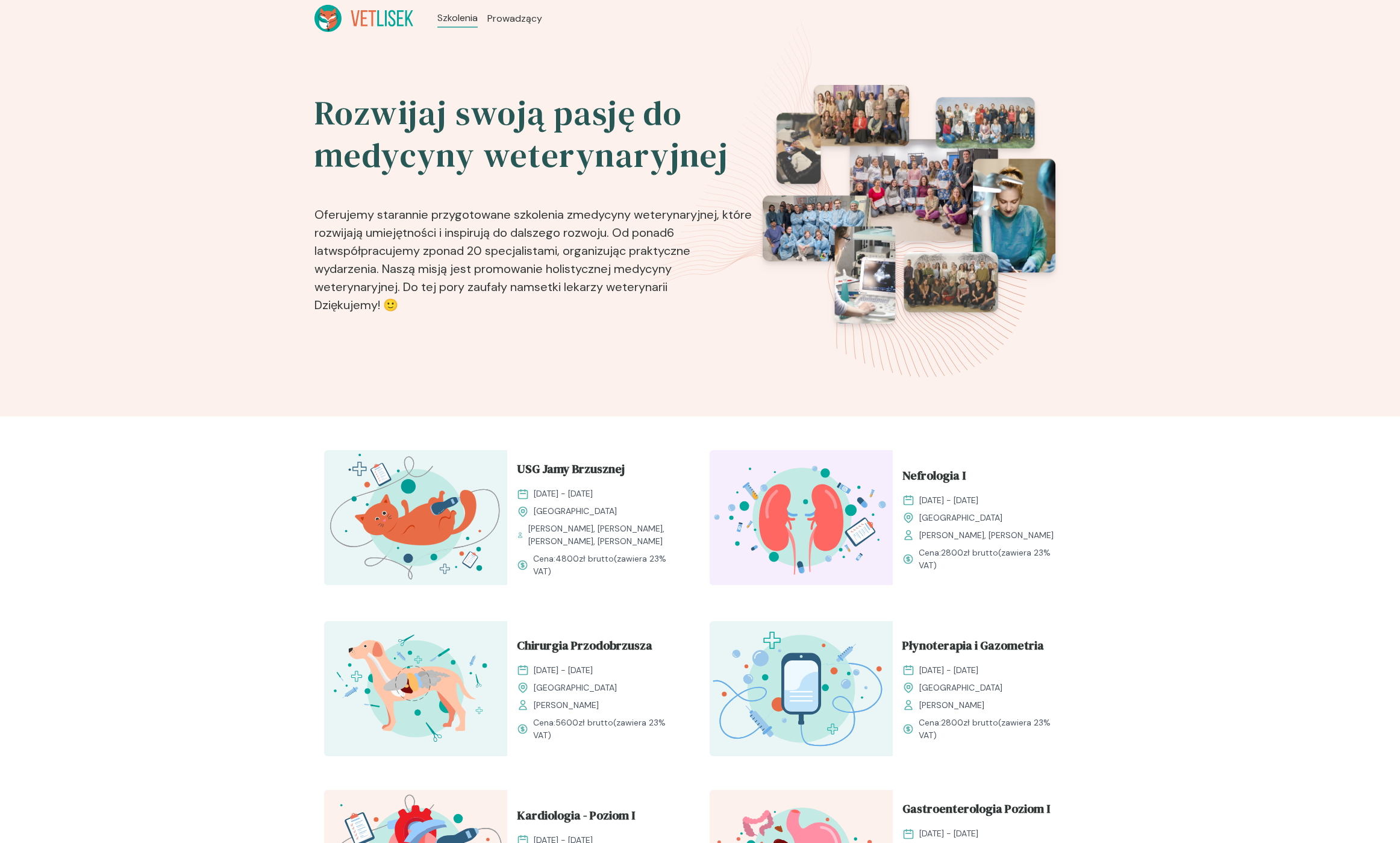
drag, startPoint x: 1045, startPoint y: 588, endPoint x: 288, endPoint y: 447, distance: 770.0
drag, startPoint x: 684, startPoint y: 516, endPoint x: 1140, endPoint y: 591, distance: 462.1
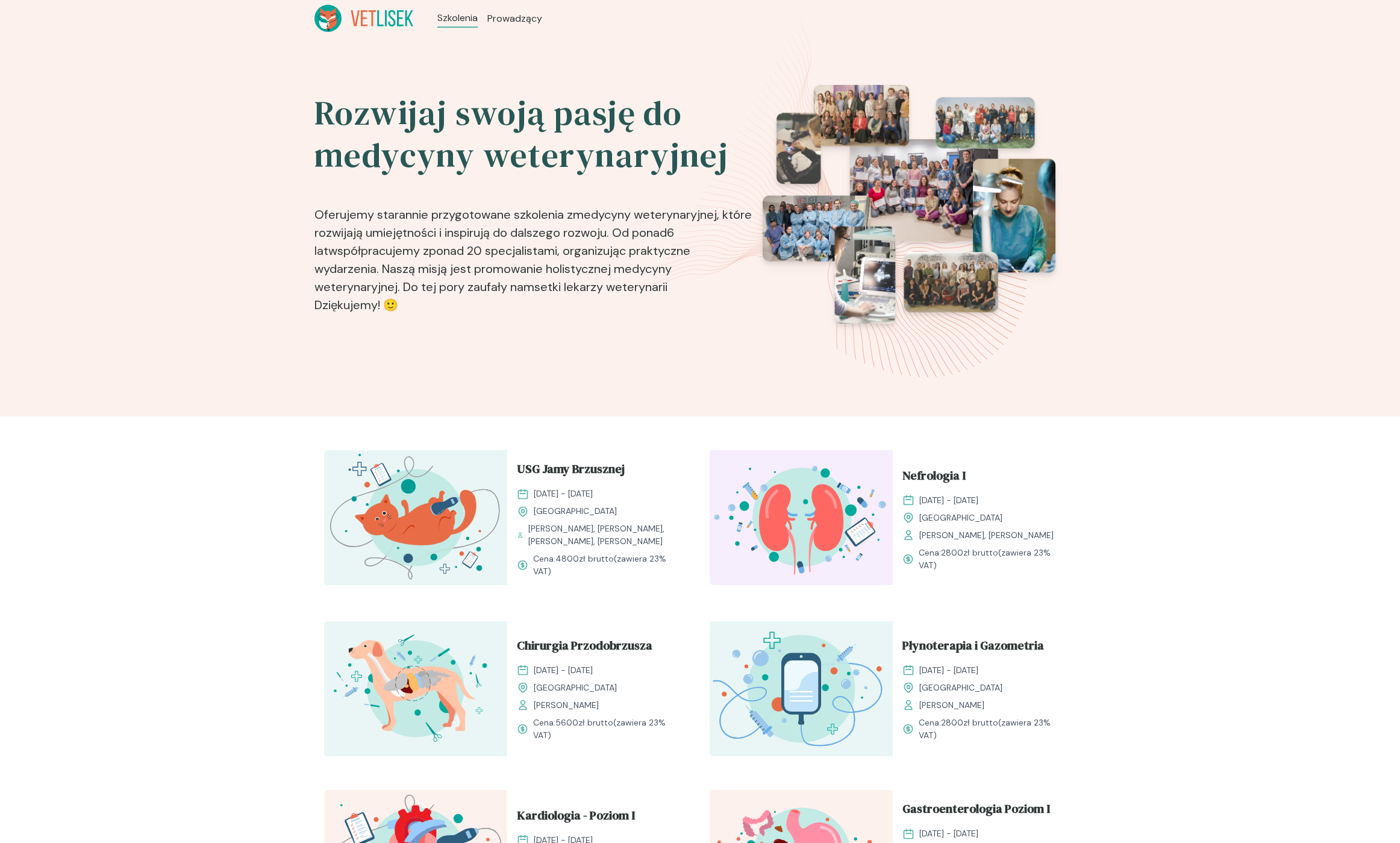
drag, startPoint x: 1058, startPoint y: 581, endPoint x: 284, endPoint y: 457, distance: 783.9
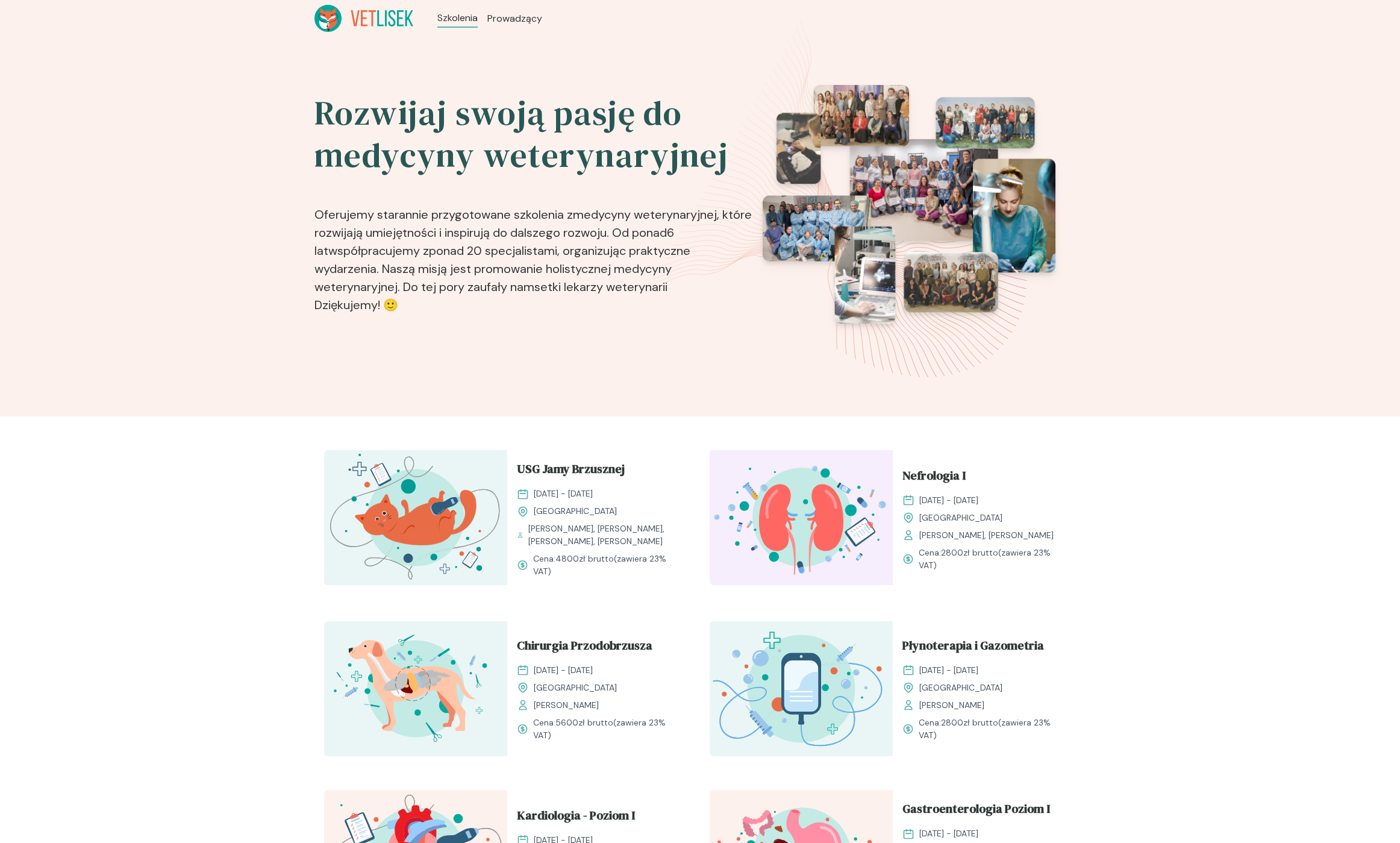
drag, startPoint x: 349, startPoint y: 466, endPoint x: 1115, endPoint y: 598, distance: 777.3
drag, startPoint x: 1115, startPoint y: 598, endPoint x: 1089, endPoint y: 590, distance: 27.2
drag, startPoint x: 1089, startPoint y: 590, endPoint x: 279, endPoint y: 453, distance: 821.5
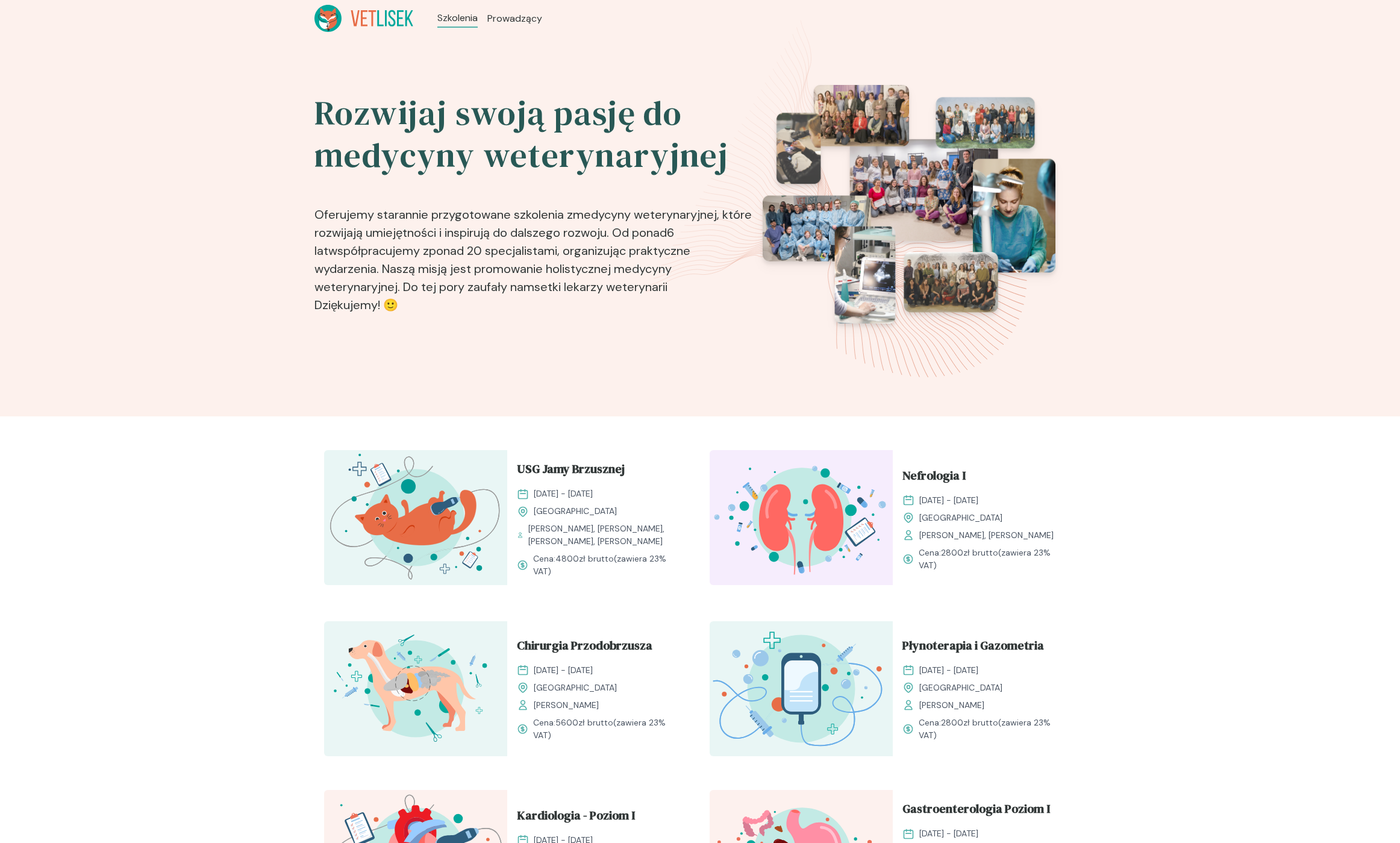
drag, startPoint x: 382, startPoint y: 471, endPoint x: 1121, endPoint y: 592, distance: 748.8
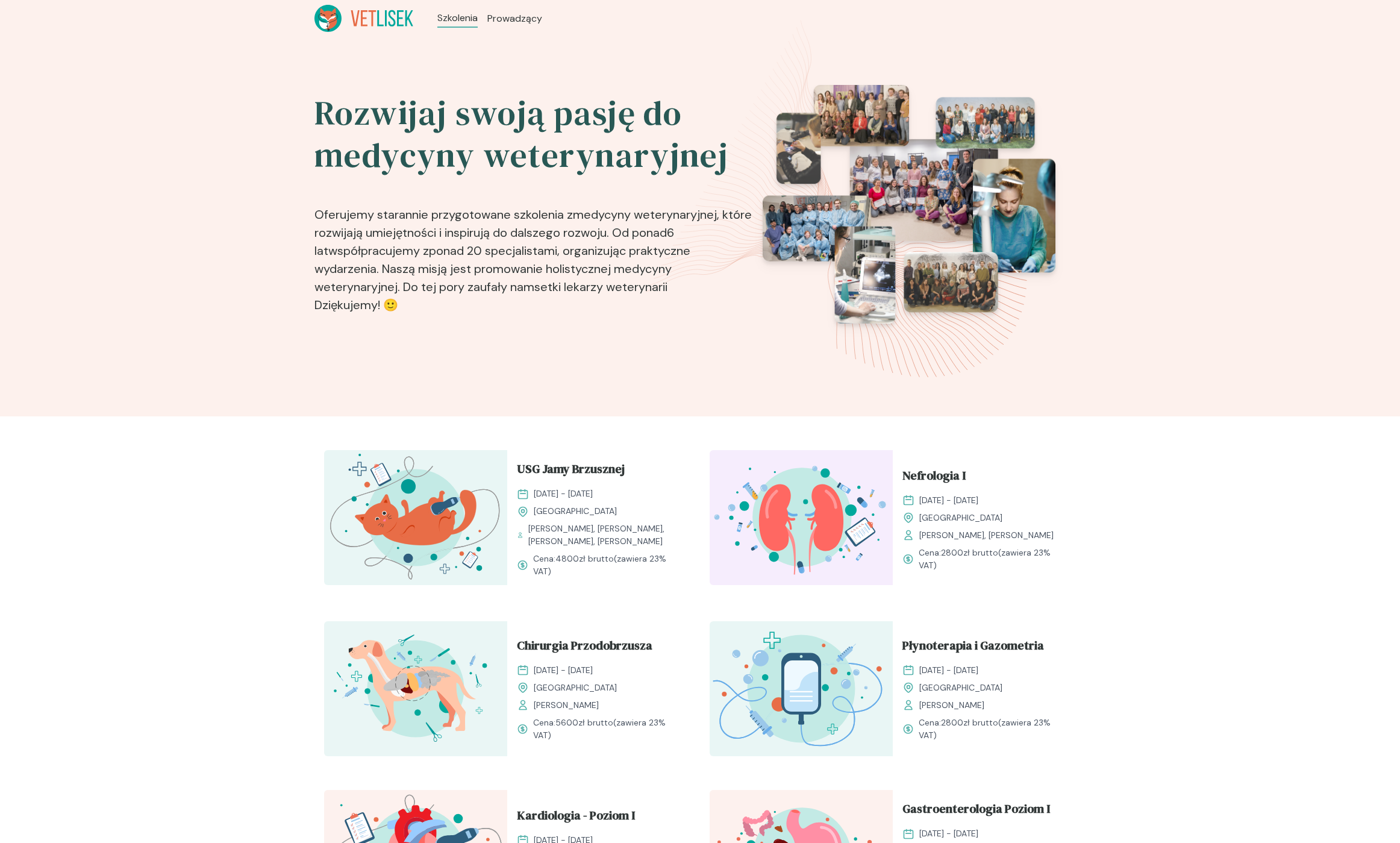
drag, startPoint x: 1109, startPoint y: 593, endPoint x: 264, endPoint y: 464, distance: 854.8
drag, startPoint x: 309, startPoint y: 451, endPoint x: 1075, endPoint y: 593, distance: 779.1
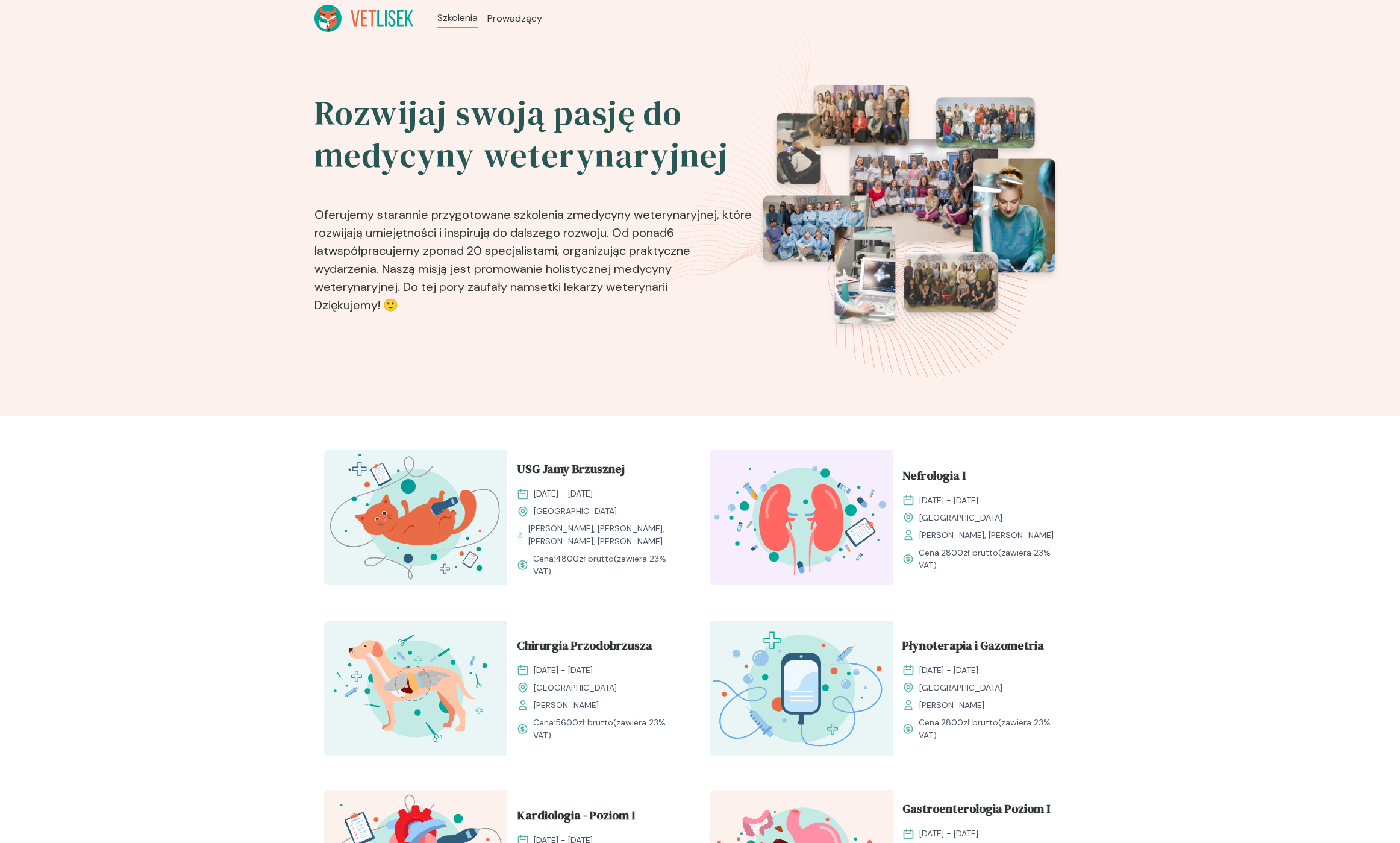
drag, startPoint x: 1076, startPoint y: 592, endPoint x: 268, endPoint y: 447, distance: 820.9
drag, startPoint x: 292, startPoint y: 448, endPoint x: 1100, endPoint y: 607, distance: 823.5
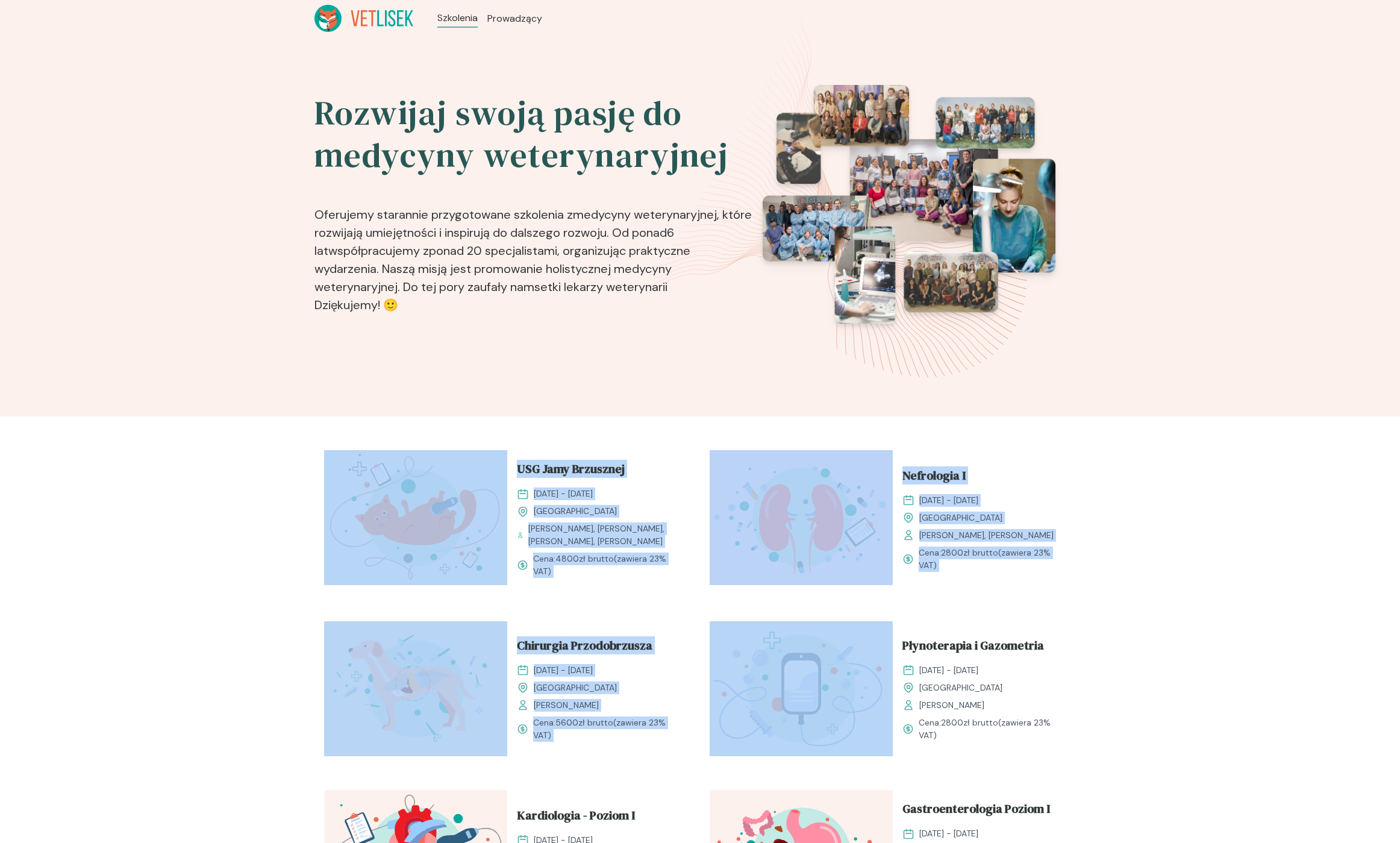
drag, startPoint x: 1067, startPoint y: 598, endPoint x: 298, endPoint y: 462, distance: 780.9
drag, startPoint x: 314, startPoint y: 444, endPoint x: 1068, endPoint y: 564, distance: 763.5
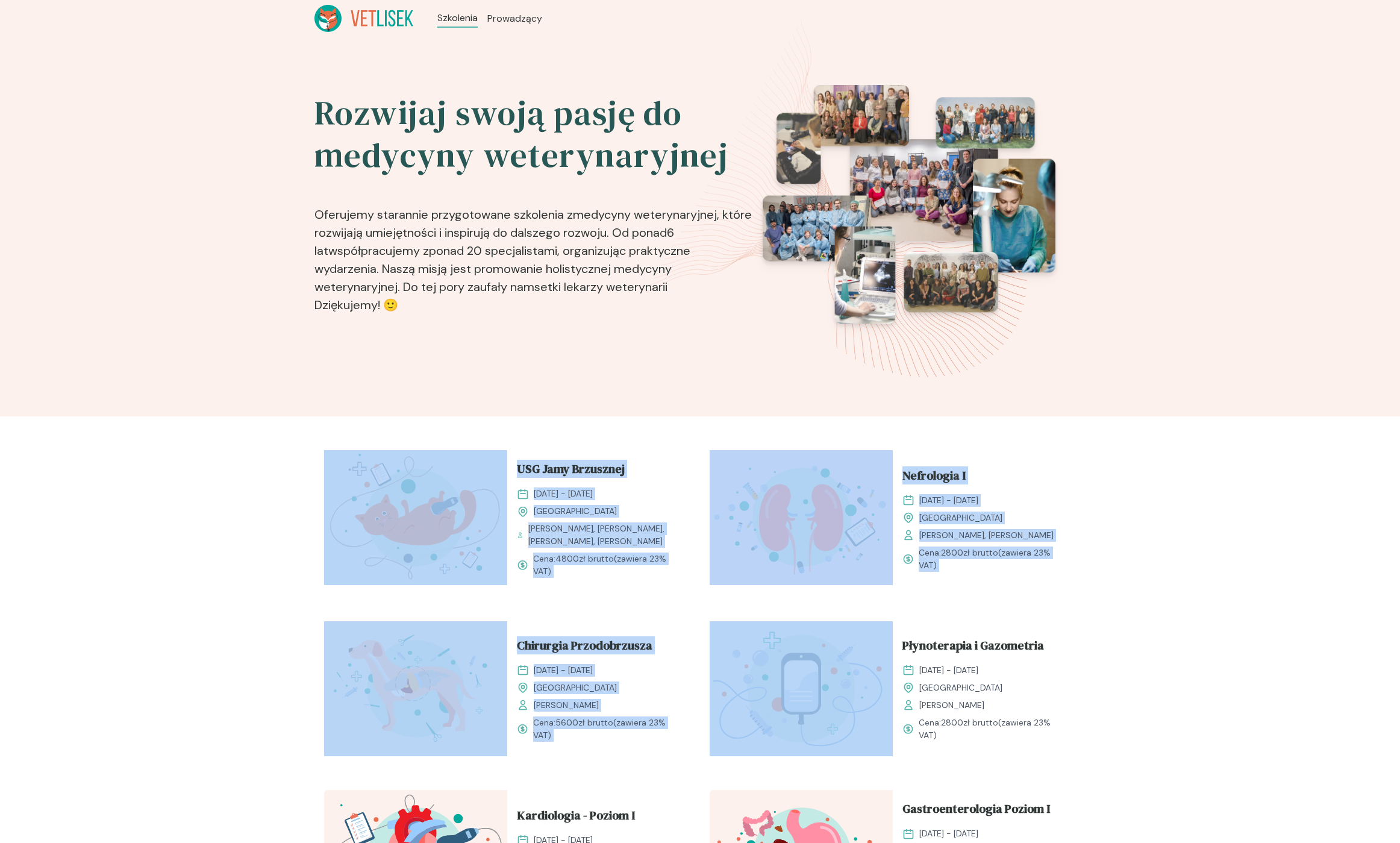
click at [1068, 564] on div "Nefrologia I 25 - 26 październik 2025 Kraków Barbara Zacharewicz, Agata Drewnia…" at bounding box center [984, 519] width 183 height 137
